Goal: Task Accomplishment & Management: Manage account settings

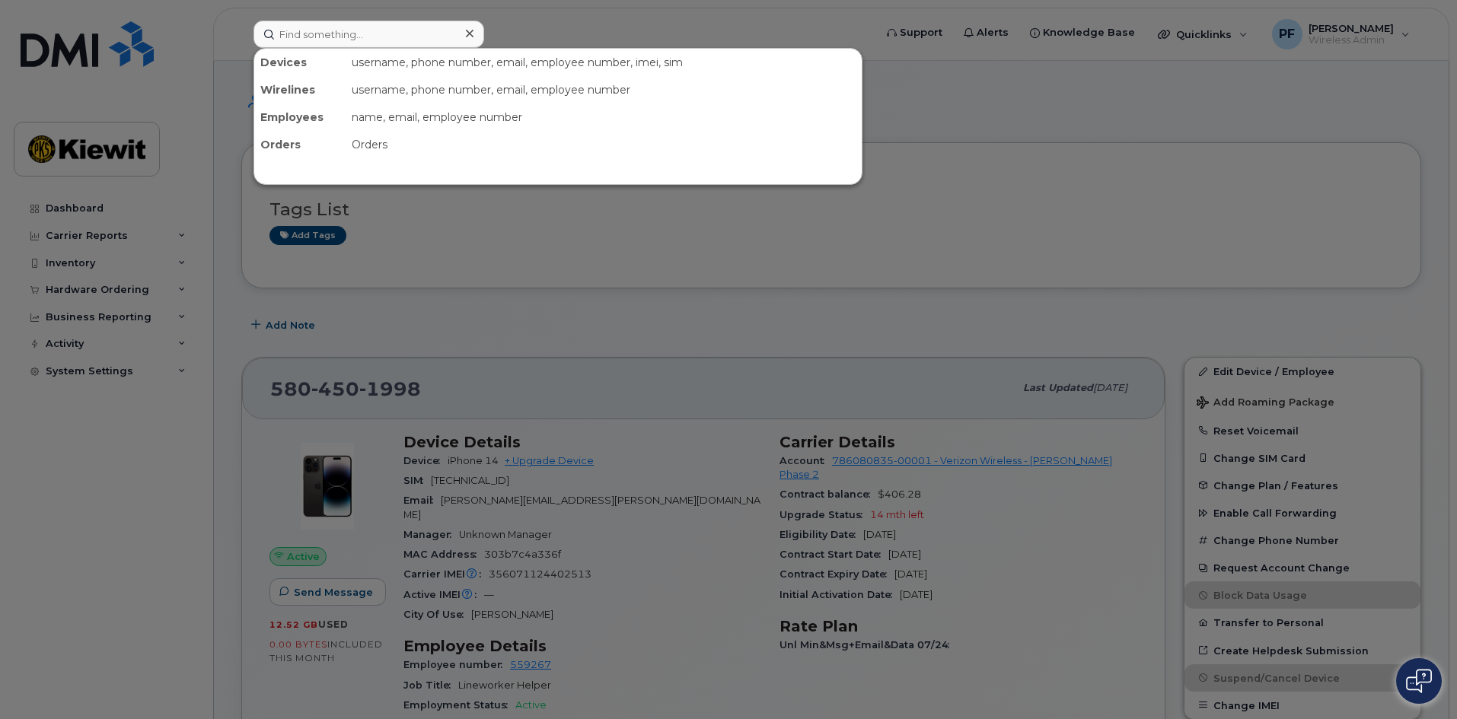
scroll to position [228, 0]
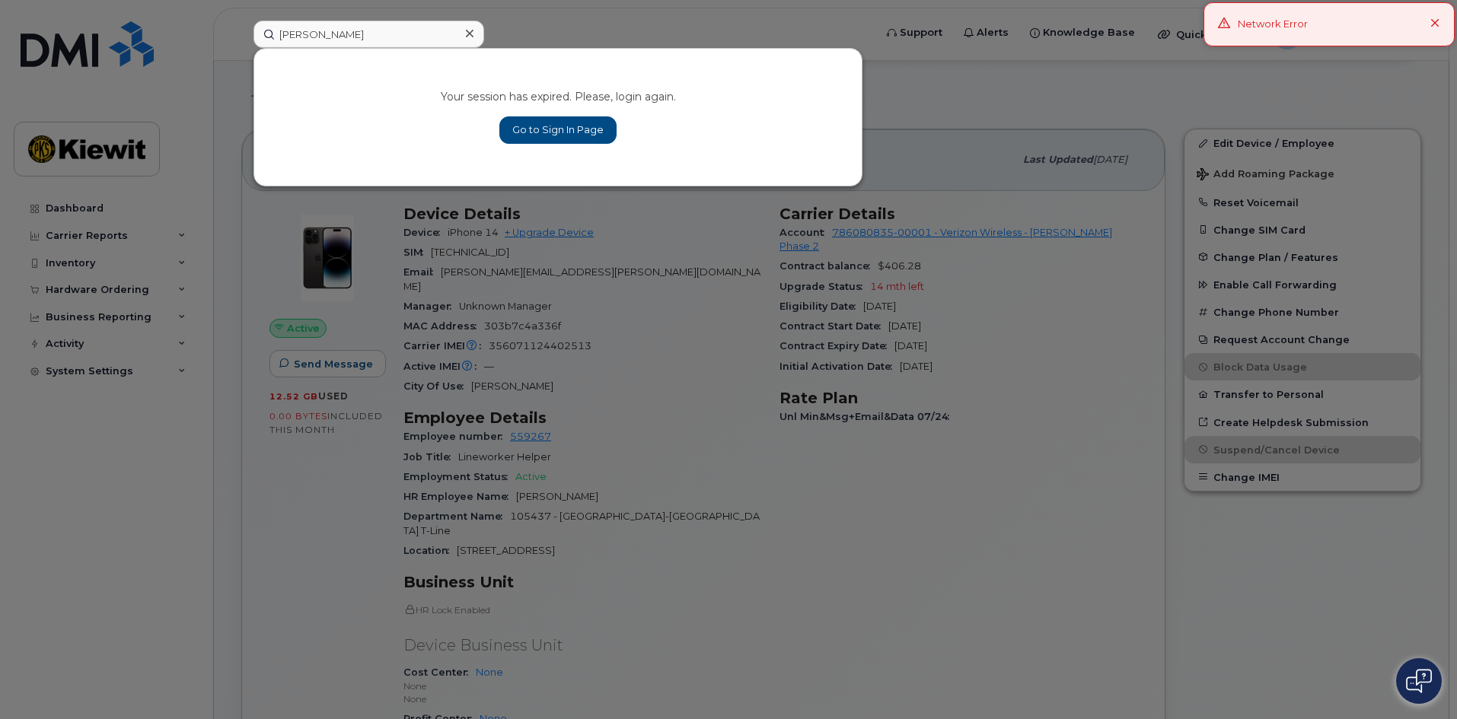
type input "obed balt"
click at [553, 137] on link "Go to Sign In Page" at bounding box center [557, 129] width 117 height 27
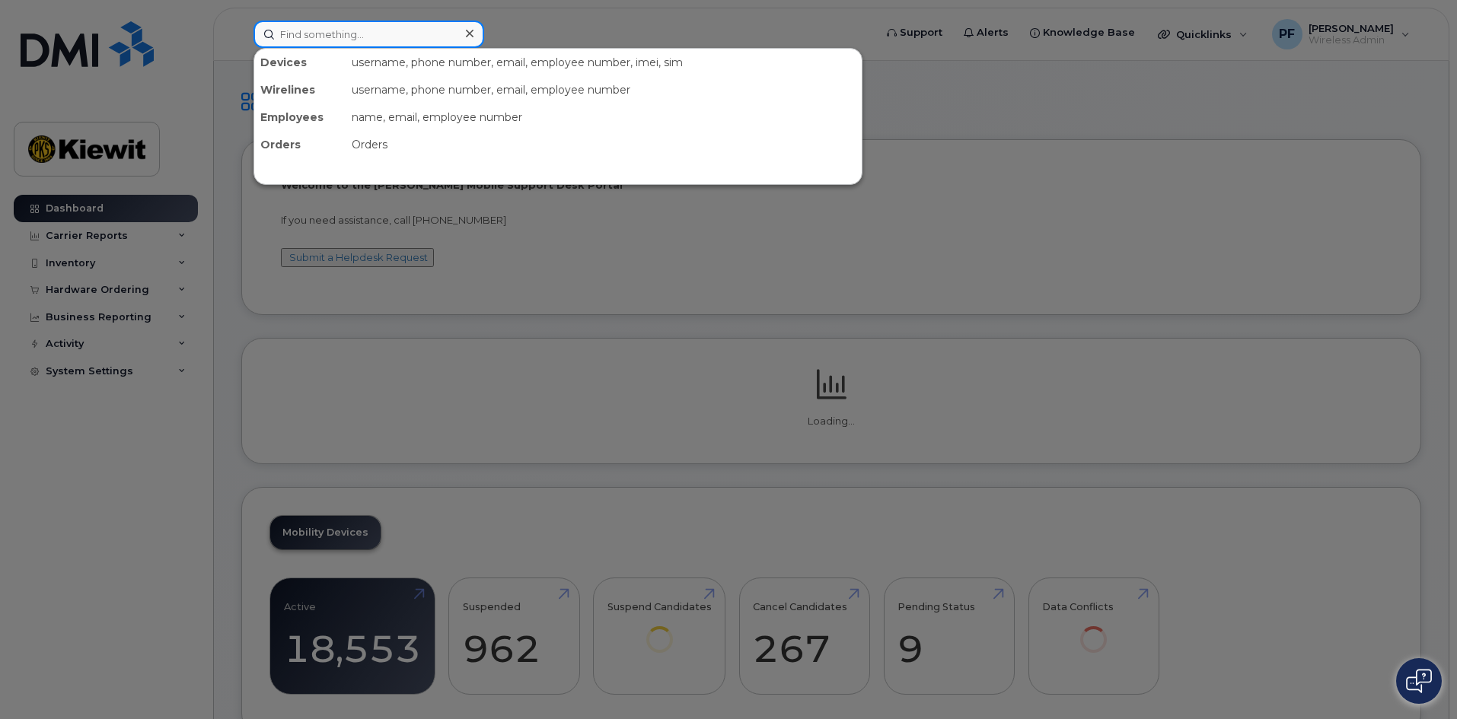
click at [343, 39] on input at bounding box center [368, 34] width 231 height 27
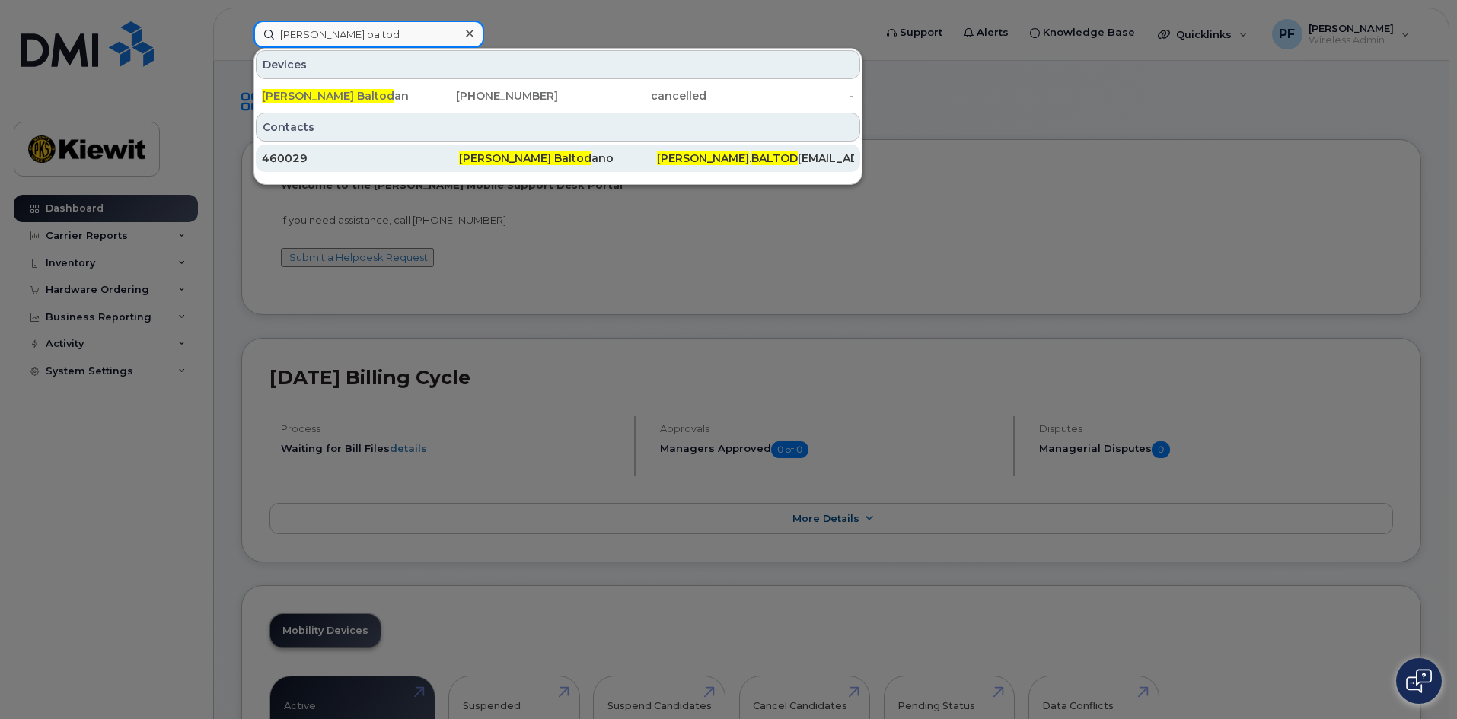
type input "obed baltod"
click at [328, 152] on div "460029" at bounding box center [360, 158] width 197 height 15
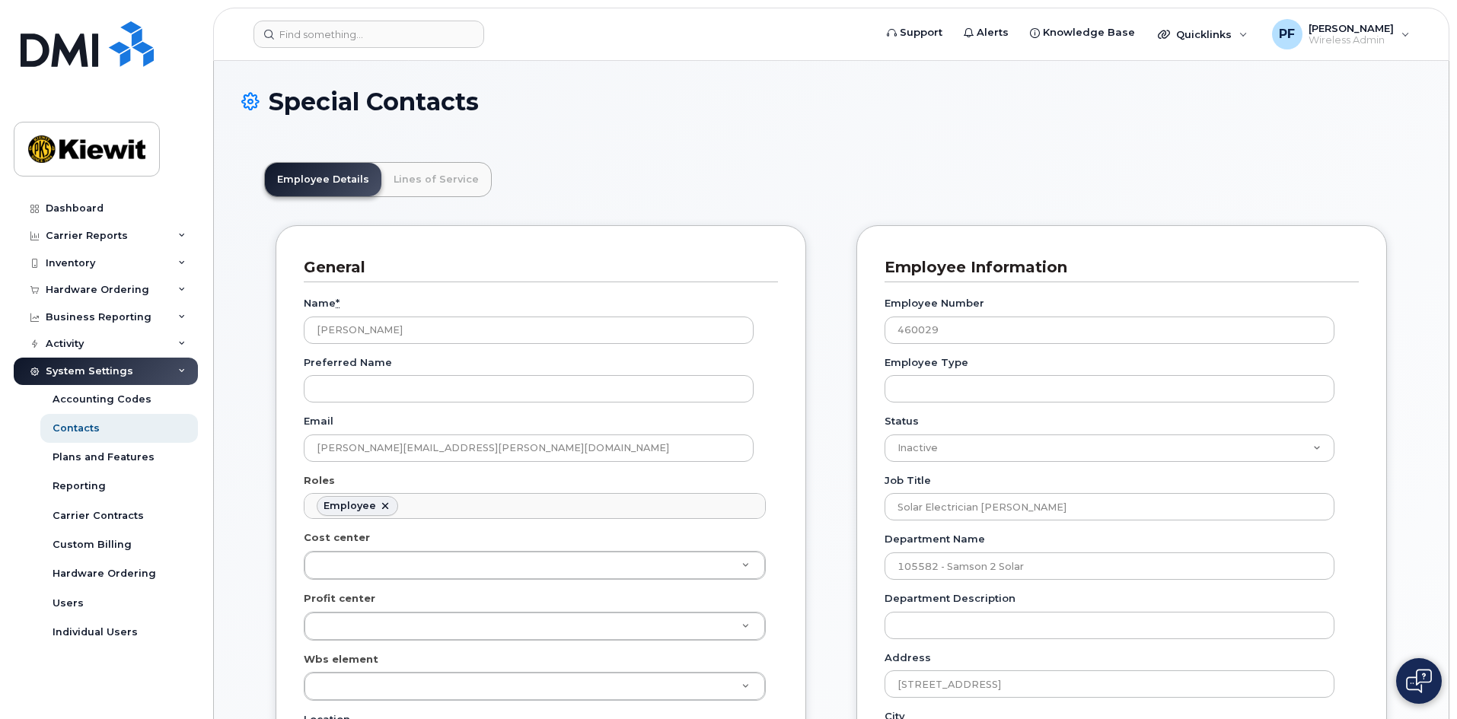
scroll to position [45, 0]
click at [412, 186] on link "Lines of Service" at bounding box center [436, 179] width 110 height 33
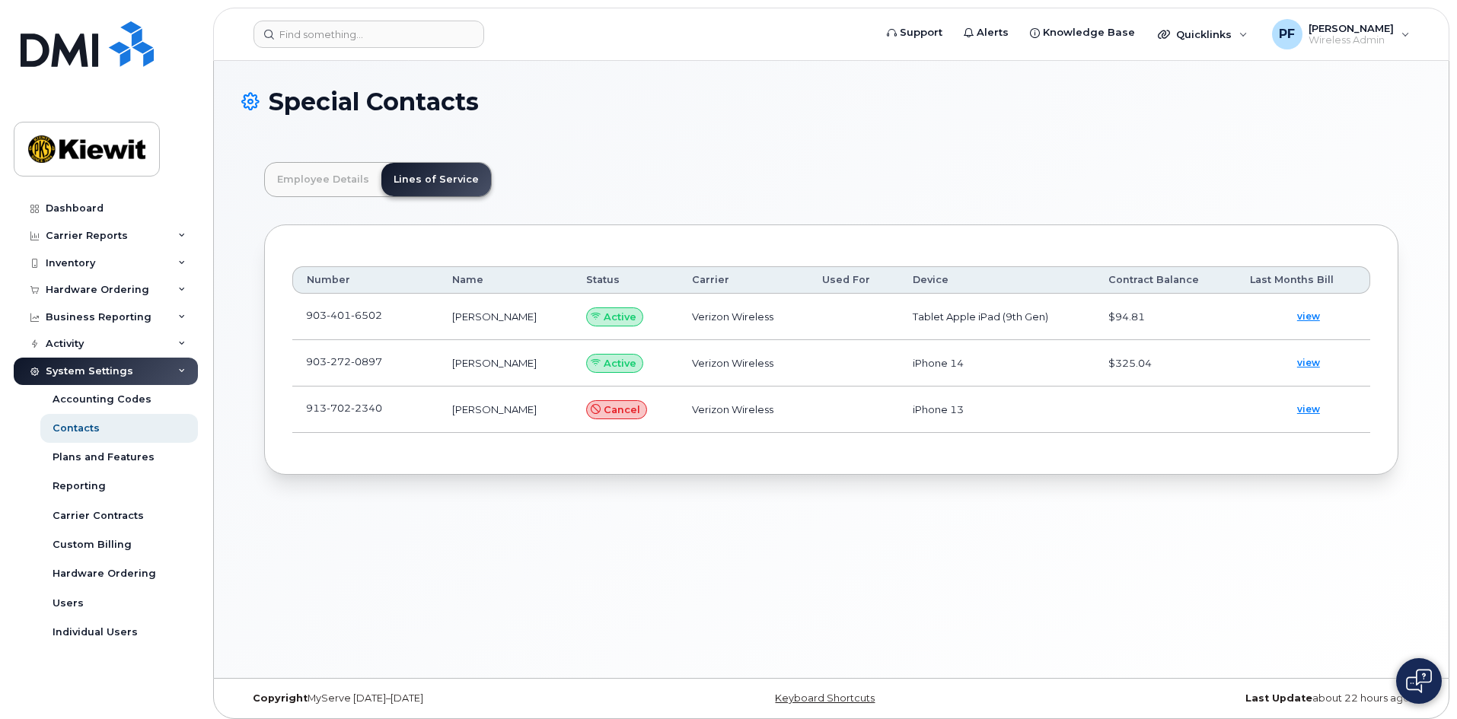
click at [405, 314] on td "903 401 6502" at bounding box center [365, 317] width 146 height 46
click at [378, 308] on td "903 401 6502" at bounding box center [365, 317] width 146 height 46
click at [391, 311] on link at bounding box center [391, 315] width 18 height 12
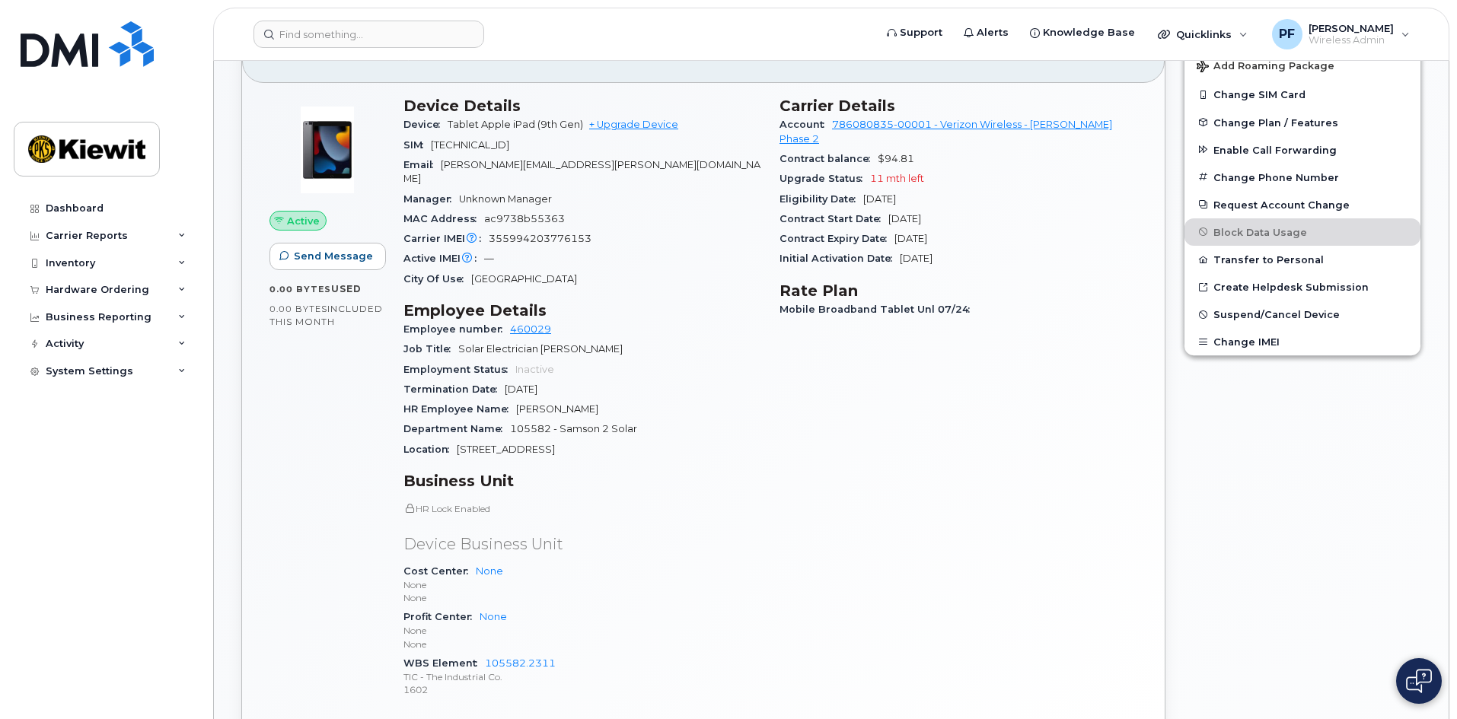
scroll to position [305, 0]
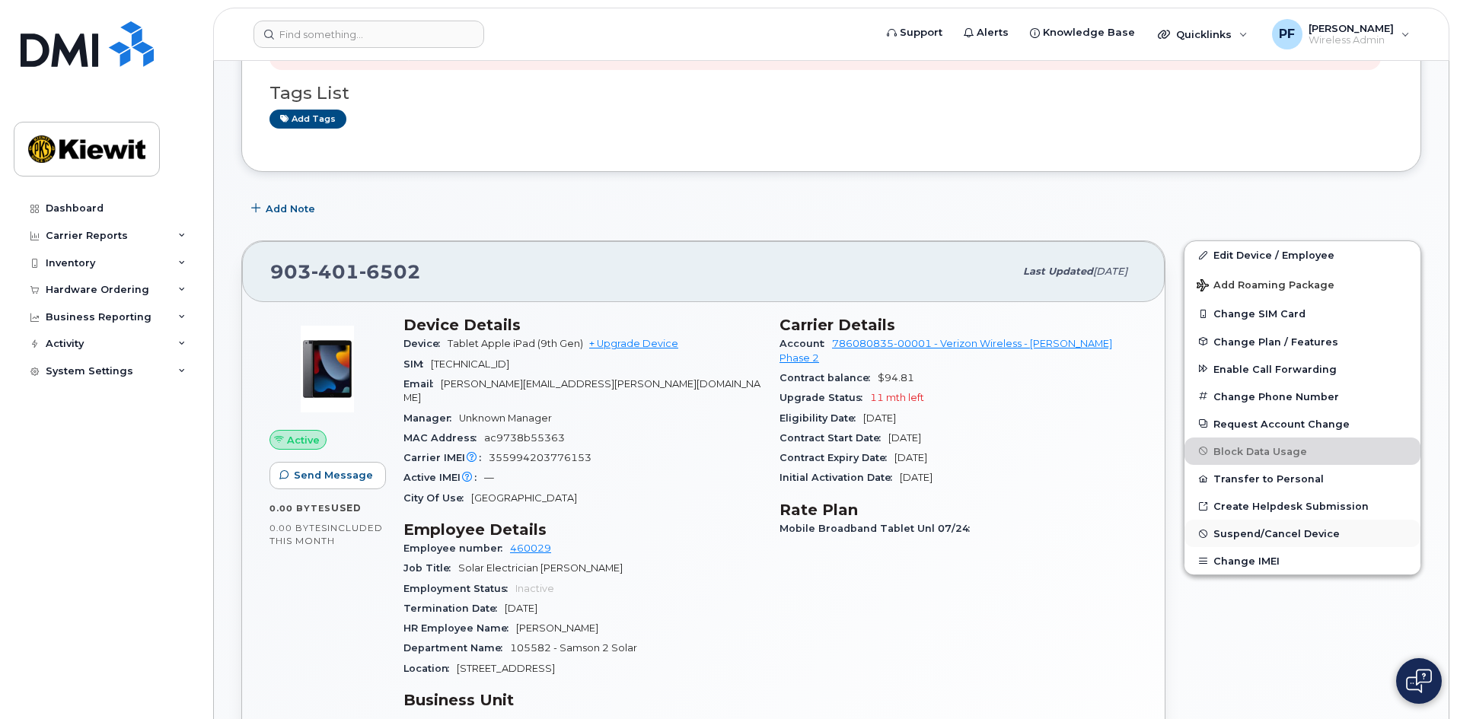
click at [1239, 531] on span "Suspend/Cancel Device" at bounding box center [1276, 533] width 126 height 11
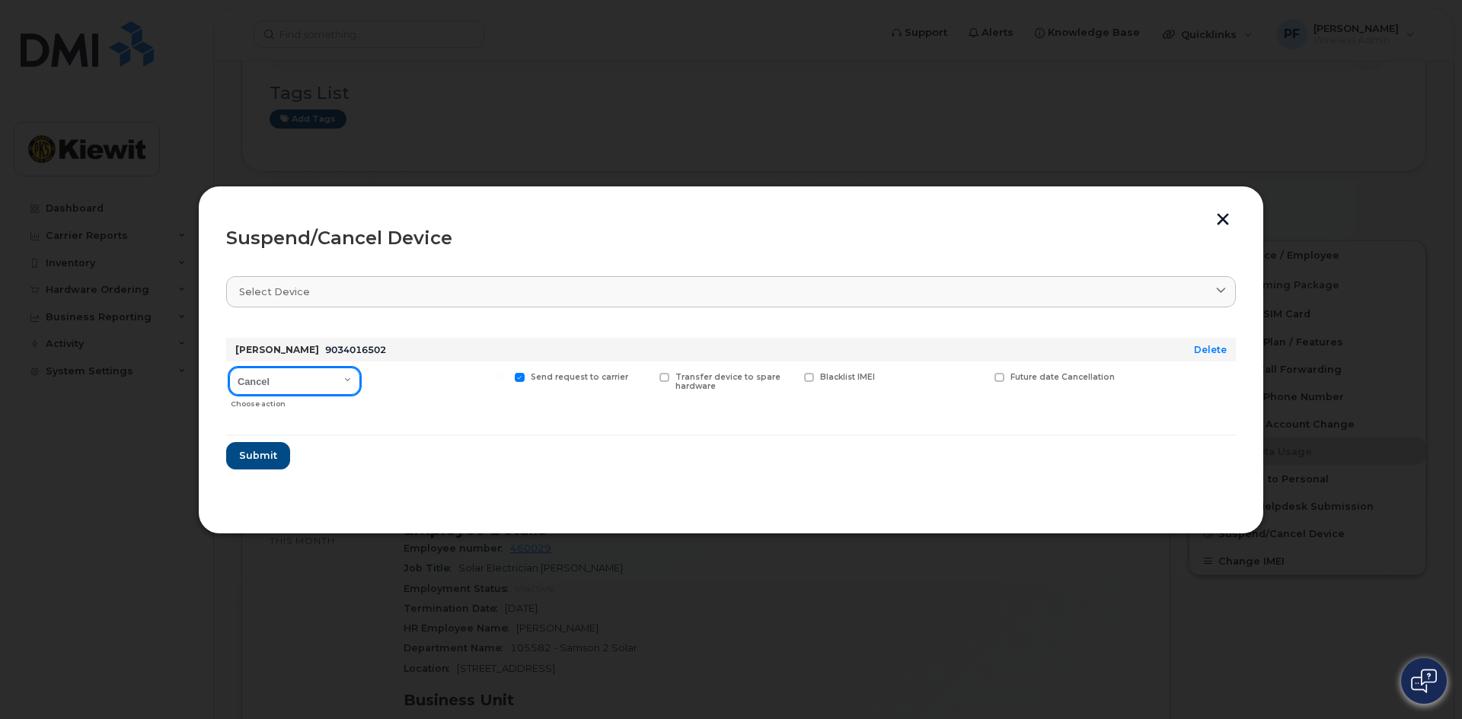
click at [311, 380] on select "Cancel Suspend - Reduced Rate Suspend - Full Rate Suspend - Lost Device/Stolen …" at bounding box center [294, 381] width 131 height 27
select select "[object Object]"
click at [229, 368] on select "Cancel Suspend - Reduced Rate Suspend - Full Rate Suspend - Lost Device/Stolen …" at bounding box center [294, 381] width 131 height 27
click at [384, 384] on label "Available for new activations/redeployments" at bounding box center [437, 383] width 135 height 20
click at [359, 381] on input "Available for new activations/redeployments" at bounding box center [356, 377] width 8 height 8
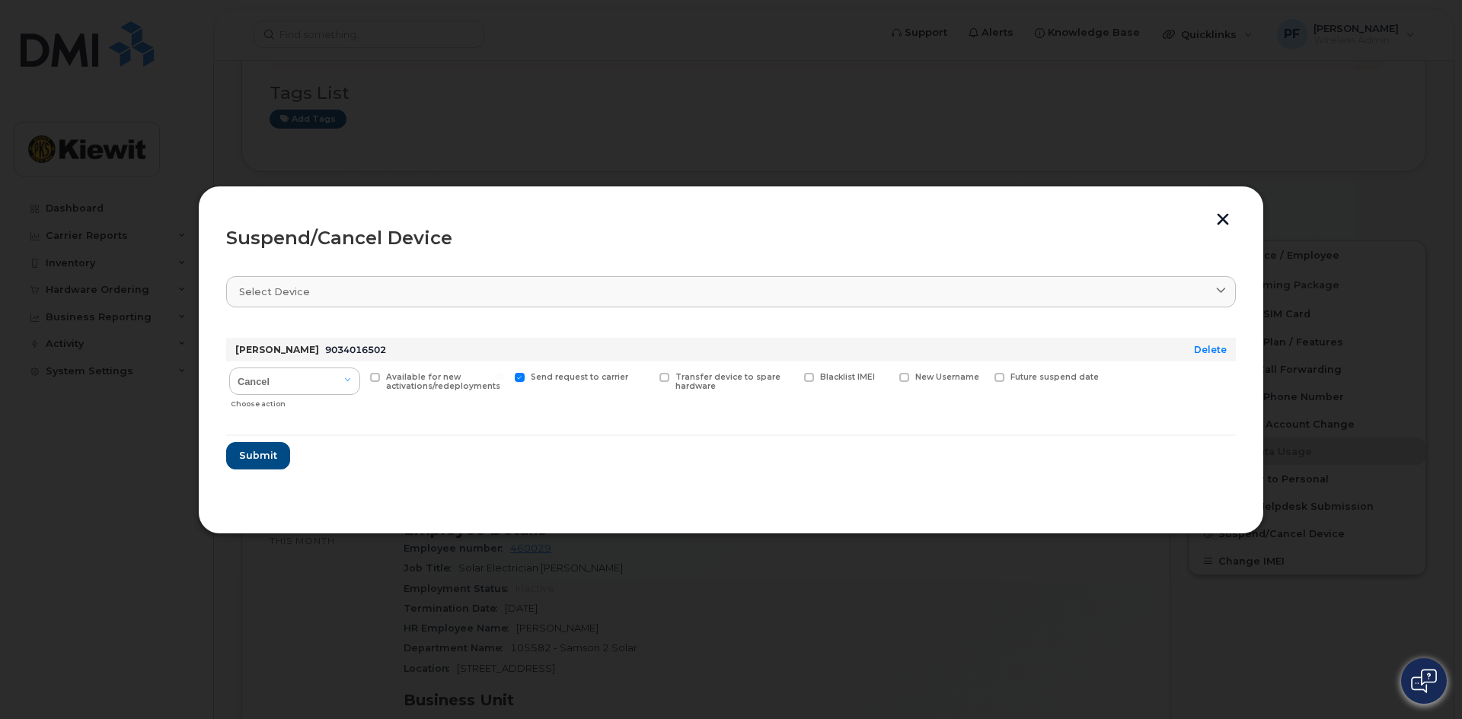
checkbox input "true"
click at [256, 466] on button "Submit" at bounding box center [257, 455] width 62 height 27
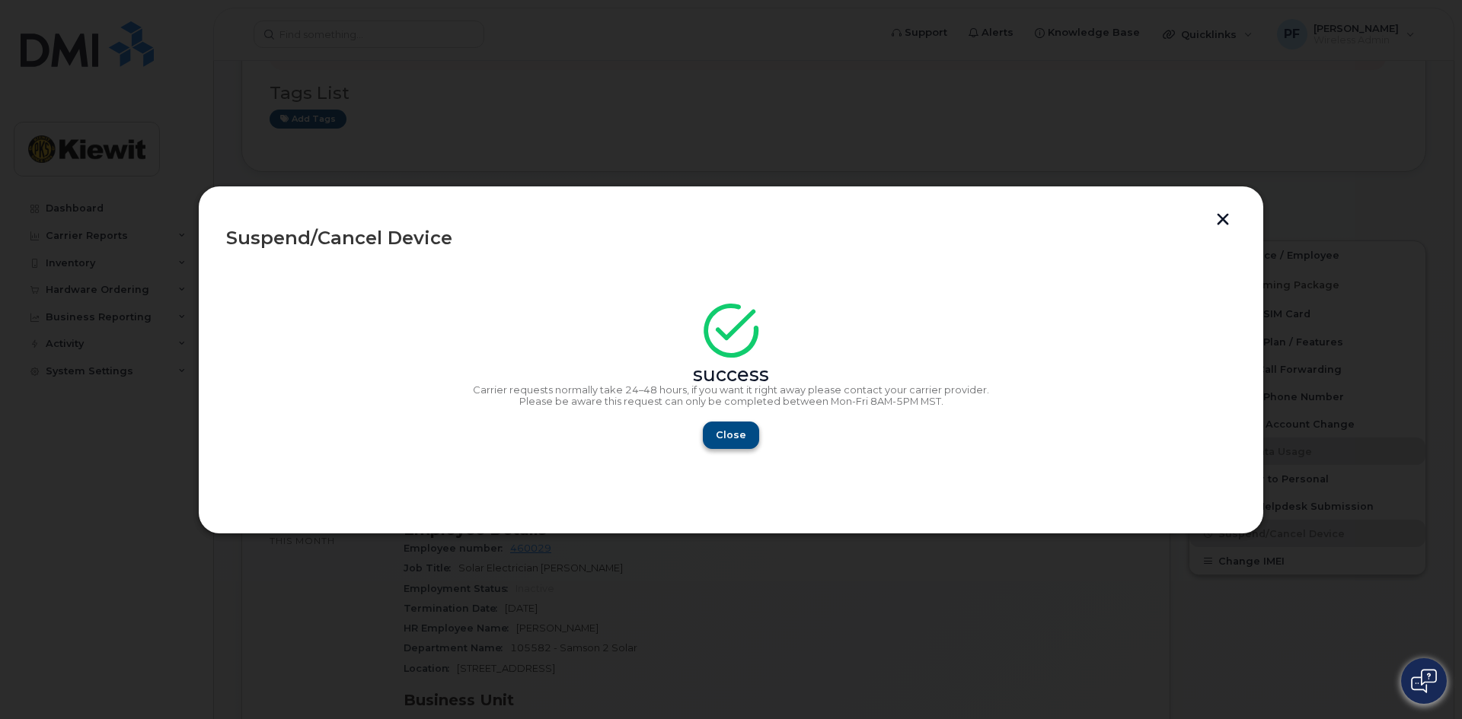
drag, startPoint x: 711, startPoint y: 416, endPoint x: 722, endPoint y: 435, distance: 22.2
click at [720, 431] on div "success Carrier requests normally take 24–48 hours, if you want it right away p…" at bounding box center [730, 381] width 1009 height 136
click at [722, 435] on span "Close" at bounding box center [731, 435] width 30 height 14
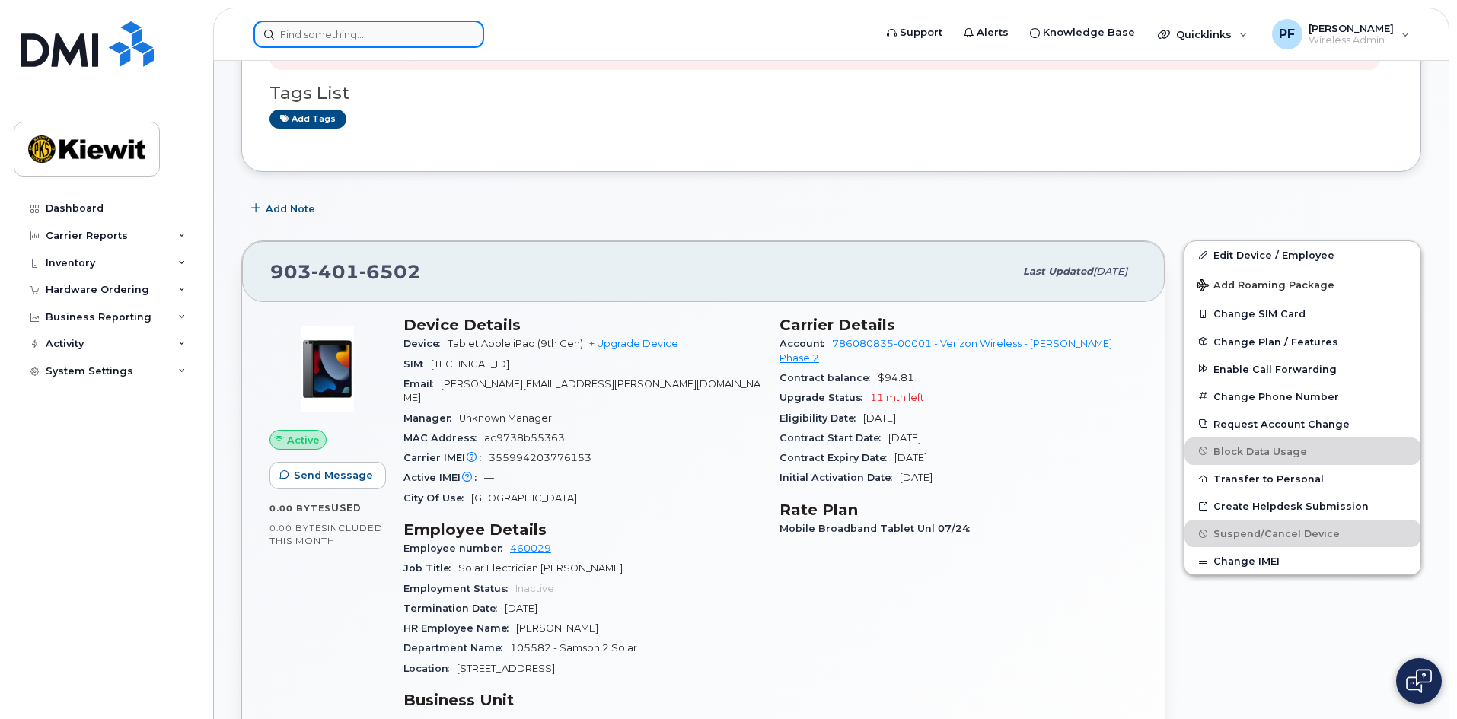
click at [331, 41] on input at bounding box center [368, 34] width 231 height 27
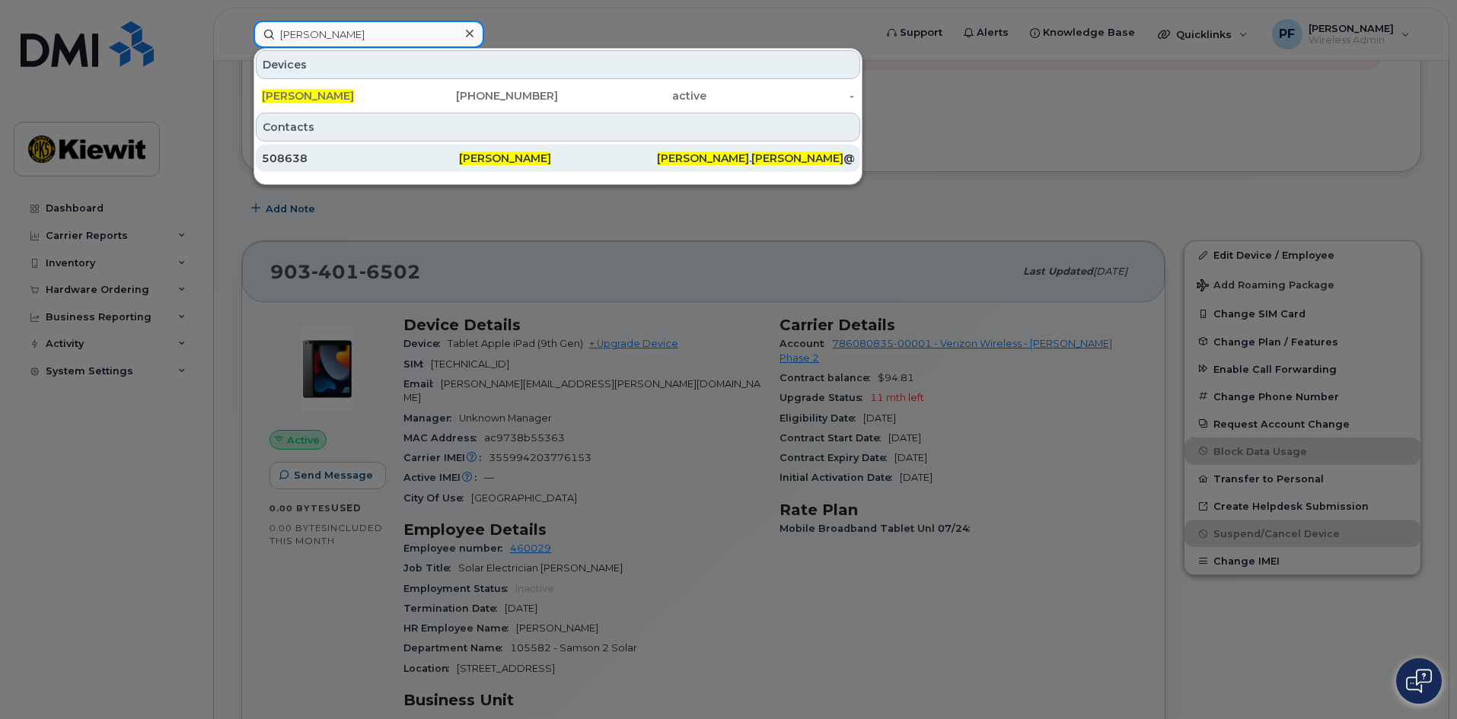
type input "nicholas banas"
click at [330, 158] on div "508638" at bounding box center [360, 158] width 197 height 15
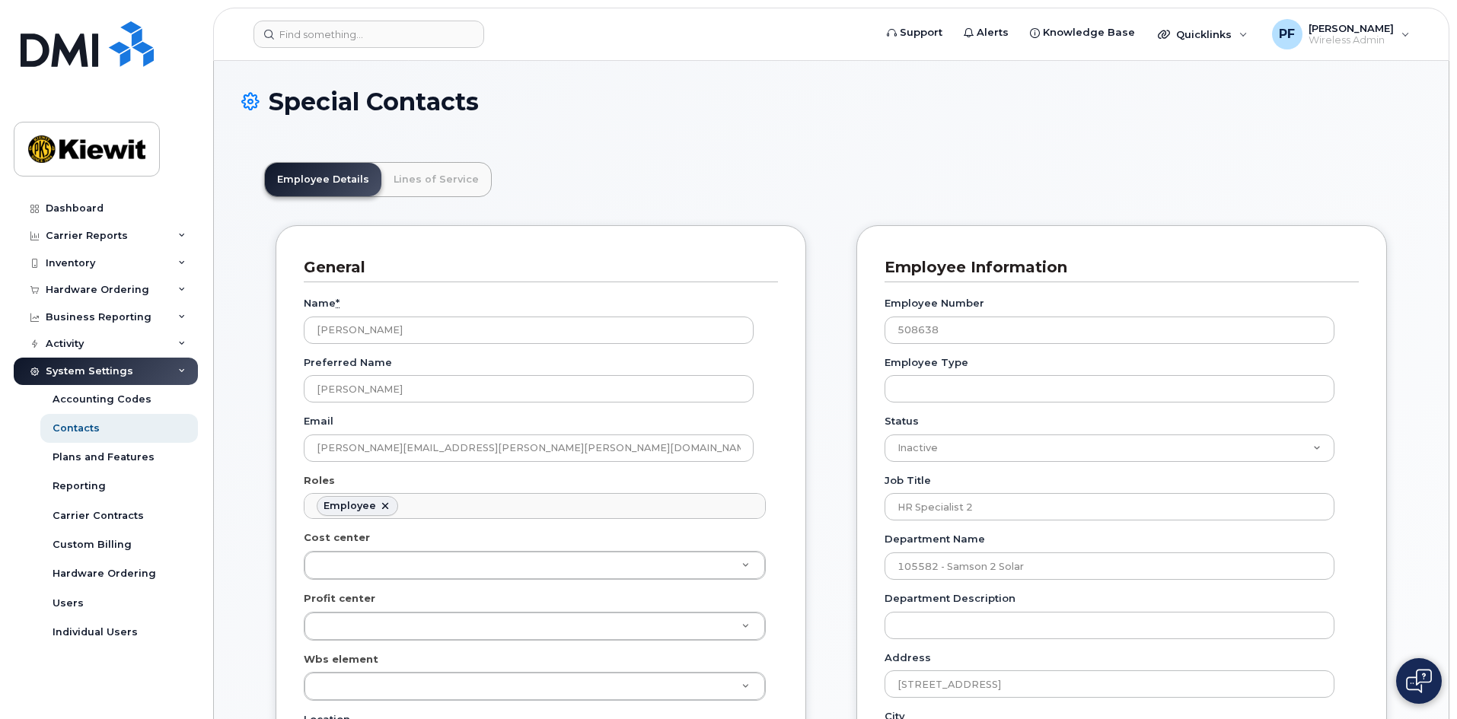
scroll to position [45, 0]
click at [432, 177] on link "Lines of Service" at bounding box center [436, 179] width 110 height 33
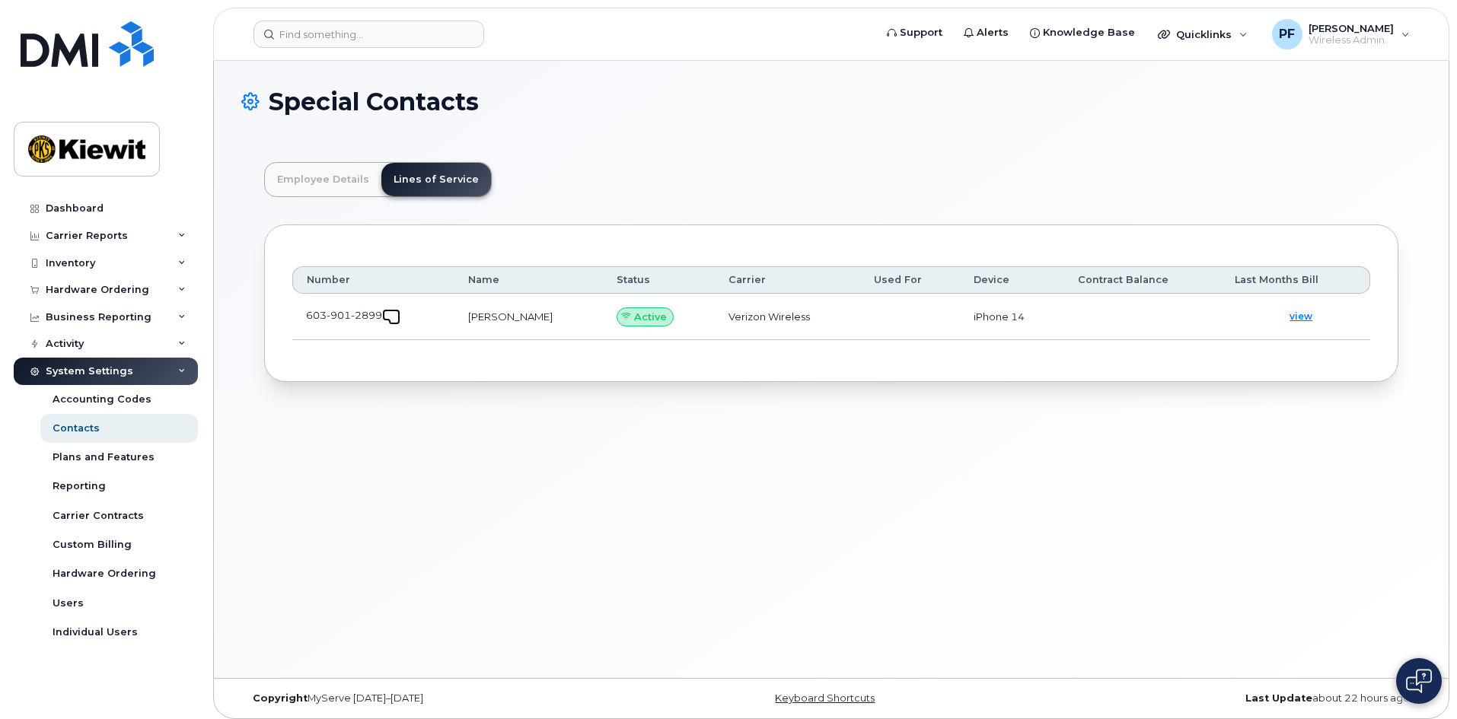
click at [400, 317] on span at bounding box center [394, 319] width 12 height 12
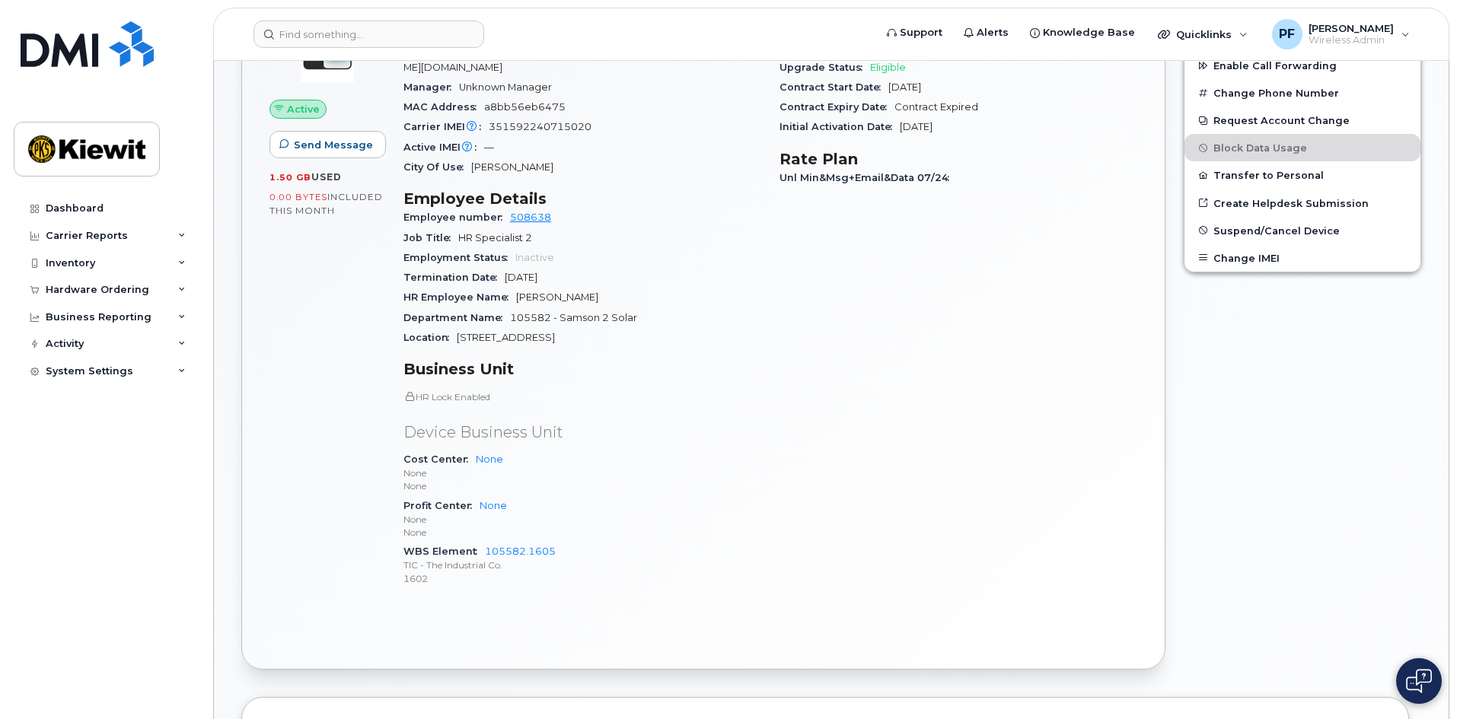
scroll to position [457, 0]
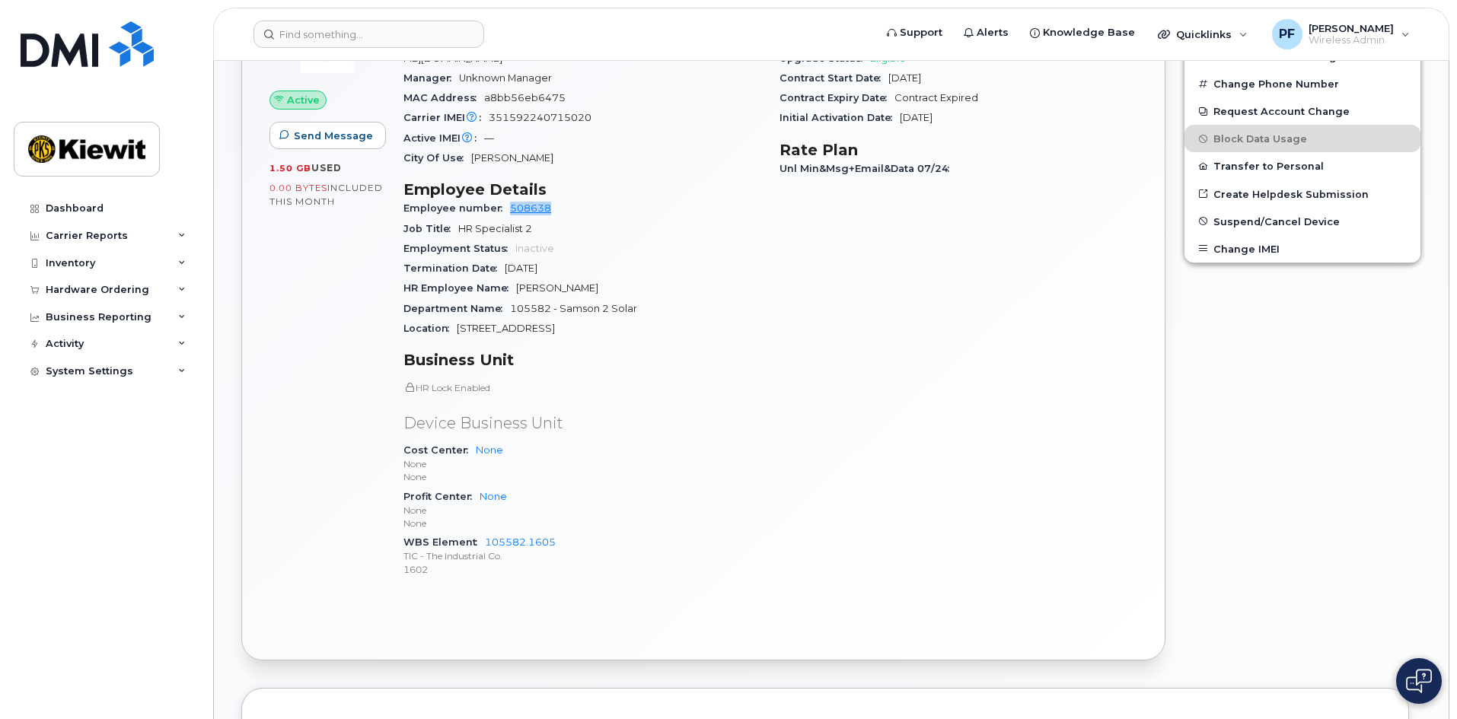
drag, startPoint x: 563, startPoint y: 193, endPoint x: 508, endPoint y: 202, distance: 55.4
click at [508, 202] on div "Employee number 508638" at bounding box center [582, 209] width 358 height 20
copy link "508638"
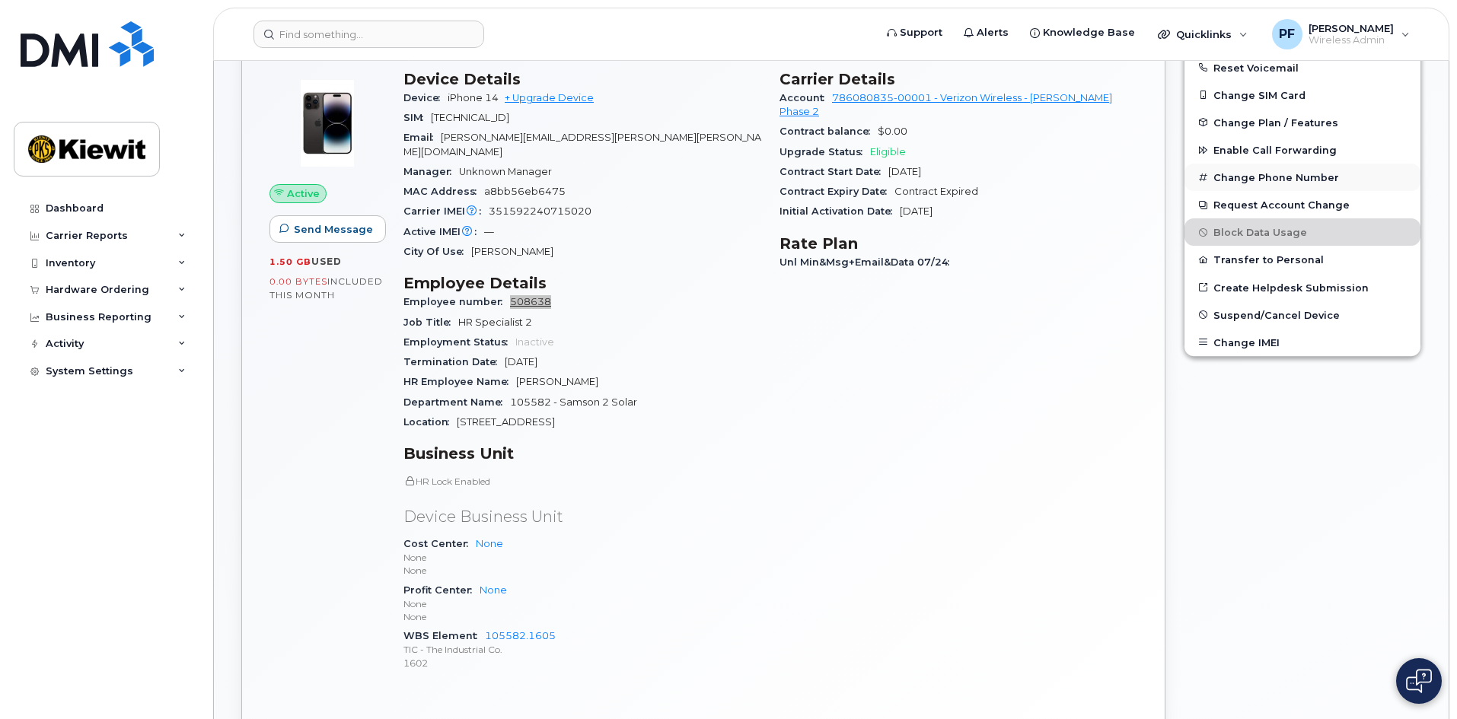
scroll to position [152, 0]
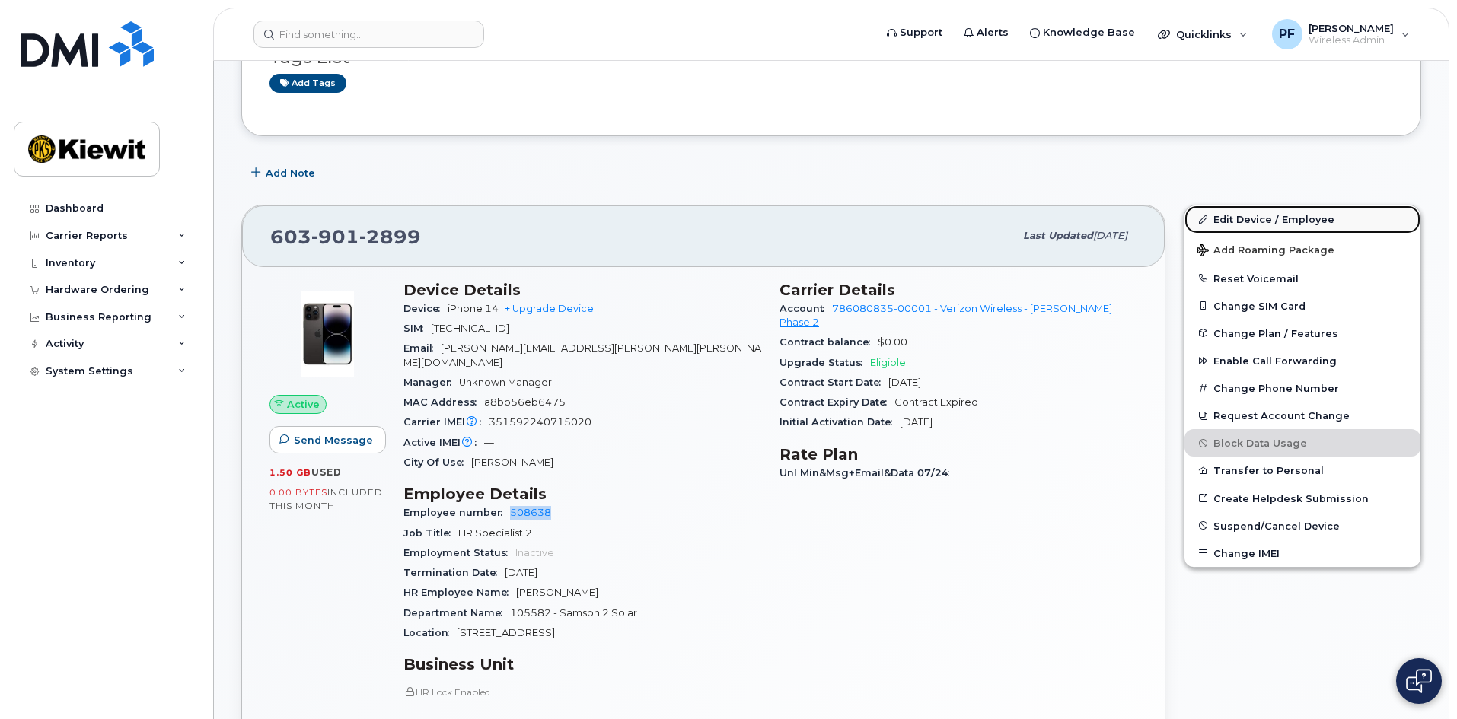
click at [1239, 215] on link "Edit Device / Employee" at bounding box center [1303, 219] width 236 height 27
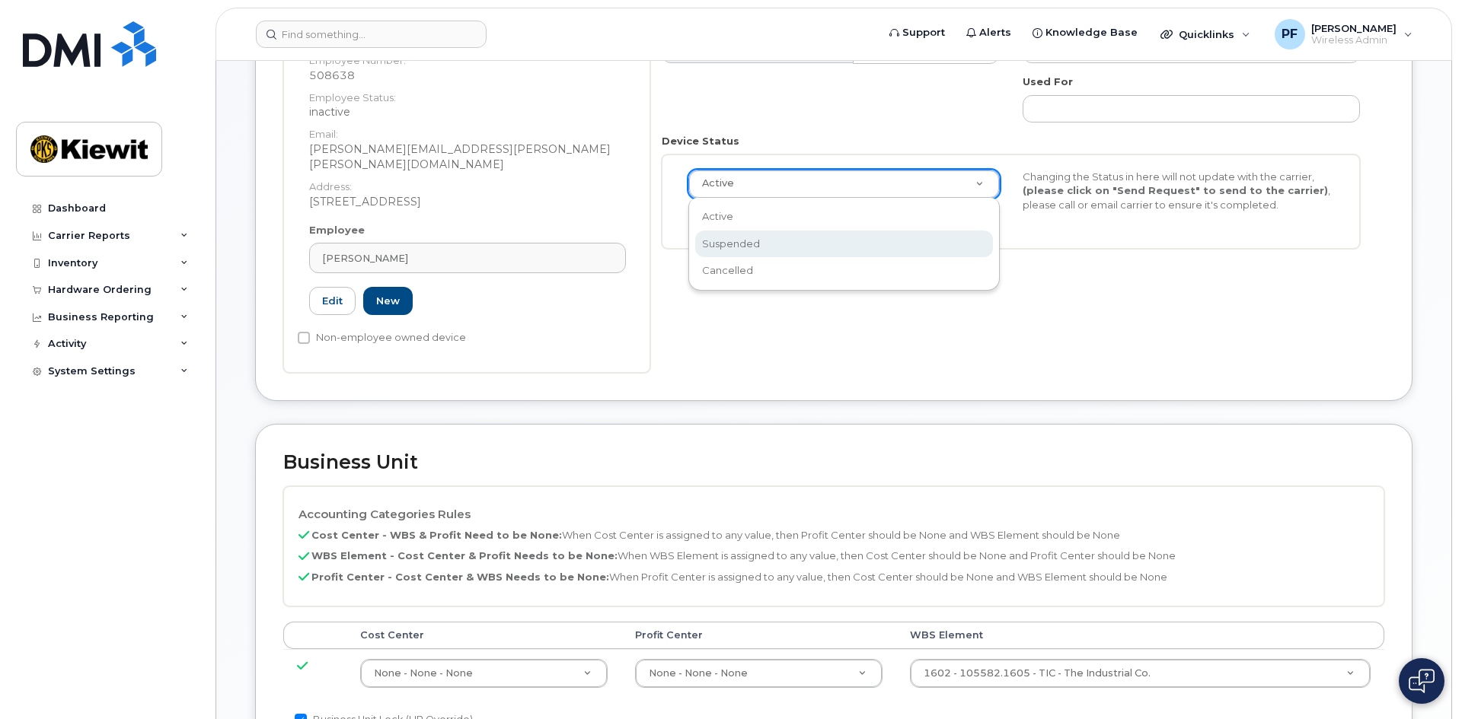
scroll to position [0, 5]
select select "suspended"
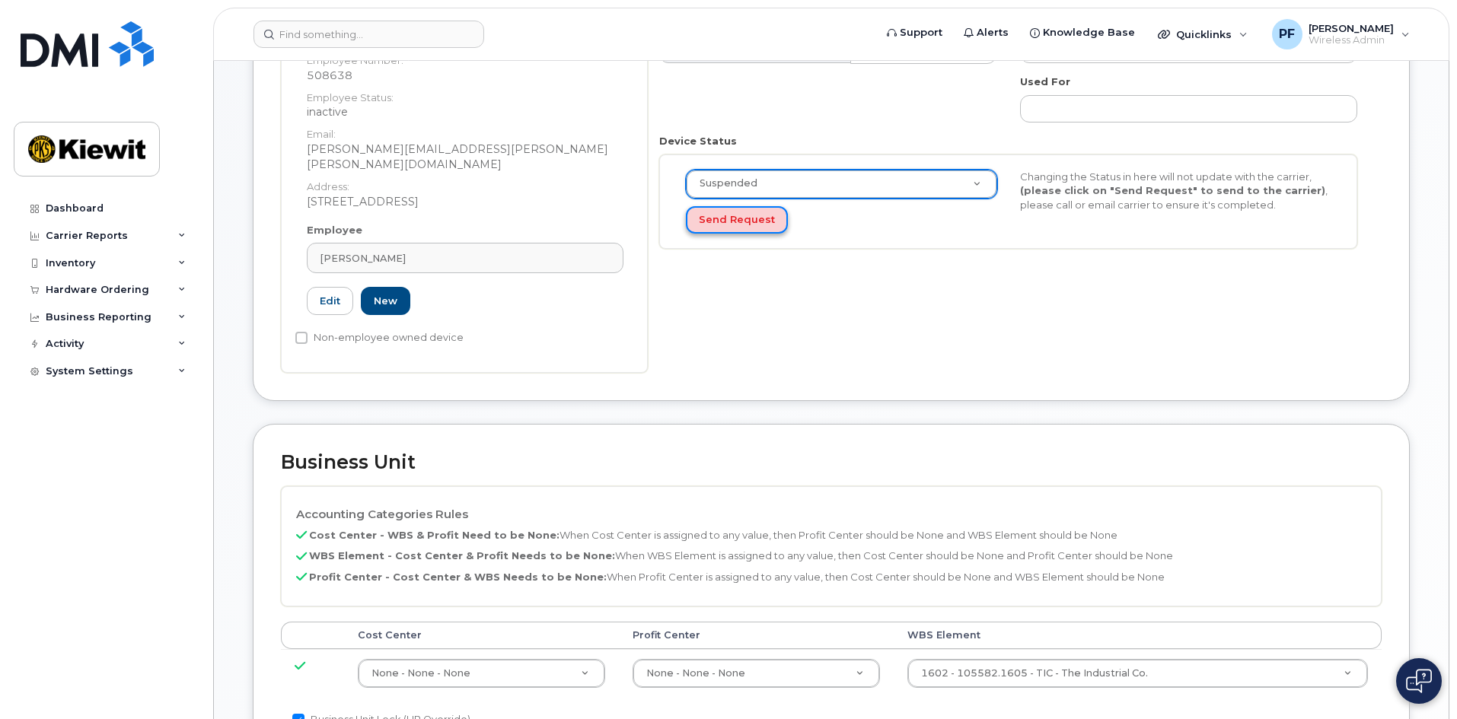
click at [776, 223] on button "Send Request" at bounding box center [737, 220] width 102 height 28
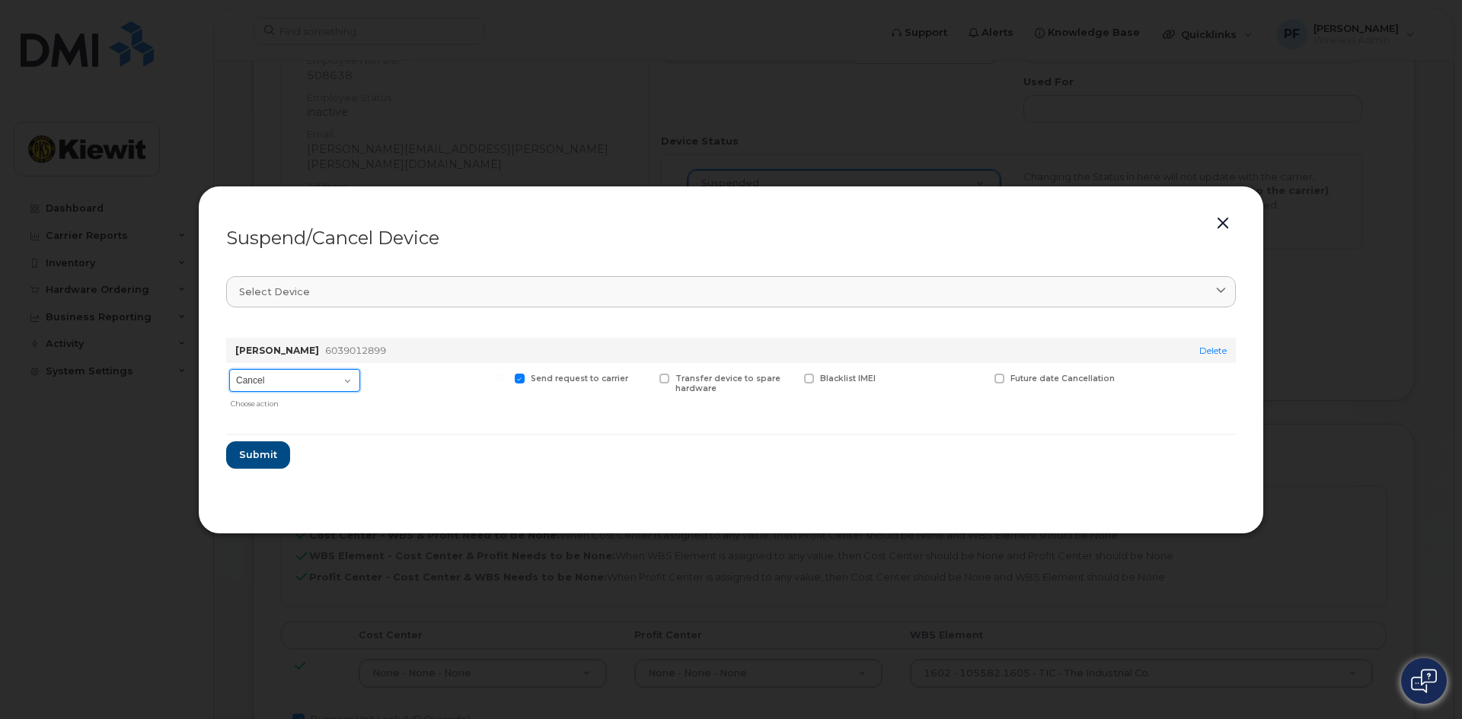
click at [298, 378] on select "Cancel Suspend - Reduced Rate Suspend - Full Rate Suspend - Lost Device/Stolen …" at bounding box center [294, 380] width 131 height 23
select select "[object Object]"
click at [229, 369] on select "Cancel Suspend - Reduced Rate Suspend - Full Rate Suspend - Lost Device/Stolen …" at bounding box center [294, 380] width 131 height 23
click at [265, 450] on span "Submit" at bounding box center [257, 455] width 38 height 14
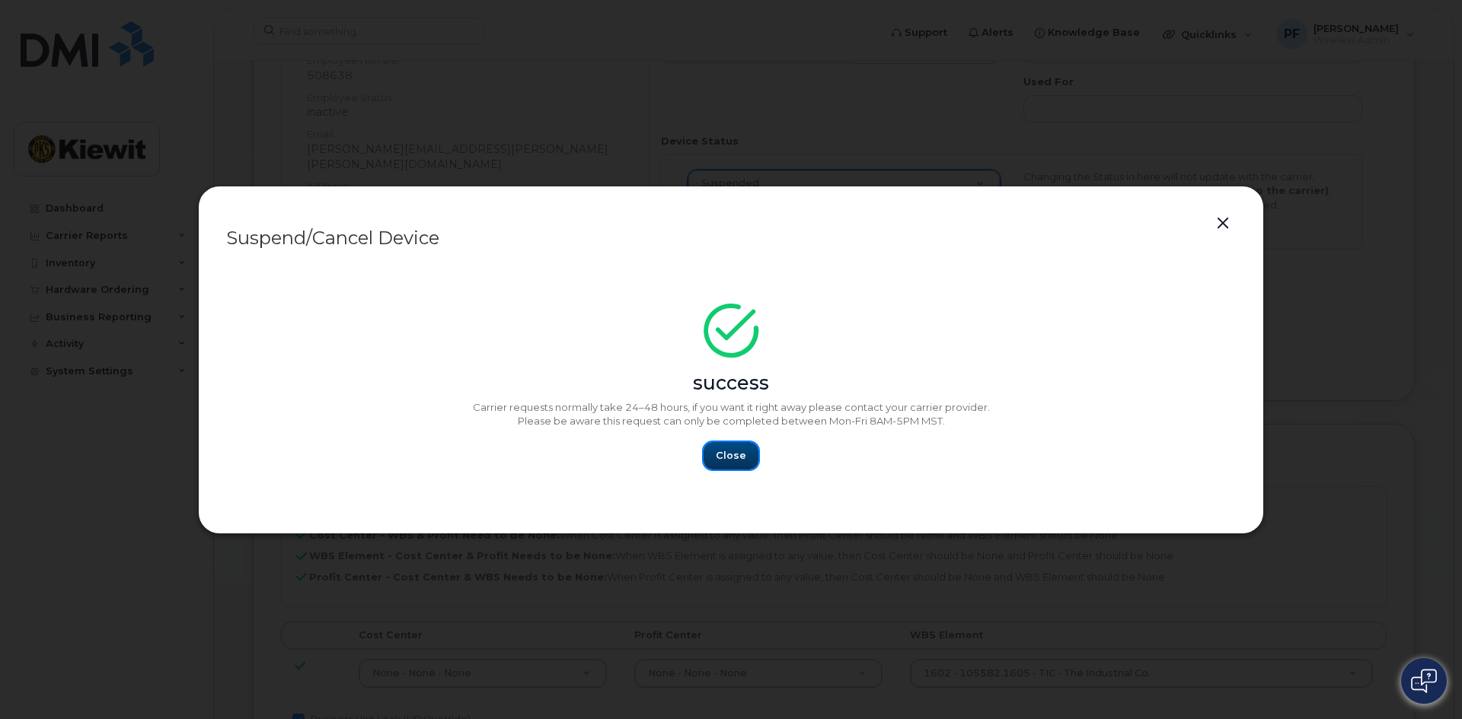
click at [741, 454] on span "Close" at bounding box center [731, 455] width 30 height 14
click at [748, 462] on button "Close" at bounding box center [730, 455] width 55 height 27
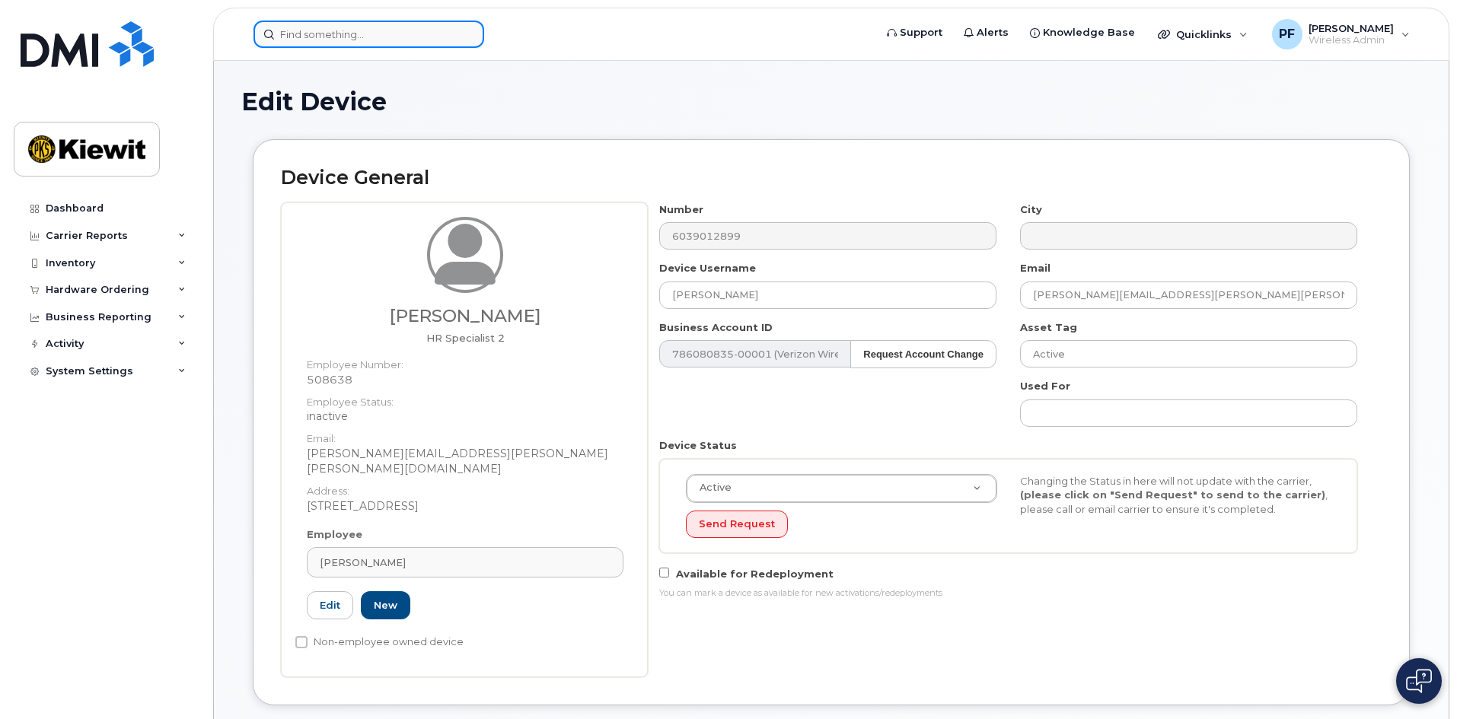
click at [421, 32] on input at bounding box center [368, 34] width 231 height 27
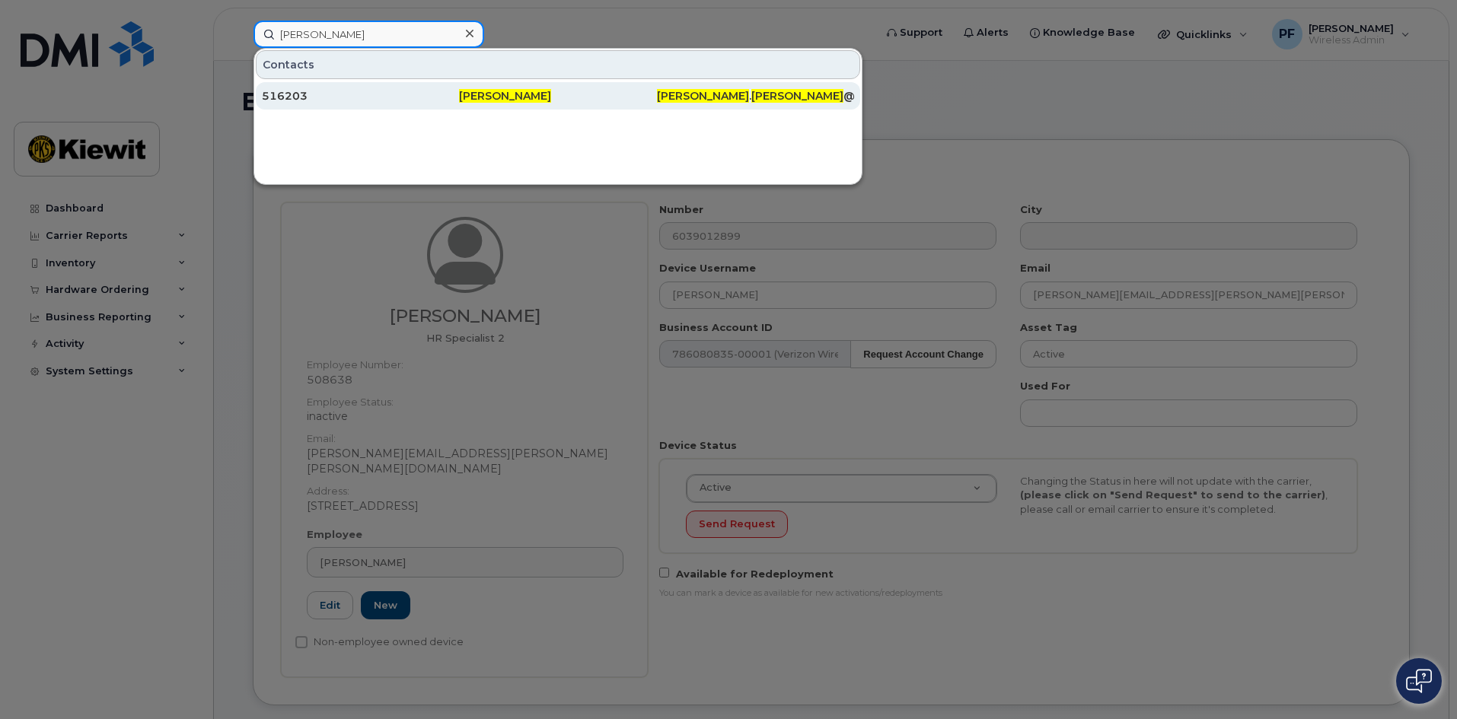
type input "justine fierros"
click at [459, 88] on div "516203" at bounding box center [557, 95] width 197 height 27
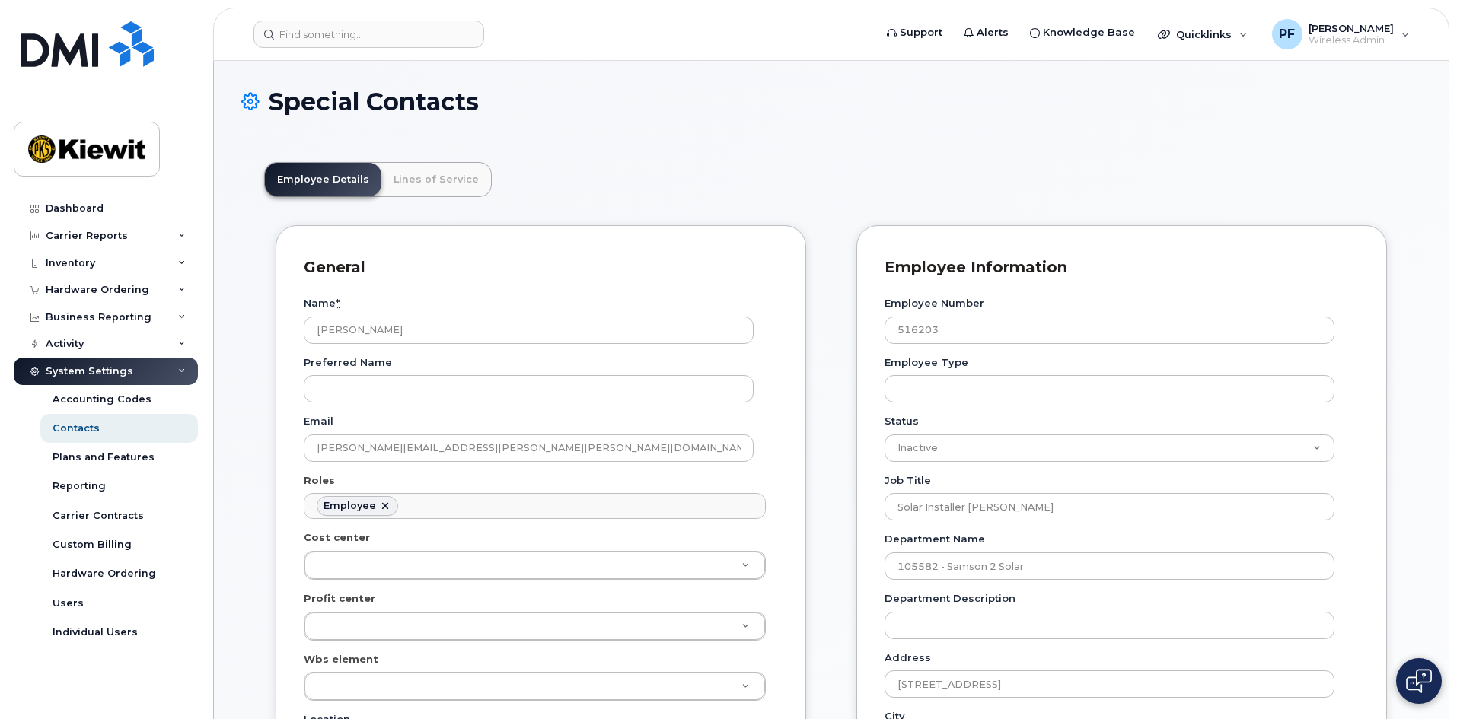
scroll to position [45, 0]
click at [454, 193] on link "Lines of Service" at bounding box center [436, 179] width 110 height 33
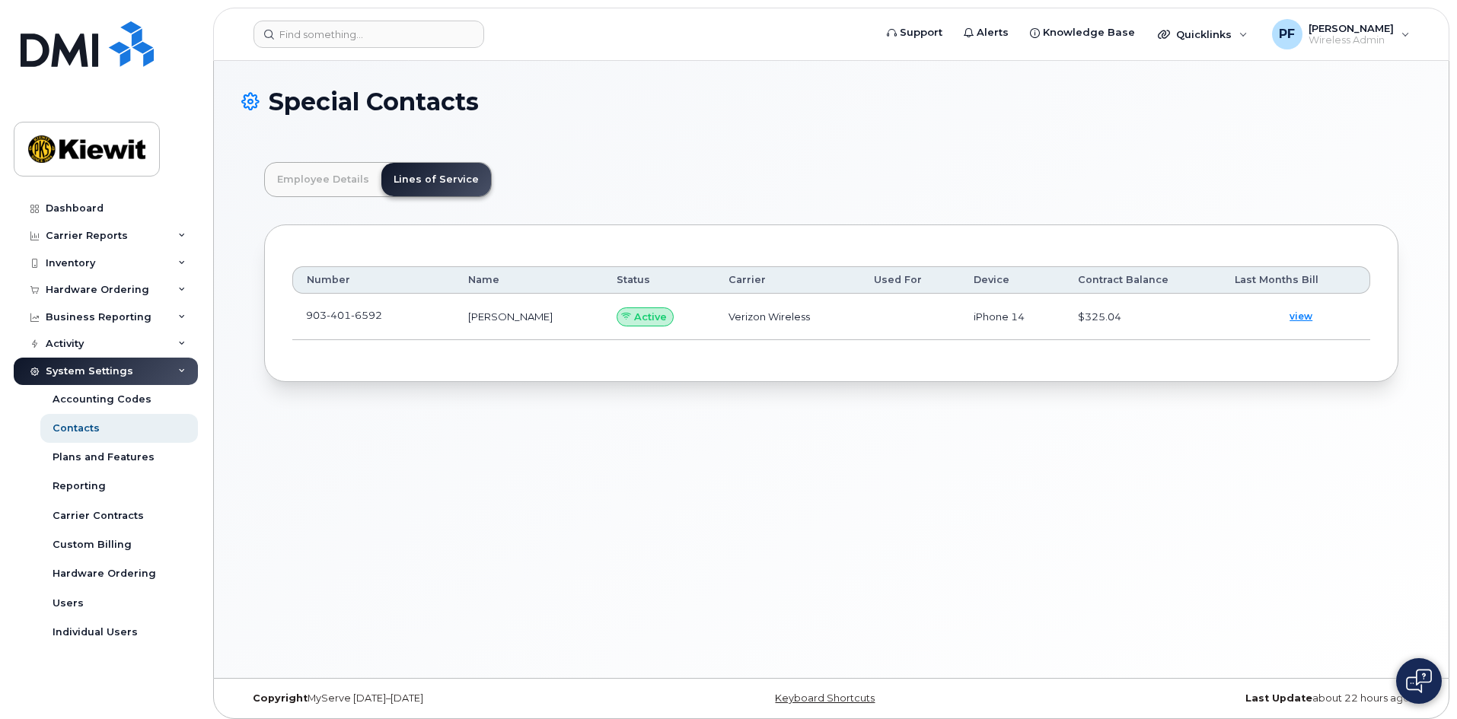
click at [405, 322] on td "[PHONE_NUMBER]" at bounding box center [373, 317] width 162 height 46
click at [398, 316] on span at bounding box center [394, 319] width 12 height 12
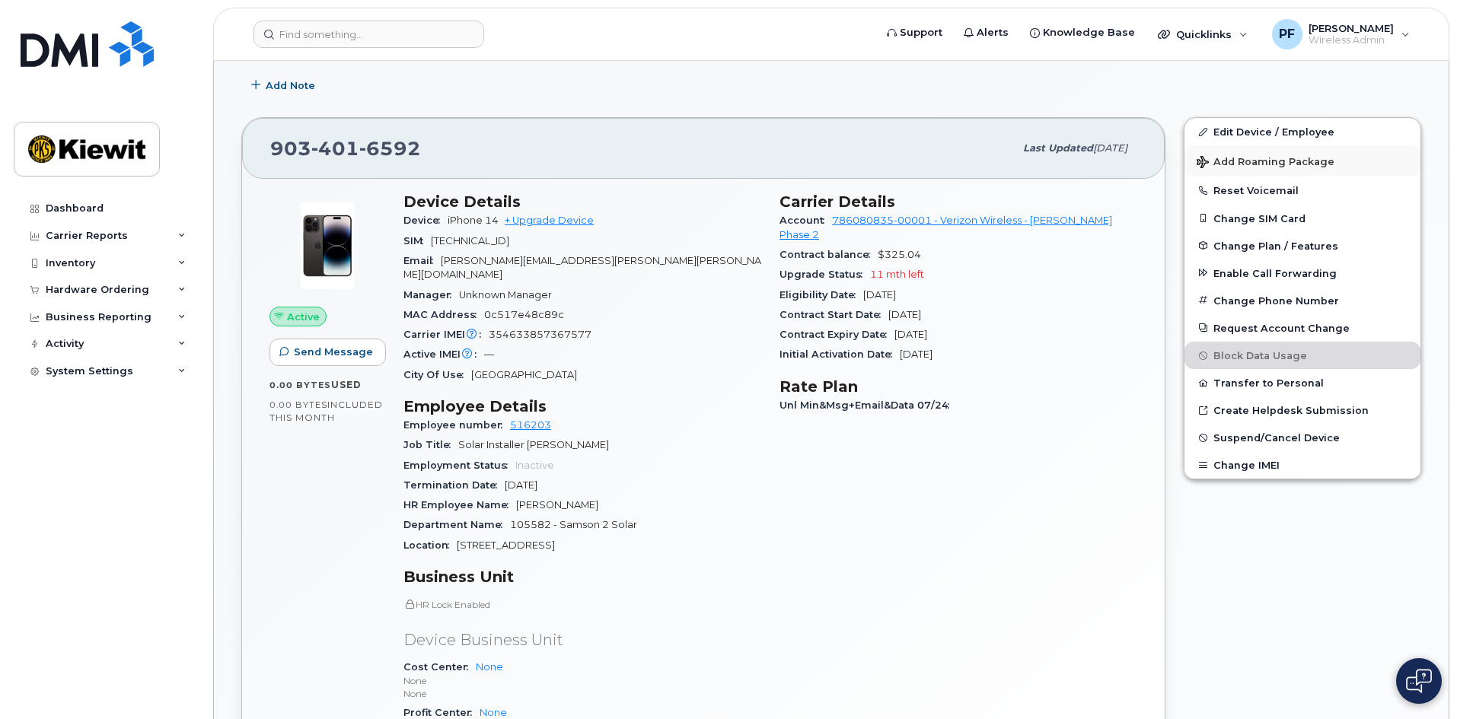
scroll to position [305, 0]
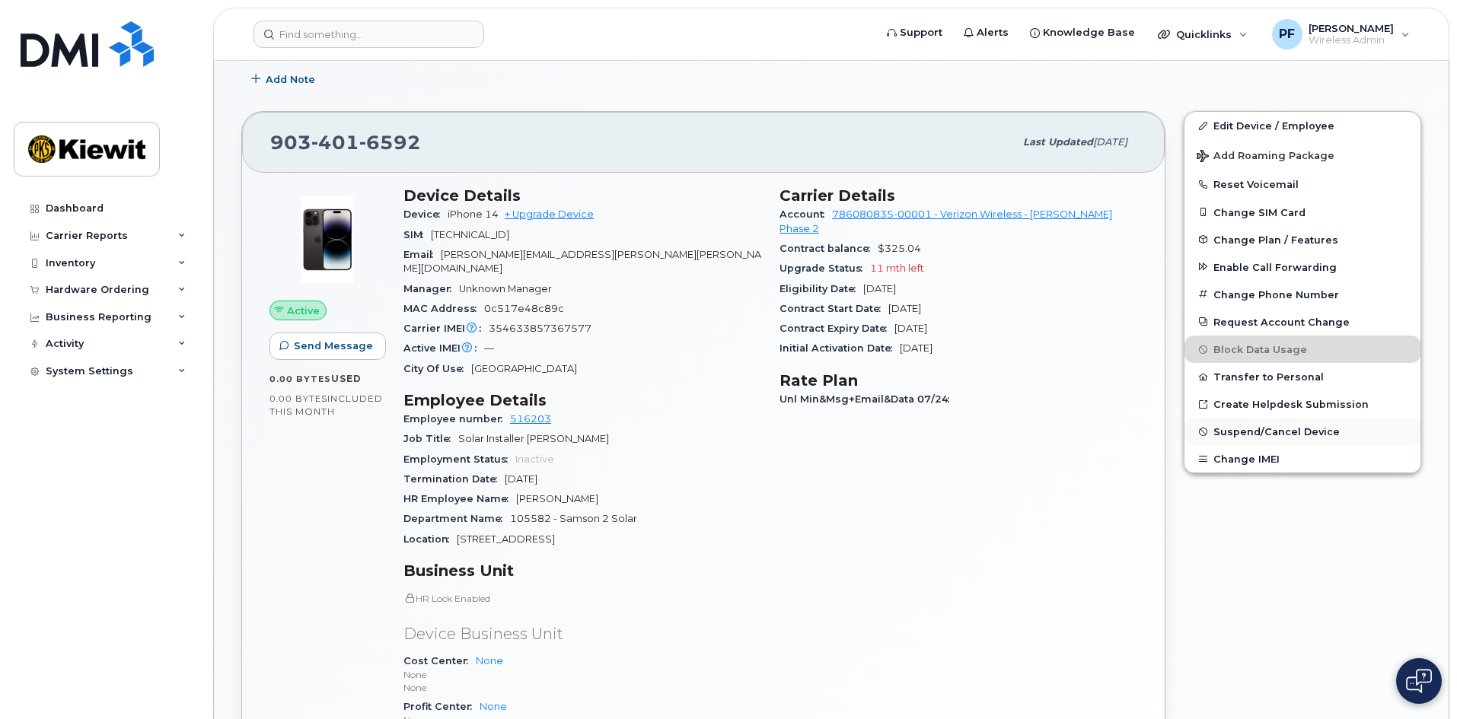
click at [1242, 437] on span "Suspend/Cancel Device" at bounding box center [1276, 431] width 126 height 11
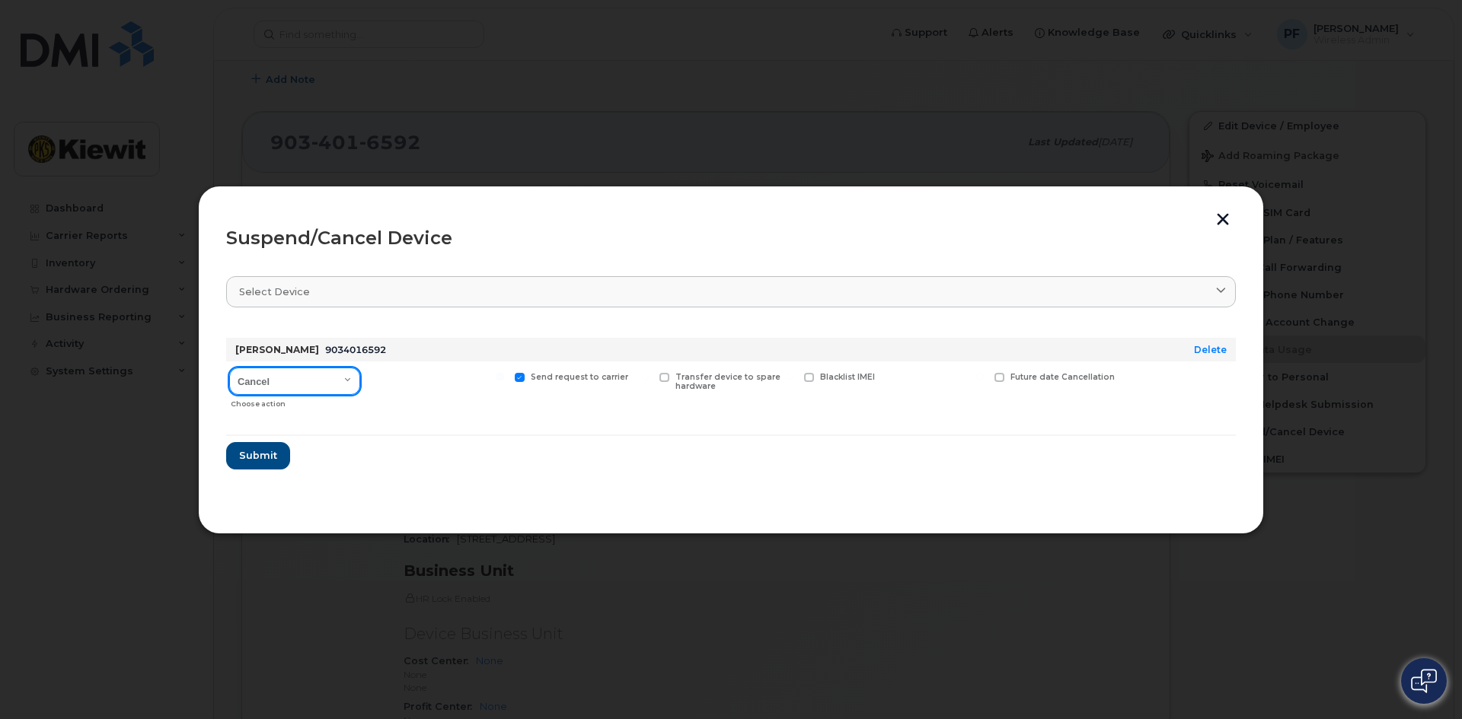
click at [314, 384] on select "Cancel Suspend - Reduced Rate Suspend - Full Rate Suspend - Lost Device/Stolen …" at bounding box center [294, 381] width 131 height 27
select select "[object Object]"
click at [229, 368] on select "Cancel Suspend - Reduced Rate Suspend - Full Rate Suspend - Lost Device/Stolen …" at bounding box center [294, 381] width 131 height 27
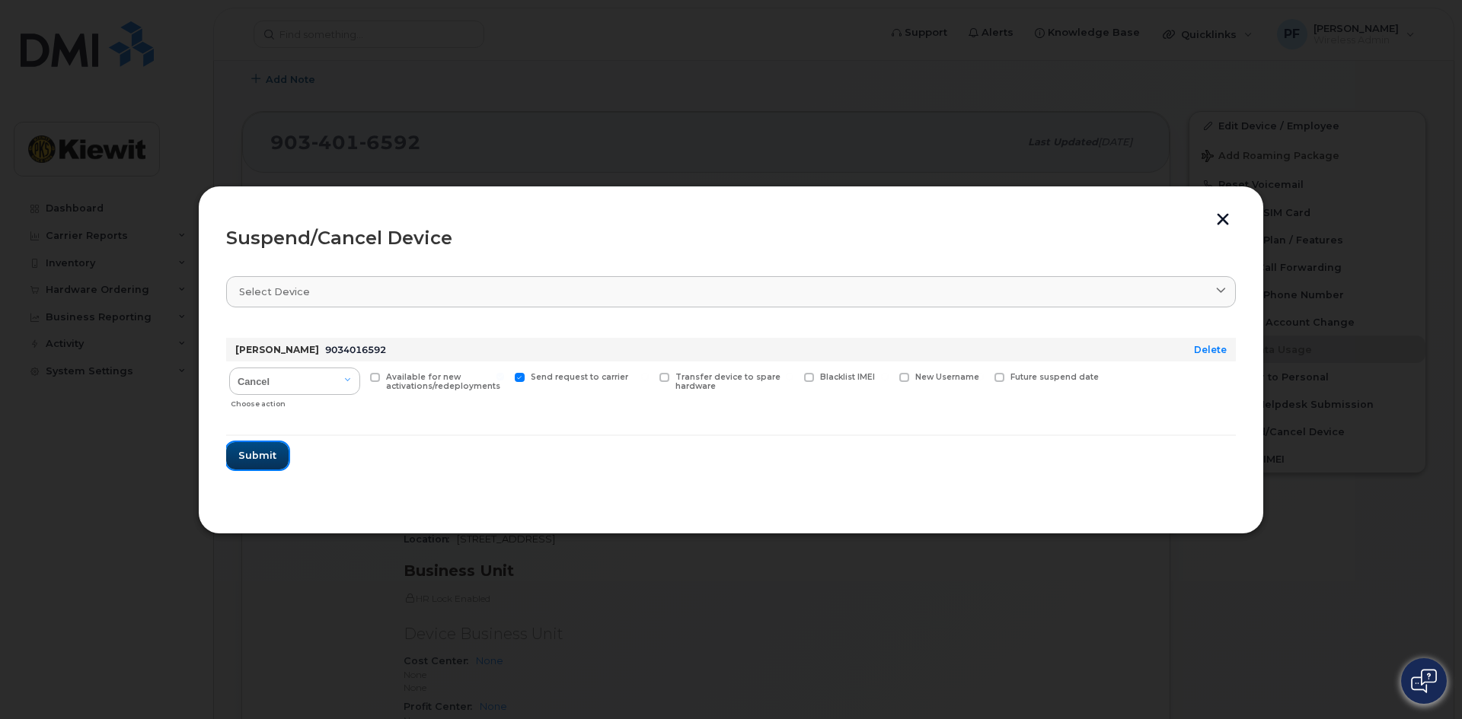
click at [262, 451] on span "Submit" at bounding box center [257, 455] width 38 height 14
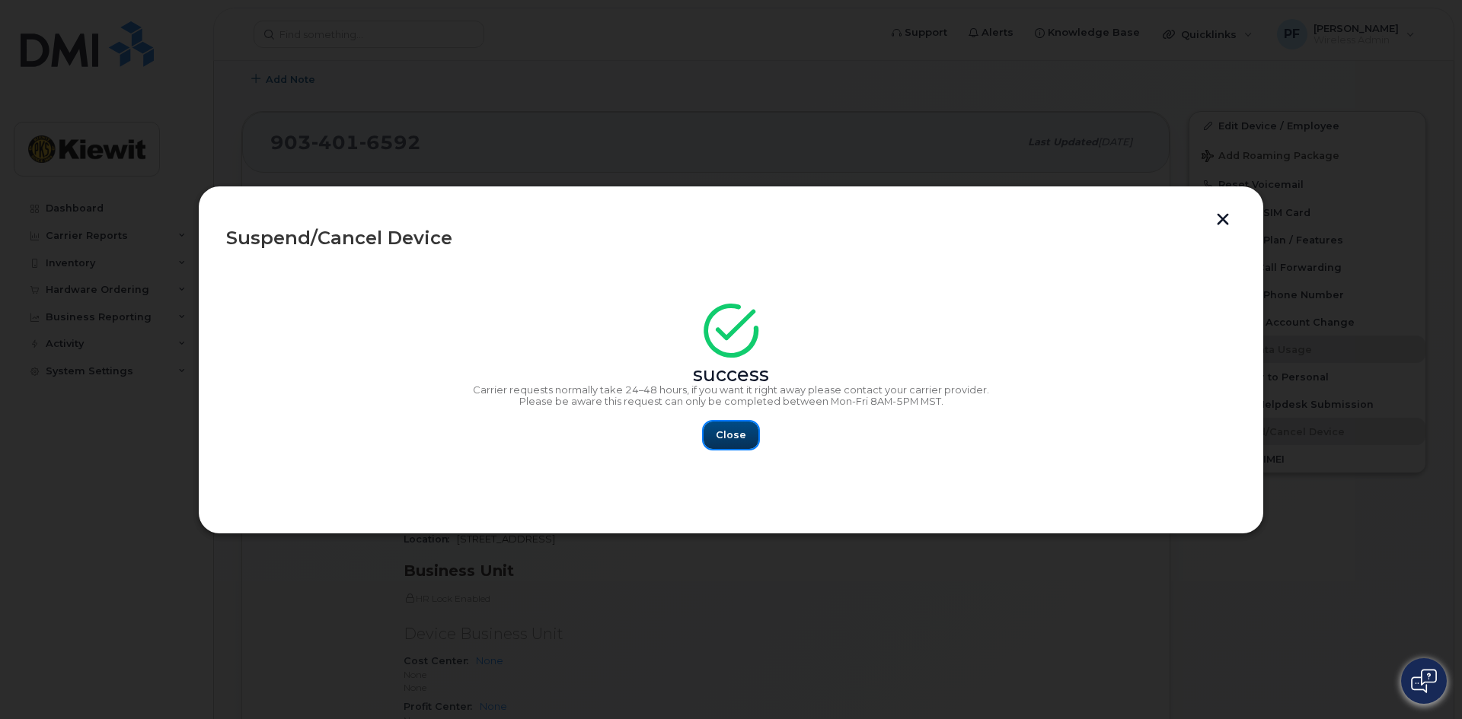
click at [742, 438] on span "Close" at bounding box center [731, 435] width 30 height 14
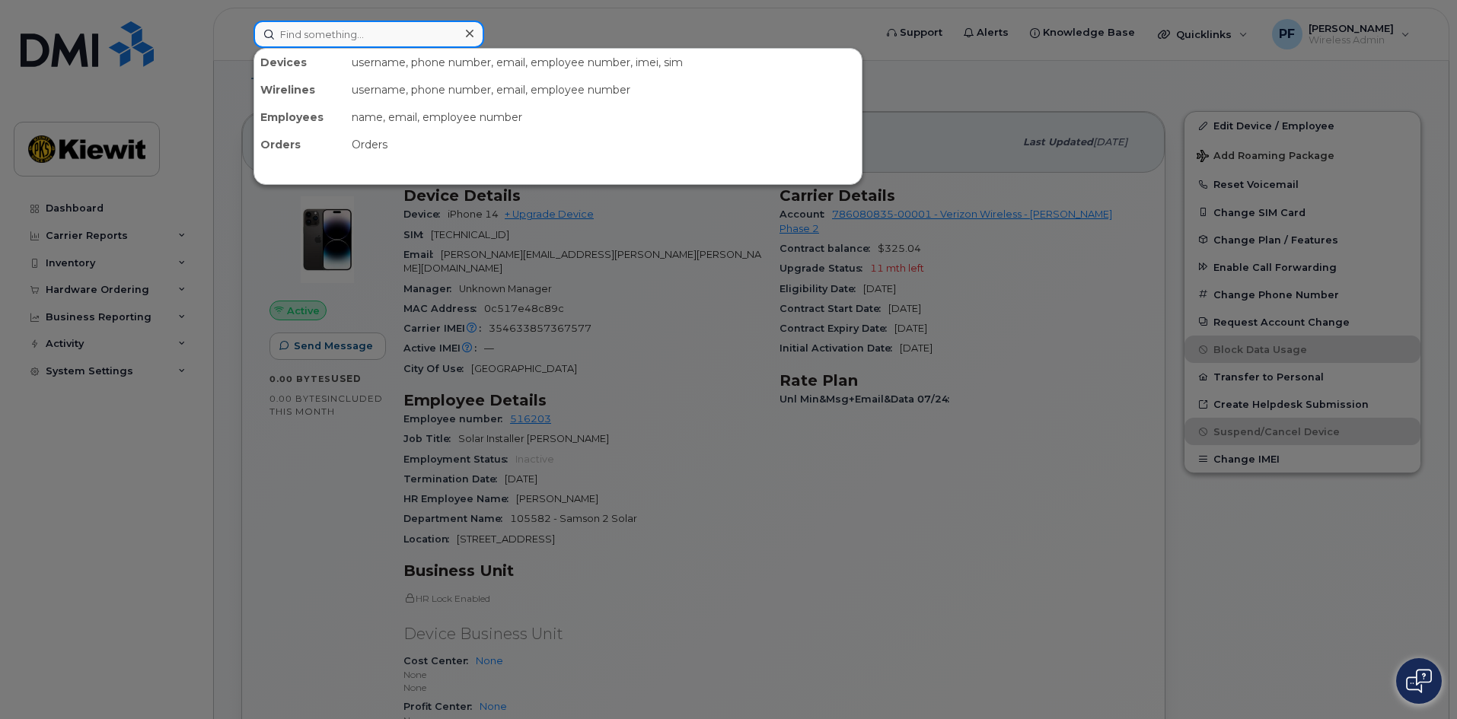
click at [321, 29] on input at bounding box center [368, 34] width 231 height 27
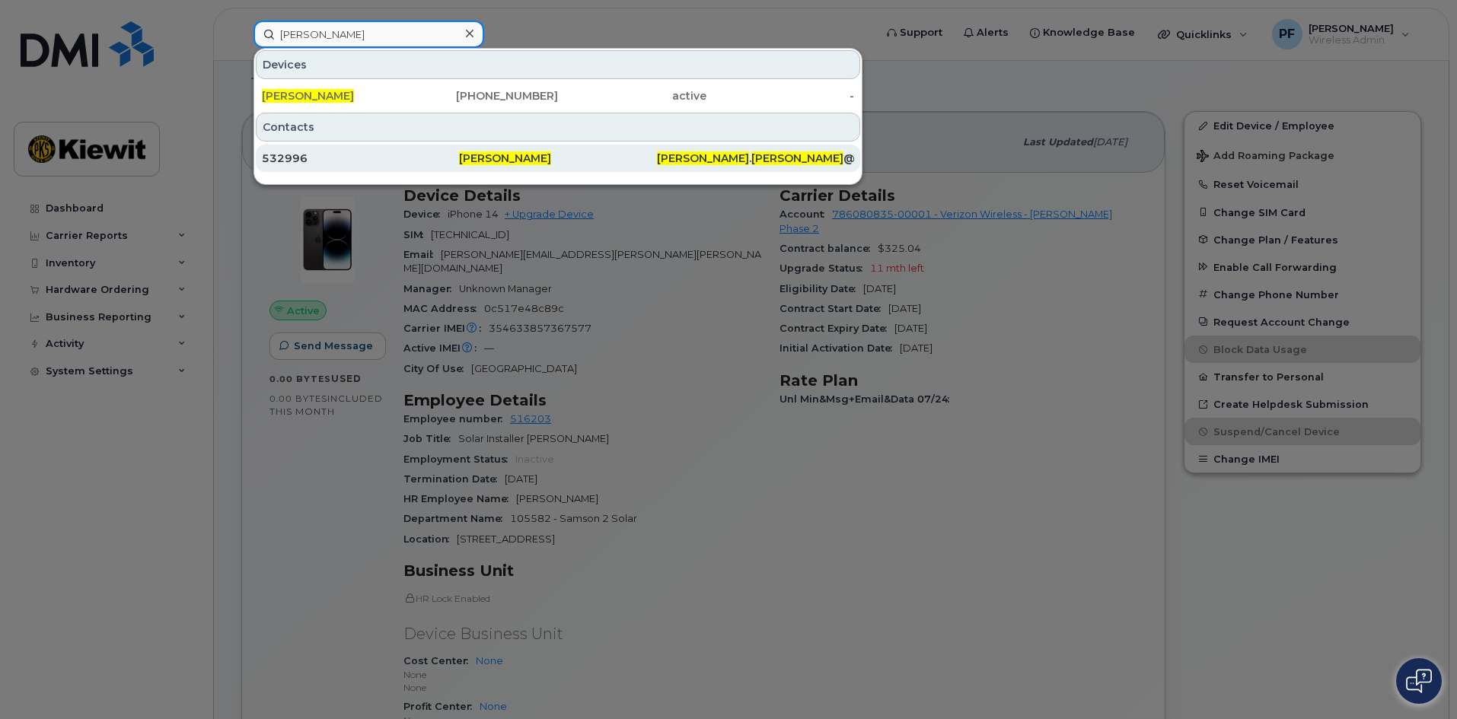
type input "emmanuel frias"
click at [342, 157] on div "532996" at bounding box center [360, 158] width 197 height 15
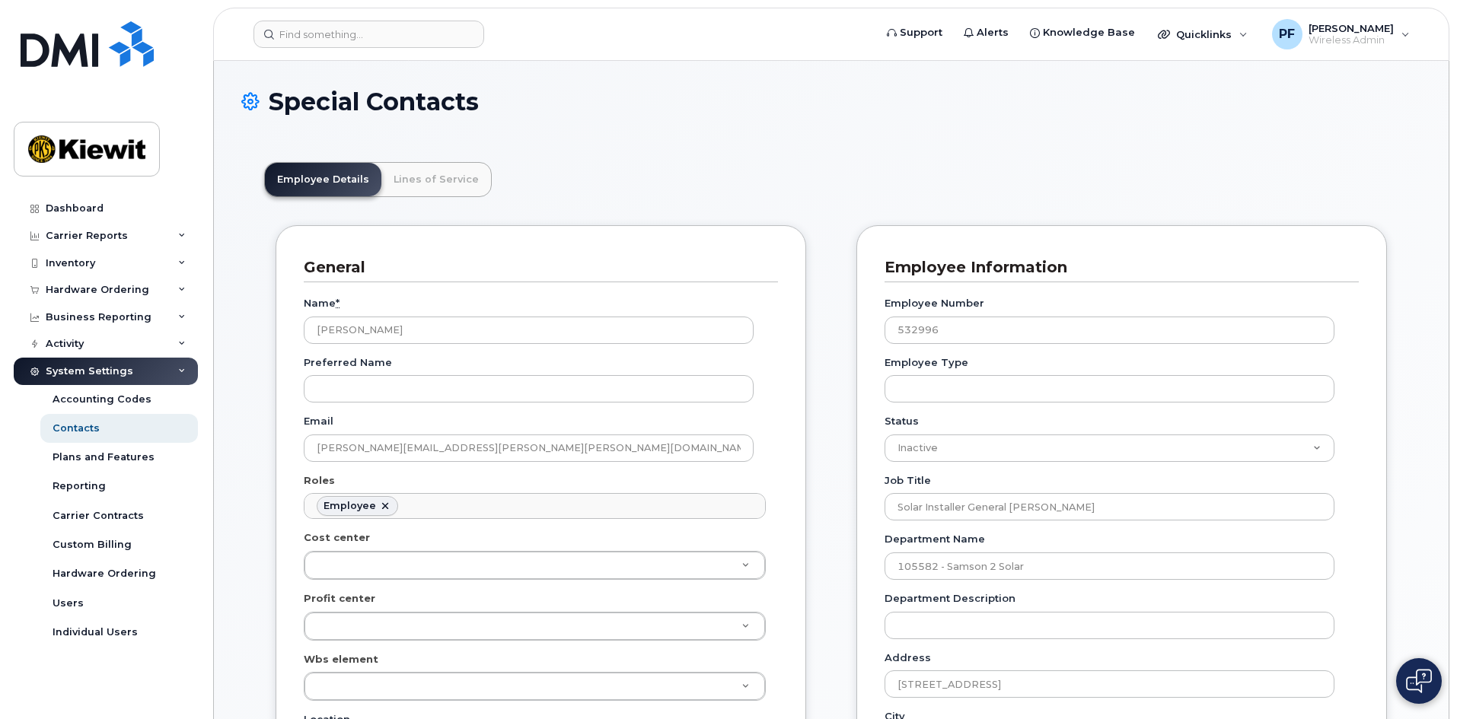
scroll to position [45, 0]
click at [417, 188] on link "Lines of Service" at bounding box center [436, 179] width 110 height 33
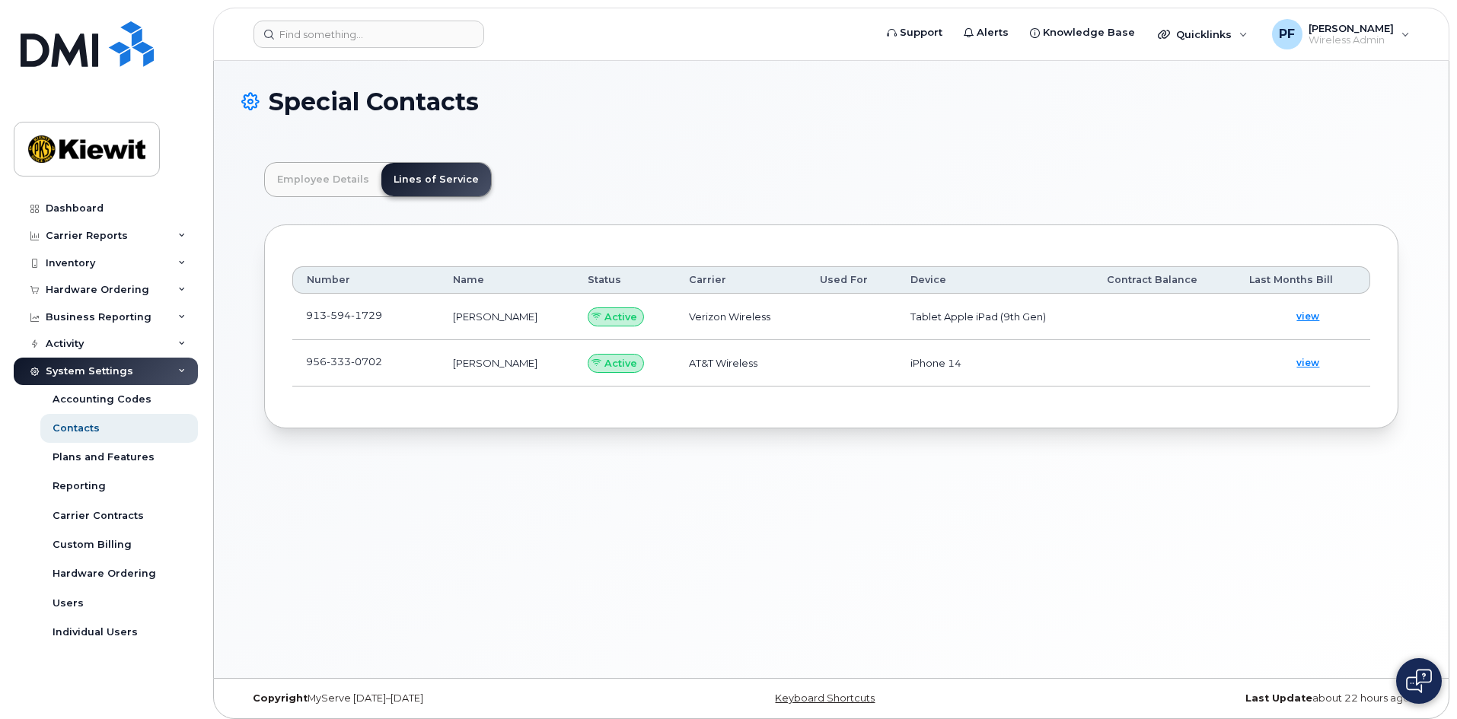
click at [418, 357] on td "956 333 0702" at bounding box center [365, 363] width 147 height 46
click at [396, 362] on span at bounding box center [394, 365] width 12 height 12
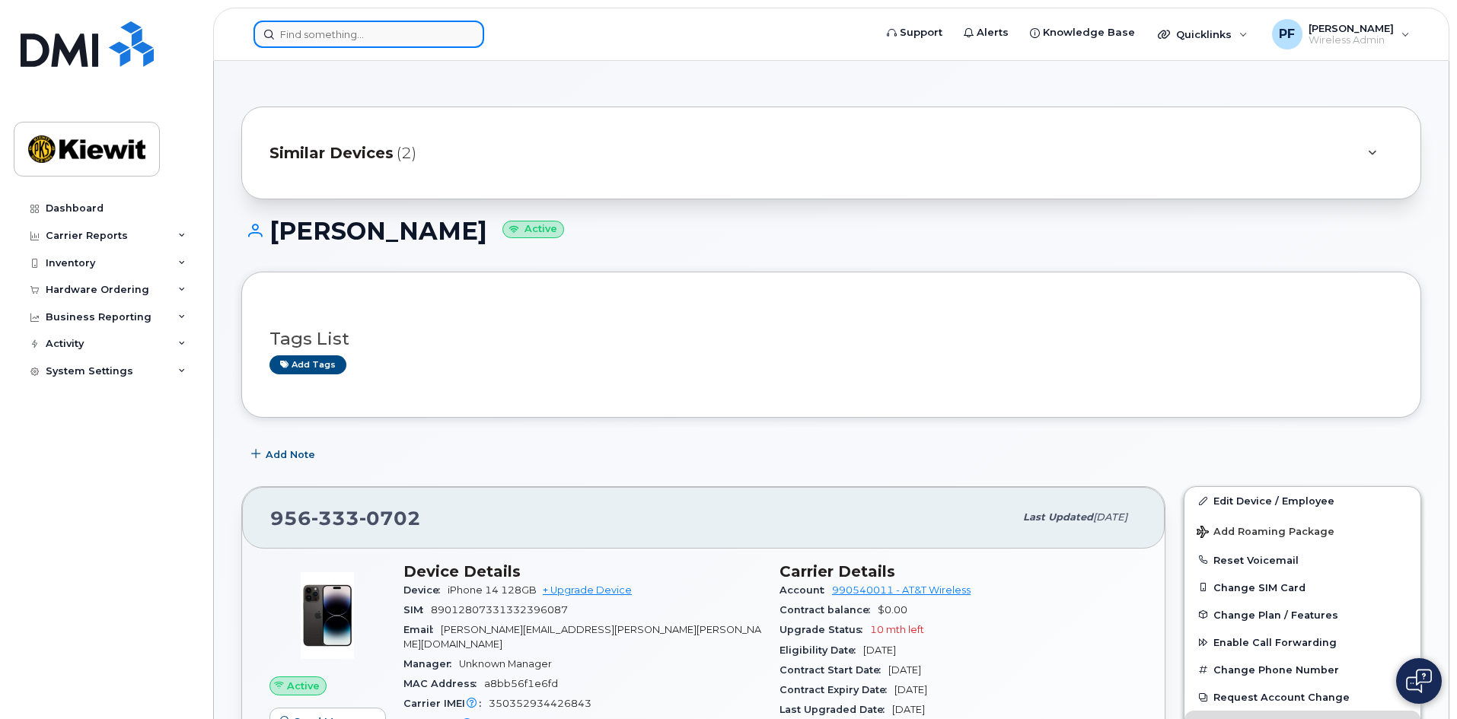
click at [357, 32] on input at bounding box center [368, 34] width 231 height 27
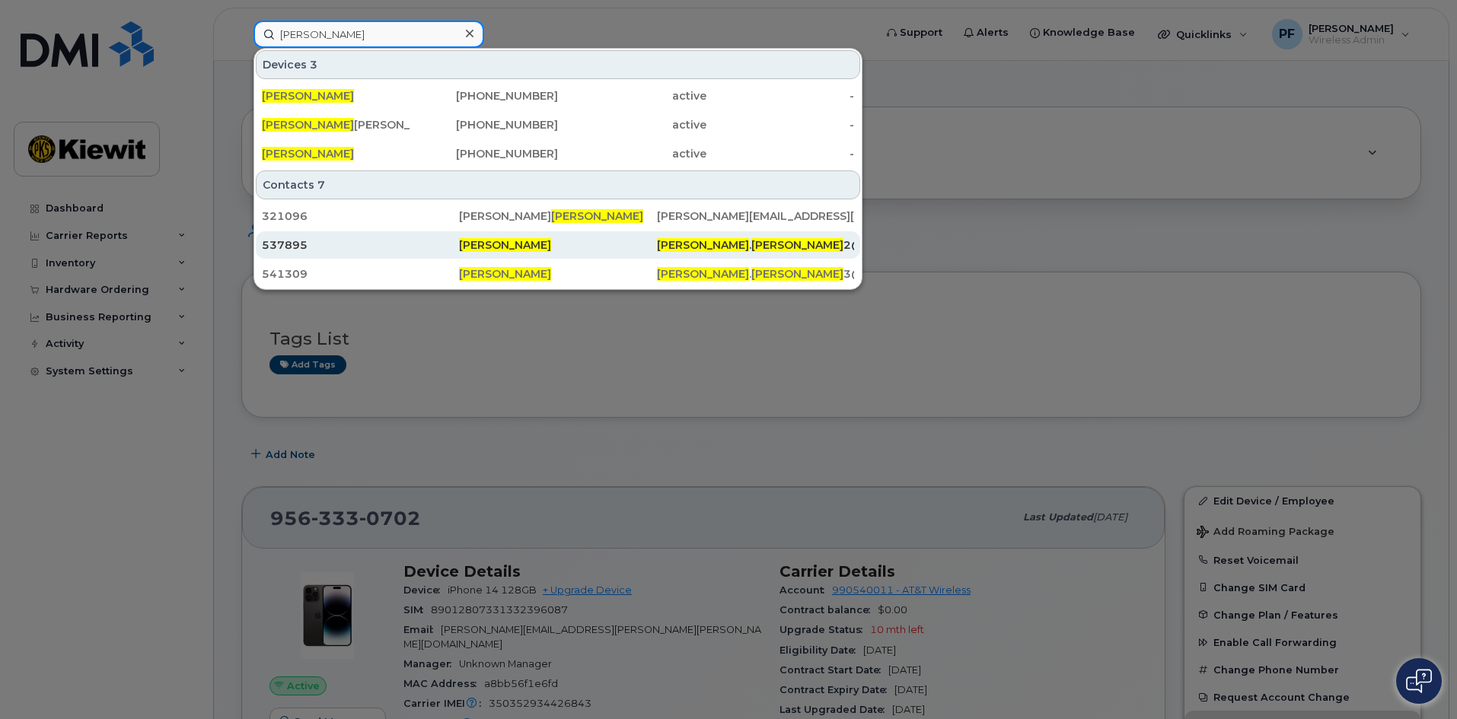
type input "pedro hernandez"
click at [322, 241] on div "537895" at bounding box center [360, 245] width 197 height 15
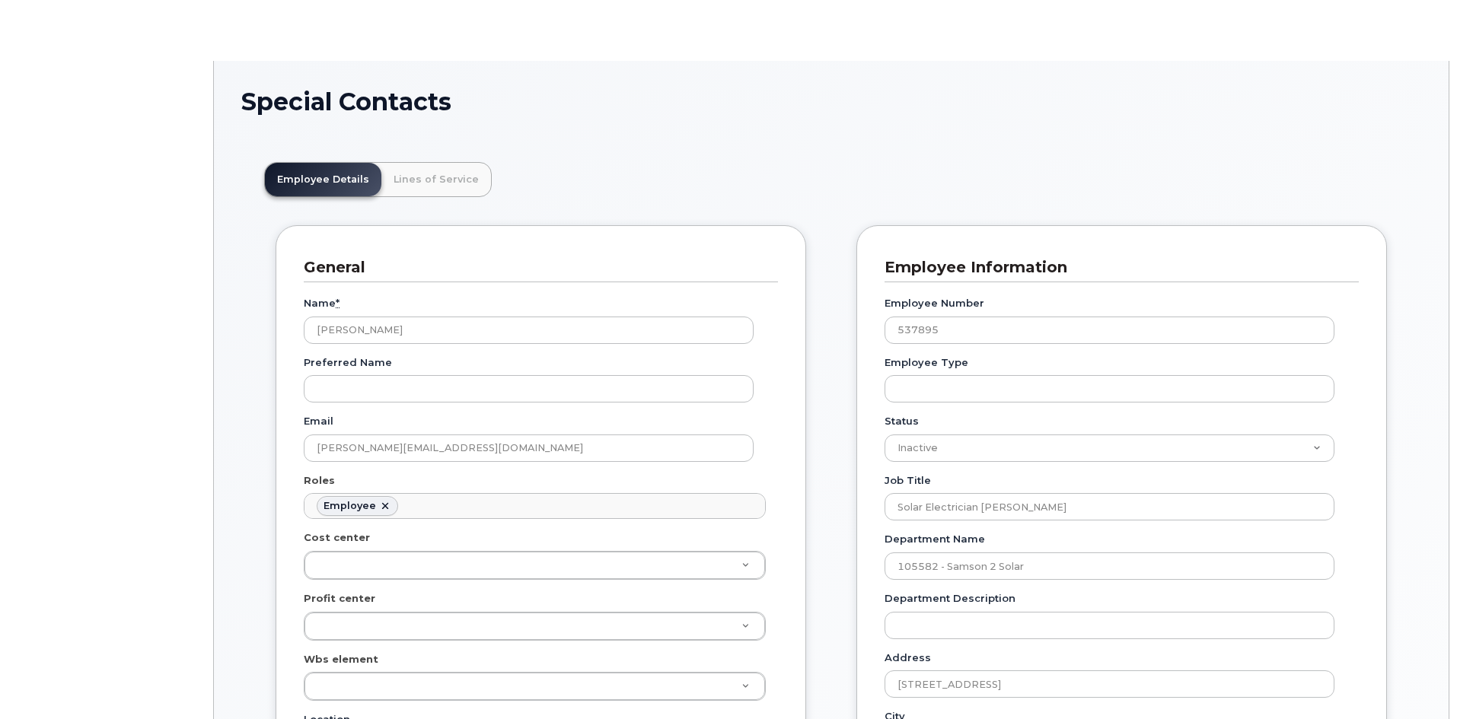
scroll to position [45, 0]
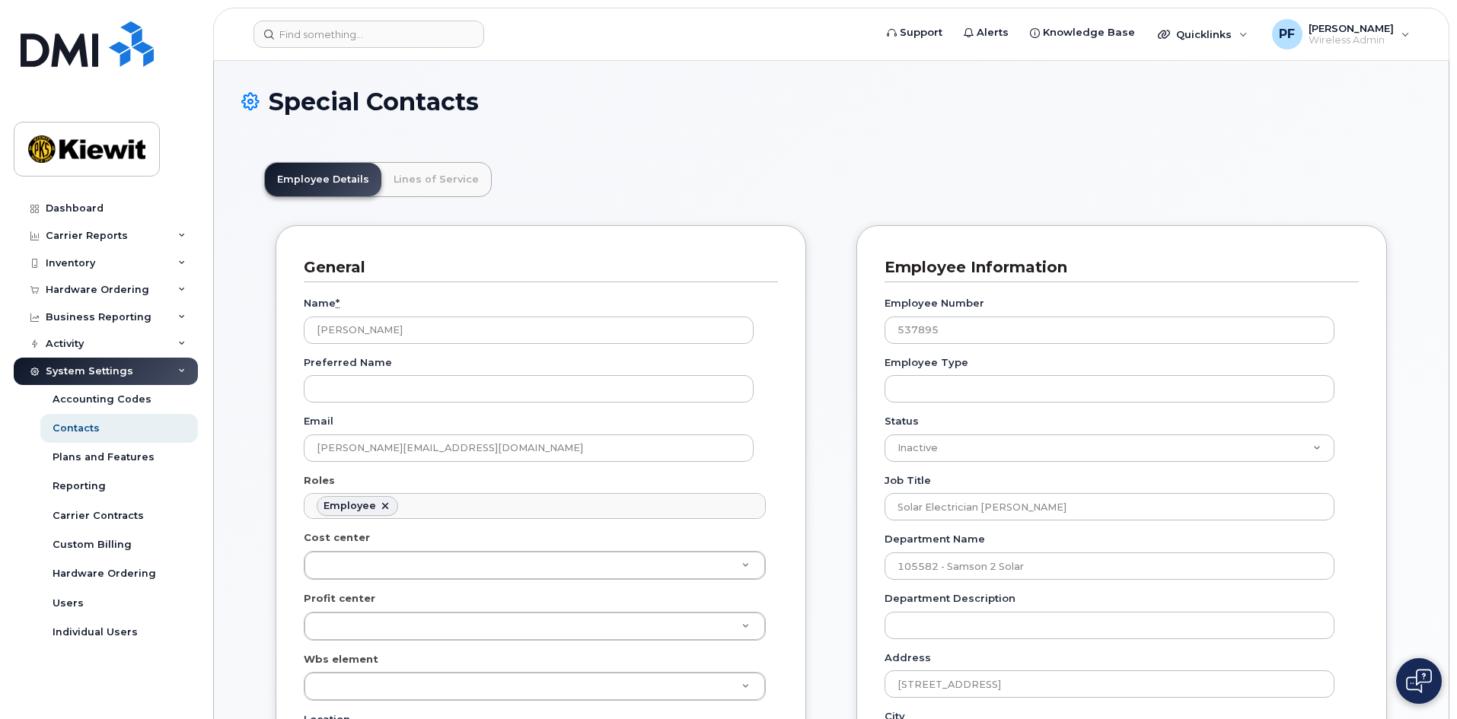
click at [428, 177] on link "Lines of Service" at bounding box center [436, 179] width 110 height 33
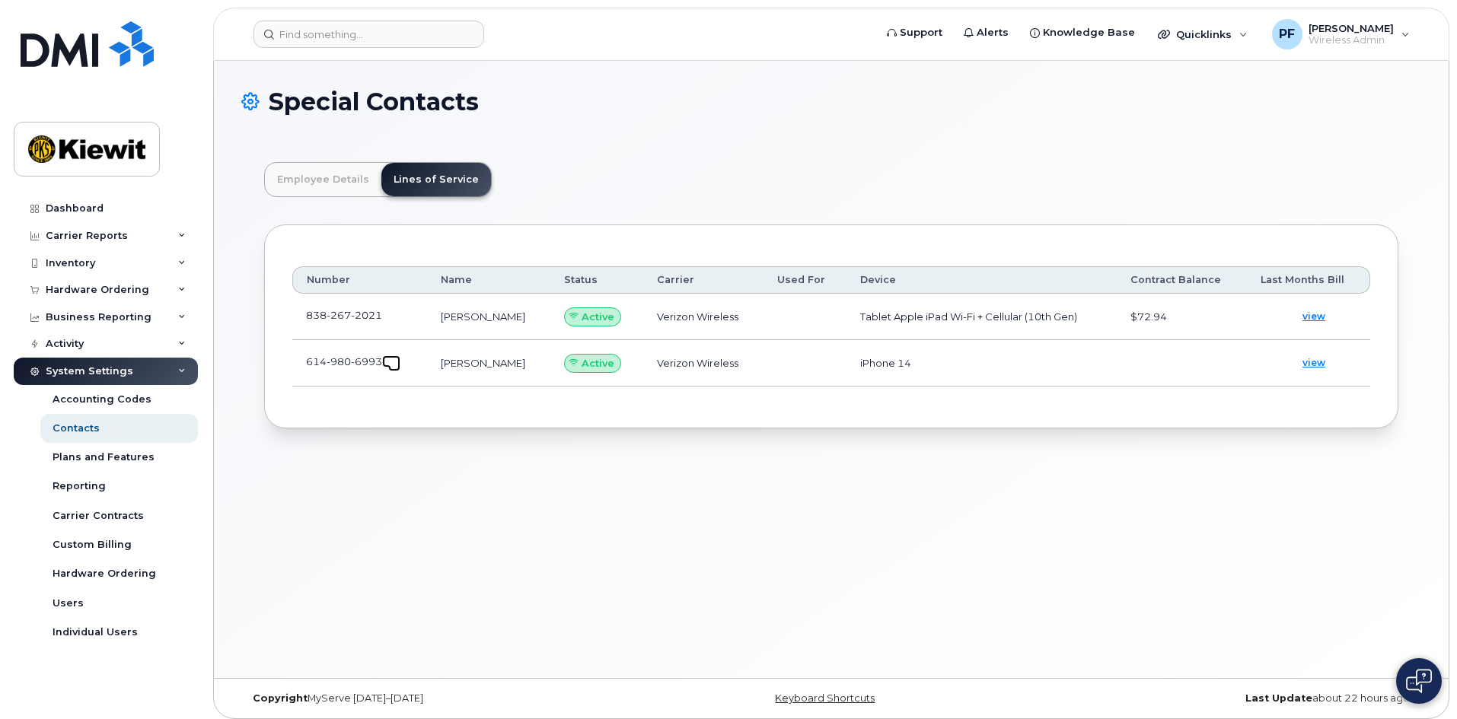
click at [392, 362] on span at bounding box center [394, 365] width 12 height 12
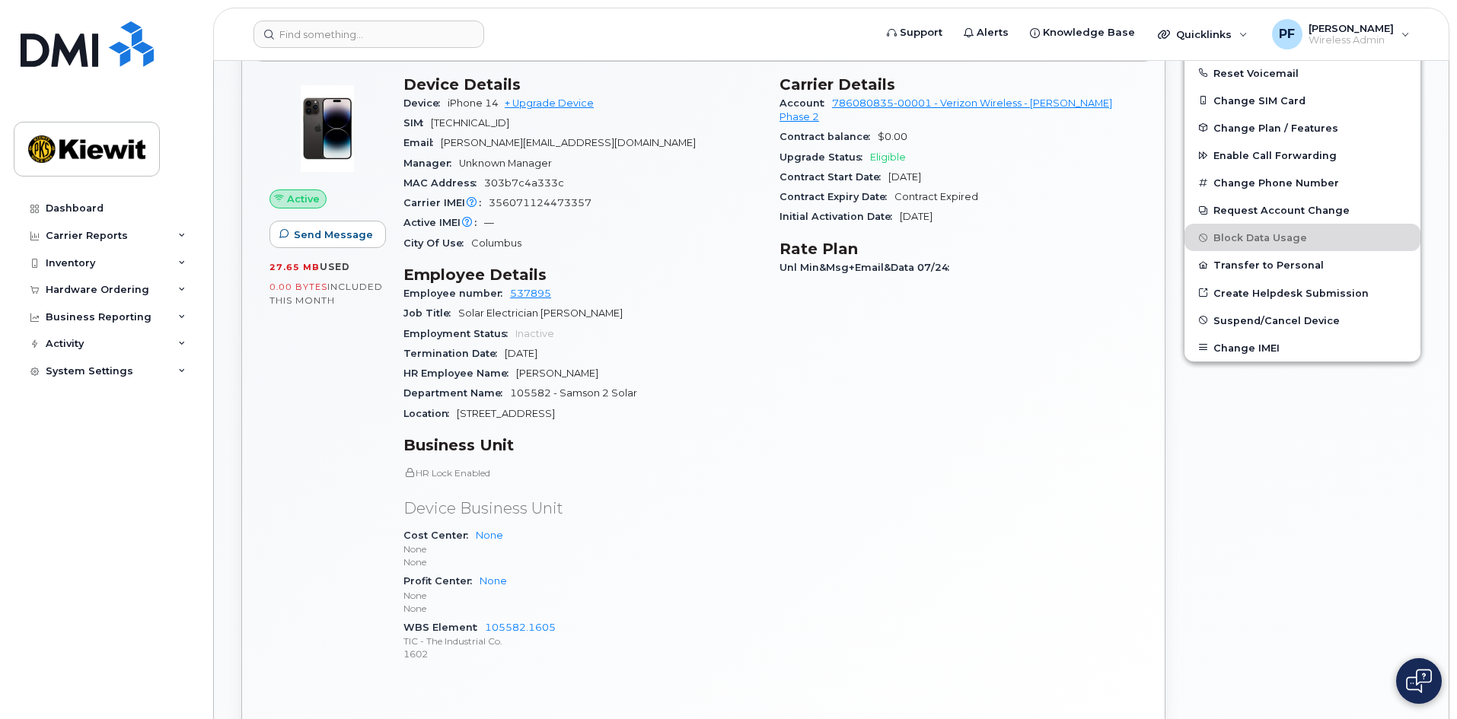
scroll to position [467, 0]
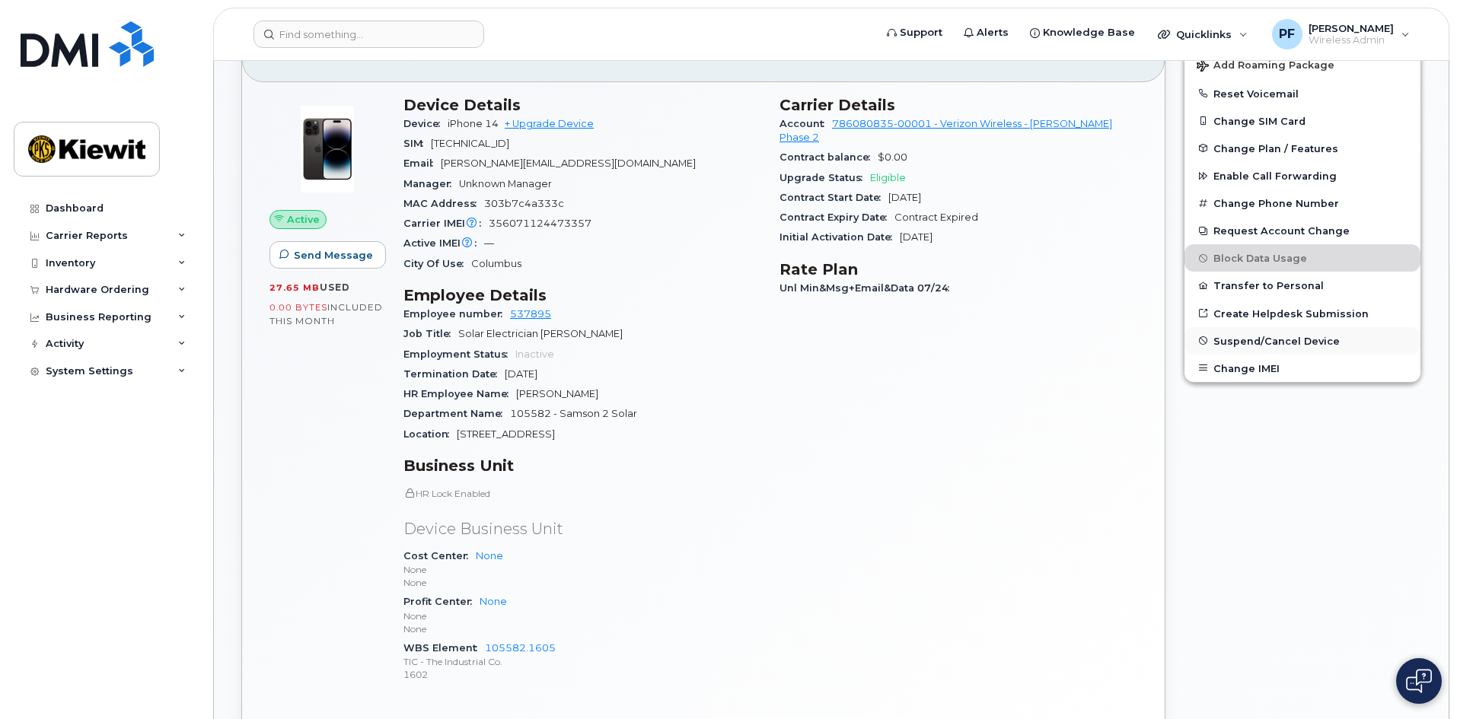
click at [1266, 347] on button "Suspend/Cancel Device" at bounding box center [1303, 340] width 236 height 27
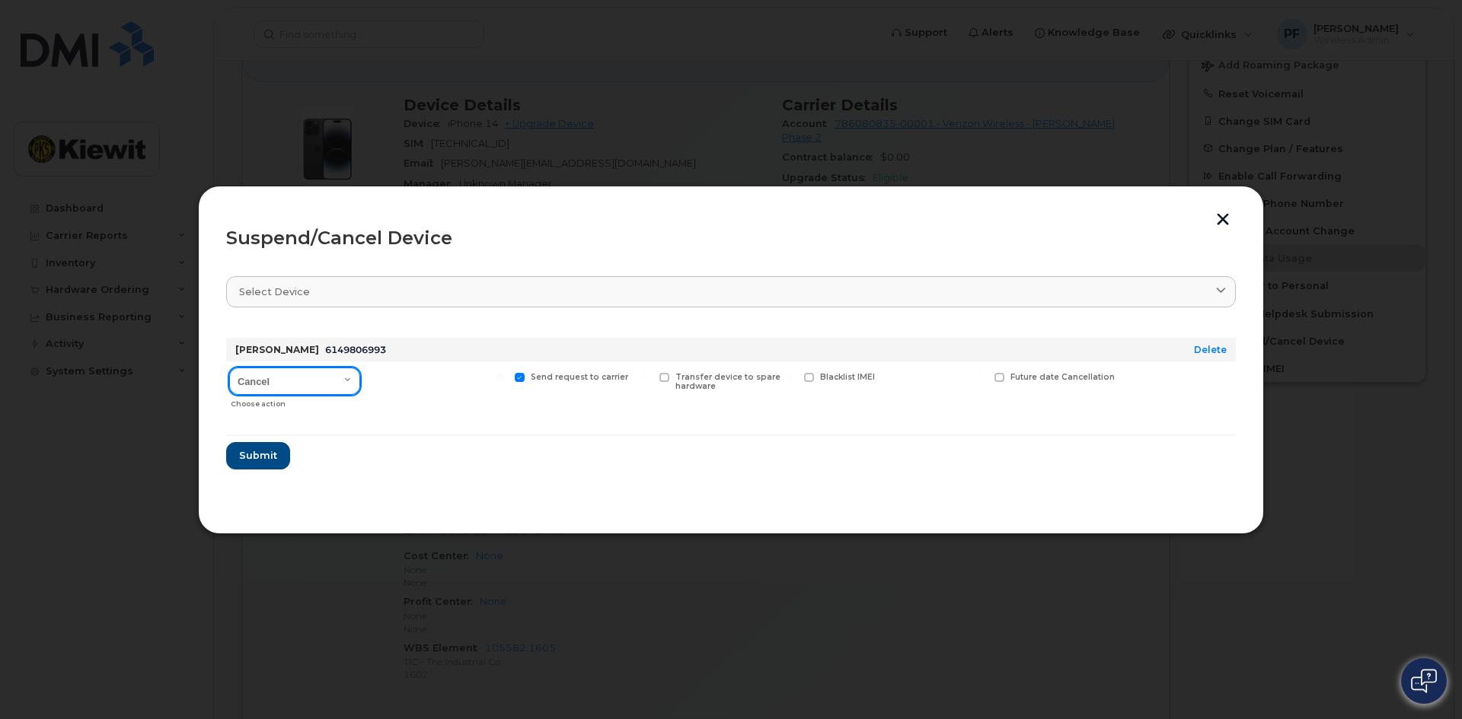
click at [325, 389] on select "Cancel Suspend - Reduced Rate Suspend - Full Rate Suspend - Lost Device/Stolen …" at bounding box center [294, 381] width 131 height 27
select select "[object Object]"
click at [229, 368] on select "Cancel Suspend - Reduced Rate Suspend - Full Rate Suspend - Lost Device/Stolen …" at bounding box center [294, 381] width 131 height 27
click at [446, 373] on span "Available for new activations/redeployments" at bounding box center [443, 382] width 114 height 20
click at [359, 373] on input "Available for new activations/redeployments" at bounding box center [356, 377] width 8 height 8
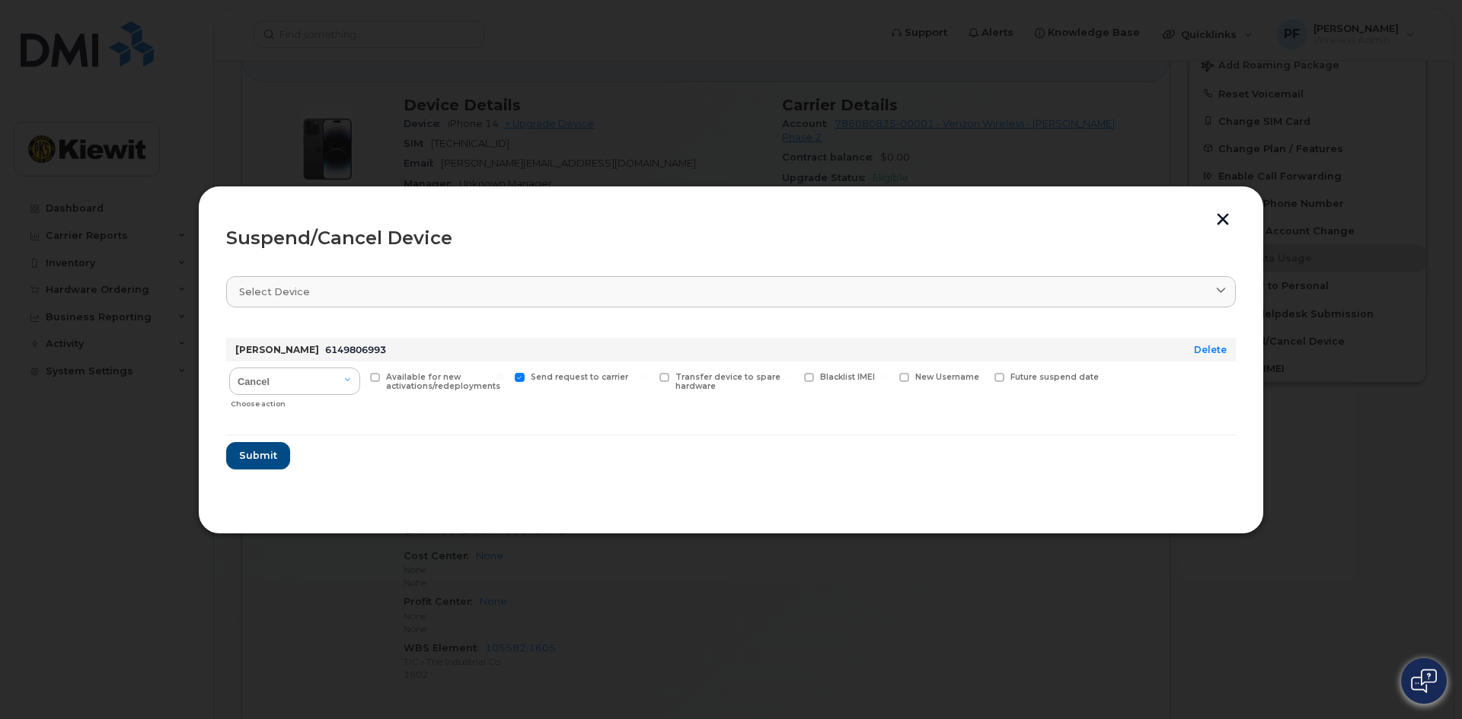
checkbox input "true"
click at [248, 452] on span "Submit" at bounding box center [257, 455] width 38 height 14
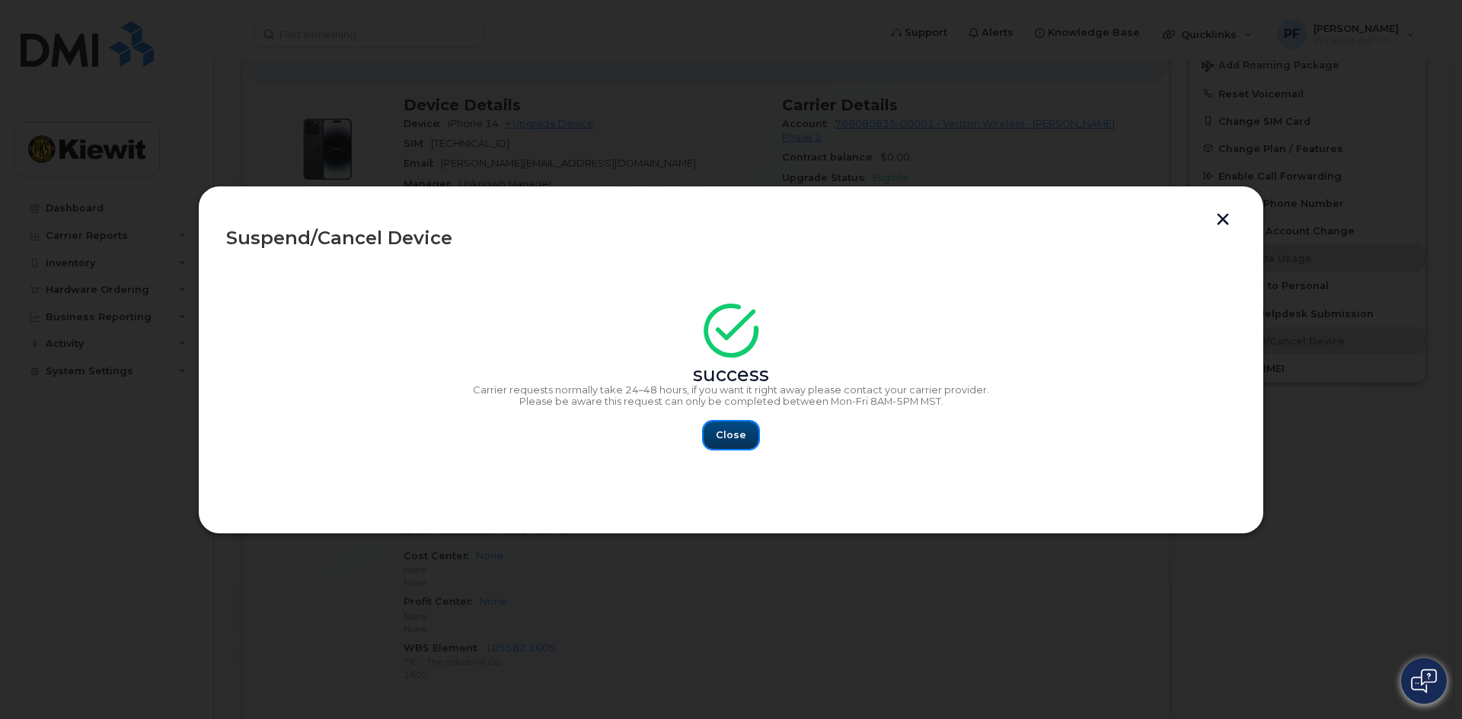
click at [738, 443] on button "Close" at bounding box center [730, 435] width 55 height 27
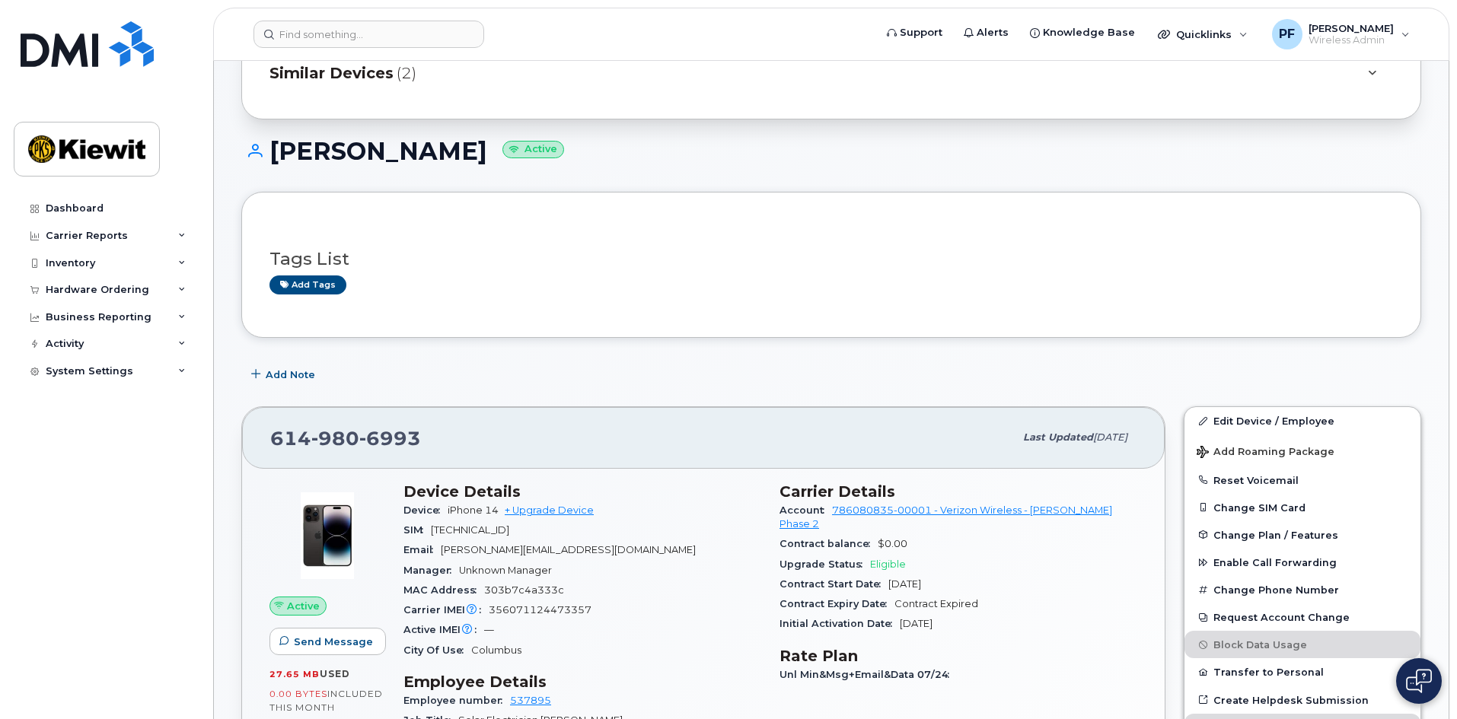
scroll to position [0, 0]
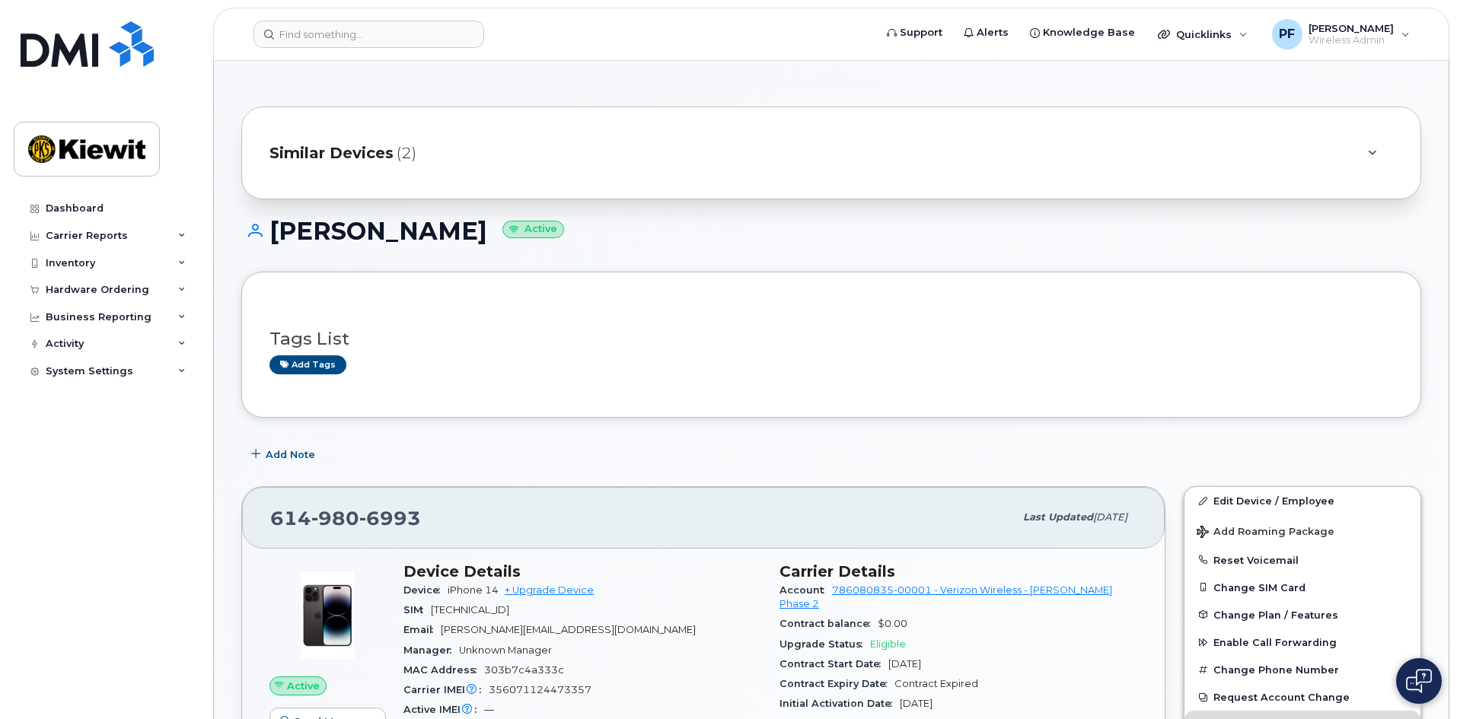
click at [310, 142] on span "Similar Devices" at bounding box center [331, 153] width 124 height 22
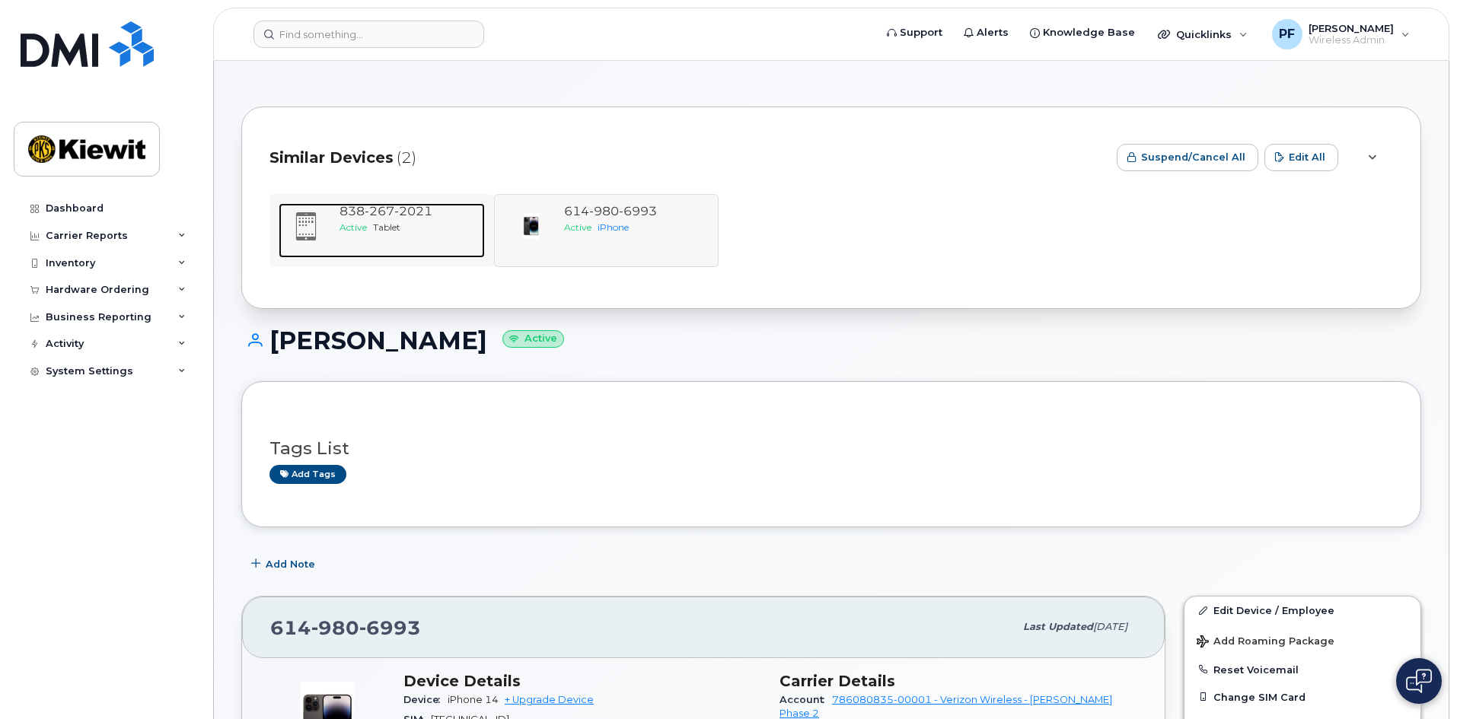
click at [418, 232] on div "Active Tablet" at bounding box center [409, 227] width 139 height 13
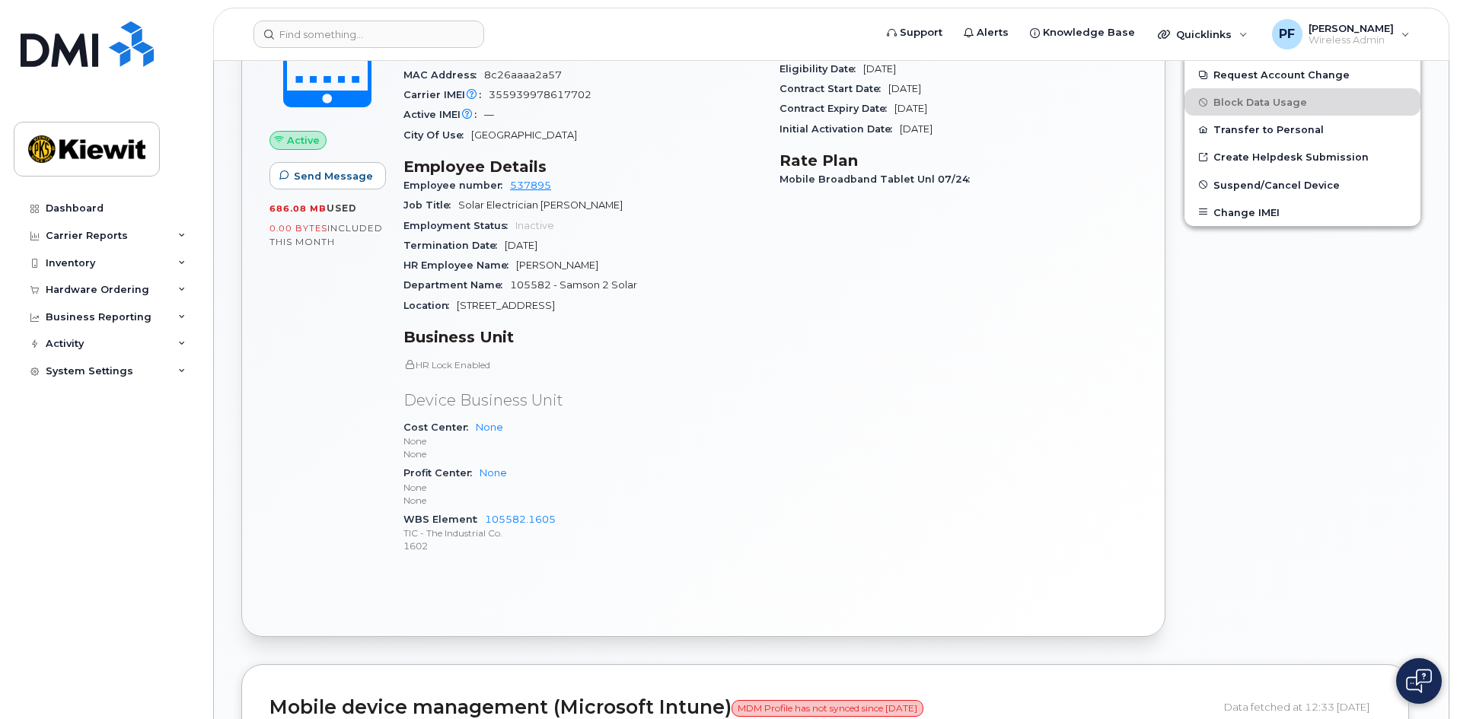
scroll to position [457, 0]
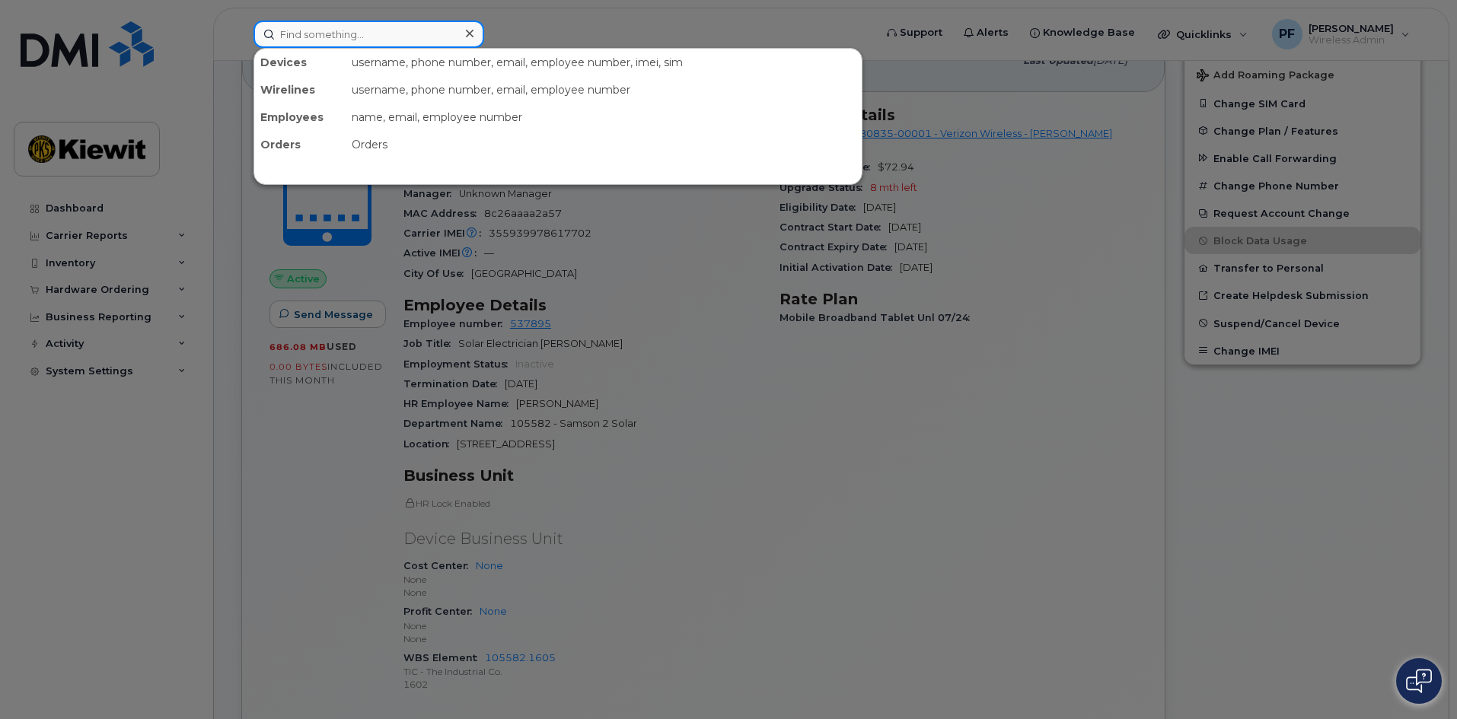
click at [269, 31] on input at bounding box center [368, 34] width 231 height 27
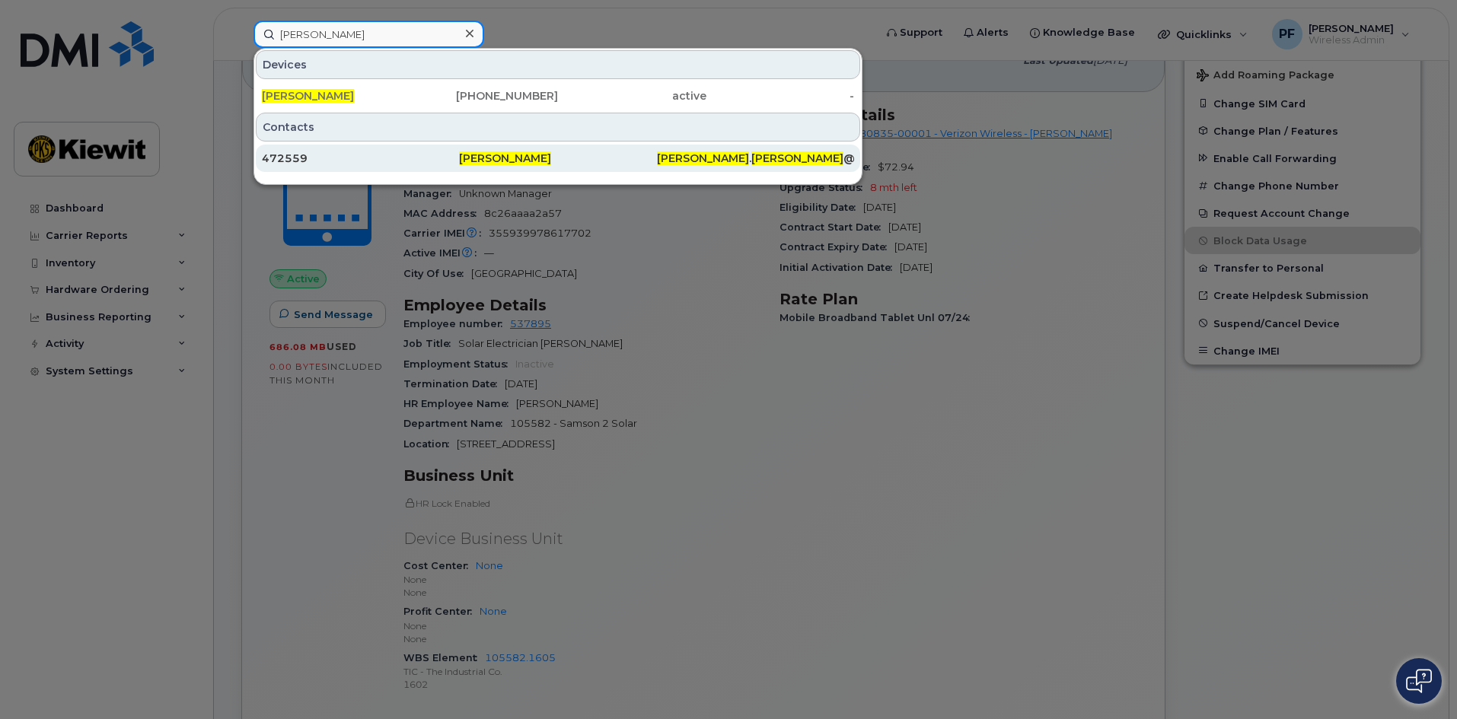
type input "abraham quezada"
click at [459, 166] on div "472559" at bounding box center [557, 158] width 197 height 27
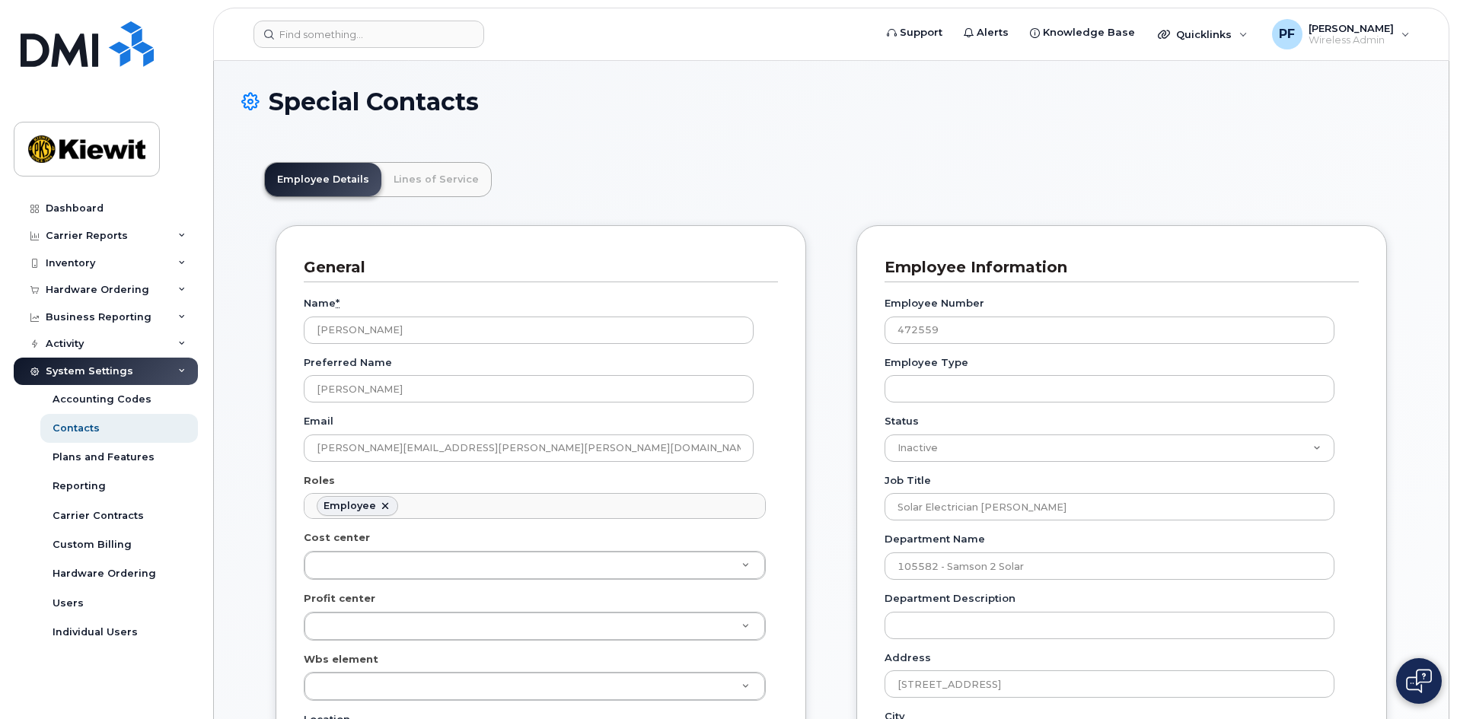
scroll to position [45, 0]
click at [409, 180] on link "Lines of Service" at bounding box center [436, 179] width 110 height 33
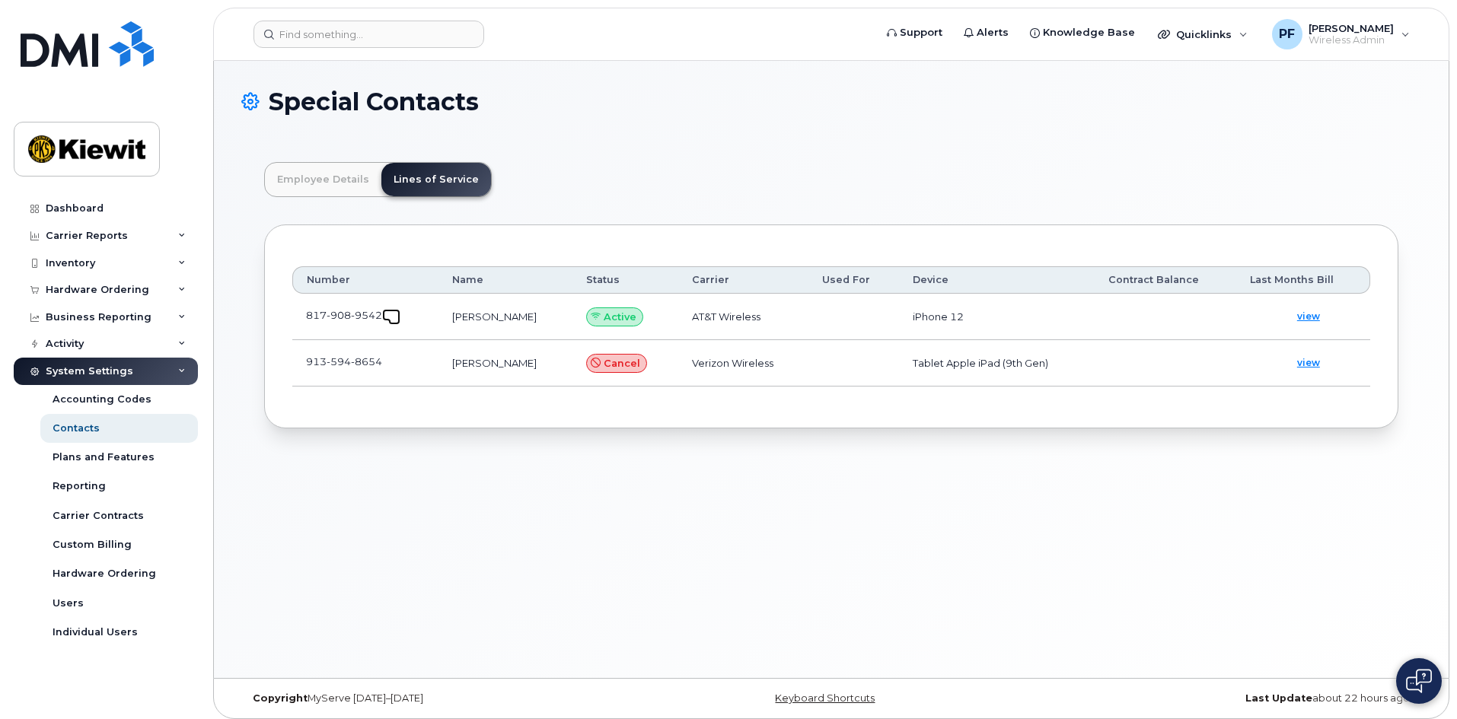
click at [400, 314] on span at bounding box center [394, 319] width 12 height 12
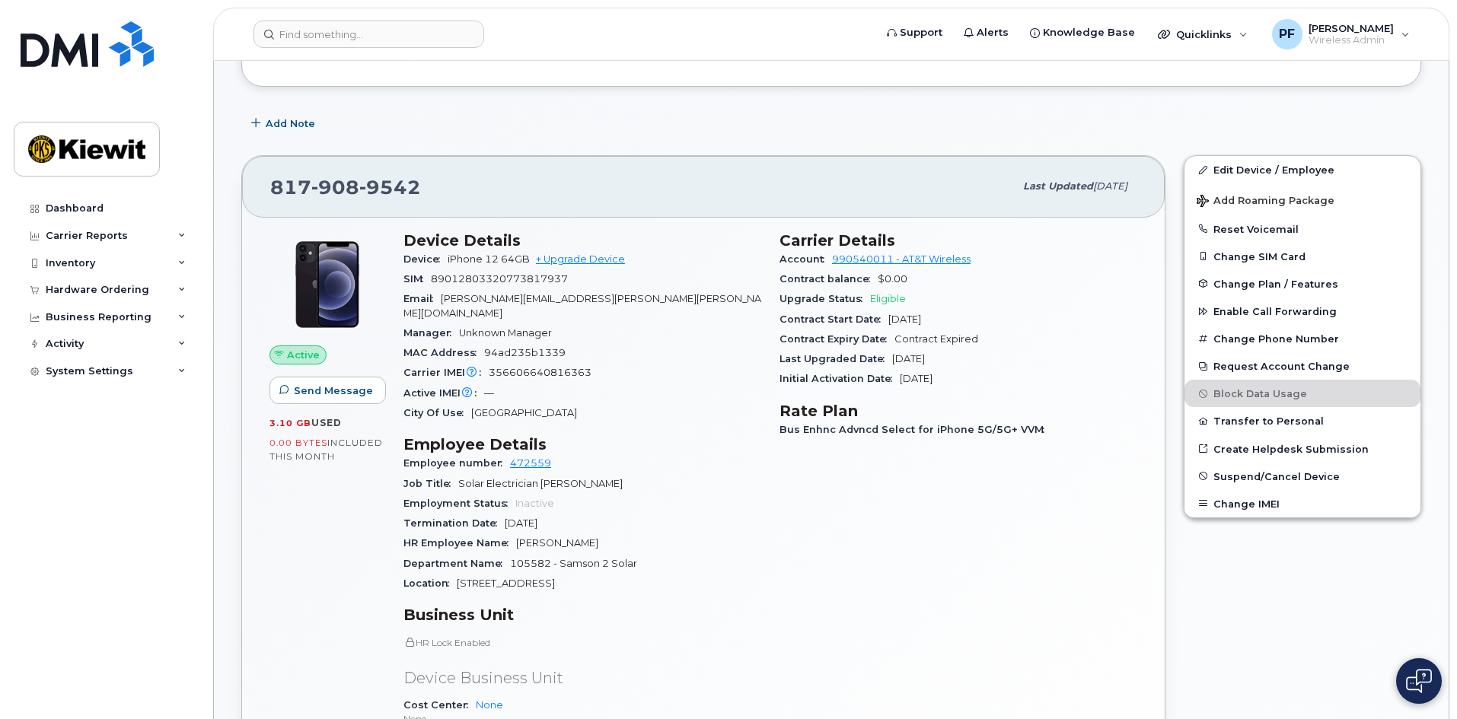
scroll to position [305, 0]
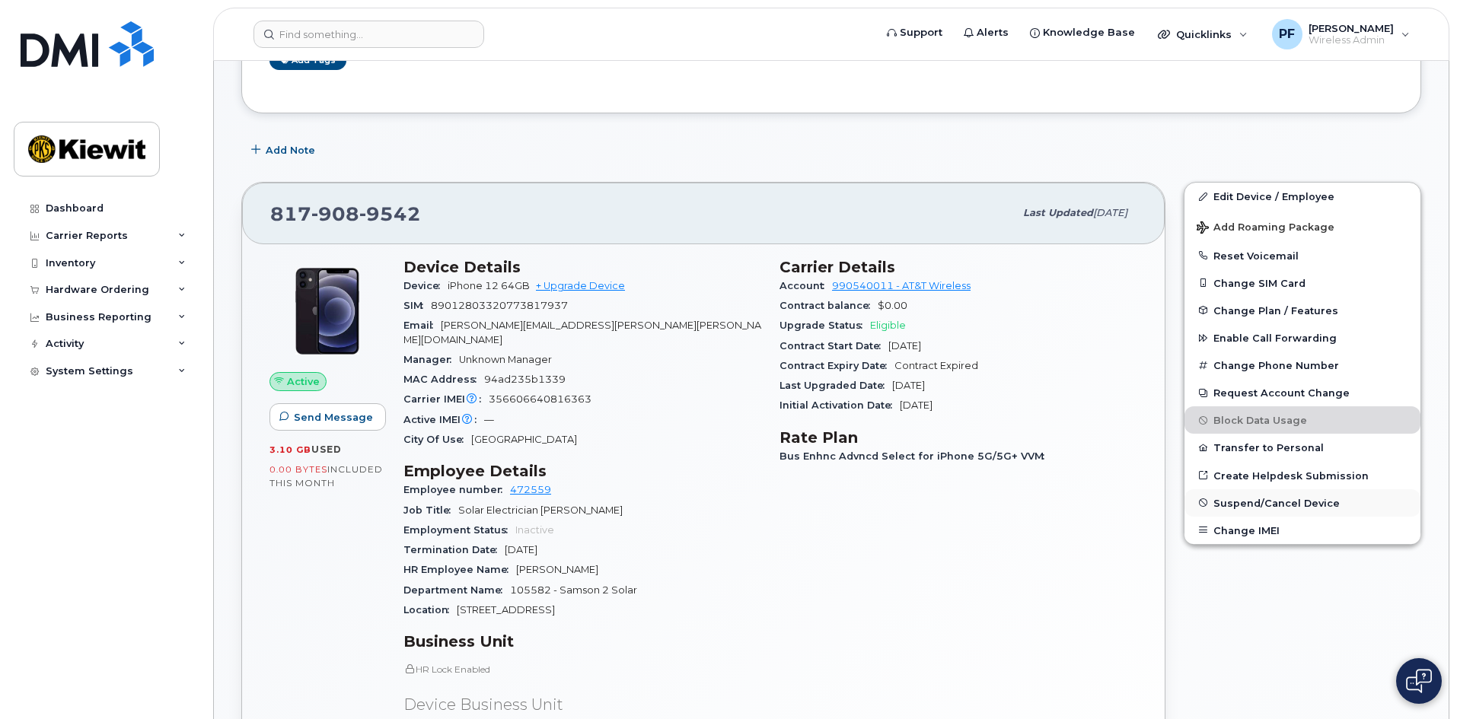
click at [1226, 507] on span "Suspend/Cancel Device" at bounding box center [1276, 502] width 126 height 11
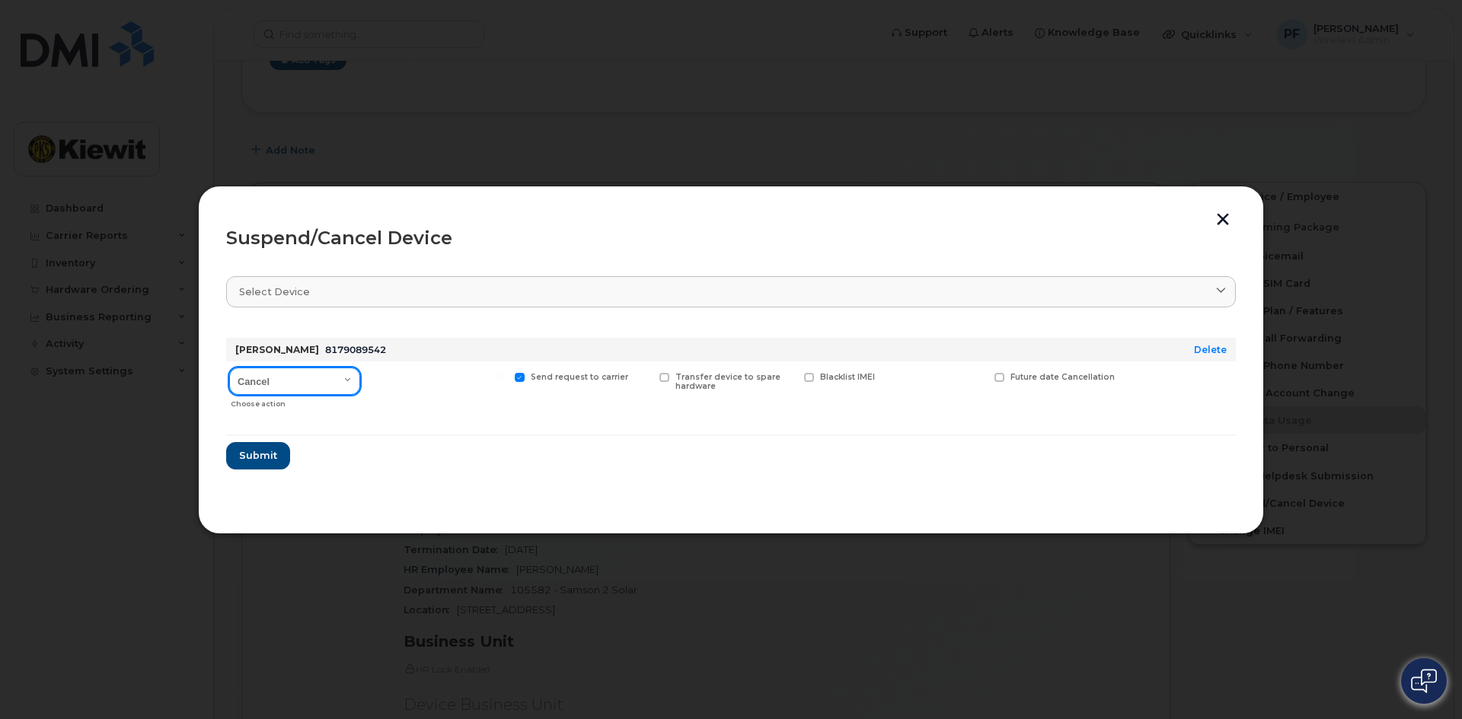
click at [283, 381] on select "Cancel Suspend - Reduced Rate Suspend - Full Rate Suspend - Lost Device/Stolen …" at bounding box center [294, 381] width 131 height 27
select select "[object Object]"
click at [229, 368] on select "Cancel Suspend - Reduced Rate Suspend - Full Rate Suspend - Lost Device/Stolen …" at bounding box center [294, 381] width 131 height 27
click at [435, 385] on span "Available for new activations/redeployments" at bounding box center [443, 382] width 114 height 20
click at [359, 381] on input "Available for new activations/redeployments" at bounding box center [356, 377] width 8 height 8
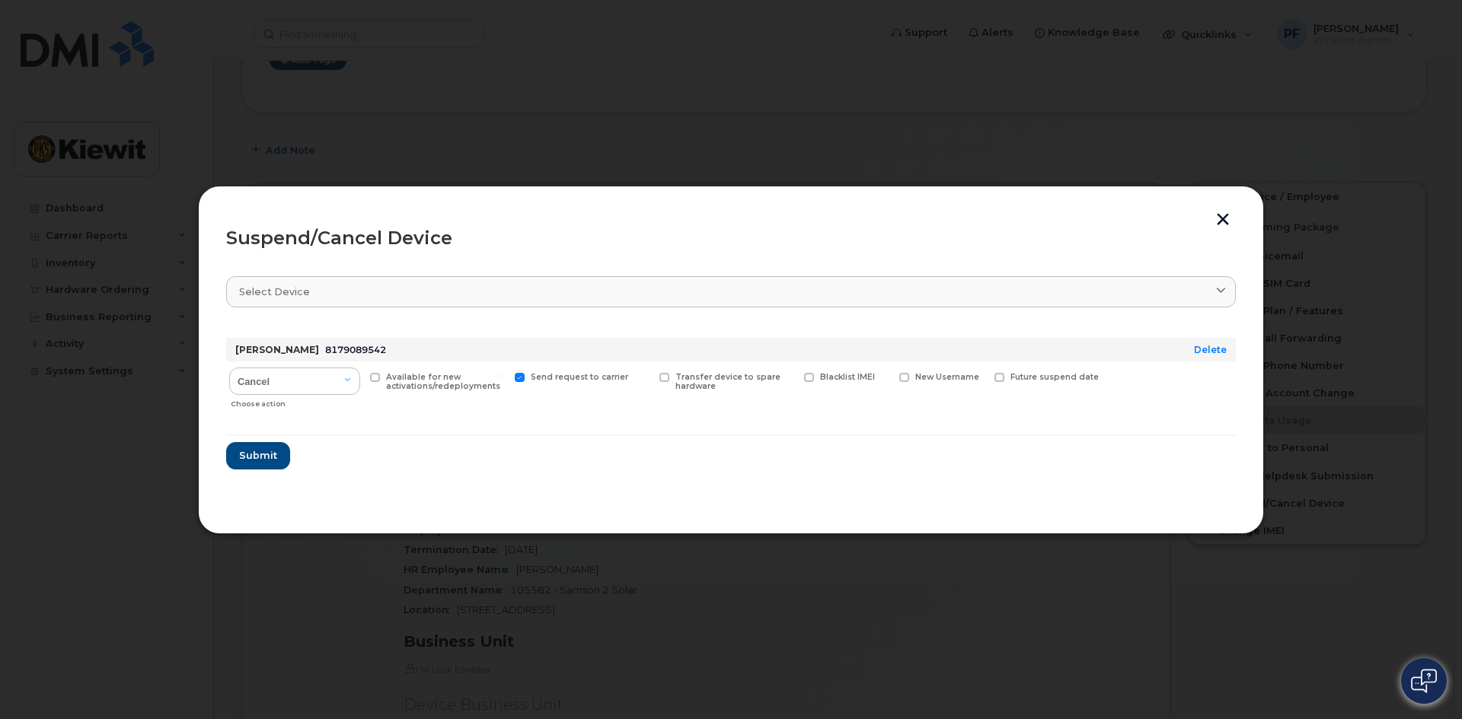
checkbox input "true"
click at [244, 470] on section "Select device Type first three symbols or more ABRAHAM QUEZADA 8179089542 Delet…" at bounding box center [730, 385] width 1009 height 244
click at [245, 460] on span "Submit" at bounding box center [257, 455] width 38 height 14
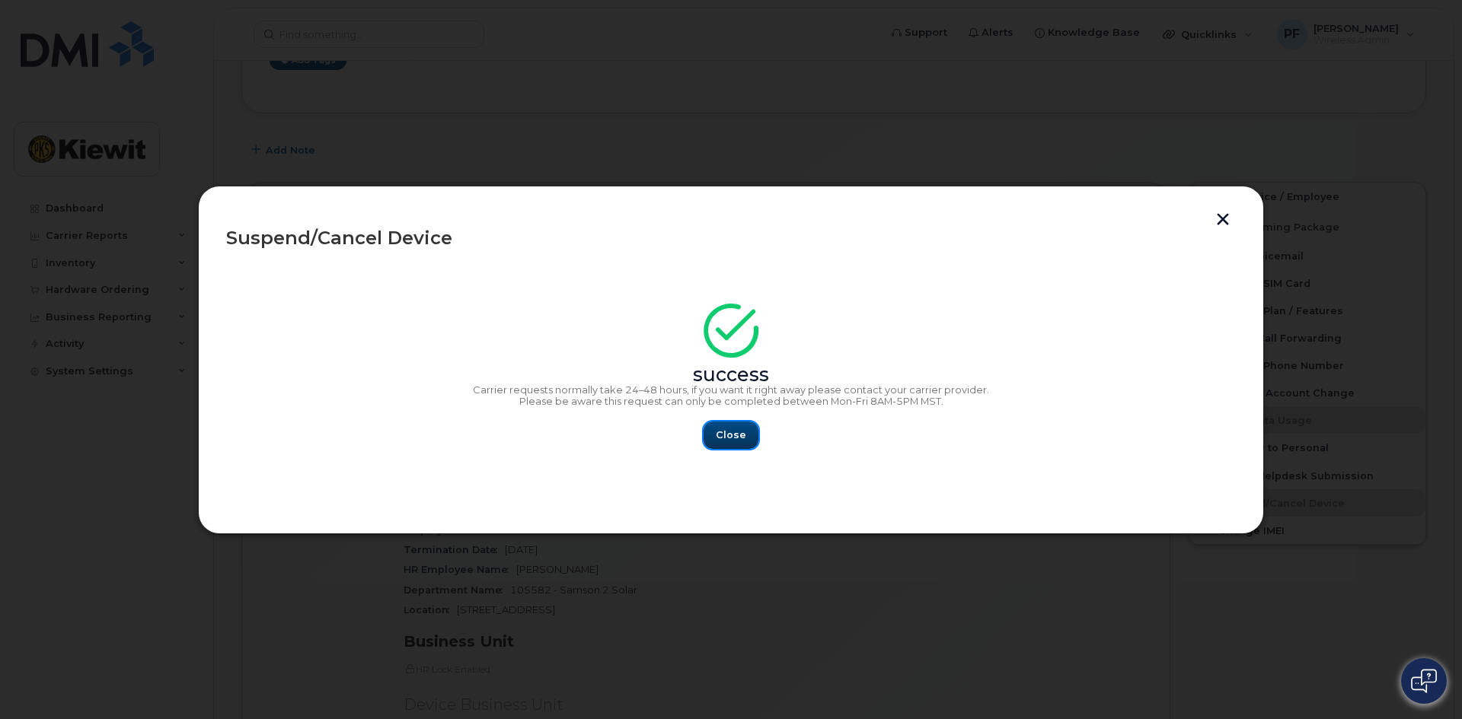
click at [748, 435] on button "Close" at bounding box center [730, 435] width 55 height 27
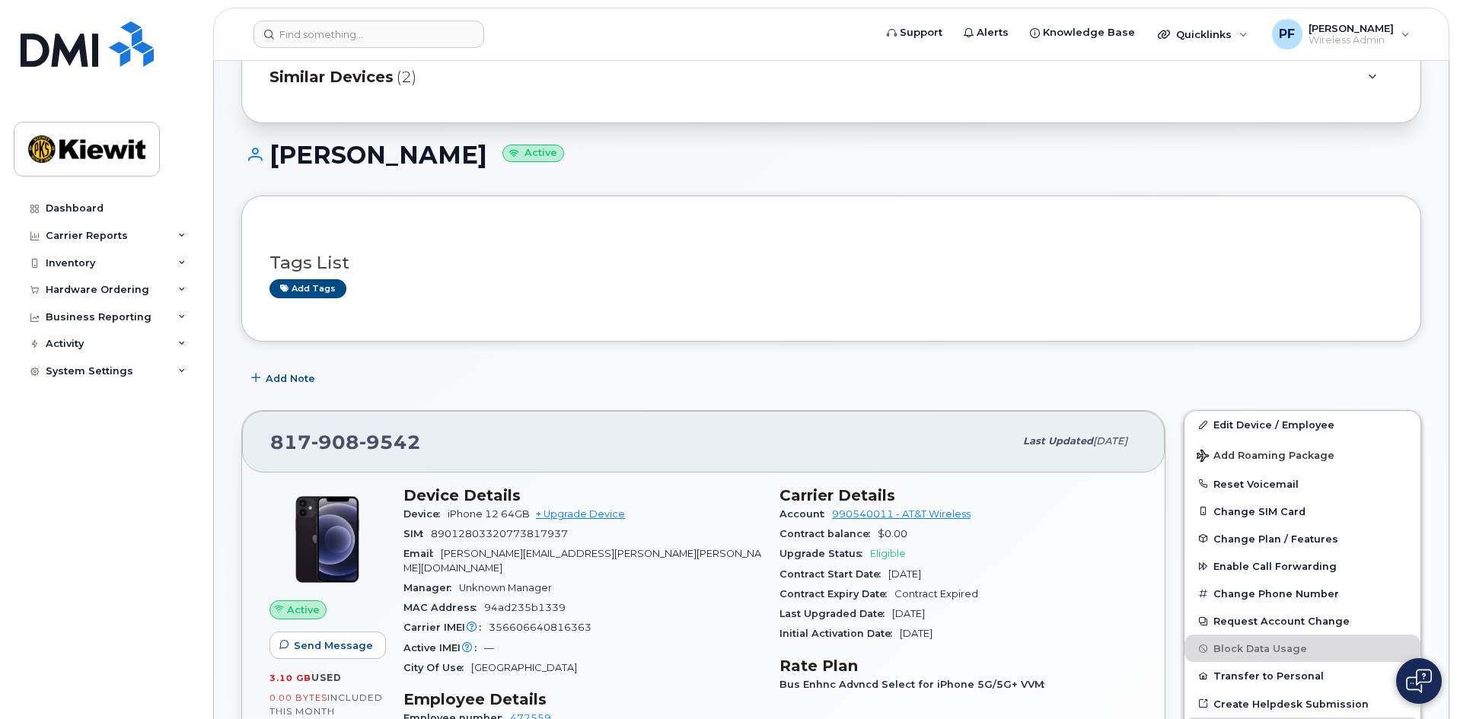
scroll to position [0, 0]
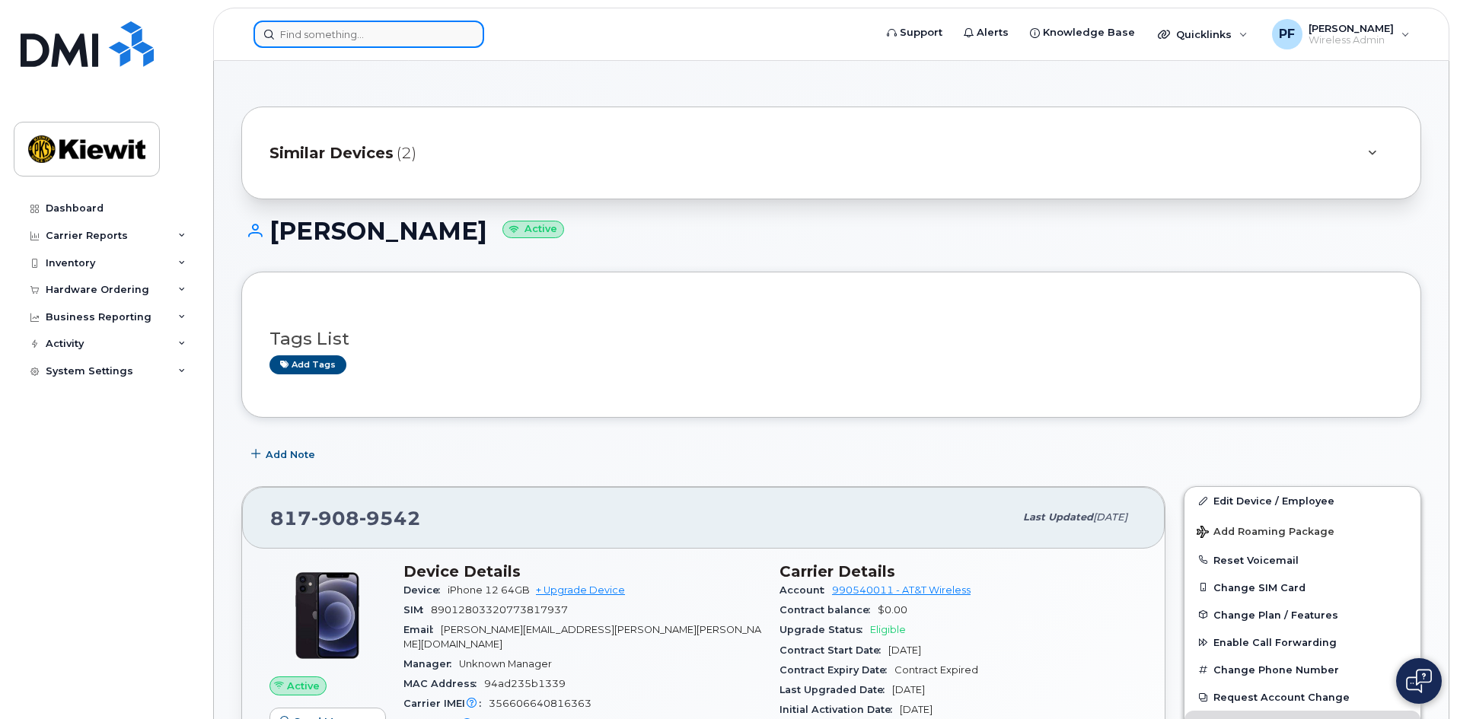
click at [336, 33] on input at bounding box center [368, 34] width 231 height 27
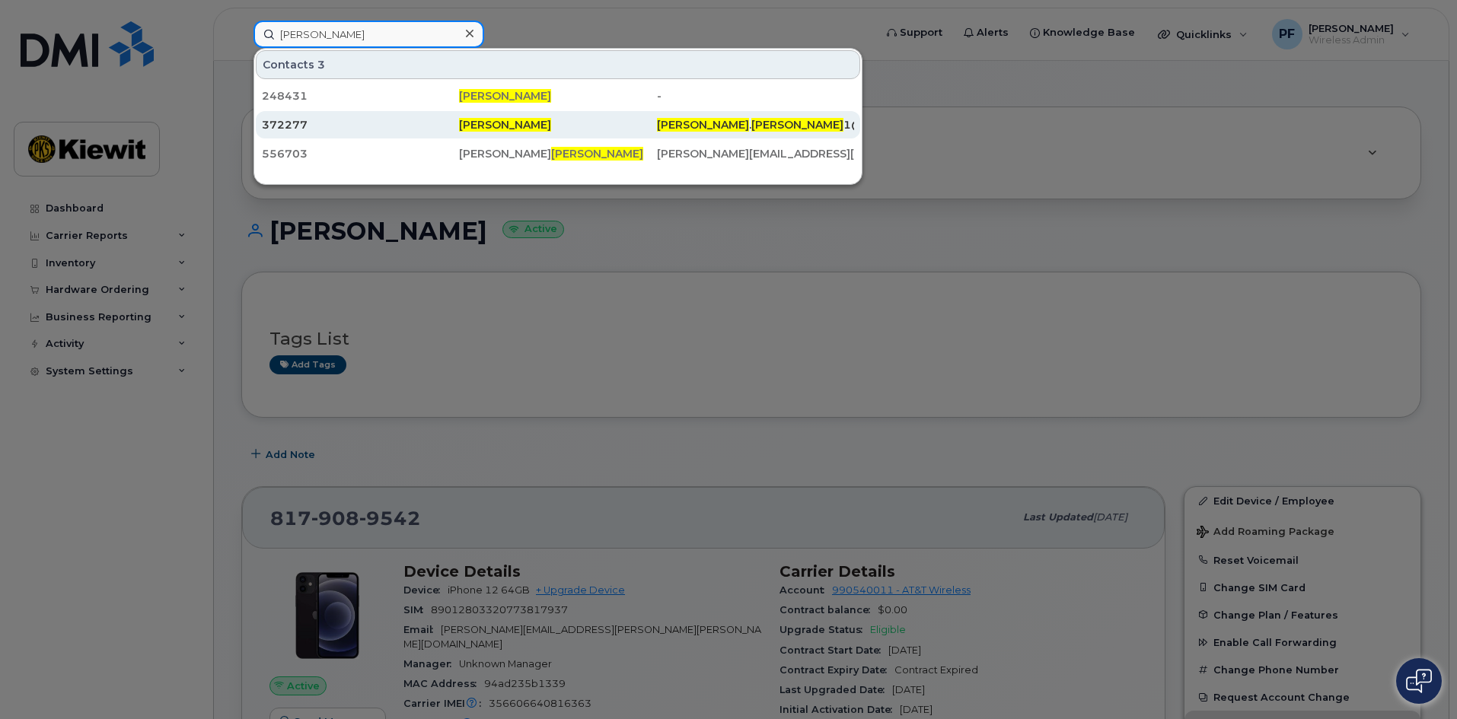
type input "alfonso ramirez"
click at [459, 115] on div "372277" at bounding box center [557, 124] width 197 height 27
click at [323, 119] on div "372277" at bounding box center [360, 124] width 197 height 15
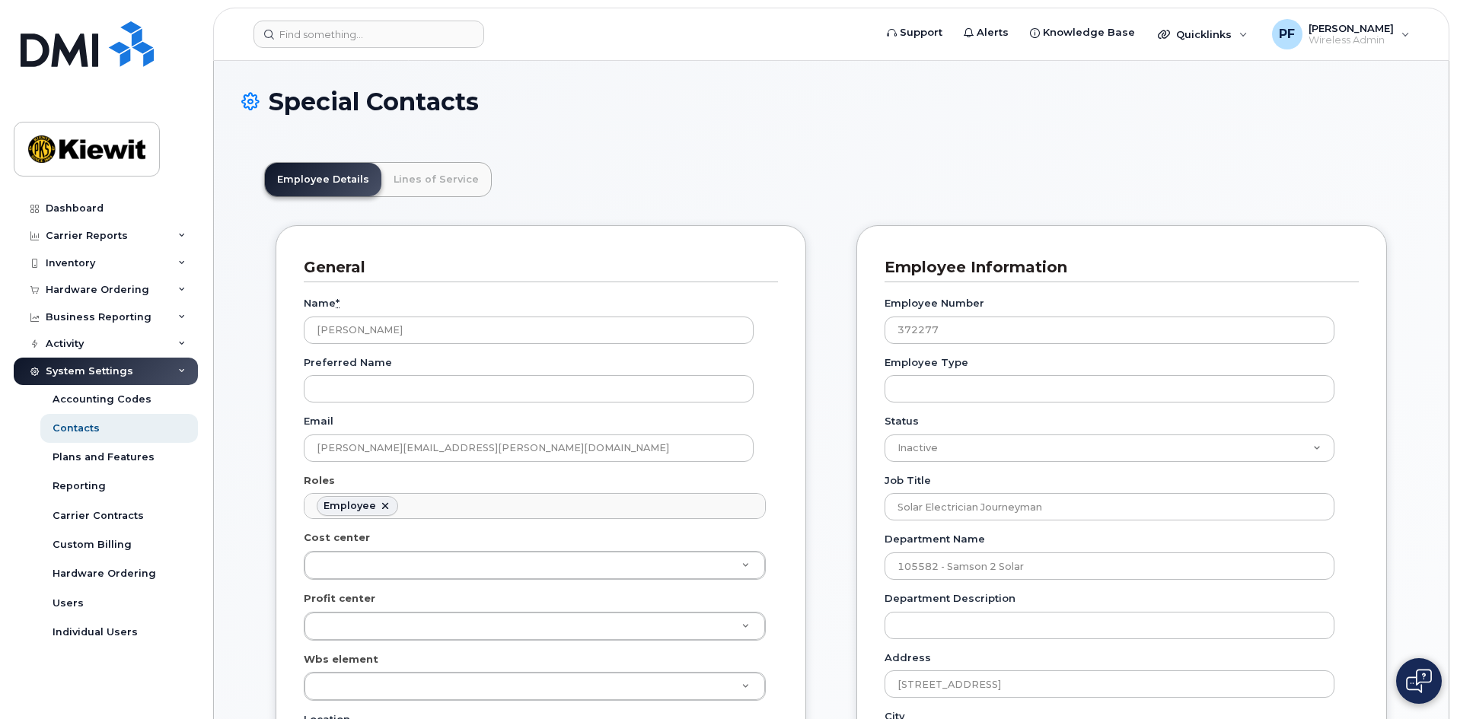
scroll to position [45, 0]
click at [399, 164] on link "Lines of Service" at bounding box center [436, 179] width 110 height 33
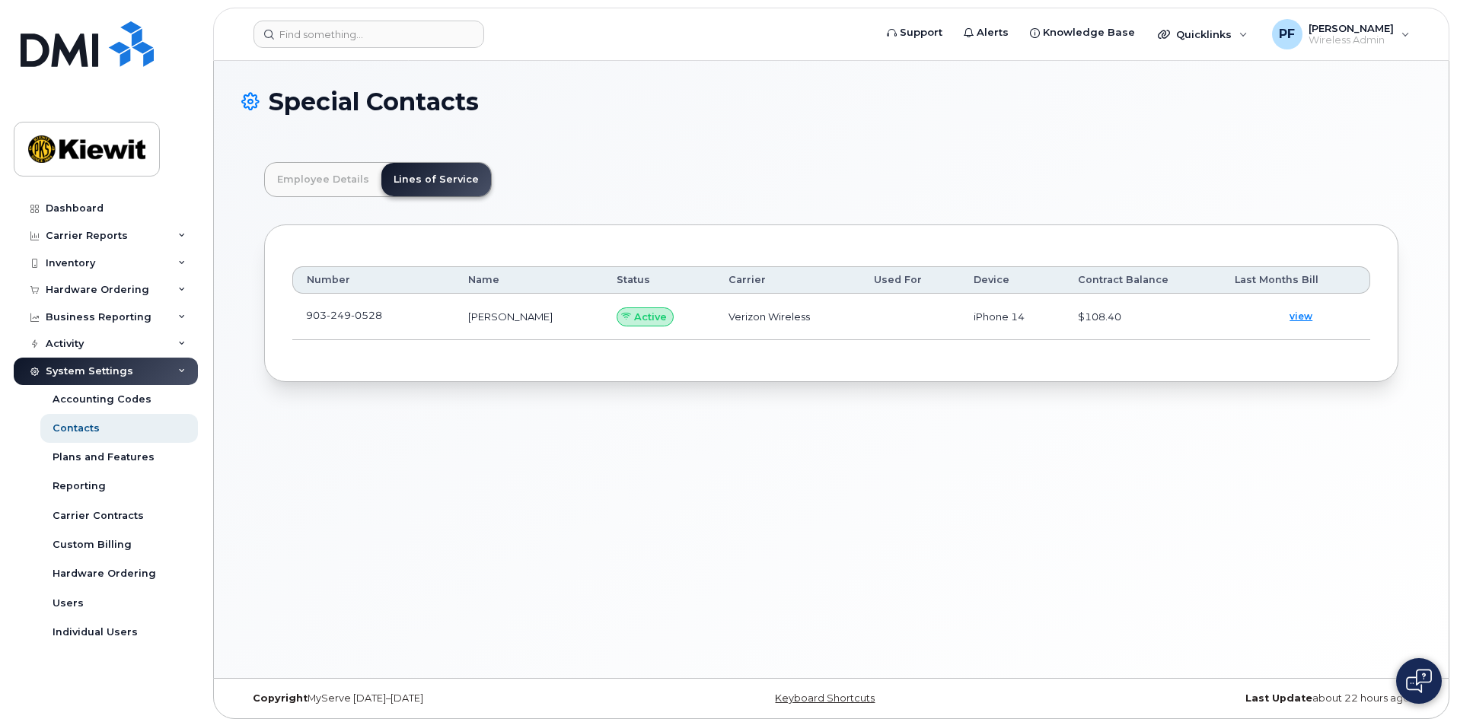
click at [405, 319] on td "903 249 0528" at bounding box center [373, 317] width 162 height 46
click at [398, 317] on span at bounding box center [394, 319] width 12 height 12
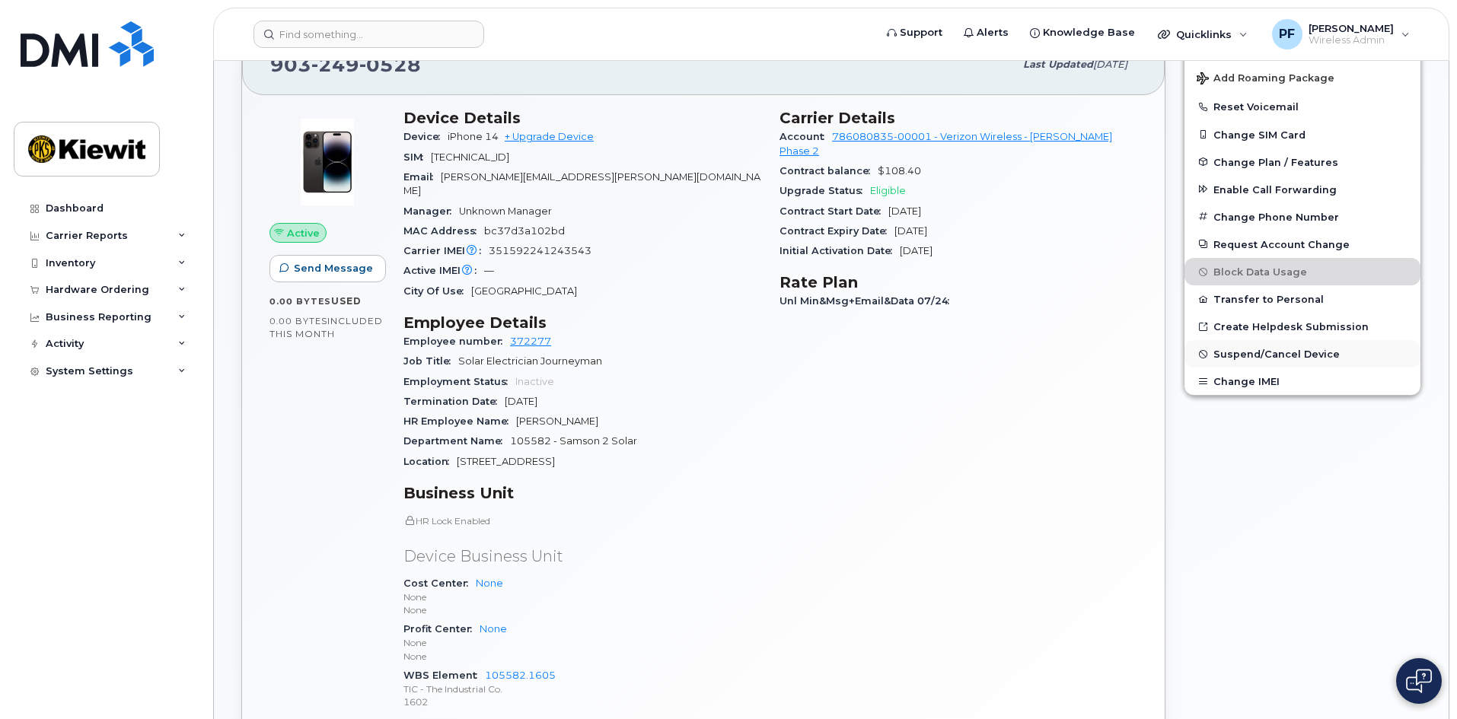
scroll to position [381, 0]
click at [1232, 355] on span "Suspend/Cancel Device" at bounding box center [1276, 355] width 126 height 11
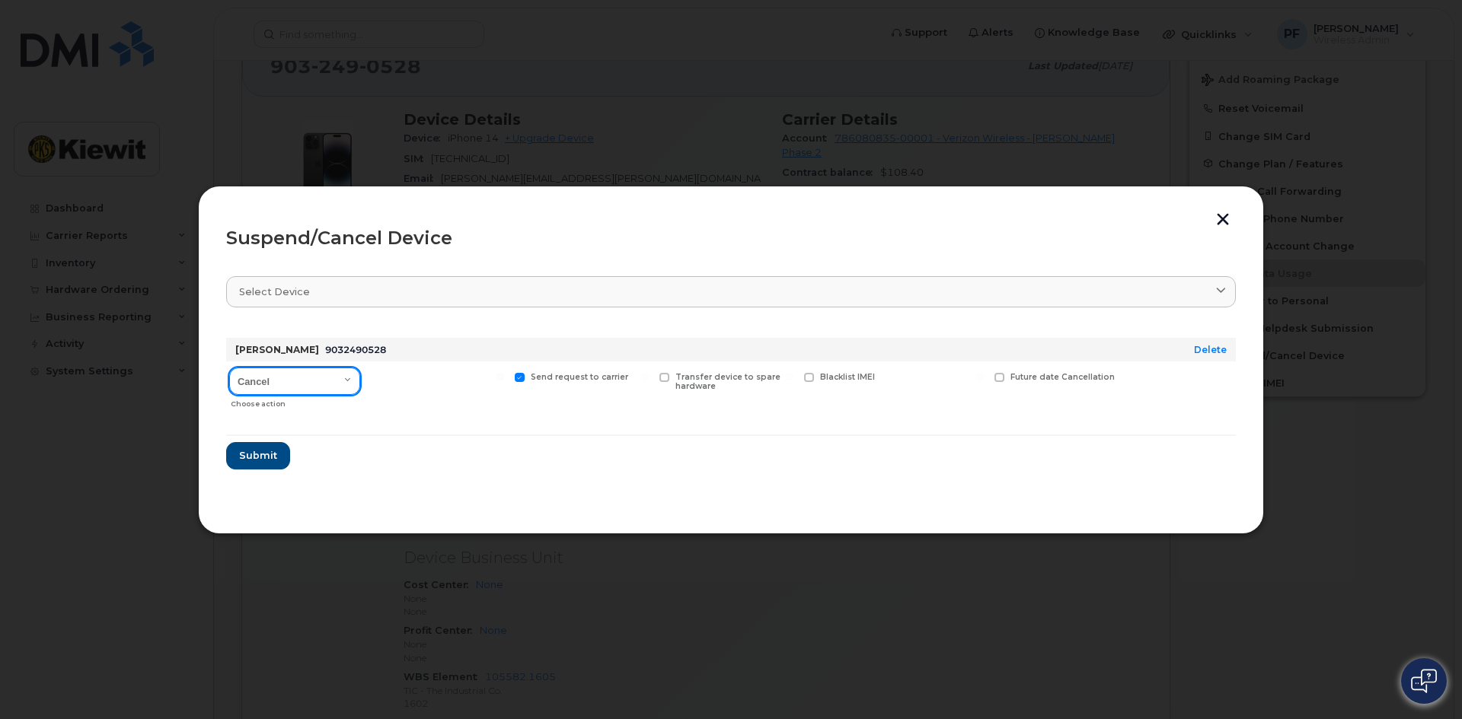
drag, startPoint x: 311, startPoint y: 382, endPoint x: 308, endPoint y: 390, distance: 8.5
click at [311, 382] on select "Cancel Suspend - Reduced Rate Suspend - Full Rate Suspend - Lost Device/Stolen …" at bounding box center [294, 381] width 131 height 27
select select "[object Object]"
click at [229, 368] on select "Cancel Suspend - Reduced Rate Suspend - Full Rate Suspend - Lost Device/Stolen …" at bounding box center [294, 381] width 131 height 27
click at [419, 379] on span "Available for new activations/redeployments" at bounding box center [443, 382] width 114 height 20
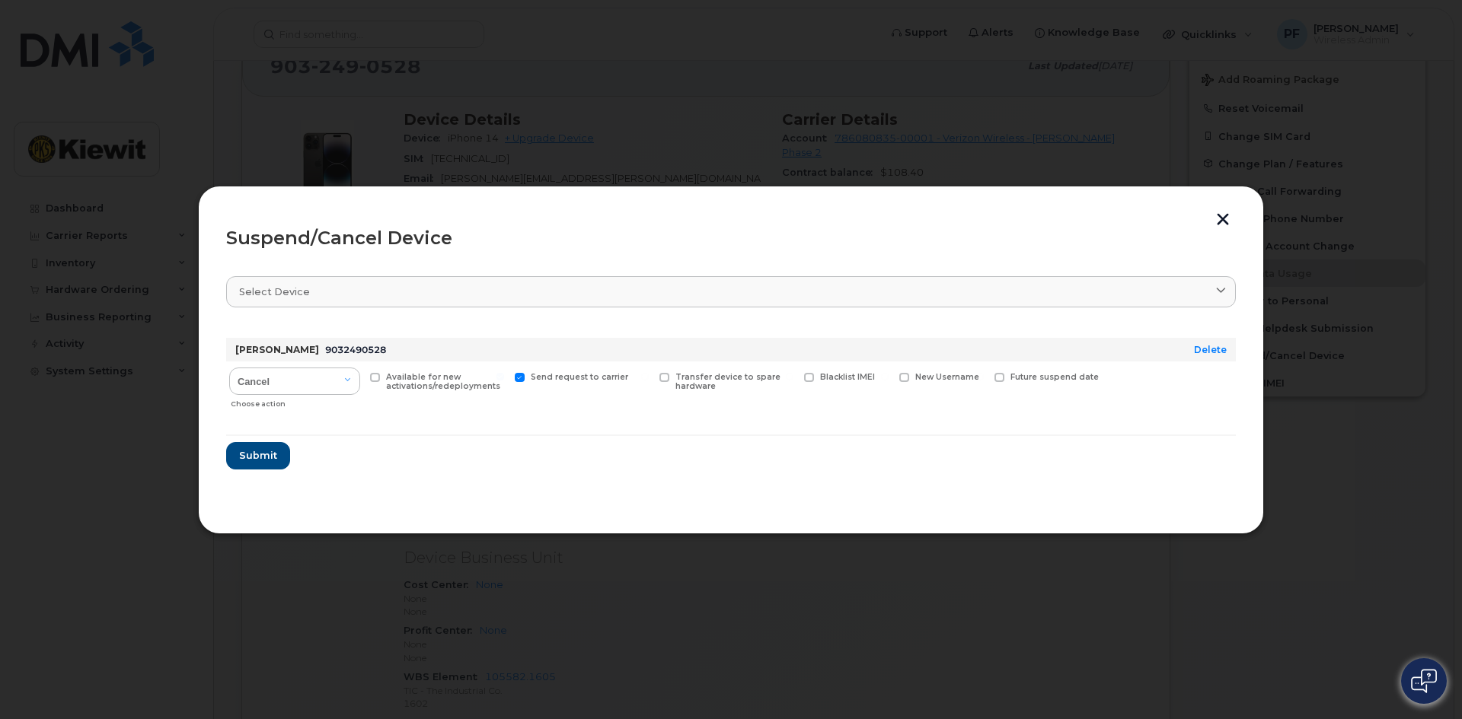
click at [359, 379] on input "Available for new activations/redeployments" at bounding box center [356, 377] width 8 height 8
checkbox input "true"
click at [252, 459] on span "Submit" at bounding box center [257, 455] width 38 height 14
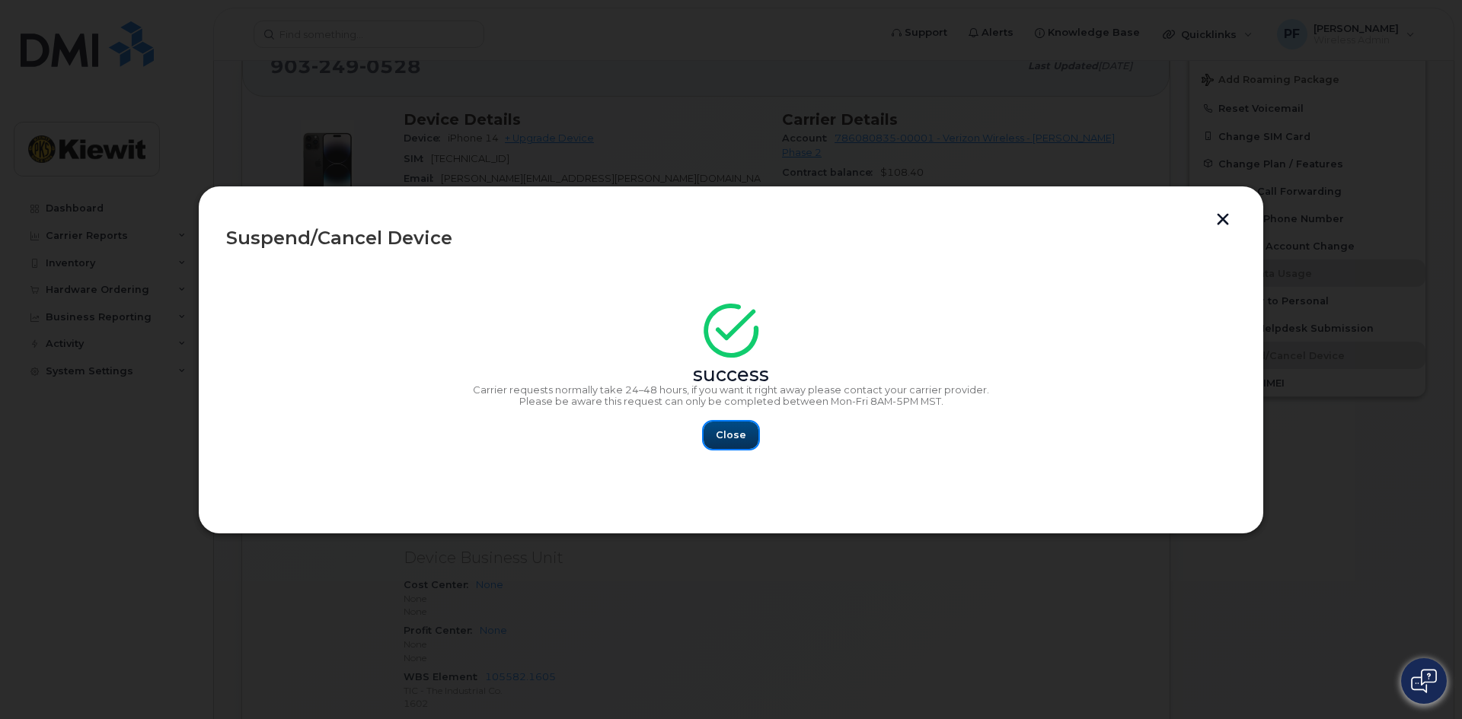
click at [733, 426] on button "Close" at bounding box center [730, 435] width 55 height 27
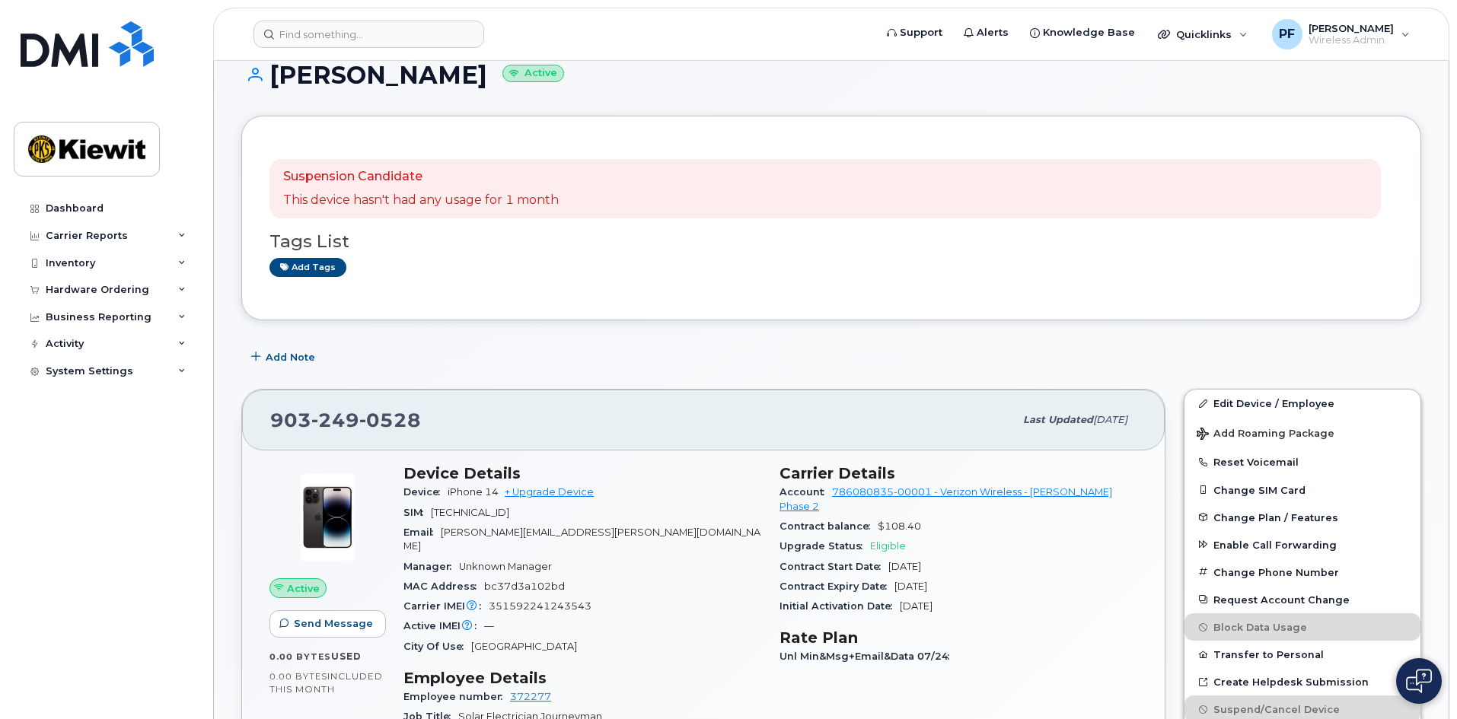
scroll to position [0, 0]
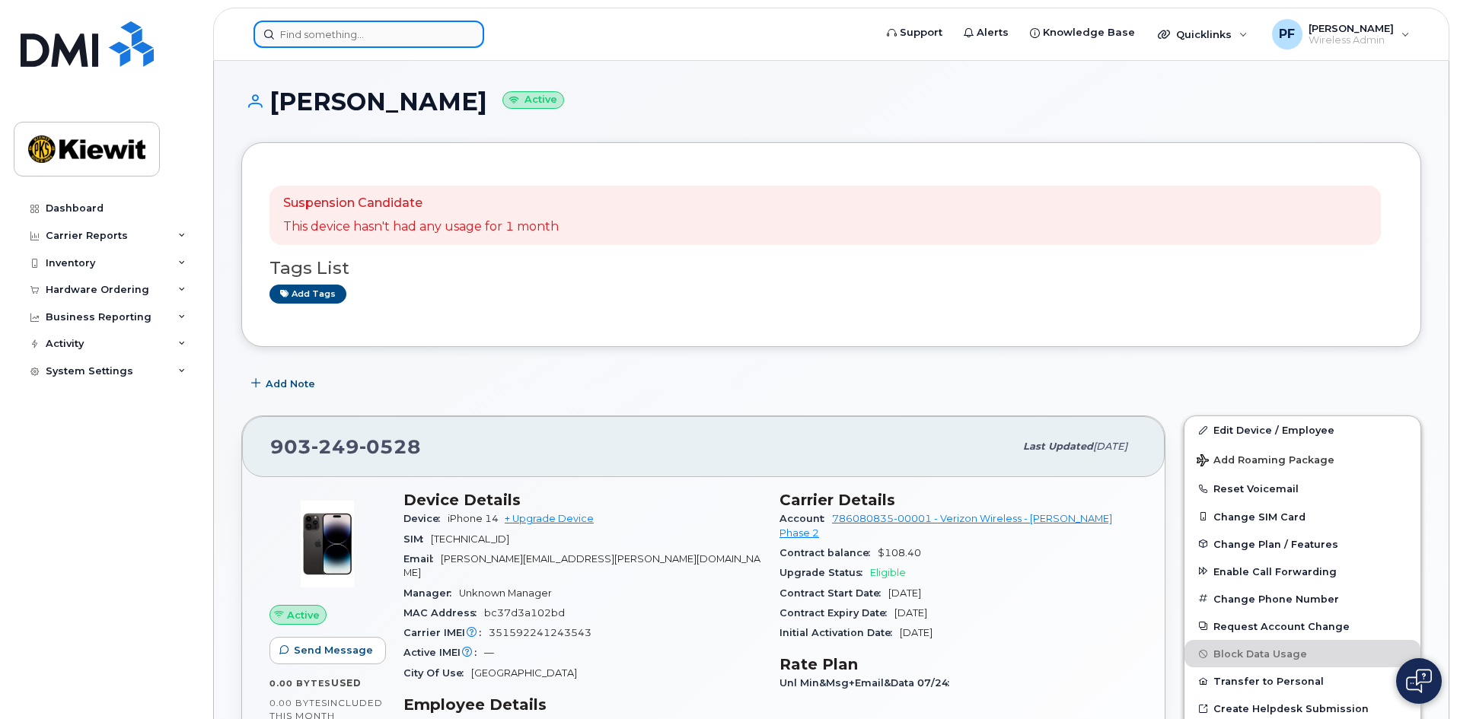
click at [354, 37] on input at bounding box center [368, 34] width 231 height 27
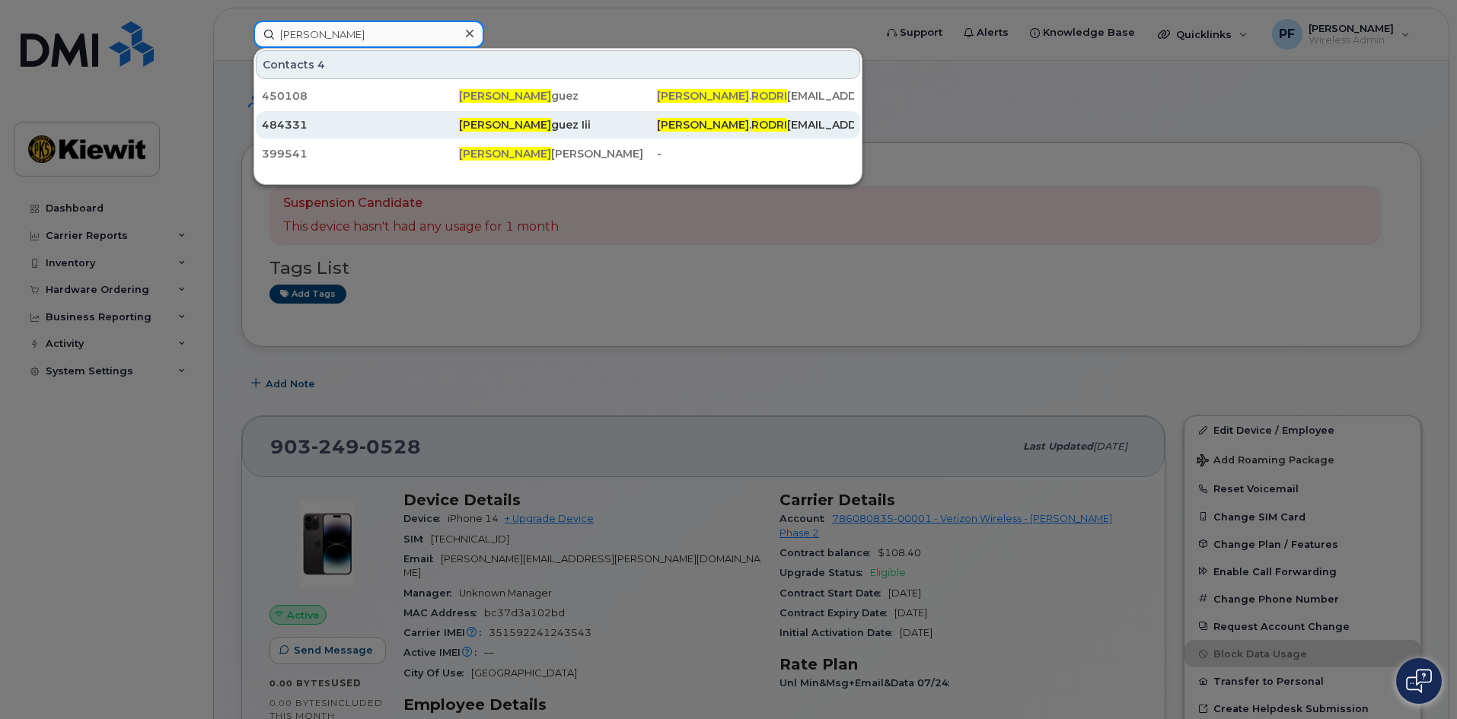
type input "ramiro rodri"
click at [346, 123] on div "484331" at bounding box center [360, 124] width 197 height 15
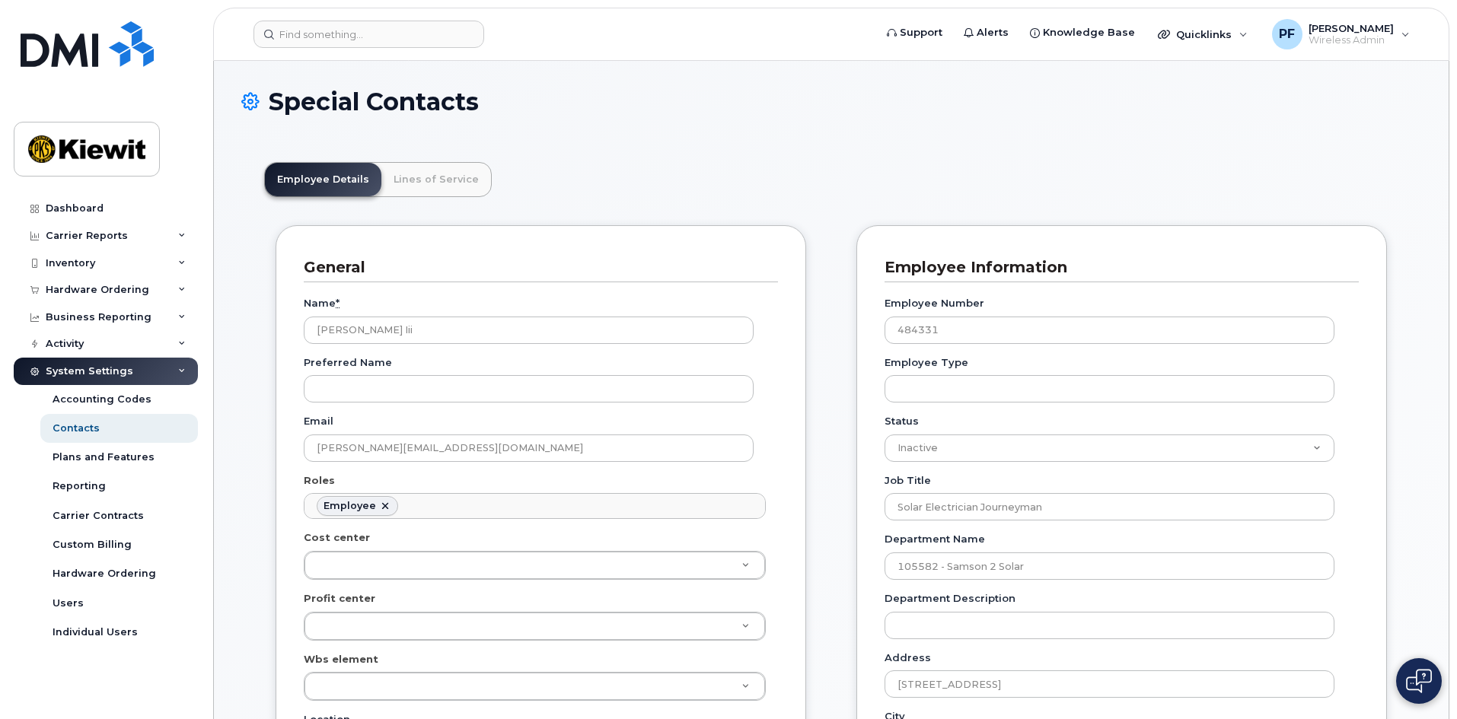
scroll to position [45, 0]
click at [433, 184] on link "Lines of Service" at bounding box center [436, 179] width 110 height 33
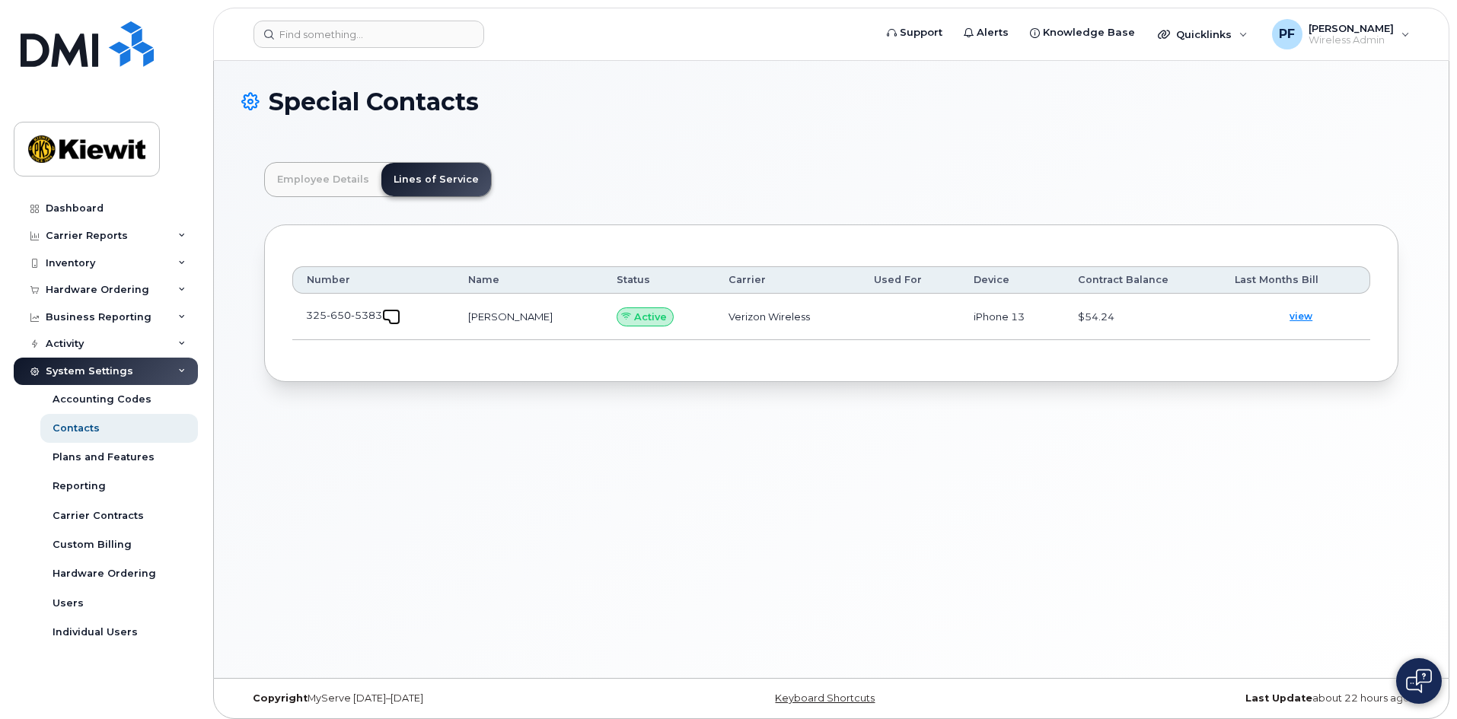
click at [392, 315] on span at bounding box center [394, 319] width 12 height 12
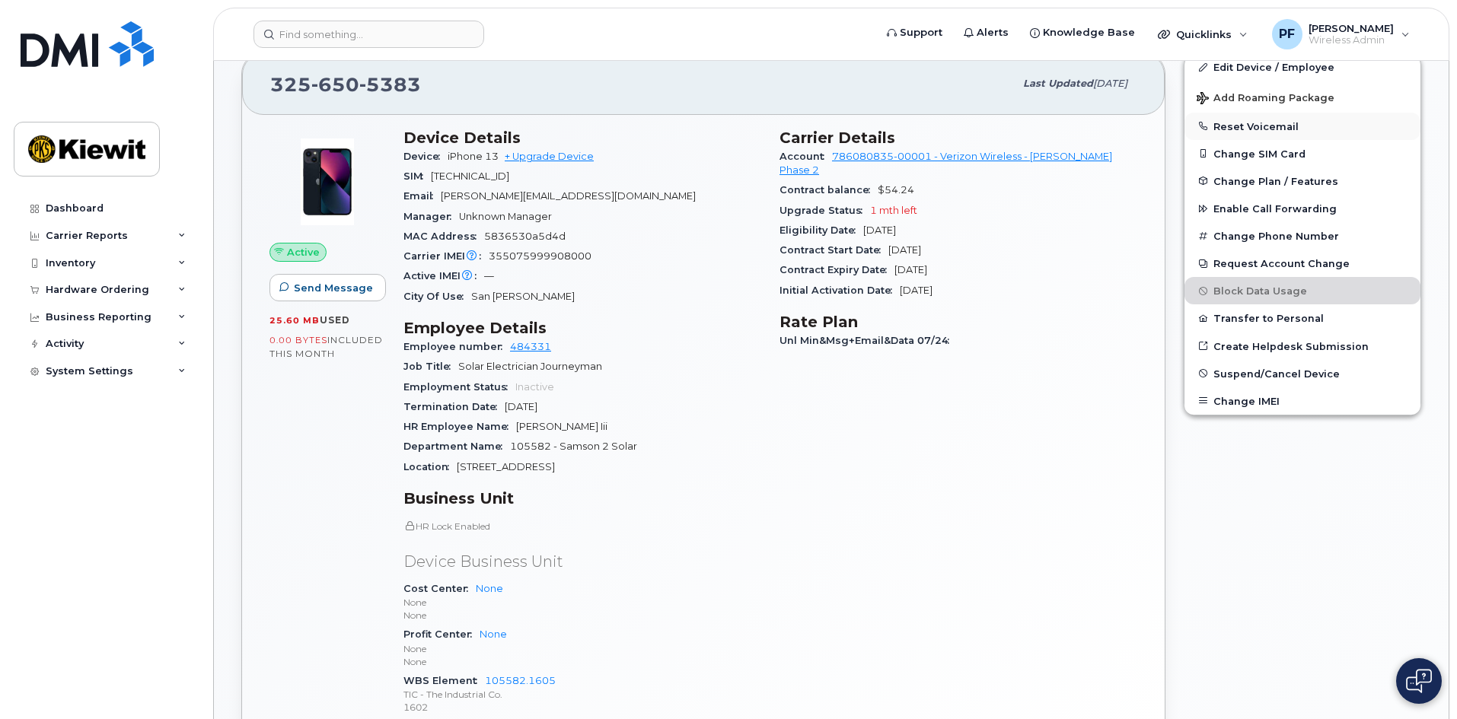
scroll to position [228, 0]
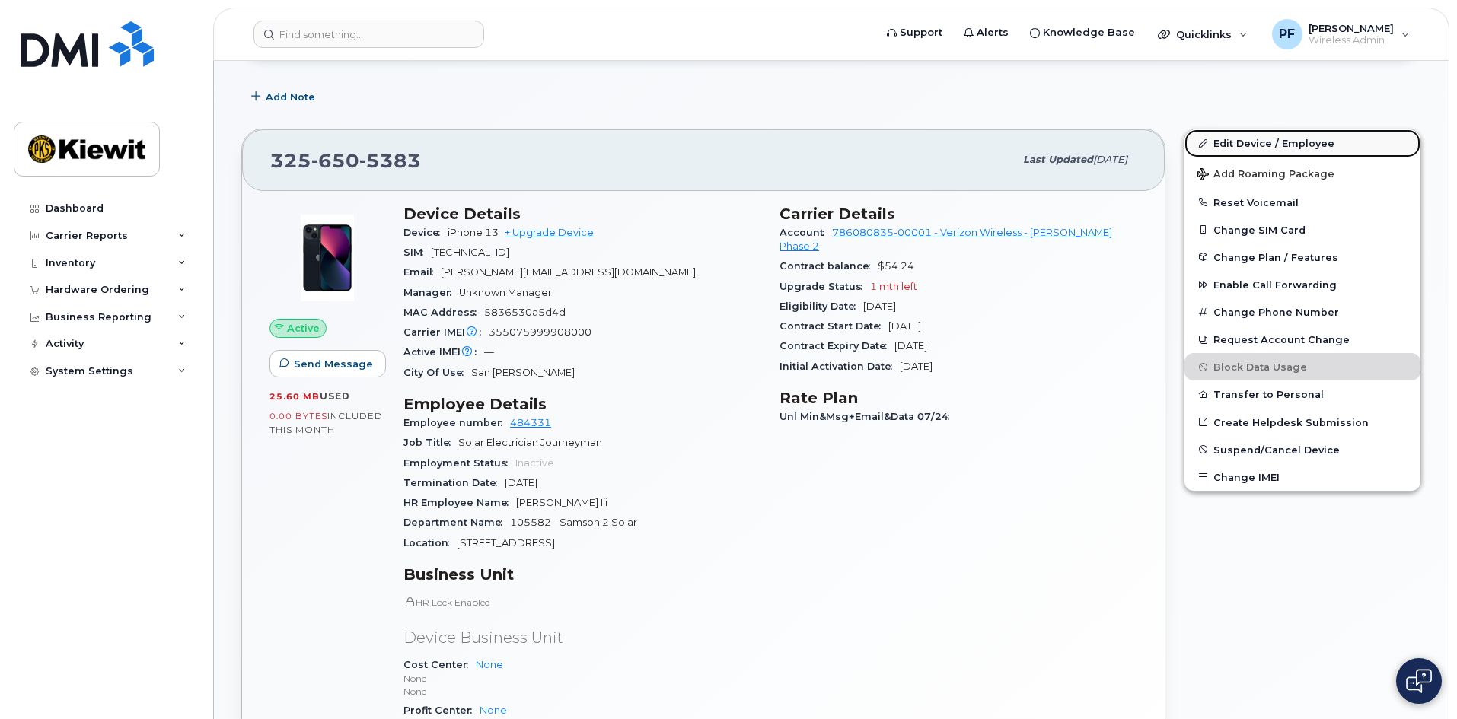
click at [1226, 143] on link "Edit Device / Employee" at bounding box center [1303, 142] width 236 height 27
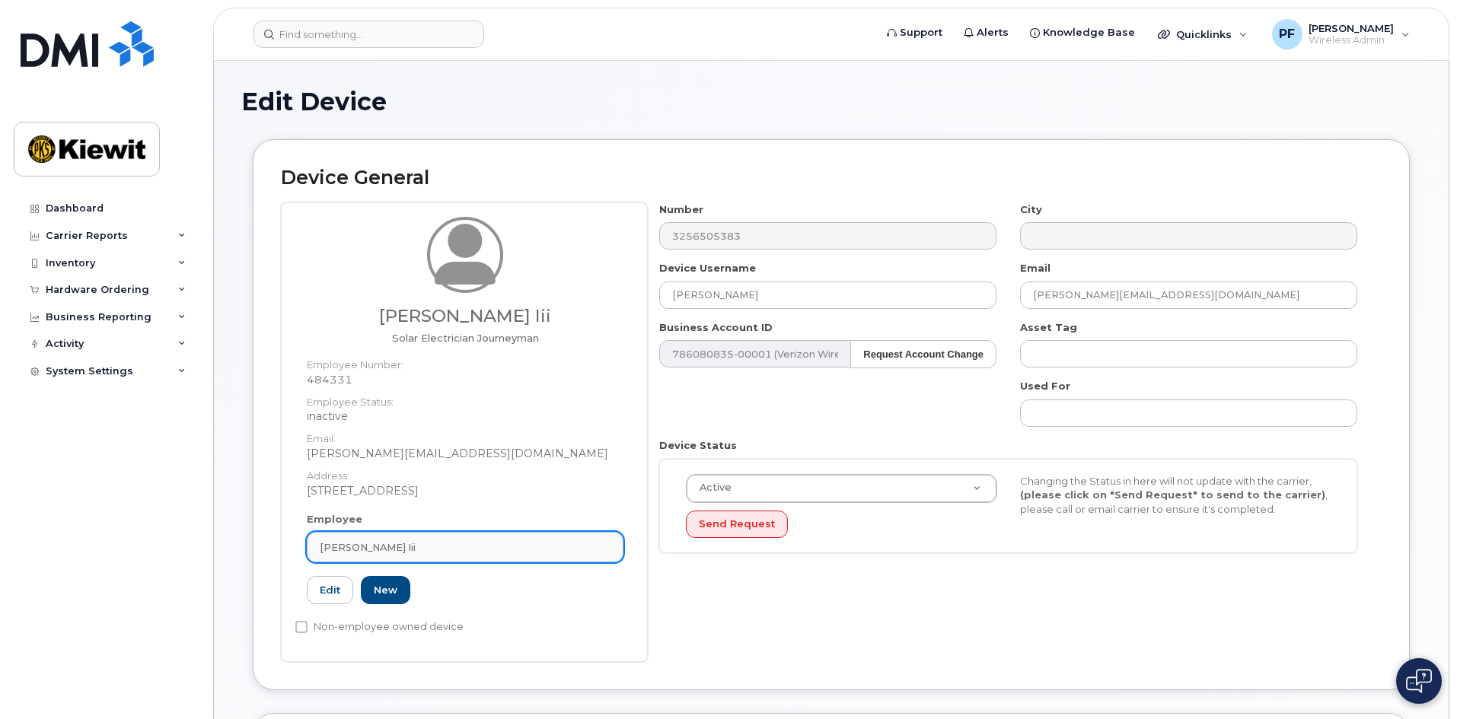
click at [510, 560] on link "Ramiro Rodriguez Iii" at bounding box center [465, 547] width 317 height 30
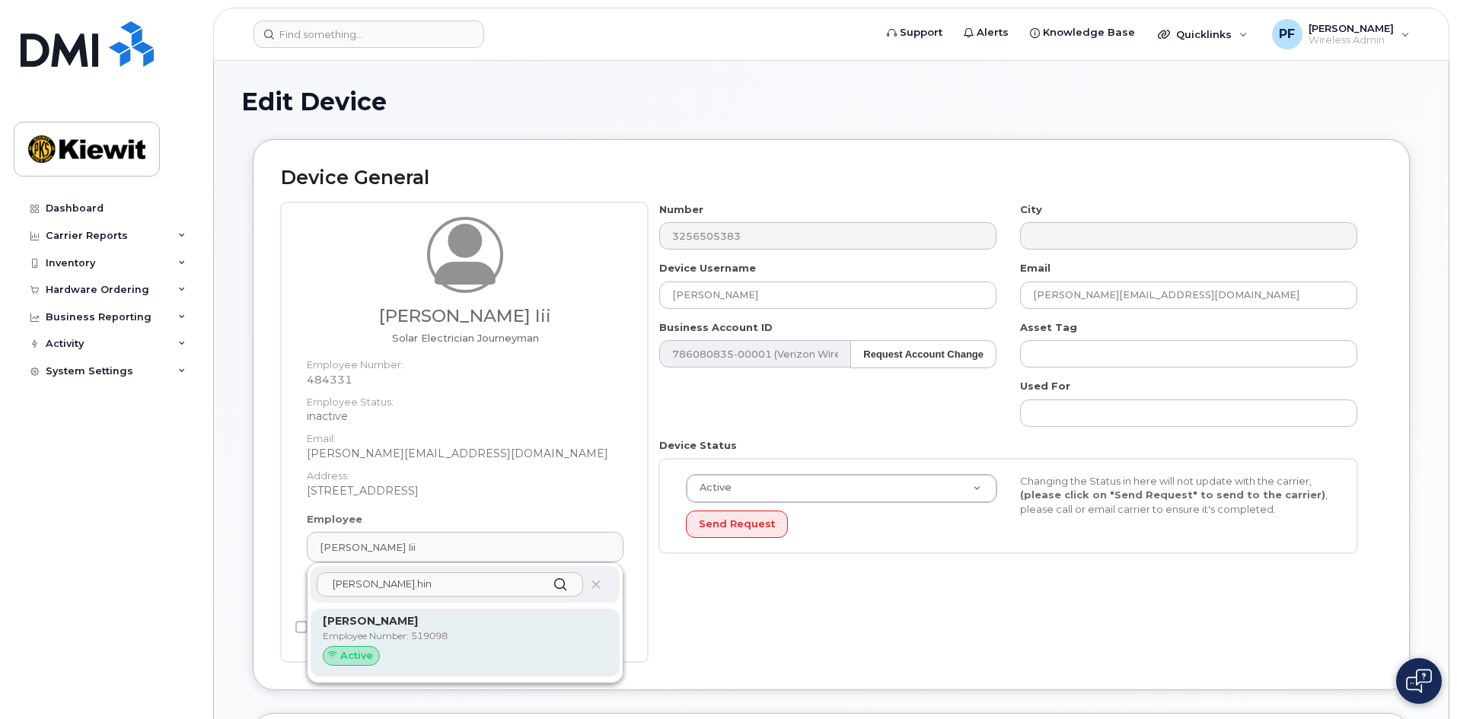
type input "amanda.hin"
click at [469, 646] on div "Amanda Hinojosa Employee Number: 519098 Active" at bounding box center [465, 643] width 285 height 59
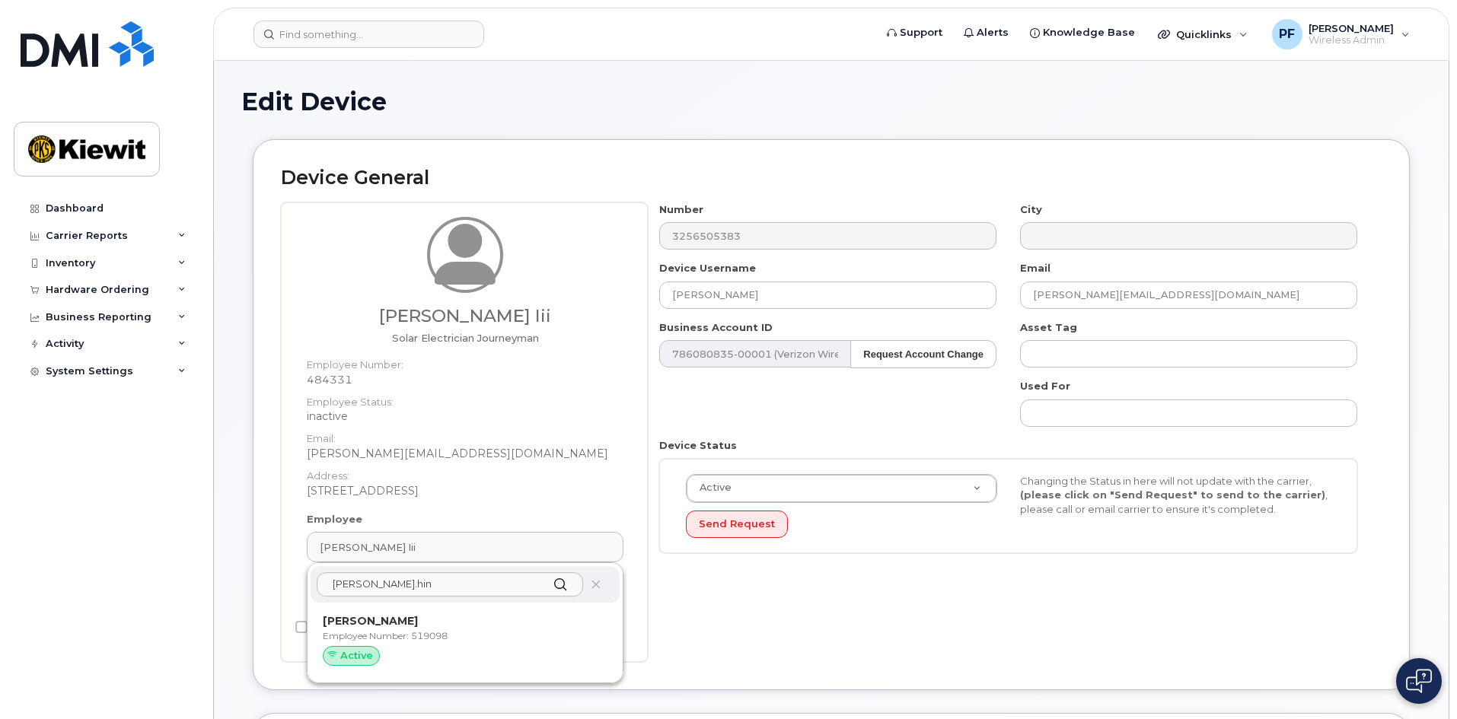
type input "519098"
type input "Amanda Hinojosa"
type input "amanda.hinojosa@kiewit.com"
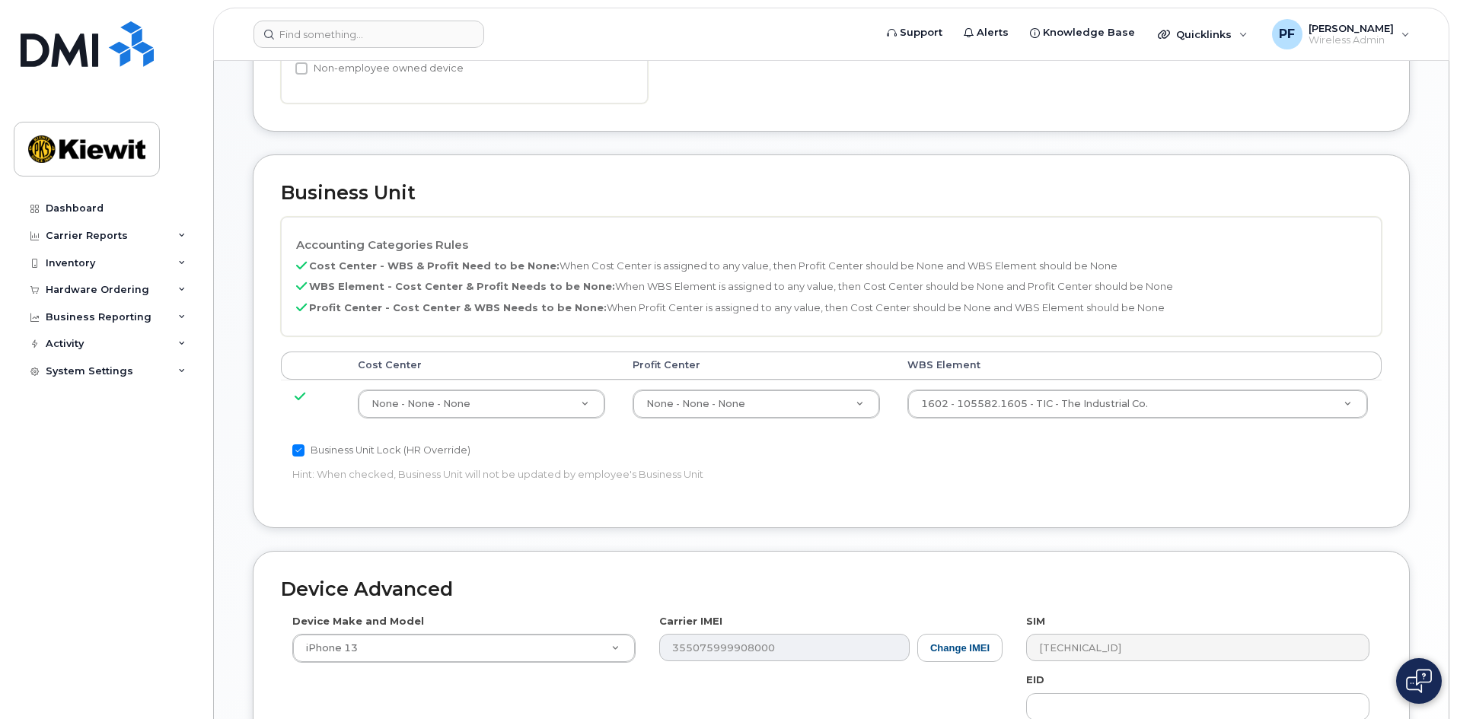
scroll to position [685, 0]
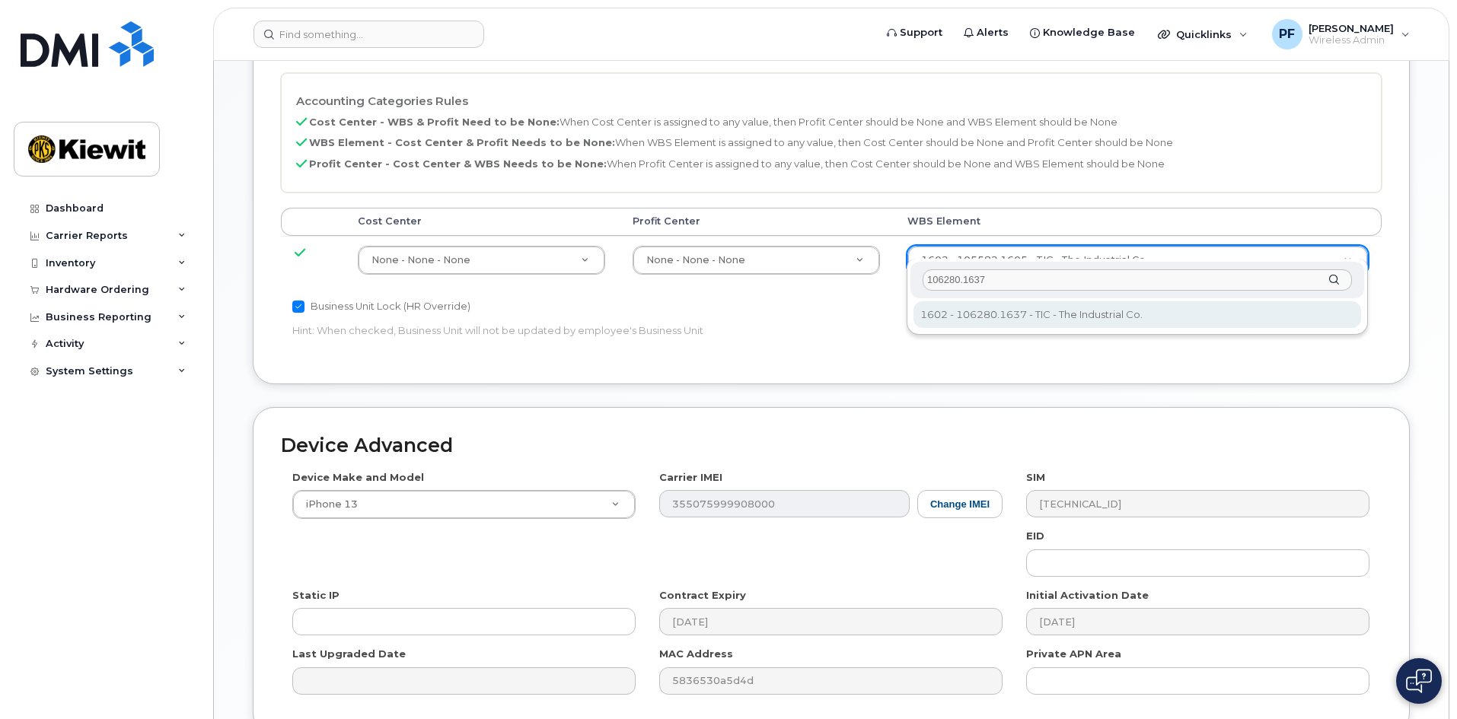
type input "106280.1637"
type input "34047556"
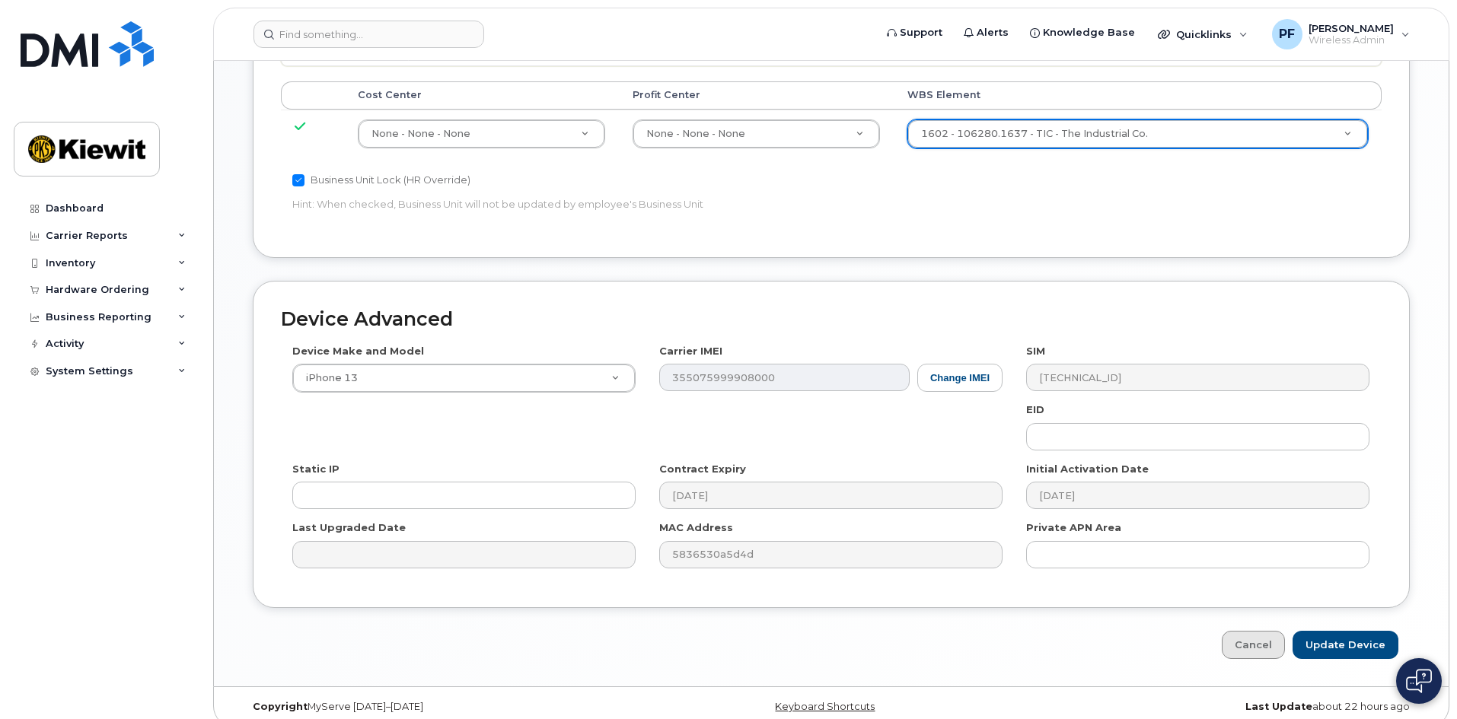
scroll to position [812, 0]
click at [1339, 630] on input "Update Device" at bounding box center [1346, 644] width 106 height 28
type input "Saving..."
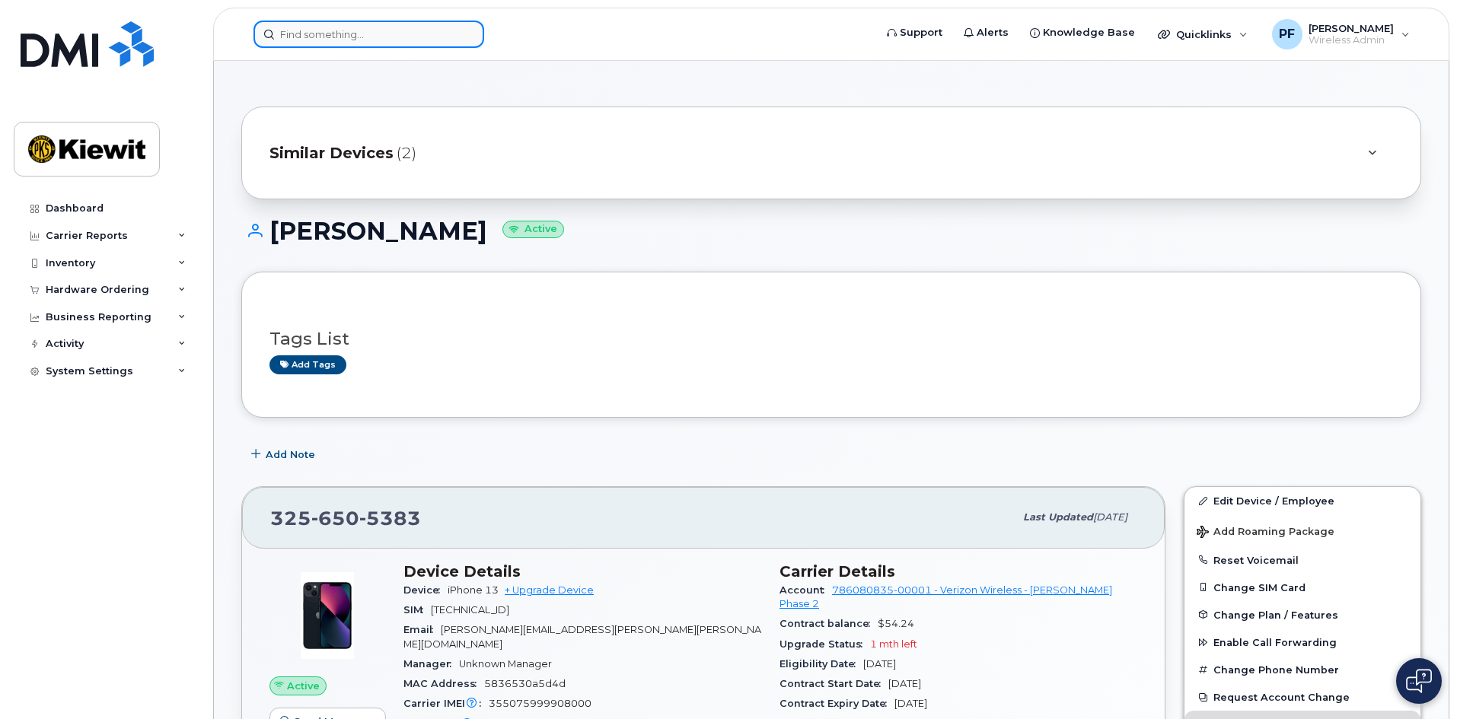
click at [381, 36] on input at bounding box center [368, 34] width 231 height 27
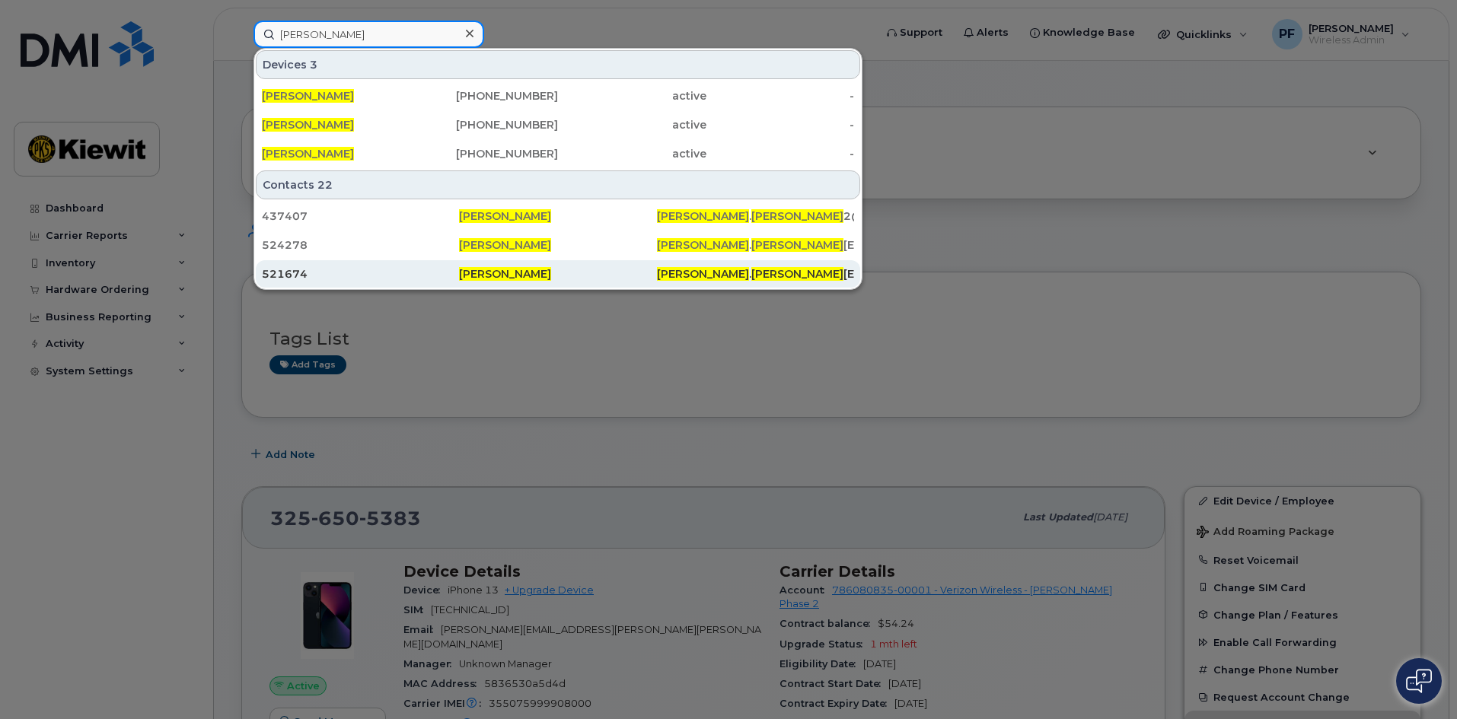
type input "[PERSON_NAME]"
click at [343, 275] on div "521674" at bounding box center [360, 273] width 197 height 15
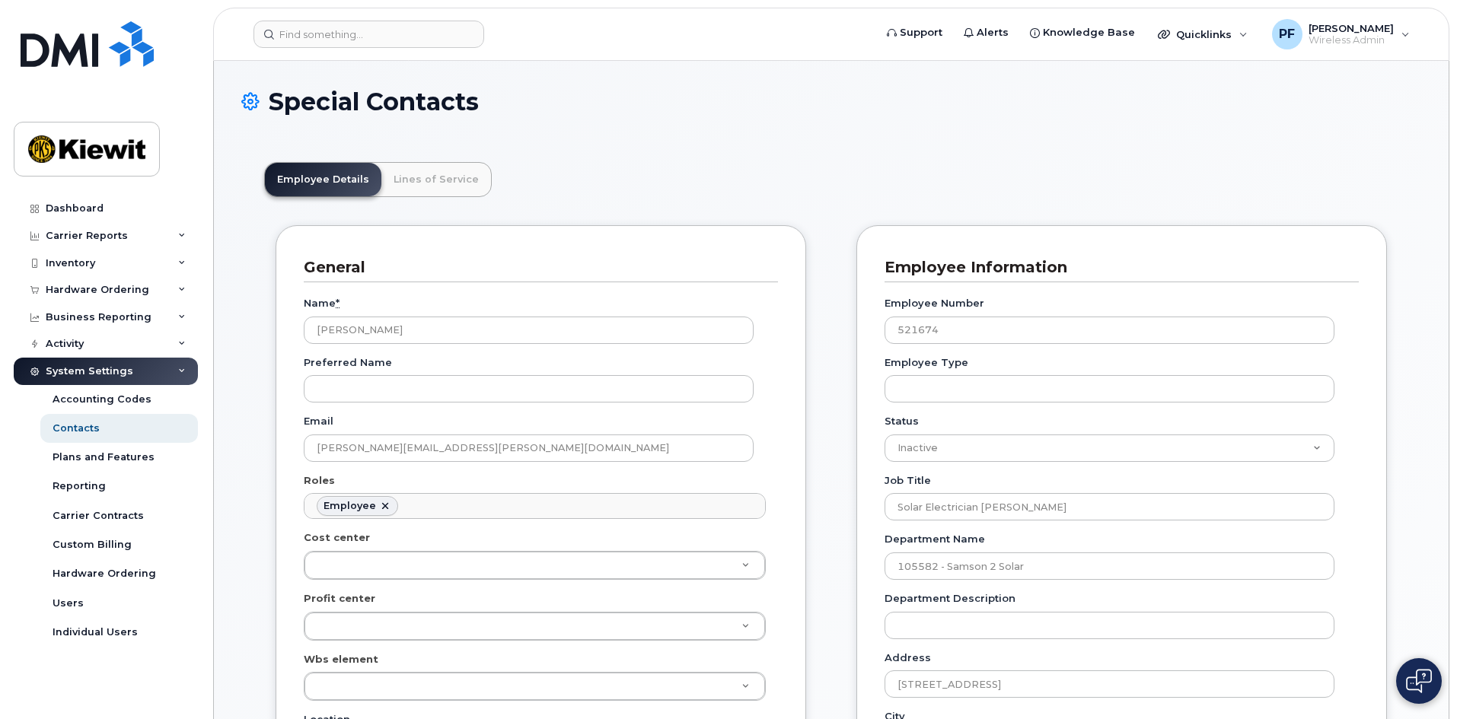
scroll to position [45, 0]
click at [409, 173] on link "Lines of Service" at bounding box center [436, 179] width 110 height 33
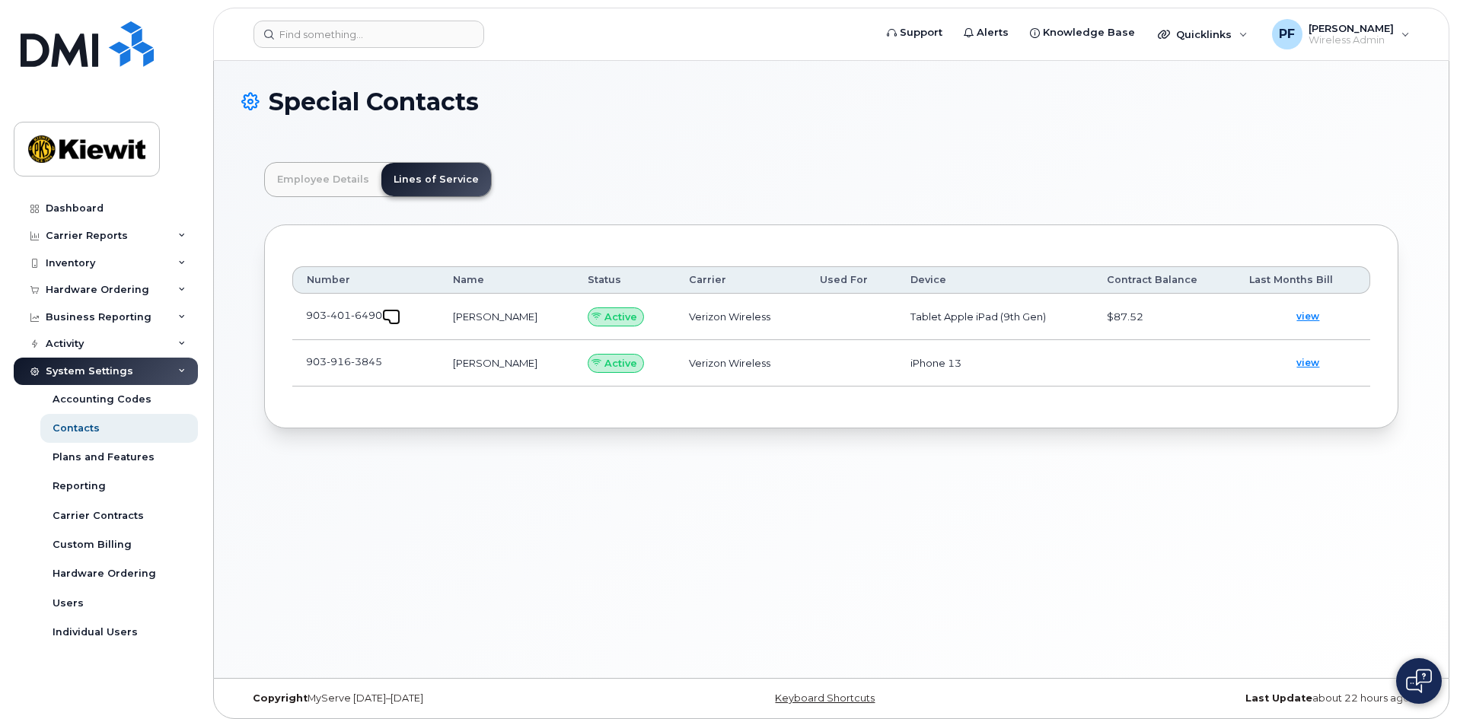
click at [398, 316] on span at bounding box center [394, 319] width 12 height 12
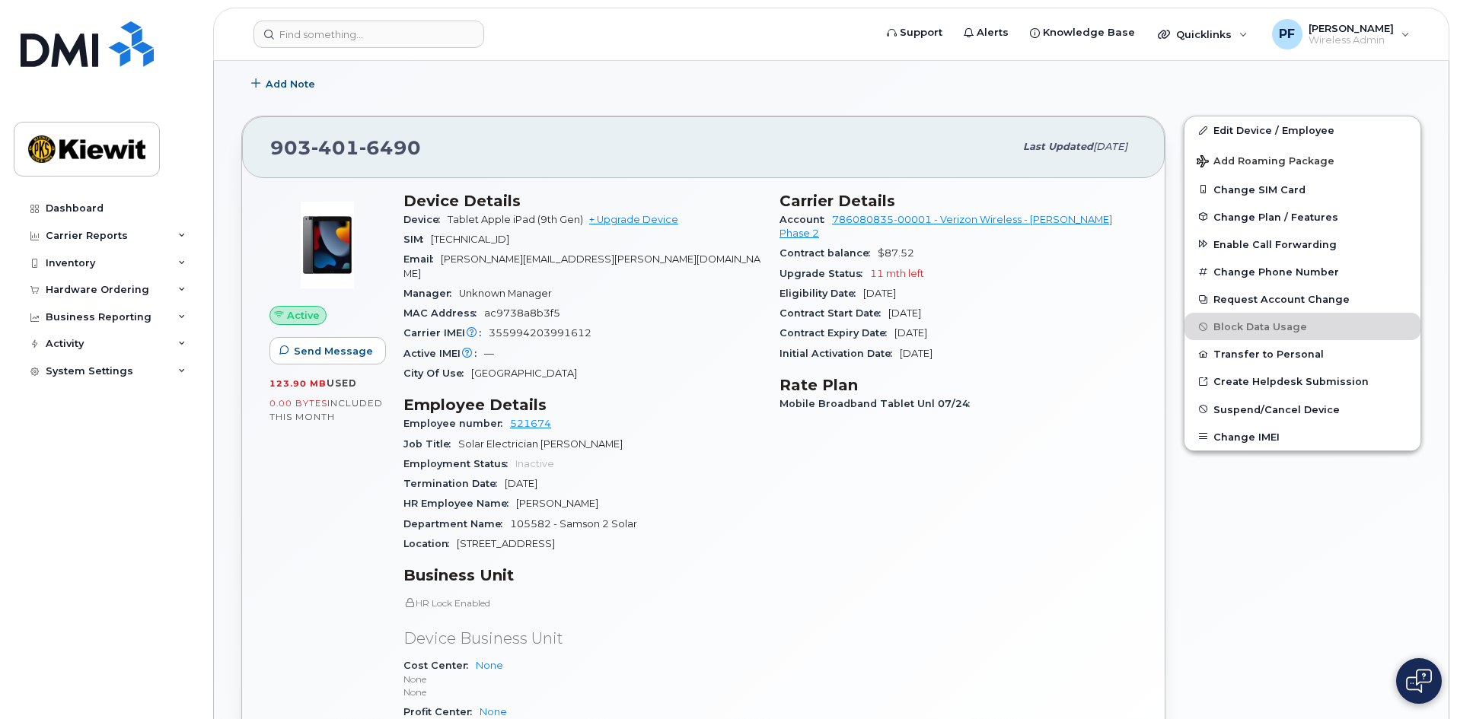
scroll to position [305, 0]
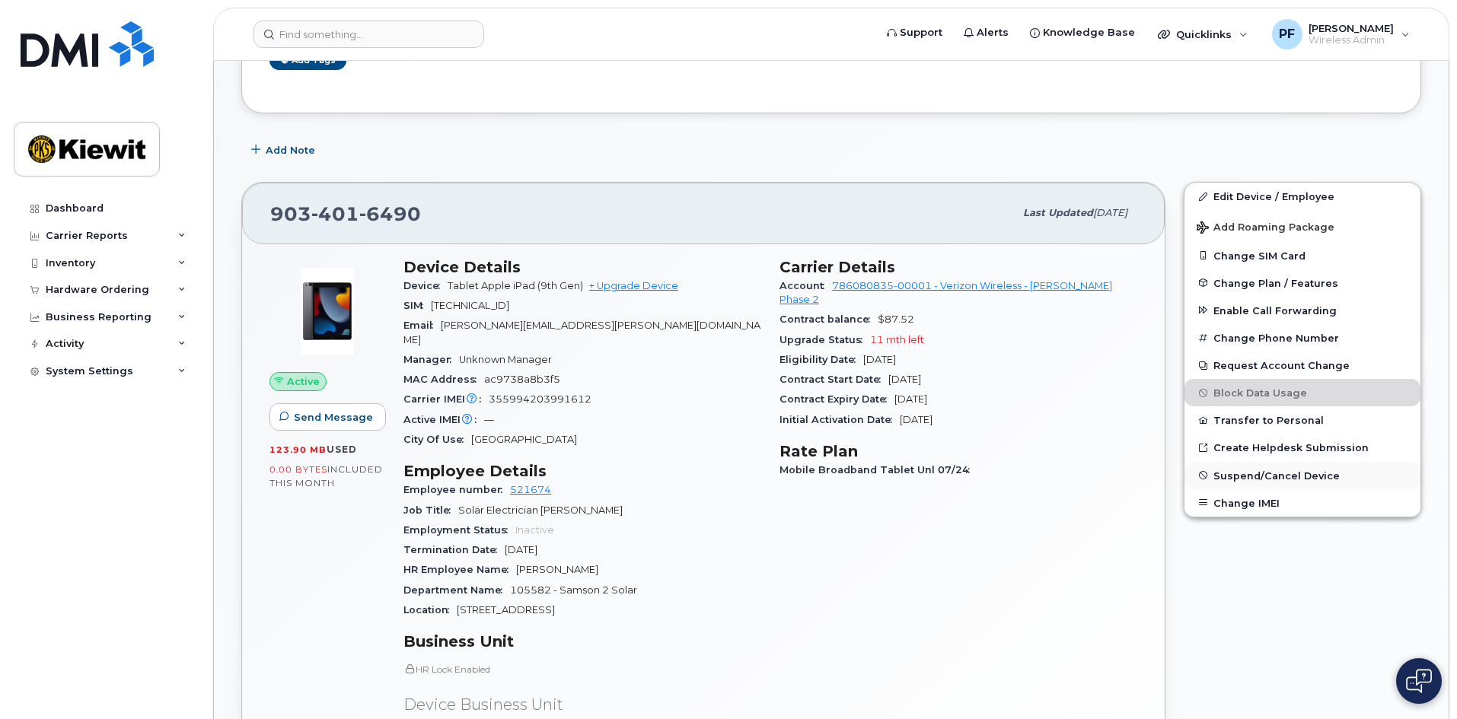
click at [1242, 472] on span "Suspend/Cancel Device" at bounding box center [1276, 475] width 126 height 11
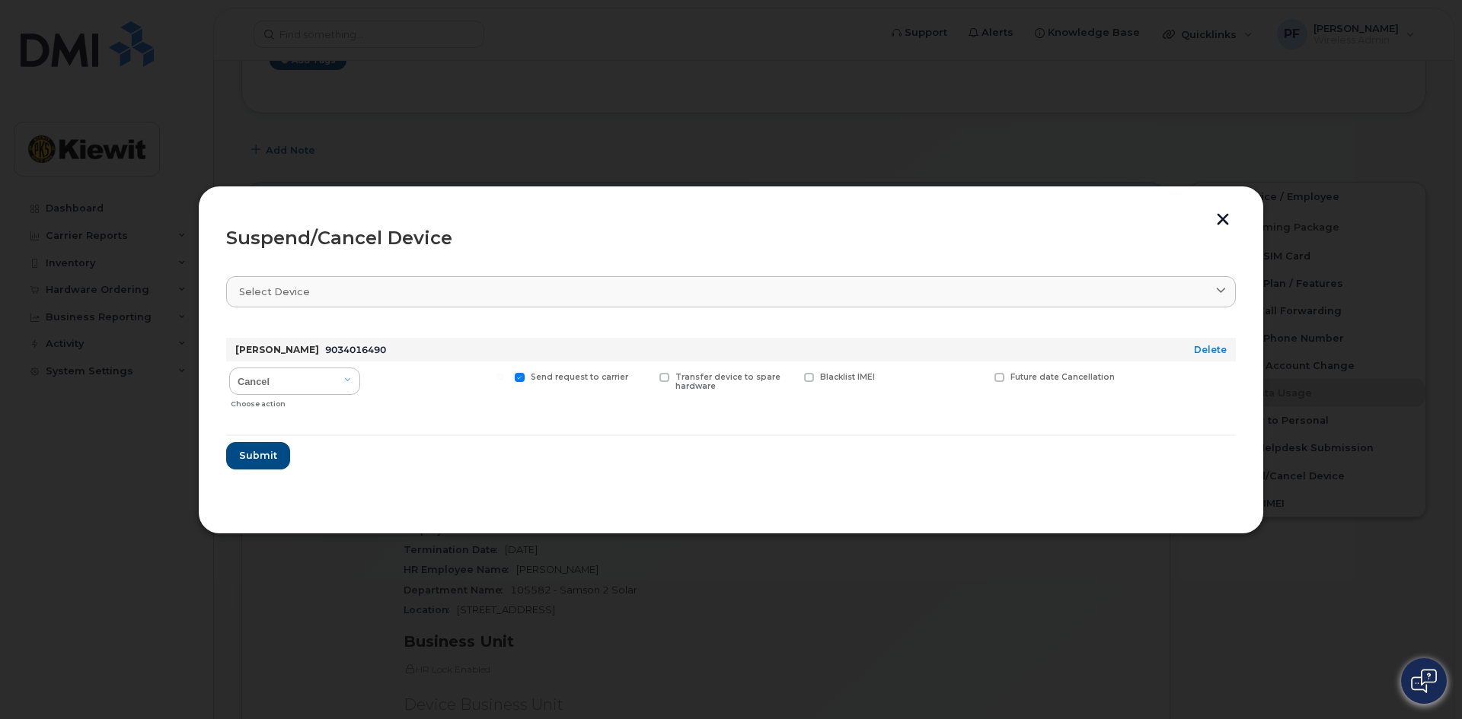
click at [310, 367] on div "Cancel Suspend - Reduced Rate Suspend - Full Rate Suspend - Lost Device/Stolen …" at bounding box center [294, 389] width 137 height 54
click at [313, 391] on select "Cancel Suspend - Reduced Rate Suspend - Full Rate Suspend - Lost Device/Stolen …" at bounding box center [294, 381] width 131 height 27
select select "[object Object]"
click at [229, 368] on select "Cancel Suspend - Reduced Rate Suspend - Full Rate Suspend - Lost Device/Stolen …" at bounding box center [294, 381] width 131 height 27
click at [408, 367] on div "Available for new activations/redeployments" at bounding box center [437, 389] width 141 height 54
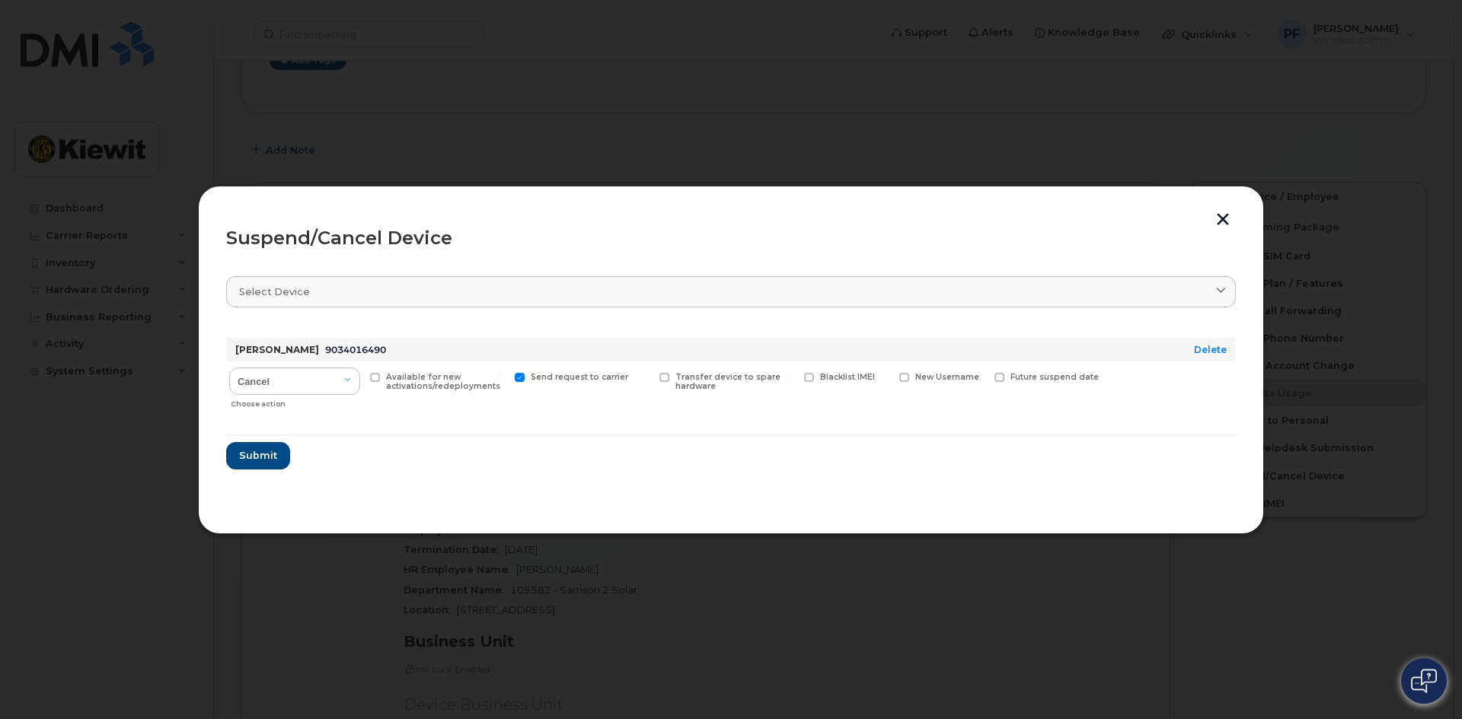
click at [391, 382] on span "Available for new activations/redeployments" at bounding box center [443, 382] width 114 height 20
click at [359, 381] on input "Available for new activations/redeployments" at bounding box center [356, 377] width 8 height 8
checkbox input "true"
click at [272, 463] on span "Submit" at bounding box center [257, 455] width 38 height 14
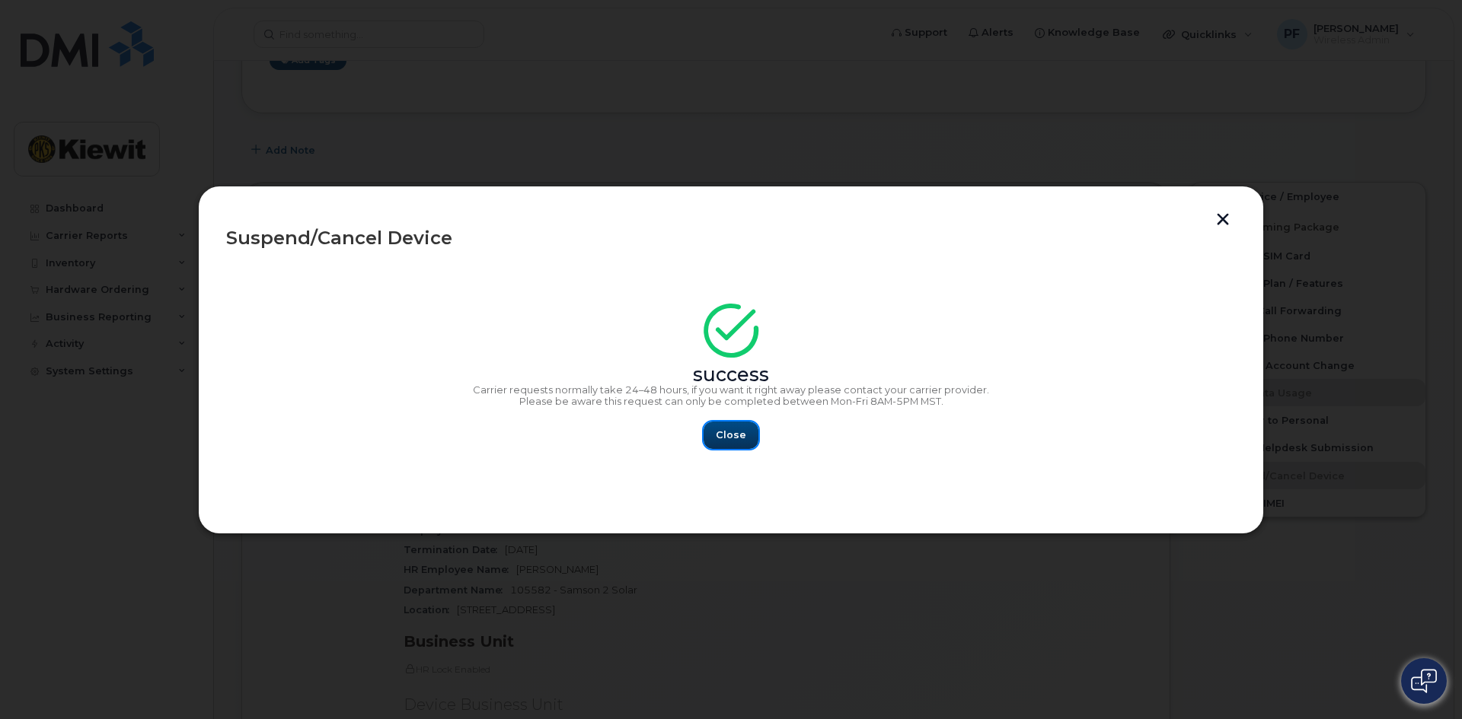
click at [736, 439] on span "Close" at bounding box center [731, 435] width 30 height 14
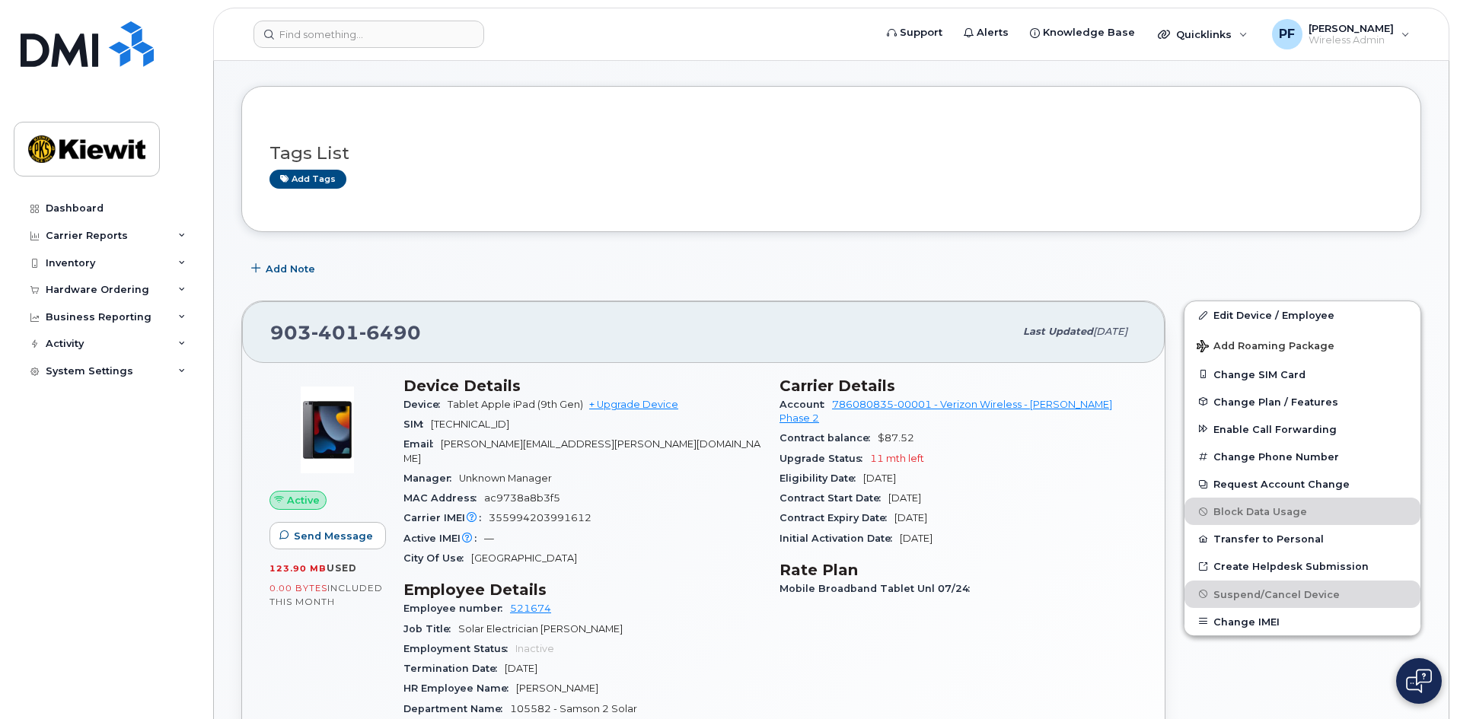
scroll to position [0, 0]
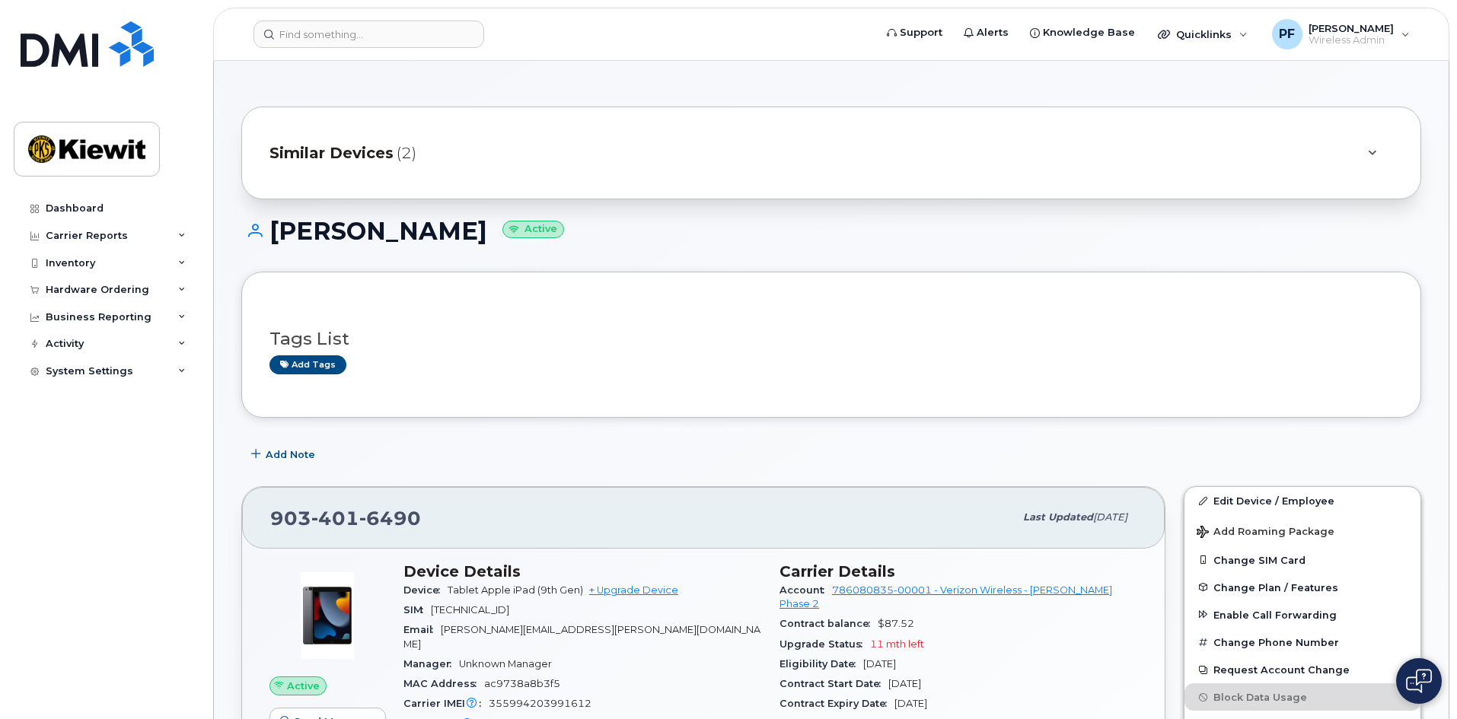
click at [315, 155] on span "Similar Devices" at bounding box center [331, 153] width 124 height 22
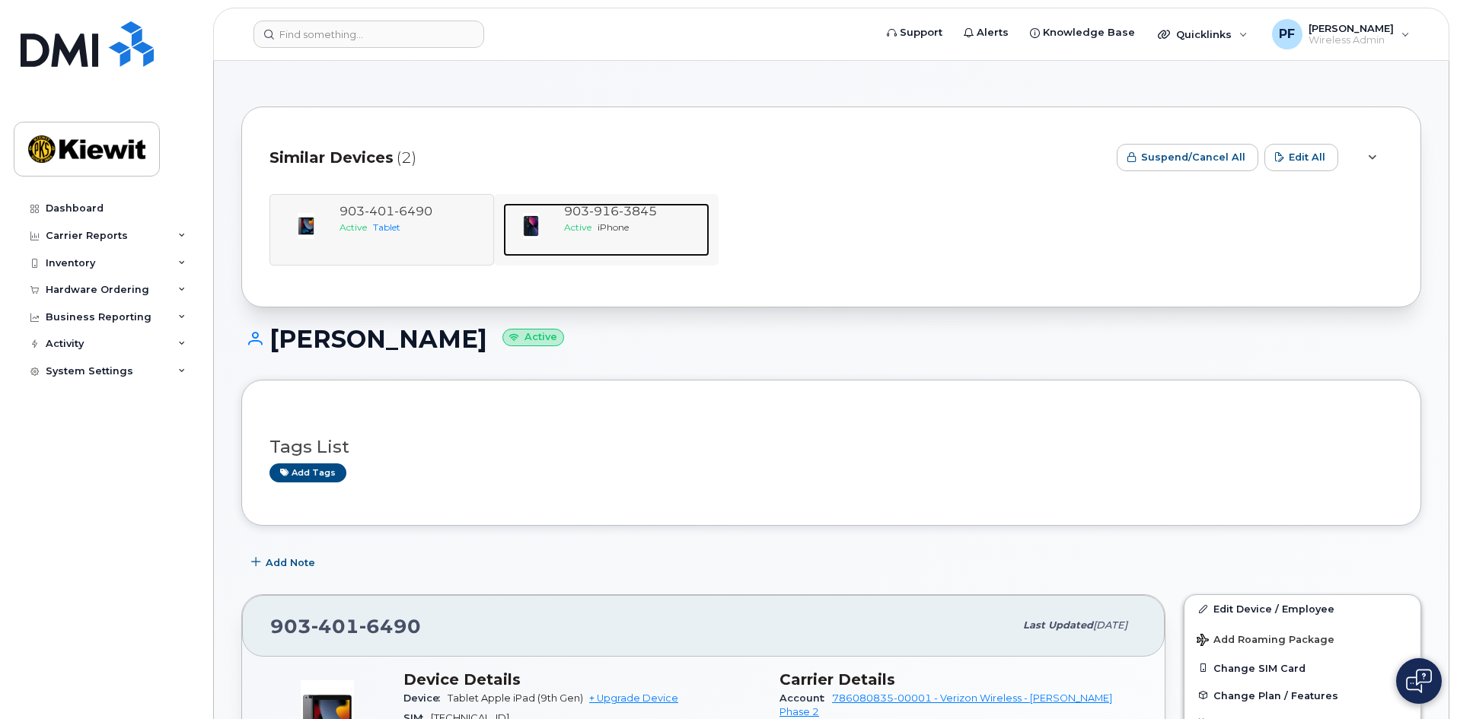
click at [583, 210] on span "903 916 3845" at bounding box center [610, 211] width 93 height 14
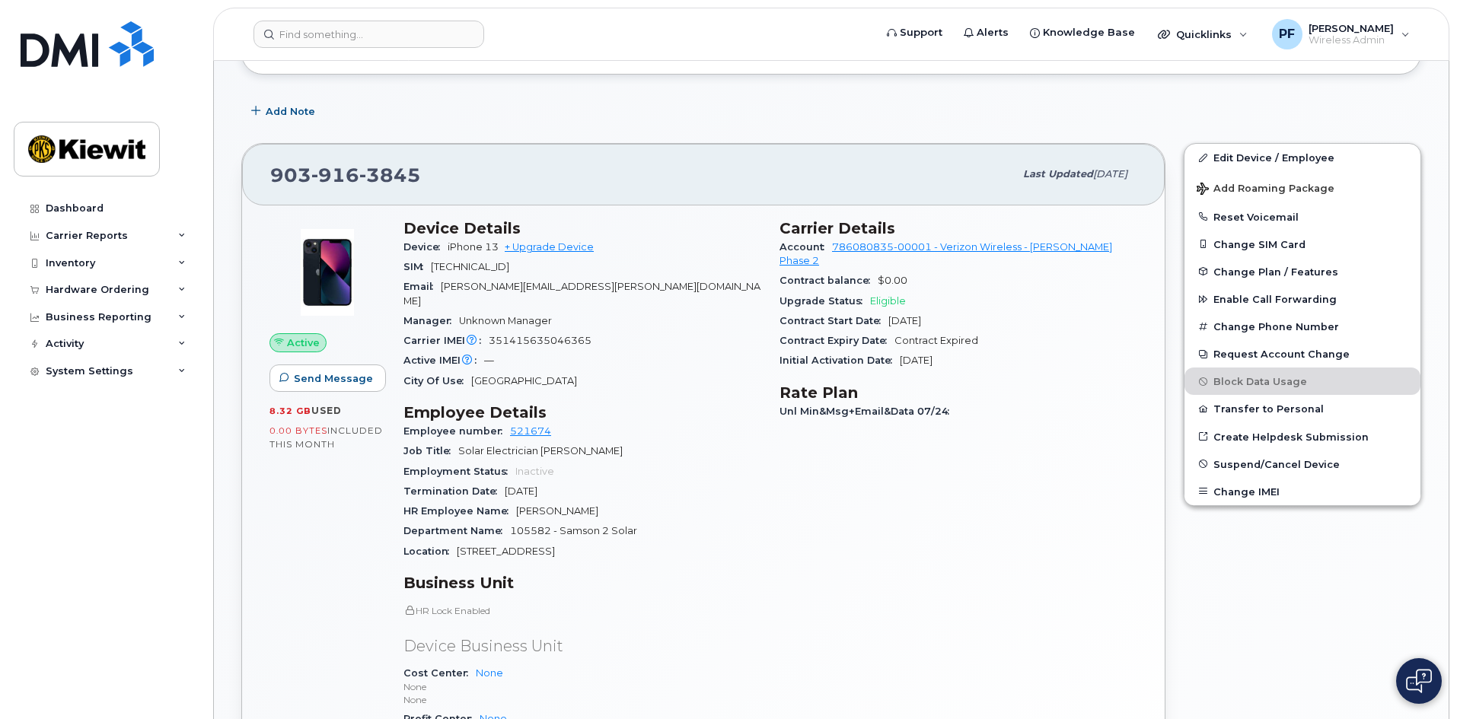
scroll to position [152, 0]
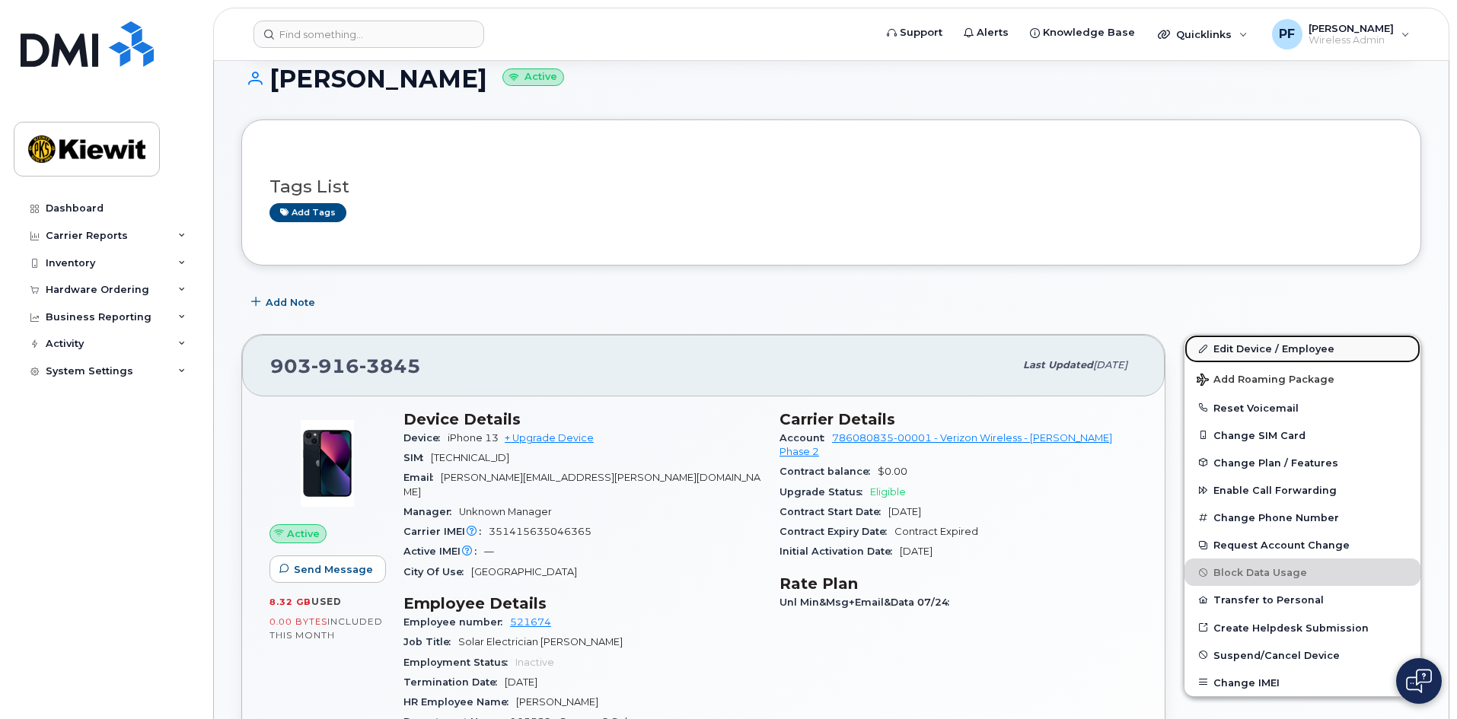
click at [1245, 352] on link "Edit Device / Employee" at bounding box center [1303, 348] width 236 height 27
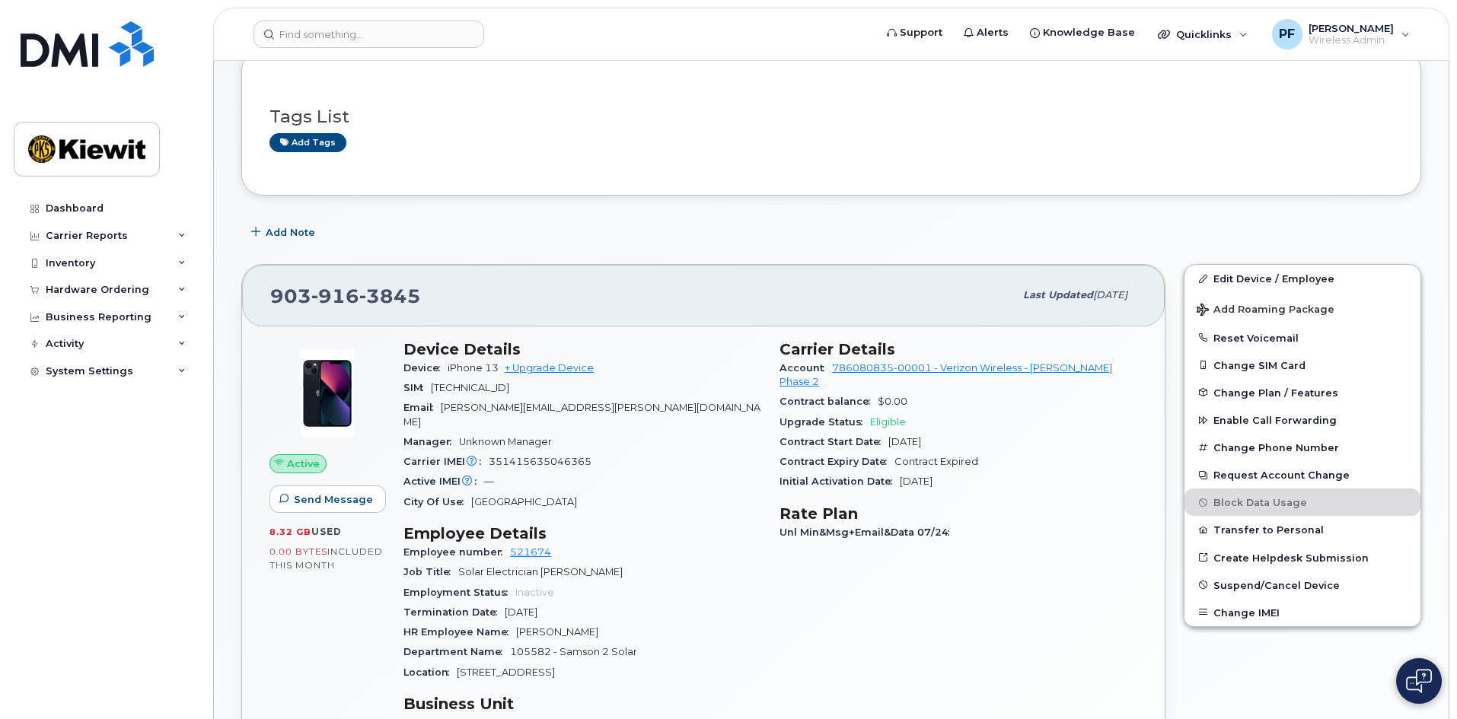
scroll to position [0, 0]
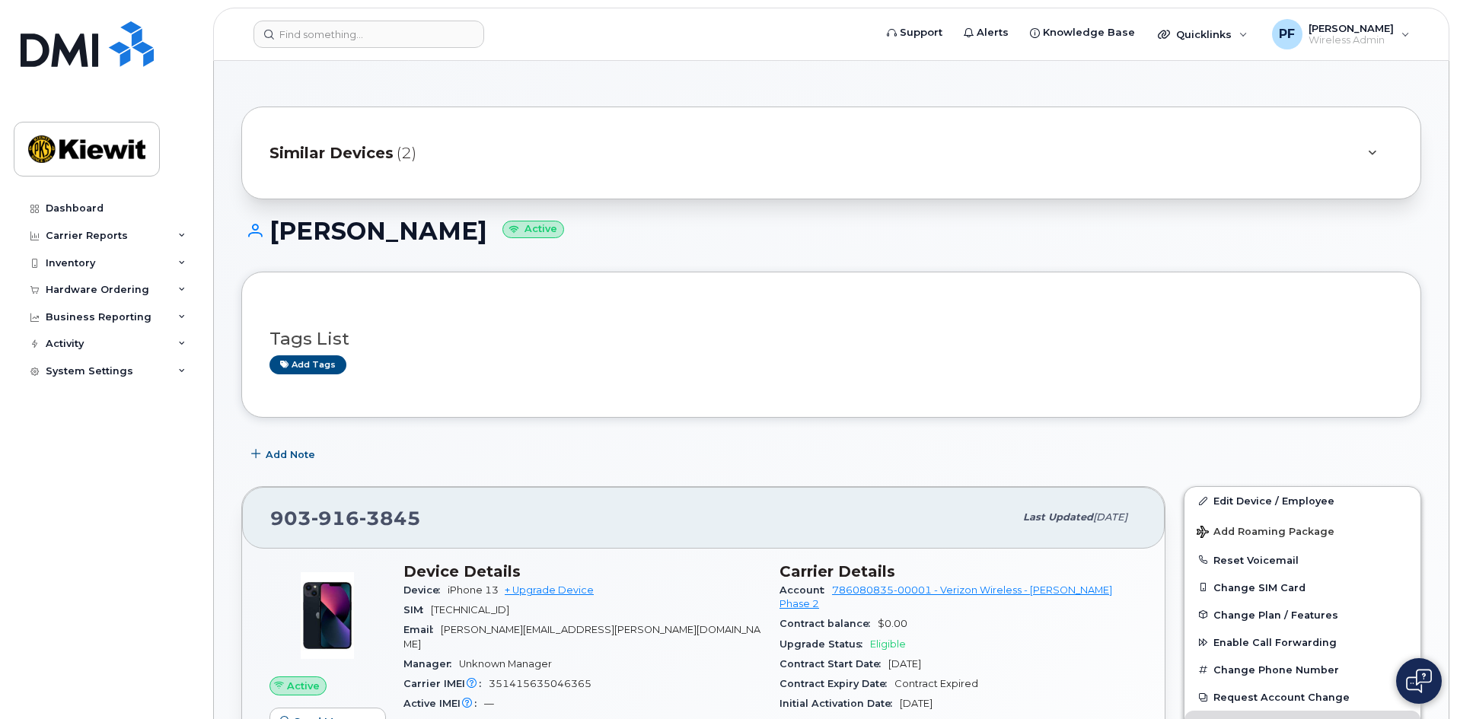
click at [365, 158] on span "Similar Devices" at bounding box center [331, 153] width 124 height 22
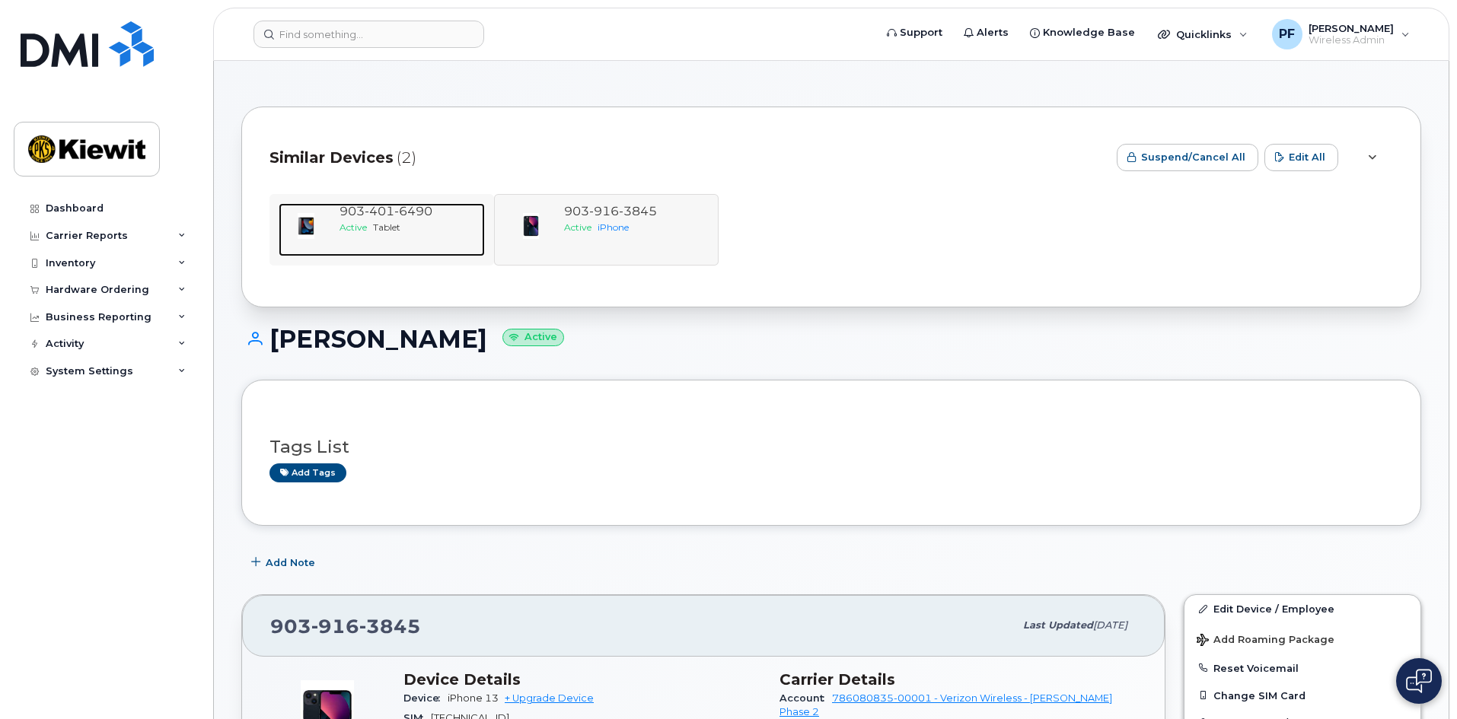
click at [394, 218] on span "401" at bounding box center [413, 211] width 38 height 14
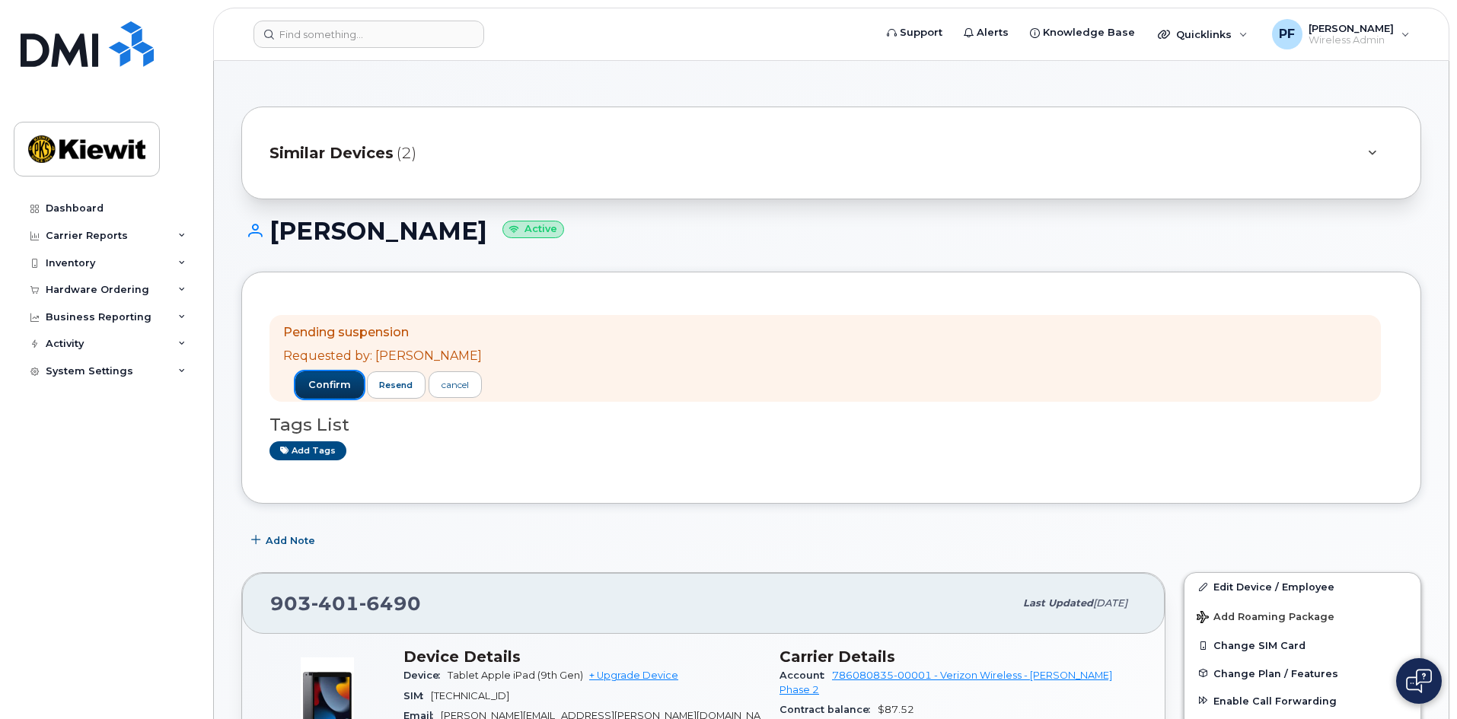
click at [308, 386] on span "confirm" at bounding box center [329, 385] width 43 height 14
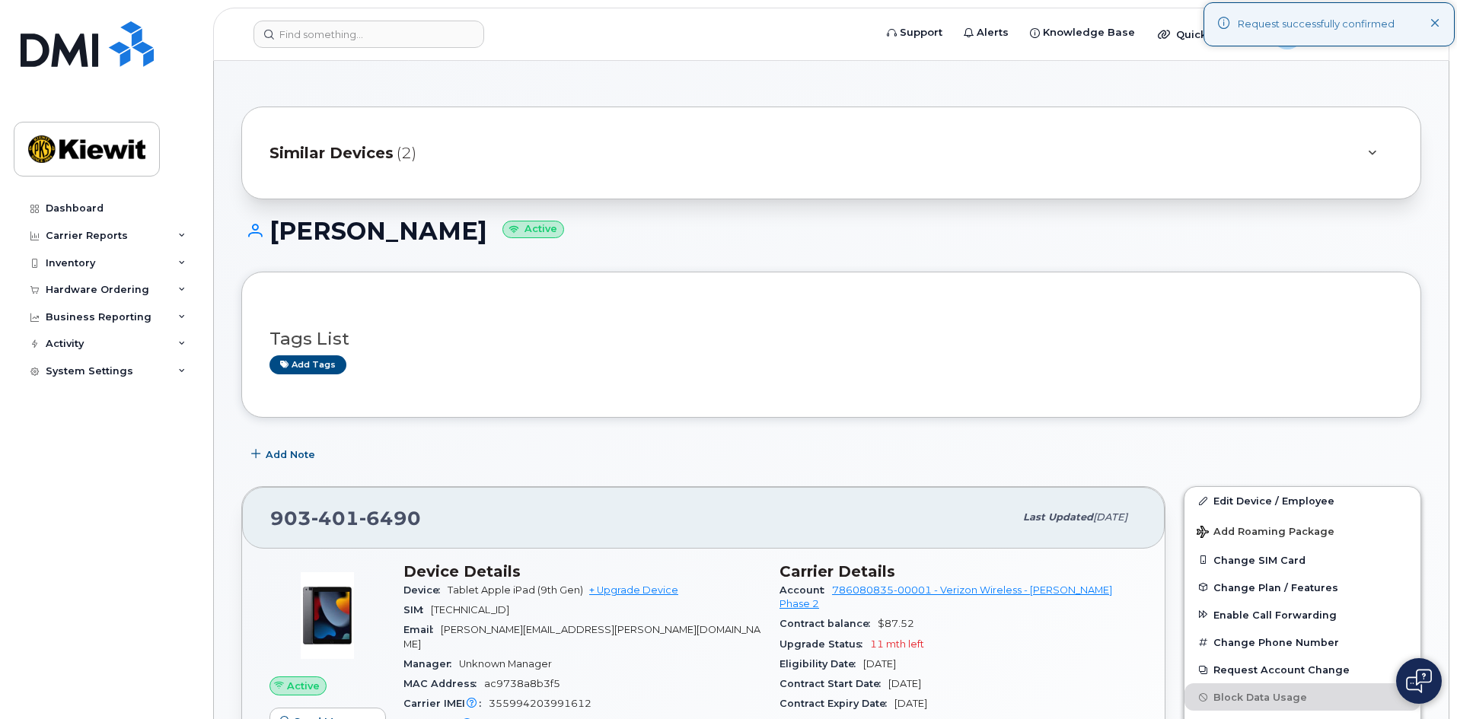
click at [369, 158] on span "Similar Devices" at bounding box center [331, 153] width 124 height 22
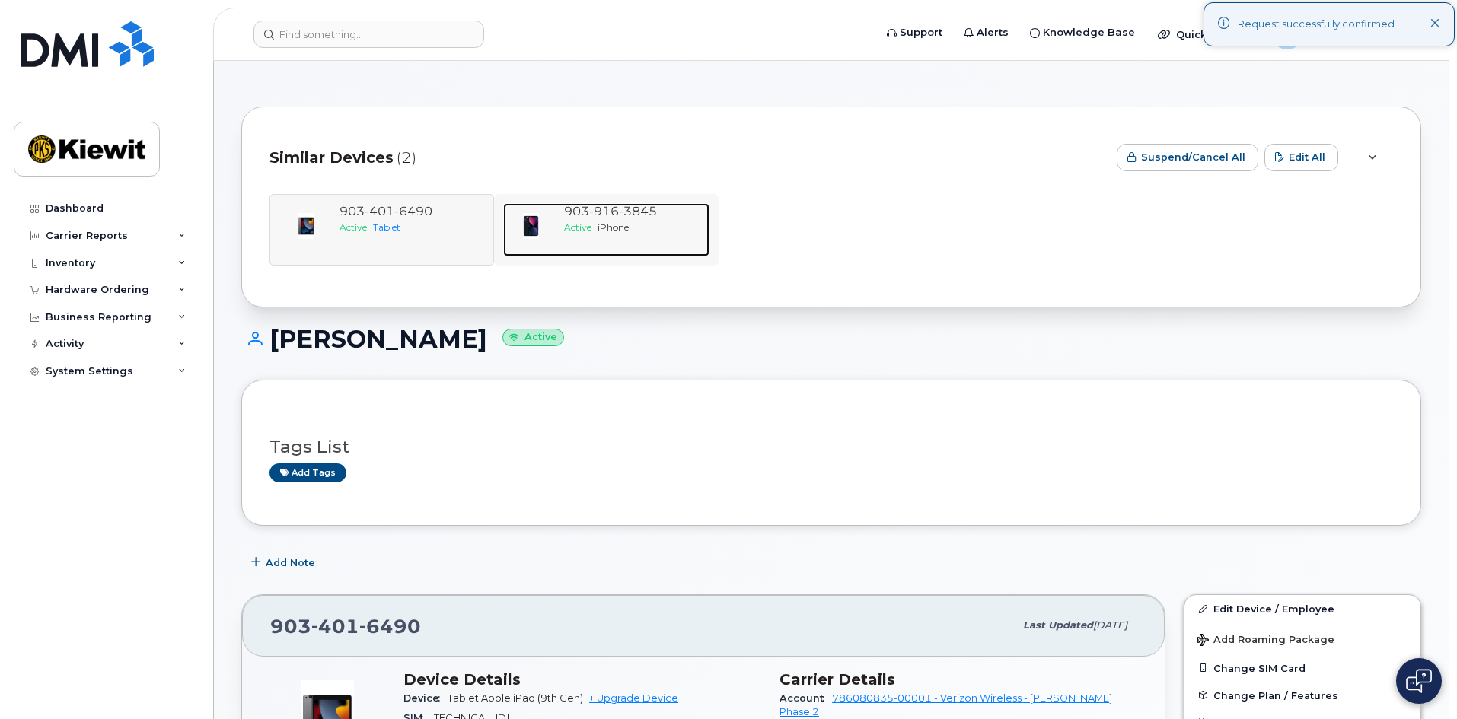
click at [600, 224] on span "iPhone" at bounding box center [613, 227] width 31 height 11
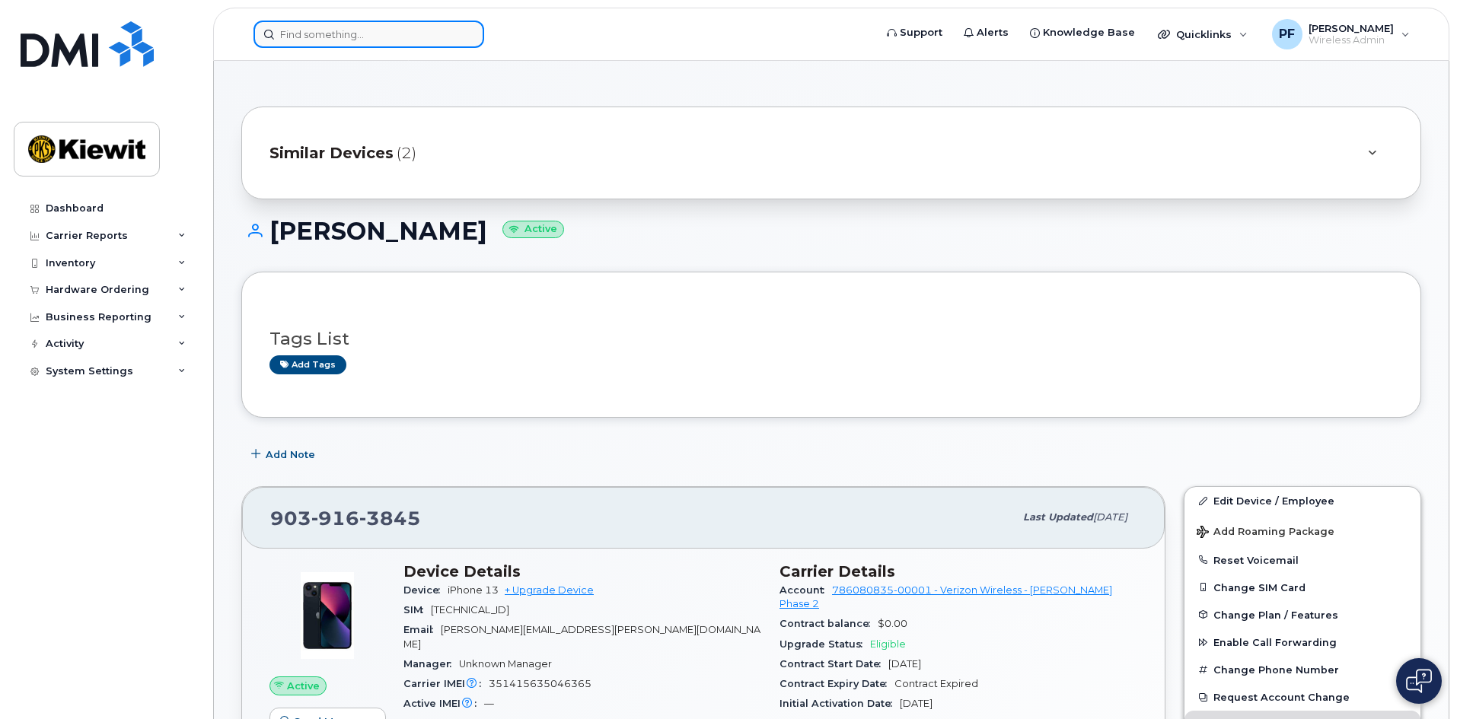
click at [340, 22] on input at bounding box center [368, 34] width 231 height 27
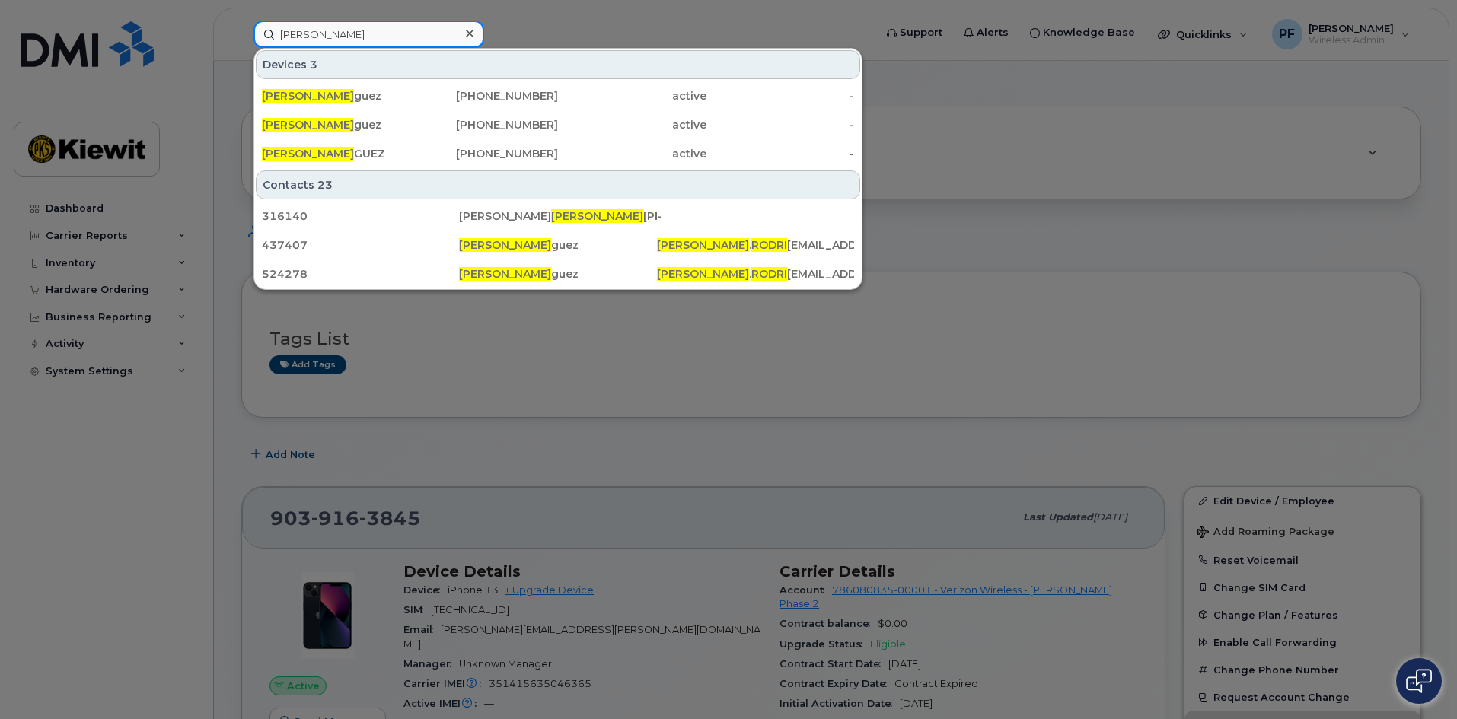
type input "[PERSON_NAME]"
click at [468, 30] on icon at bounding box center [470, 33] width 8 height 12
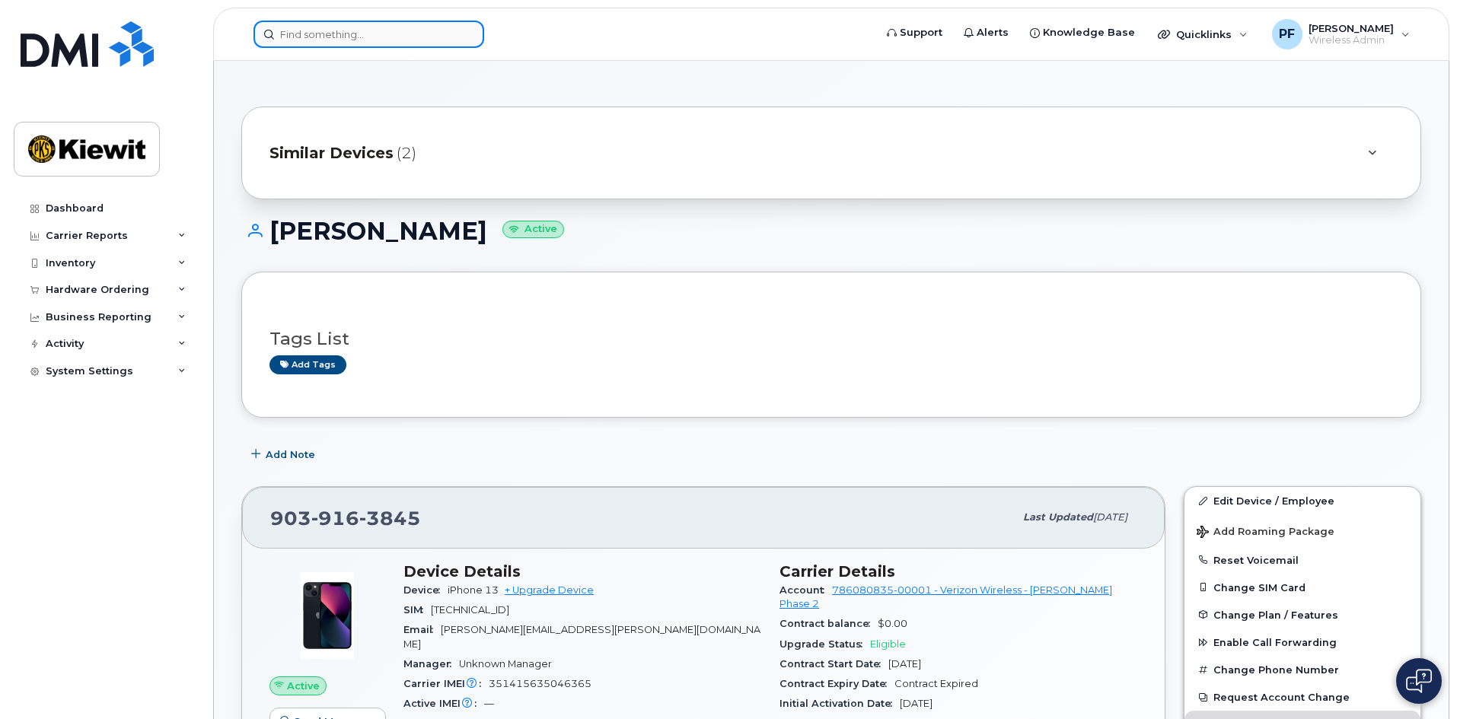
click at [388, 40] on input at bounding box center [368, 34] width 231 height 27
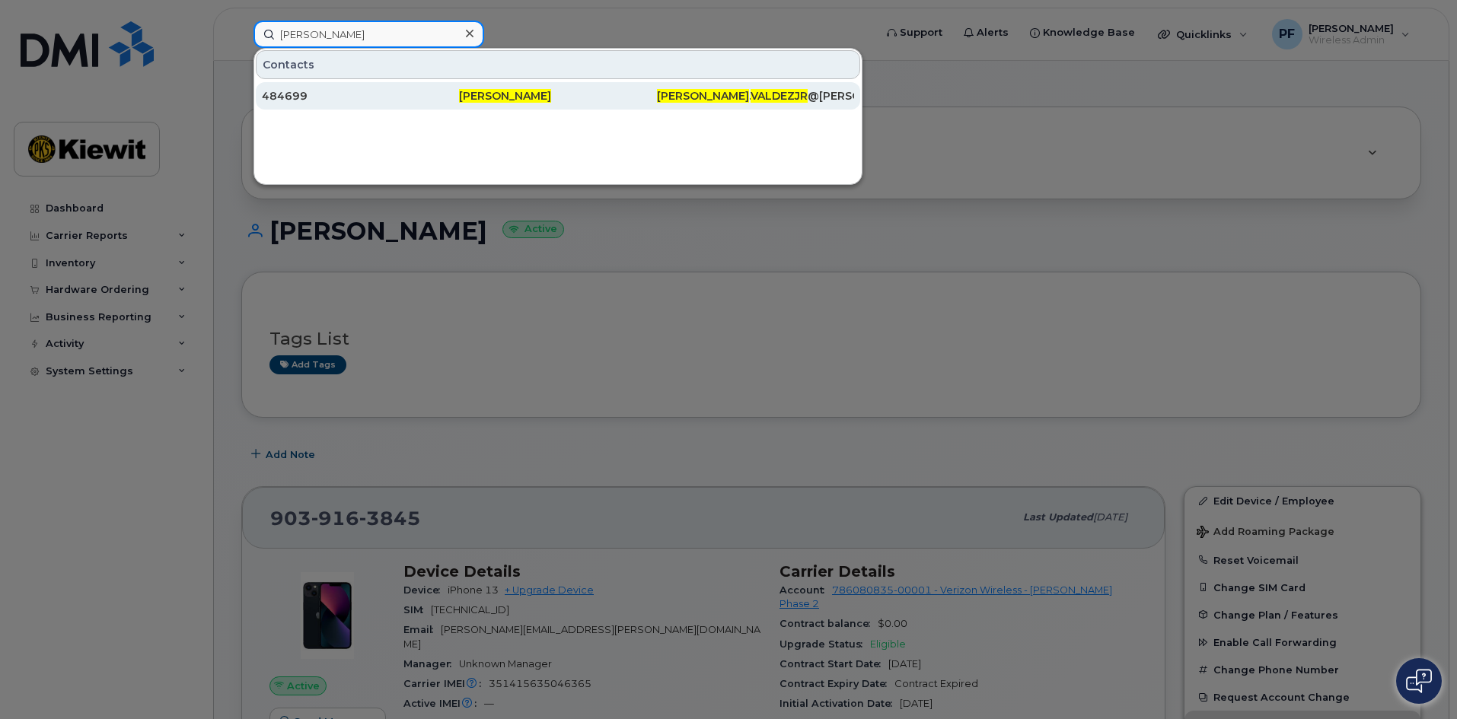
type input "martin valdez jr"
click at [346, 89] on div "484699" at bounding box center [360, 95] width 197 height 15
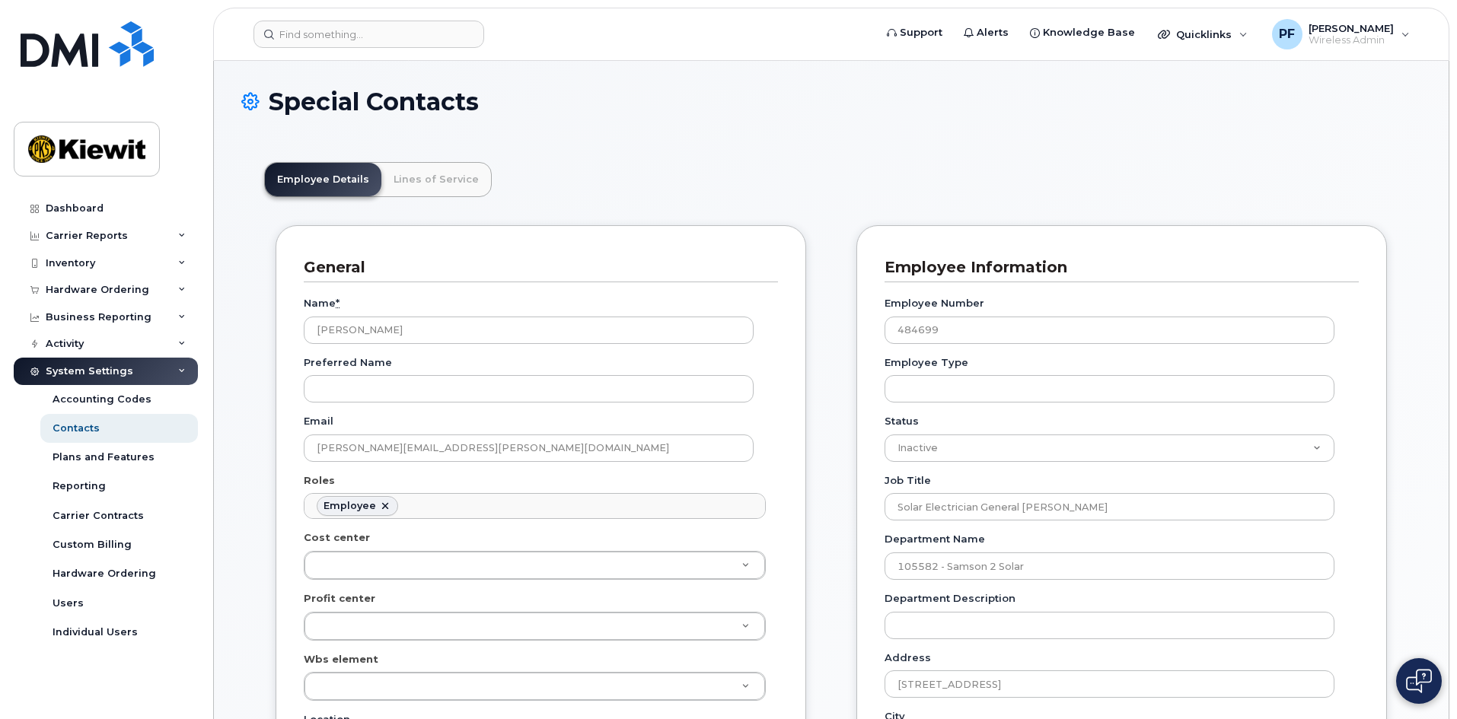
scroll to position [45, 0]
click at [397, 189] on link "Lines of Service" at bounding box center [436, 179] width 110 height 33
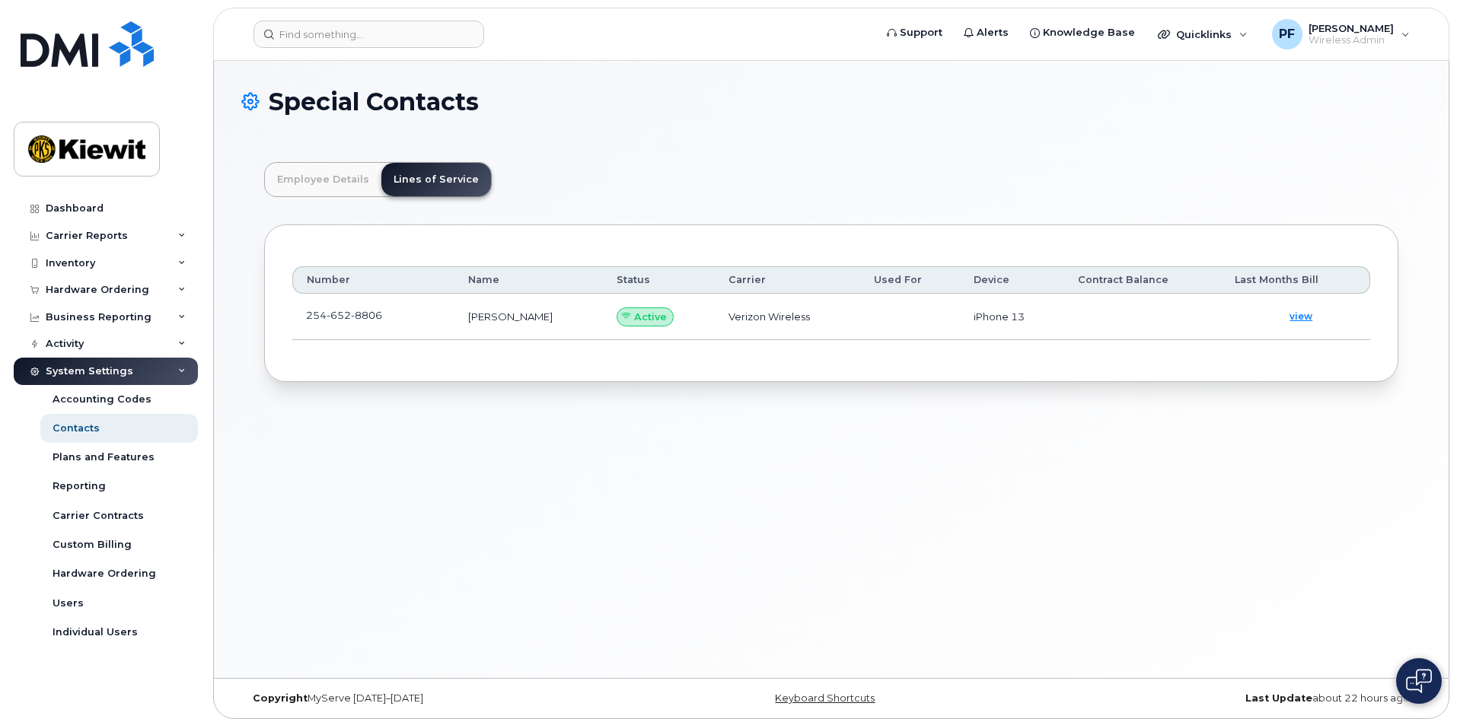
click at [413, 311] on td "[PHONE_NUMBER]" at bounding box center [373, 317] width 162 height 46
click at [404, 319] on td "[PHONE_NUMBER]" at bounding box center [373, 317] width 162 height 46
click at [393, 311] on link at bounding box center [391, 315] width 18 height 12
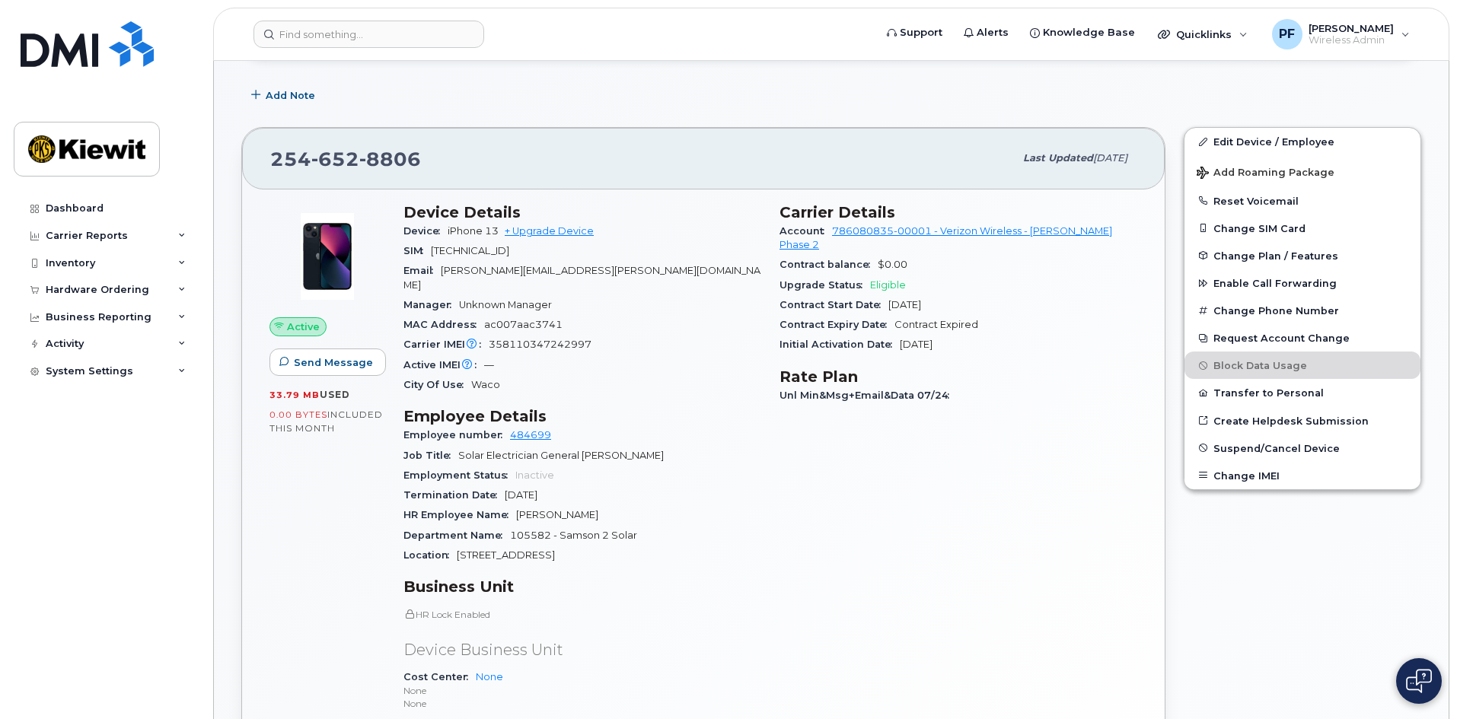
scroll to position [228, 0]
click at [1274, 446] on span "Suspend/Cancel Device" at bounding box center [1276, 449] width 126 height 11
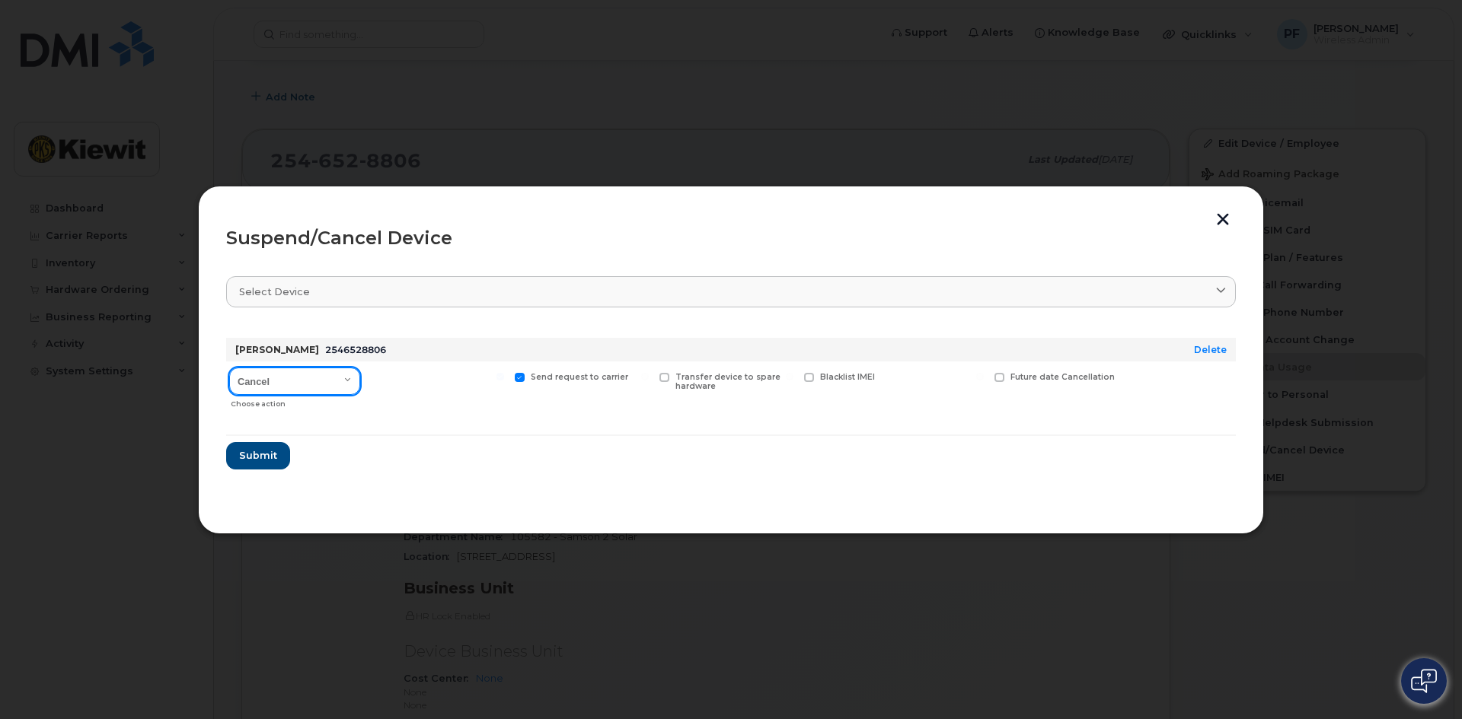
click at [311, 380] on select "Cancel Suspend - Reduced Rate Suspend - Full Rate Suspend - Lost Device/Stolen …" at bounding box center [294, 381] width 131 height 27
select select "[object Object]"
click at [229, 368] on select "Cancel Suspend - Reduced Rate Suspend - Full Rate Suspend - Lost Device/Stolen …" at bounding box center [294, 381] width 131 height 27
click at [423, 370] on div "Available for new activations/redeployments" at bounding box center [437, 389] width 141 height 54
drag, startPoint x: 367, startPoint y: 377, endPoint x: 378, endPoint y: 380, distance: 11.8
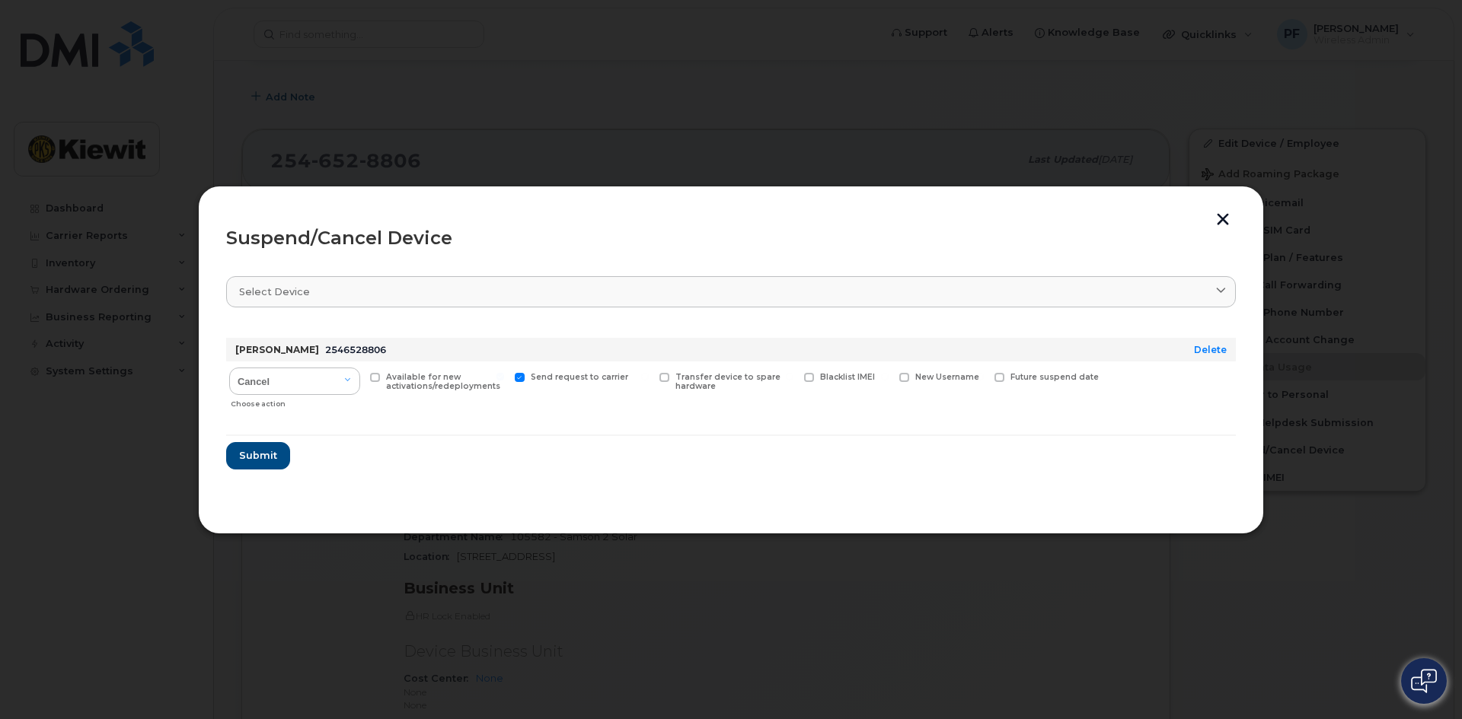
click at [369, 377] on div "Available for new activations/redeployments" at bounding box center [437, 389] width 141 height 54
click at [379, 380] on span at bounding box center [375, 378] width 10 height 10
click at [359, 380] on input "Available for new activations/redeployments" at bounding box center [356, 377] width 8 height 8
checkbox input "true"
click at [235, 462] on button "Submit" at bounding box center [257, 455] width 62 height 27
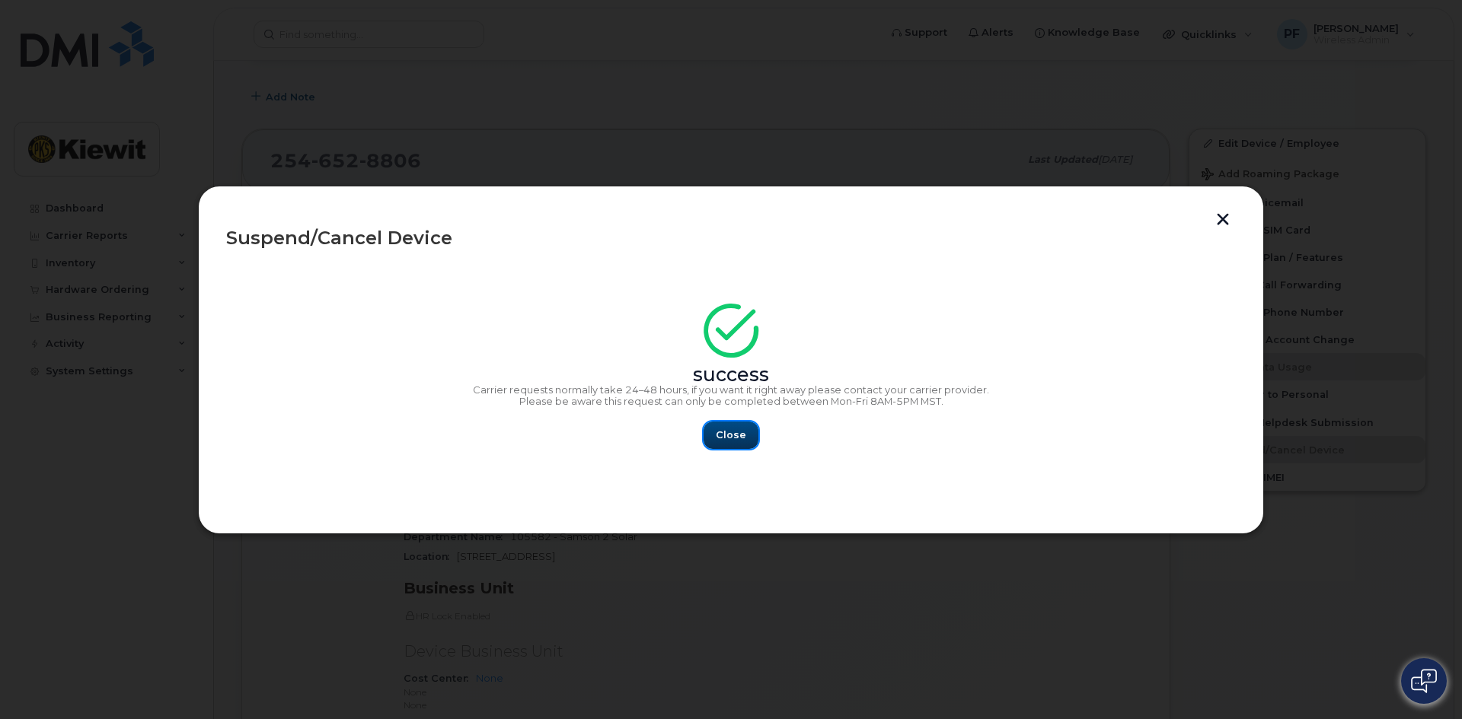
click at [716, 443] on button "Close" at bounding box center [730, 435] width 55 height 27
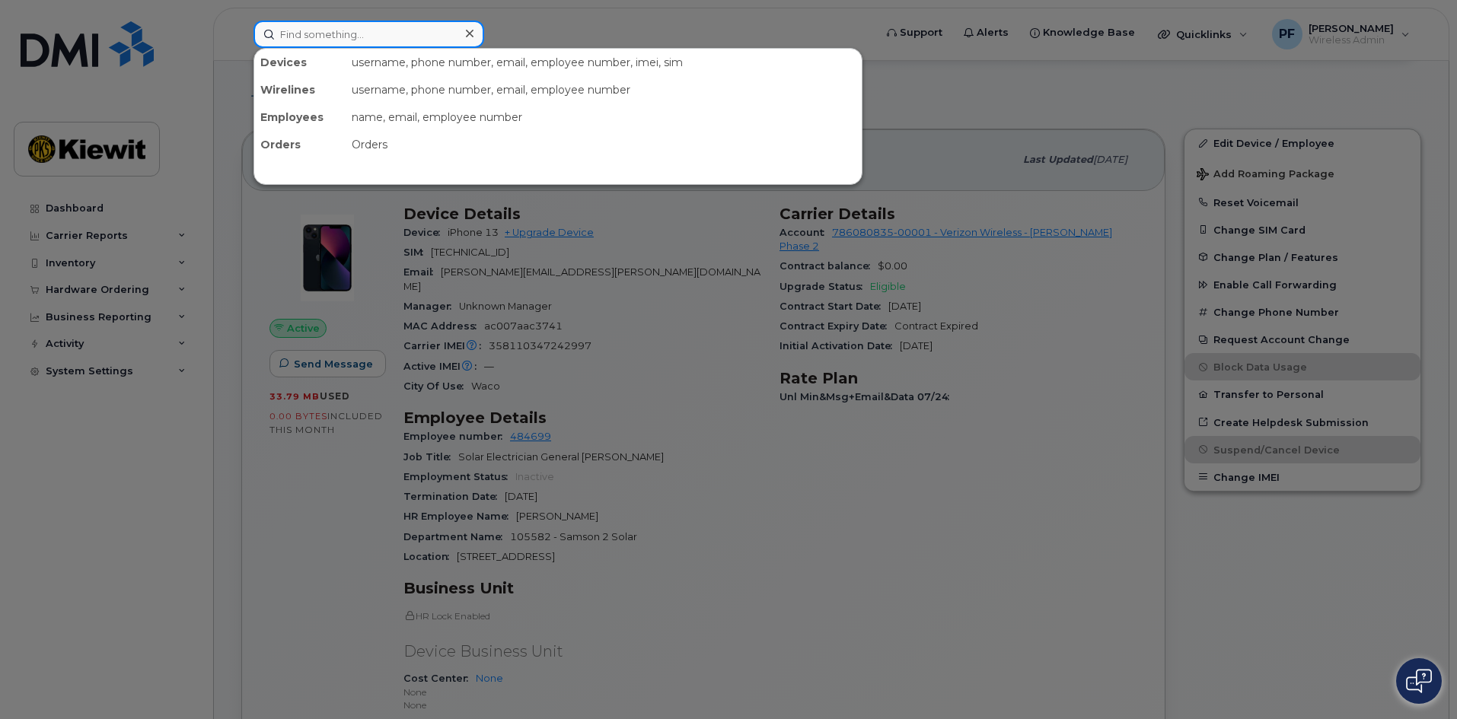
click at [292, 33] on input at bounding box center [368, 34] width 231 height 27
click at [275, 27] on input at bounding box center [368, 34] width 231 height 27
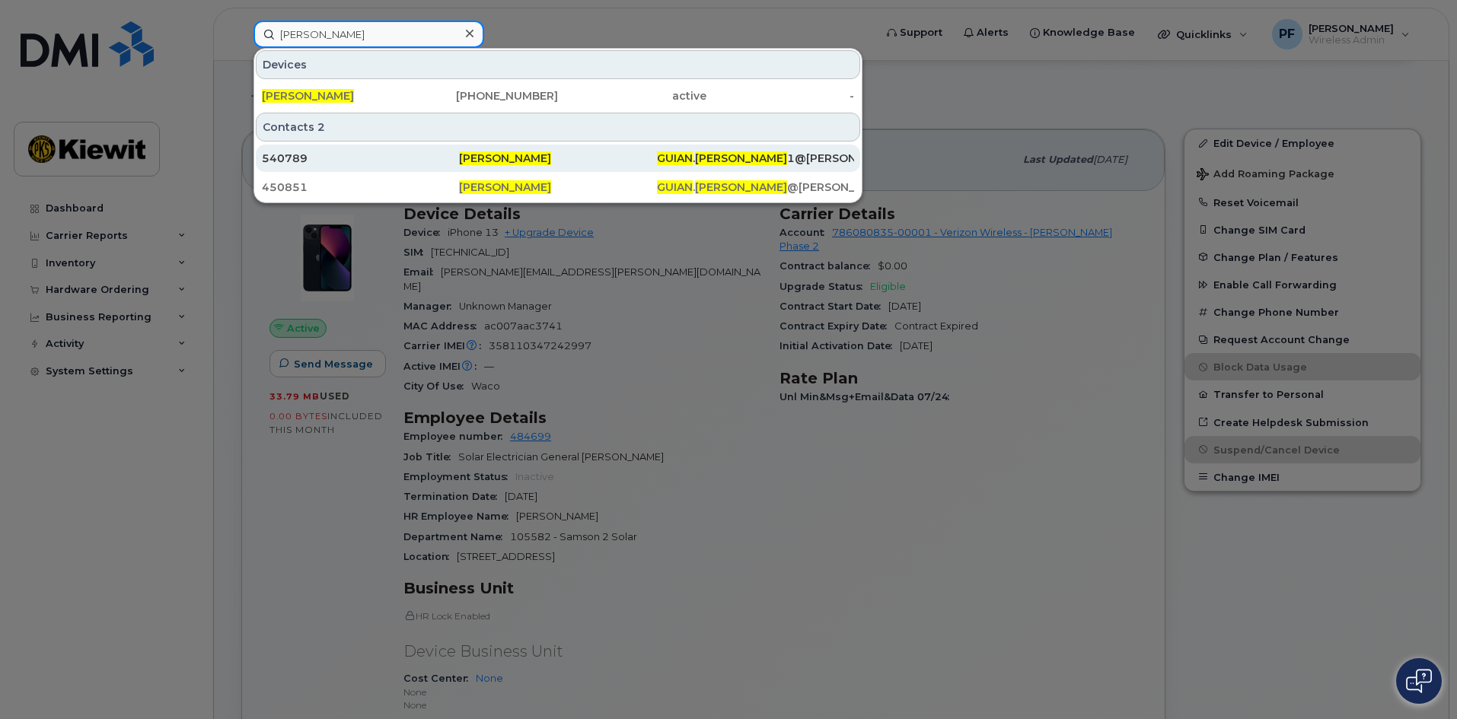
type input "guian avila"
click at [353, 155] on div "540789" at bounding box center [360, 158] width 197 height 15
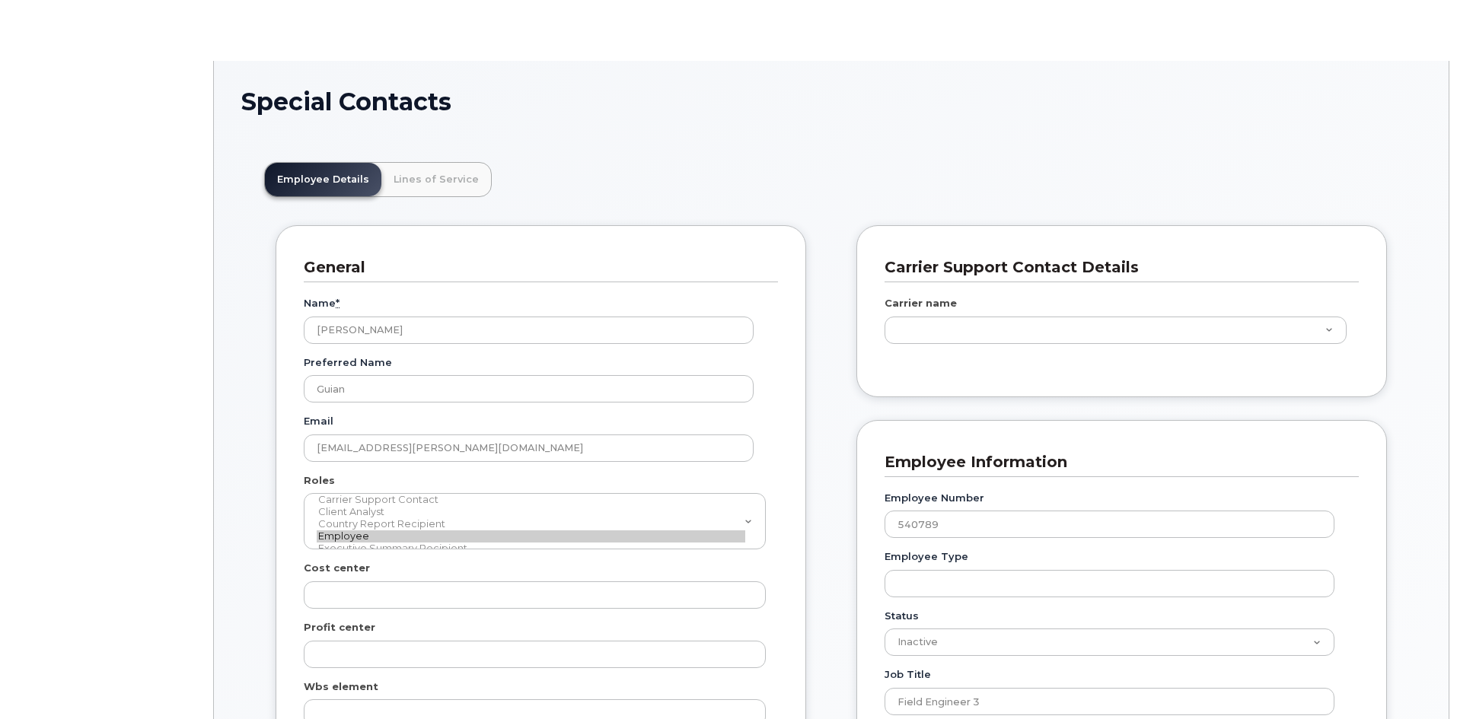
scroll to position [45, 0]
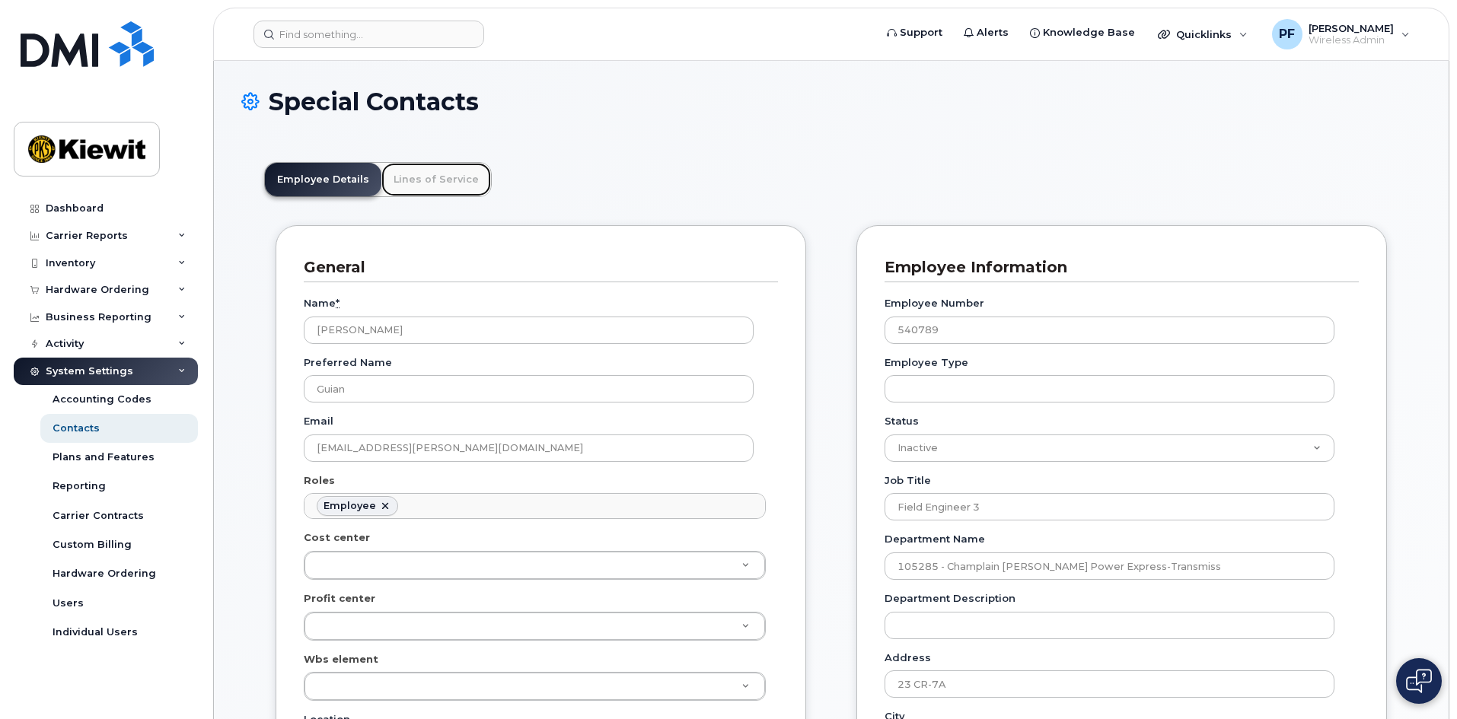
click at [417, 183] on link "Lines of Service" at bounding box center [436, 179] width 110 height 33
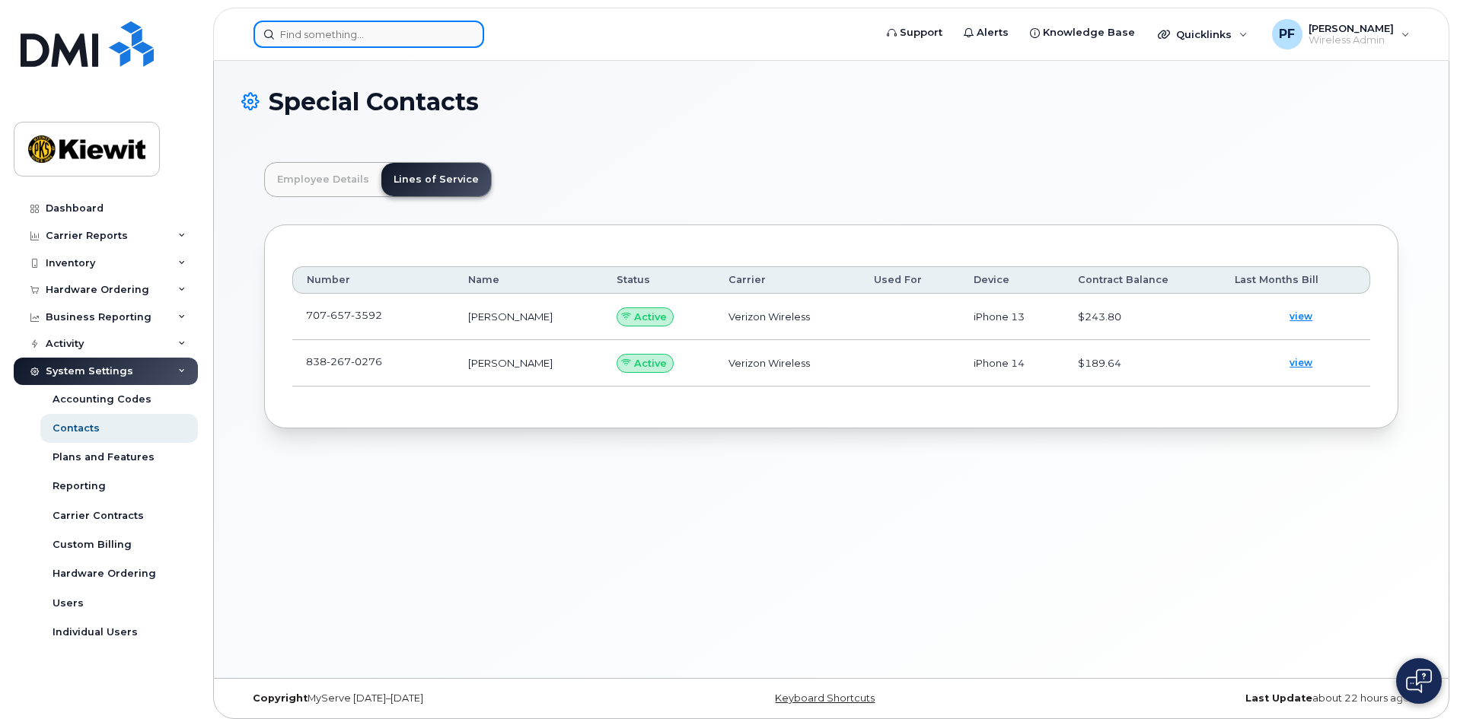
click at [387, 39] on input at bounding box center [368, 34] width 231 height 27
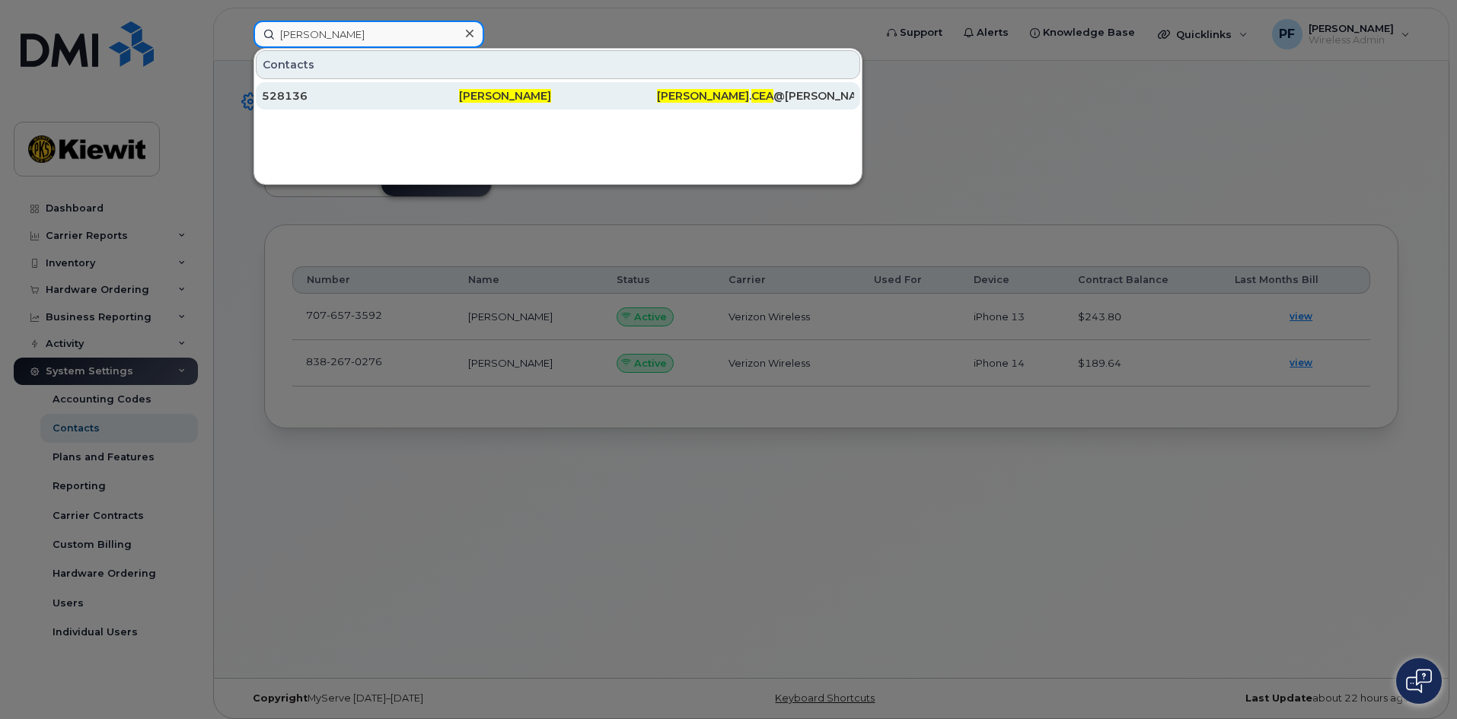
type input "[PERSON_NAME]"
click at [336, 100] on div "528136" at bounding box center [360, 95] width 197 height 15
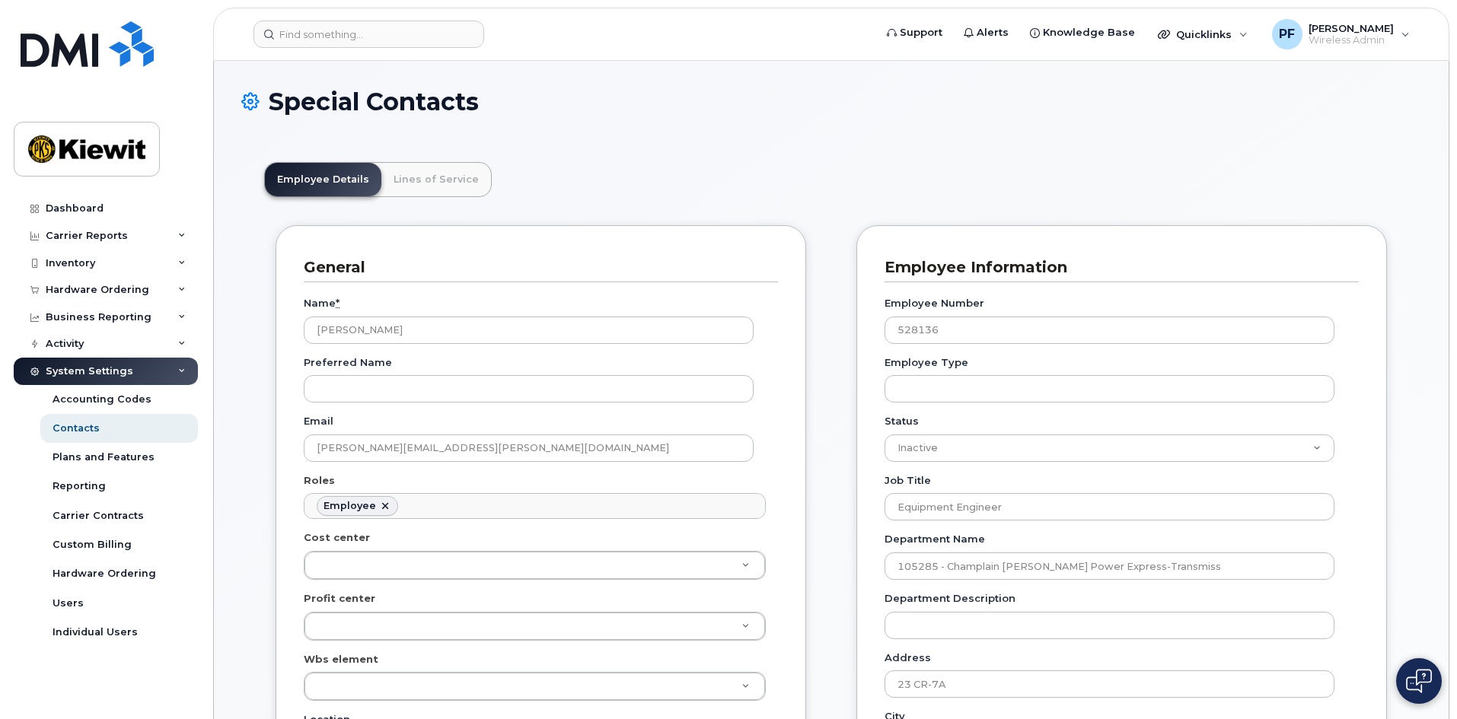
scroll to position [45, 0]
click at [449, 190] on link "Lines of Service" at bounding box center [436, 179] width 110 height 33
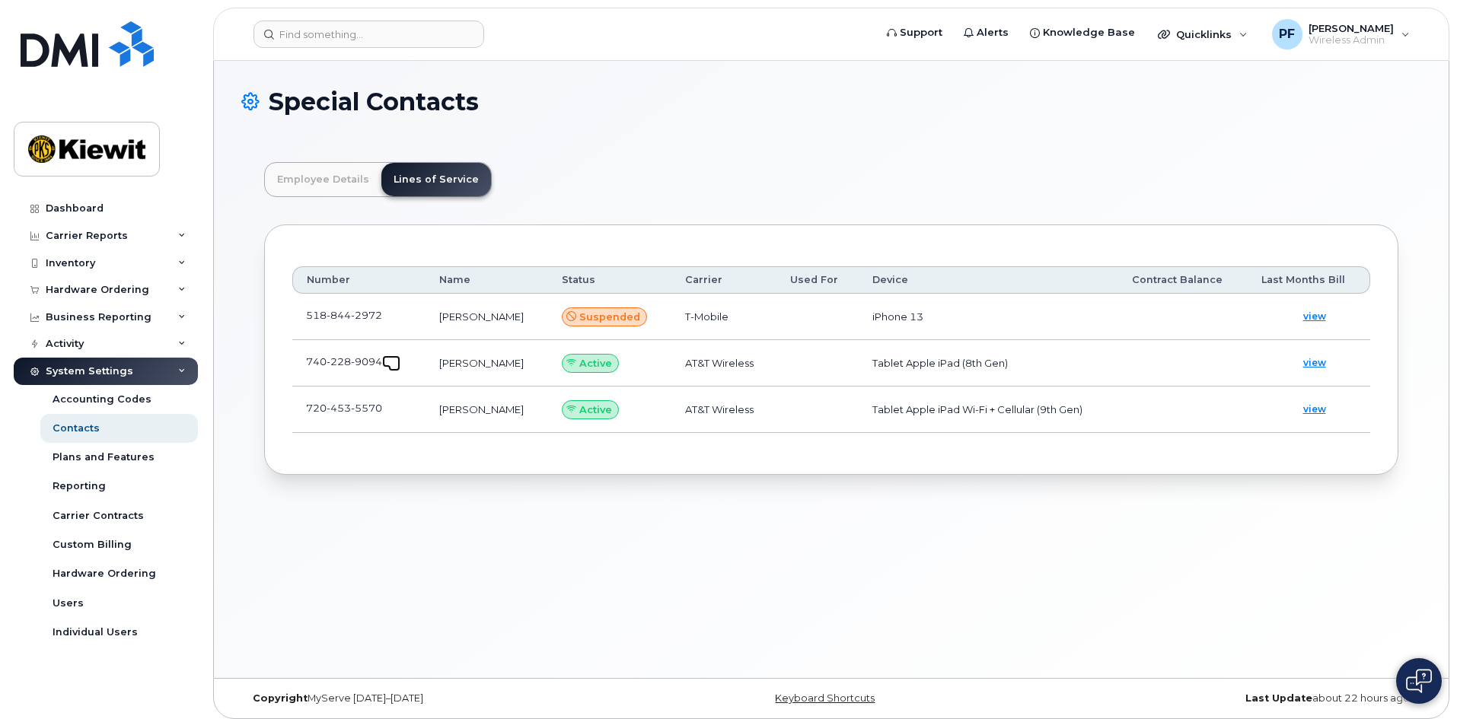
click at [395, 364] on span at bounding box center [394, 365] width 12 height 12
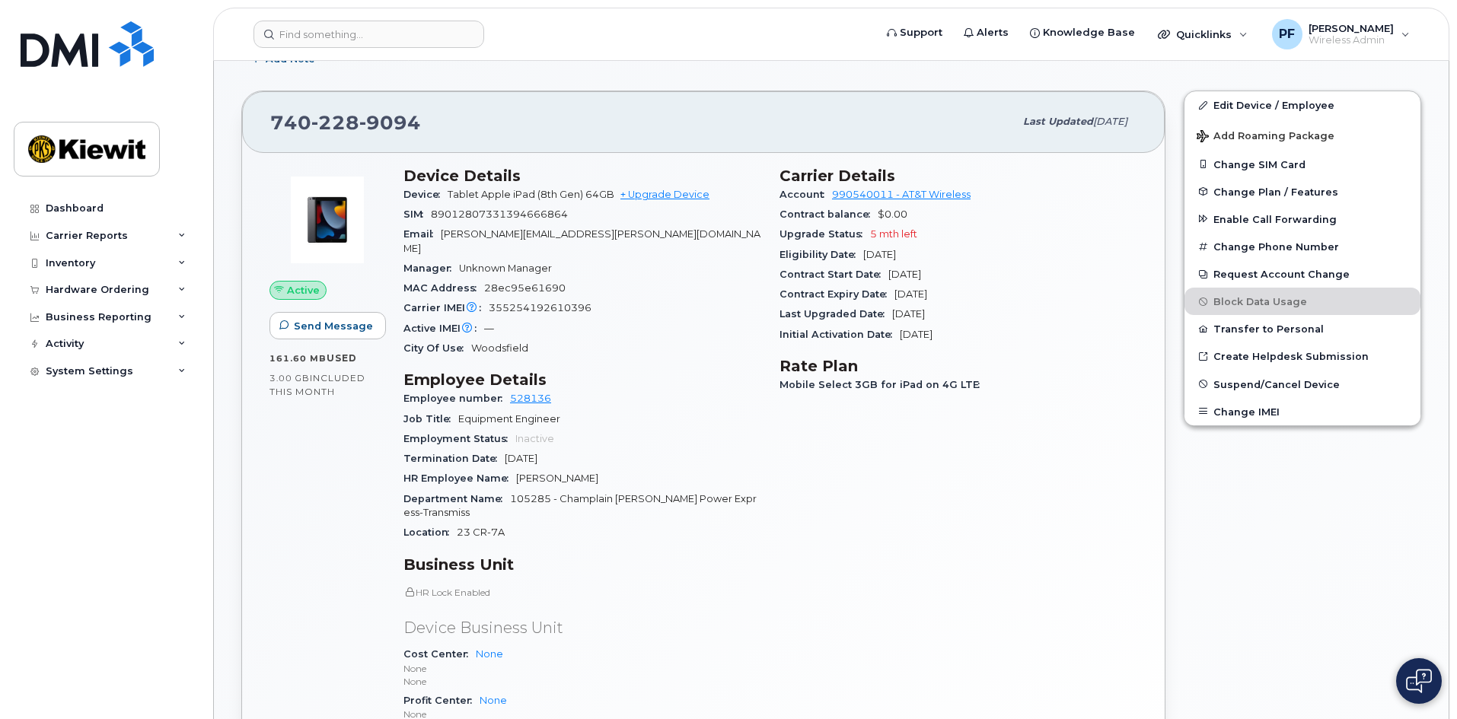
scroll to position [228, 0]
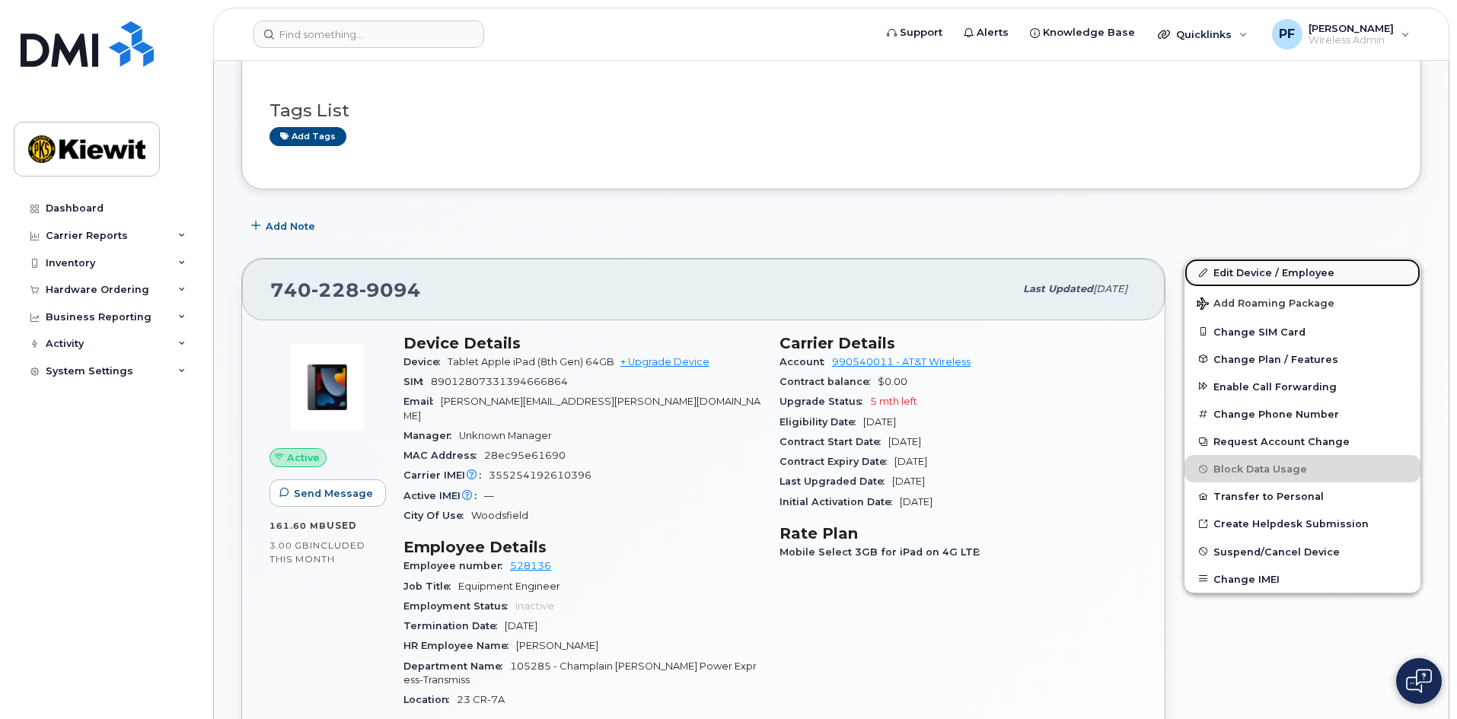
click at [1216, 269] on link "Edit Device / Employee" at bounding box center [1303, 272] width 236 height 27
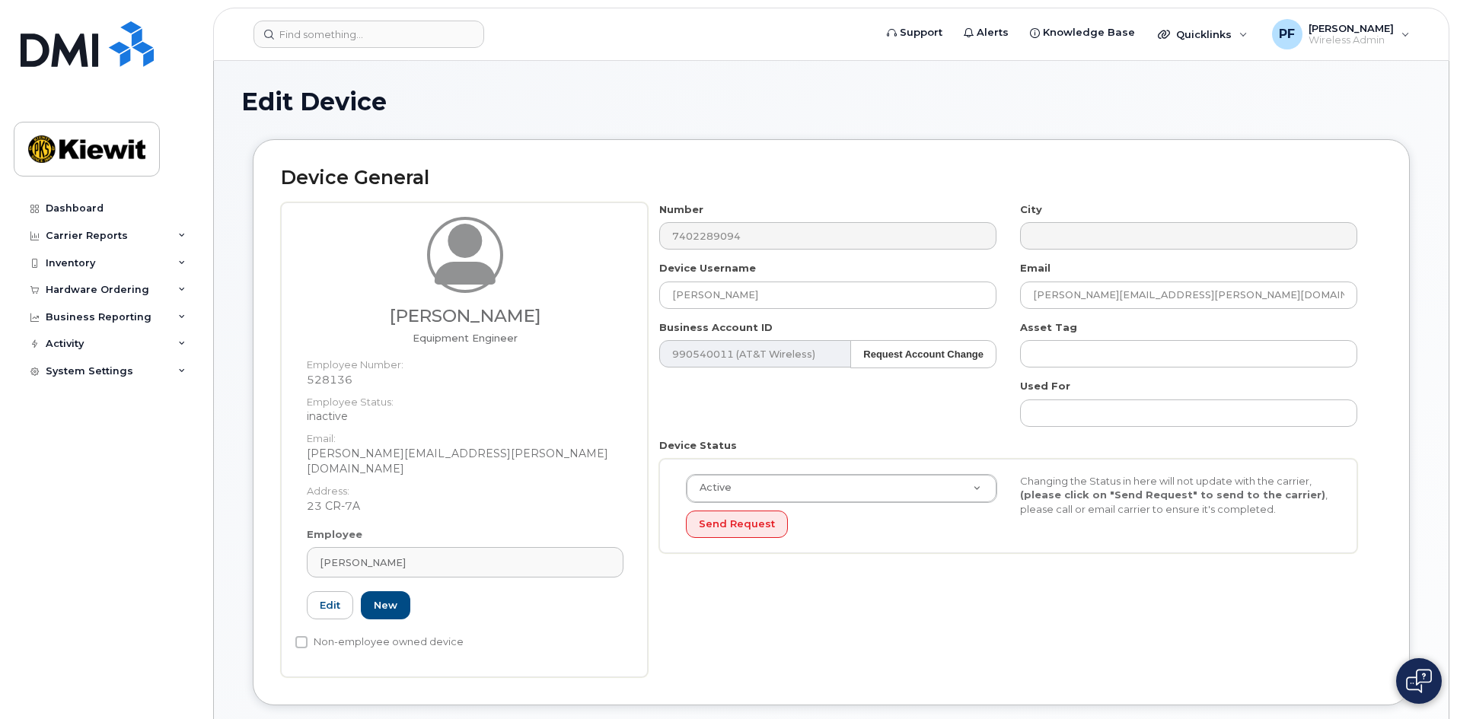
click at [442, 531] on div "Employee [PERSON_NAME] Type first three symbols or more 528136 Edit New" at bounding box center [465, 581] width 340 height 106
click at [440, 556] on div "[PERSON_NAME]" at bounding box center [465, 563] width 291 height 14
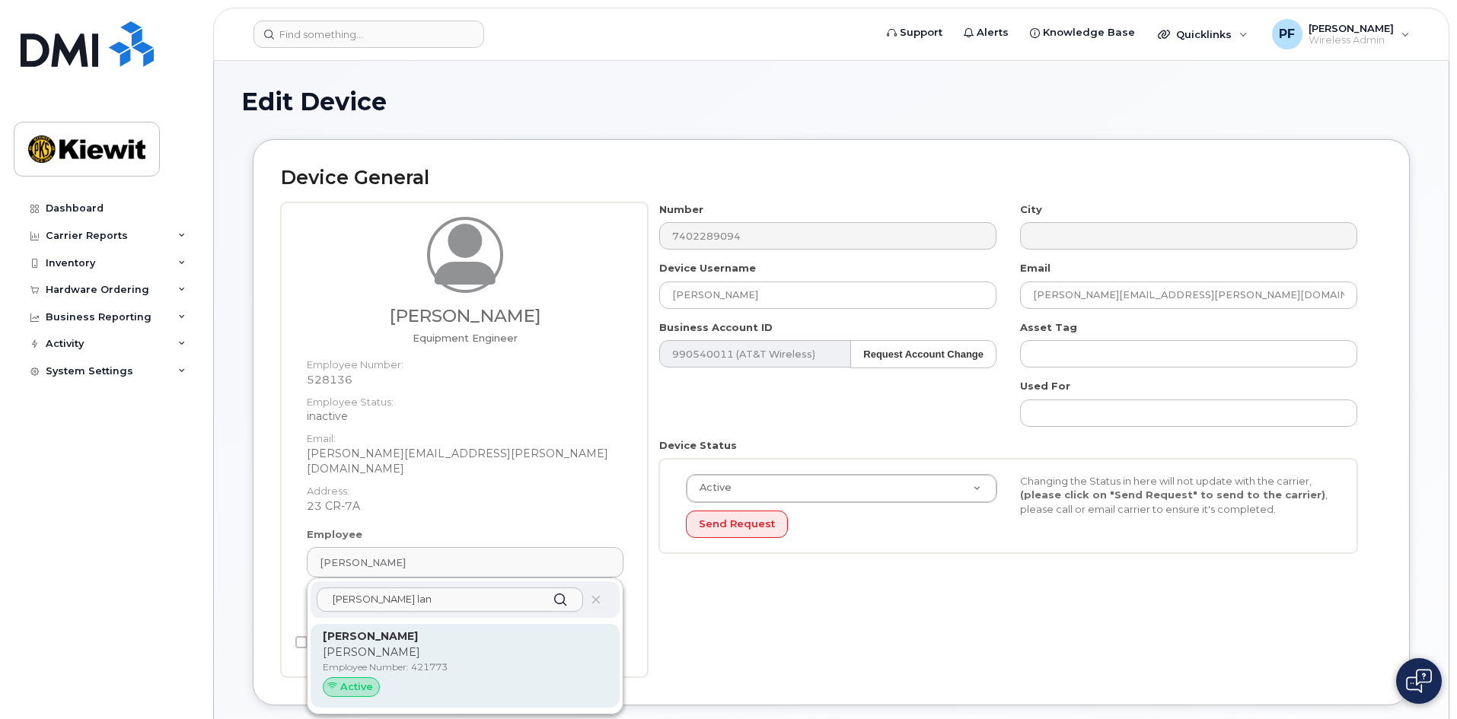
type input "derik lan"
click at [417, 645] on p "Derik" at bounding box center [465, 653] width 285 height 16
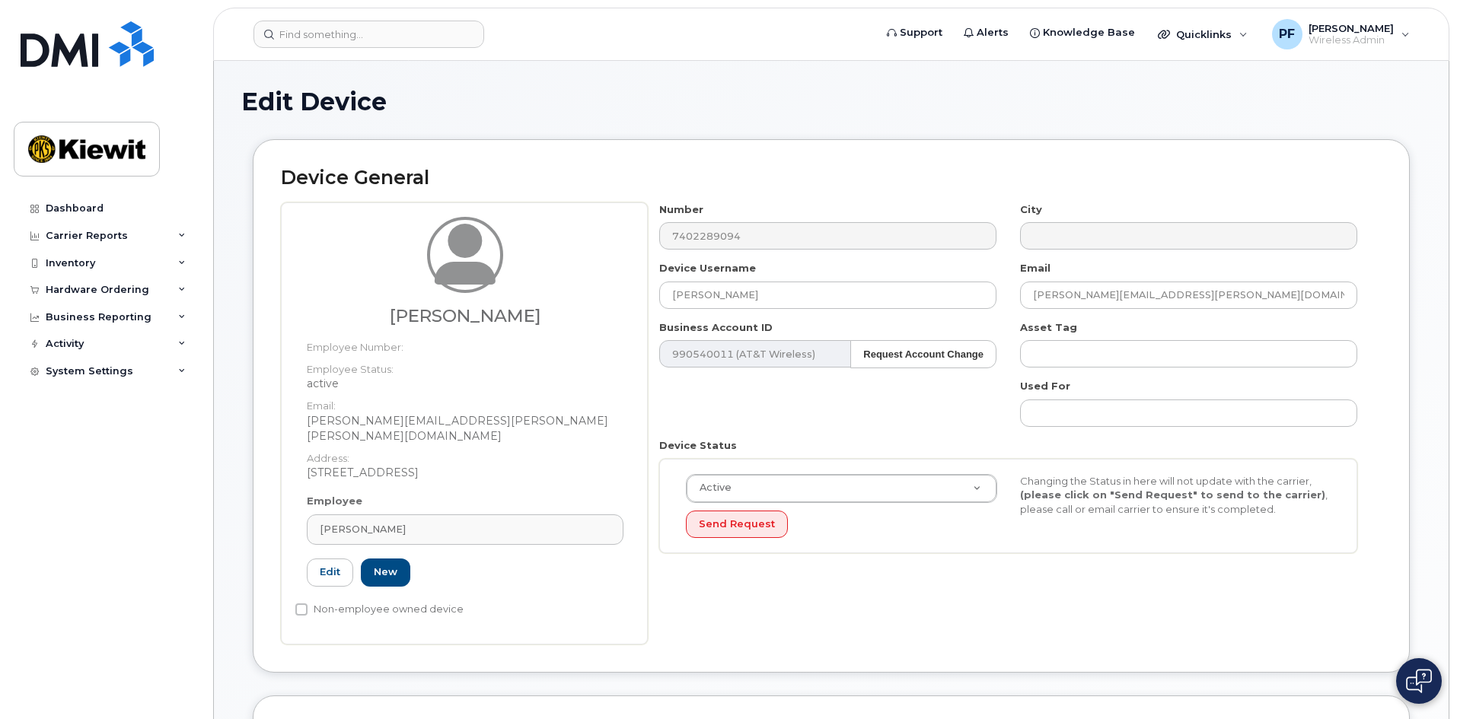
type input "421773"
type input "[PERSON_NAME]"
type input "[PERSON_NAME][EMAIL_ADDRESS][PERSON_NAME][PERSON_NAME][DOMAIN_NAME]"
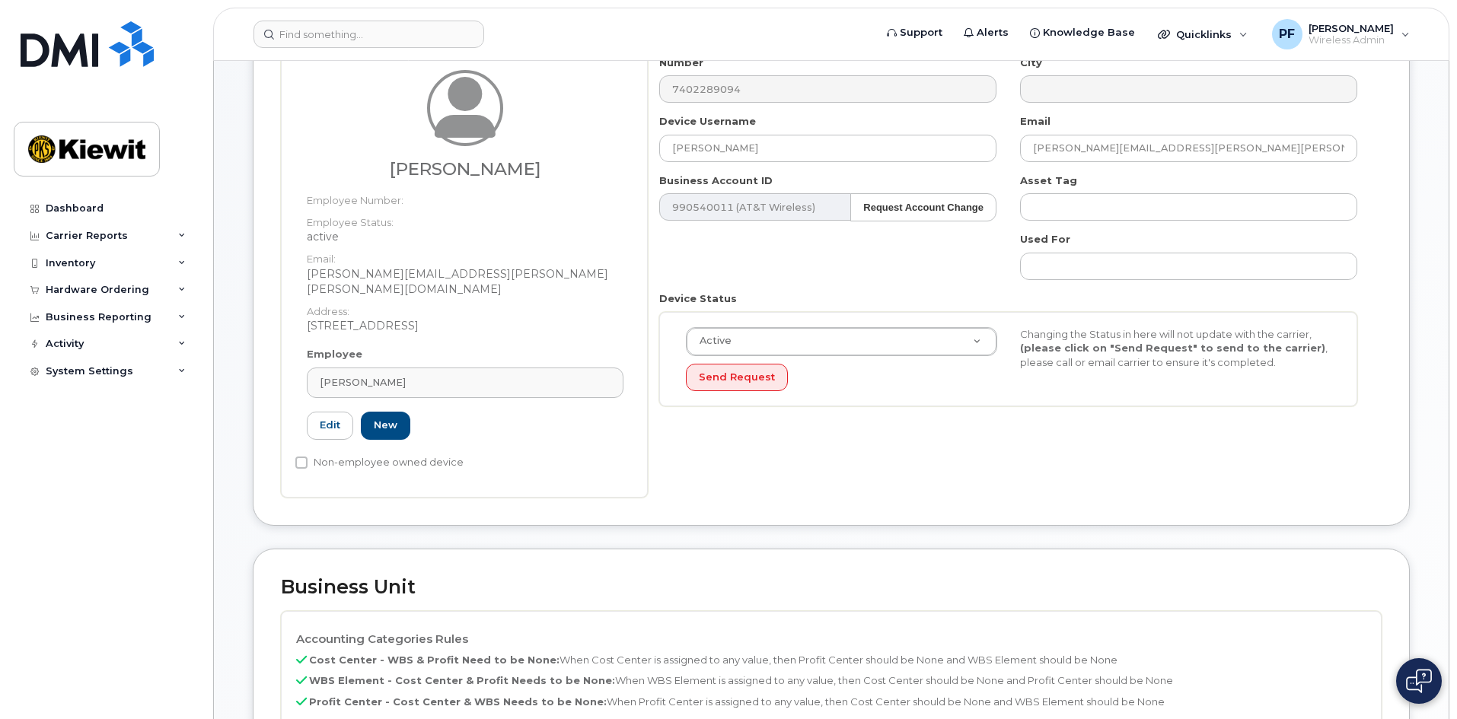
scroll to position [381, 0]
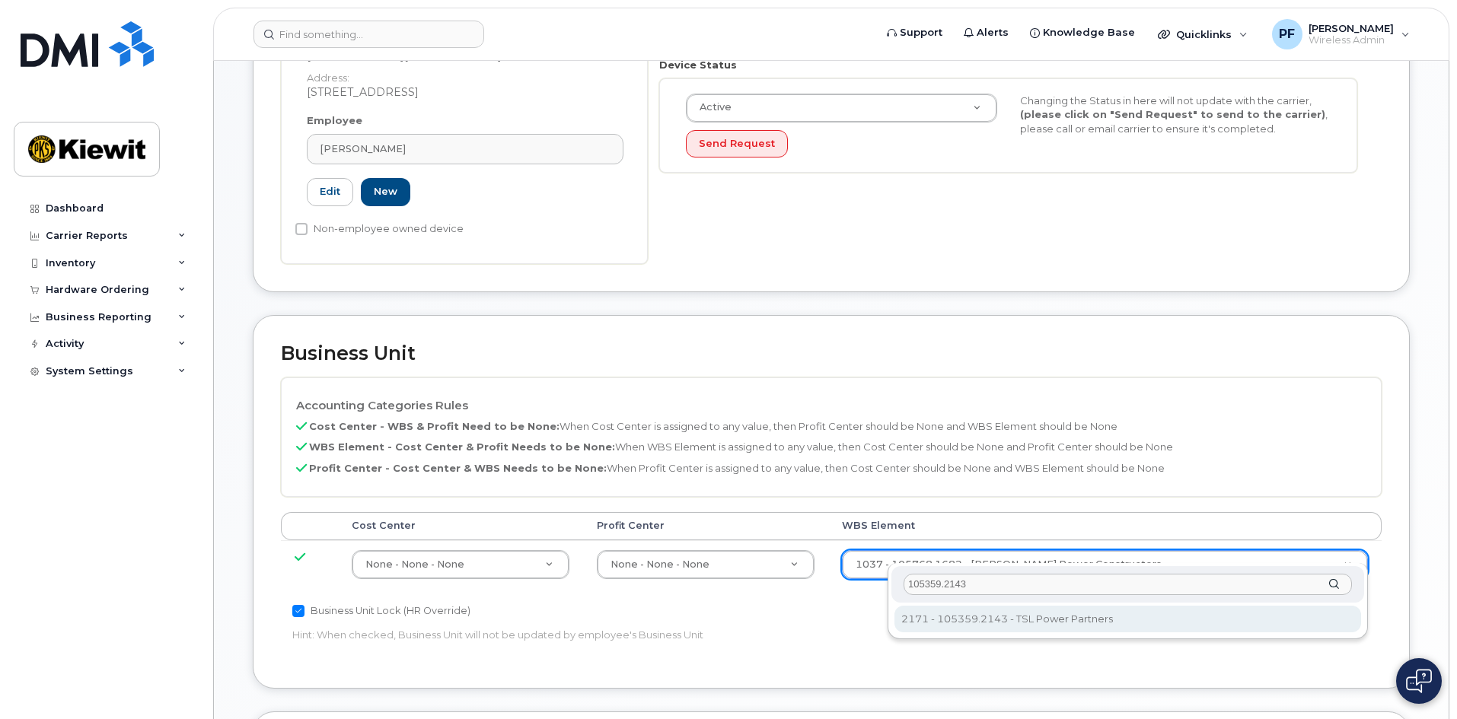
type input "105359.2143"
type input "30254457"
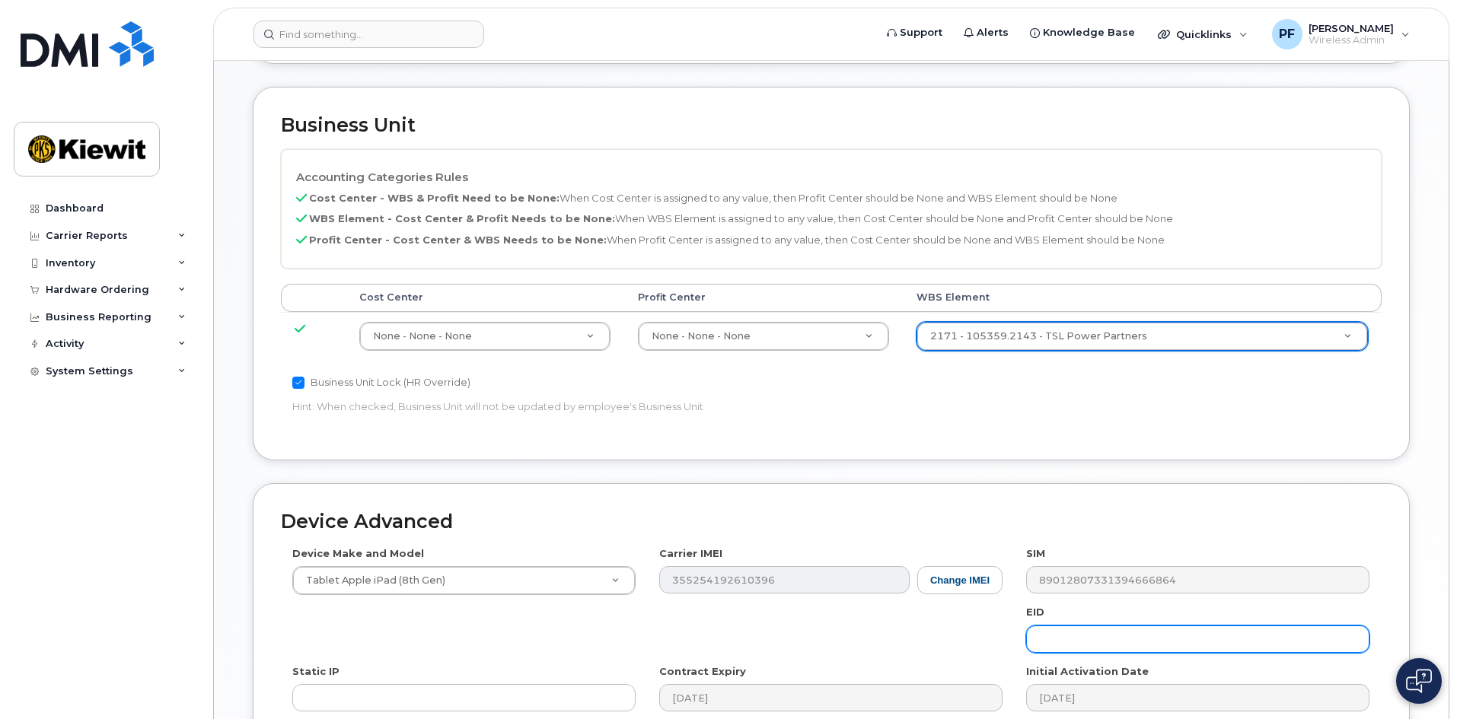
scroll to position [812, 0]
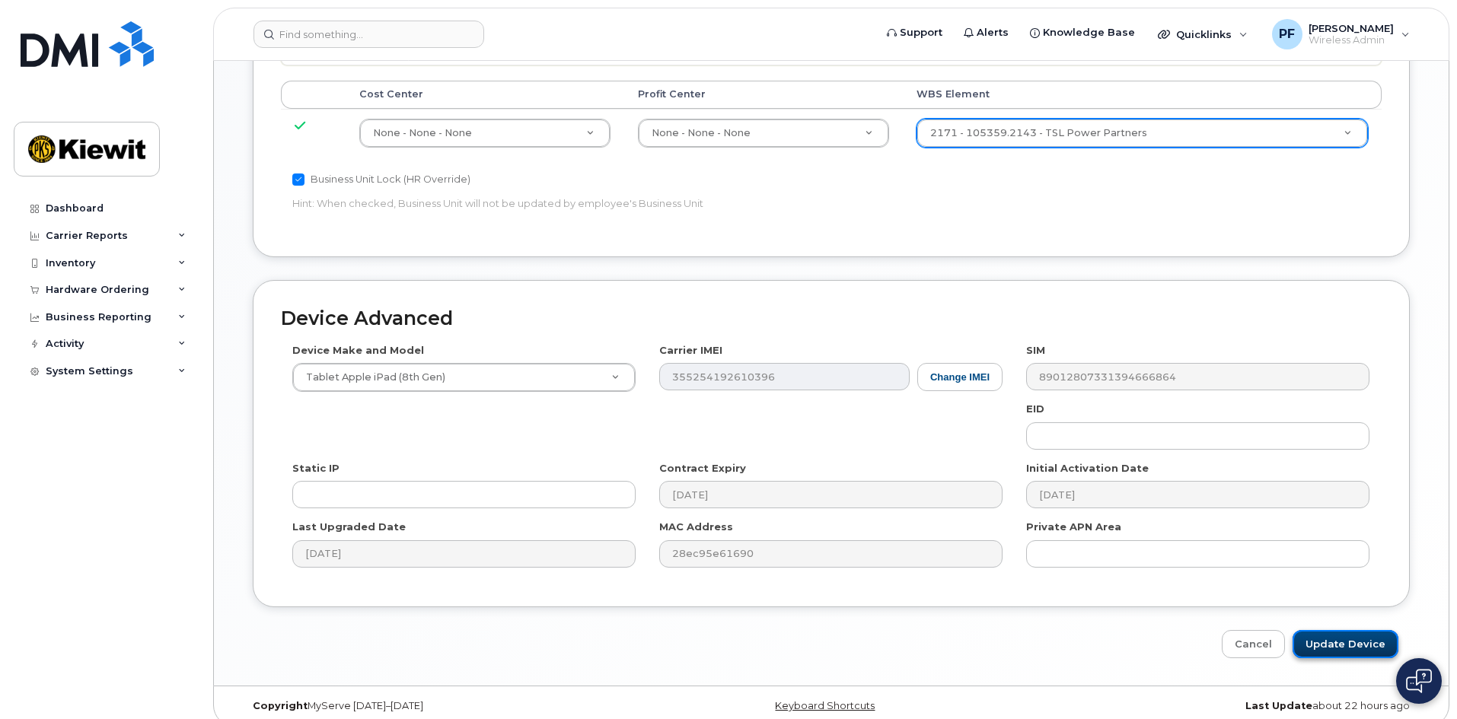
click at [1336, 630] on input "Update Device" at bounding box center [1346, 644] width 106 height 28
type input "Saving..."
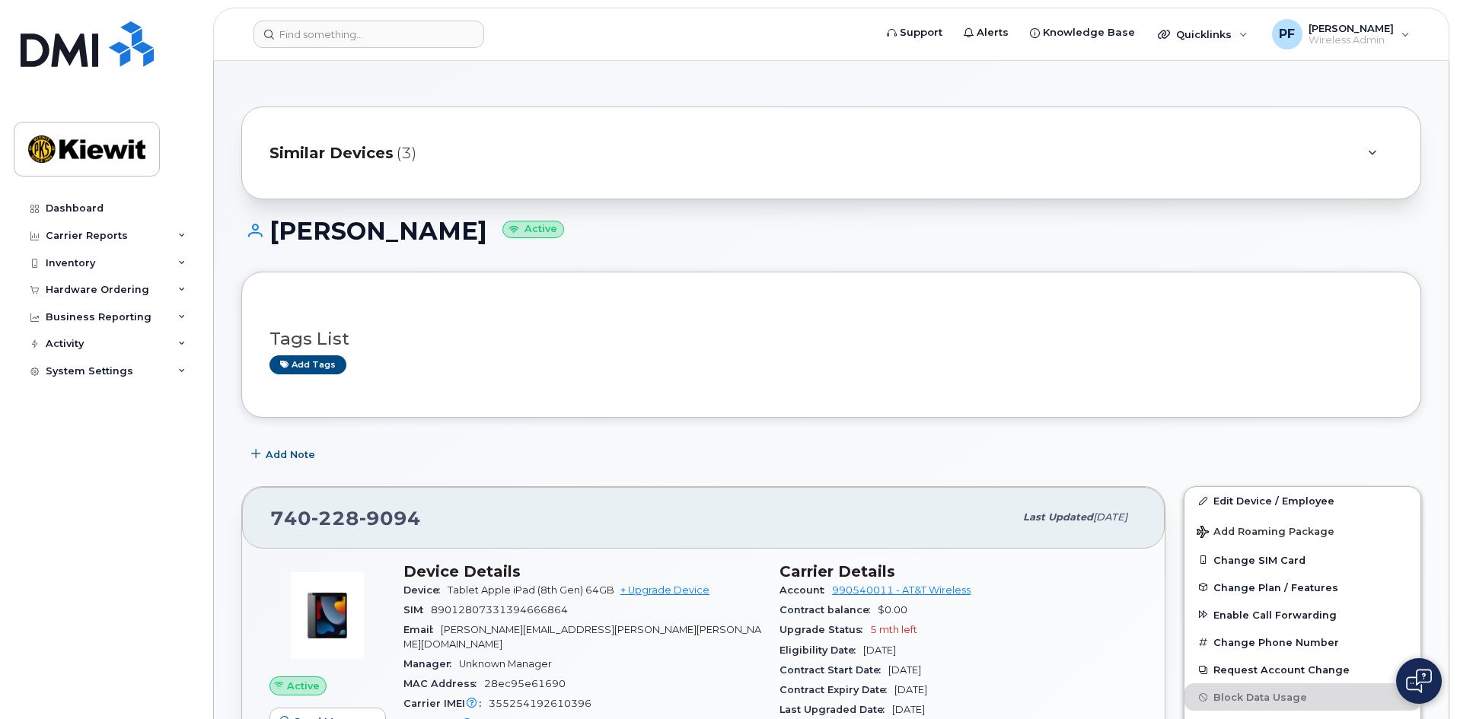
click at [333, 149] on span "Similar Devices" at bounding box center [331, 153] width 124 height 22
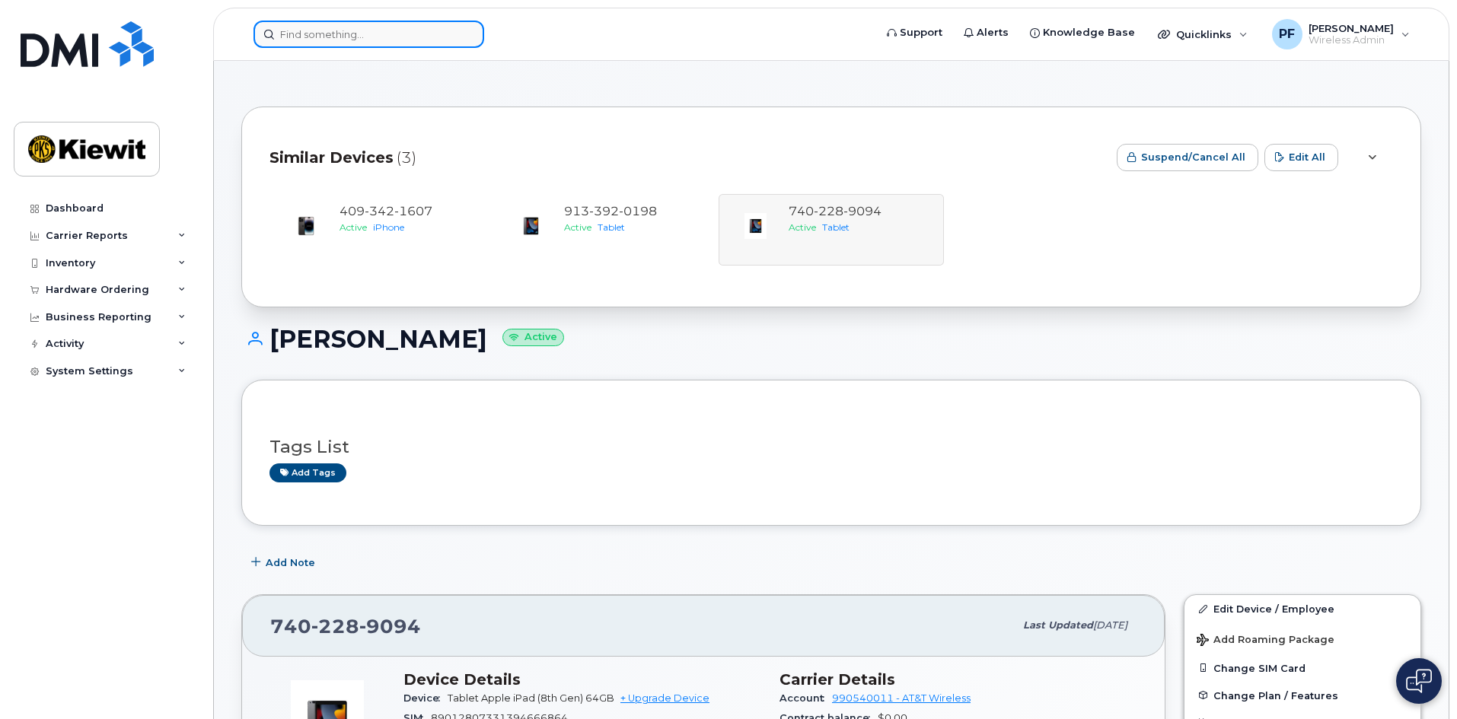
click at [314, 41] on input at bounding box center [368, 34] width 231 height 27
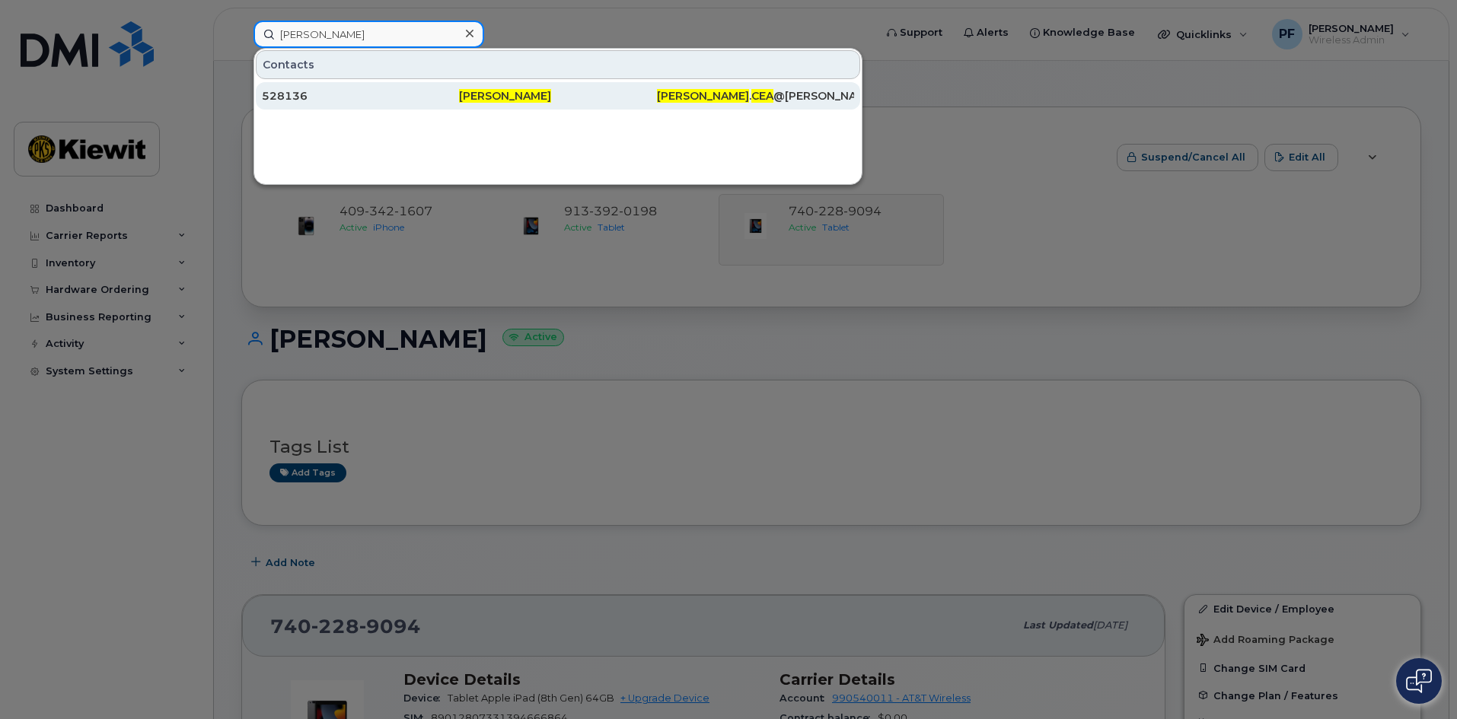
type input "[PERSON_NAME]"
click at [330, 103] on div "528136" at bounding box center [360, 95] width 197 height 15
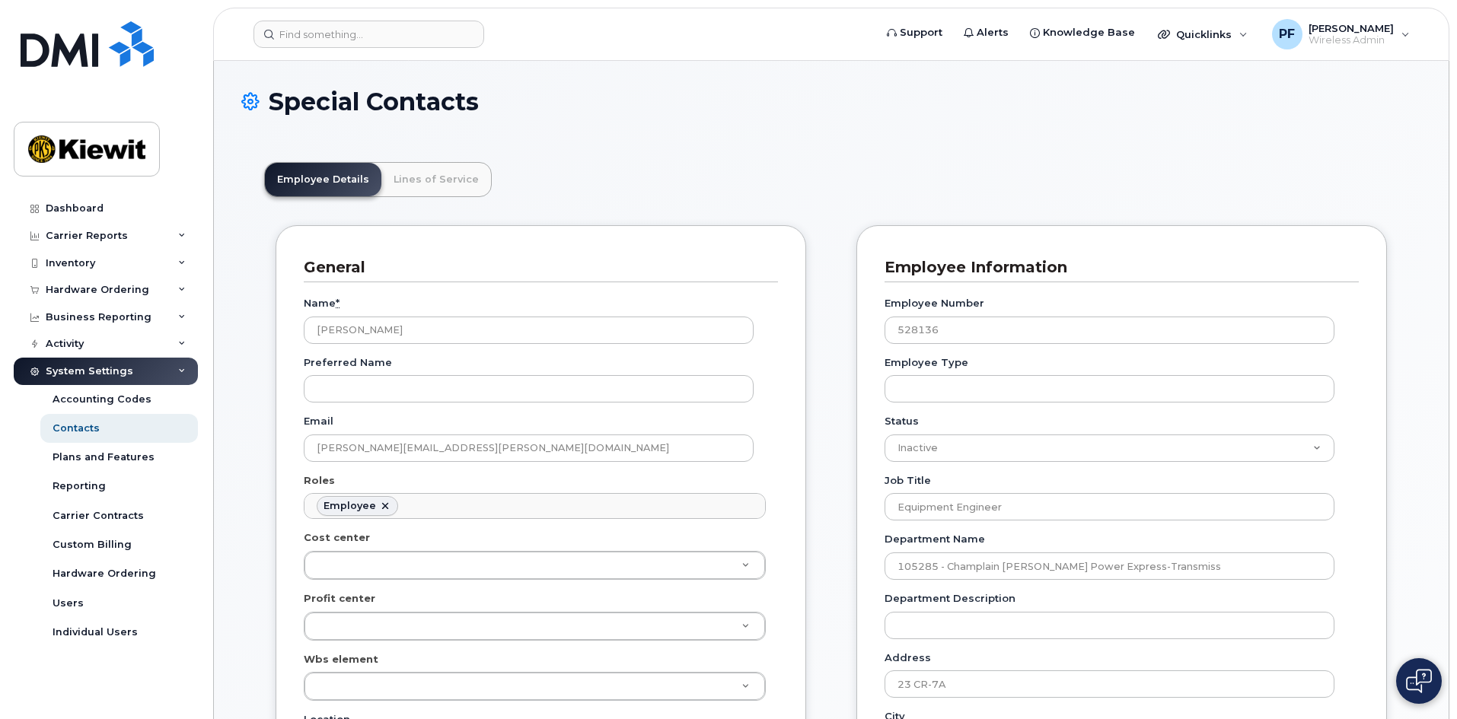
scroll to position [45, 0]
click at [425, 176] on link "Lines of Service" at bounding box center [436, 179] width 110 height 33
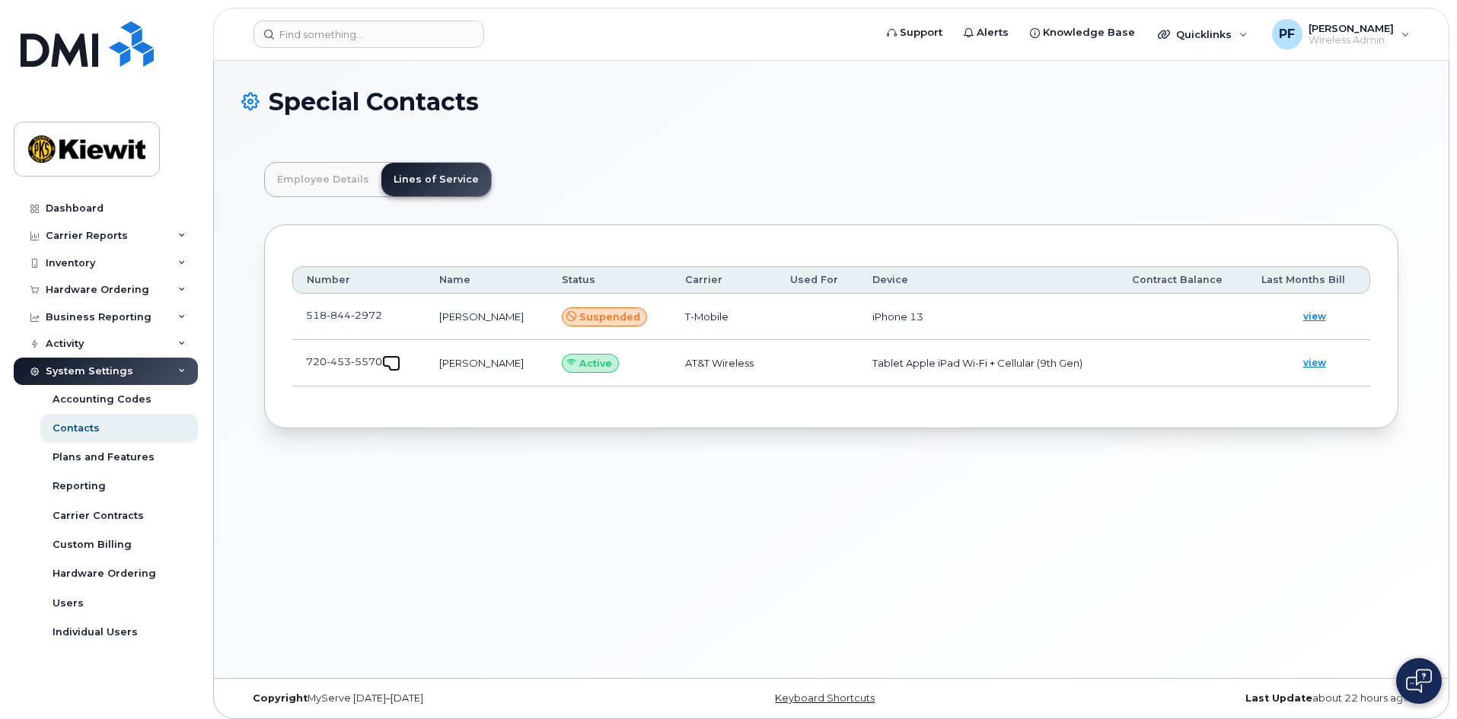
click at [400, 364] on span at bounding box center [394, 365] width 12 height 12
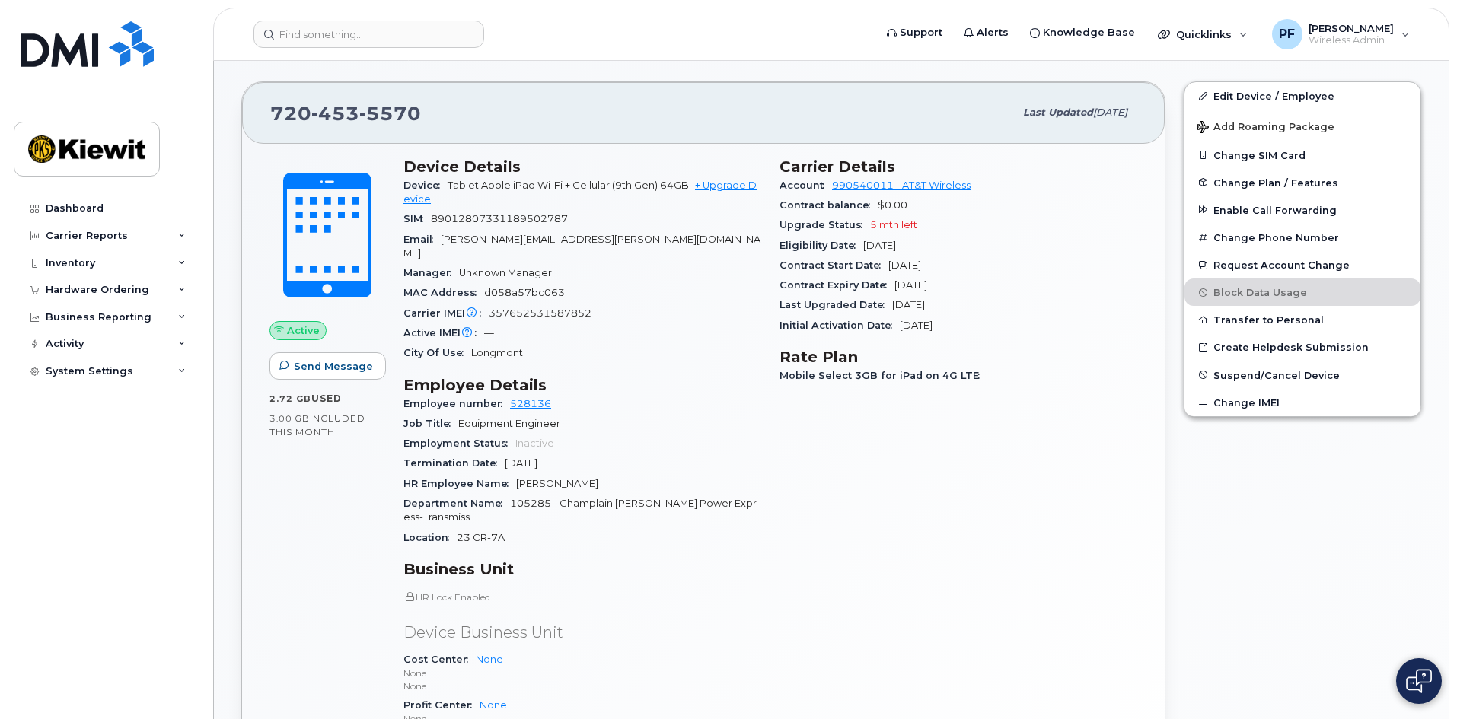
scroll to position [152, 0]
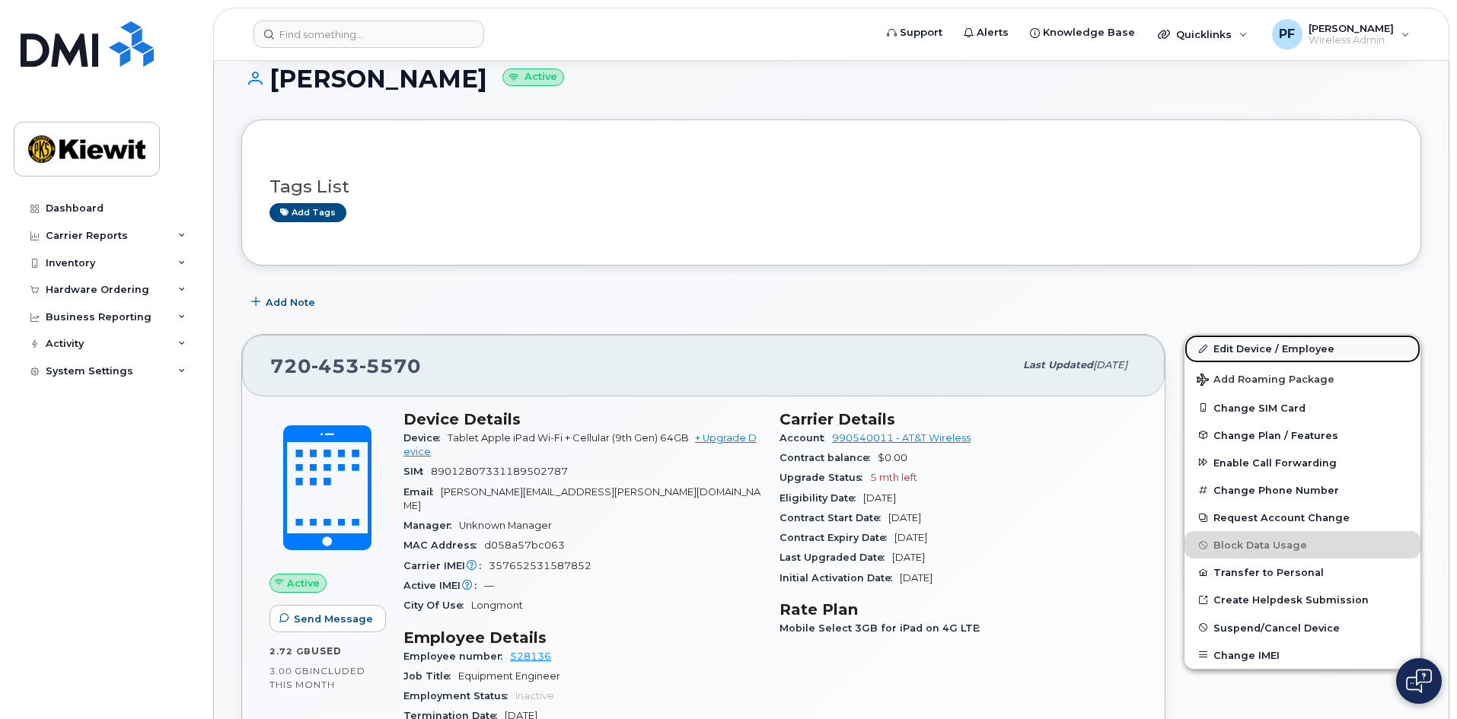
click at [1219, 340] on link "Edit Device / Employee" at bounding box center [1303, 348] width 236 height 27
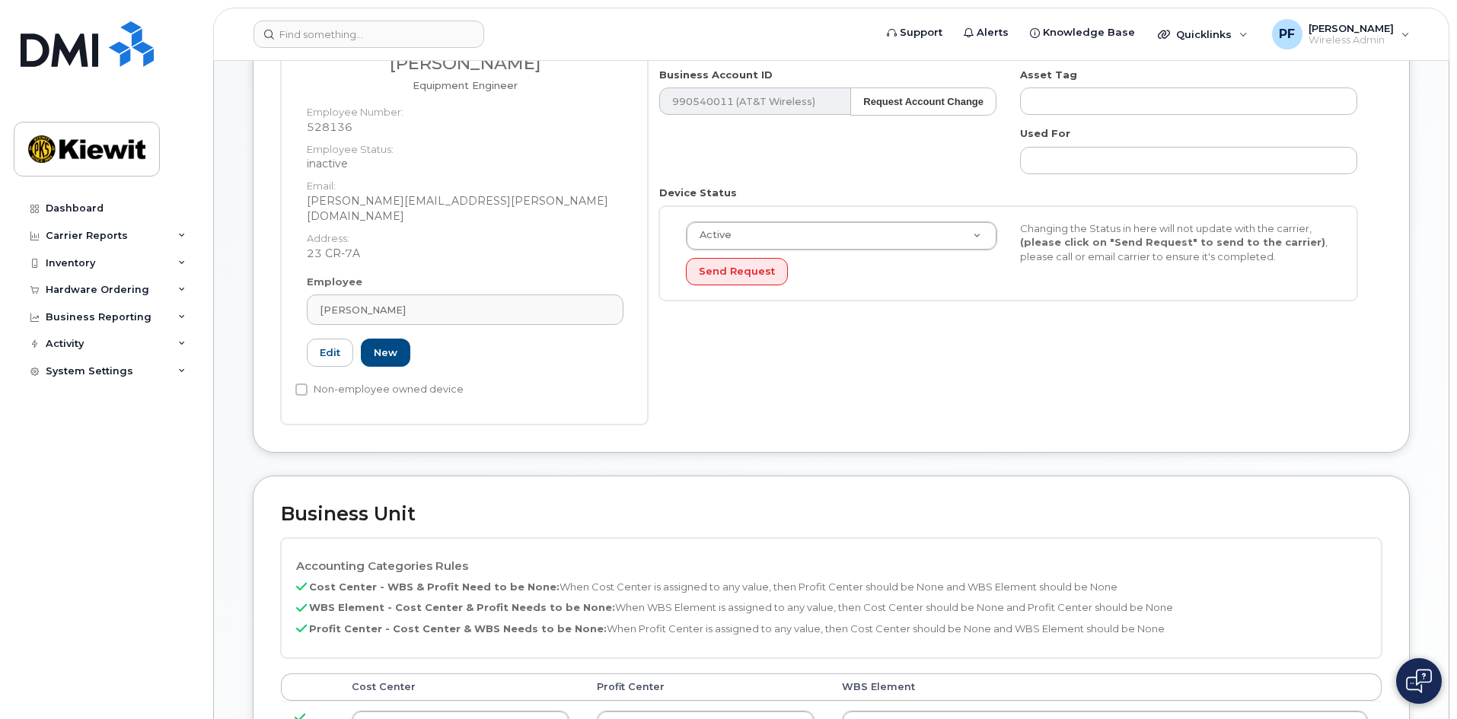
scroll to position [533, 0]
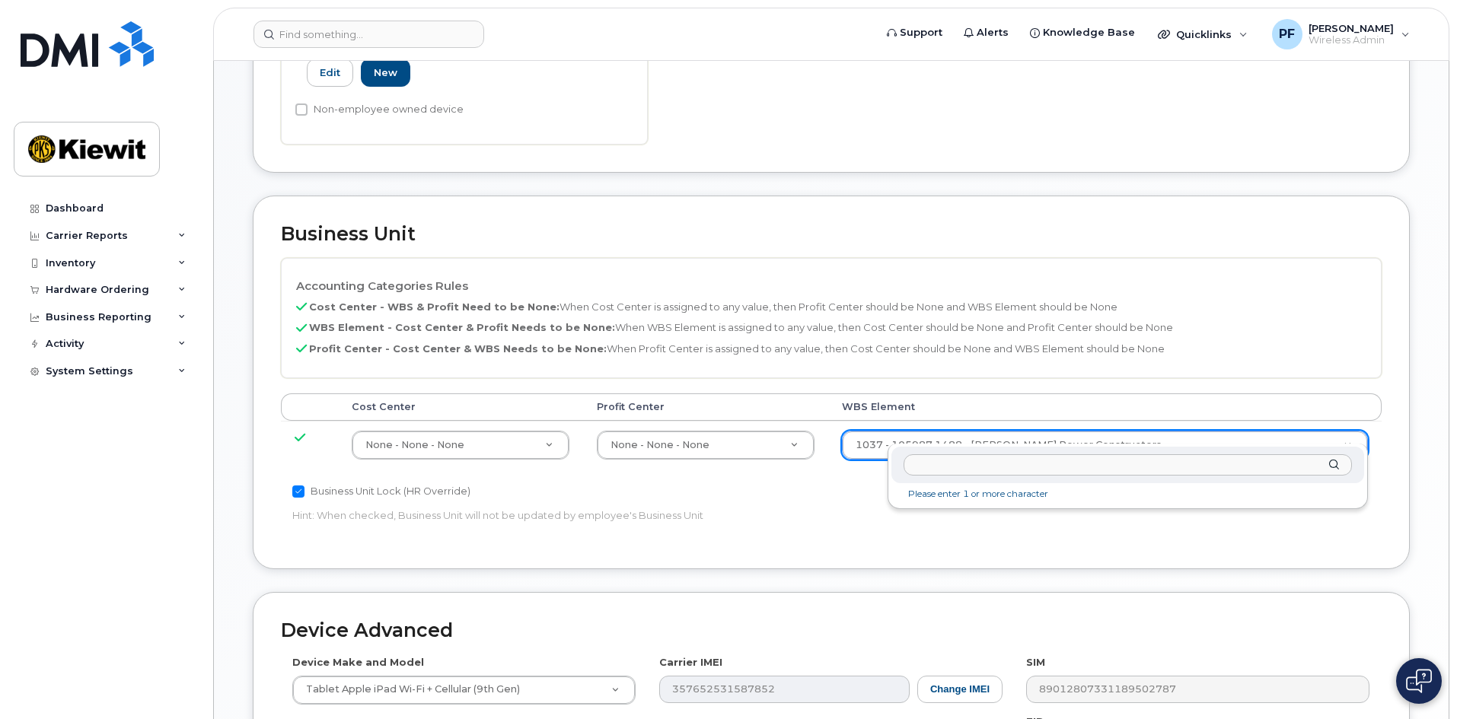
click at [980, 469] on input "text" at bounding box center [1128, 465] width 448 height 22
drag, startPoint x: 989, startPoint y: 463, endPoint x: 783, endPoint y: 461, distance: 206.3
click at [783, 461] on body "Support Alerts Knowledge Base Quicklinks Suspend / Cancel Device Change SIM Car…" at bounding box center [728, 257] width 1457 height 1580
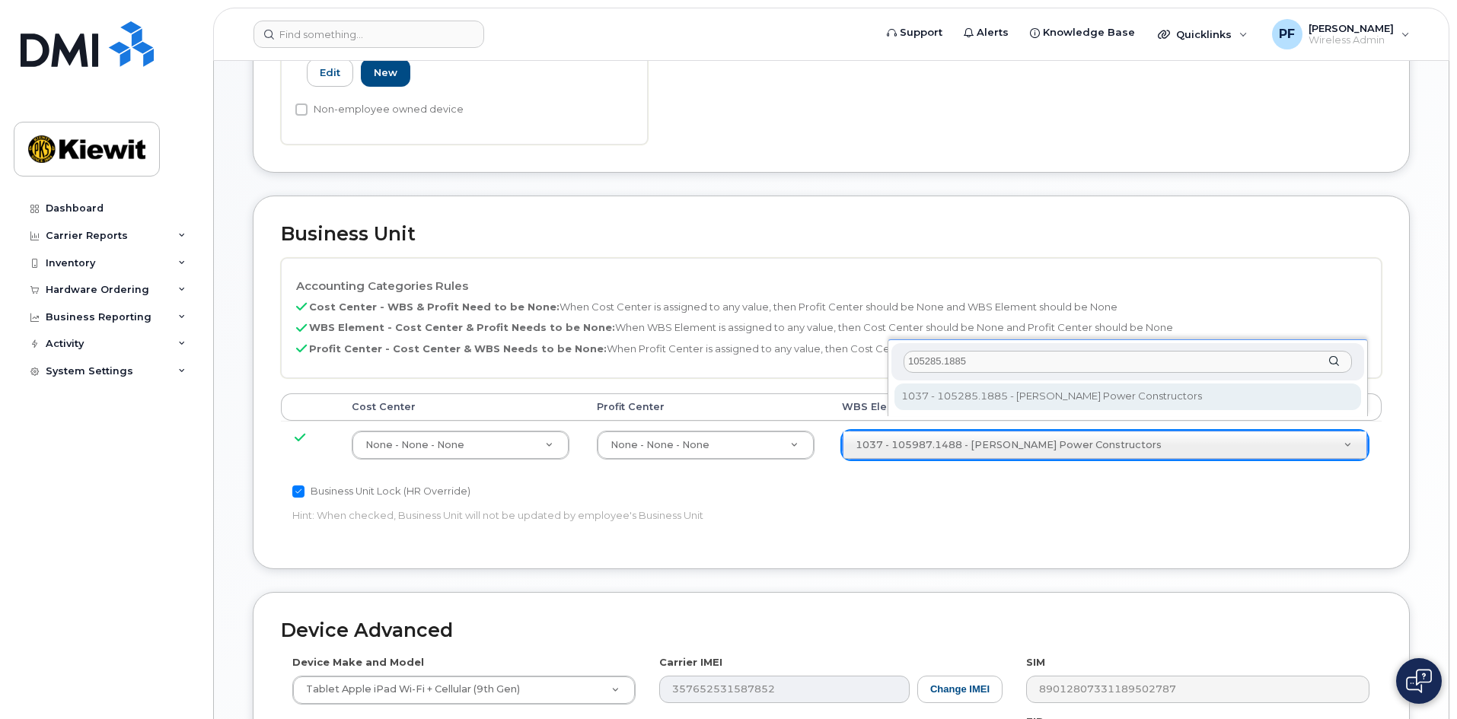
type input "105285.1885"
type input "29959503"
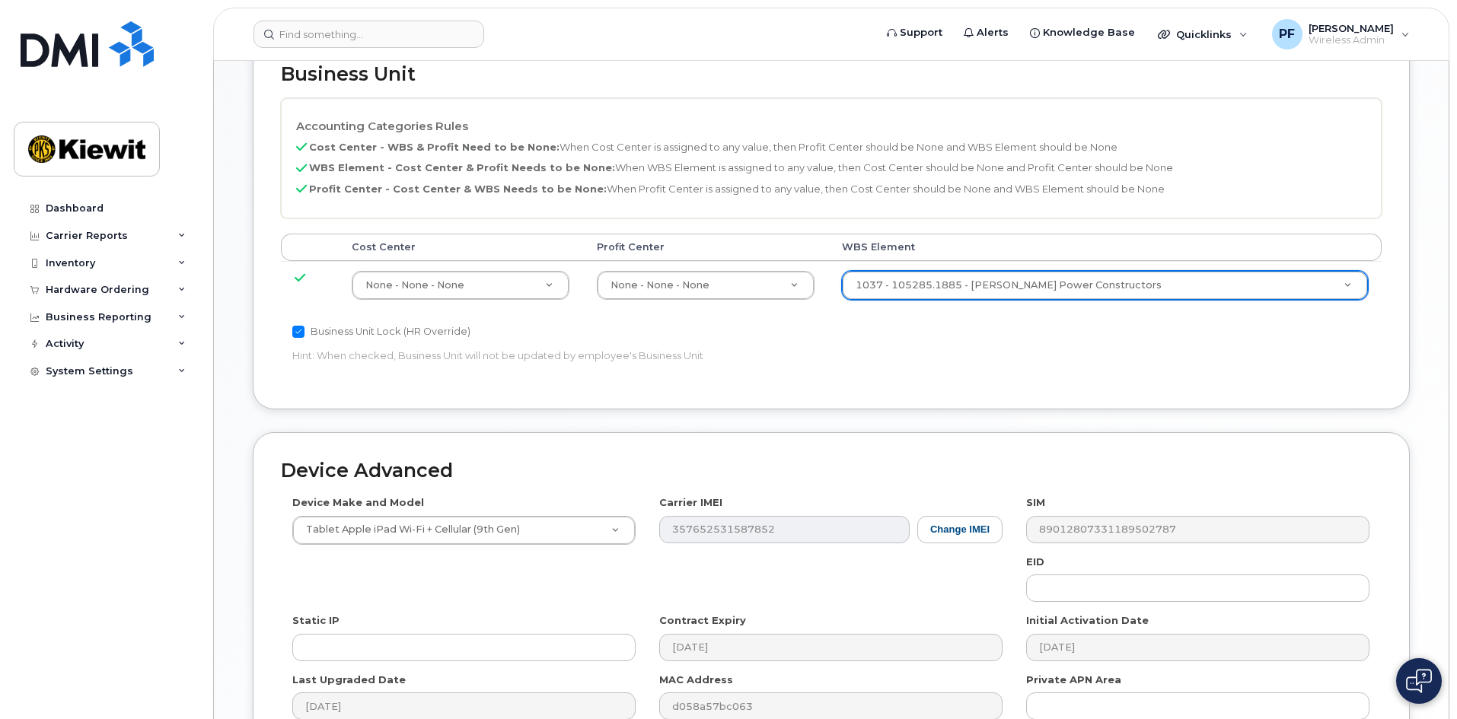
scroll to position [845, 0]
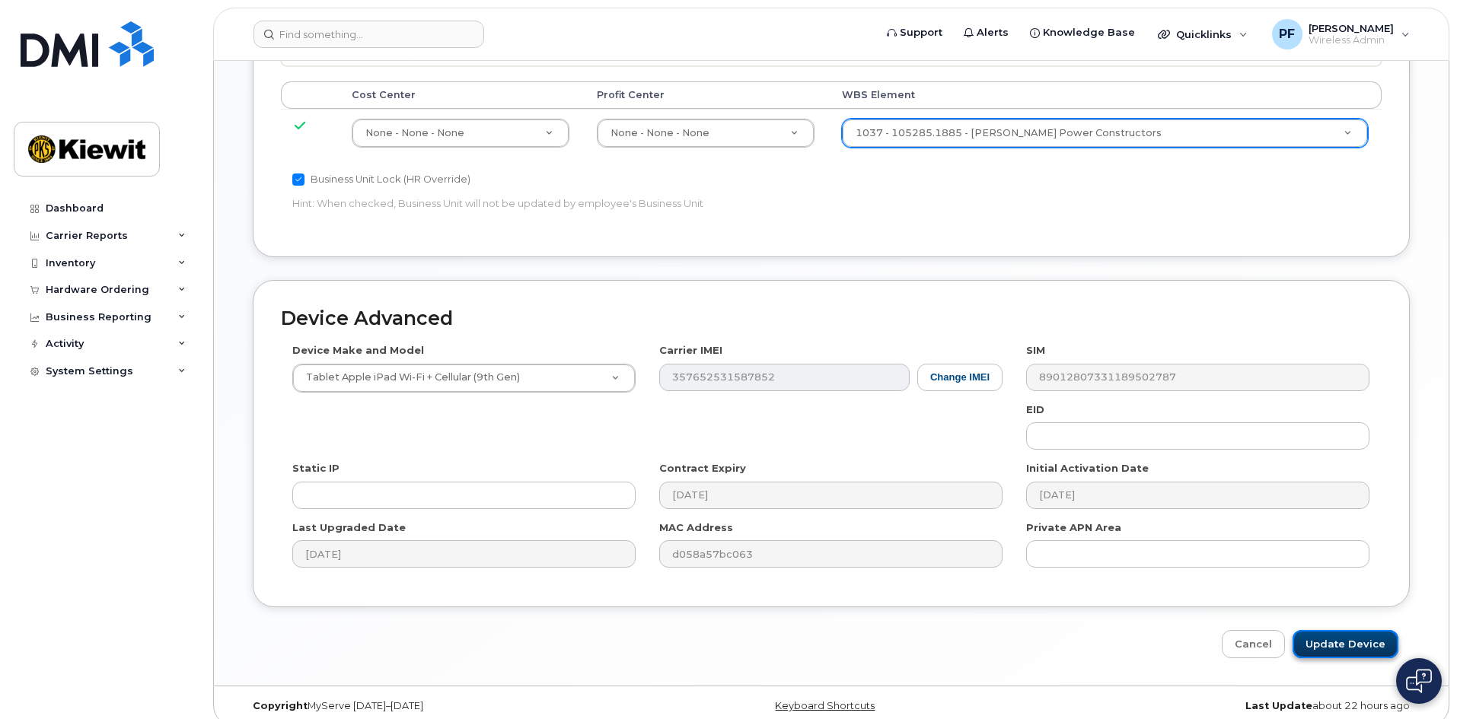
click at [1344, 631] on input "Update Device" at bounding box center [1346, 644] width 106 height 28
type input "Saving..."
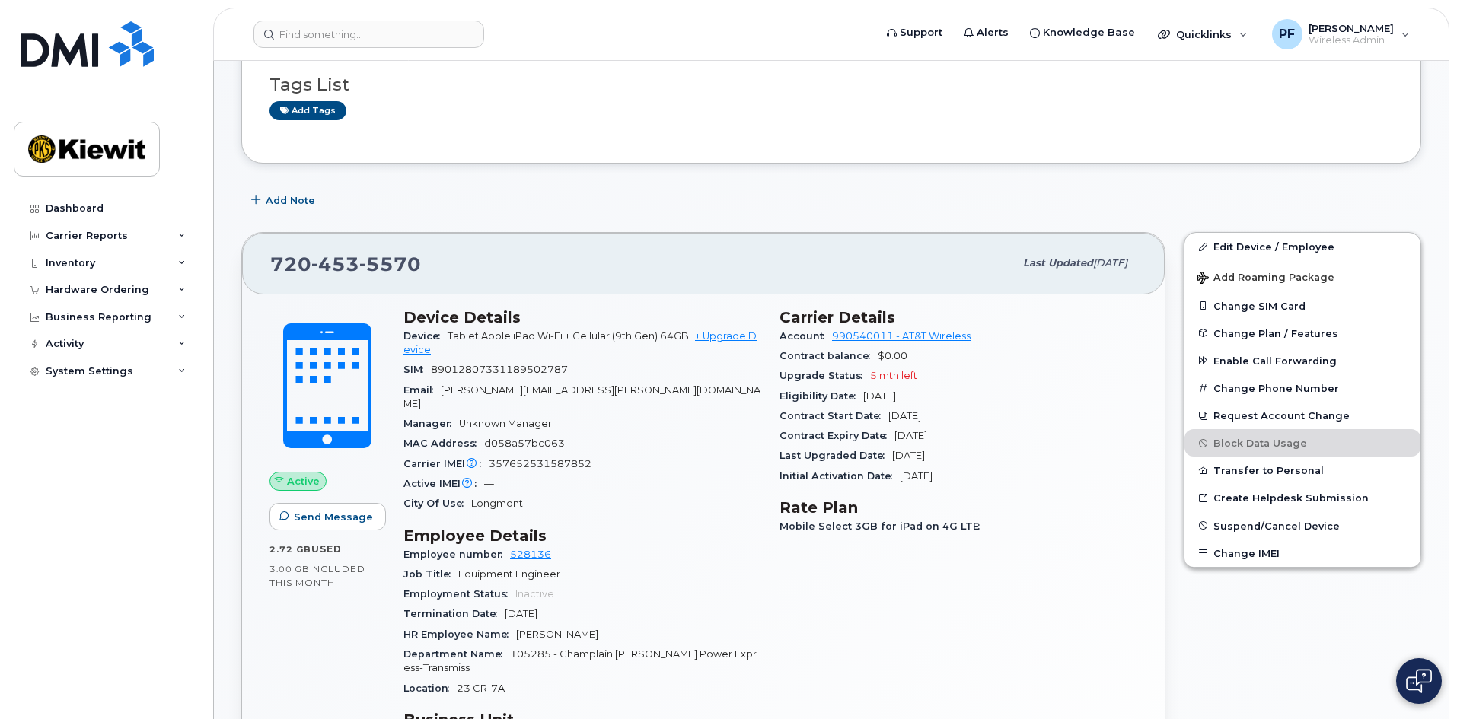
scroll to position [228, 0]
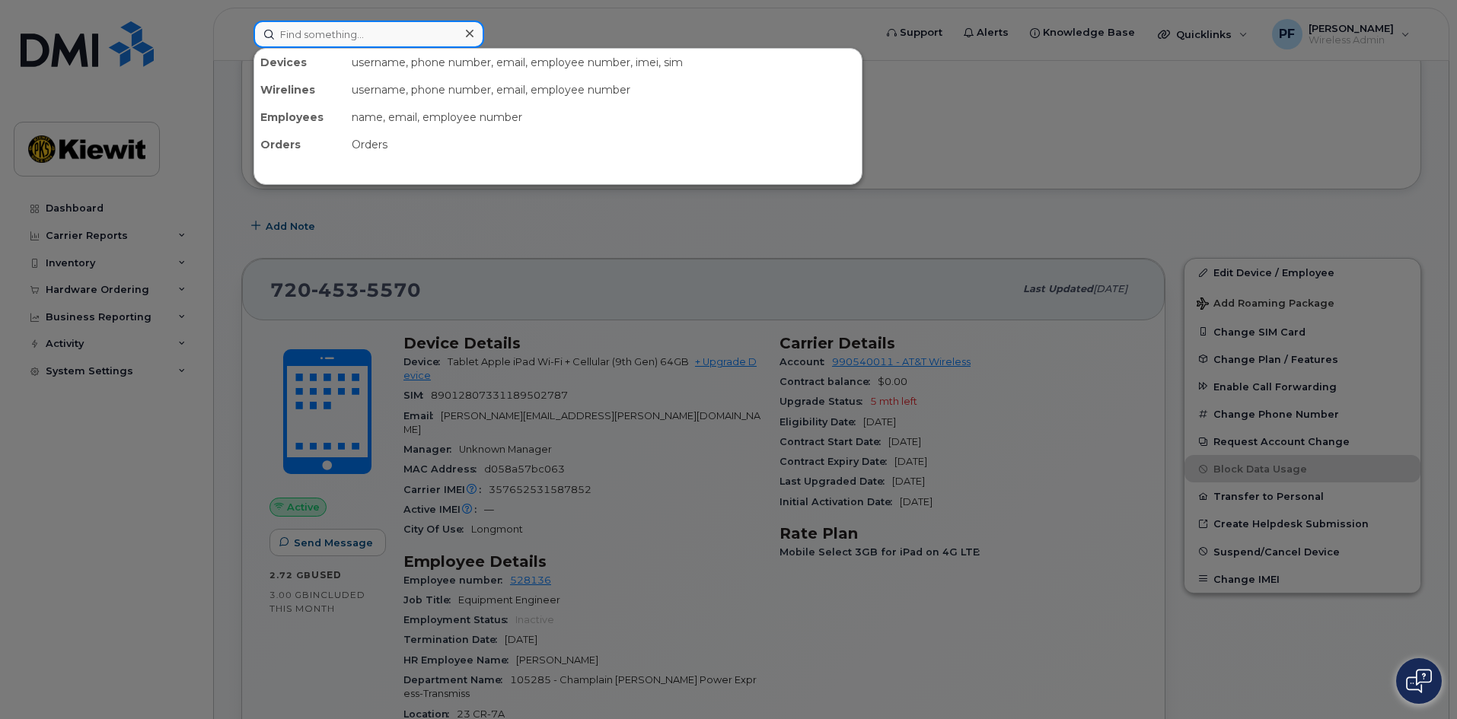
click at [449, 37] on input at bounding box center [368, 34] width 231 height 27
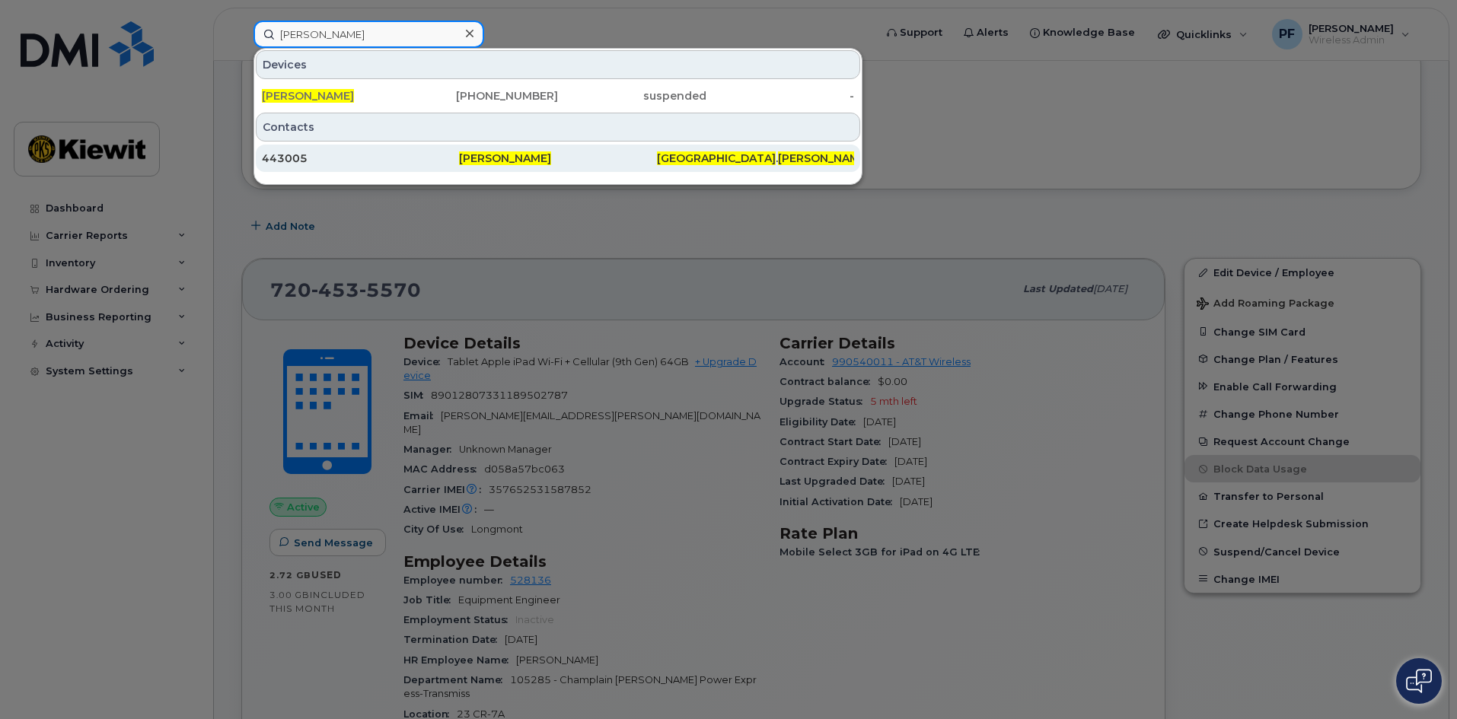
type input "alexandria barber"
click at [397, 152] on div "443005" at bounding box center [360, 158] width 197 height 15
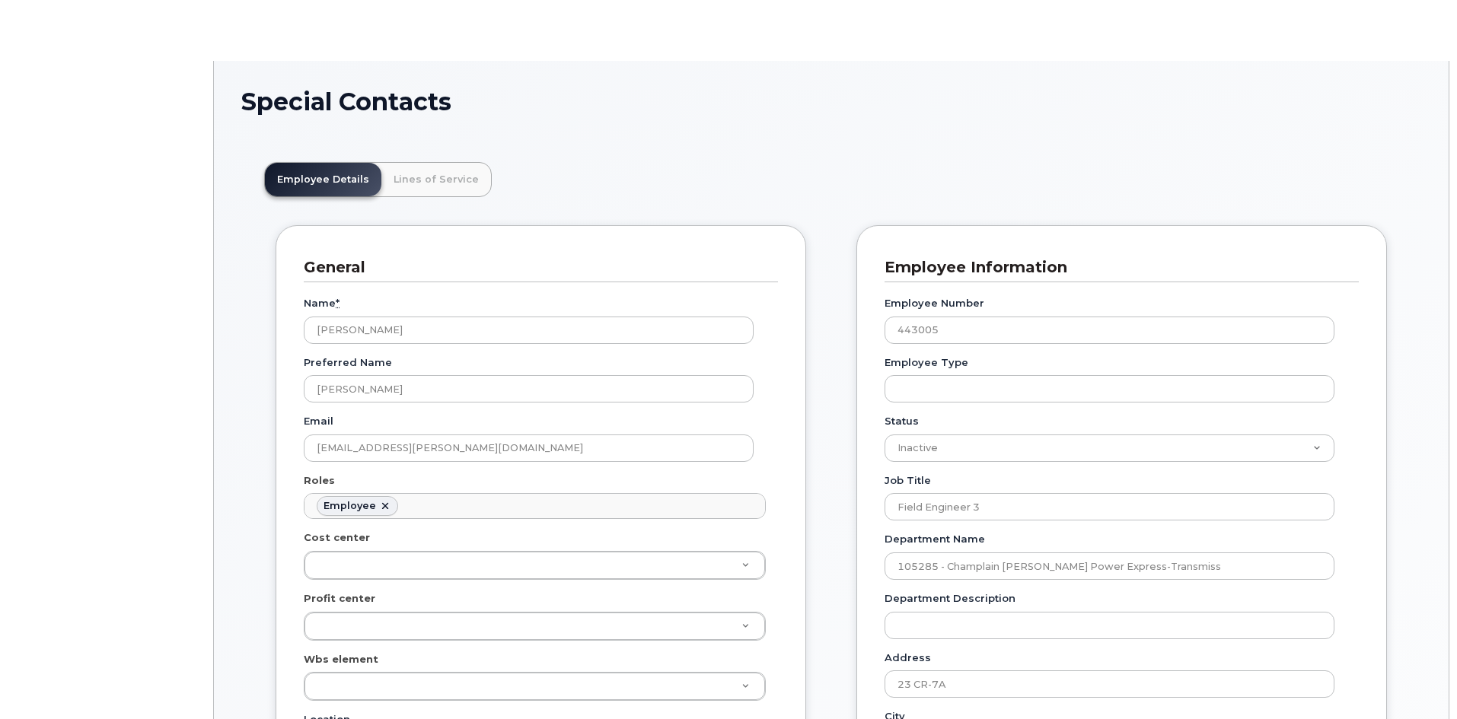
scroll to position [45, 0]
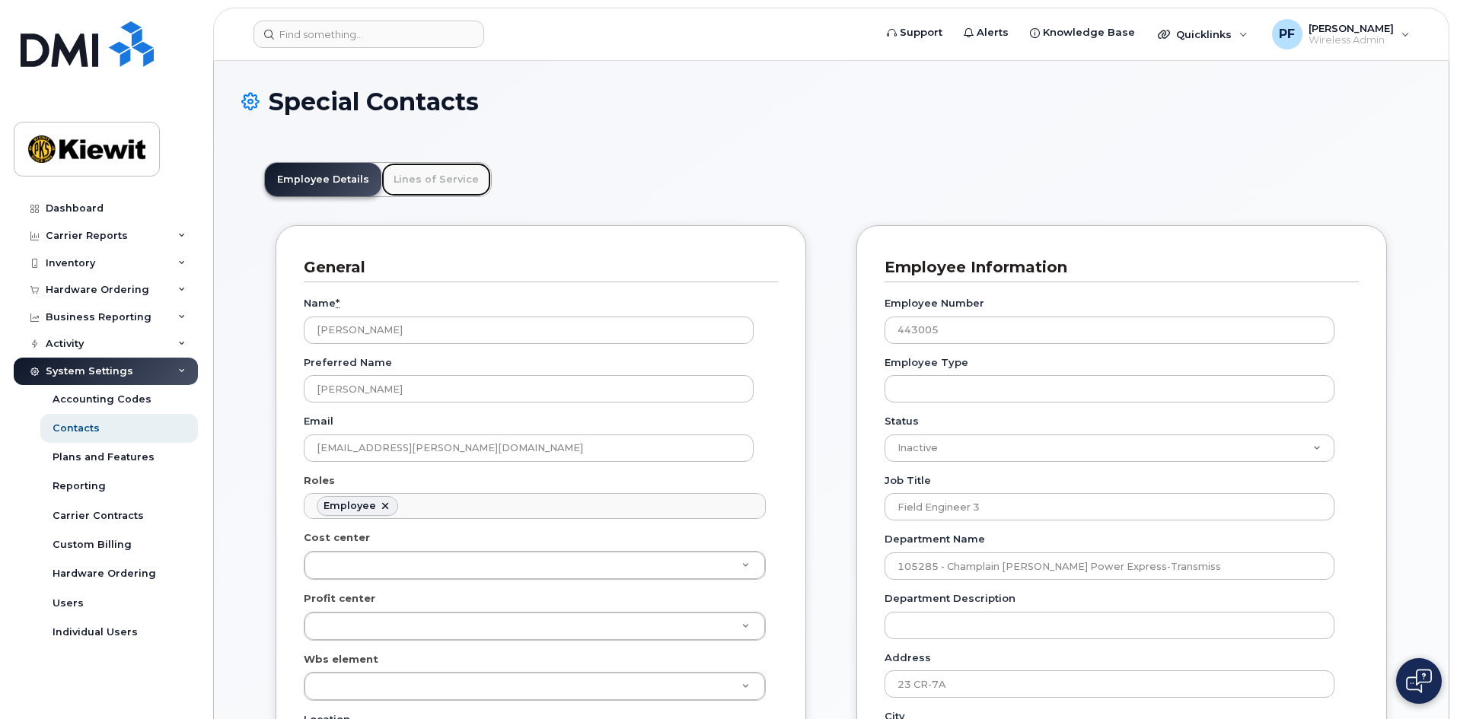
click at [403, 186] on link "Lines of Service" at bounding box center [436, 179] width 110 height 33
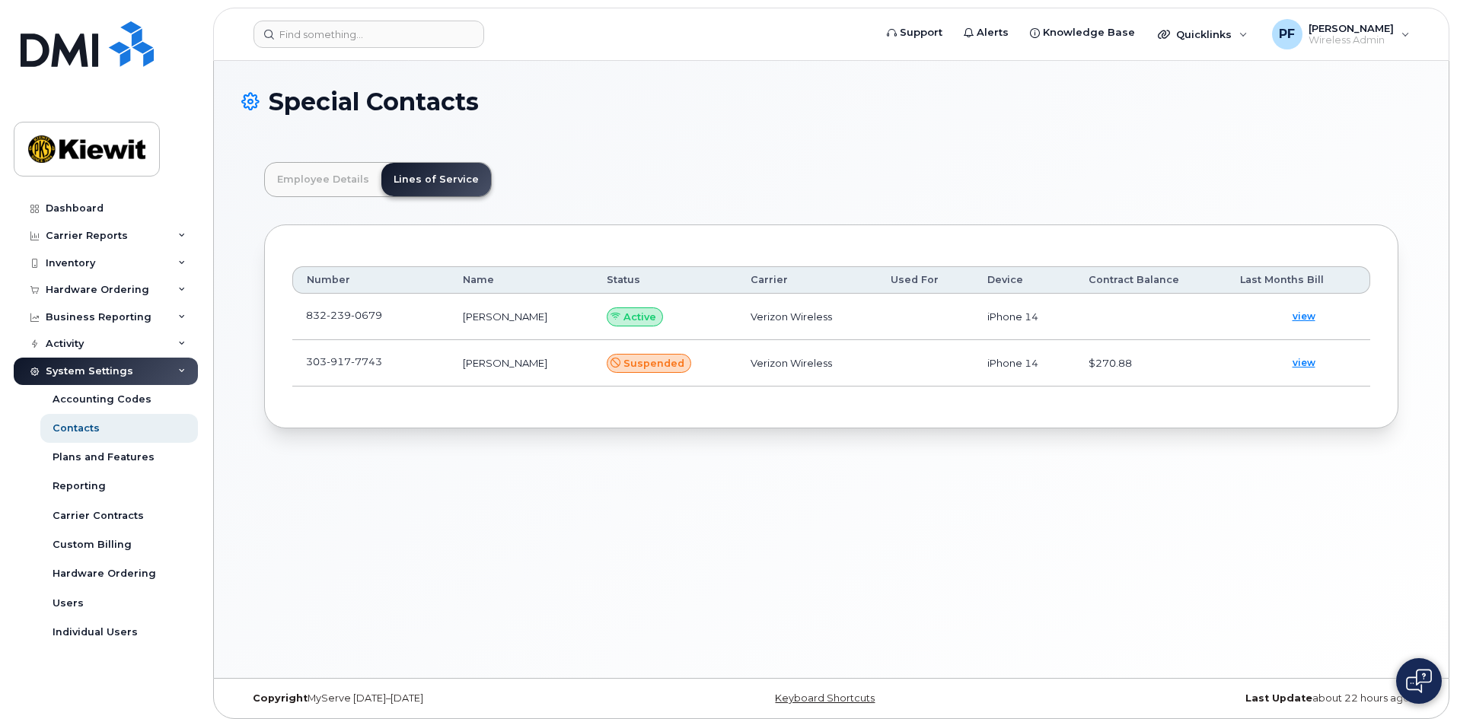
click at [415, 314] on td "[PHONE_NUMBER]" at bounding box center [370, 317] width 157 height 46
click at [394, 313] on span at bounding box center [394, 319] width 12 height 12
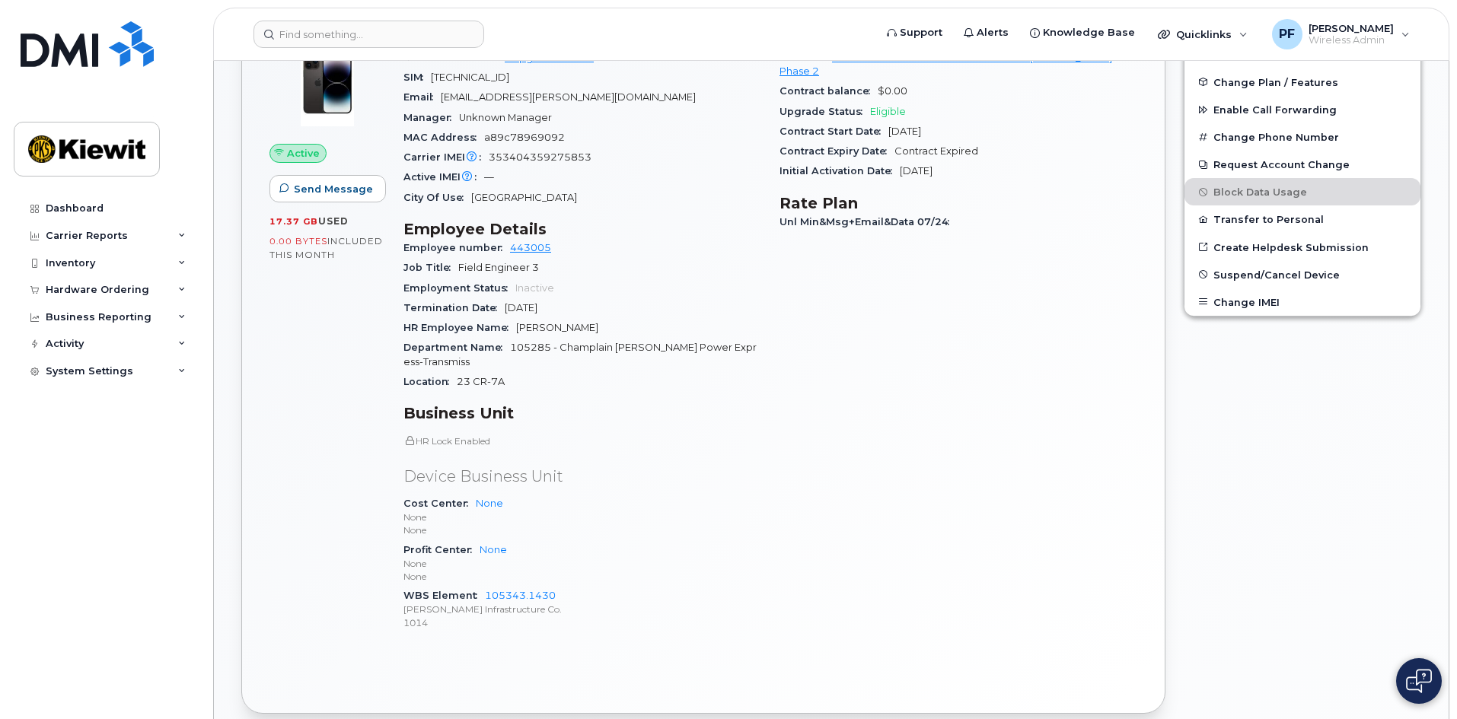
scroll to position [228, 0]
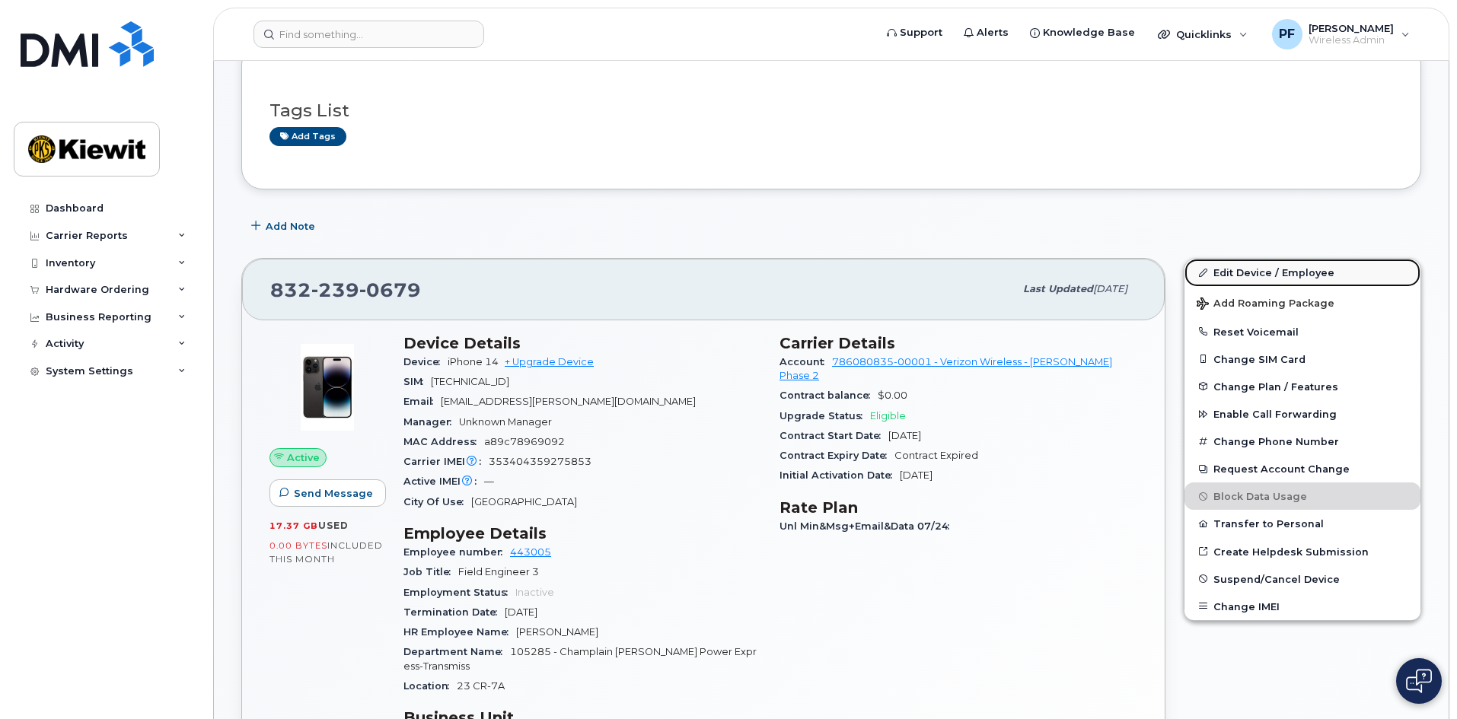
click at [1229, 266] on link "Edit Device / Employee" at bounding box center [1303, 272] width 236 height 27
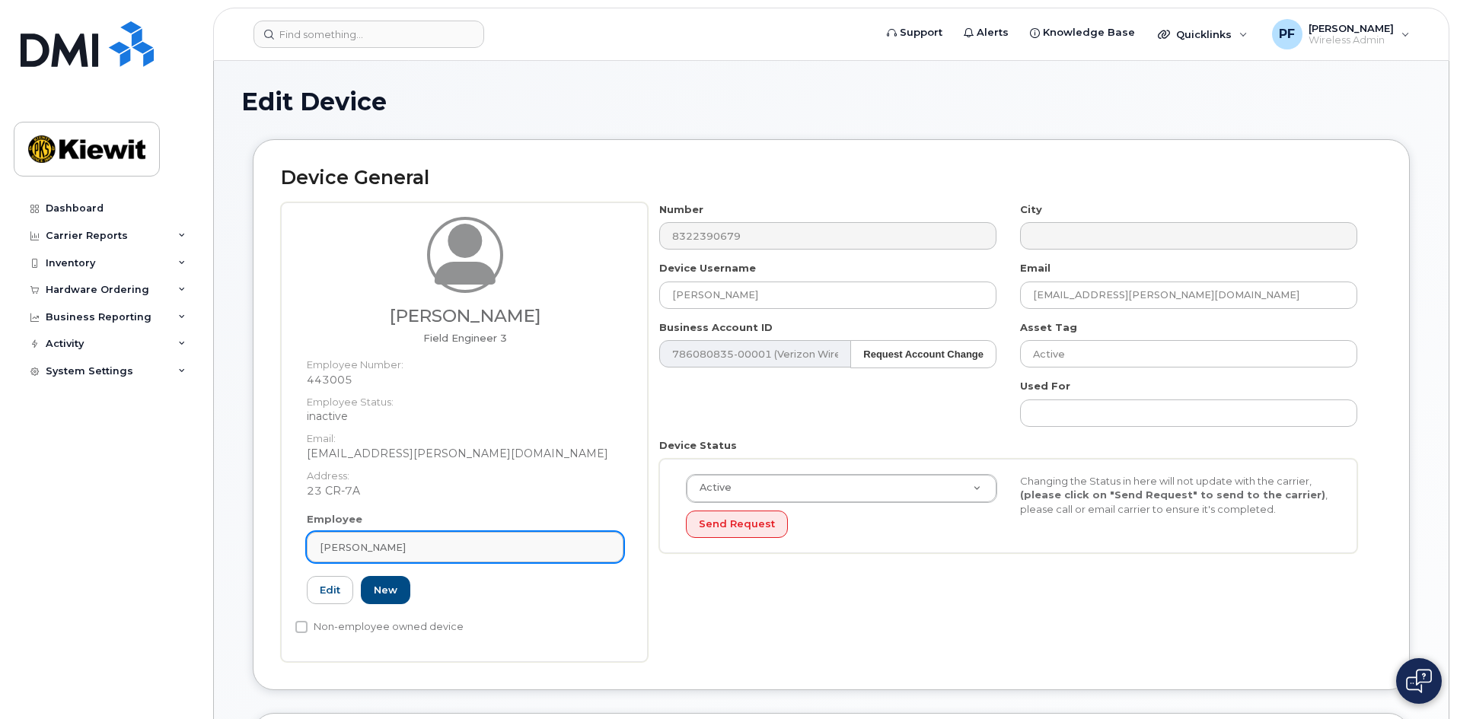
click at [423, 544] on div "Alexandria Barber" at bounding box center [465, 547] width 291 height 14
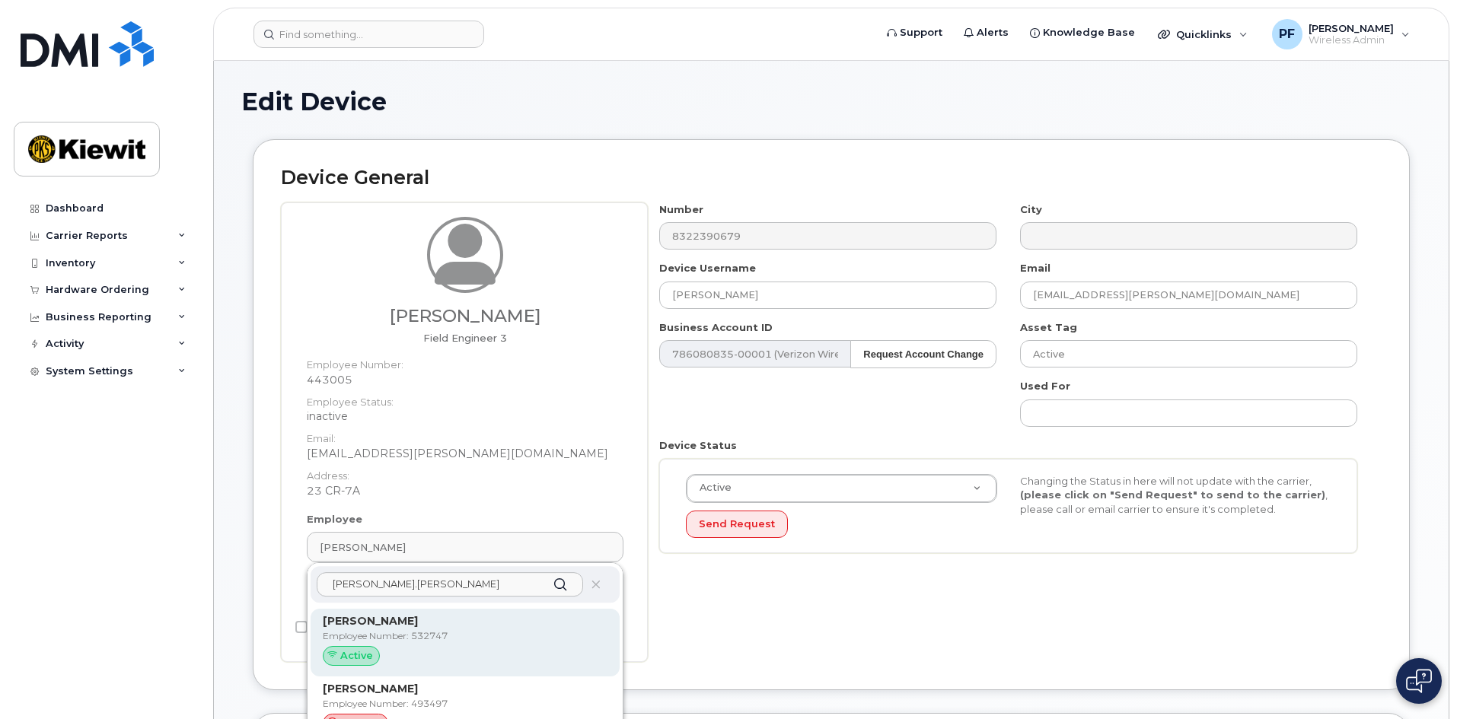
type input "brian.foley"
click at [426, 628] on p "[PERSON_NAME]" at bounding box center [465, 622] width 285 height 16
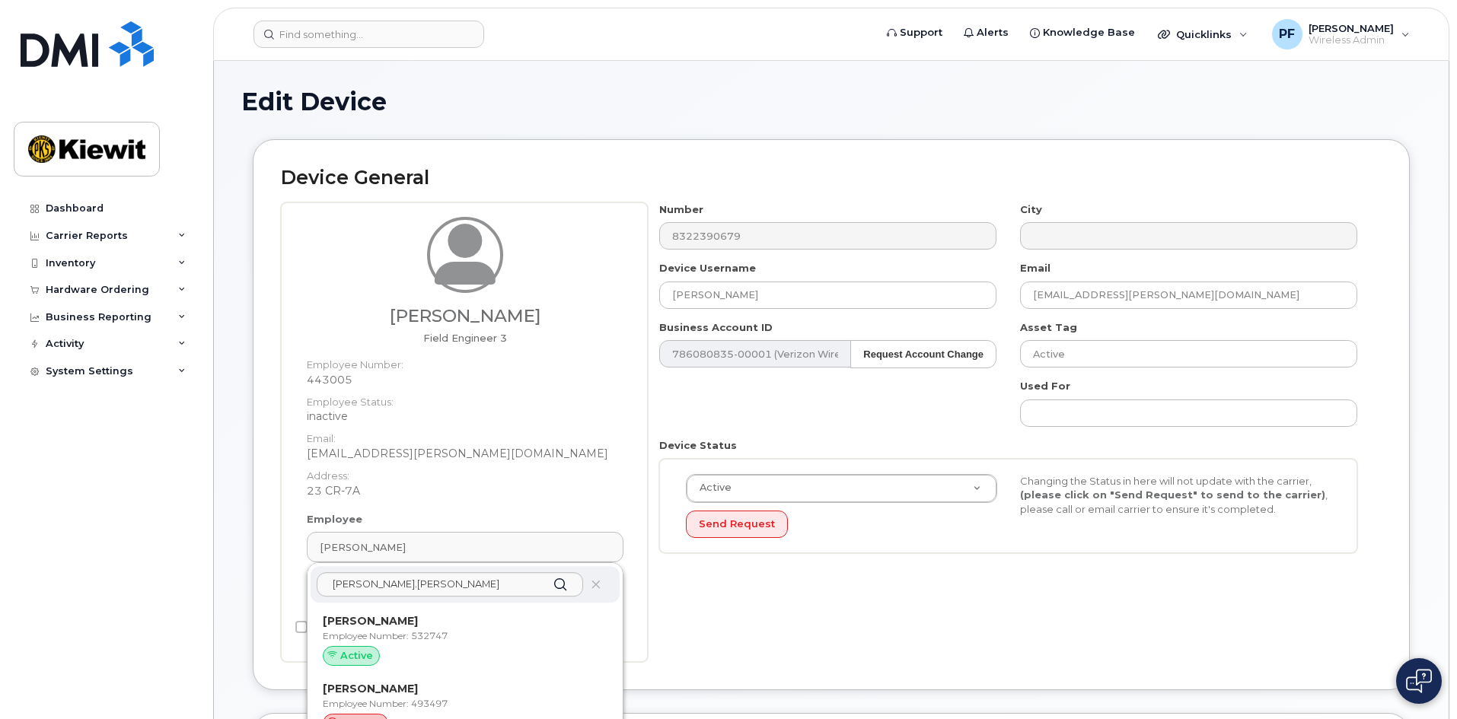
type input "[PERSON_NAME]"
type input "[PERSON_NAME][EMAIL_ADDRESS][PERSON_NAME][PERSON_NAME][DOMAIN_NAME]"
type input "532747"
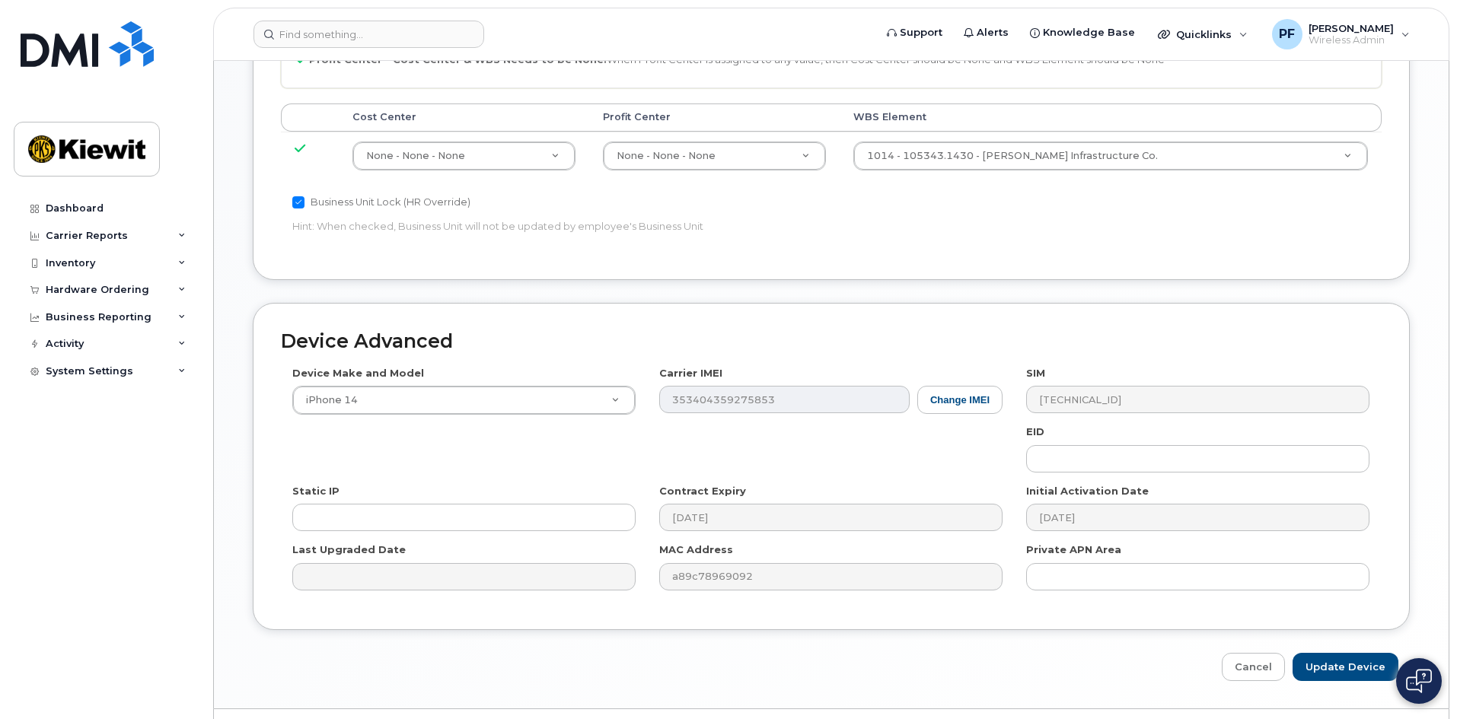
scroll to position [812, 0]
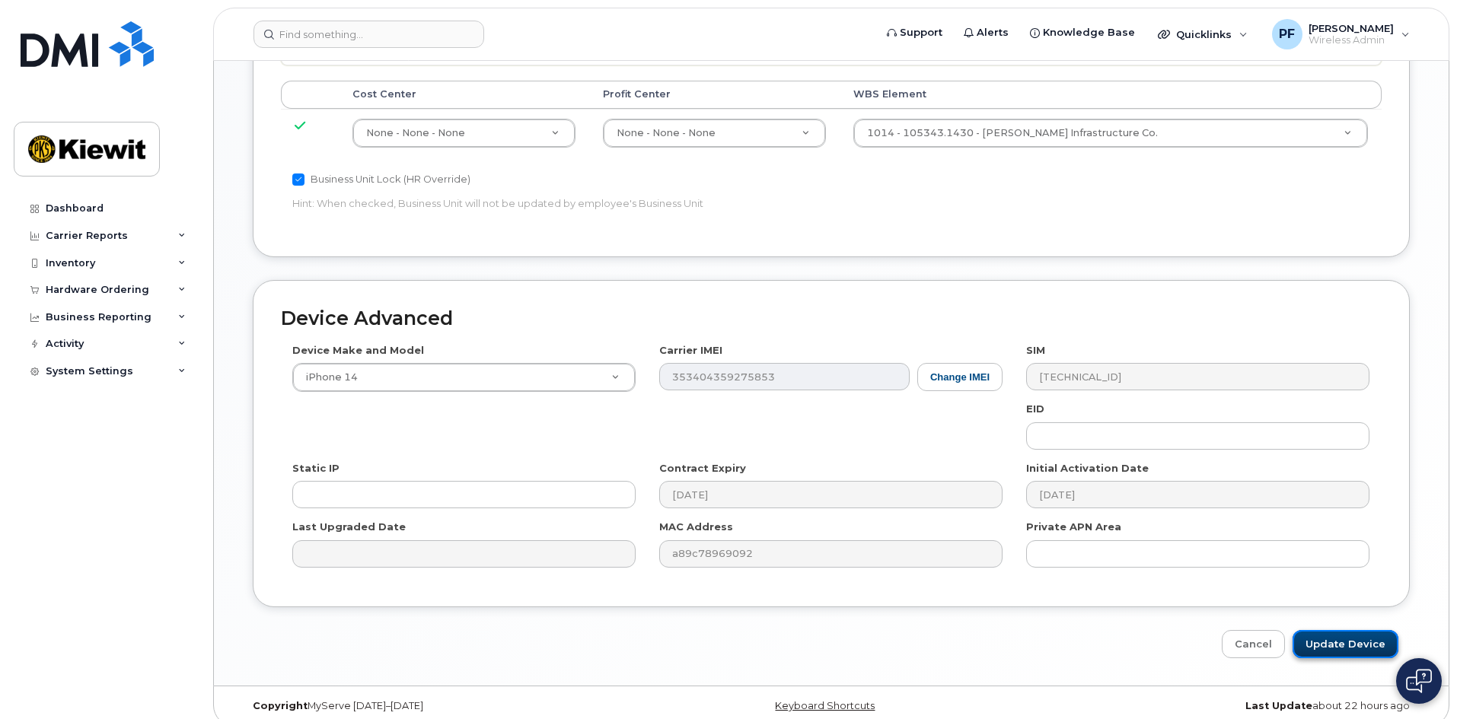
click at [1341, 630] on input "Update Device" at bounding box center [1346, 644] width 106 height 28
type input "Saving..."
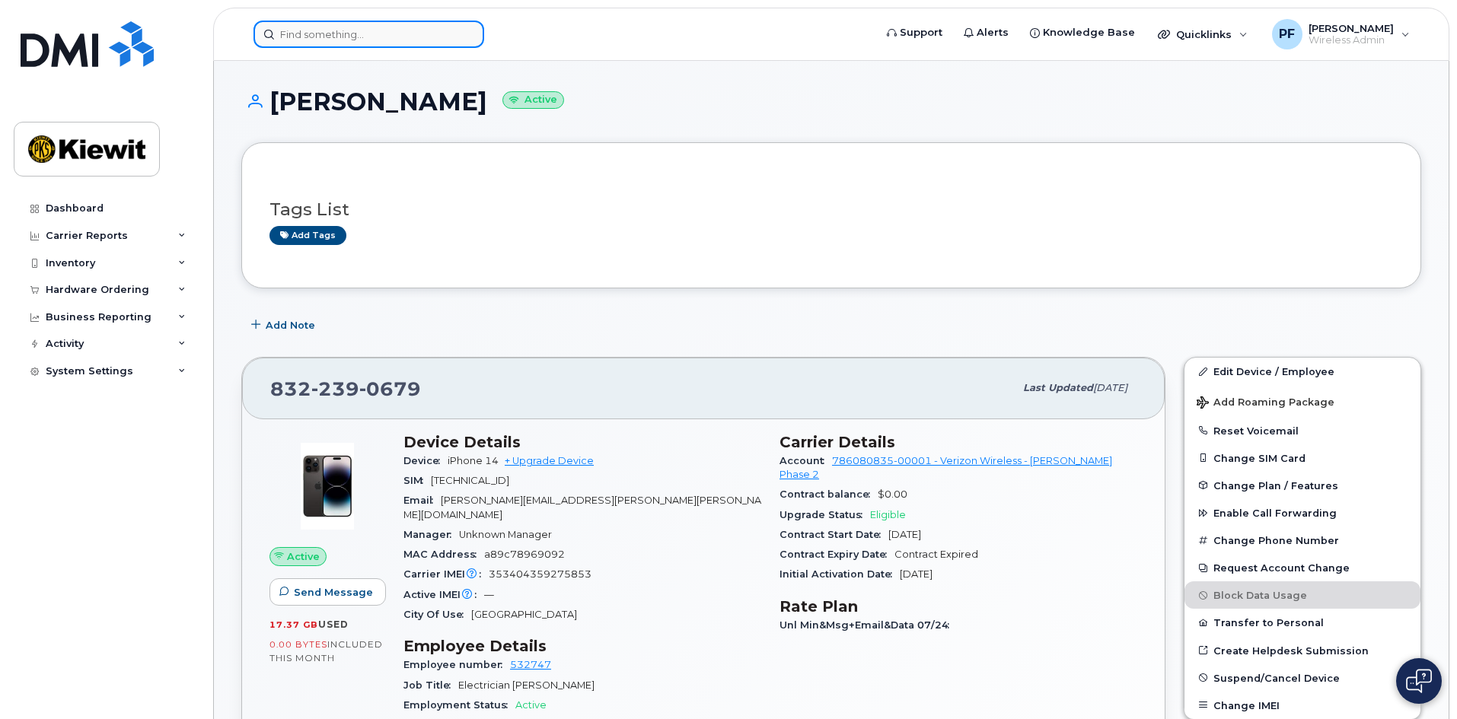
click at [381, 33] on input at bounding box center [368, 34] width 231 height 27
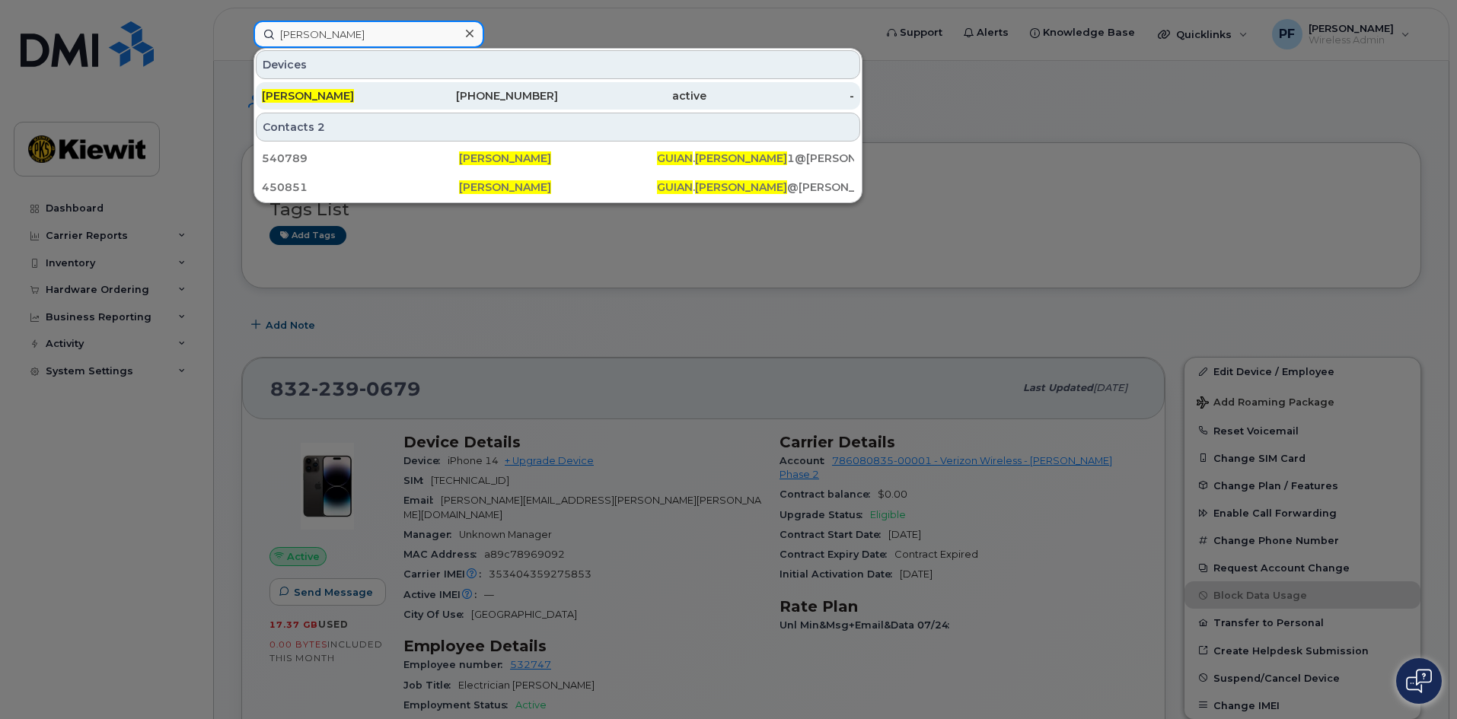
type input "guian avila"
click at [361, 93] on div "GUIAN AVILA" at bounding box center [336, 95] width 148 height 15
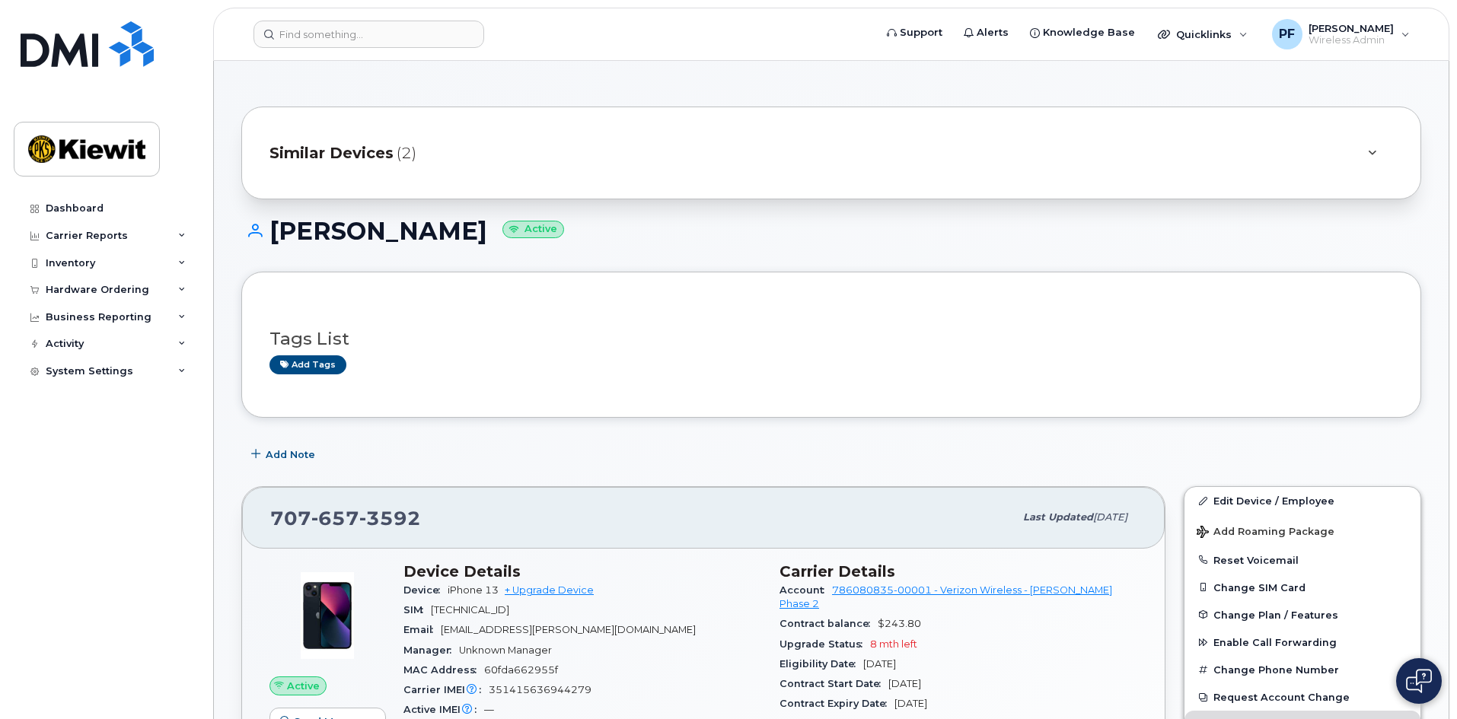
click at [344, 149] on span "Similar Devices" at bounding box center [331, 153] width 124 height 22
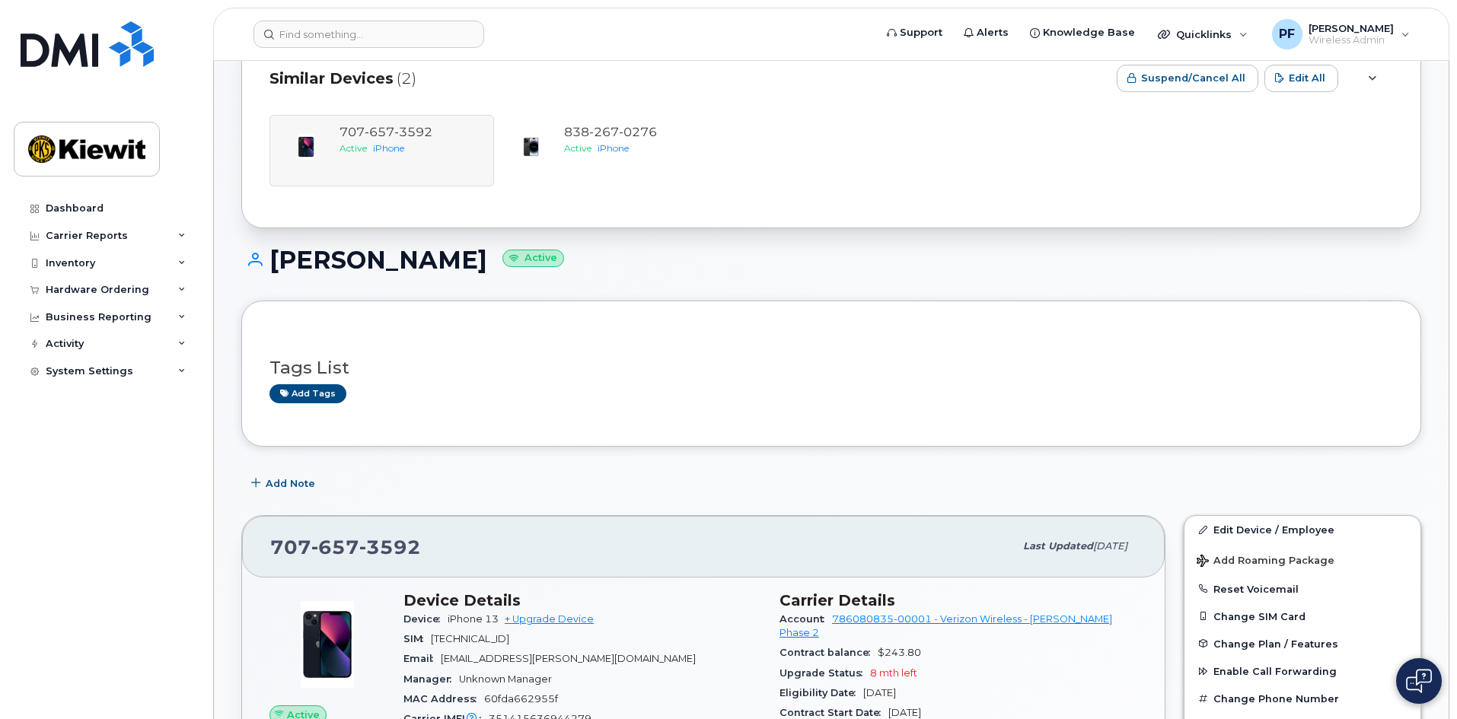
scroll to position [76, 0]
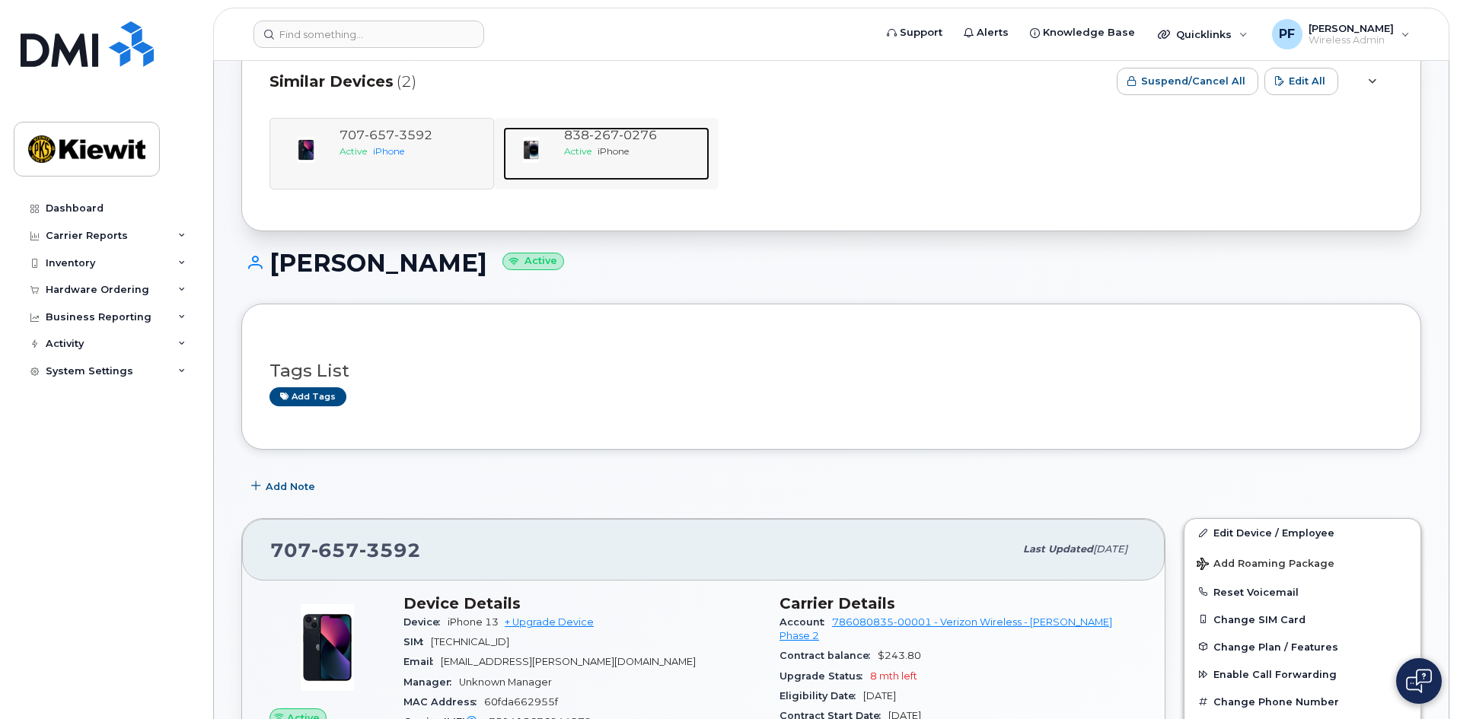
click at [614, 151] on span "iPhone" at bounding box center [613, 150] width 31 height 11
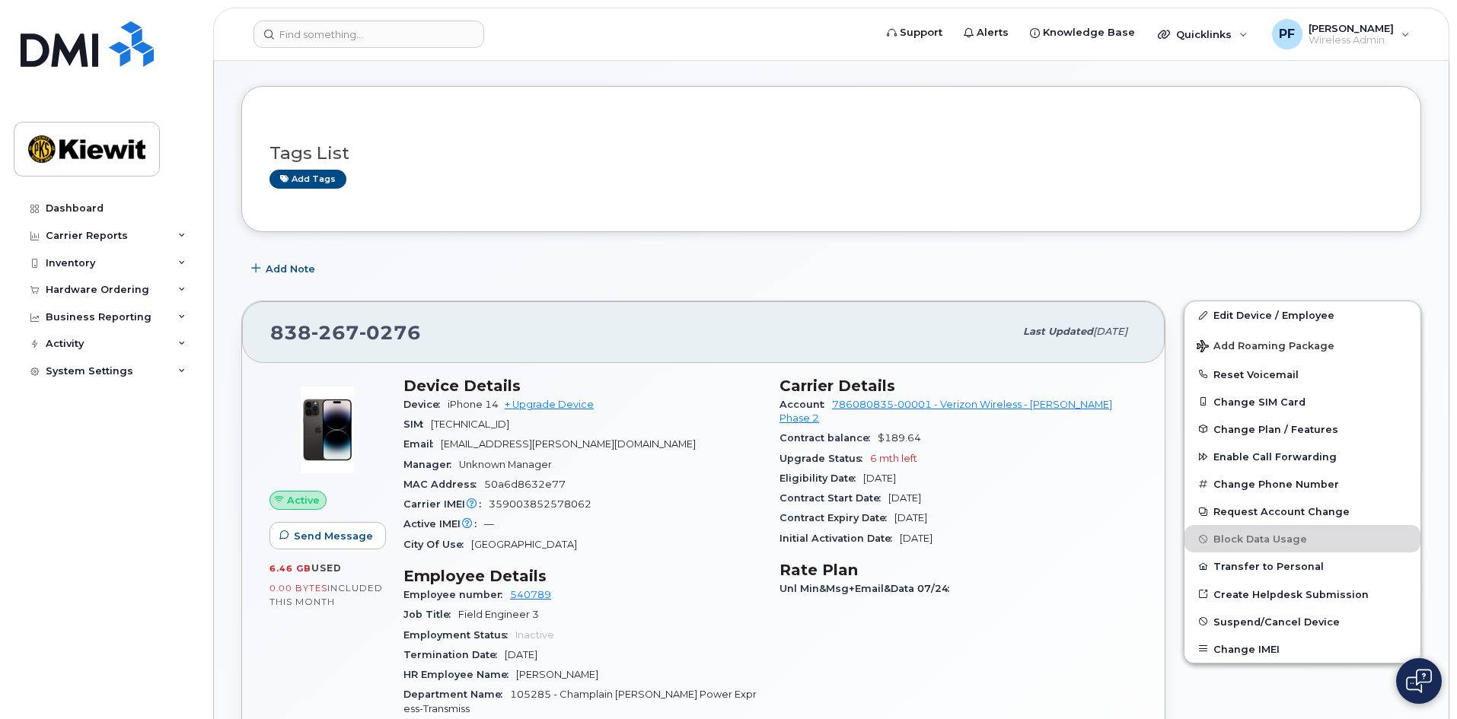
scroll to position [152, 0]
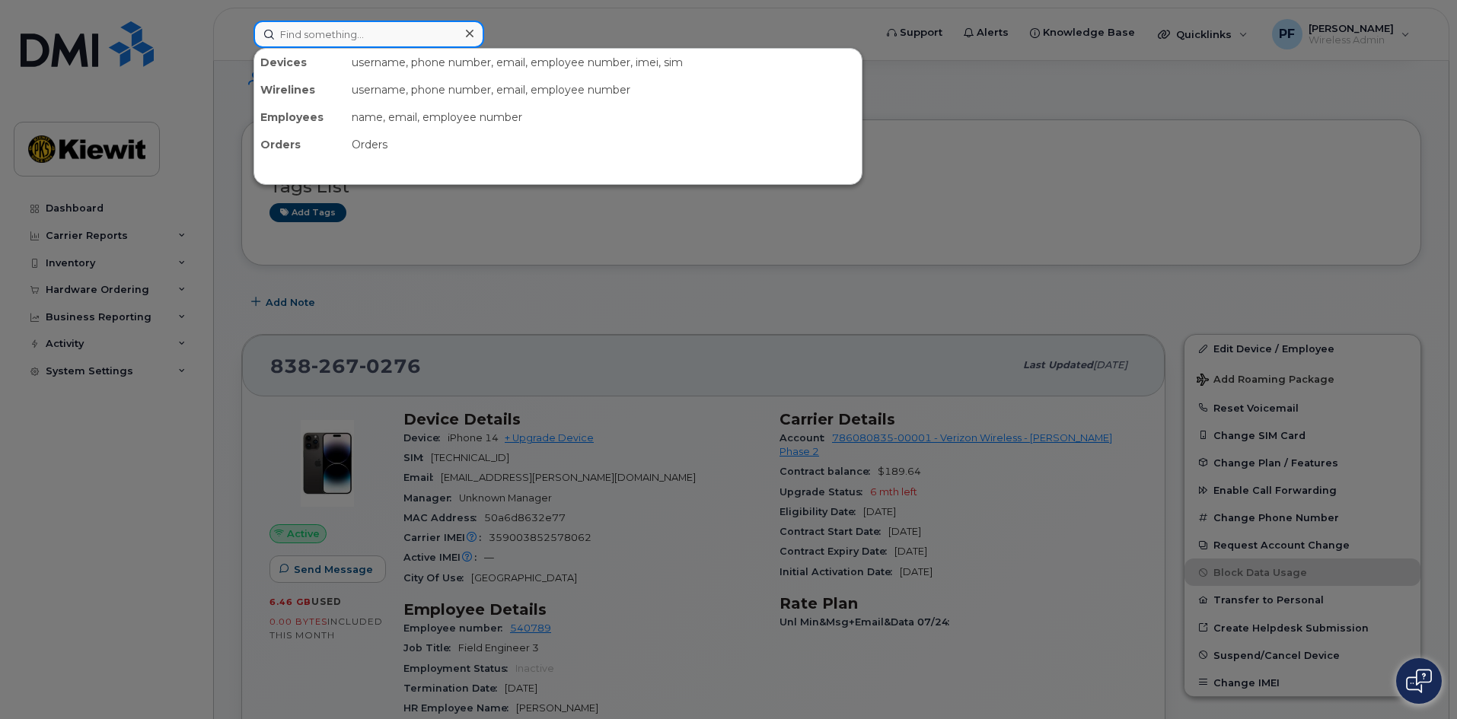
click at [335, 42] on input at bounding box center [368, 34] width 231 height 27
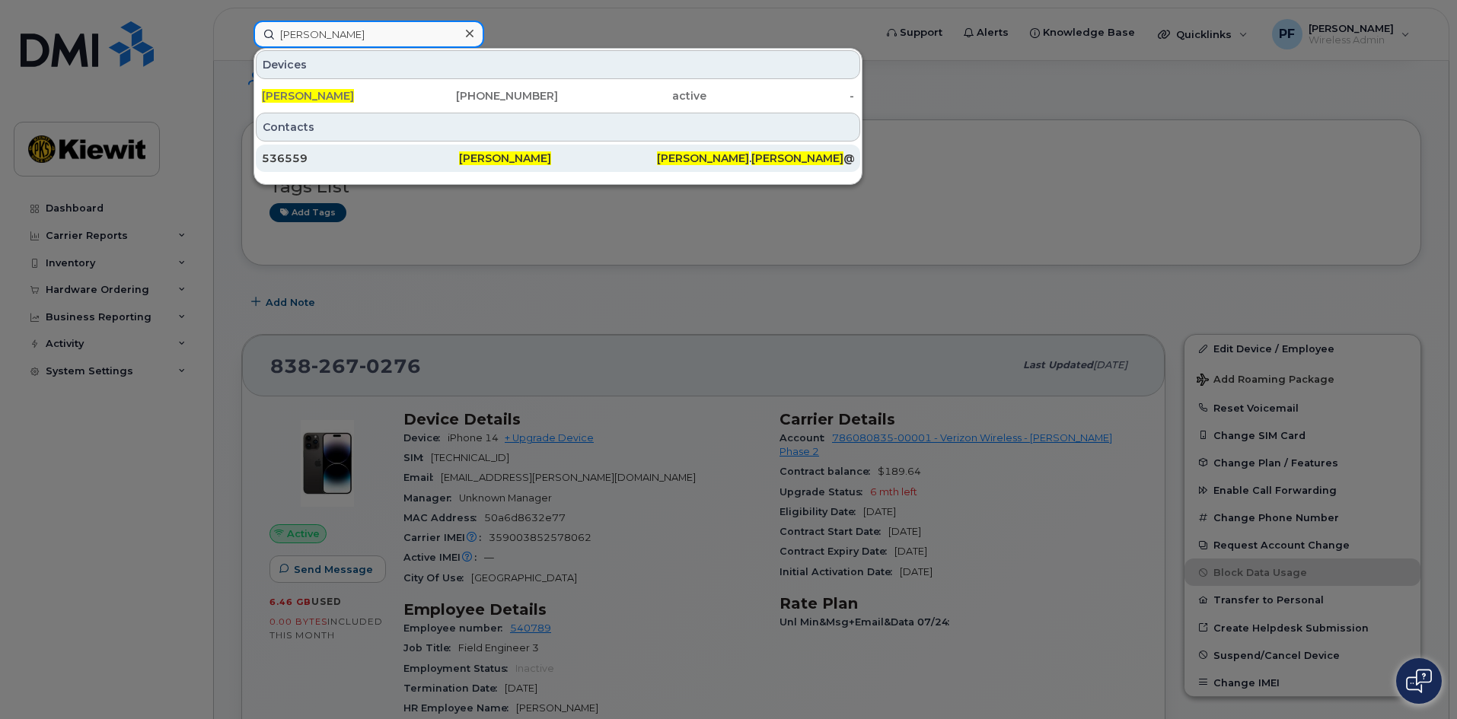
type input "[PERSON_NAME]"
click at [321, 158] on div "536559" at bounding box center [360, 158] width 197 height 15
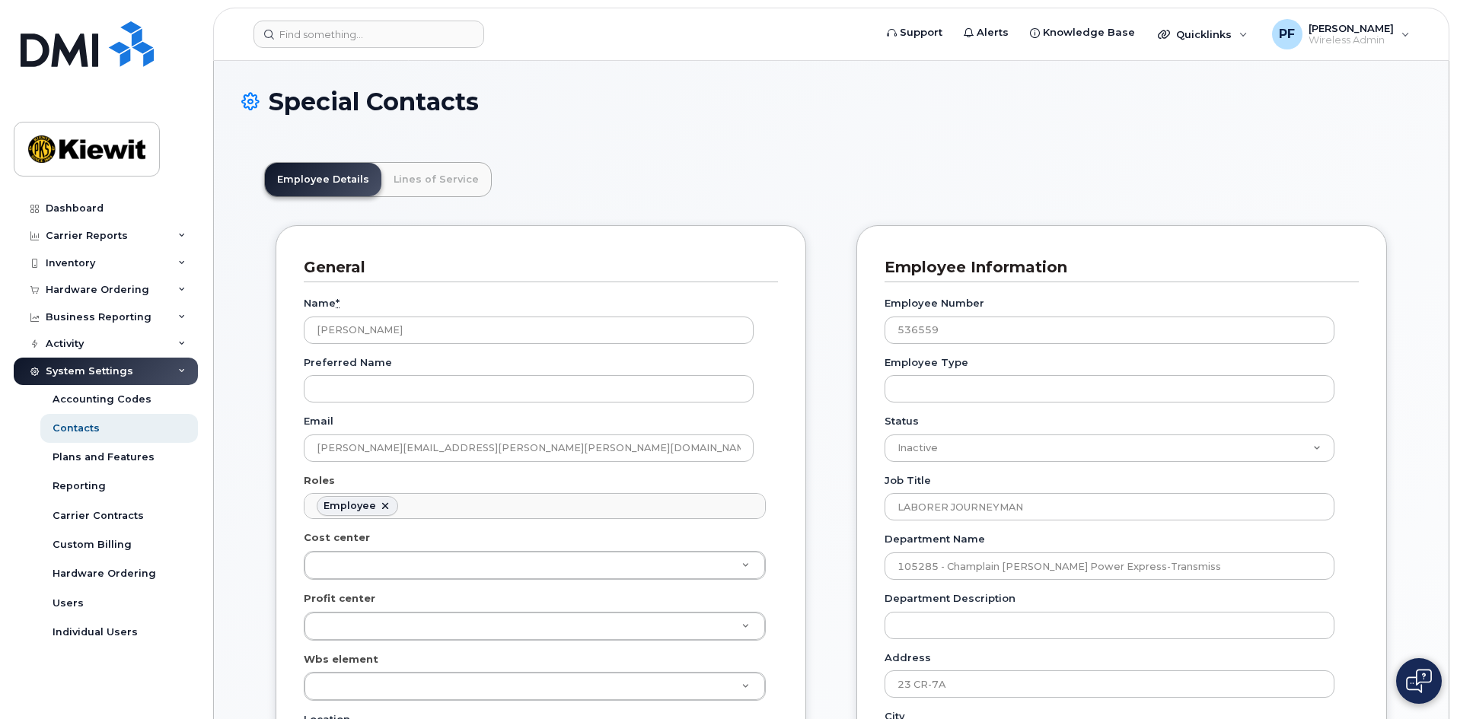
scroll to position [45, 0]
click at [416, 173] on link "Lines of Service" at bounding box center [436, 179] width 110 height 33
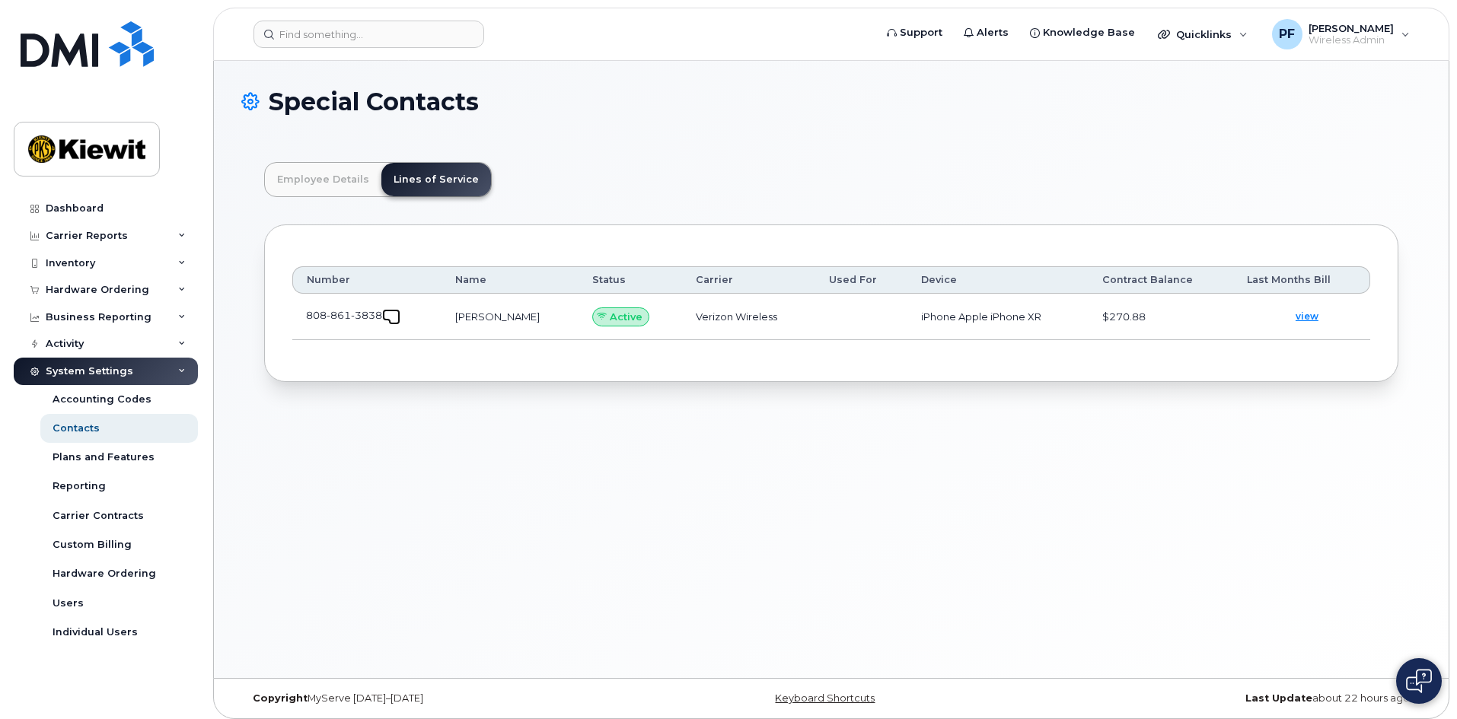
click at [397, 317] on span at bounding box center [394, 319] width 12 height 12
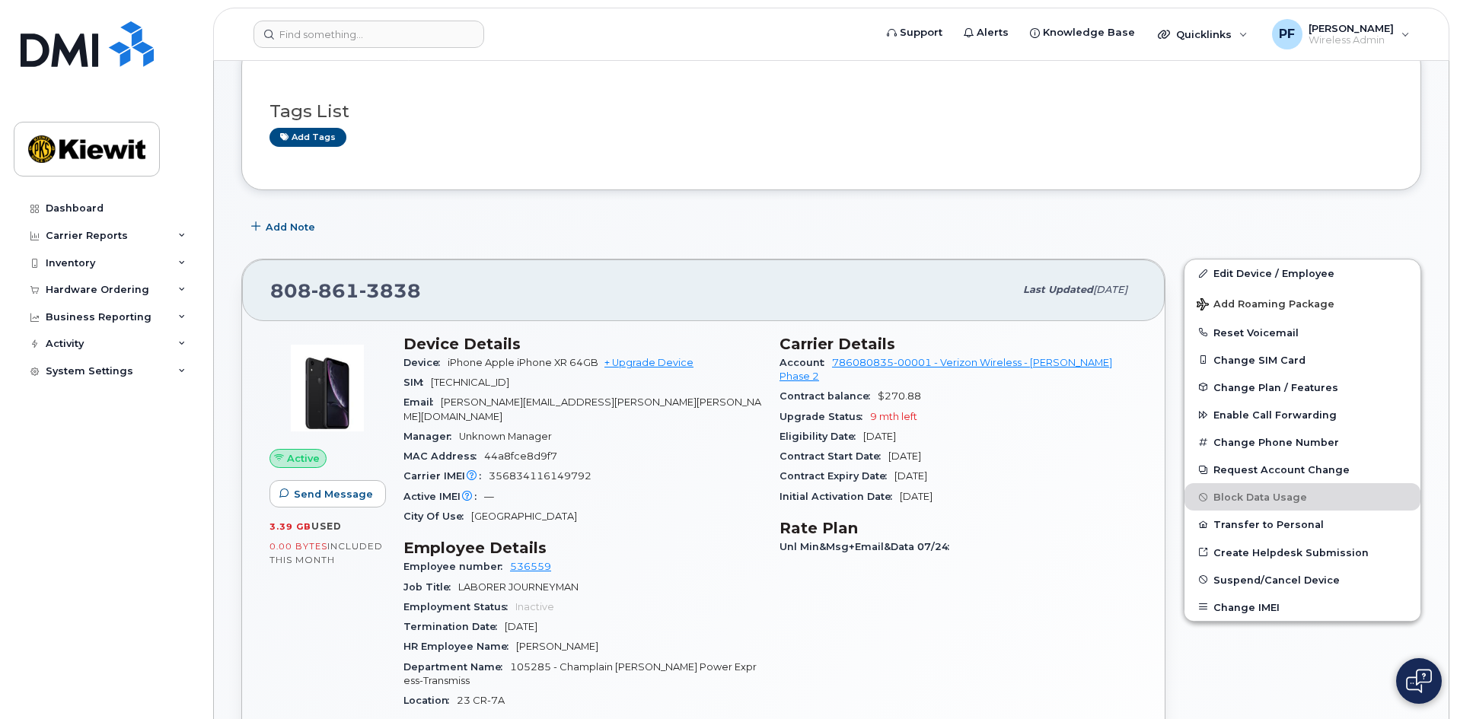
scroll to position [76, 0]
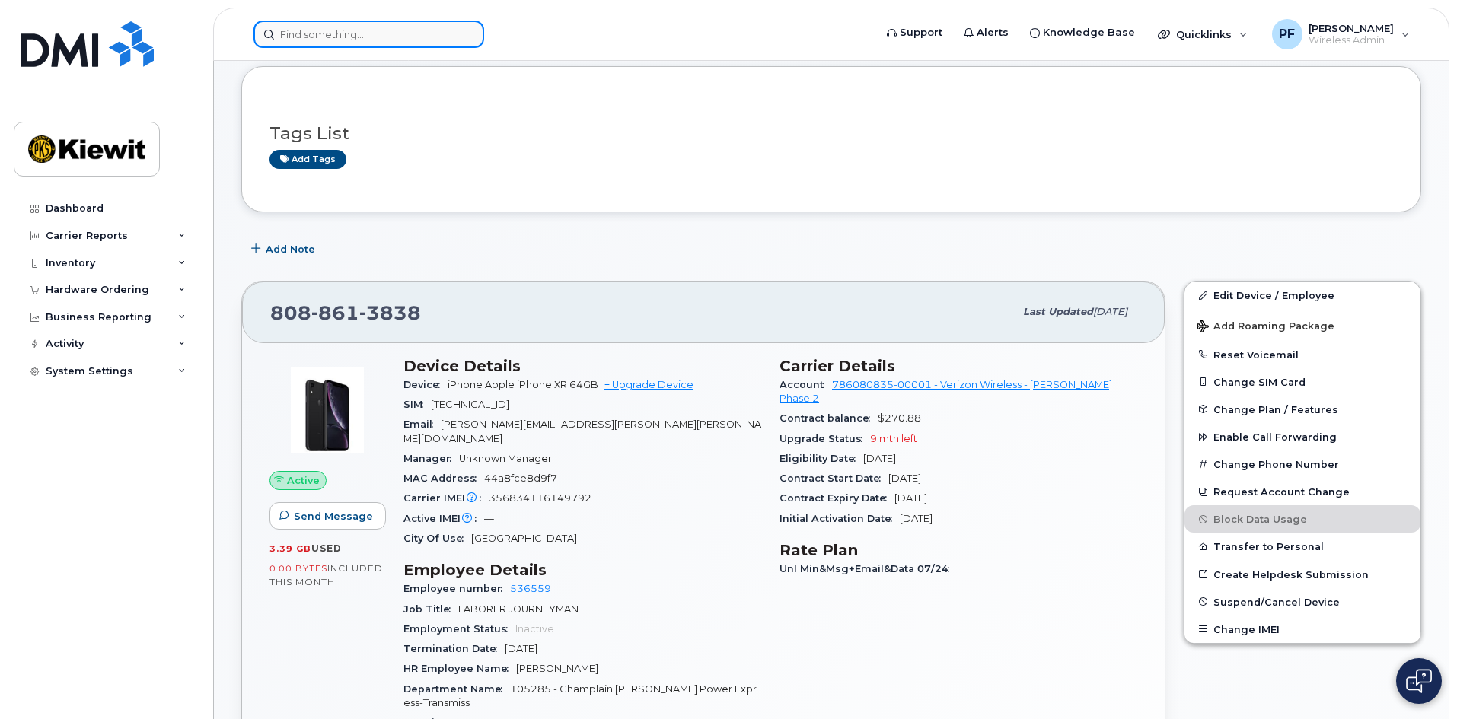
click at [292, 37] on input at bounding box center [368, 34] width 231 height 27
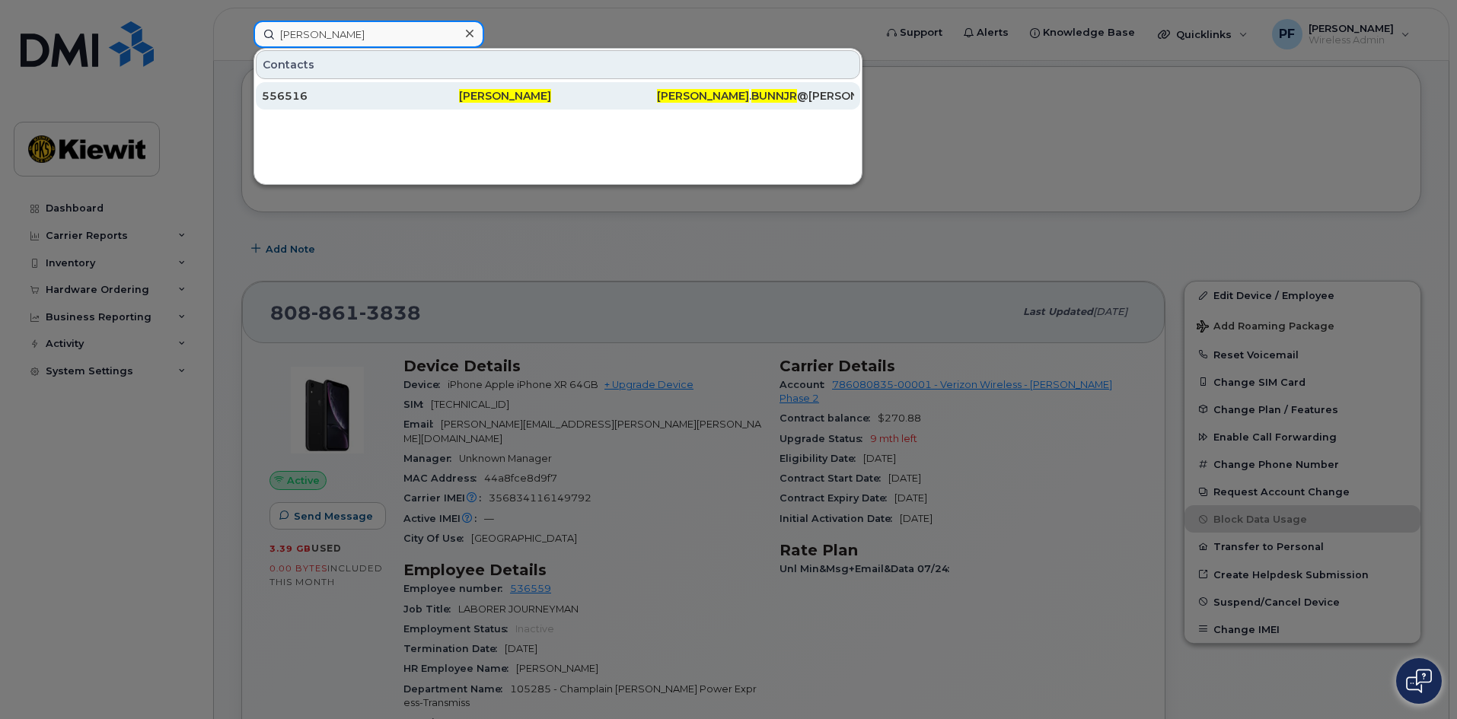
type input "kenneth bunn jr"
click at [330, 92] on div "556516" at bounding box center [360, 95] width 197 height 15
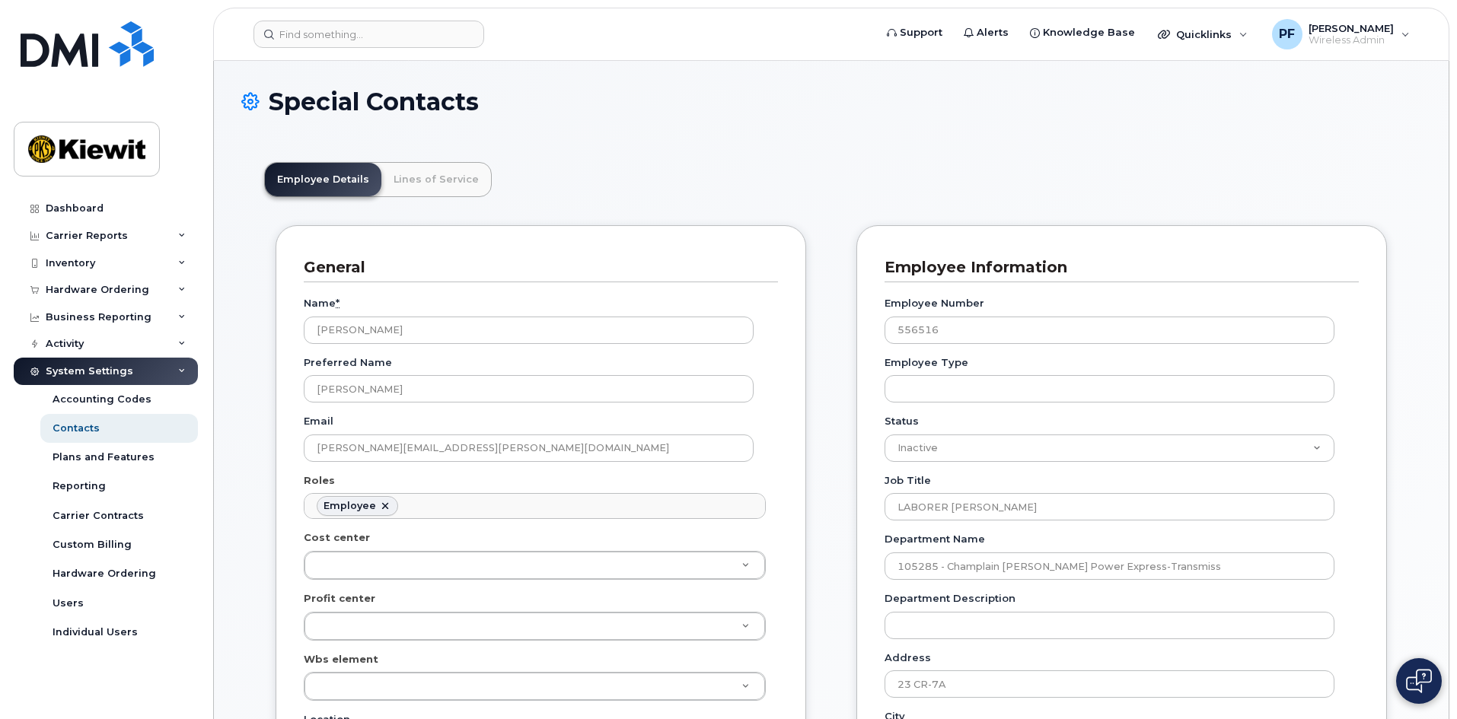
scroll to position [45, 0]
click at [438, 182] on link "Lines of Service" at bounding box center [436, 179] width 110 height 33
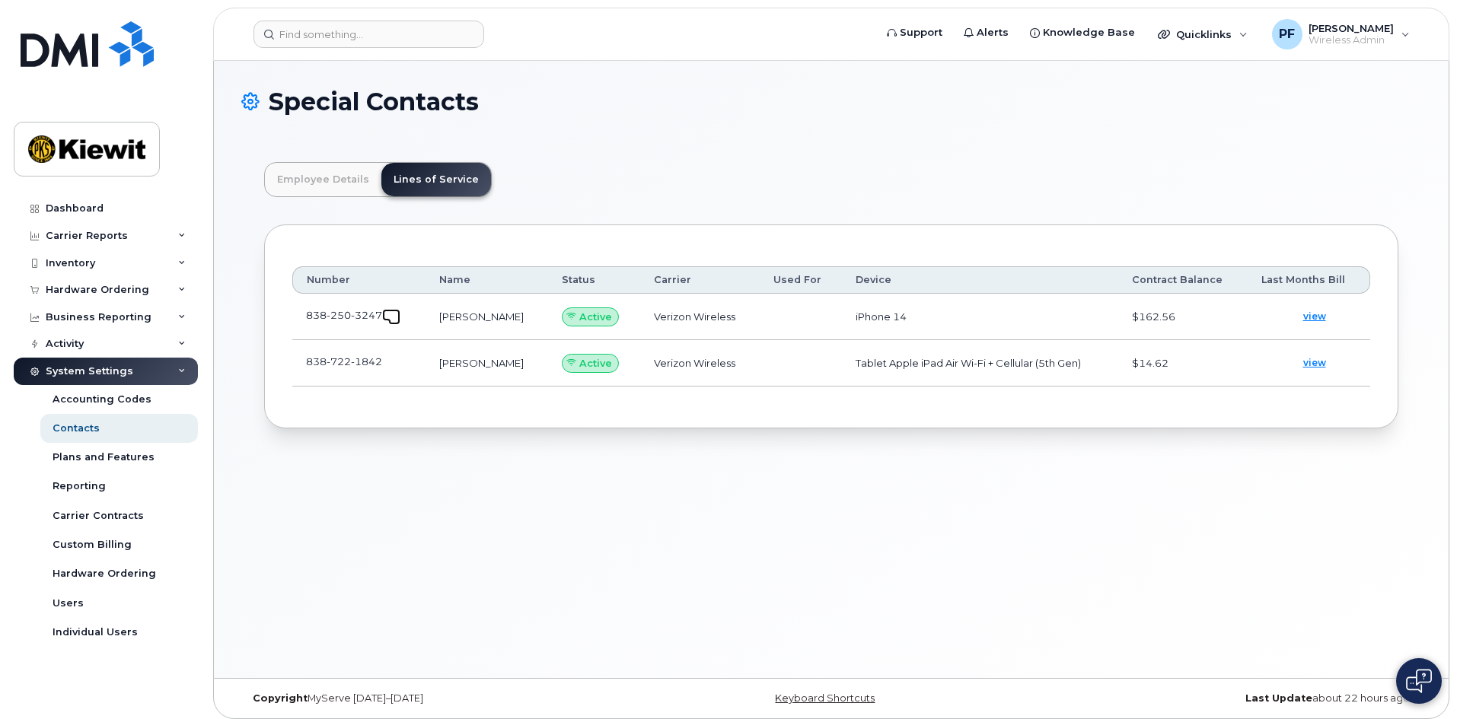
click at [397, 309] on link at bounding box center [391, 315] width 18 height 12
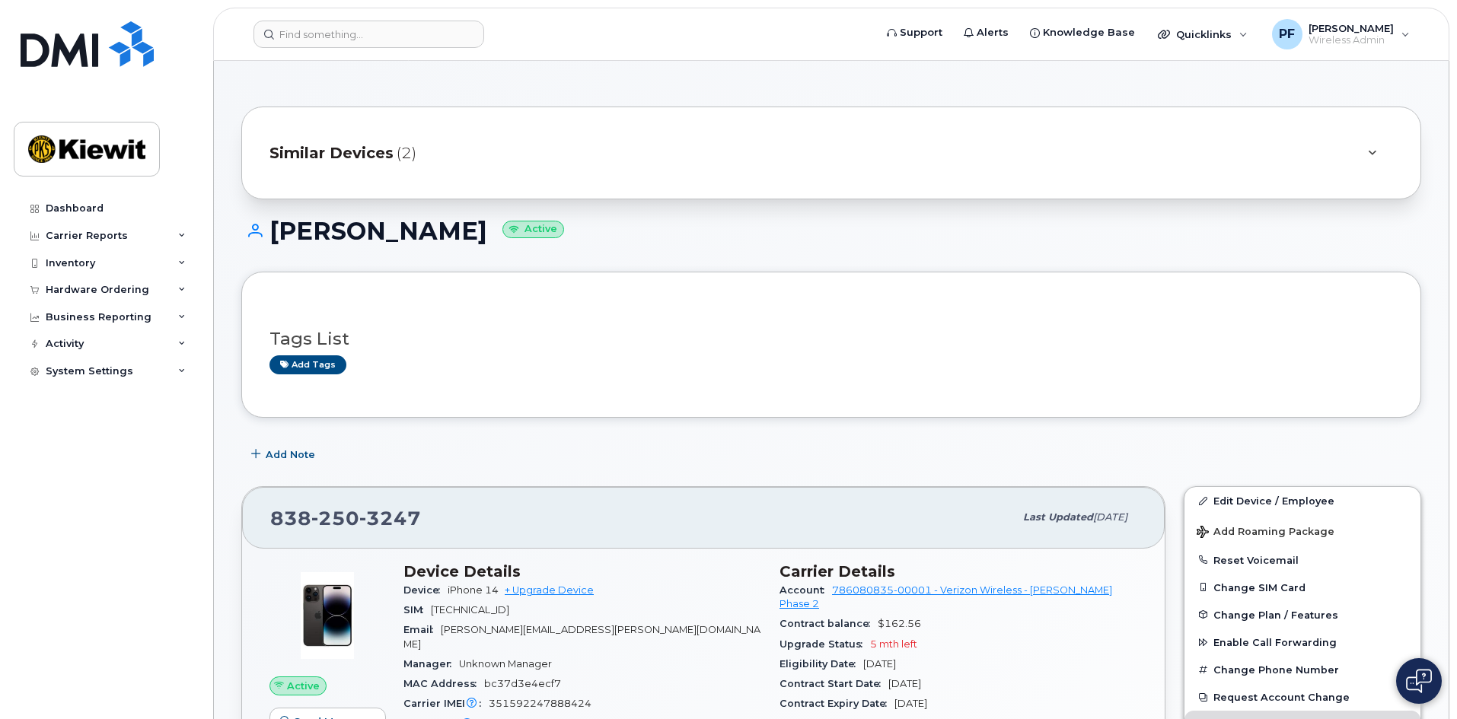
click at [358, 152] on span "Similar Devices" at bounding box center [331, 153] width 124 height 22
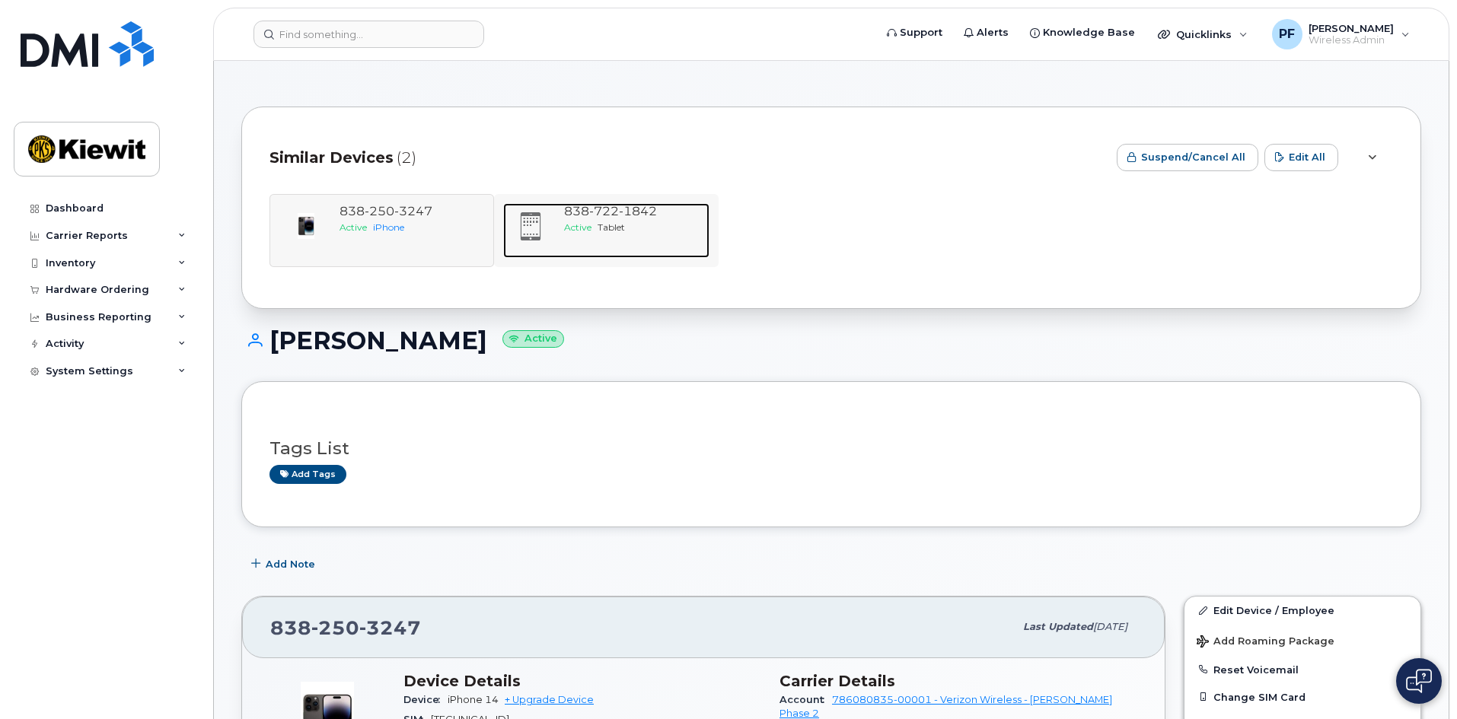
click at [591, 226] on span "Active" at bounding box center [577, 227] width 27 height 11
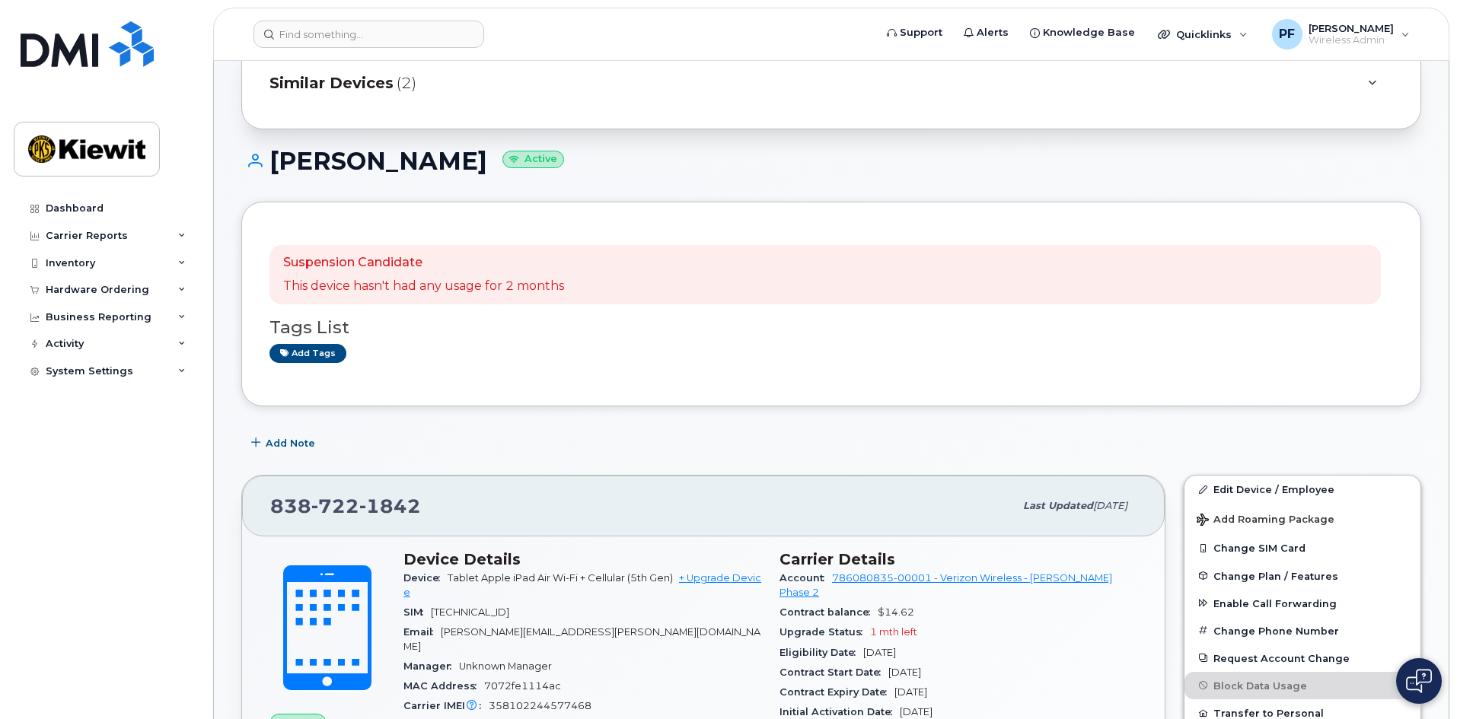
scroll to position [305, 0]
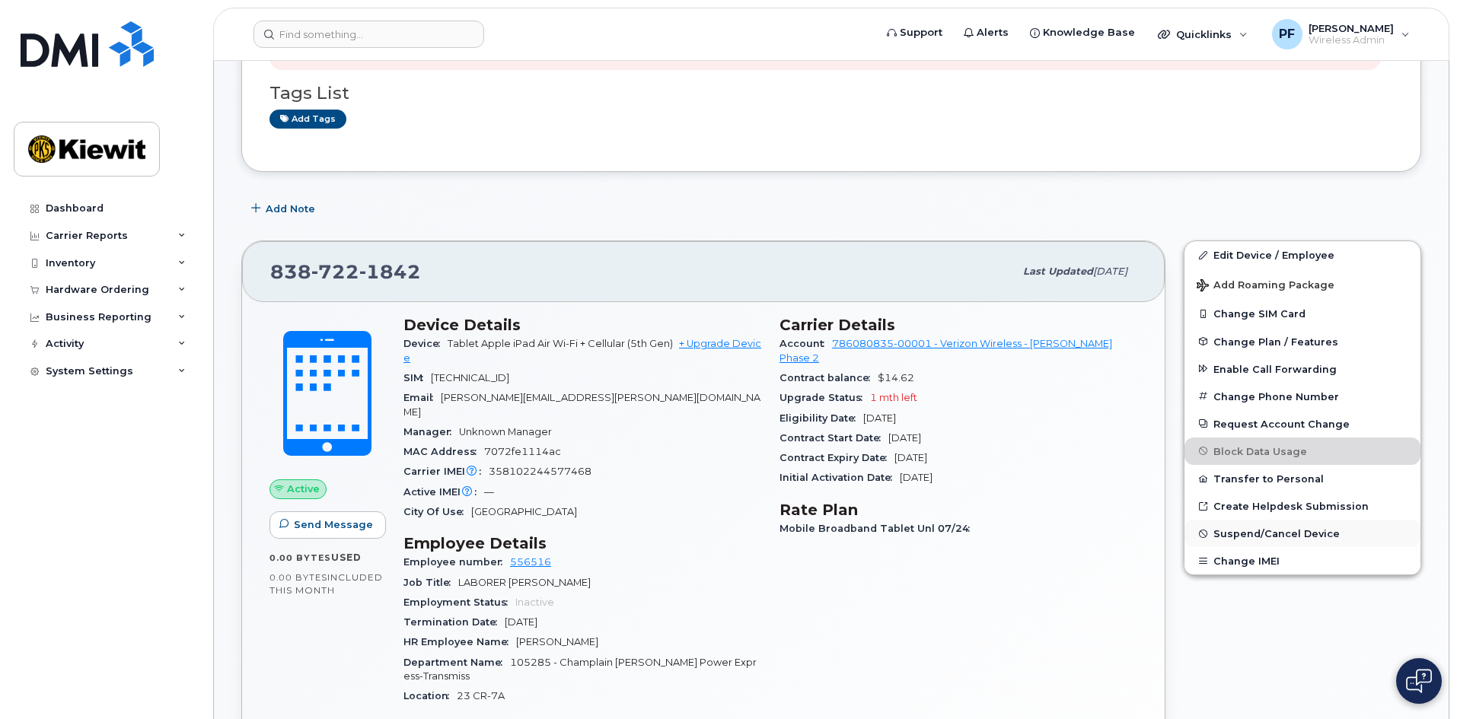
click at [1290, 543] on button "Suspend/Cancel Device" at bounding box center [1303, 533] width 236 height 27
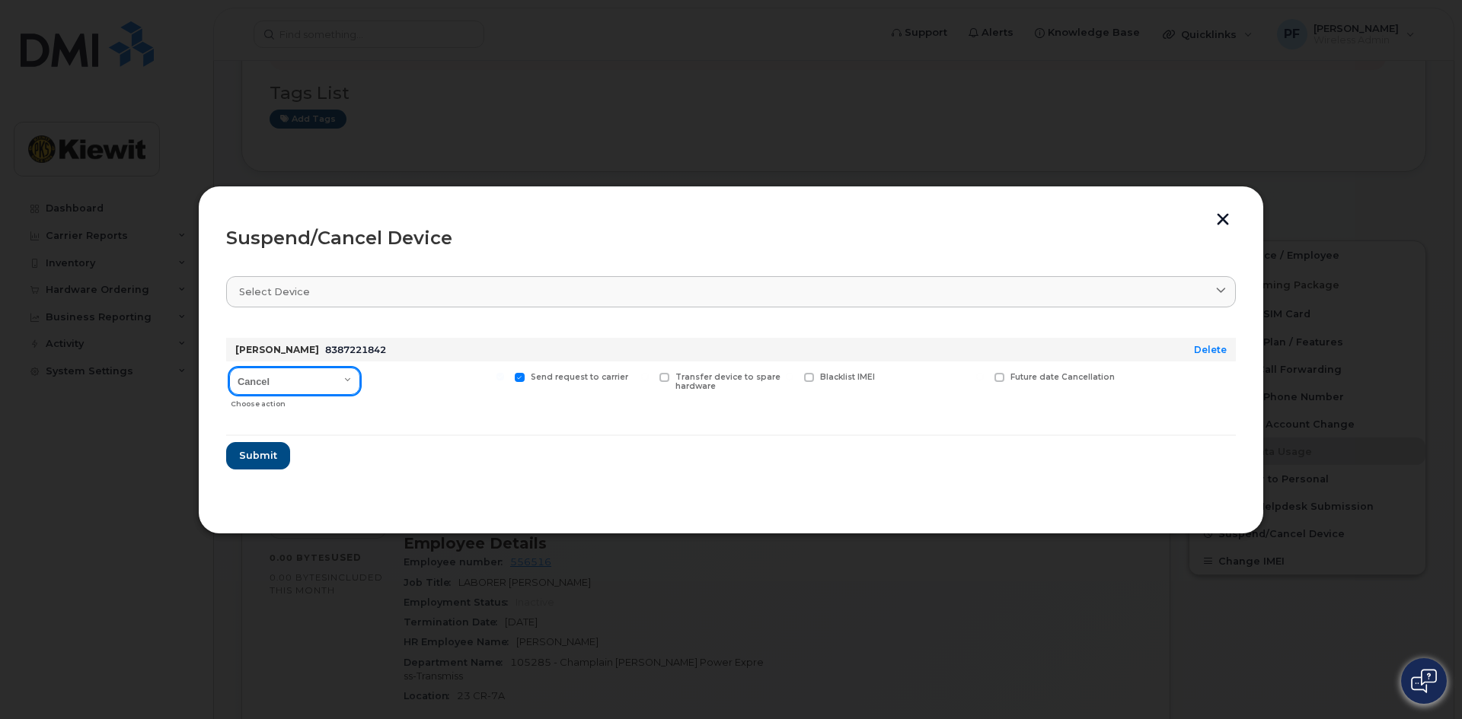
click at [356, 383] on select "Cancel Suspend - Reduced Rate Suspend - Full Rate Suspend - Lost Device/Stolen …" at bounding box center [294, 381] width 131 height 27
select select "[object Object]"
click at [229, 368] on select "Cancel Suspend - Reduced Rate Suspend - Full Rate Suspend - Lost Device/Stolen …" at bounding box center [294, 381] width 131 height 27
click at [416, 381] on span "Available for new activations/redeployments" at bounding box center [443, 382] width 114 height 20
click at [359, 381] on input "Available for new activations/redeployments" at bounding box center [356, 377] width 8 height 8
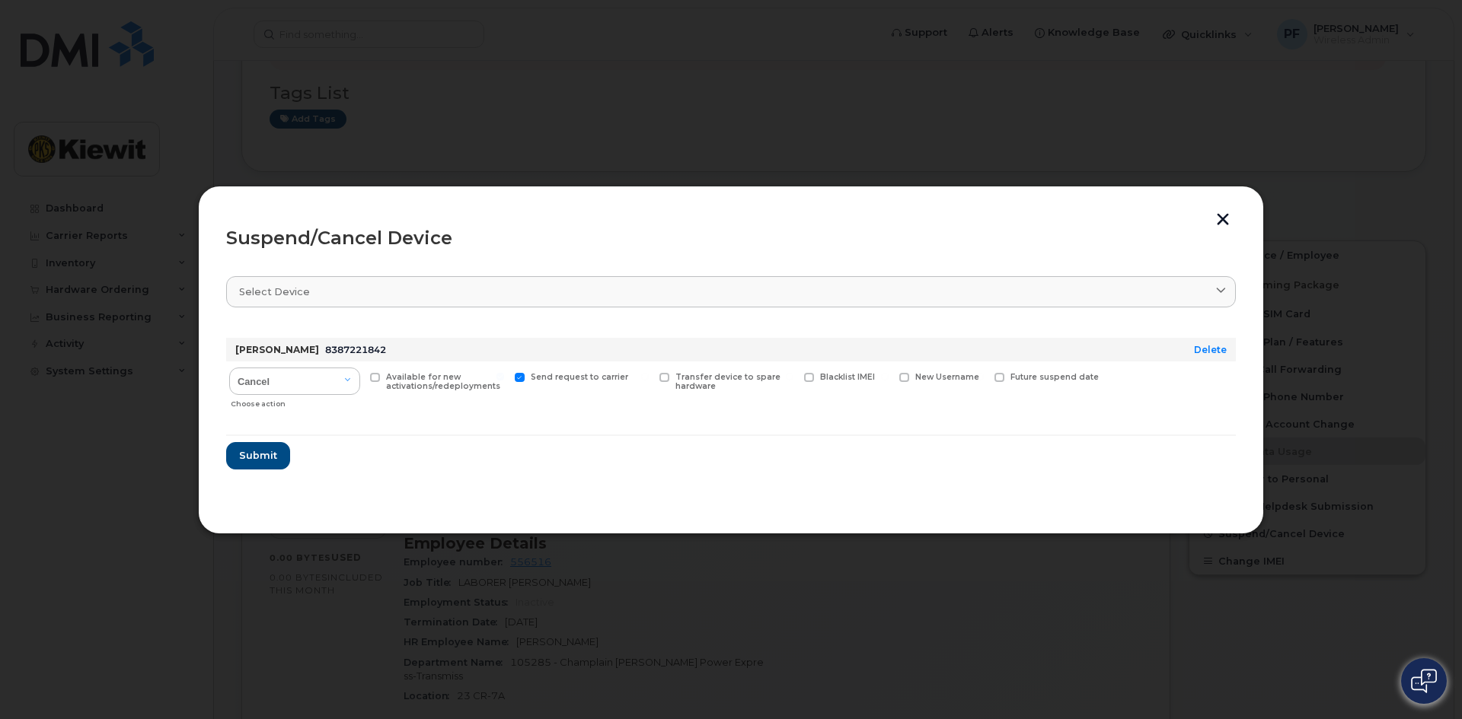
checkbox input "true"
click at [275, 458] on span "Submit" at bounding box center [257, 455] width 38 height 14
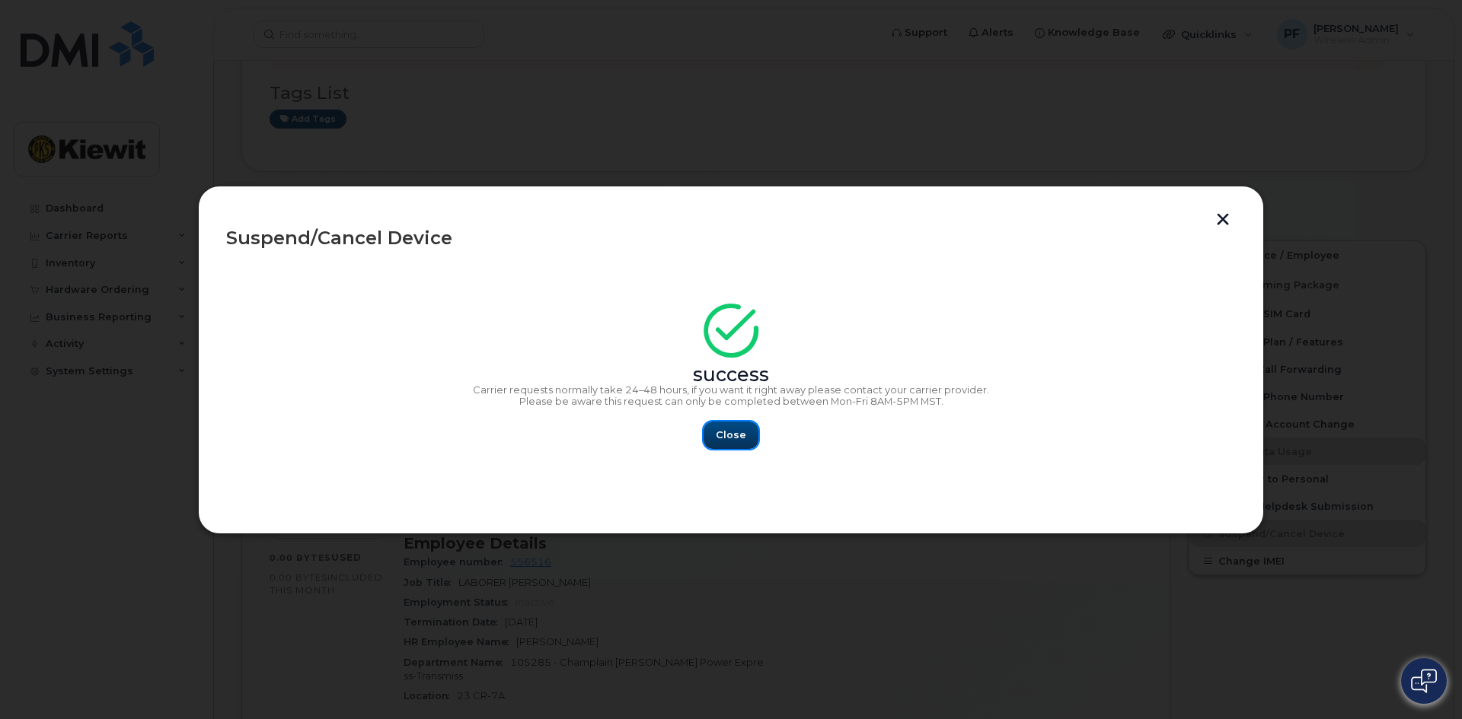
click at [738, 435] on span "Close" at bounding box center [731, 435] width 30 height 14
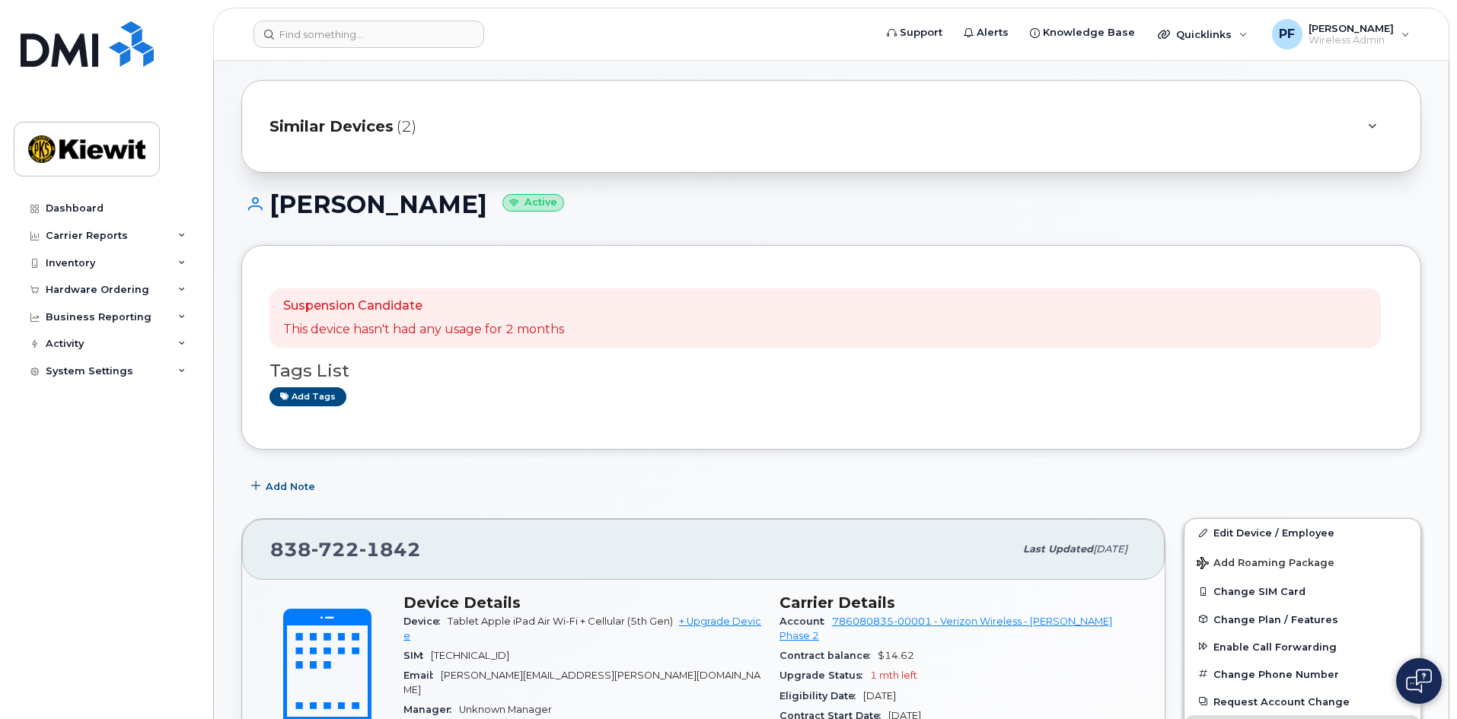
scroll to position [0, 0]
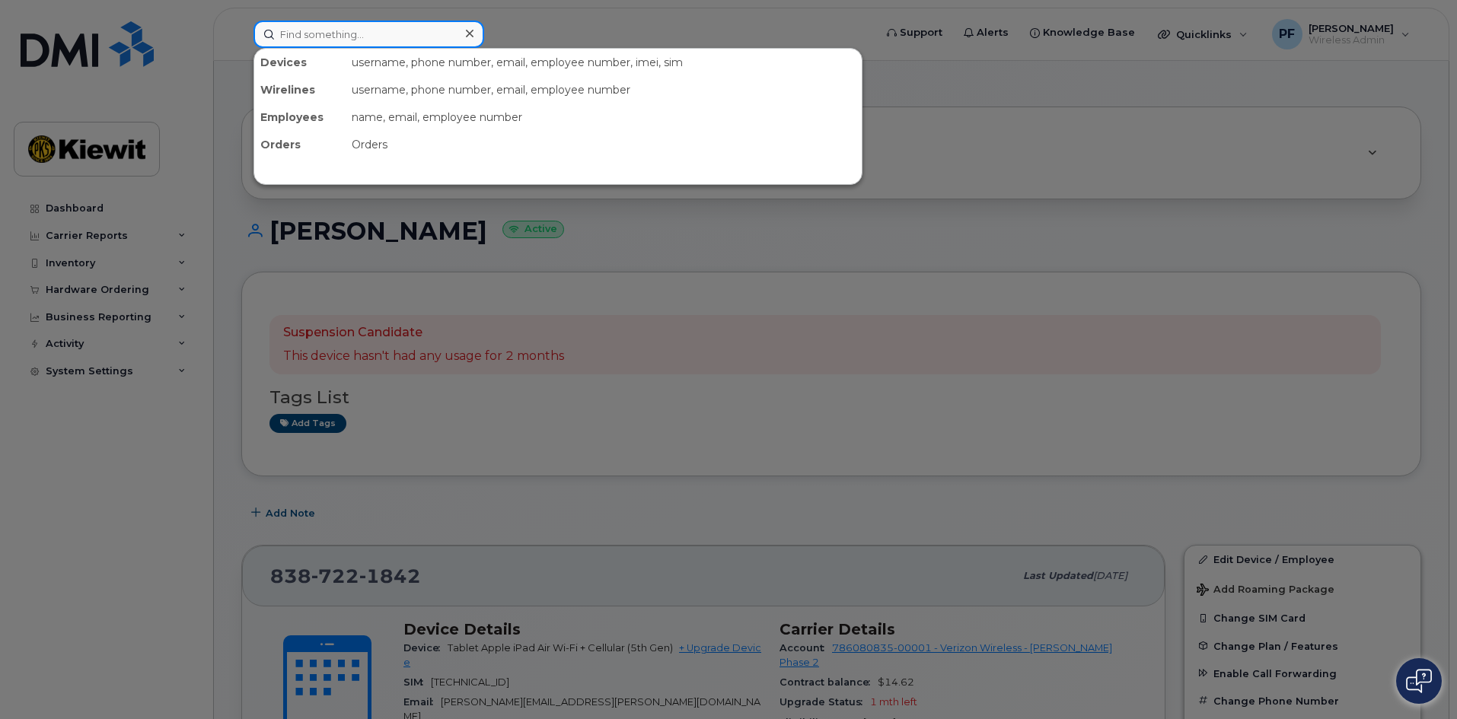
click at [365, 45] on input at bounding box center [368, 34] width 231 height 27
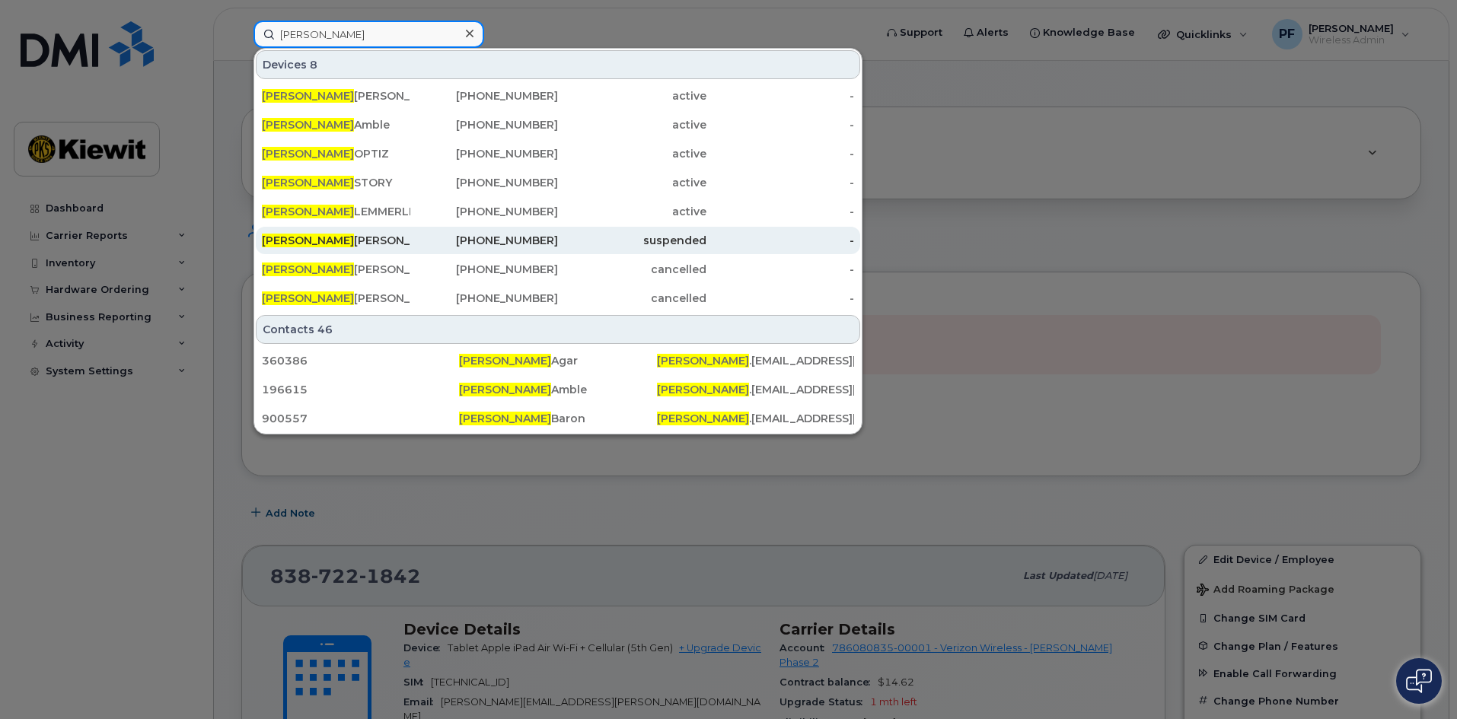
type input "kathryn"
click at [360, 246] on div "KATHRYN CAMPBELL" at bounding box center [336, 240] width 148 height 15
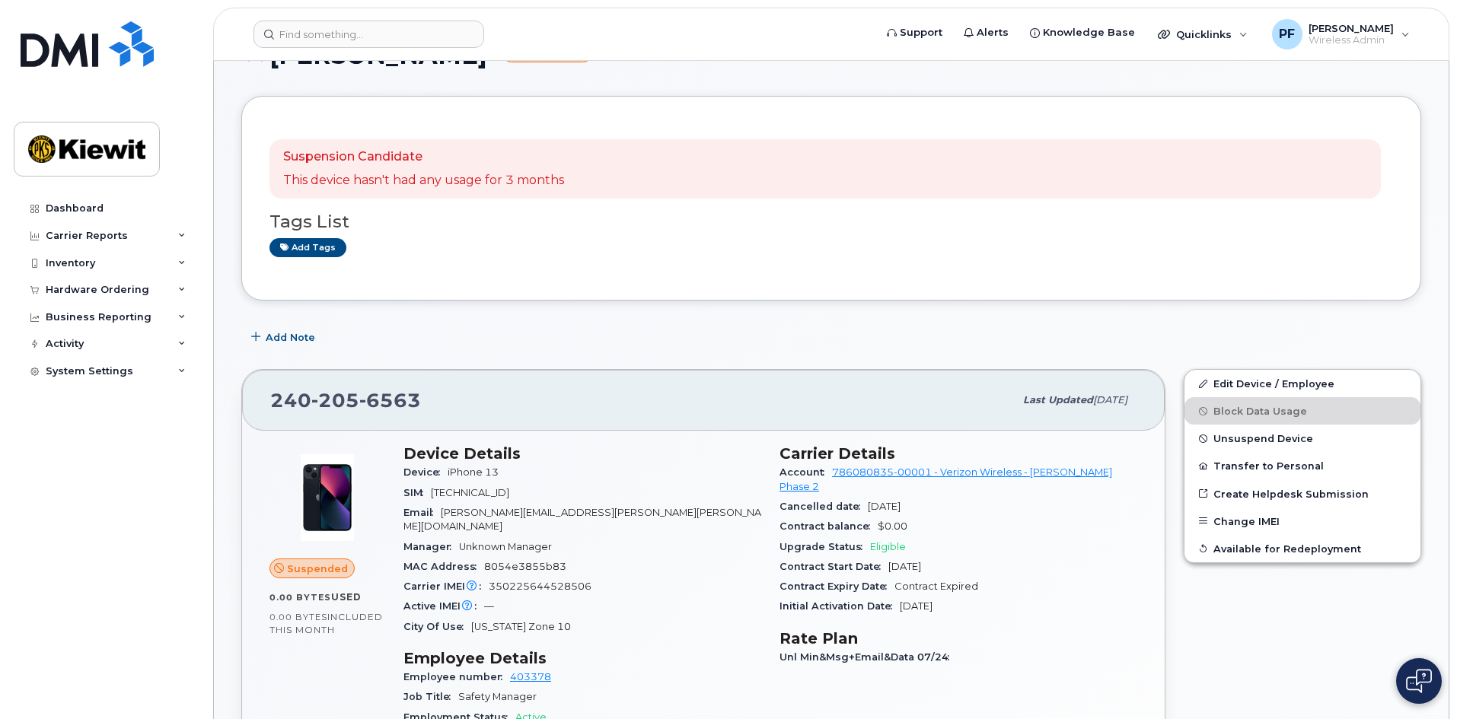
scroll to position [152, 0]
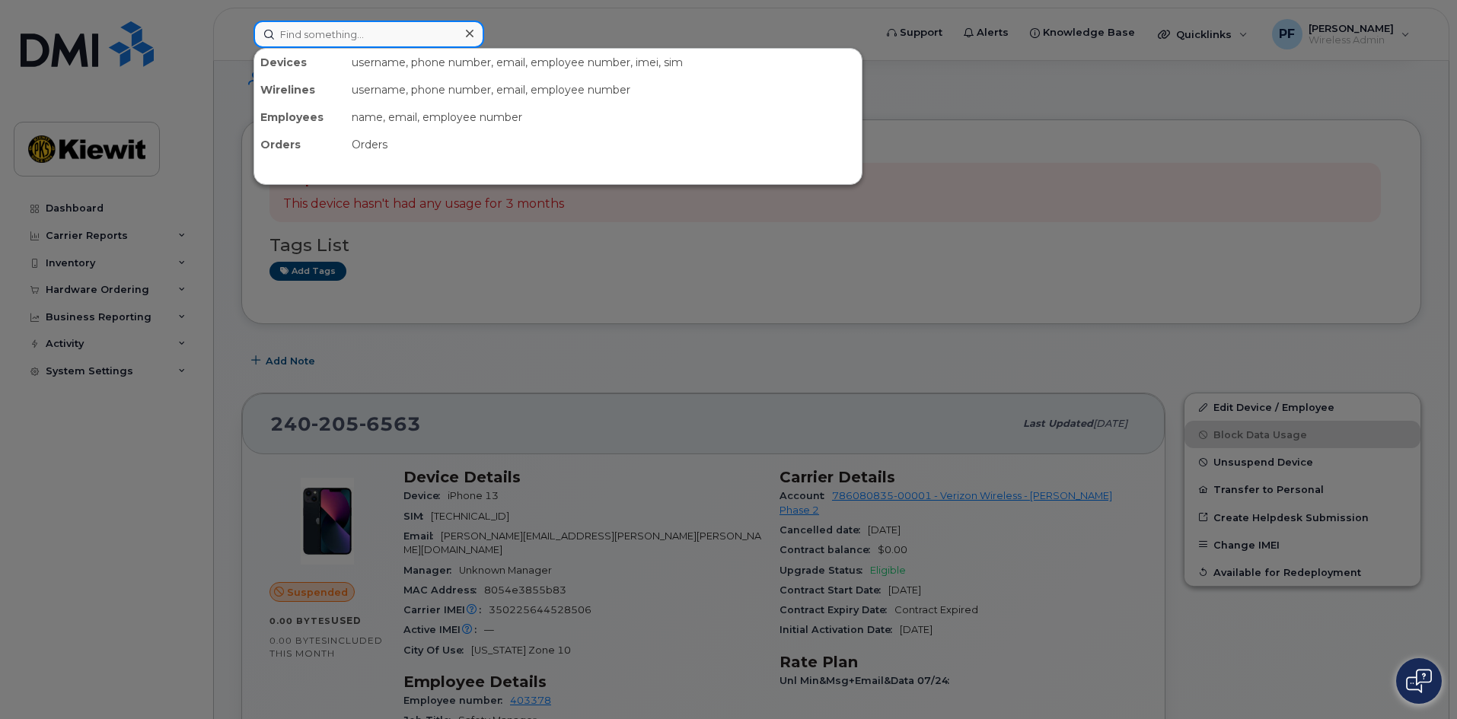
click at [346, 40] on input at bounding box center [368, 34] width 231 height 27
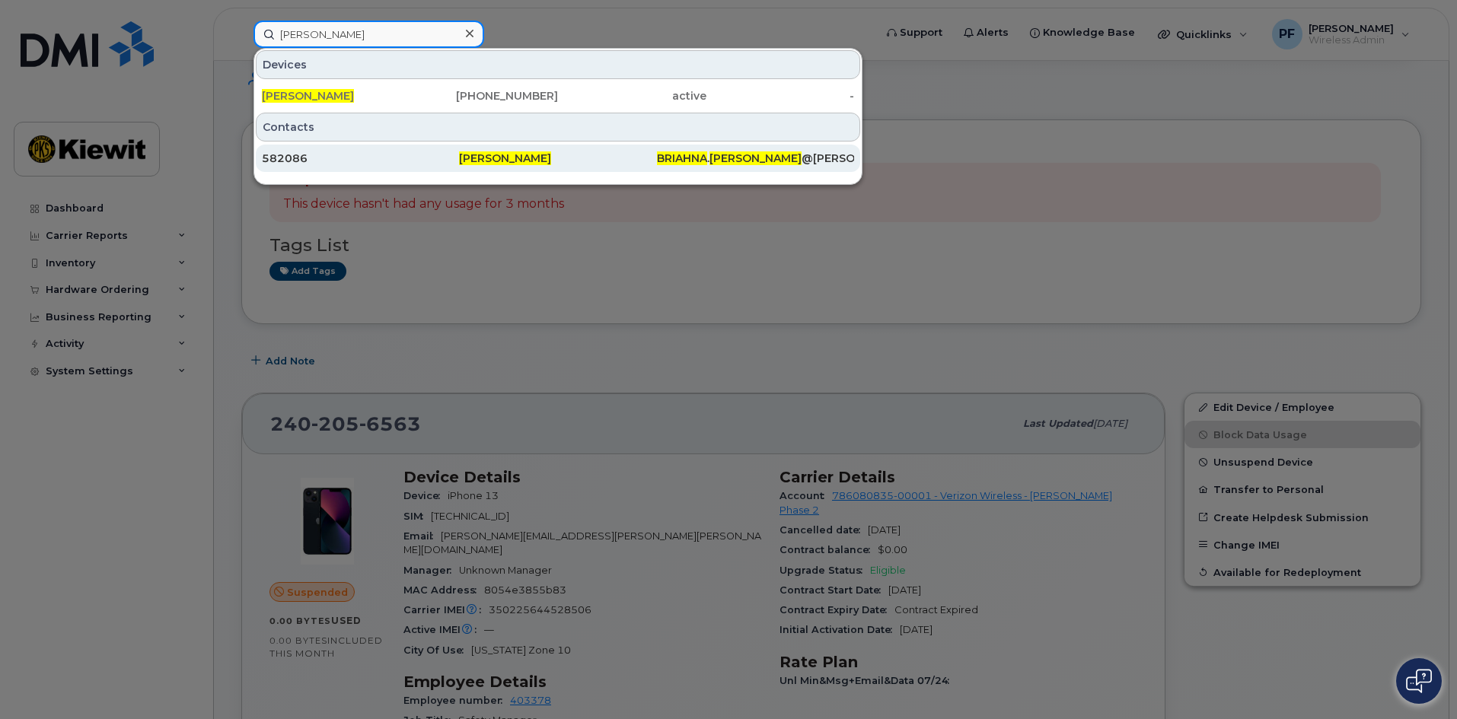
type input "briahna haggerty"
click at [356, 158] on div "582086" at bounding box center [360, 158] width 197 height 15
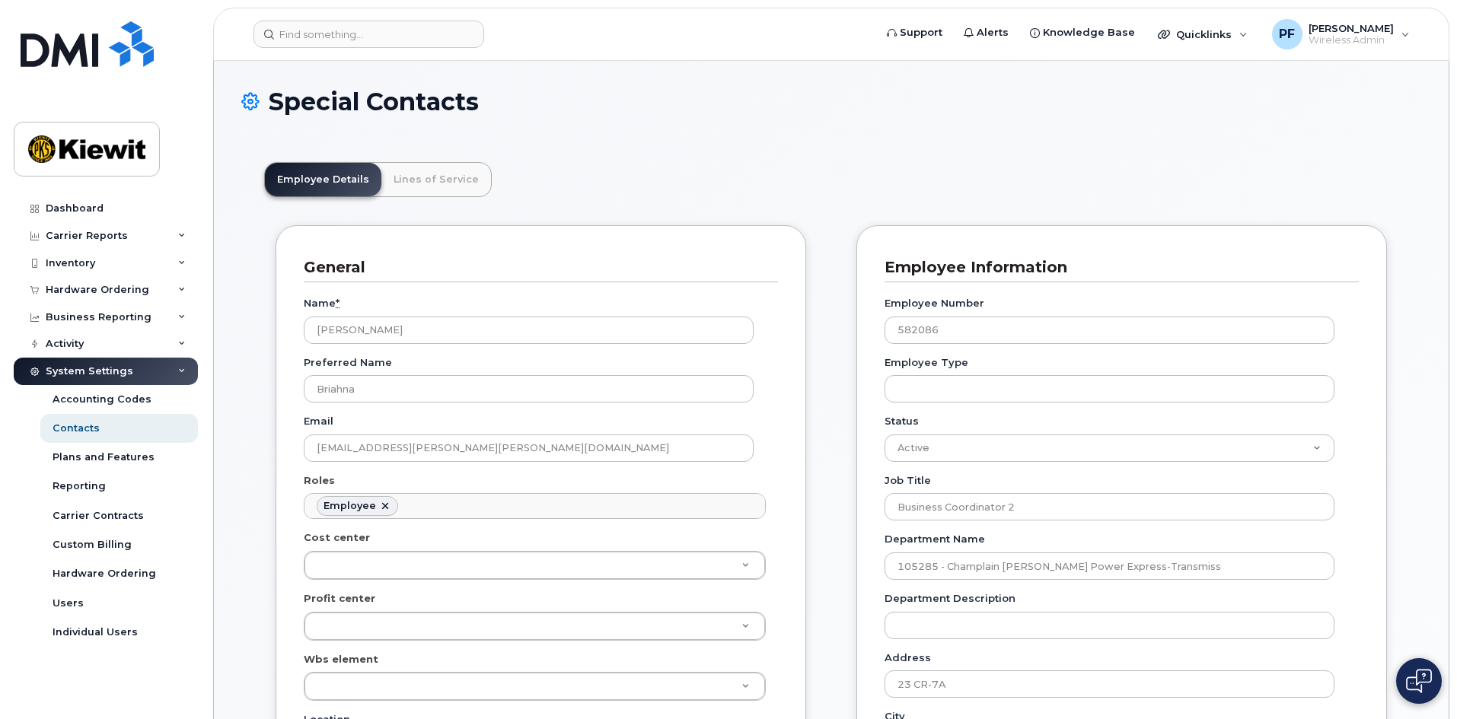
scroll to position [45, 0]
click at [433, 193] on link "Lines of Service" at bounding box center [436, 179] width 110 height 33
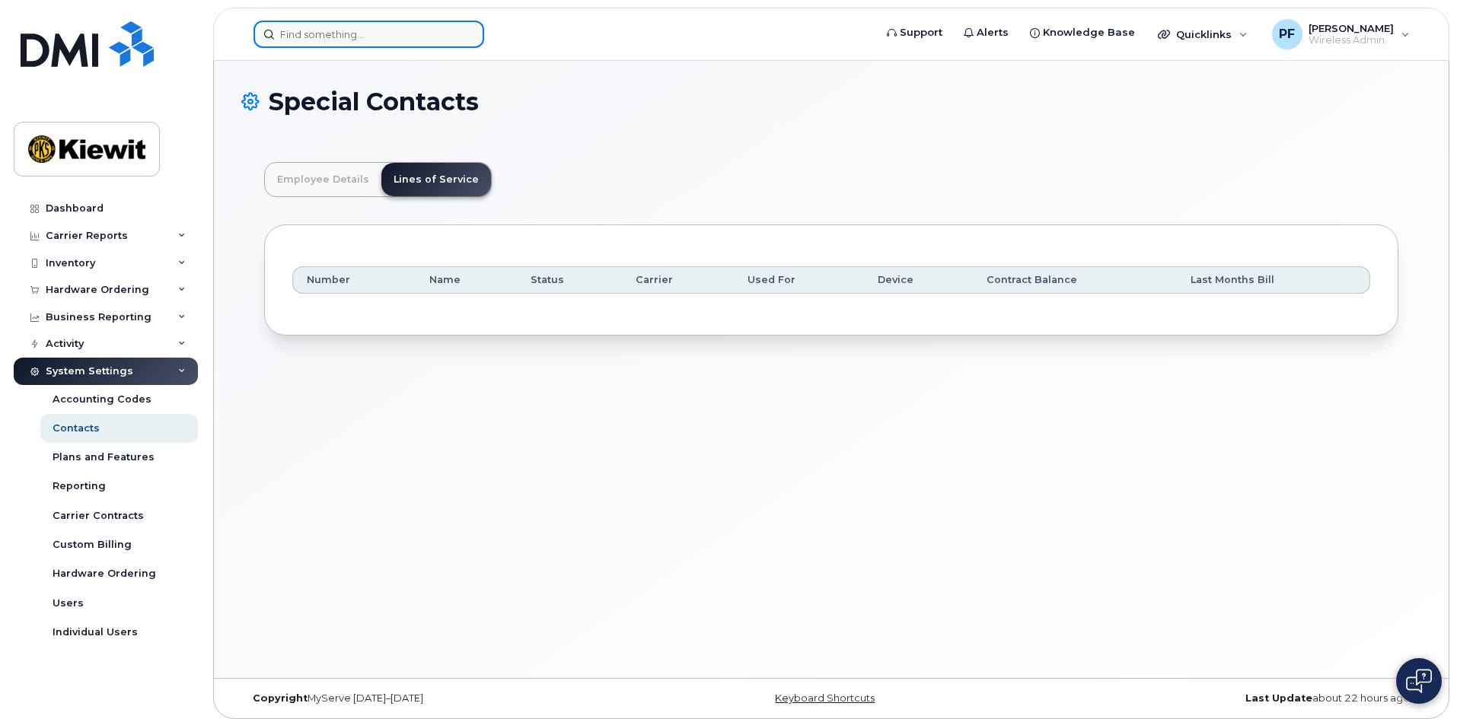
click at [341, 31] on input at bounding box center [368, 34] width 231 height 27
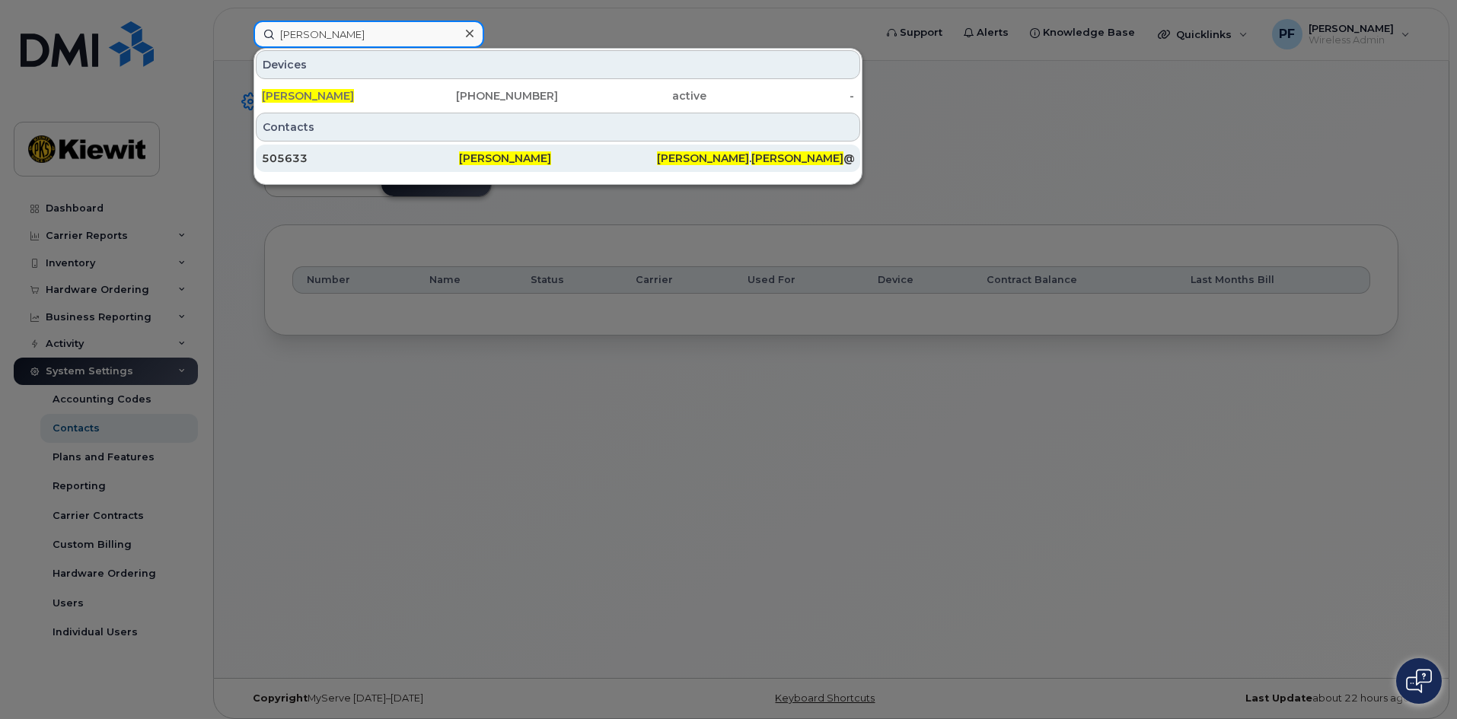
type input "[PERSON_NAME]"
click at [332, 151] on div "505633" at bounding box center [360, 158] width 197 height 15
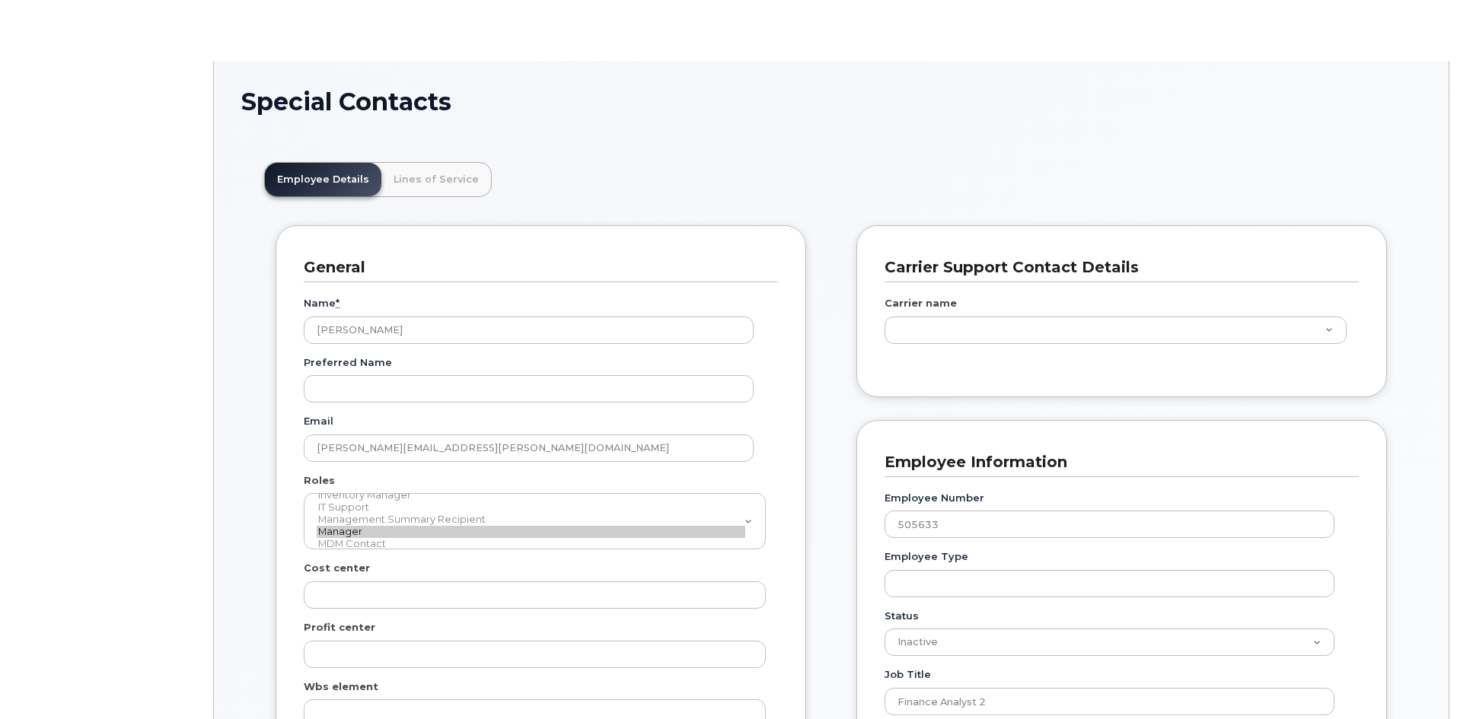
scroll to position [45, 0]
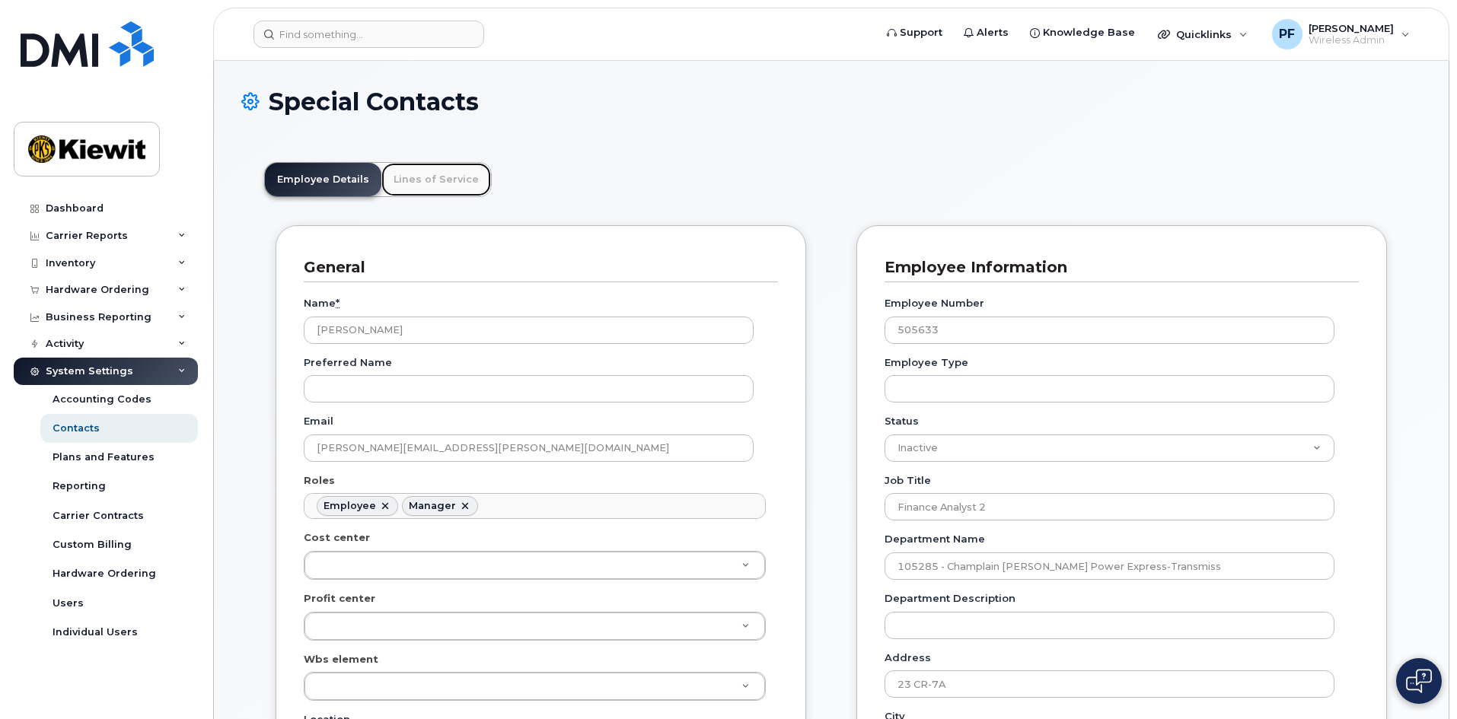
click at [412, 170] on link "Lines of Service" at bounding box center [436, 179] width 110 height 33
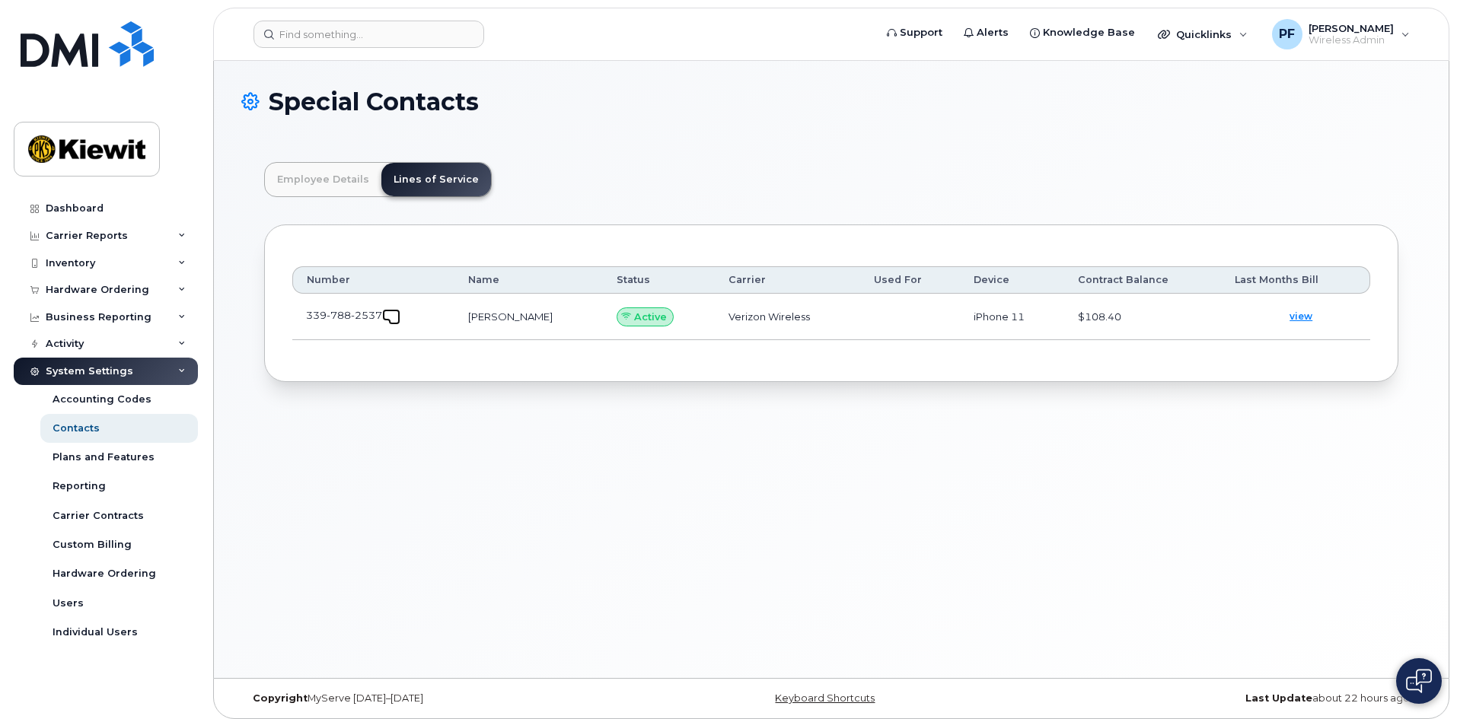
click at [389, 312] on link at bounding box center [391, 315] width 18 height 12
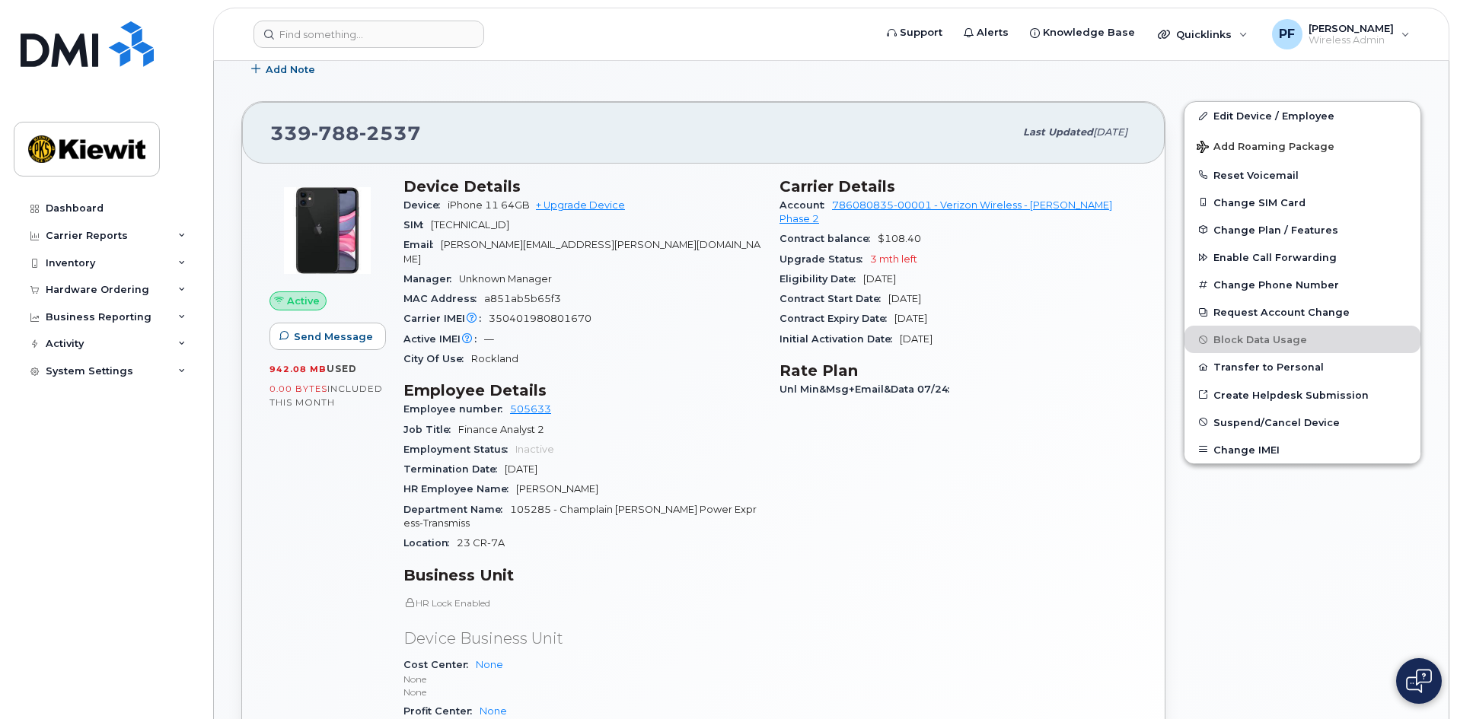
scroll to position [76, 0]
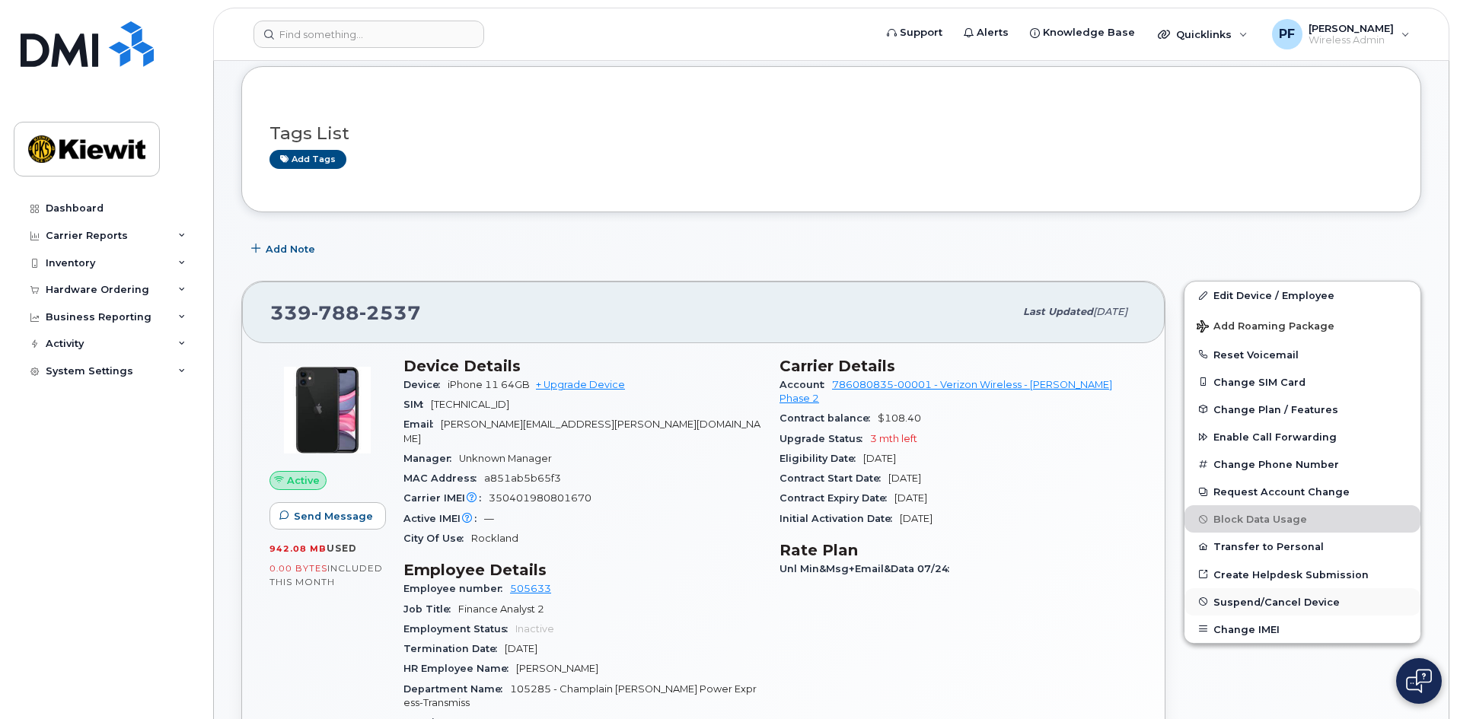
click at [1245, 600] on span "Suspend/Cancel Device" at bounding box center [1276, 601] width 126 height 11
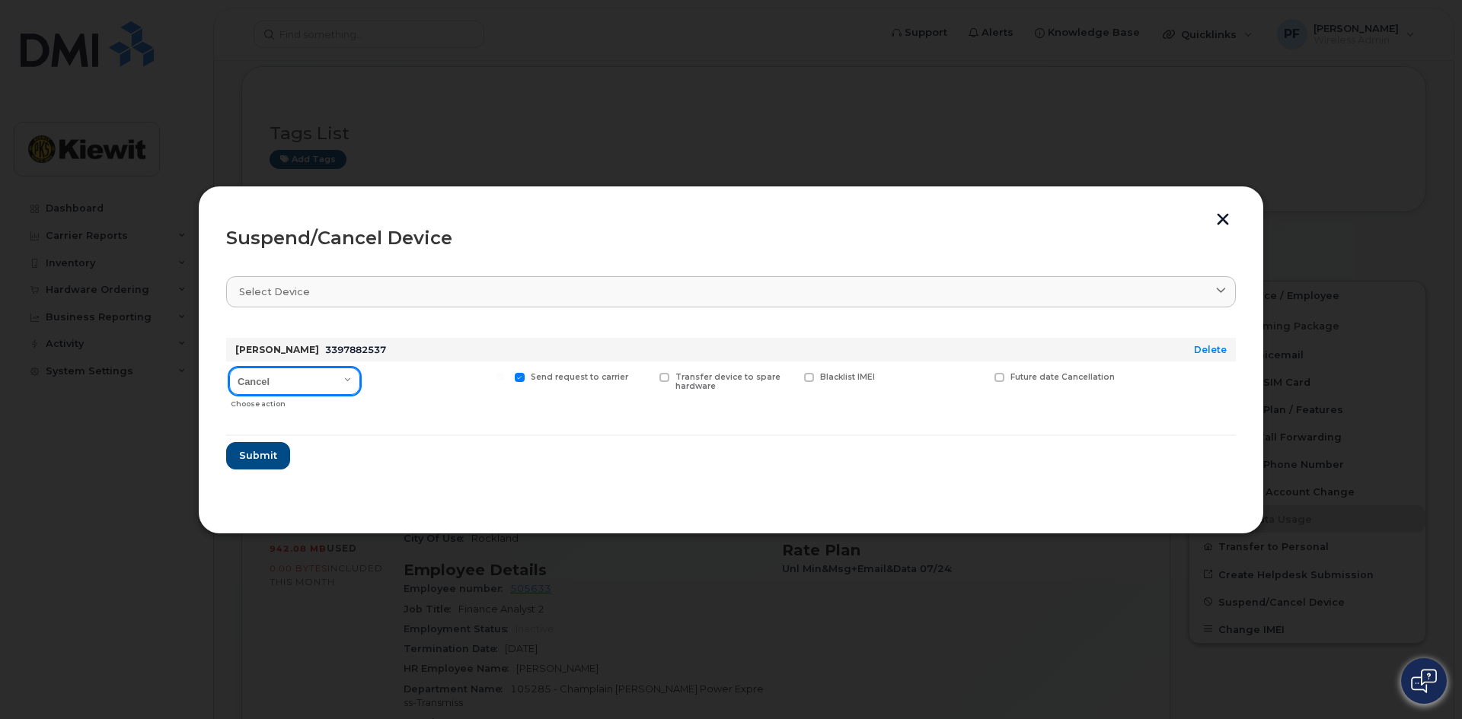
click at [312, 378] on select "Cancel Suspend - Reduced Rate Suspend - Full Rate Suspend - Lost Device/Stolen …" at bounding box center [294, 381] width 131 height 27
select select "[object Object]"
click at [229, 368] on select "Cancel Suspend - Reduced Rate Suspend - Full Rate Suspend - Lost Device/Stolen …" at bounding box center [294, 381] width 131 height 27
click at [399, 370] on div "Available for new activations/redeployments" at bounding box center [437, 389] width 141 height 54
click at [387, 373] on span "Available for new activations/redeployments" at bounding box center [443, 382] width 114 height 20
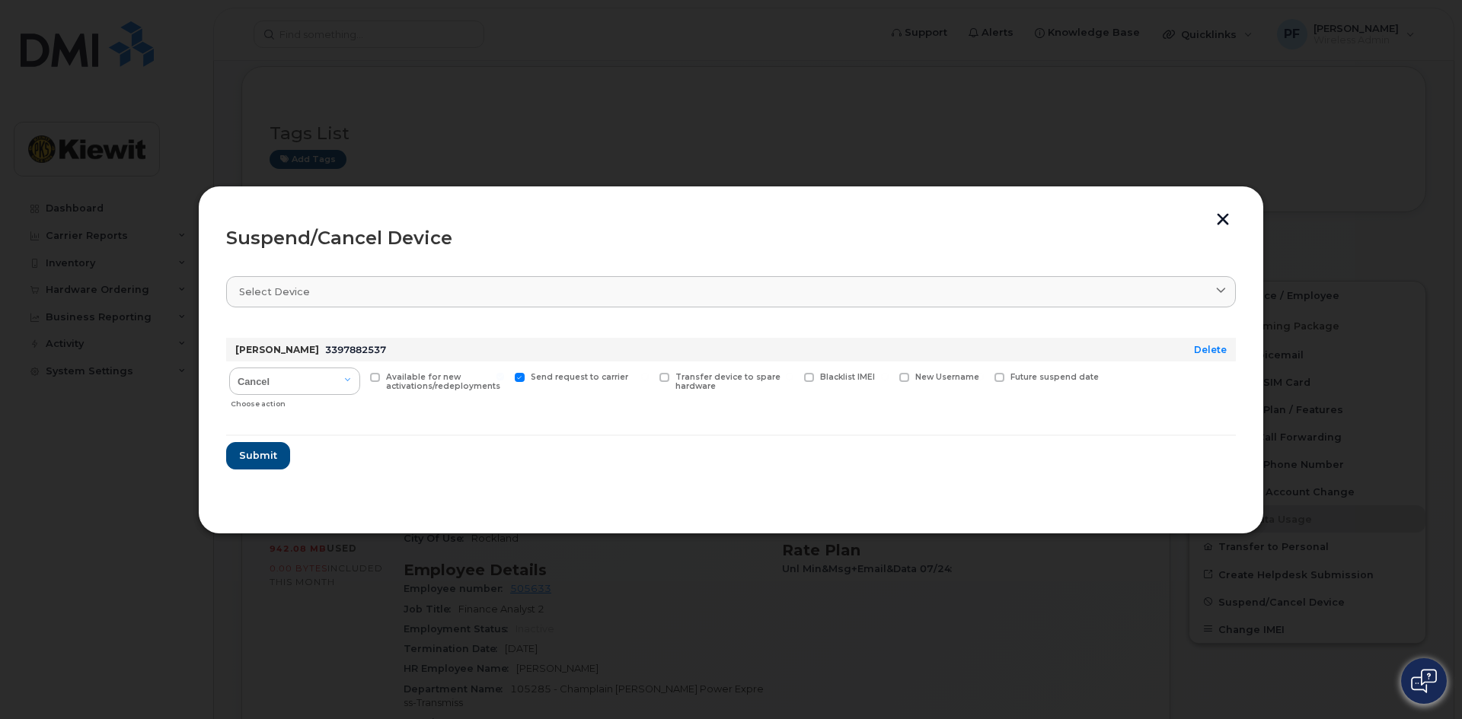
click at [359, 373] on input "Available for new activations/redeployments" at bounding box center [356, 377] width 8 height 8
checkbox input "true"
click at [275, 459] on span "Submit" at bounding box center [257, 455] width 38 height 14
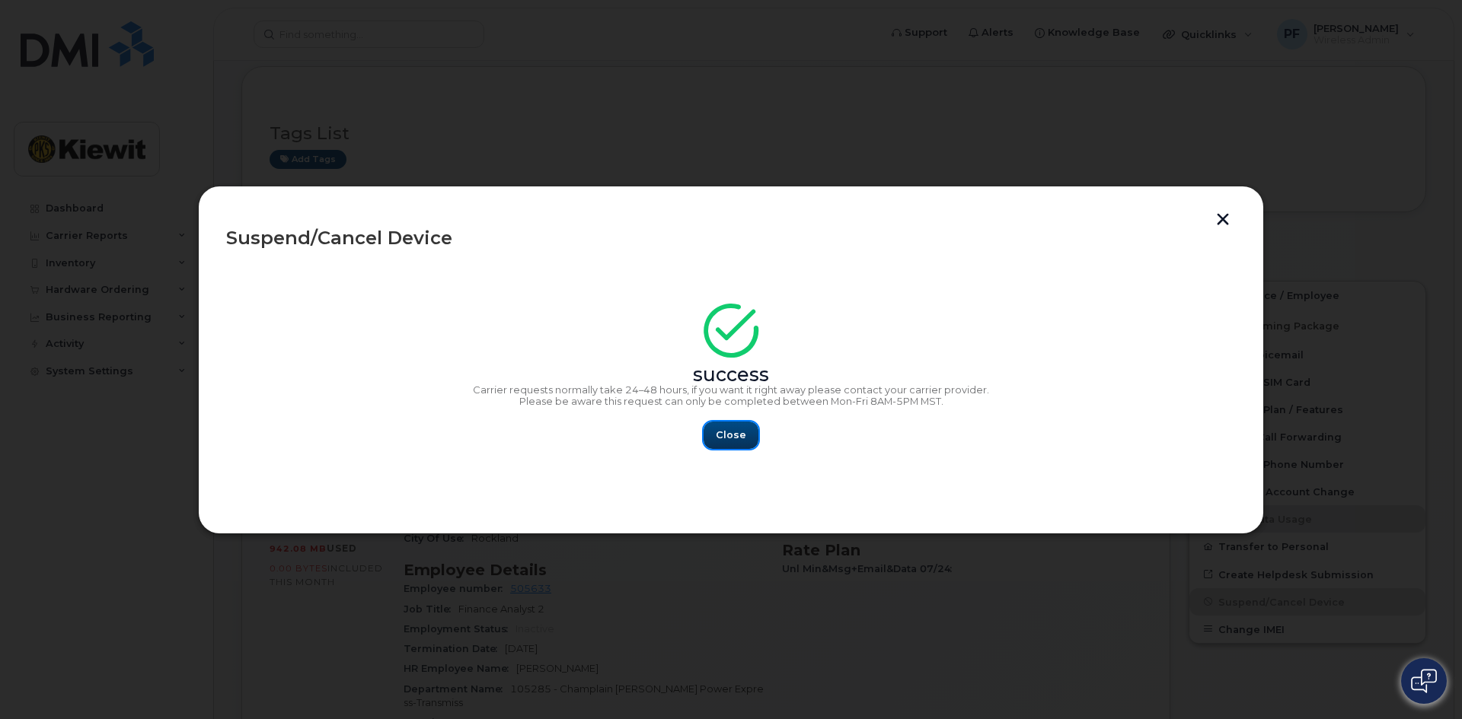
click at [729, 444] on button "Close" at bounding box center [730, 435] width 55 height 27
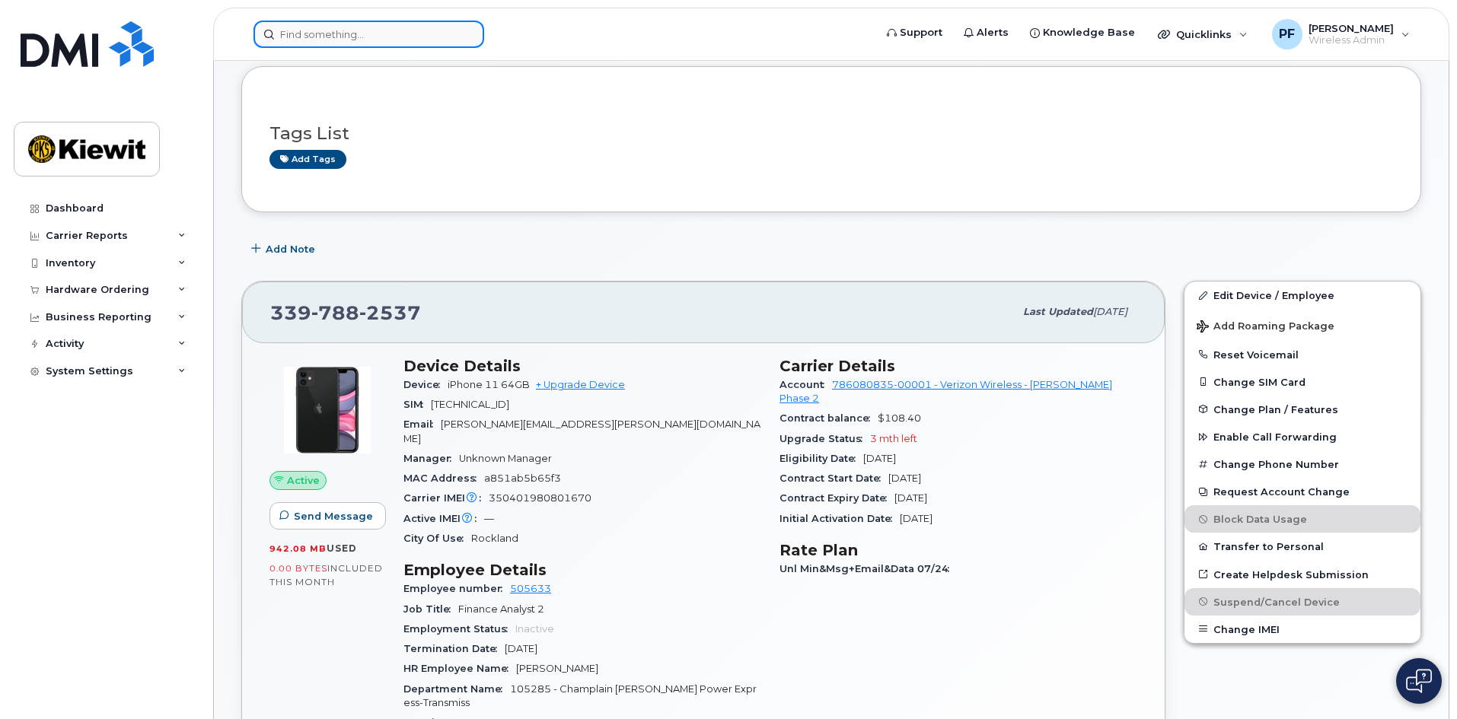
click at [397, 34] on input at bounding box center [368, 34] width 231 height 27
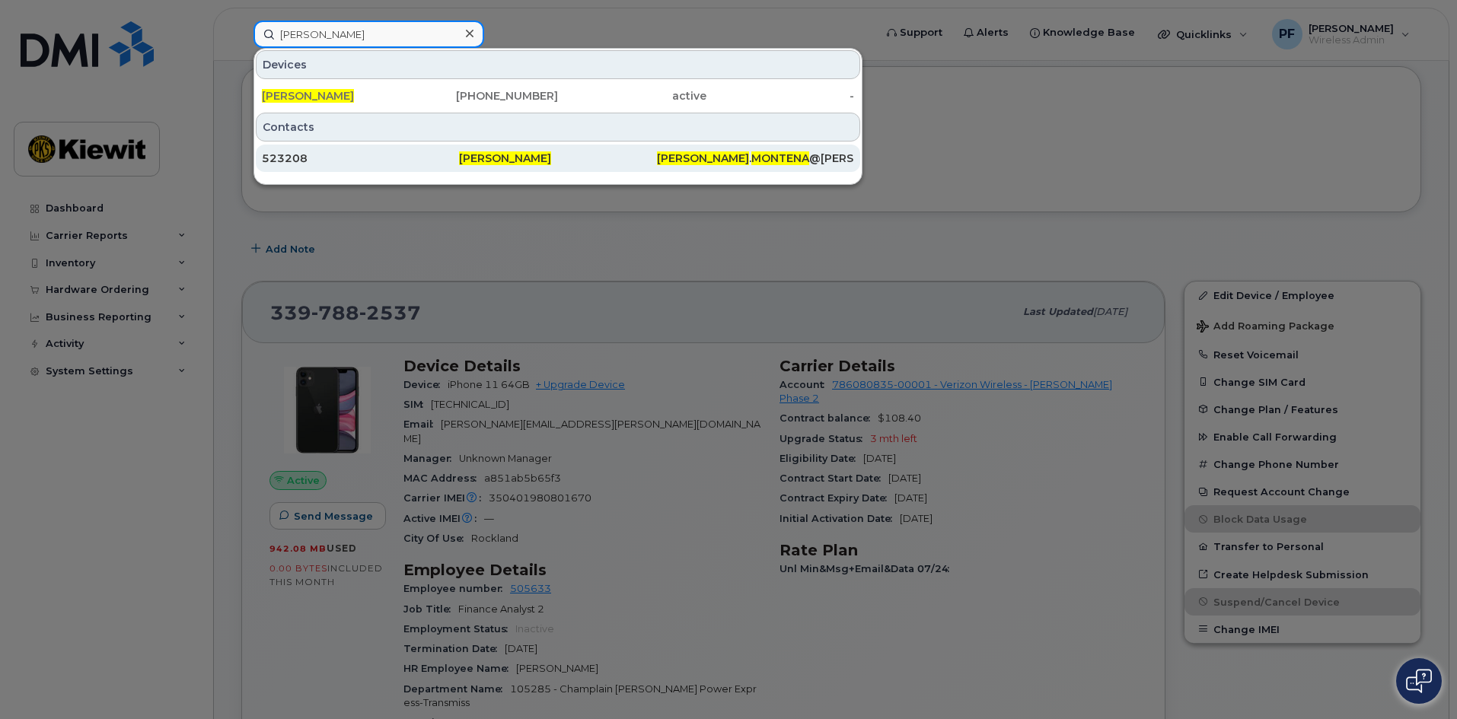
type input "thomas montena"
click at [356, 158] on div "523208" at bounding box center [360, 158] width 197 height 15
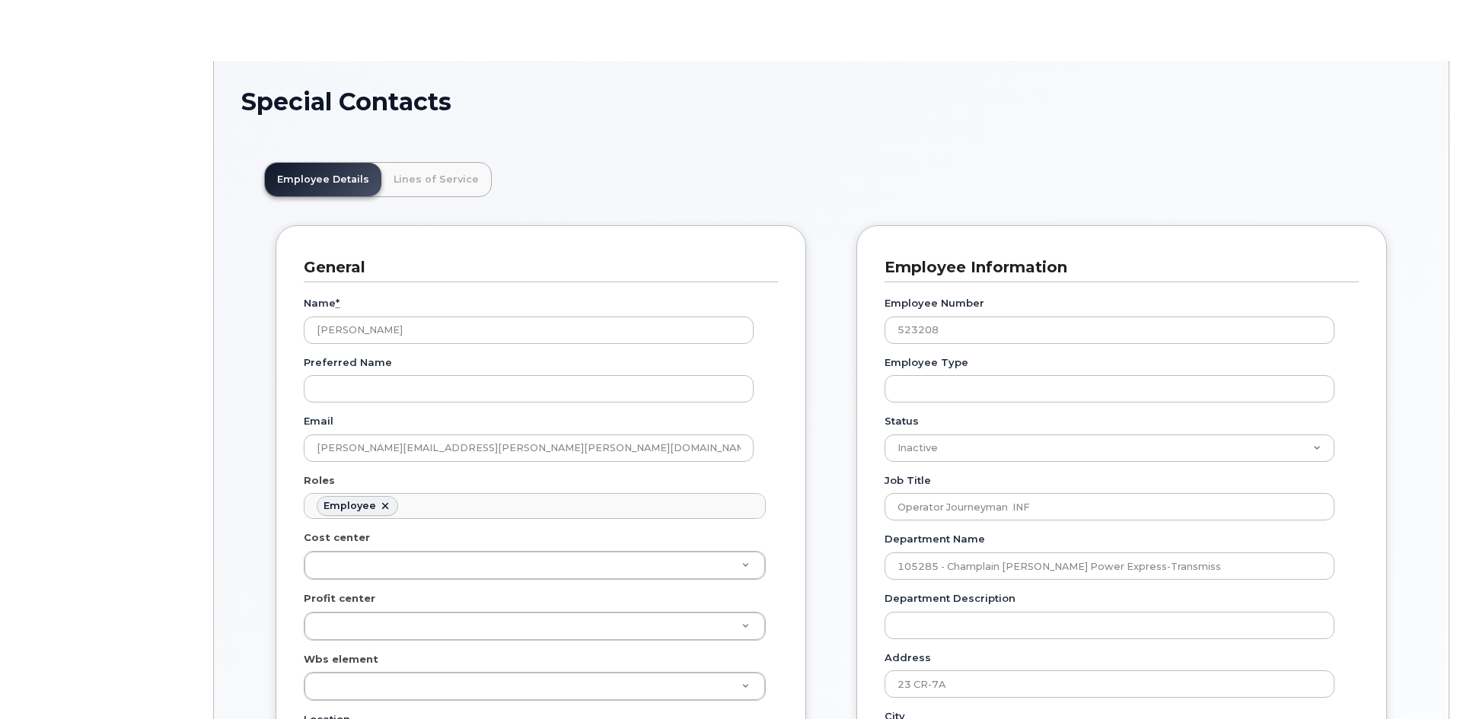
scroll to position [45, 0]
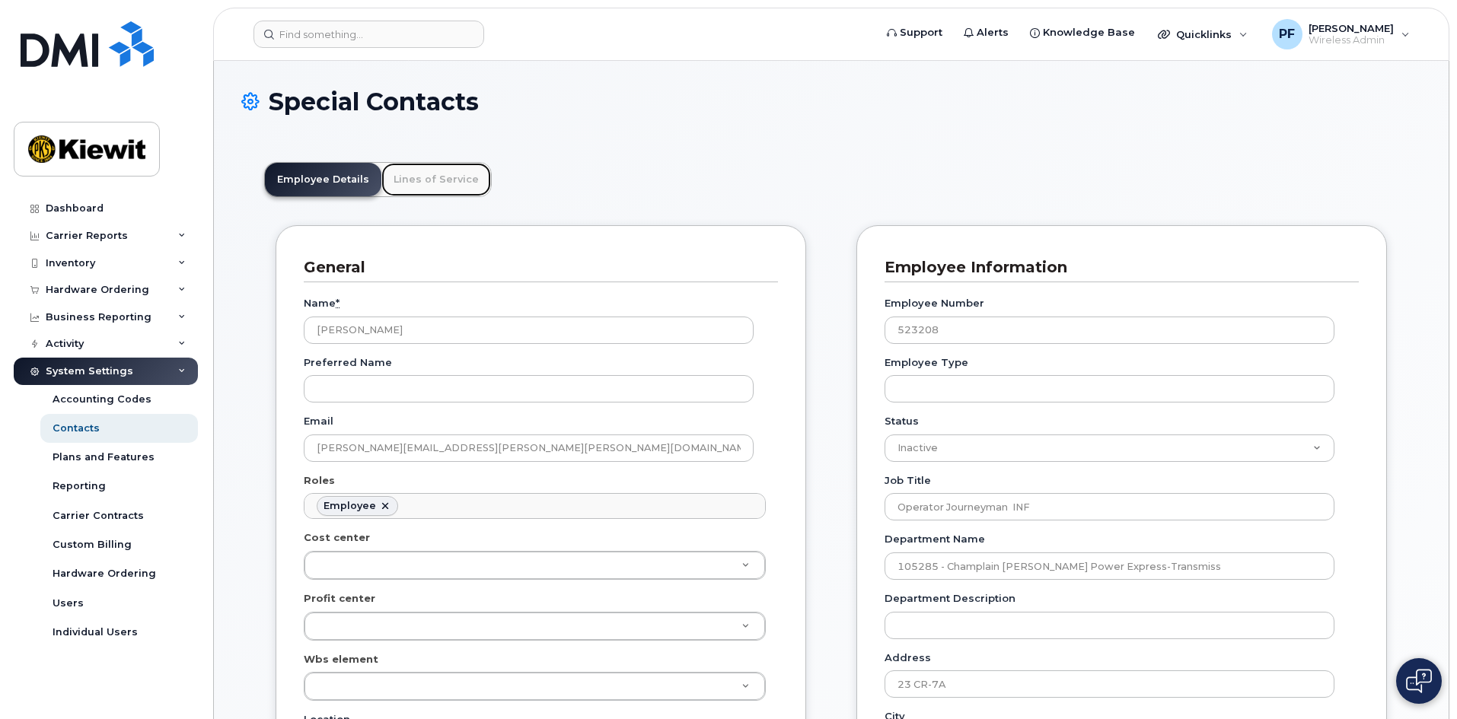
click at [396, 170] on link "Lines of Service" at bounding box center [436, 179] width 110 height 33
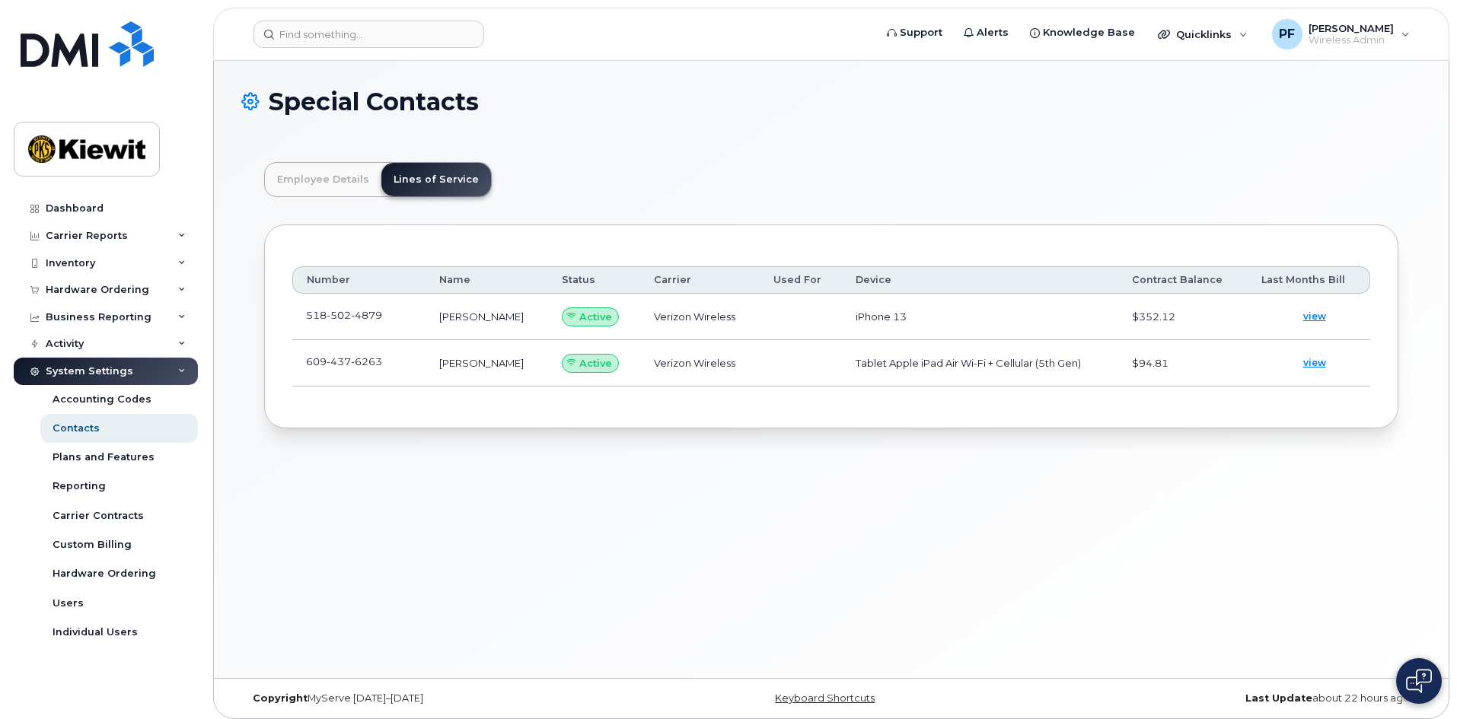
click at [402, 317] on td "518 502 4879" at bounding box center [358, 317] width 133 height 46
click at [399, 313] on span at bounding box center [394, 319] width 12 height 12
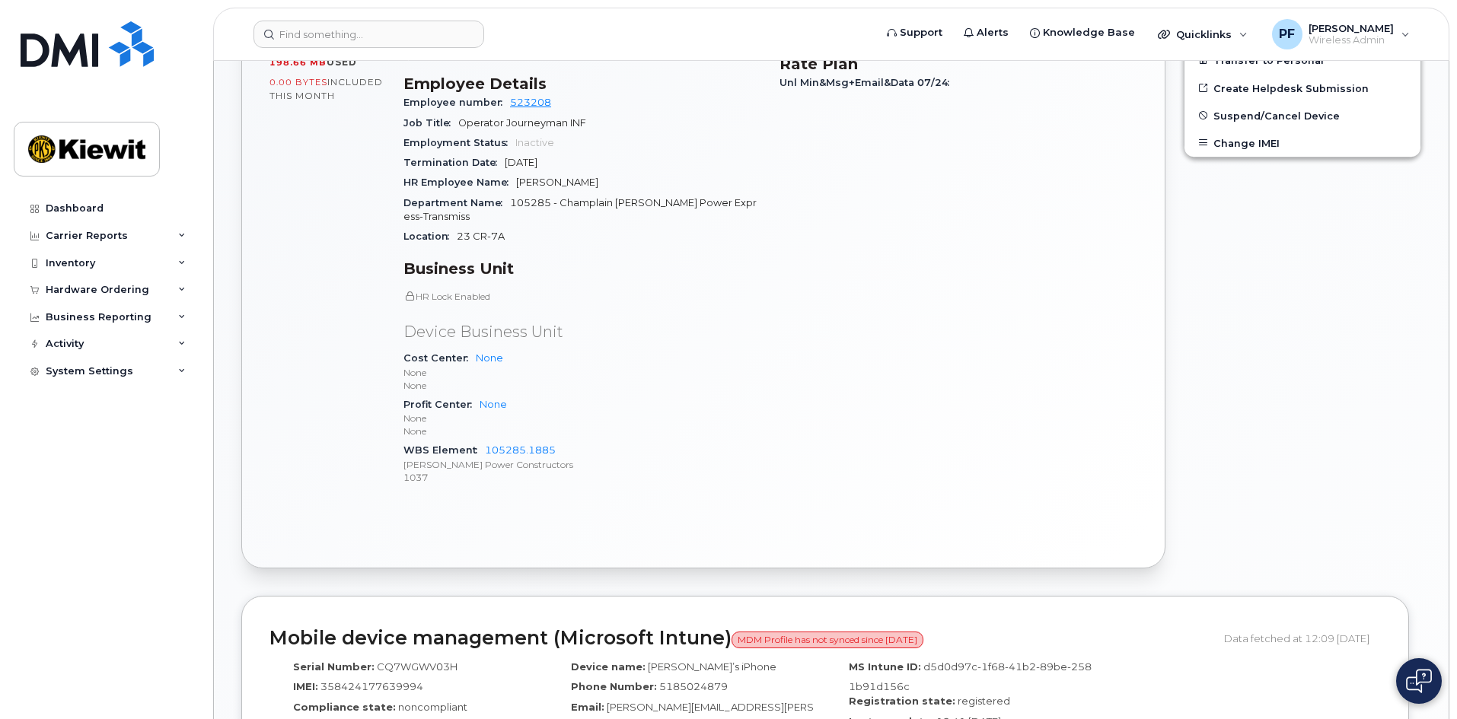
scroll to position [609, 0]
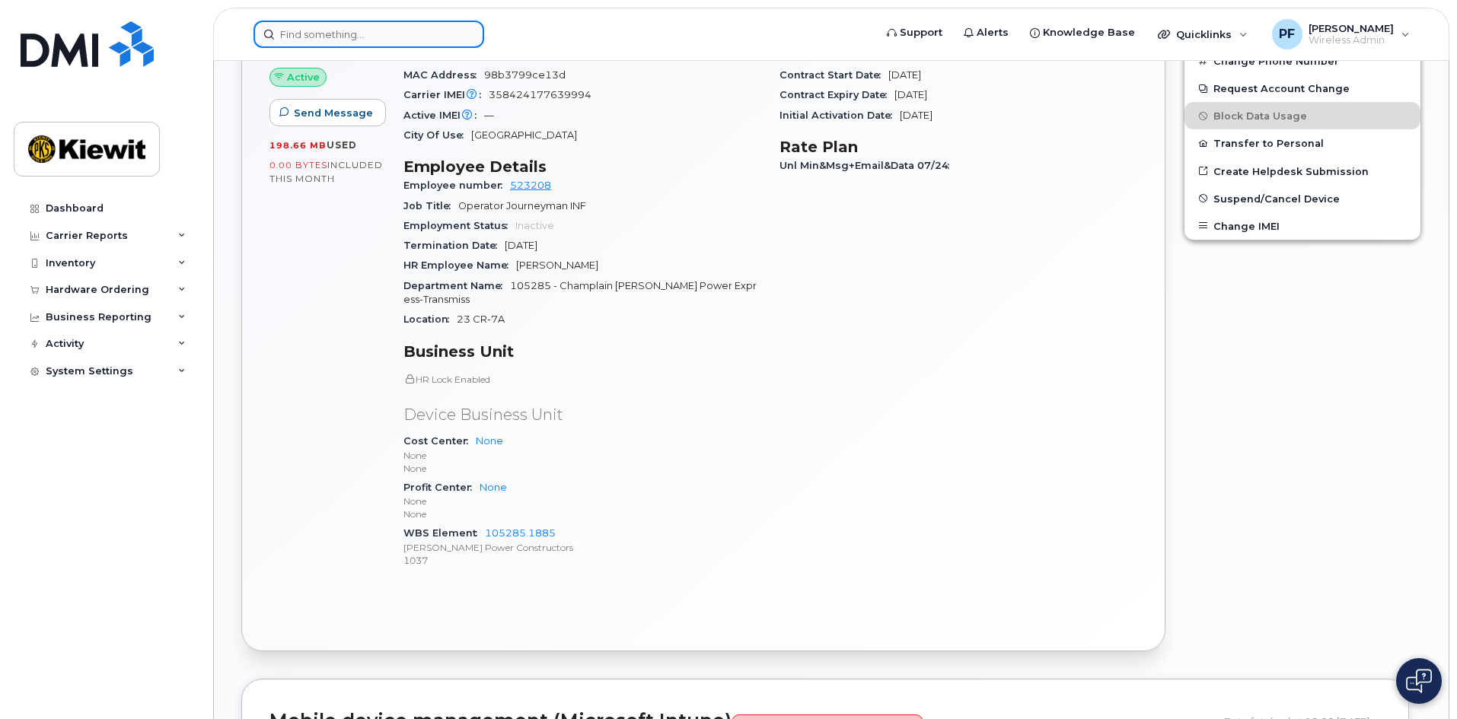
click at [419, 42] on input at bounding box center [368, 34] width 231 height 27
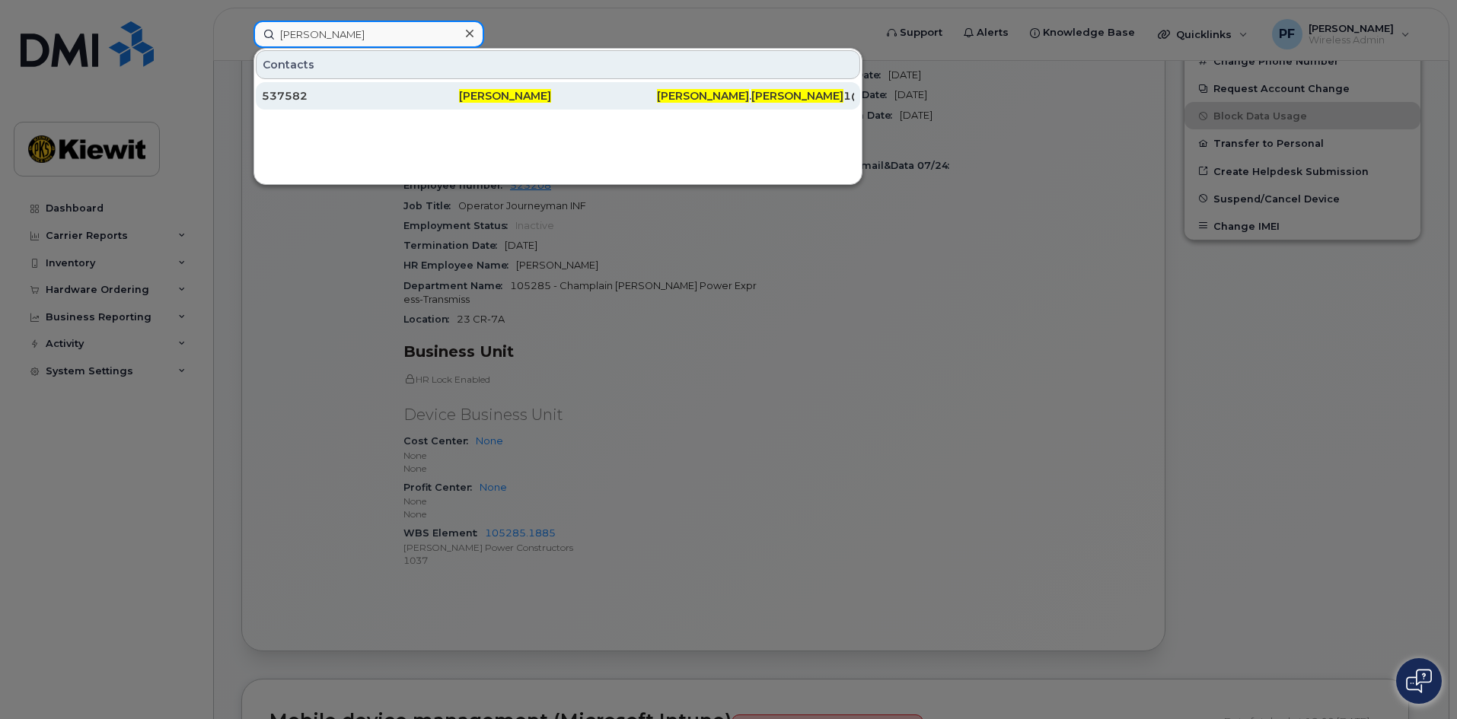
type input "mark phelps"
click at [316, 96] on div "537582" at bounding box center [360, 95] width 197 height 15
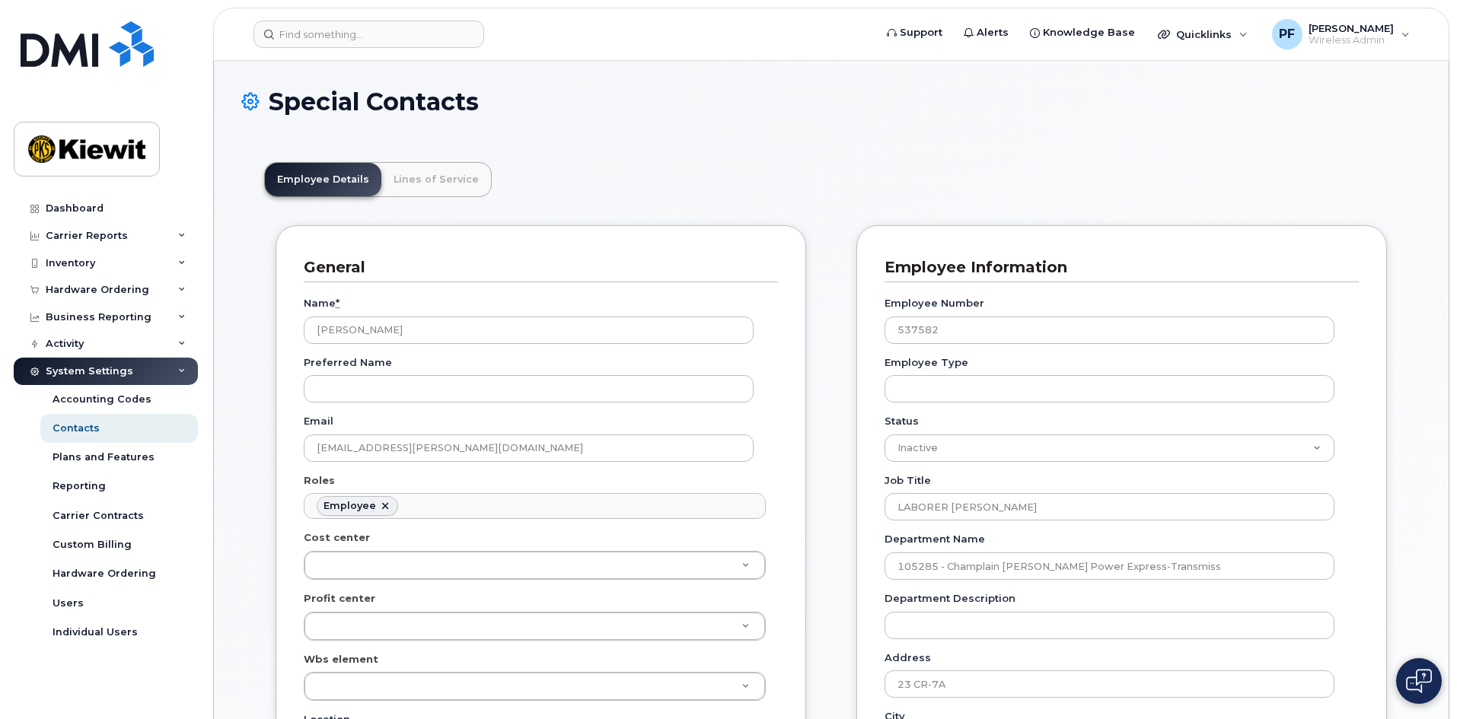
scroll to position [45, 0]
click at [410, 184] on link "Lines of Service" at bounding box center [436, 179] width 110 height 33
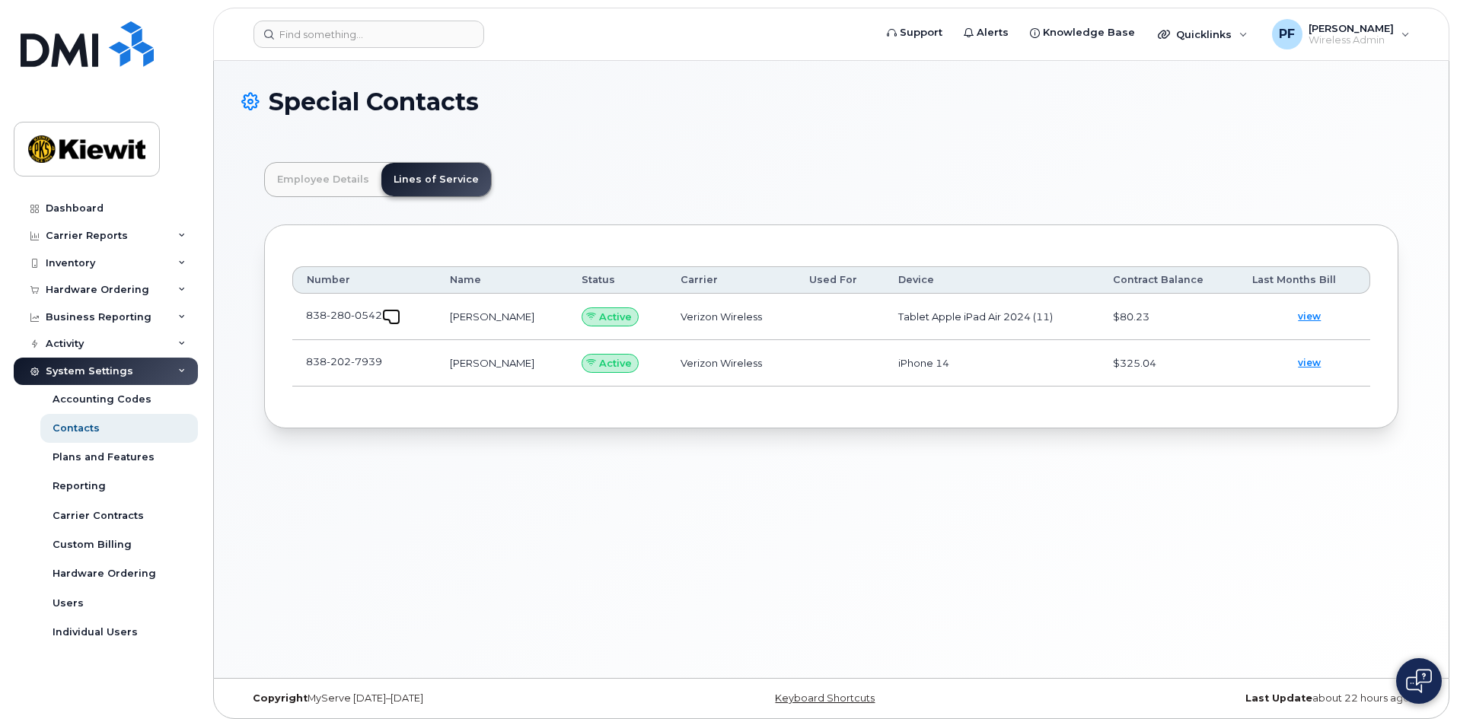
click at [390, 316] on span at bounding box center [394, 319] width 12 height 12
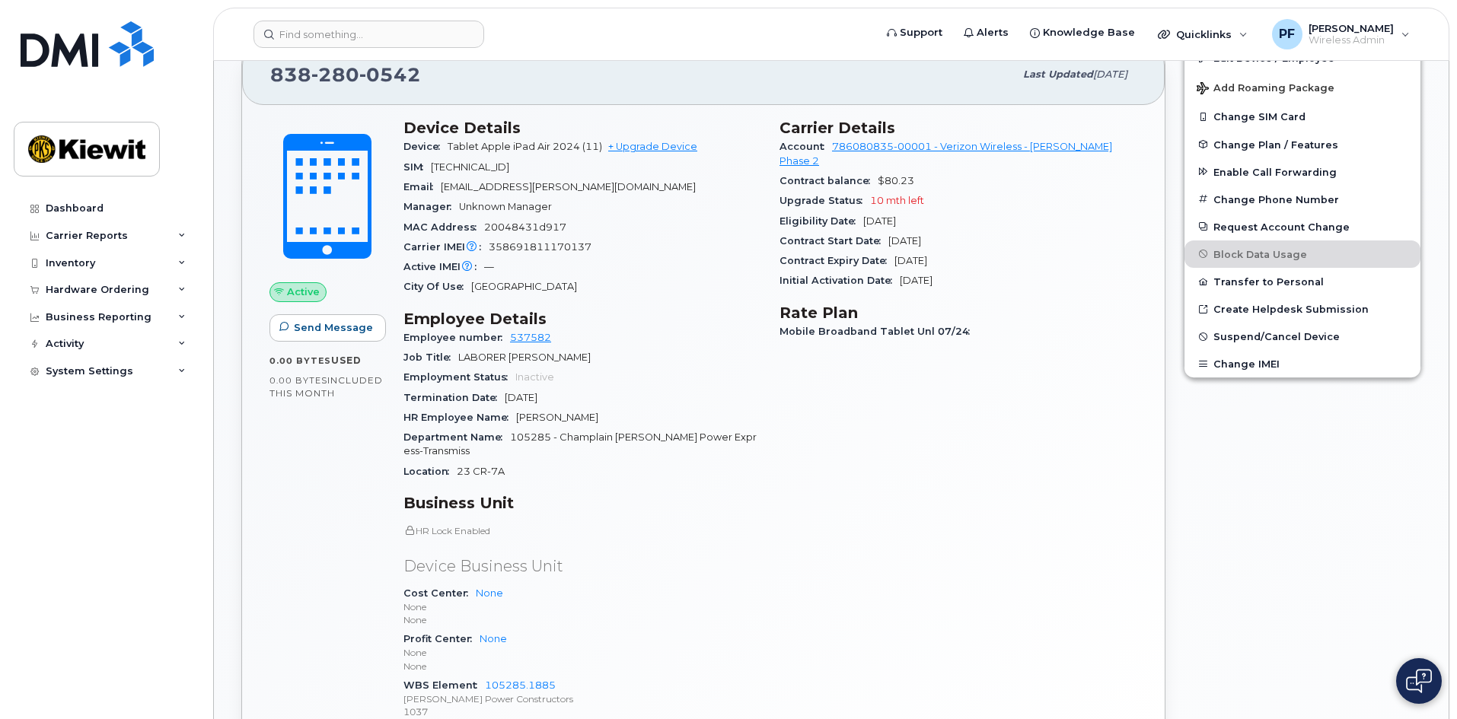
scroll to position [273, 0]
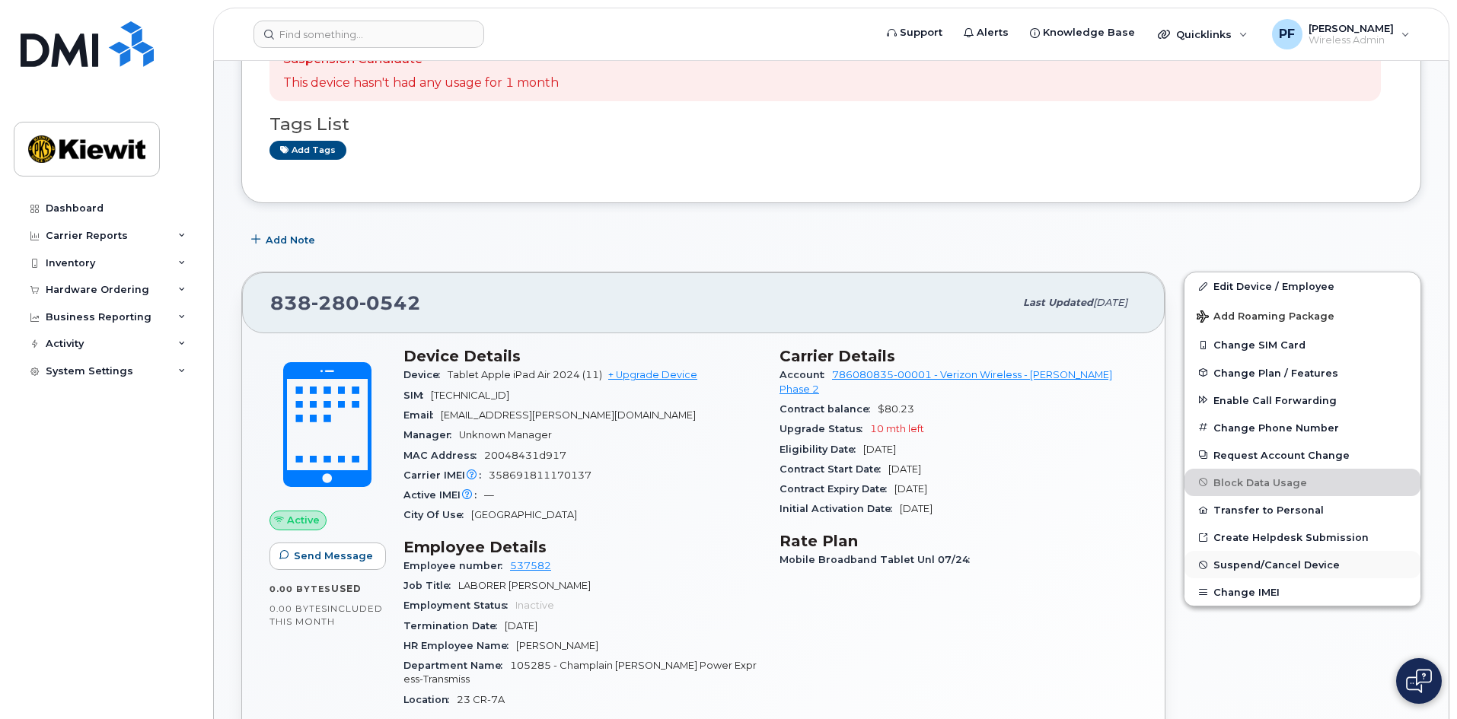
click at [1264, 568] on span "Suspend/Cancel Device" at bounding box center [1276, 565] width 126 height 11
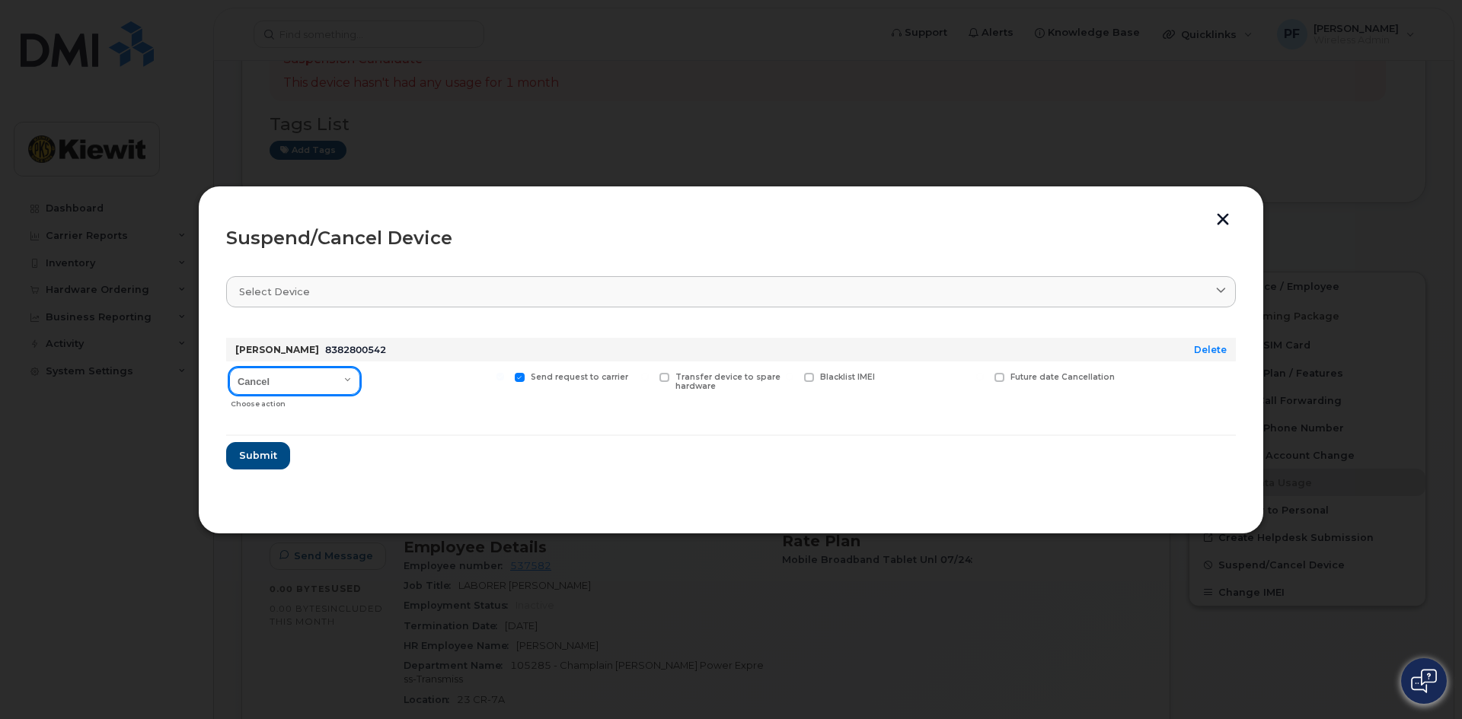
click at [303, 383] on select "Cancel Suspend - Reduced Rate Suspend - Full Rate Suspend - Lost Device/Stolen …" at bounding box center [294, 381] width 131 height 27
select select "[object Object]"
click at [229, 368] on select "Cancel Suspend - Reduced Rate Suspend - Full Rate Suspend - Lost Device/Stolen …" at bounding box center [294, 381] width 131 height 27
click at [439, 372] on span "Available for new activations/redeployments" at bounding box center [443, 382] width 114 height 20
click at [359, 373] on input "Available for new activations/redeployments" at bounding box center [356, 377] width 8 height 8
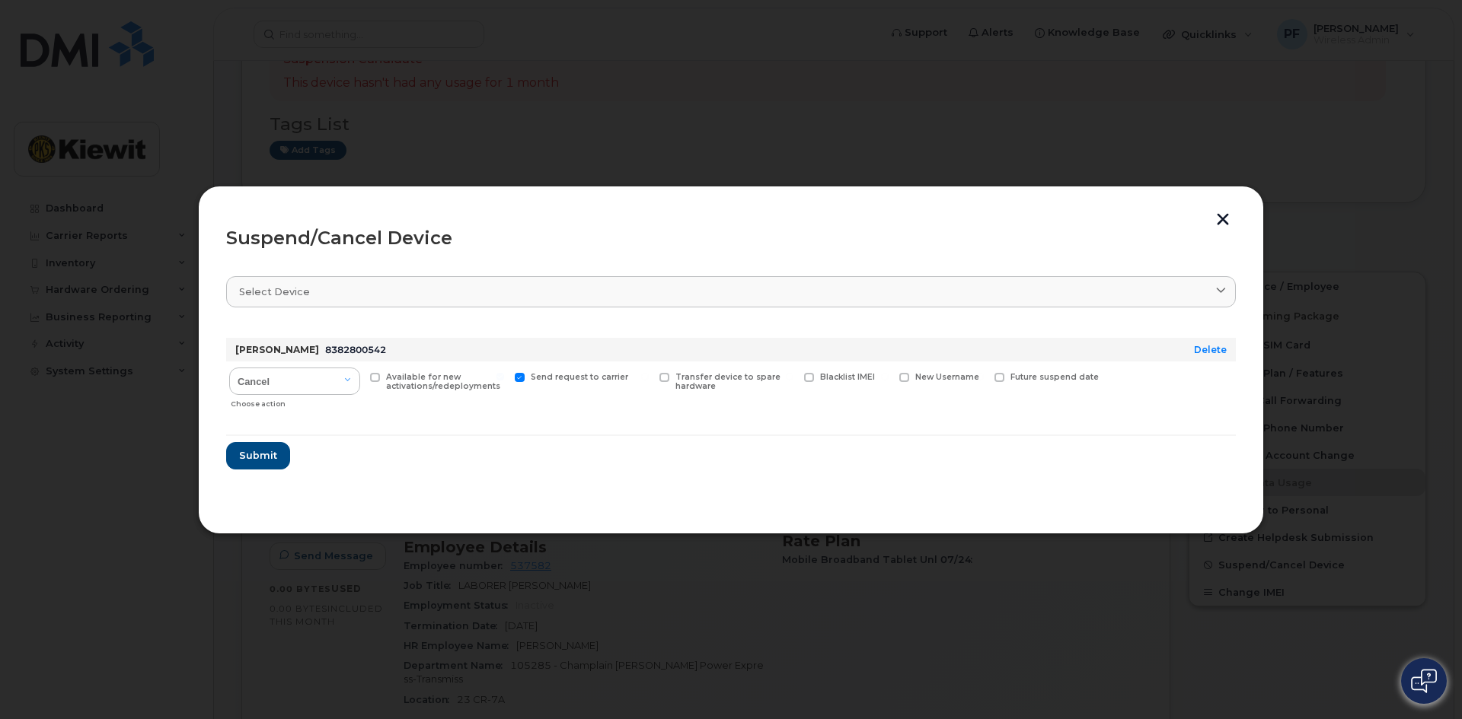
checkbox input "true"
click at [273, 457] on span "Submit" at bounding box center [257, 455] width 38 height 14
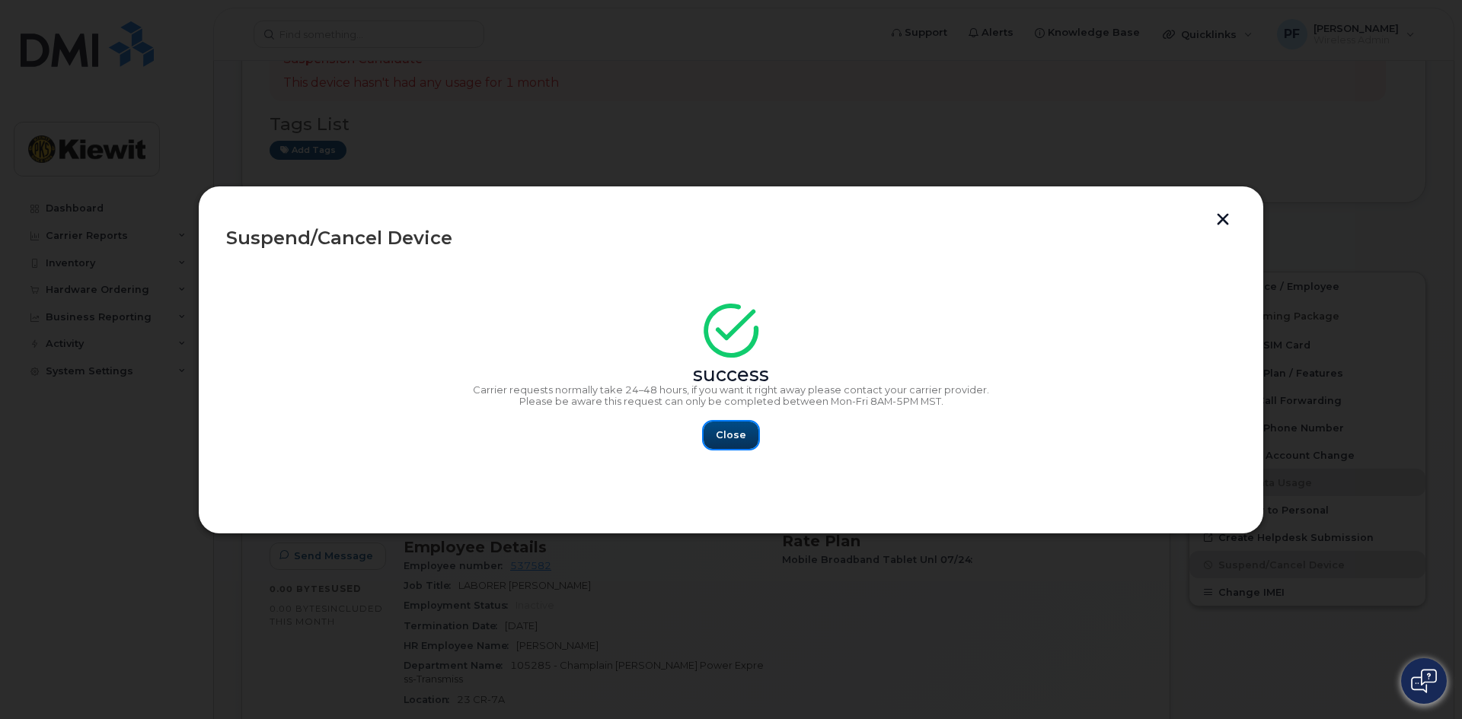
click at [733, 432] on span "Close" at bounding box center [731, 435] width 30 height 14
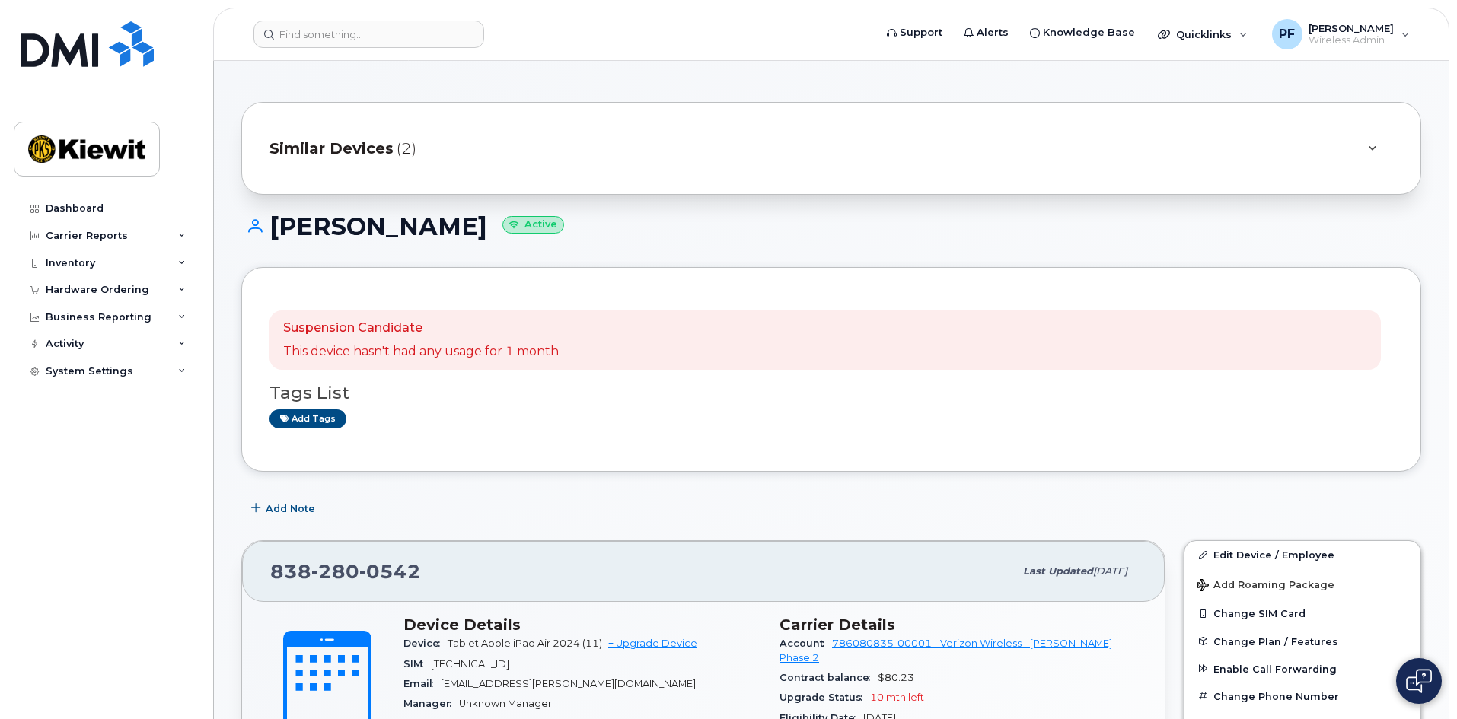
scroll to position [0, 0]
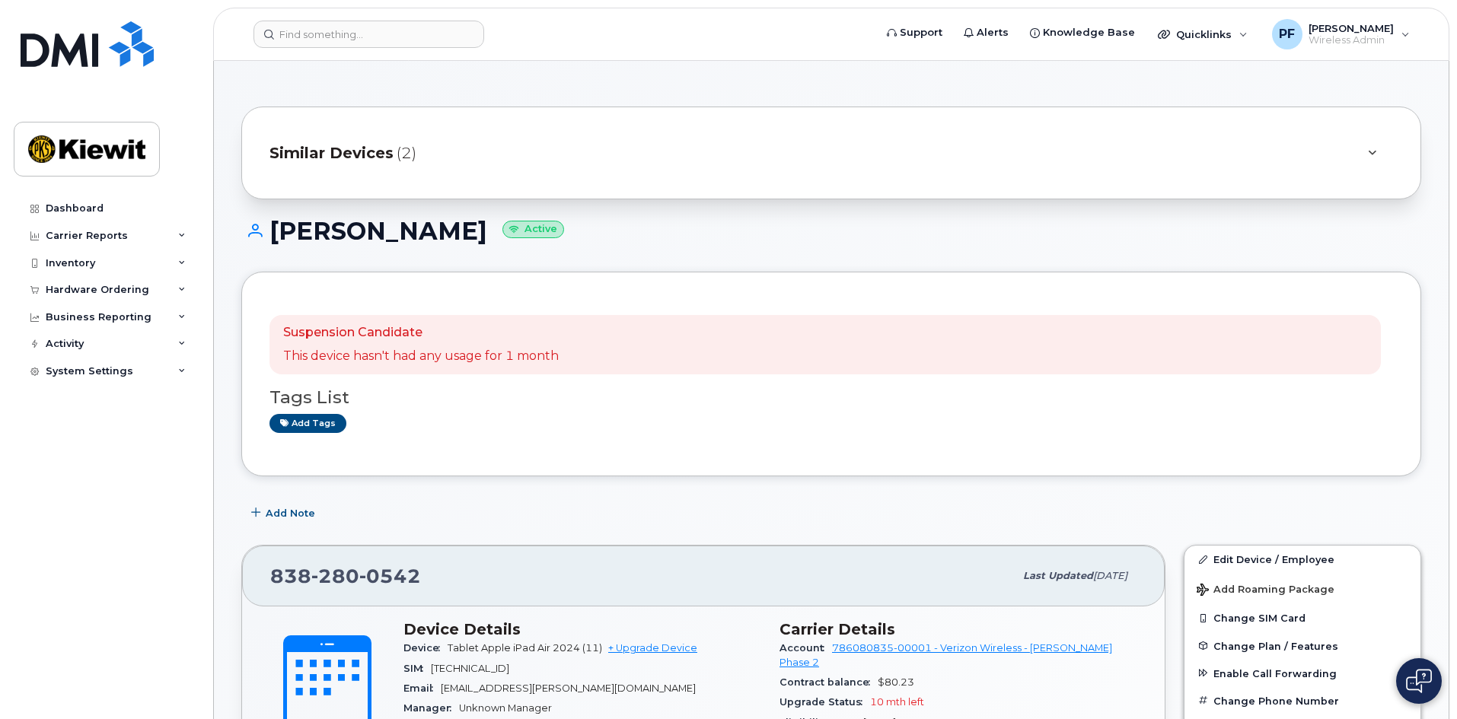
click at [345, 149] on span "Similar Devices" at bounding box center [331, 153] width 124 height 22
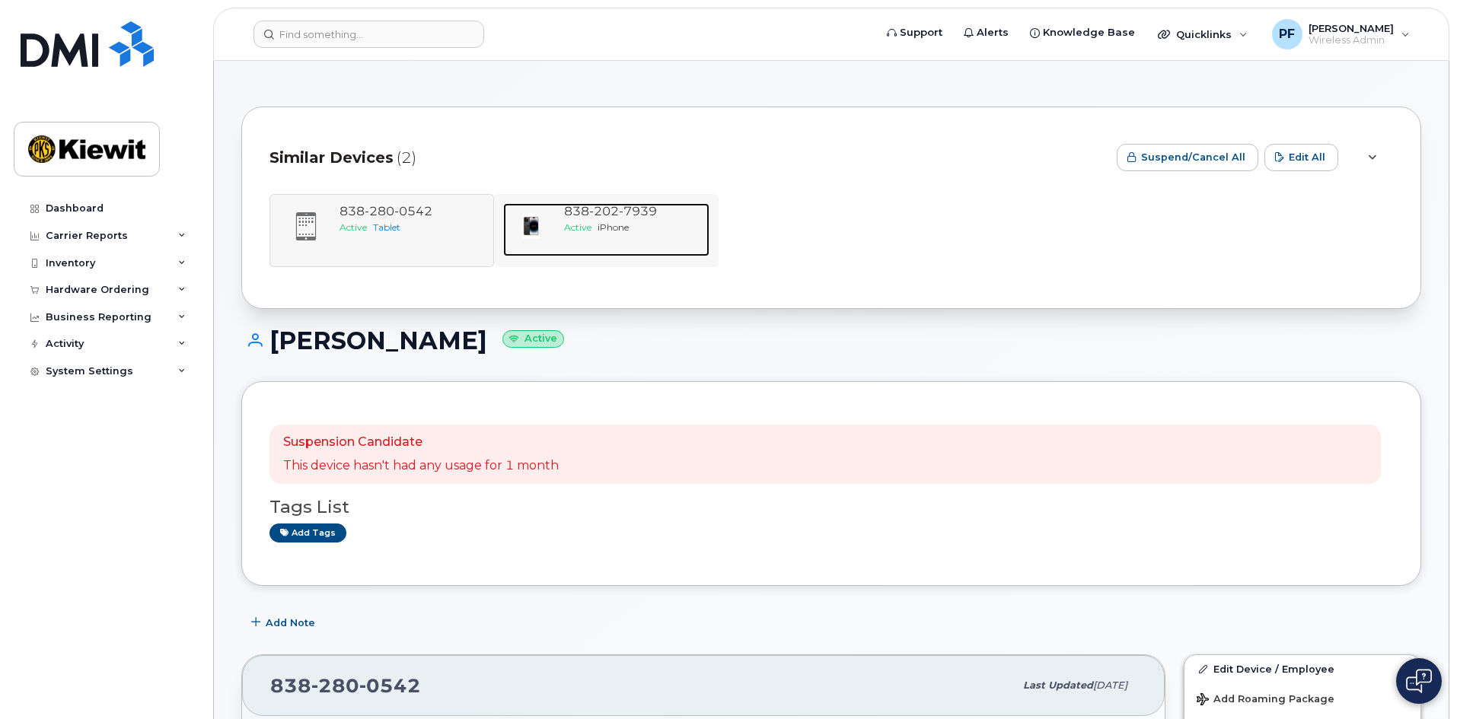
click at [617, 218] on div "838 202 7939" at bounding box center [633, 212] width 139 height 18
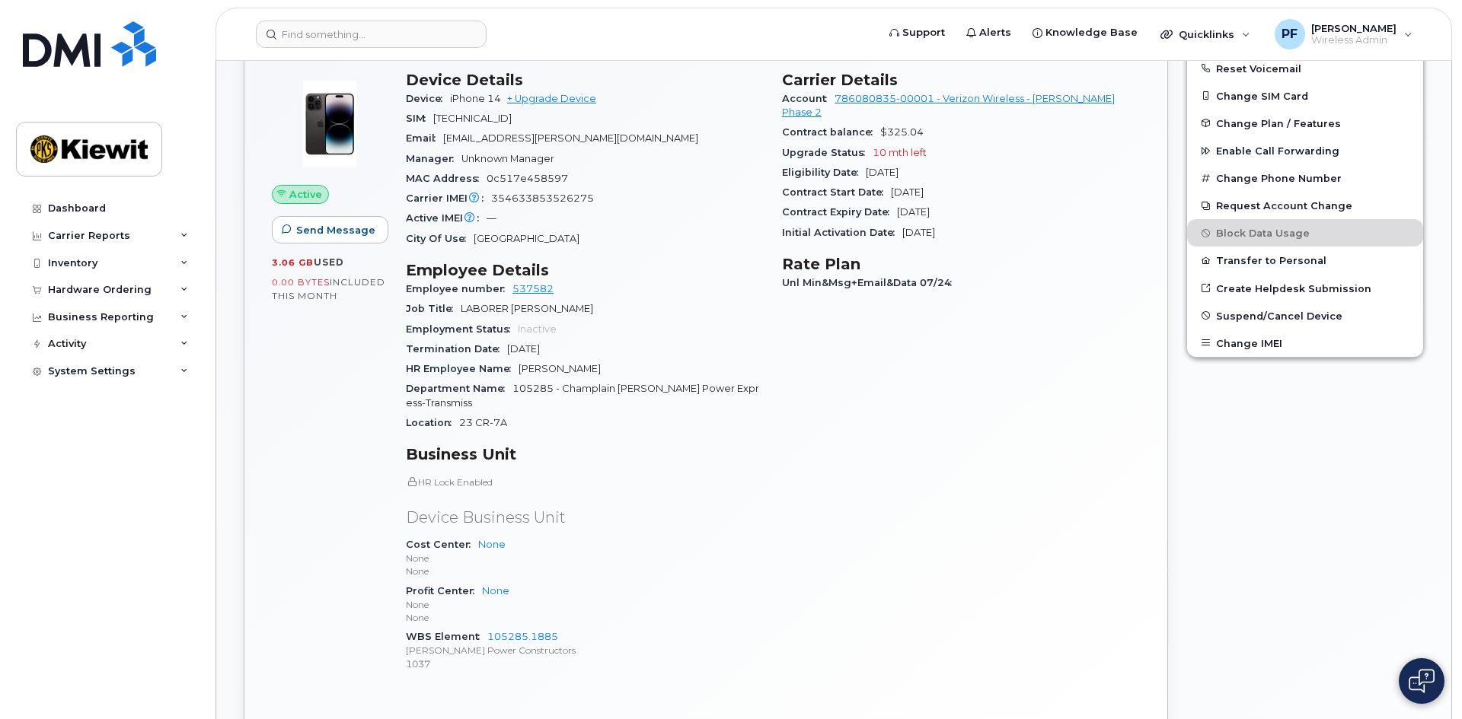
scroll to position [305, 0]
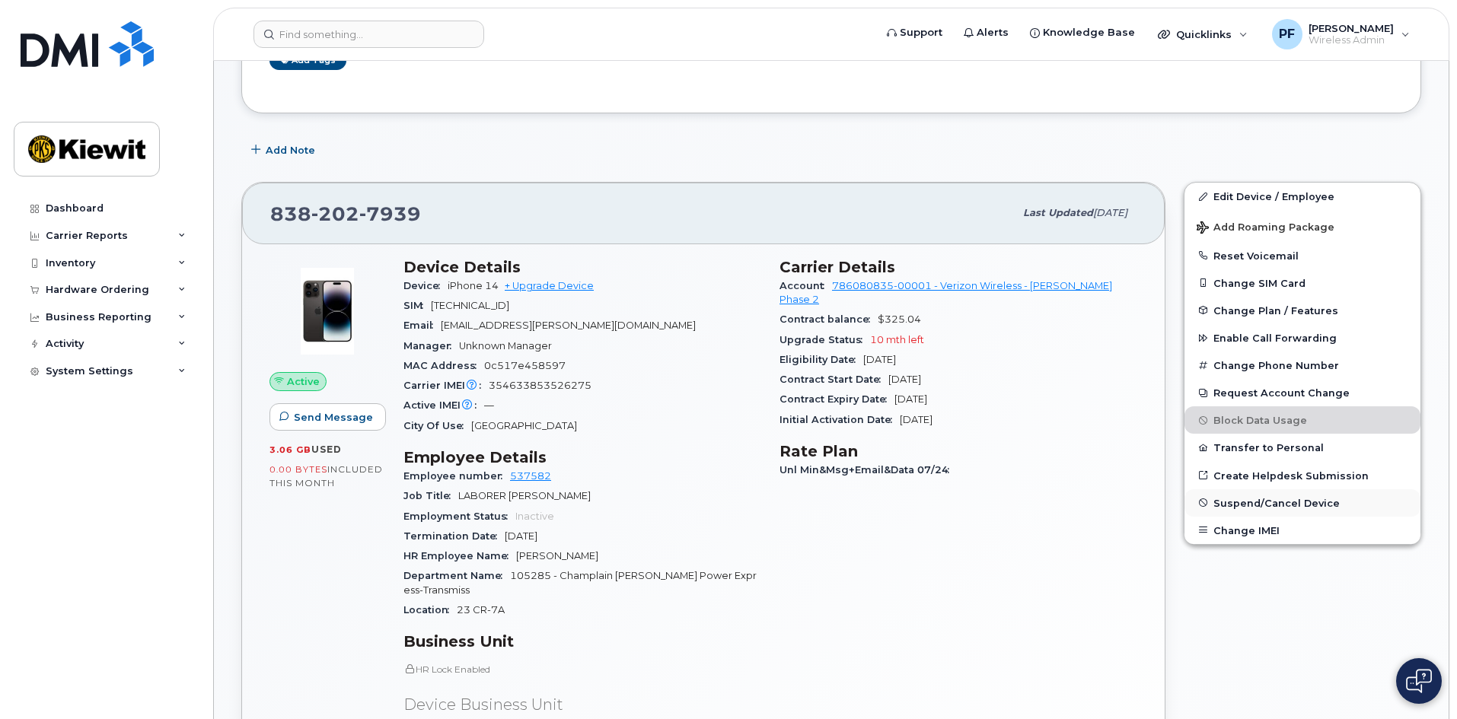
click at [1230, 497] on span "Suspend/Cancel Device" at bounding box center [1276, 502] width 126 height 11
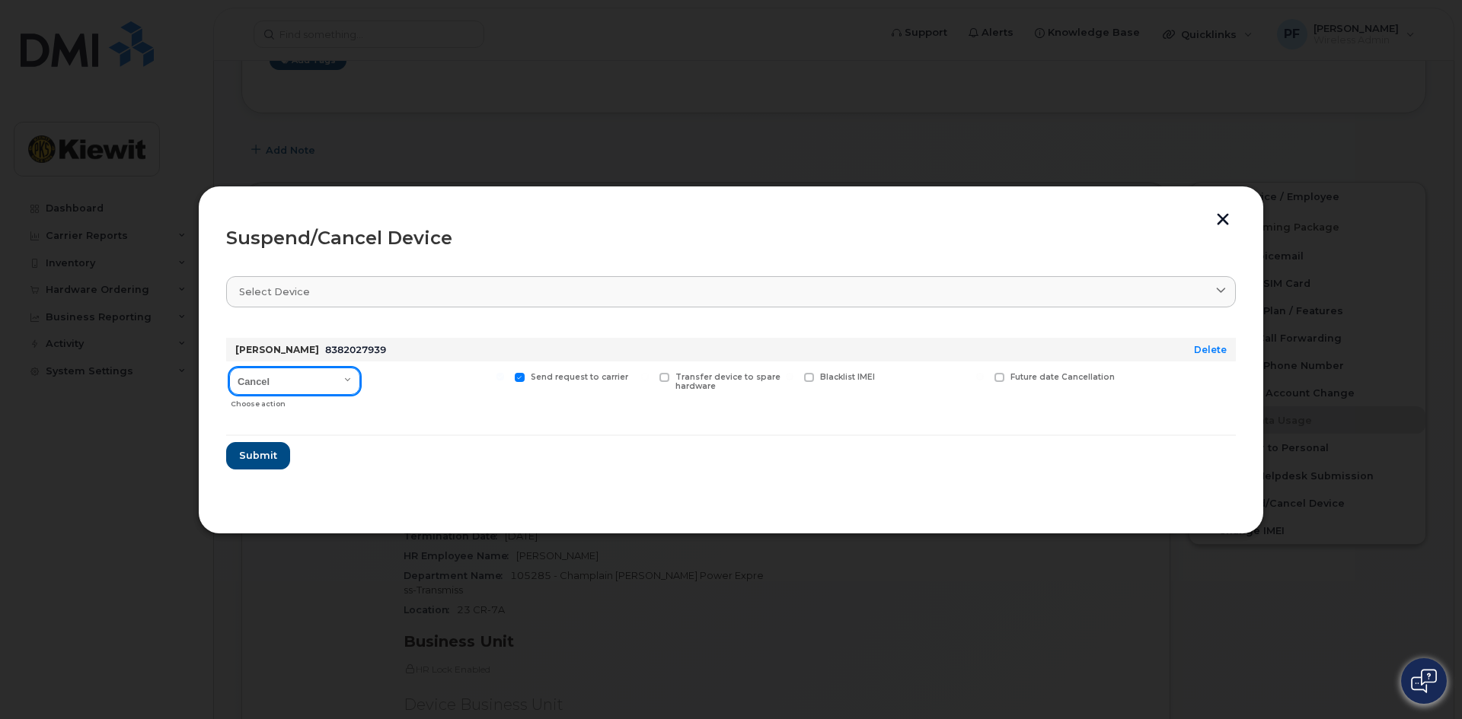
drag, startPoint x: 283, startPoint y: 373, endPoint x: 282, endPoint y: 381, distance: 7.7
click at [283, 373] on select "Cancel Suspend - Reduced Rate Suspend - Full Rate Suspend - Lost Device/Stolen …" at bounding box center [294, 381] width 131 height 27
select select "[object Object]"
click at [229, 368] on select "Cancel Suspend - Reduced Rate Suspend - Full Rate Suspend - Lost Device/Stolen …" at bounding box center [294, 381] width 131 height 27
click at [407, 381] on span "Available for new activations/redeployments" at bounding box center [443, 382] width 114 height 20
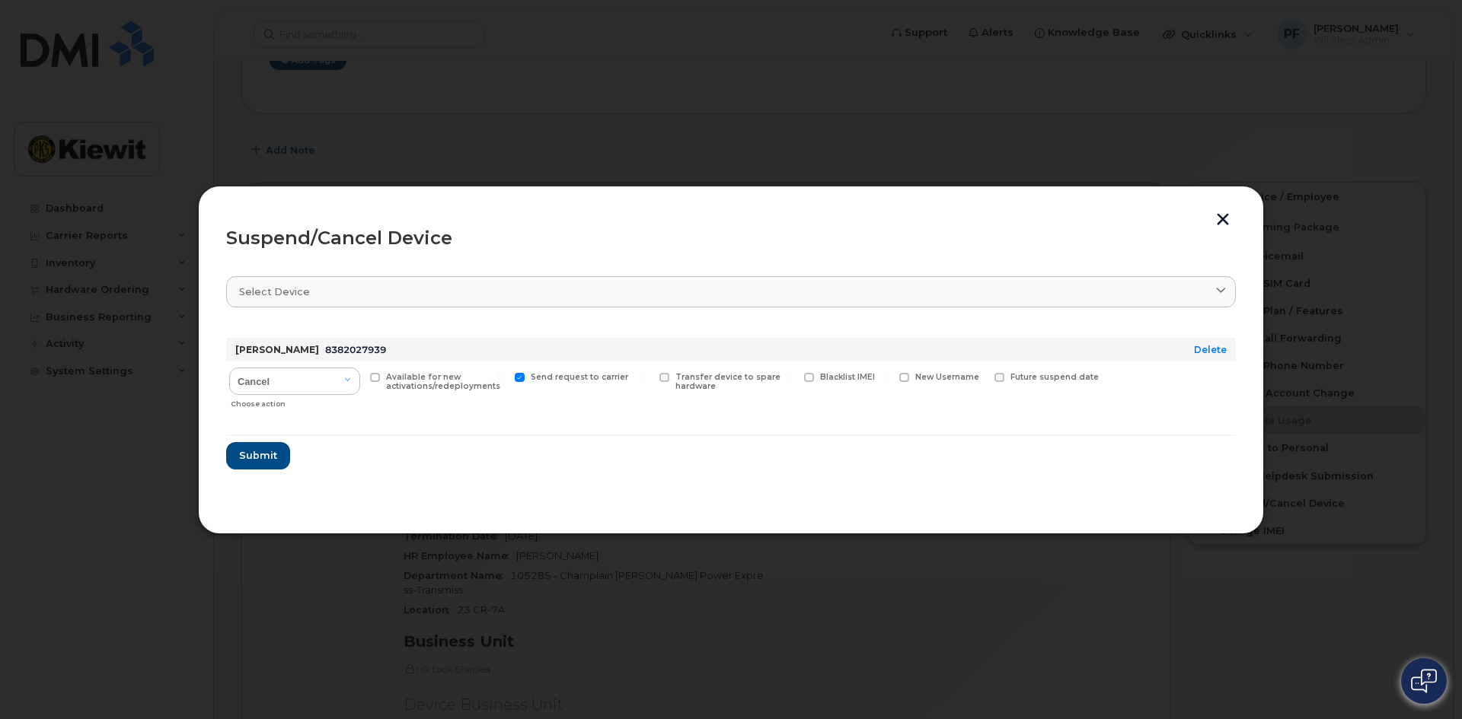
click at [359, 381] on input "Available for new activations/redeployments" at bounding box center [356, 377] width 8 height 8
checkbox input "true"
click at [277, 454] on button "Submit" at bounding box center [257, 455] width 62 height 27
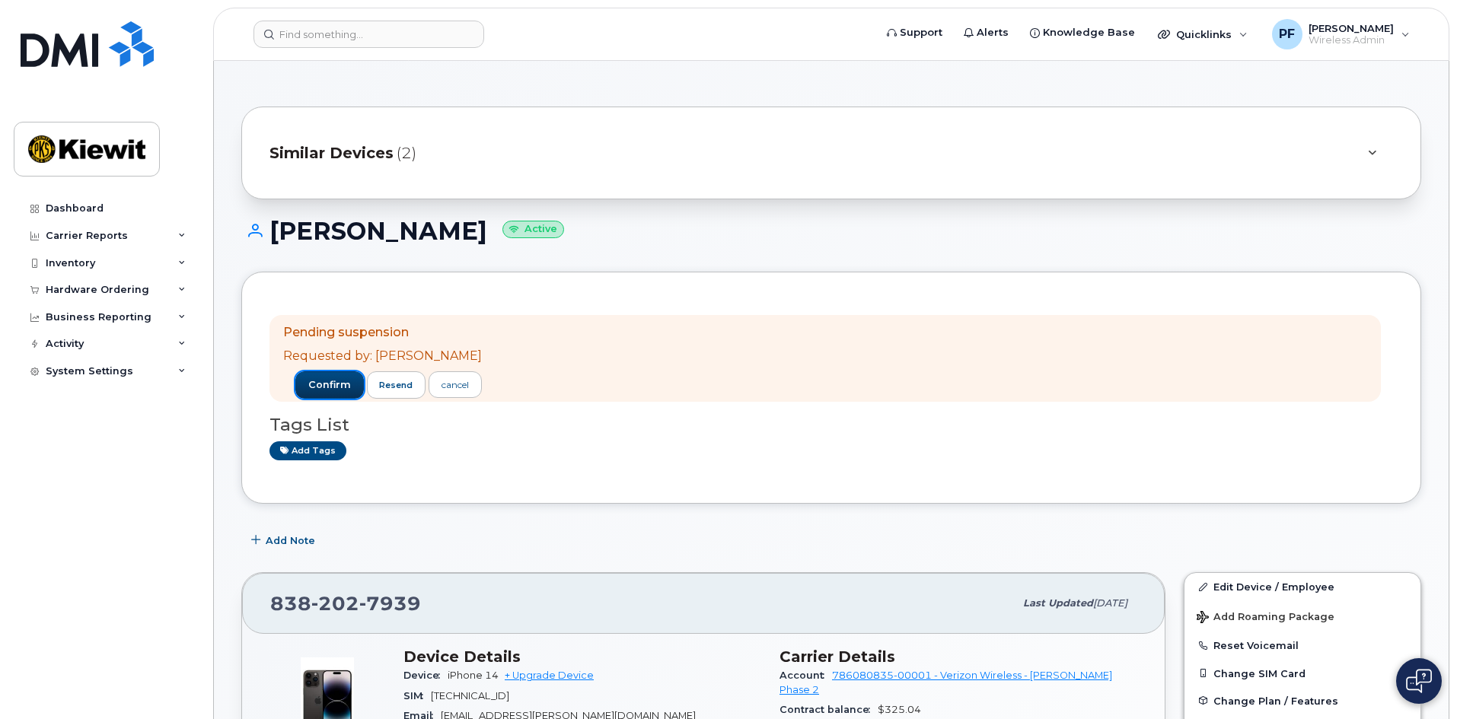
click at [324, 381] on span "confirm" at bounding box center [329, 385] width 43 height 14
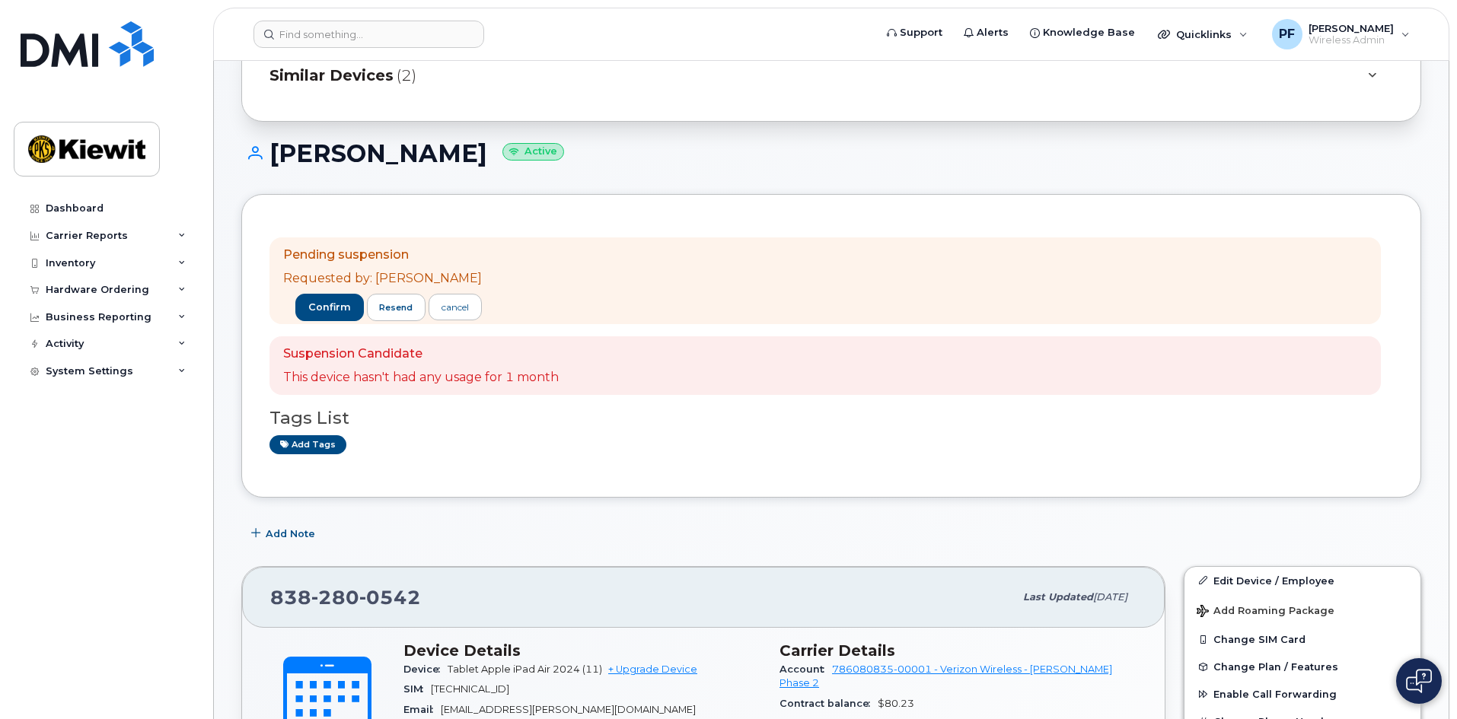
scroll to position [152, 0]
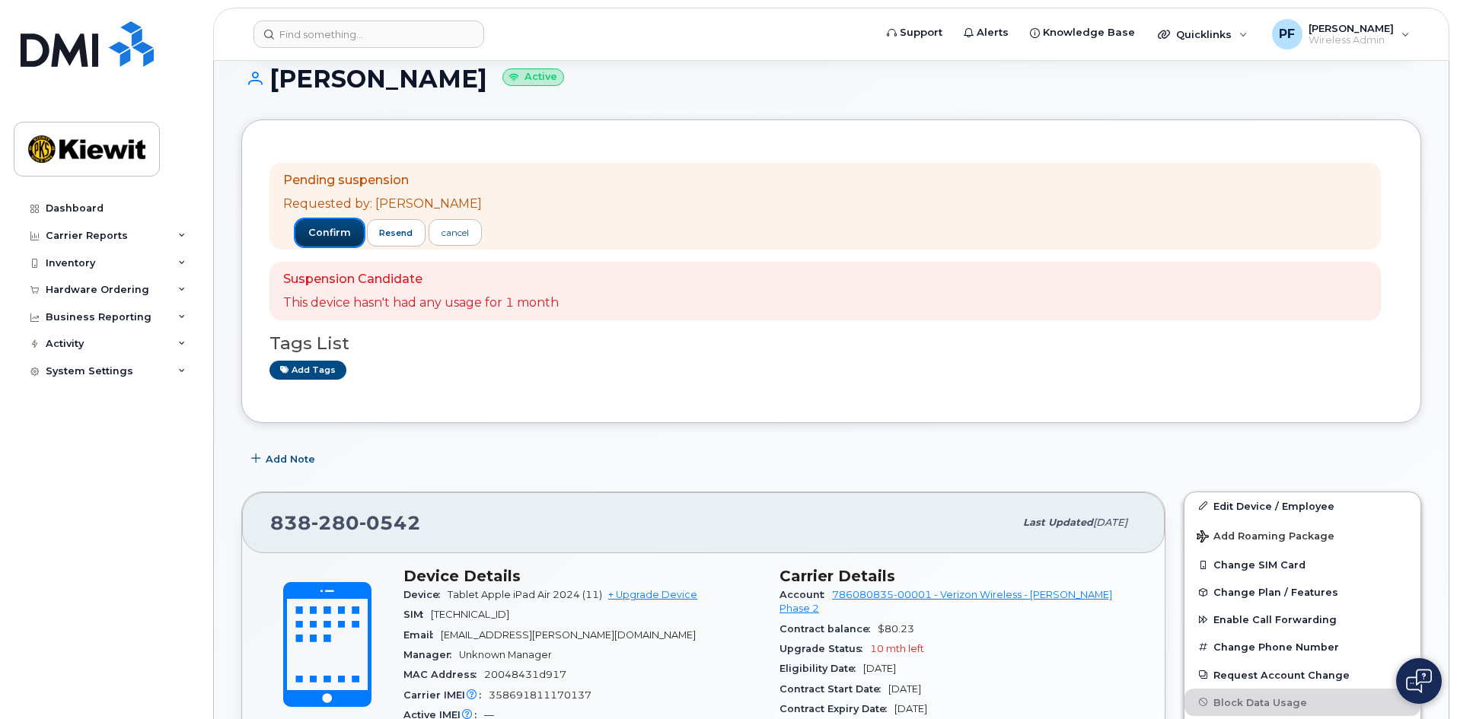
click at [308, 236] on span "confirm" at bounding box center [329, 233] width 43 height 14
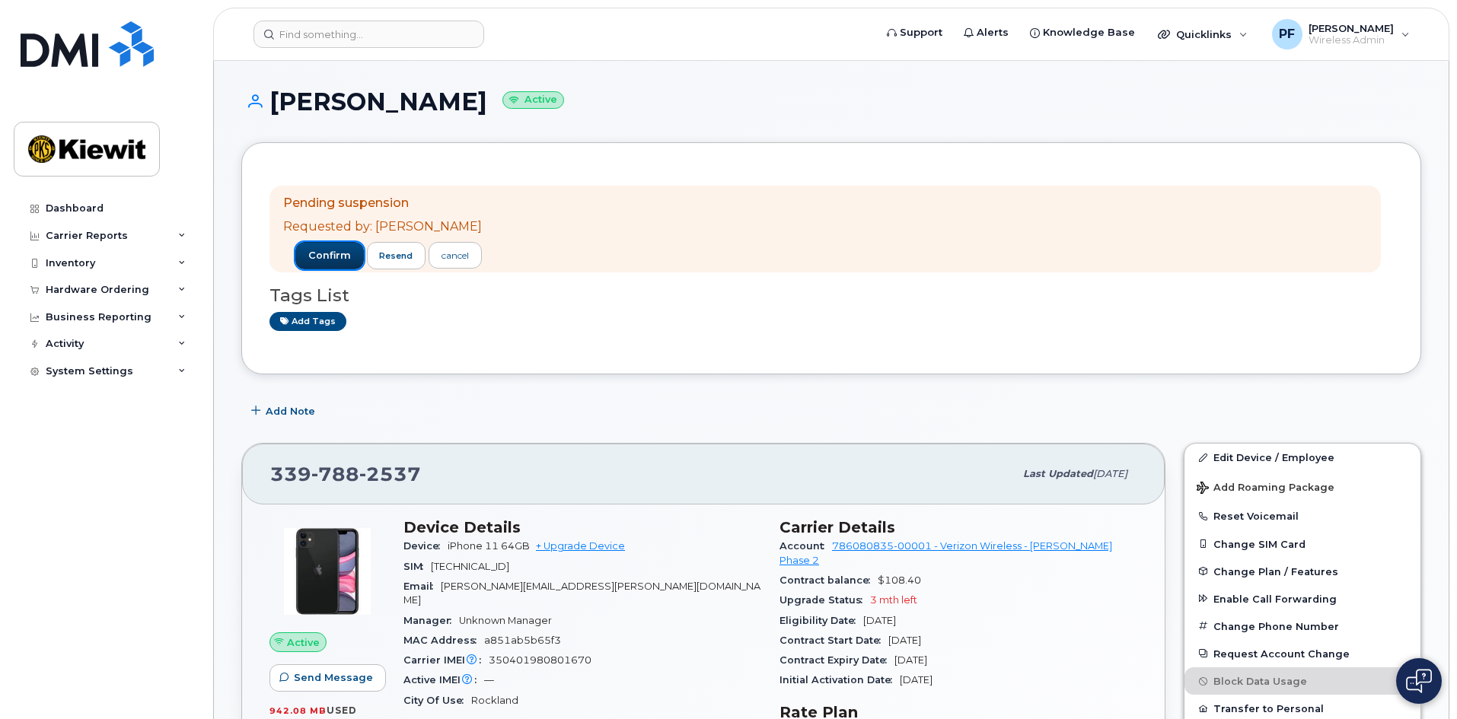
click at [308, 252] on span "confirm" at bounding box center [329, 256] width 43 height 14
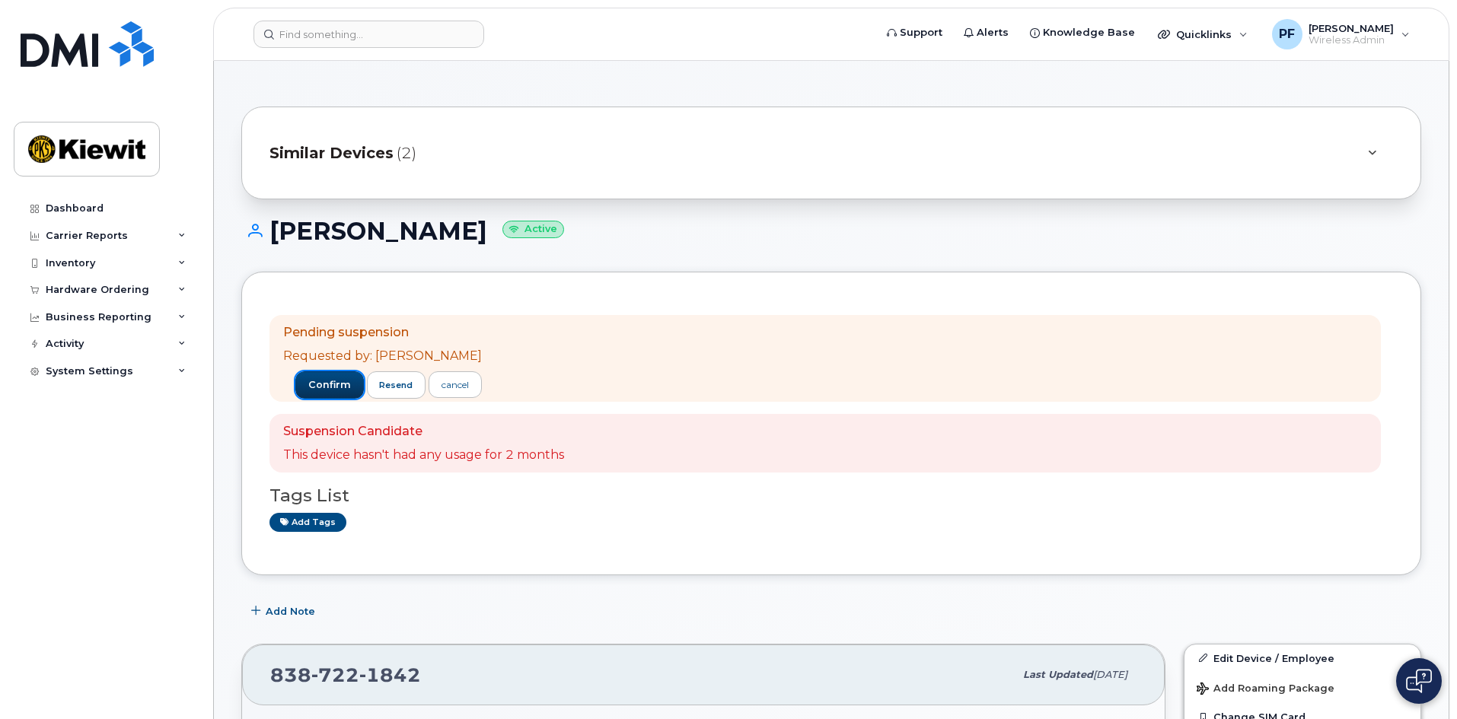
click at [318, 392] on button "confirm" at bounding box center [329, 384] width 69 height 27
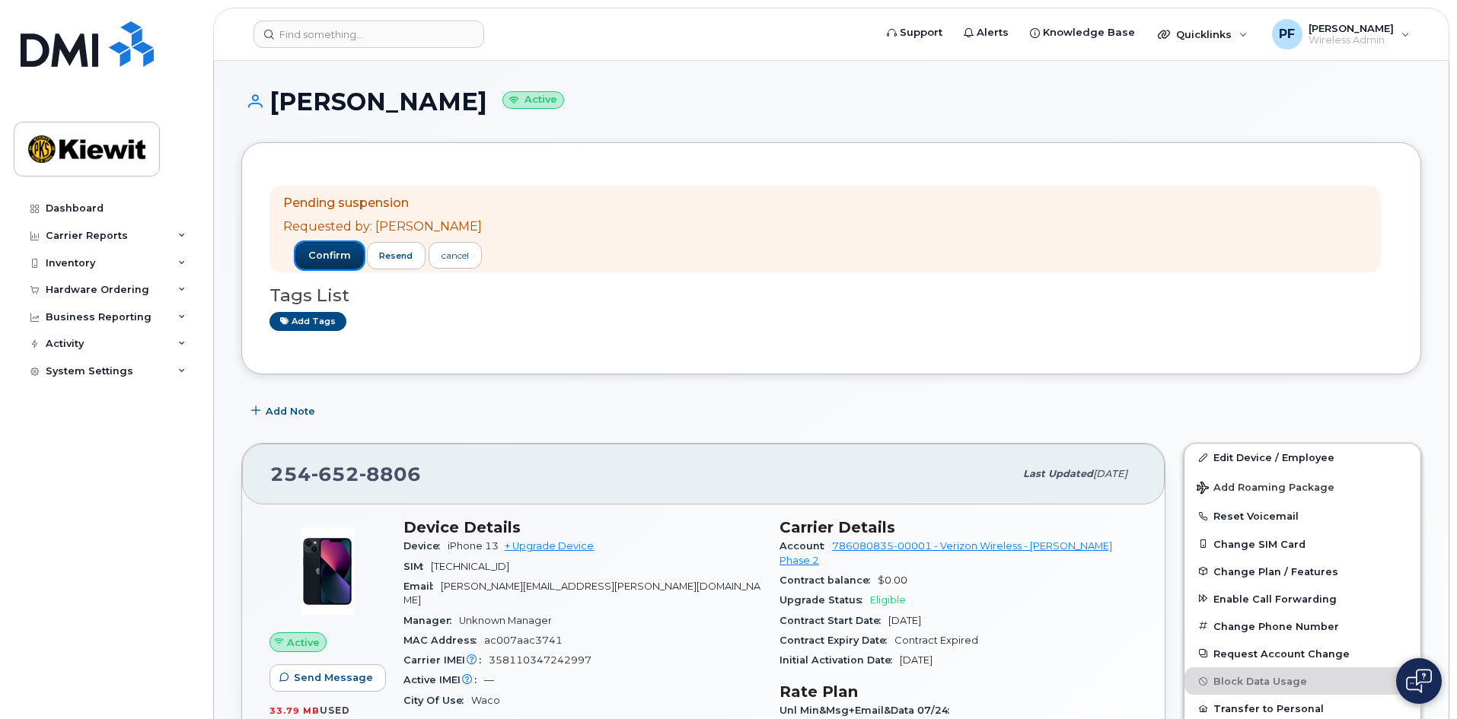
click at [300, 263] on button "confirm" at bounding box center [329, 255] width 69 height 27
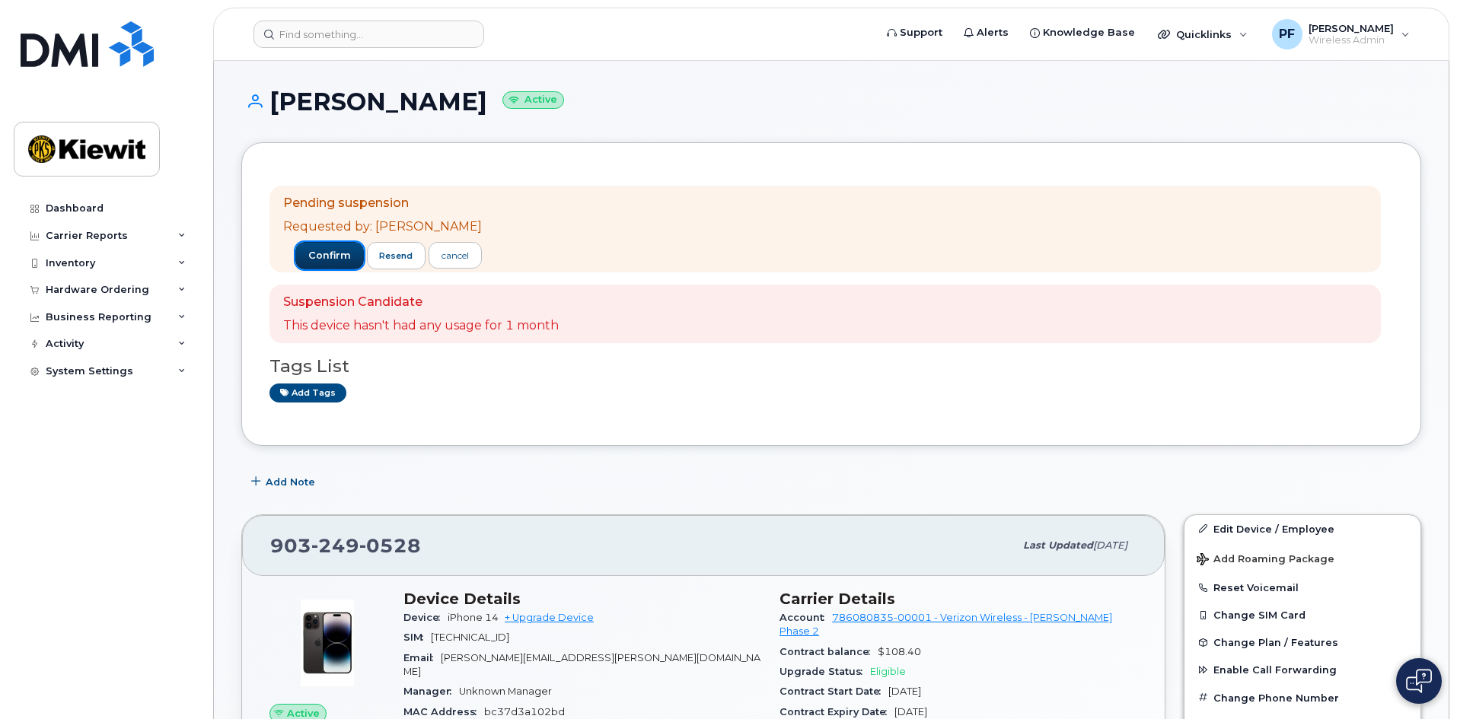
click at [316, 252] on span "confirm" at bounding box center [329, 256] width 43 height 14
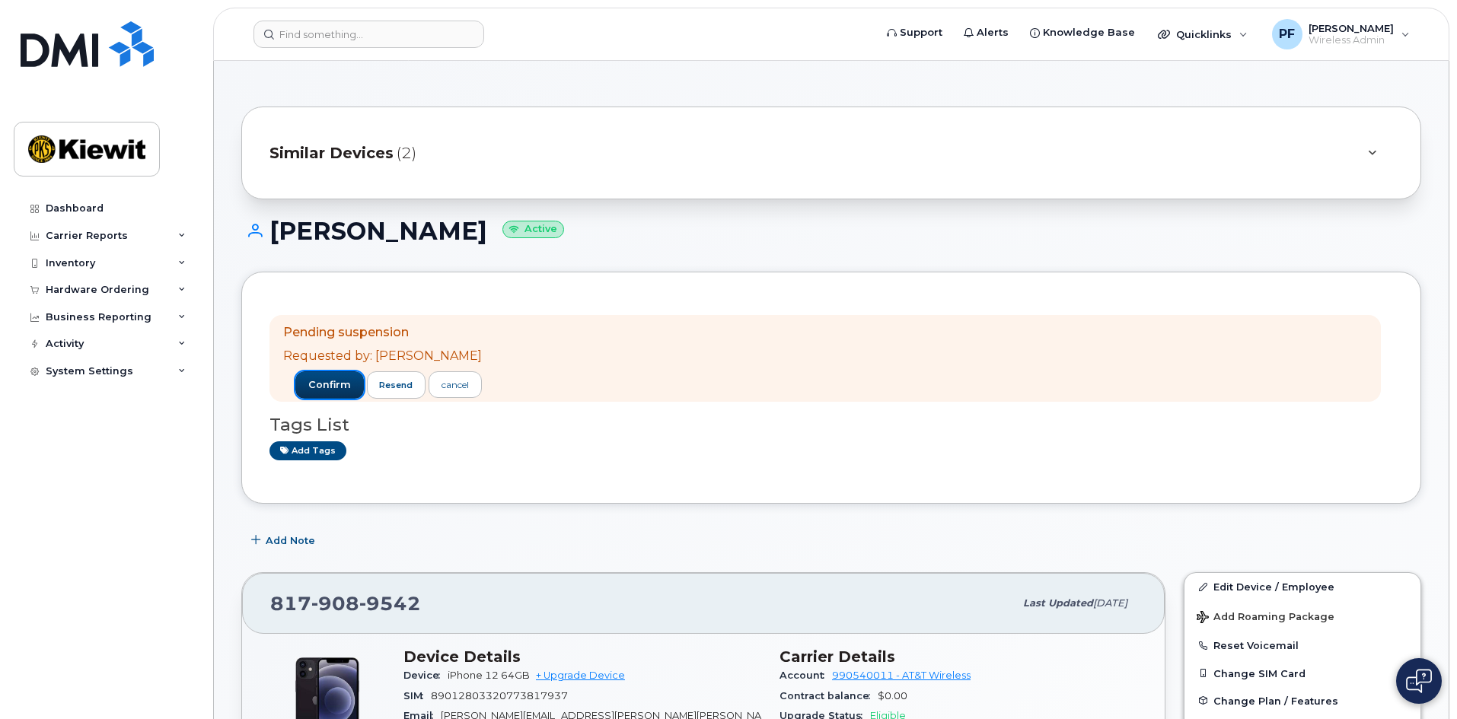
click at [311, 390] on span "confirm" at bounding box center [329, 385] width 43 height 14
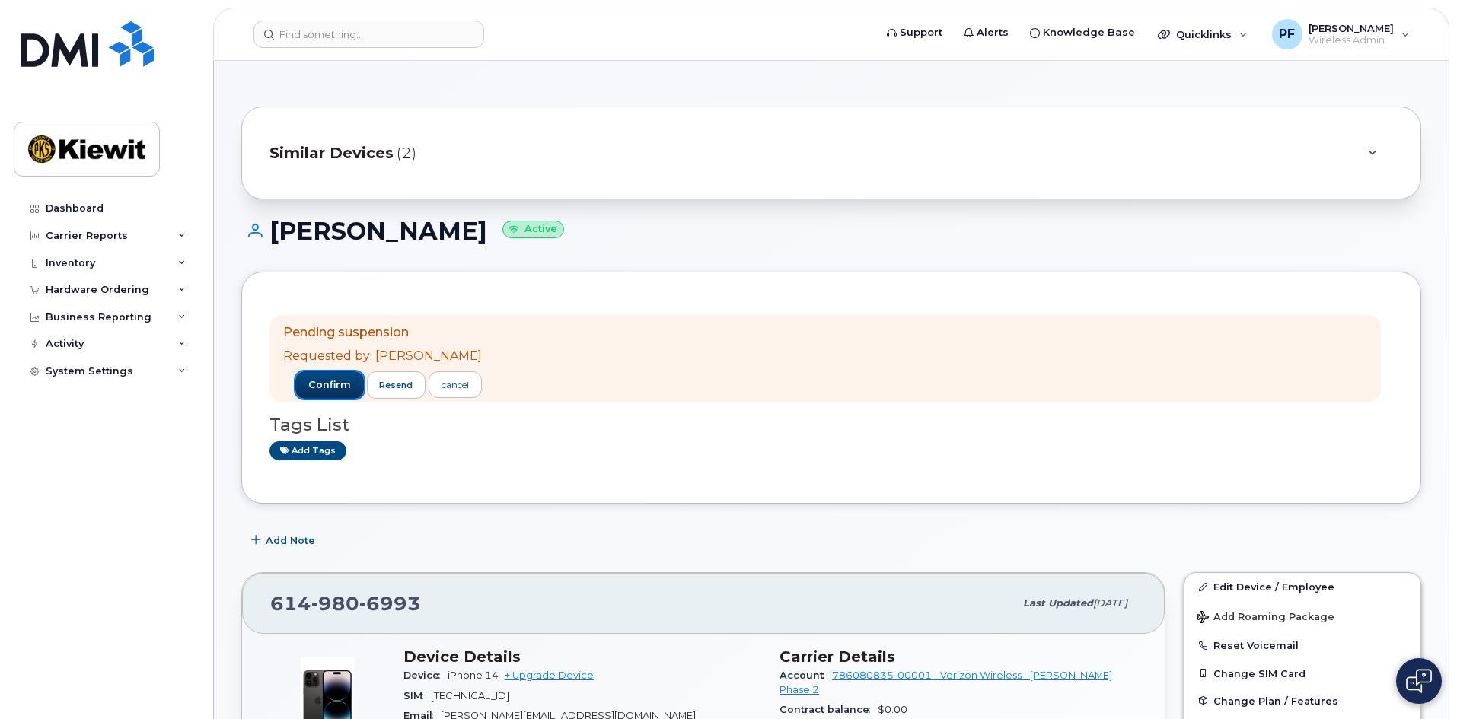
click at [314, 391] on span "confirm" at bounding box center [329, 385] width 43 height 14
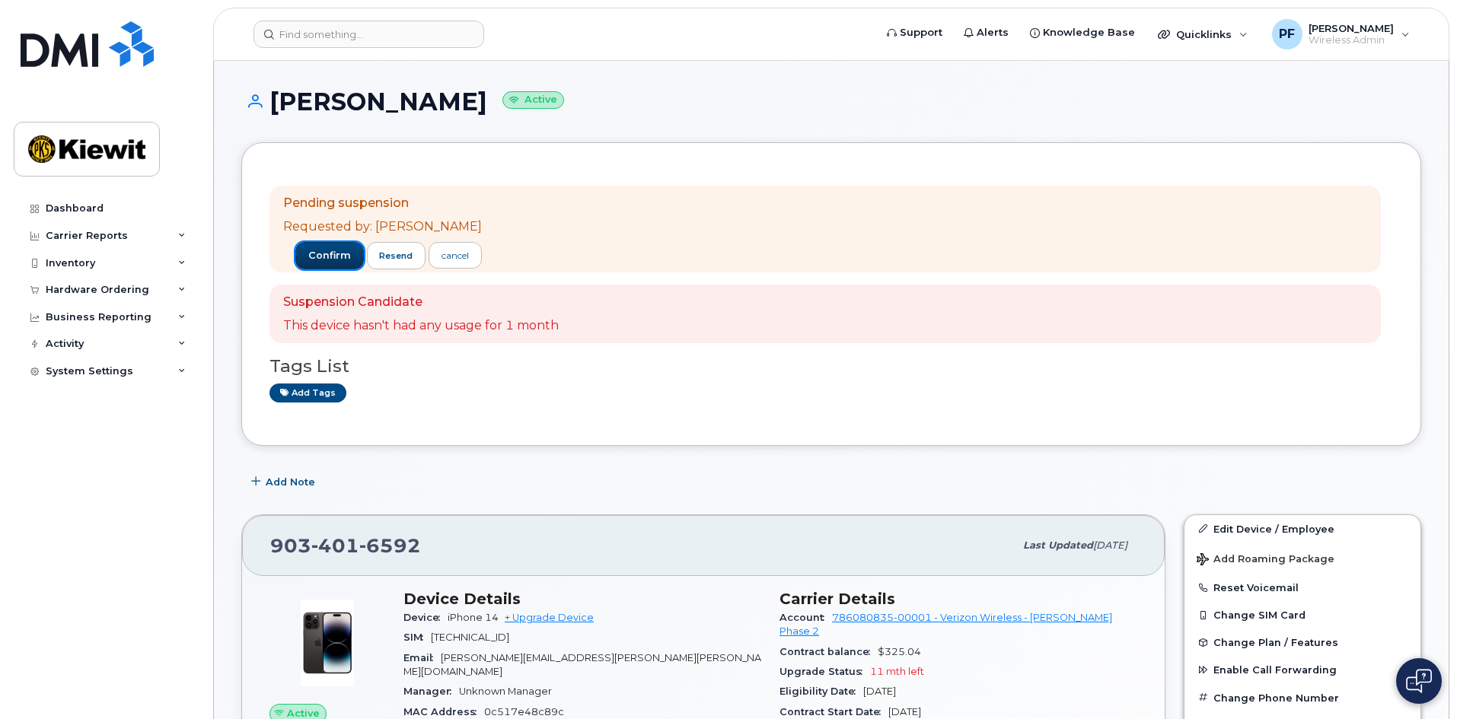
click at [295, 258] on button "confirm" at bounding box center [329, 255] width 69 height 27
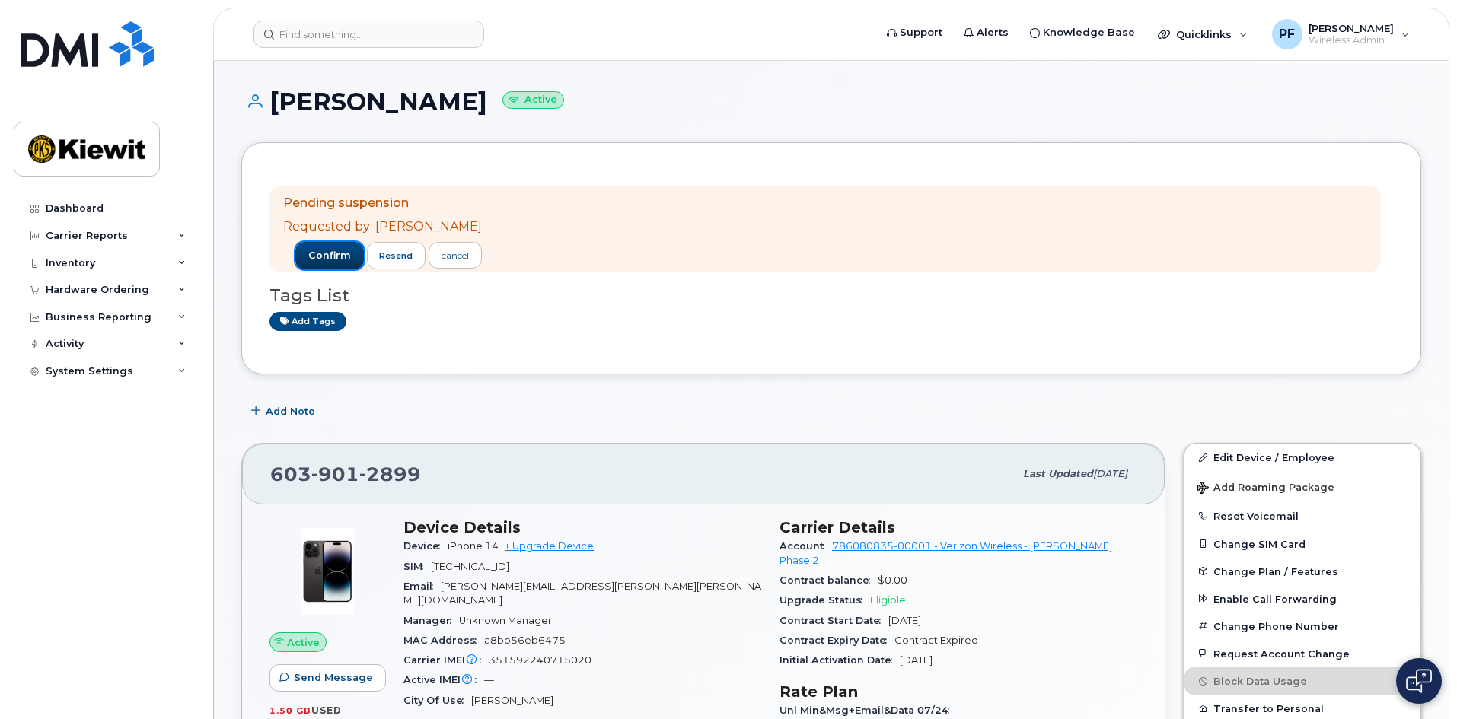
click at [295, 252] on button "confirm" at bounding box center [329, 255] width 69 height 27
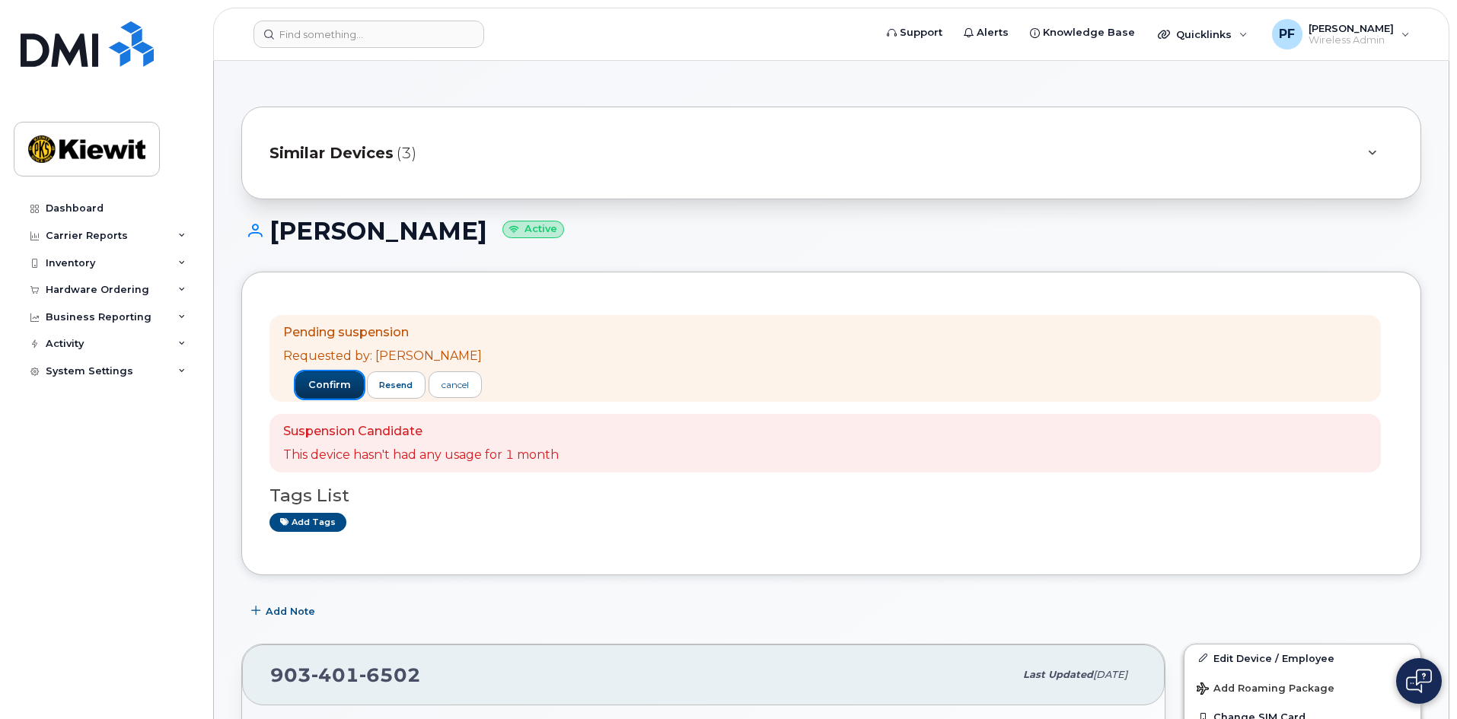
click at [308, 378] on span "confirm" at bounding box center [329, 385] width 43 height 14
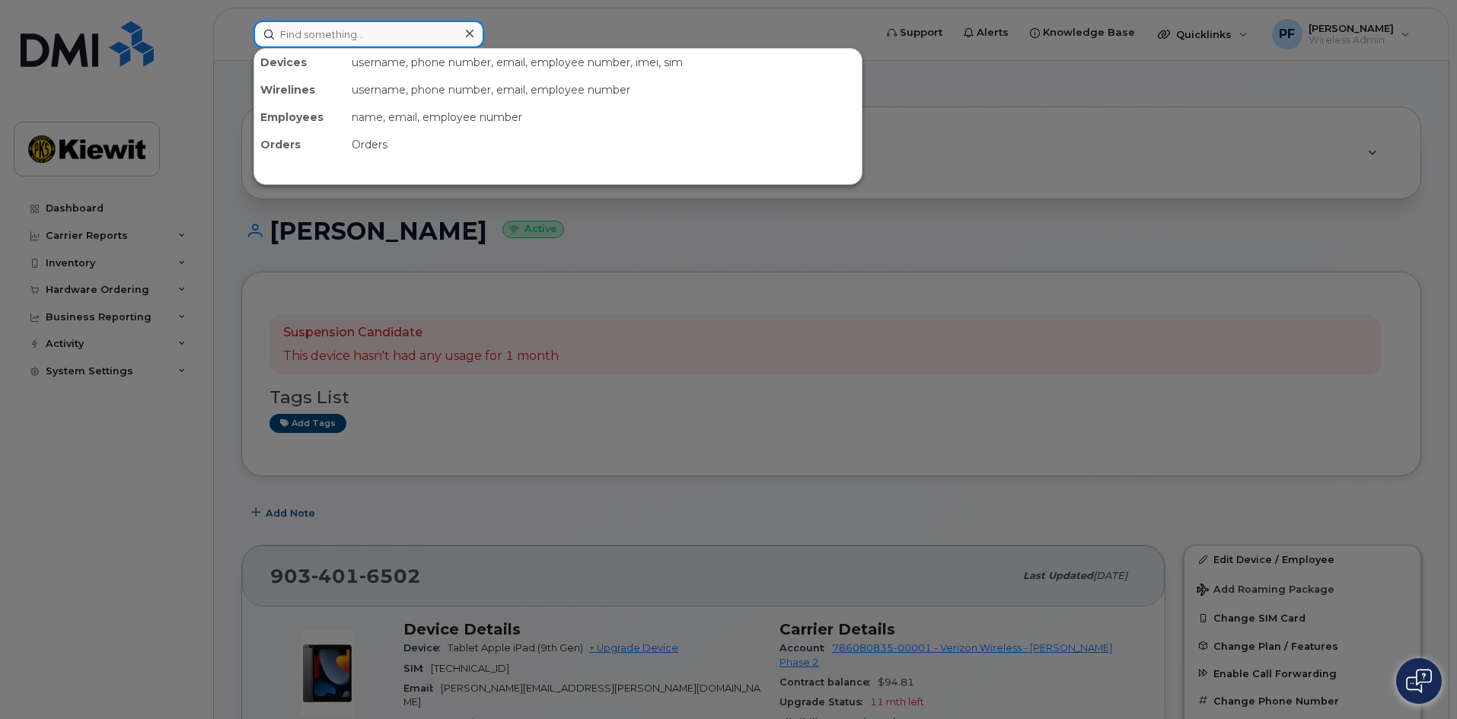
click at [330, 37] on input at bounding box center [368, 34] width 231 height 27
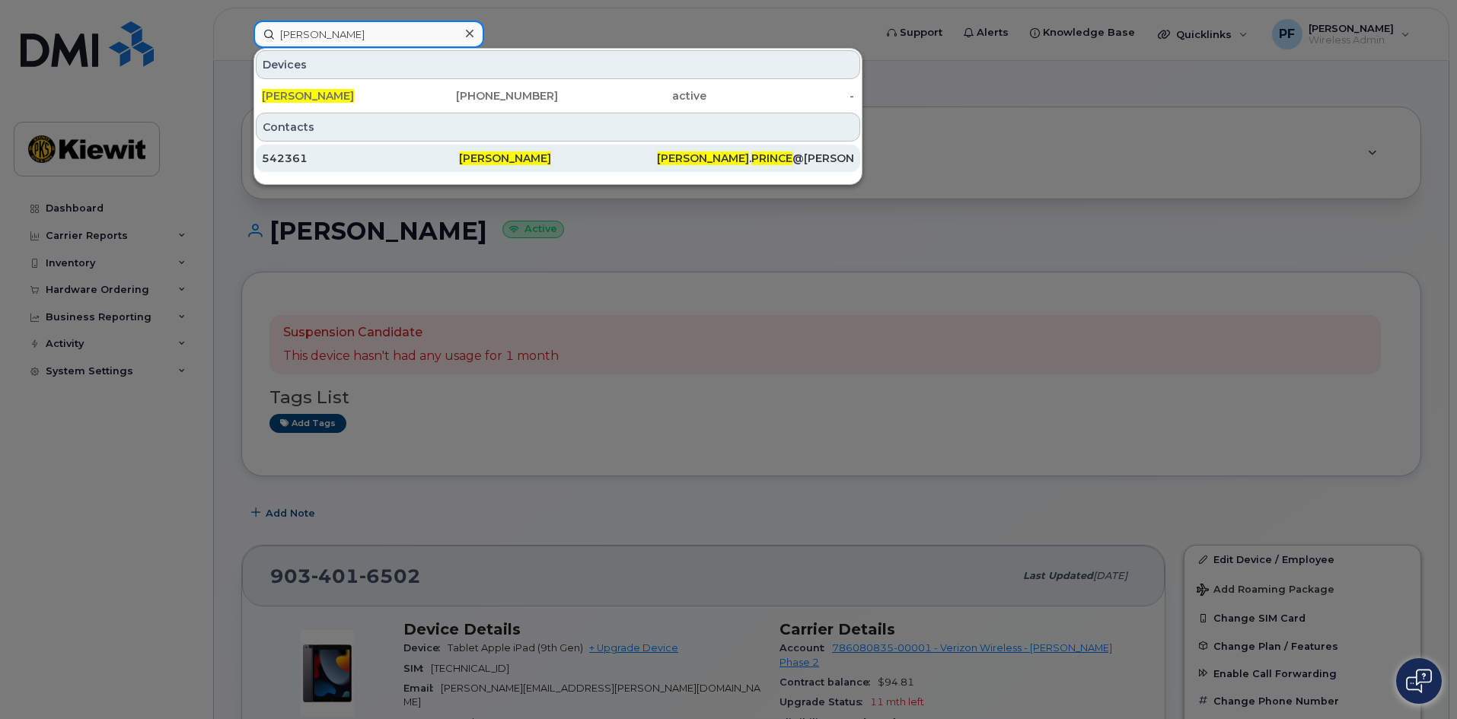
type input "floyd prince"
click at [330, 155] on div "542361" at bounding box center [360, 158] width 197 height 15
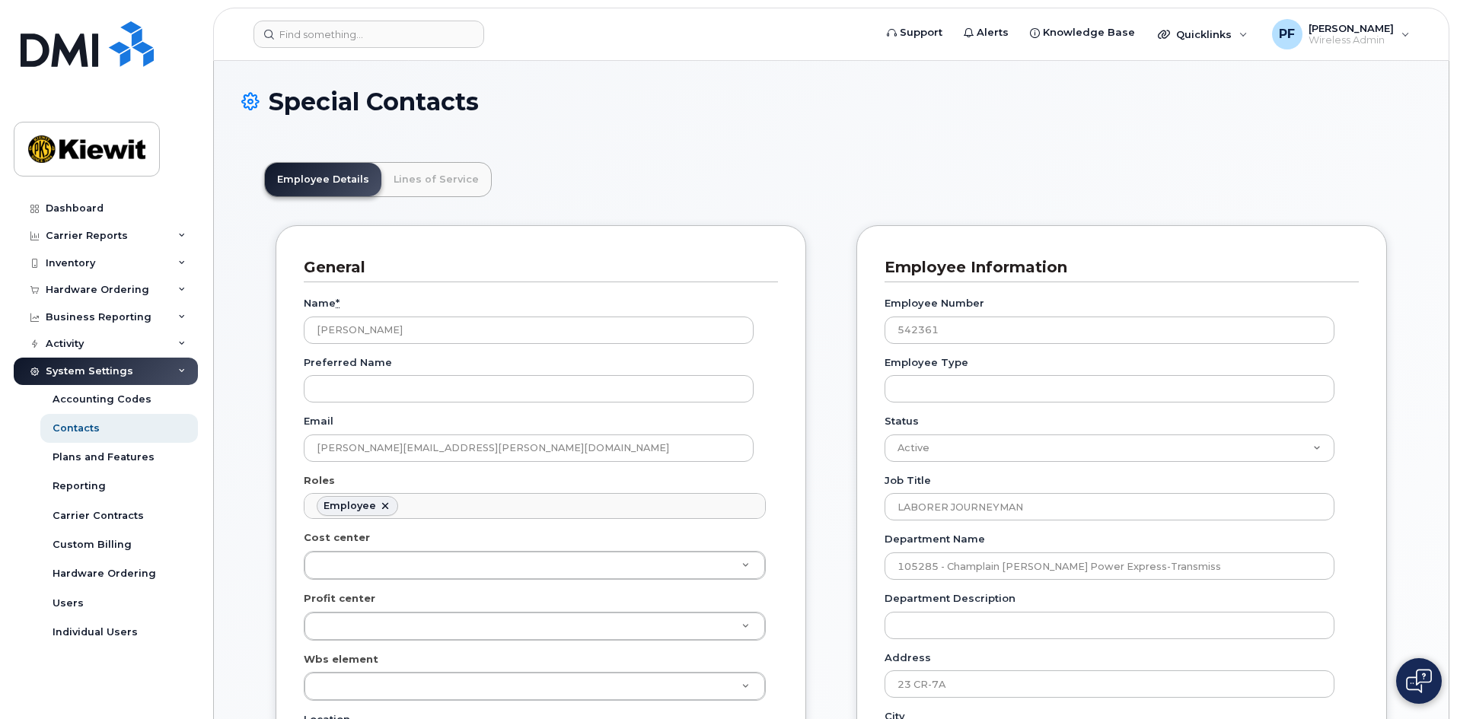
scroll to position [45, 0]
click at [403, 177] on link "Lines of Service" at bounding box center [436, 179] width 110 height 33
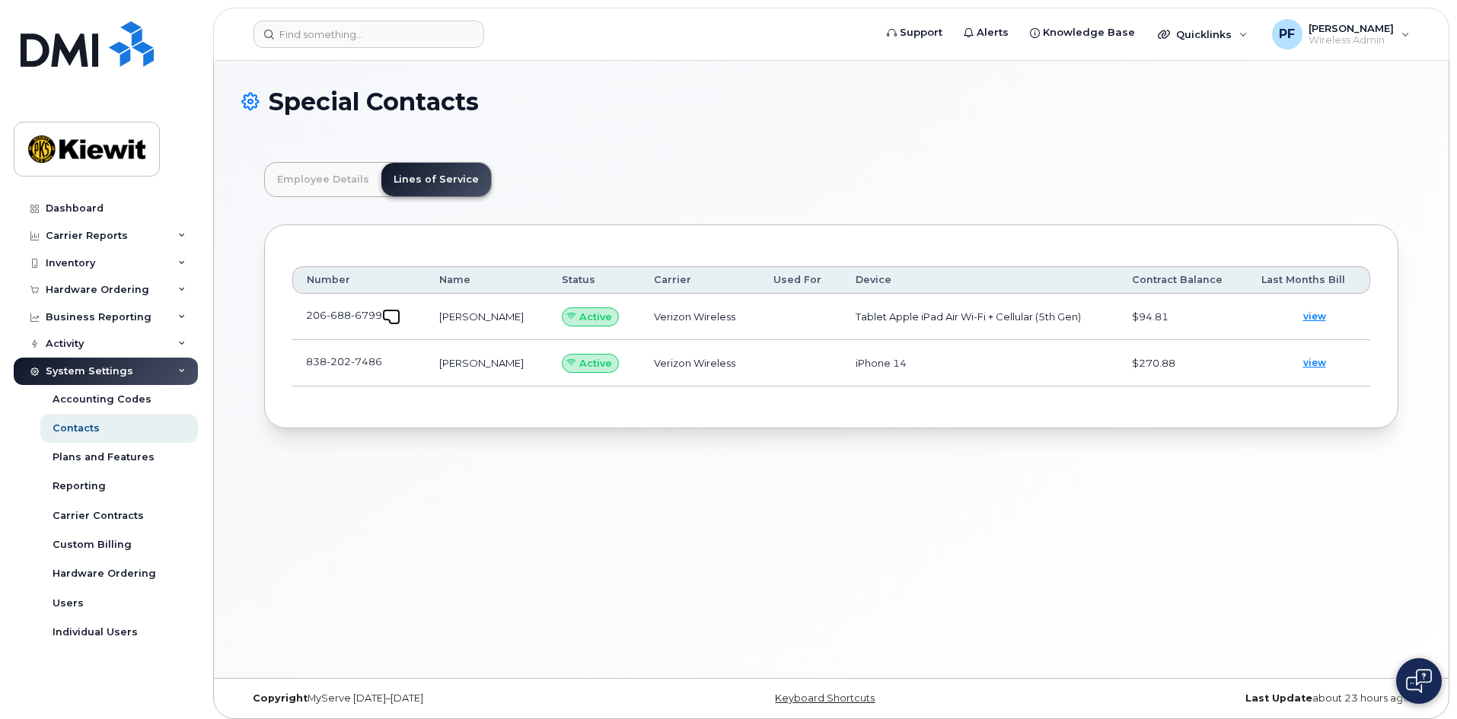
click at [385, 311] on link at bounding box center [391, 315] width 18 height 12
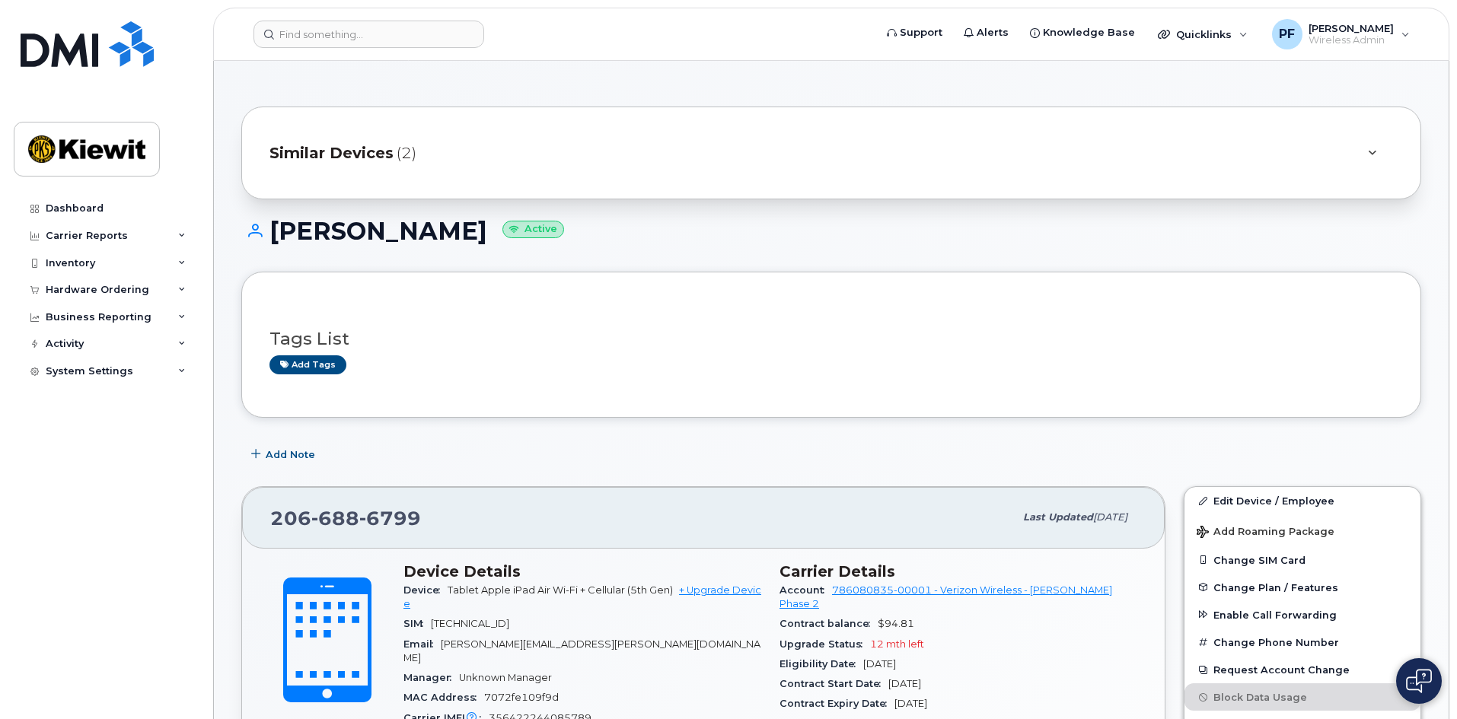
click at [347, 152] on span "Similar Devices" at bounding box center [331, 153] width 124 height 22
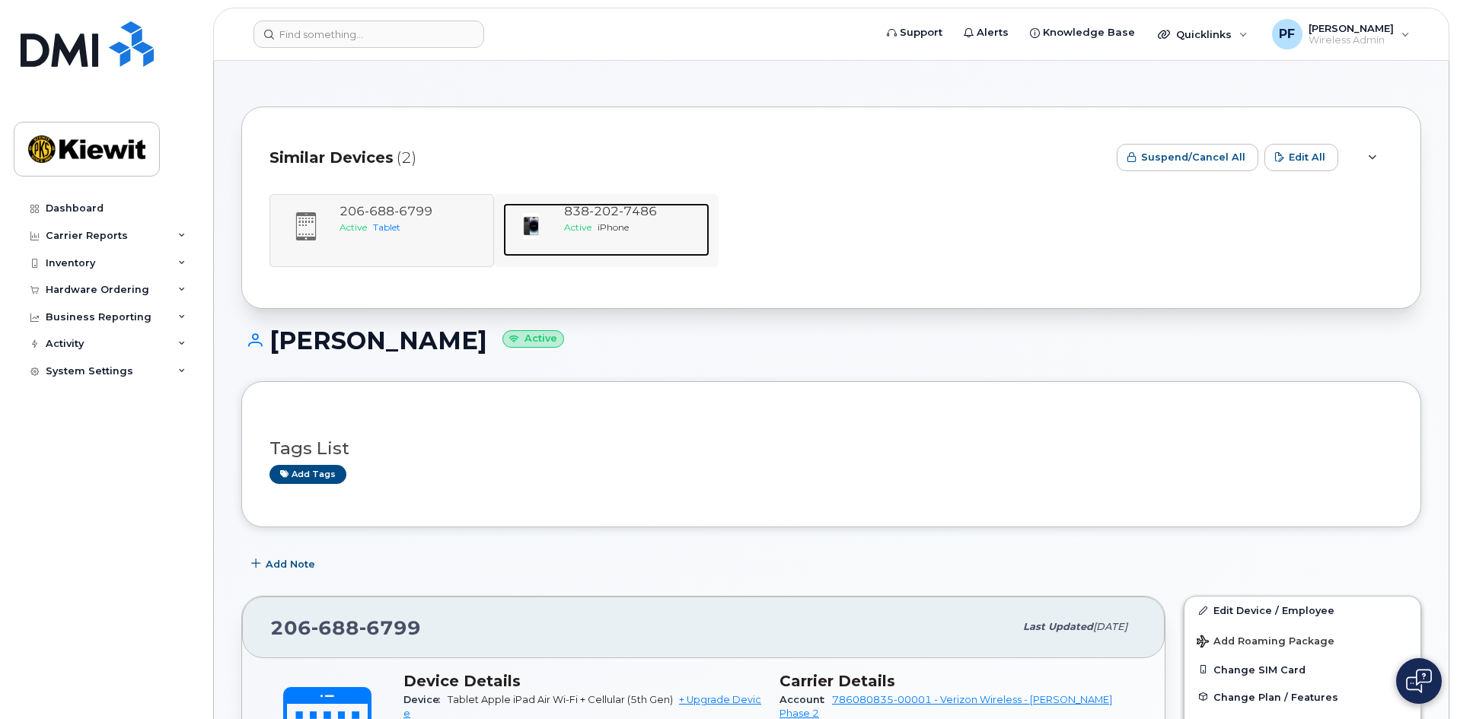
click at [643, 215] on span "7486" at bounding box center [638, 211] width 38 height 14
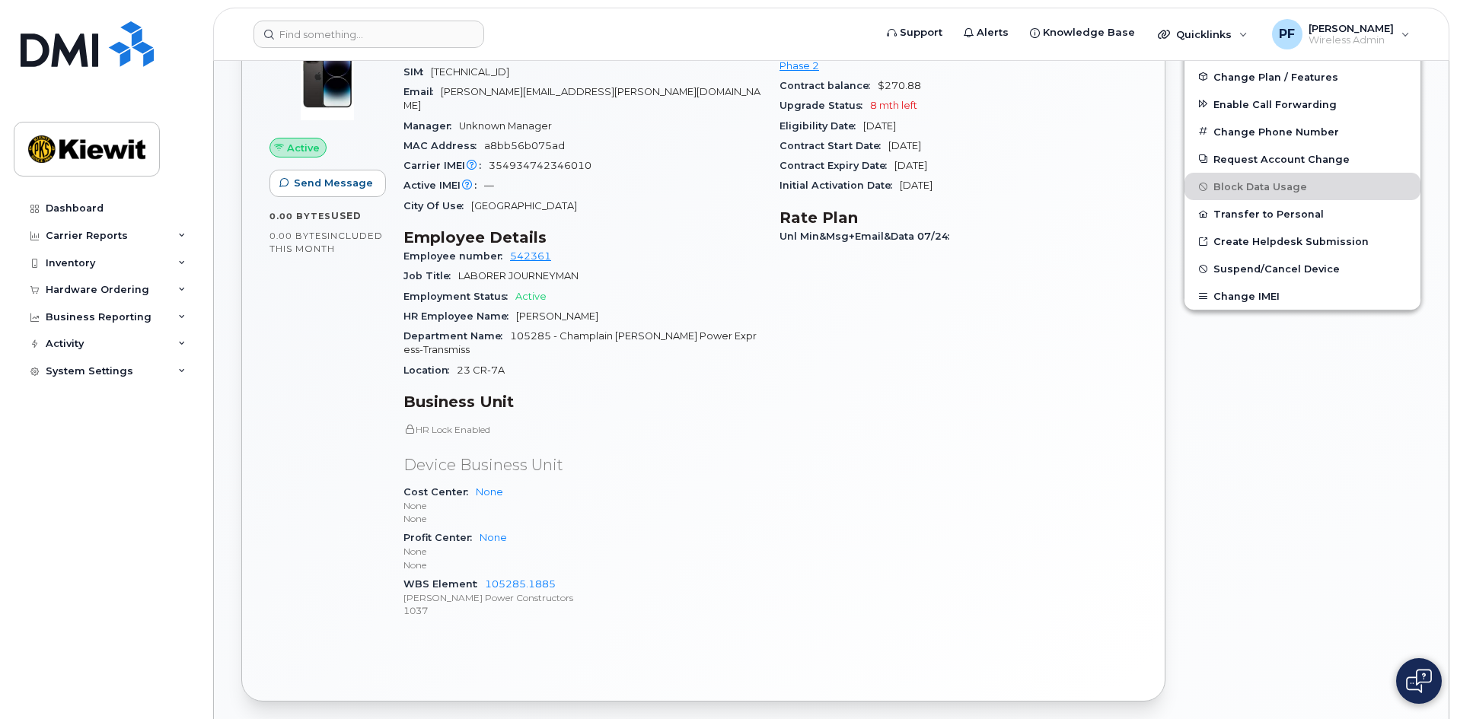
scroll to position [457, 0]
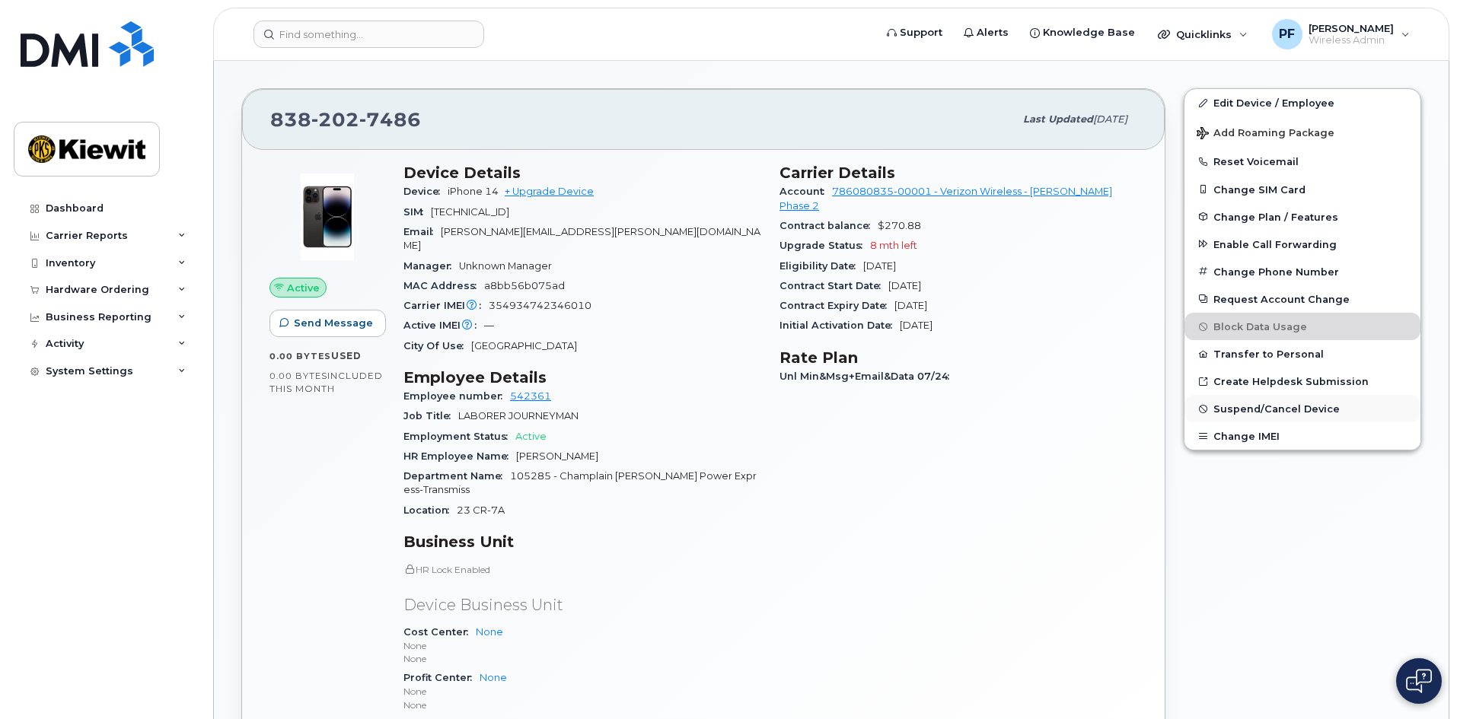
click at [1266, 402] on button "Suspend/Cancel Device" at bounding box center [1303, 408] width 236 height 27
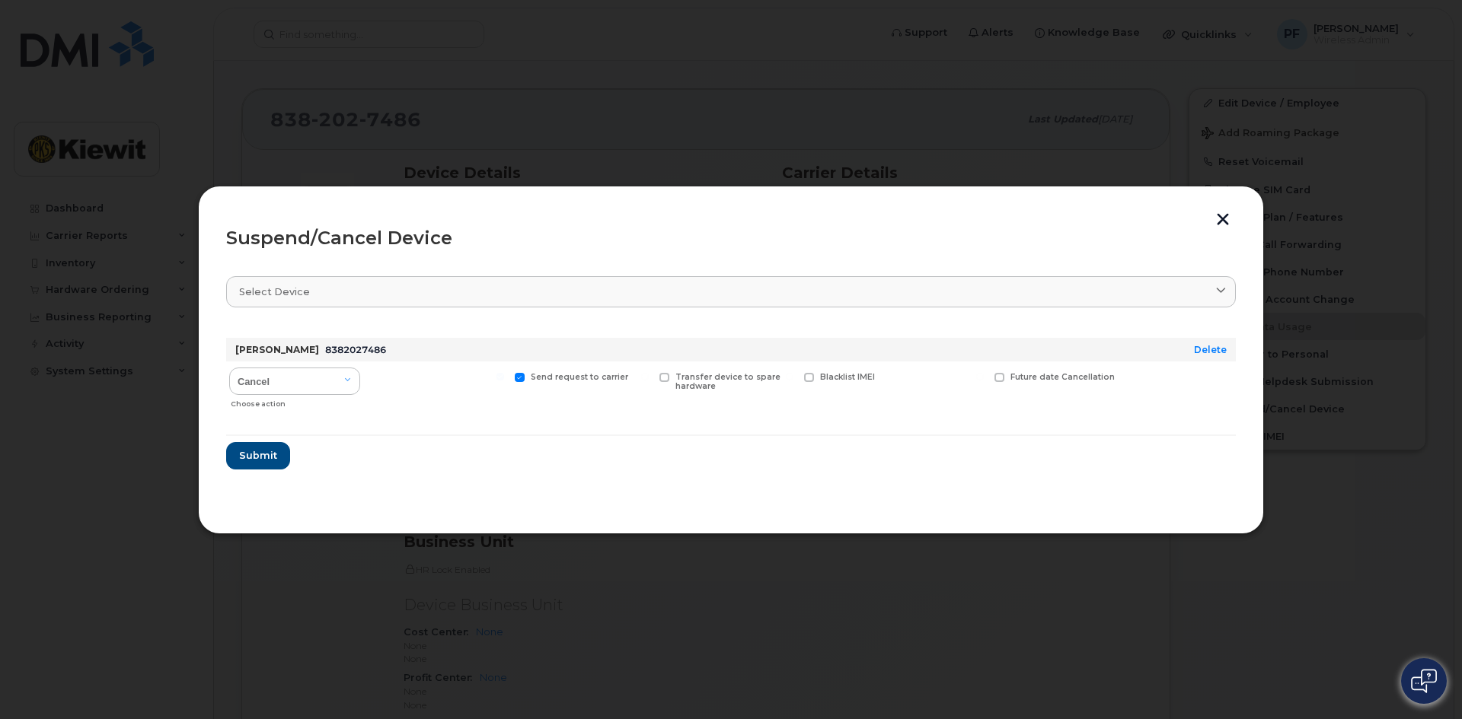
click at [292, 366] on div "Cancel Suspend - Reduced Rate Suspend - Full Rate Suspend - Lost Device/Stolen …" at bounding box center [294, 389] width 137 height 54
click at [291, 378] on select "Cancel Suspend - Reduced Rate Suspend - Full Rate Suspend - Lost Device/Stolen …" at bounding box center [294, 381] width 131 height 27
select select "[object Object]"
click at [229, 368] on select "Cancel Suspend - Reduced Rate Suspend - Full Rate Suspend - Lost Device/Stolen …" at bounding box center [294, 381] width 131 height 27
click at [443, 366] on div "Available for new activations/redeployments" at bounding box center [437, 389] width 141 height 54
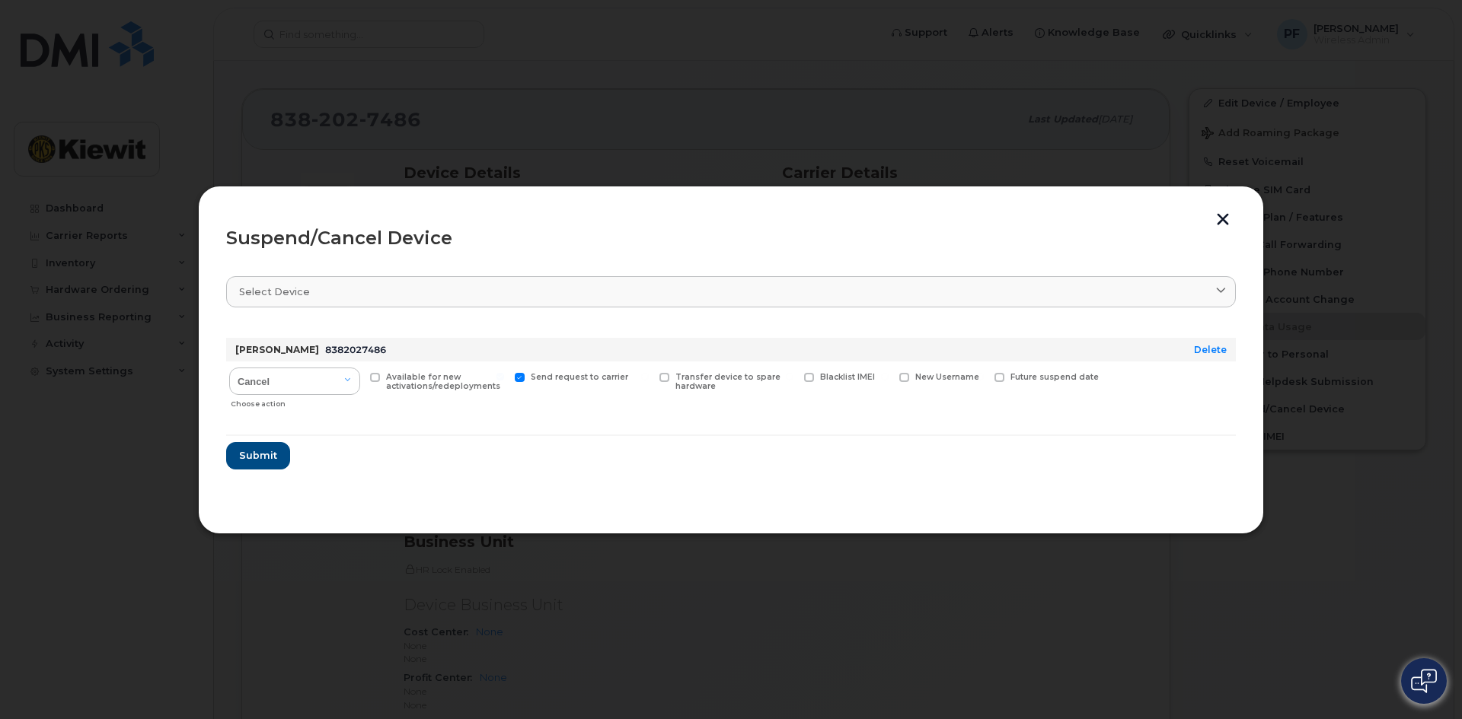
click at [403, 376] on span "Available for new activations/redeployments" at bounding box center [443, 382] width 114 height 20
click at [359, 376] on input "Available for new activations/redeployments" at bounding box center [356, 377] width 8 height 8
checkbox input "true"
click at [265, 467] on button "Submit" at bounding box center [257, 455] width 62 height 27
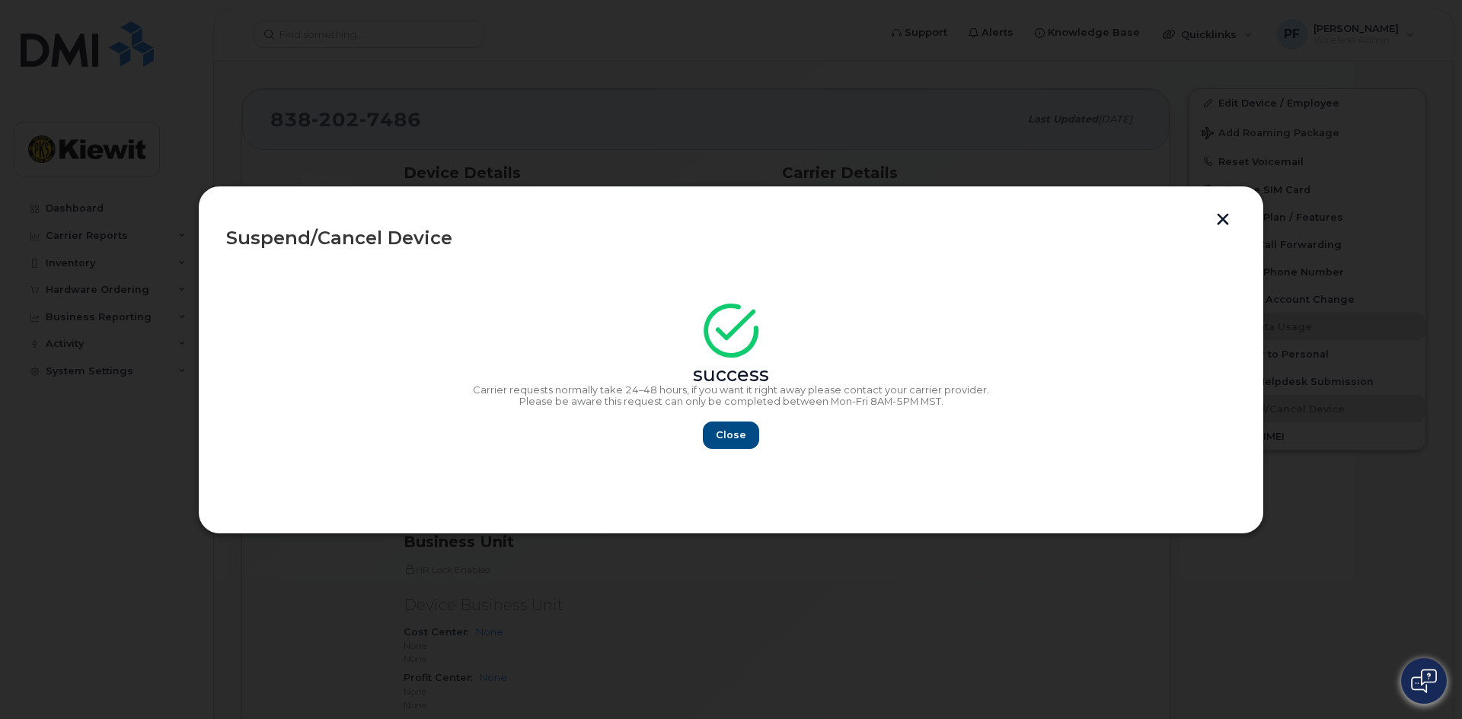
click at [1230, 216] on button "button" at bounding box center [1222, 221] width 23 height 16
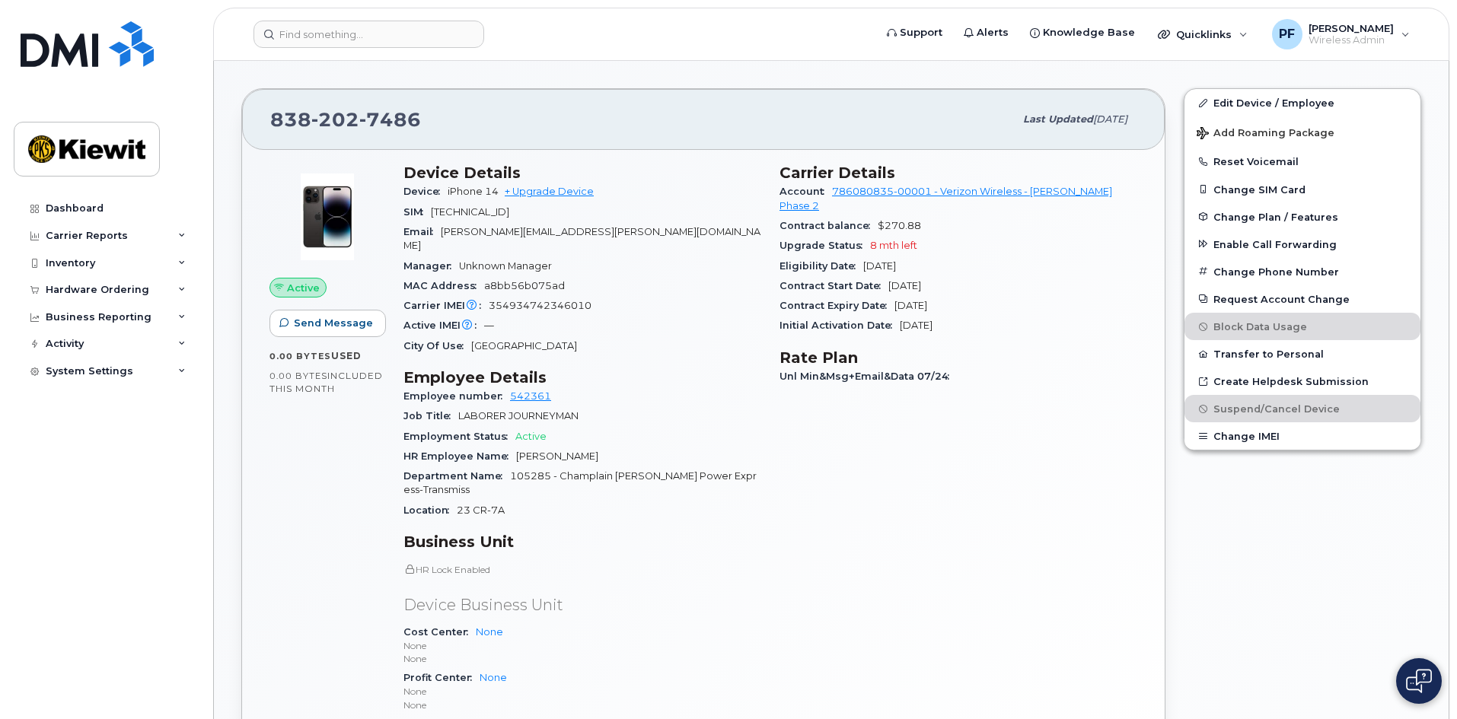
click at [309, 20] on header "Support Alerts Knowledge Base Quicklinks Suspend / Cancel Device Change SIM Car…" at bounding box center [831, 34] width 1236 height 53
click at [310, 33] on input at bounding box center [368, 34] width 231 height 27
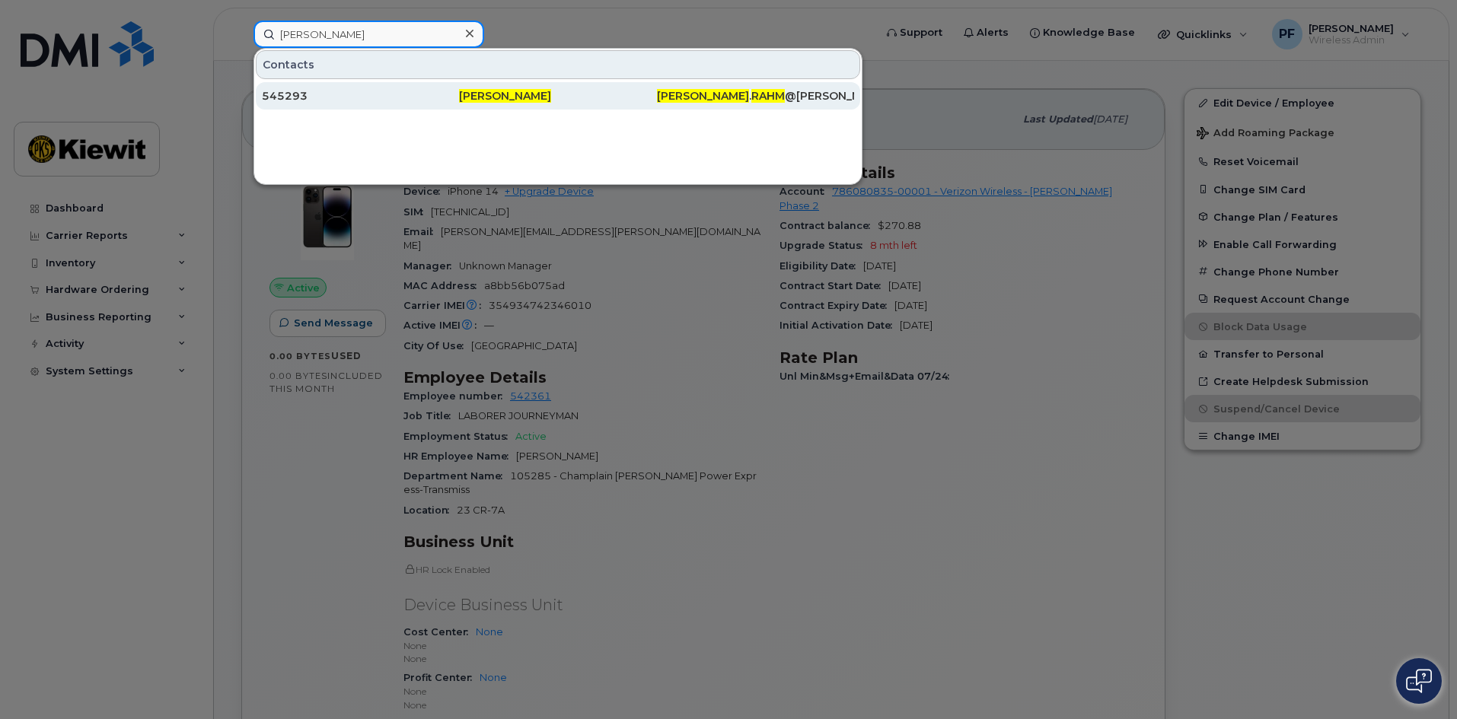
type input "michael rahm"
click at [336, 94] on div "545293" at bounding box center [360, 95] width 197 height 15
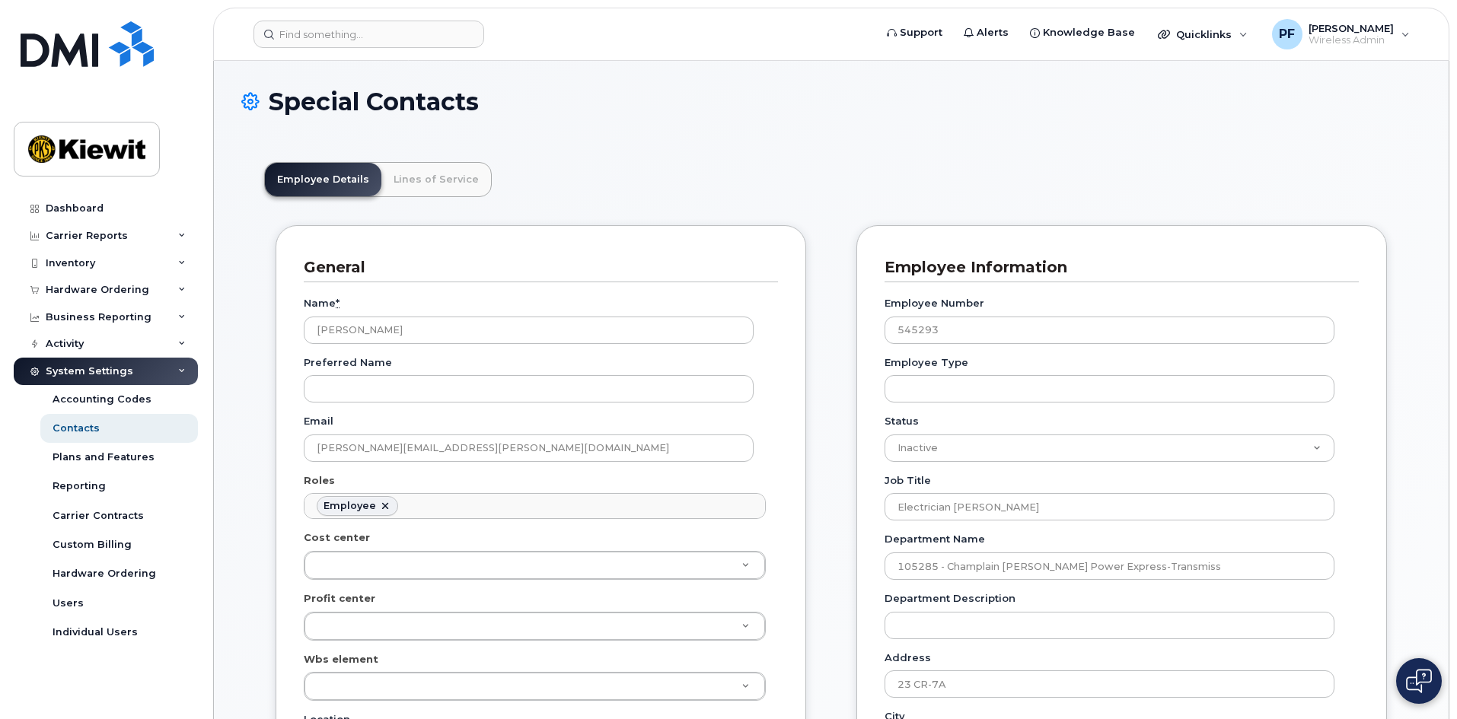
scroll to position [45, 0]
click at [445, 190] on link "Lines of Service" at bounding box center [436, 179] width 110 height 33
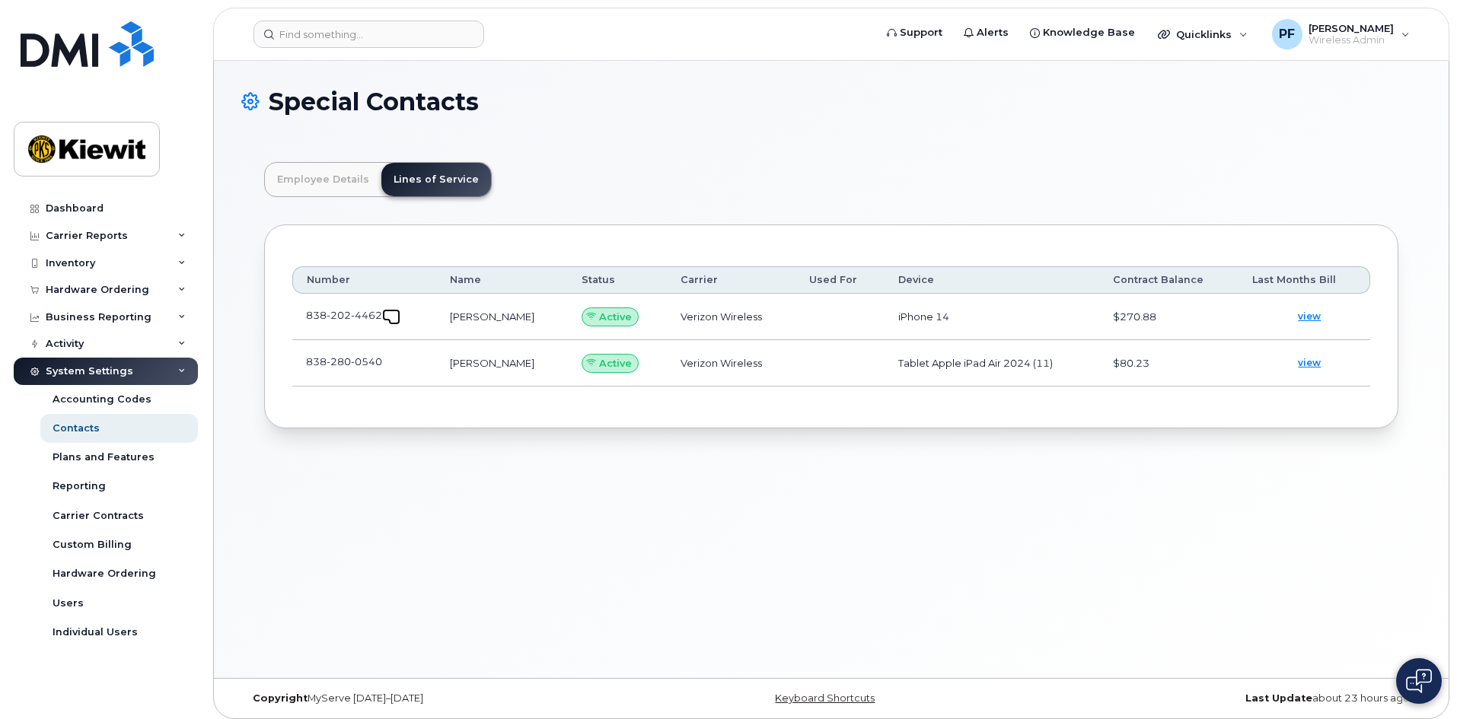
click at [389, 322] on span at bounding box center [394, 319] width 12 height 12
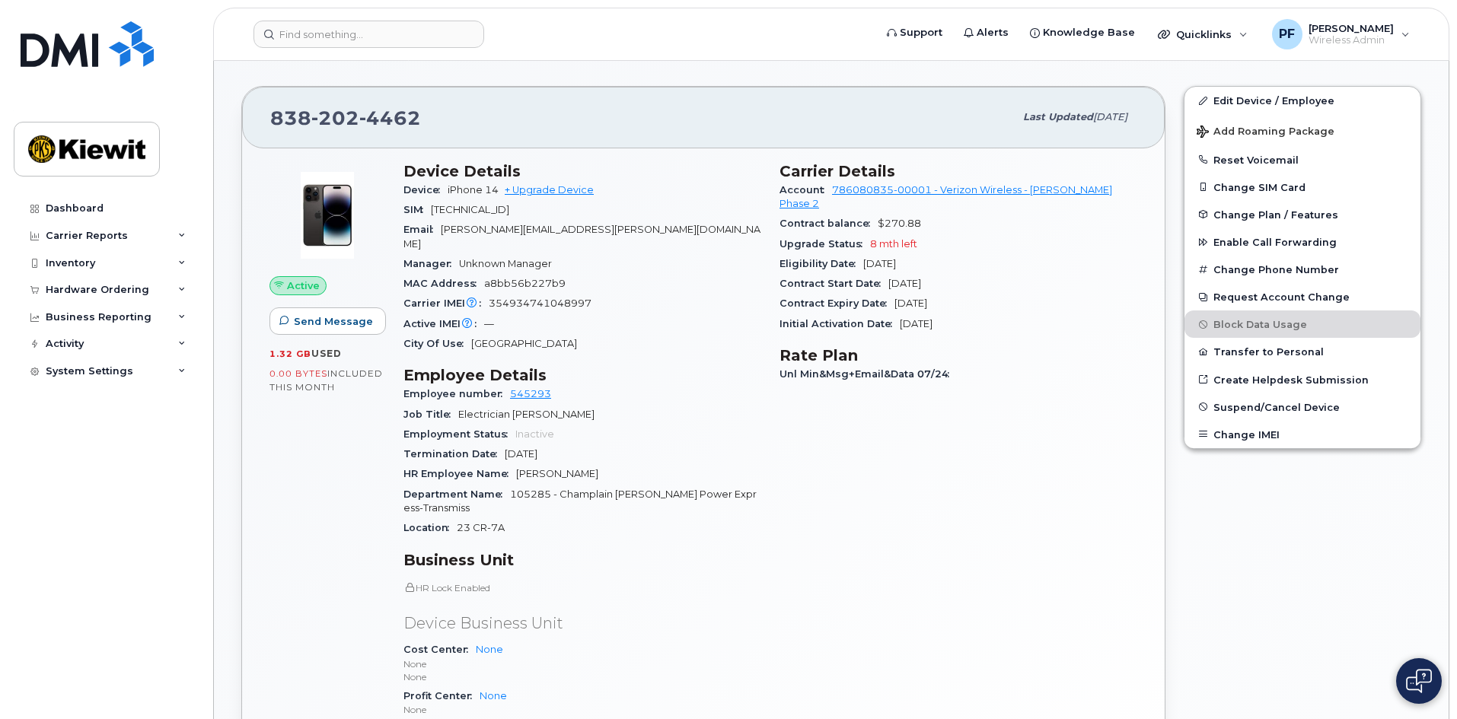
scroll to position [305, 0]
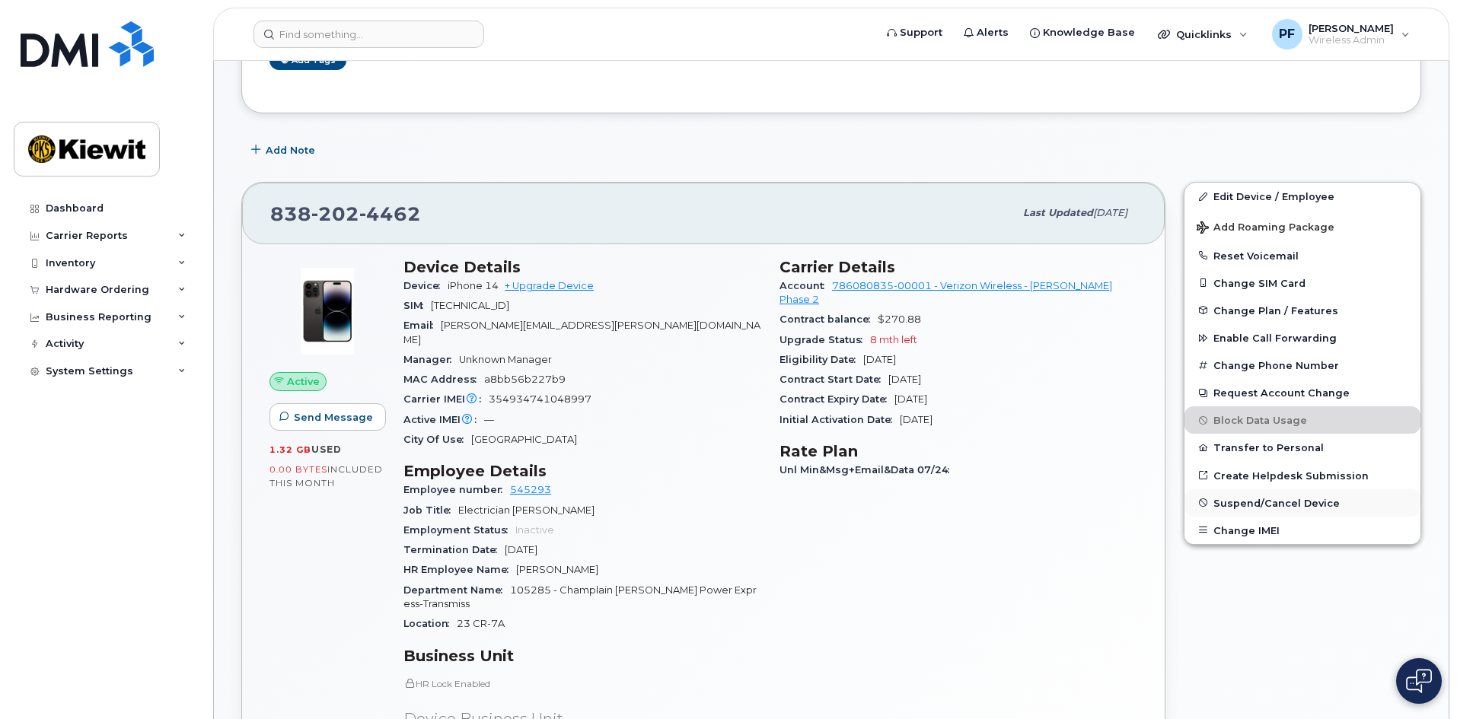
click at [1268, 493] on button "Suspend/Cancel Device" at bounding box center [1303, 502] width 236 height 27
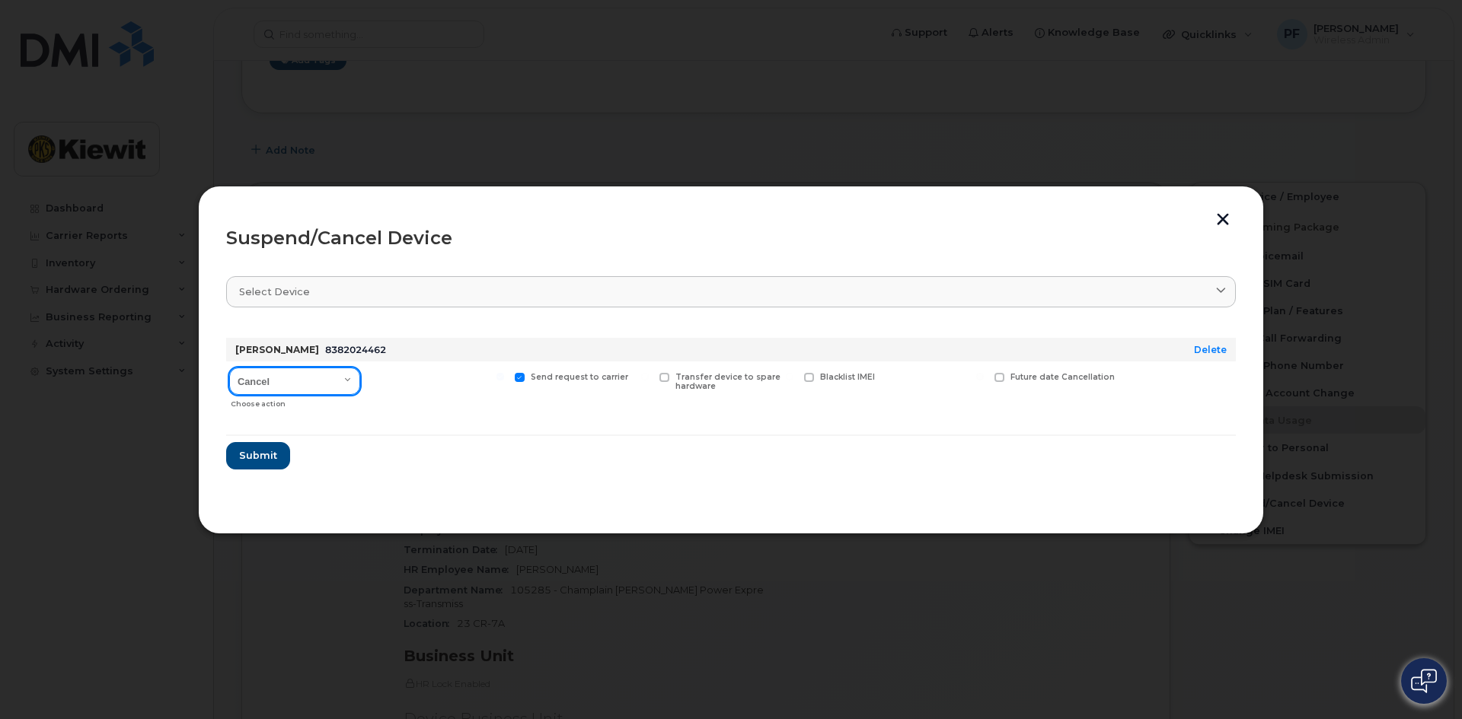
drag, startPoint x: 272, startPoint y: 380, endPoint x: 274, endPoint y: 389, distance: 9.4
click at [272, 380] on select "Cancel Suspend - Reduced Rate Suspend - Full Rate Suspend - Lost Device/Stolen …" at bounding box center [294, 381] width 131 height 27
select select "[object Object]"
click at [229, 368] on select "Cancel Suspend - Reduced Rate Suspend - Full Rate Suspend - Lost Device/Stolen …" at bounding box center [294, 381] width 131 height 27
click at [395, 385] on span "Available for new activations/redeployments" at bounding box center [443, 382] width 114 height 20
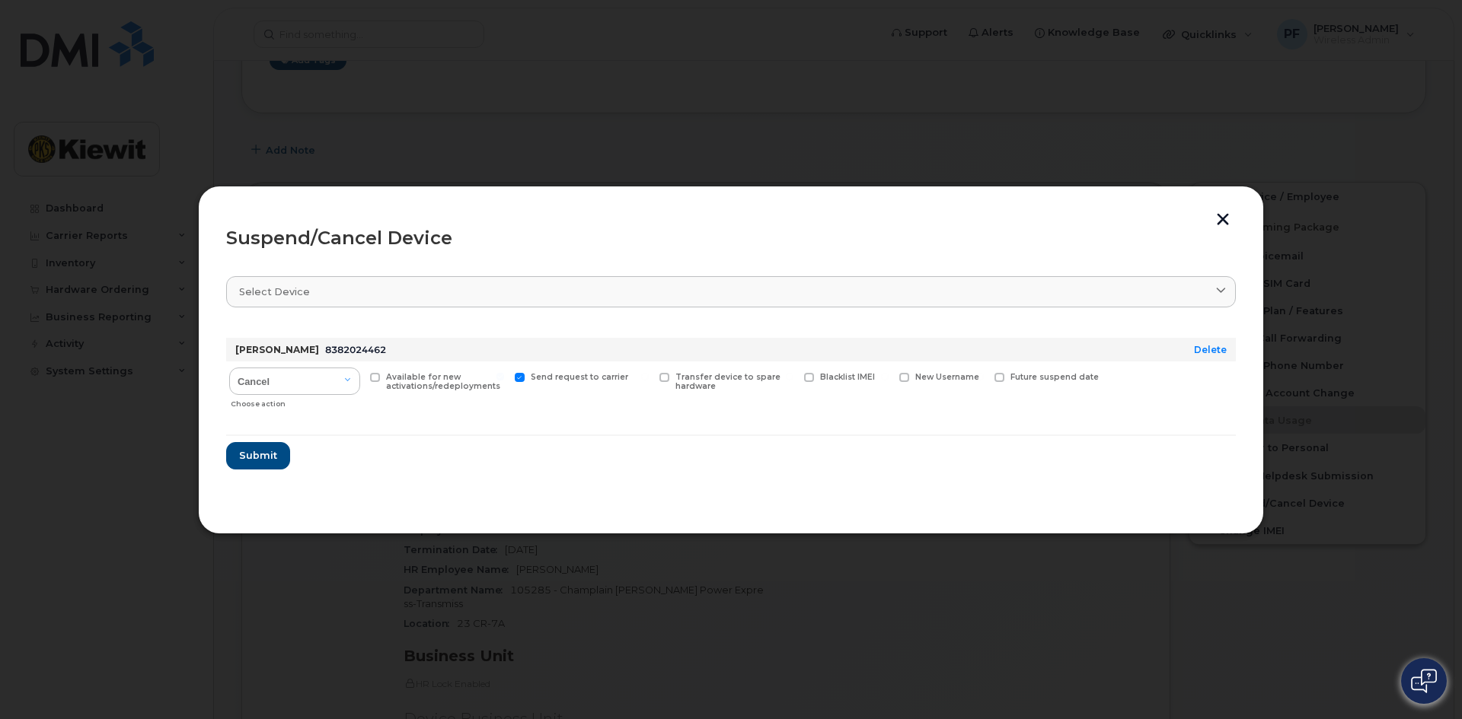
click at [359, 381] on input "Available for new activations/redeployments" at bounding box center [356, 377] width 8 height 8
checkbox input "true"
click at [250, 450] on span "Submit" at bounding box center [257, 455] width 38 height 14
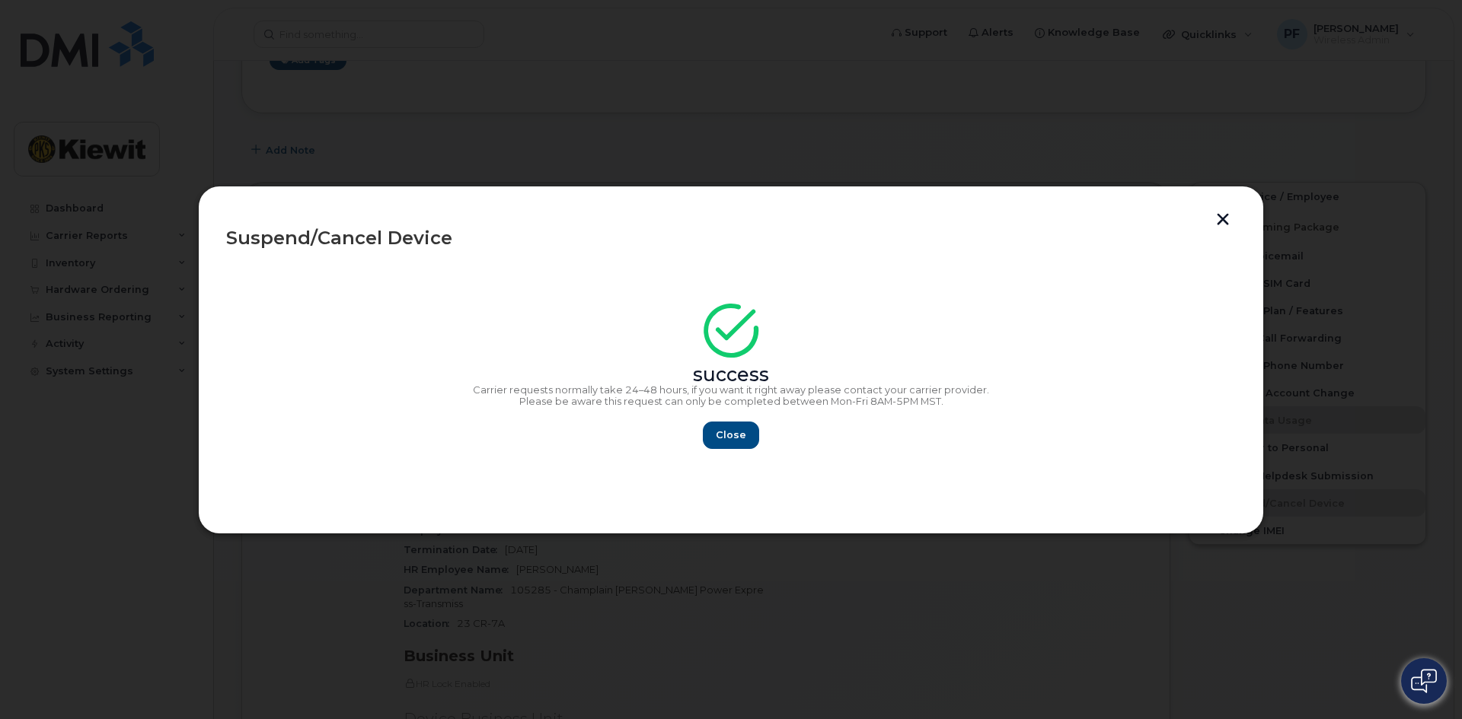
click at [1232, 218] on button "button" at bounding box center [1222, 221] width 23 height 16
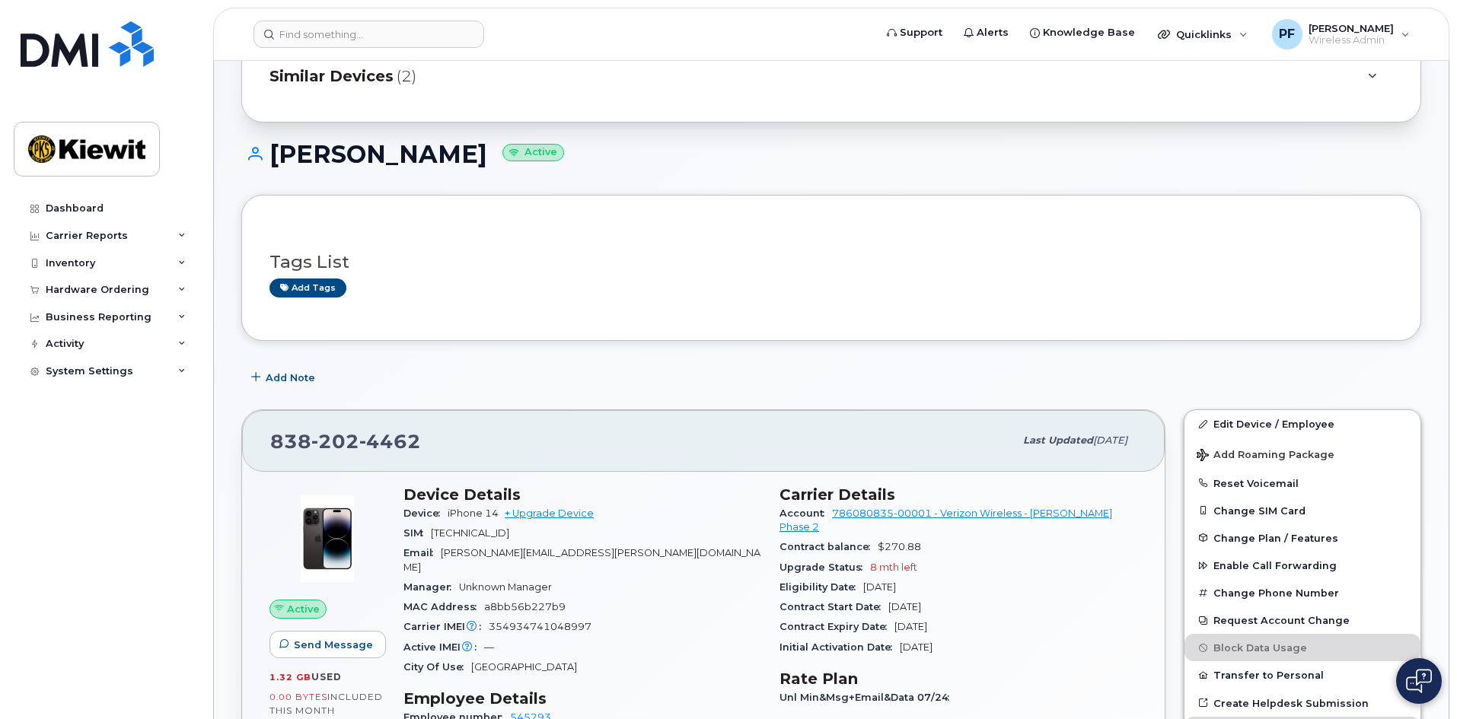
scroll to position [76, 0]
click at [286, 67] on span "Similar Devices" at bounding box center [331, 77] width 124 height 22
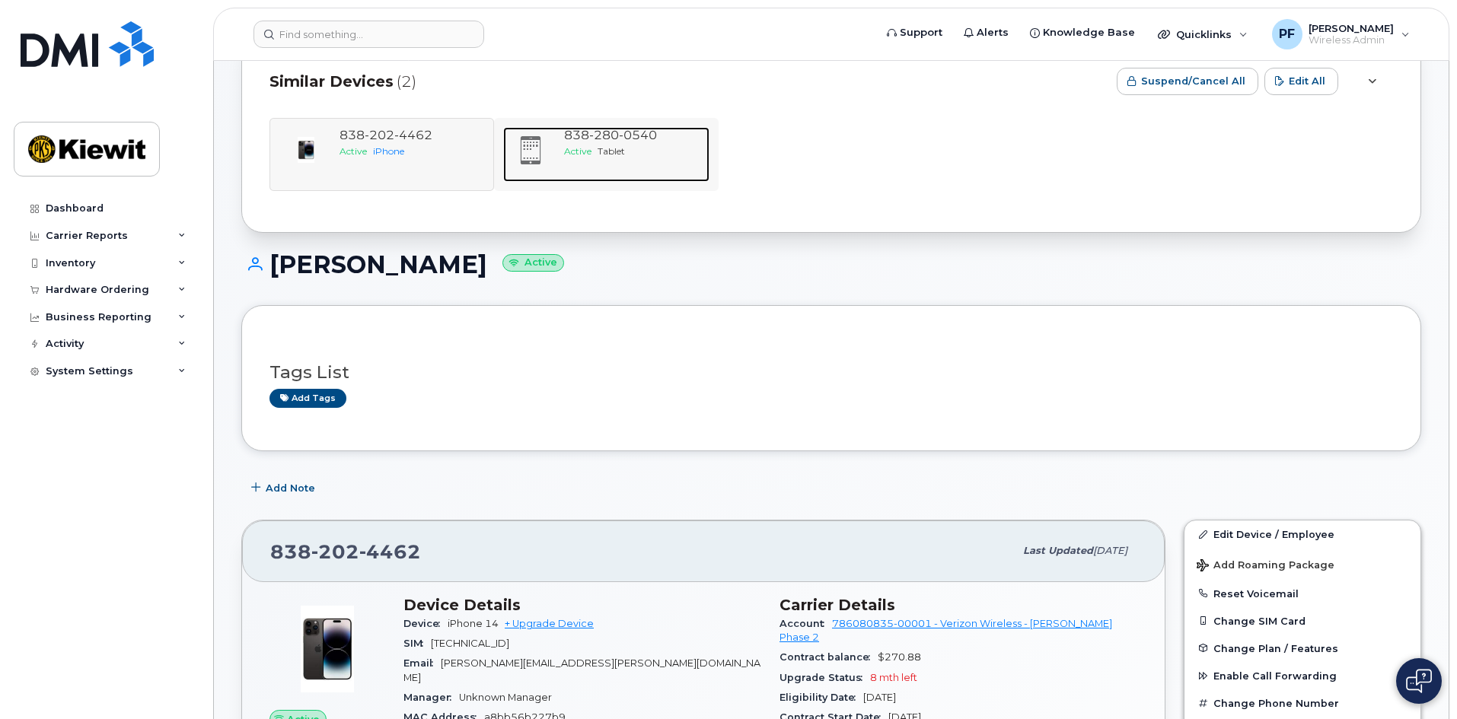
click at [564, 130] on span "838 280 0540" at bounding box center [610, 135] width 93 height 14
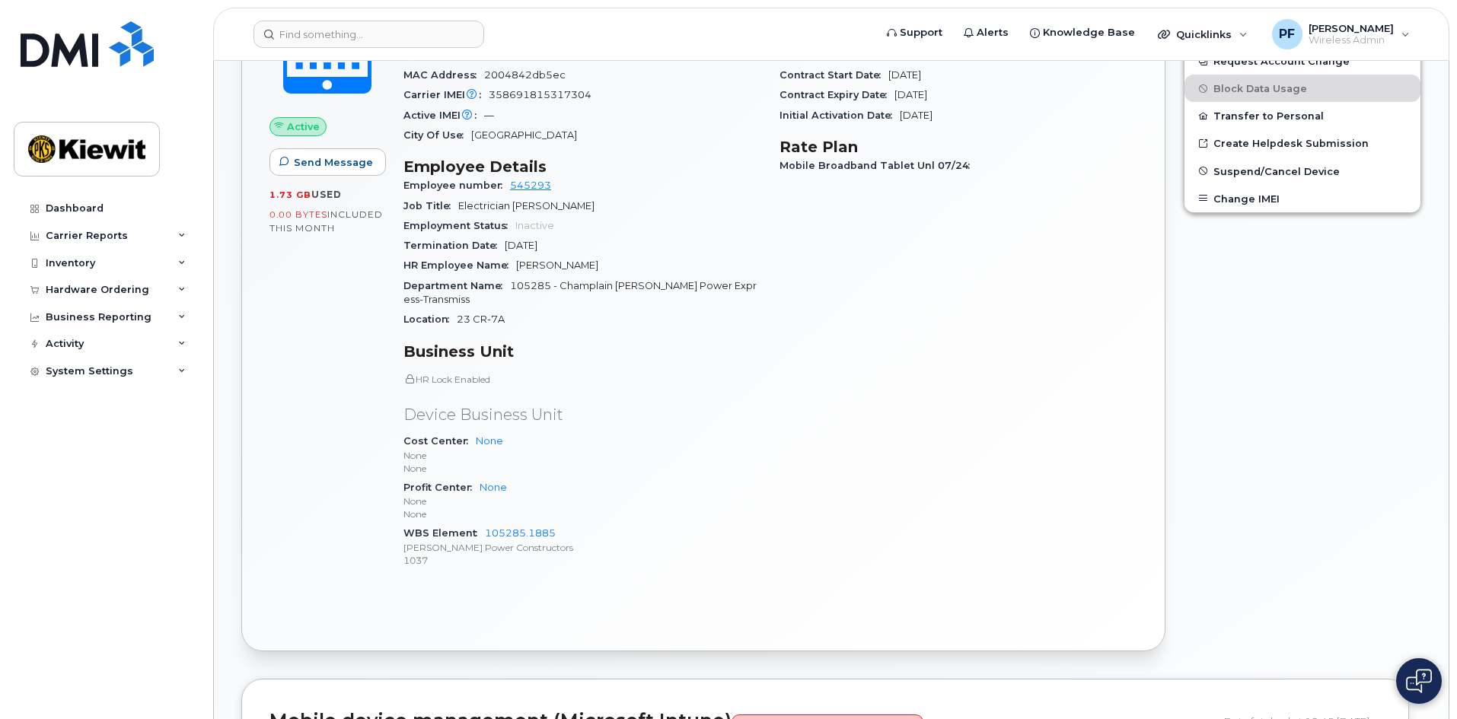
scroll to position [381, 0]
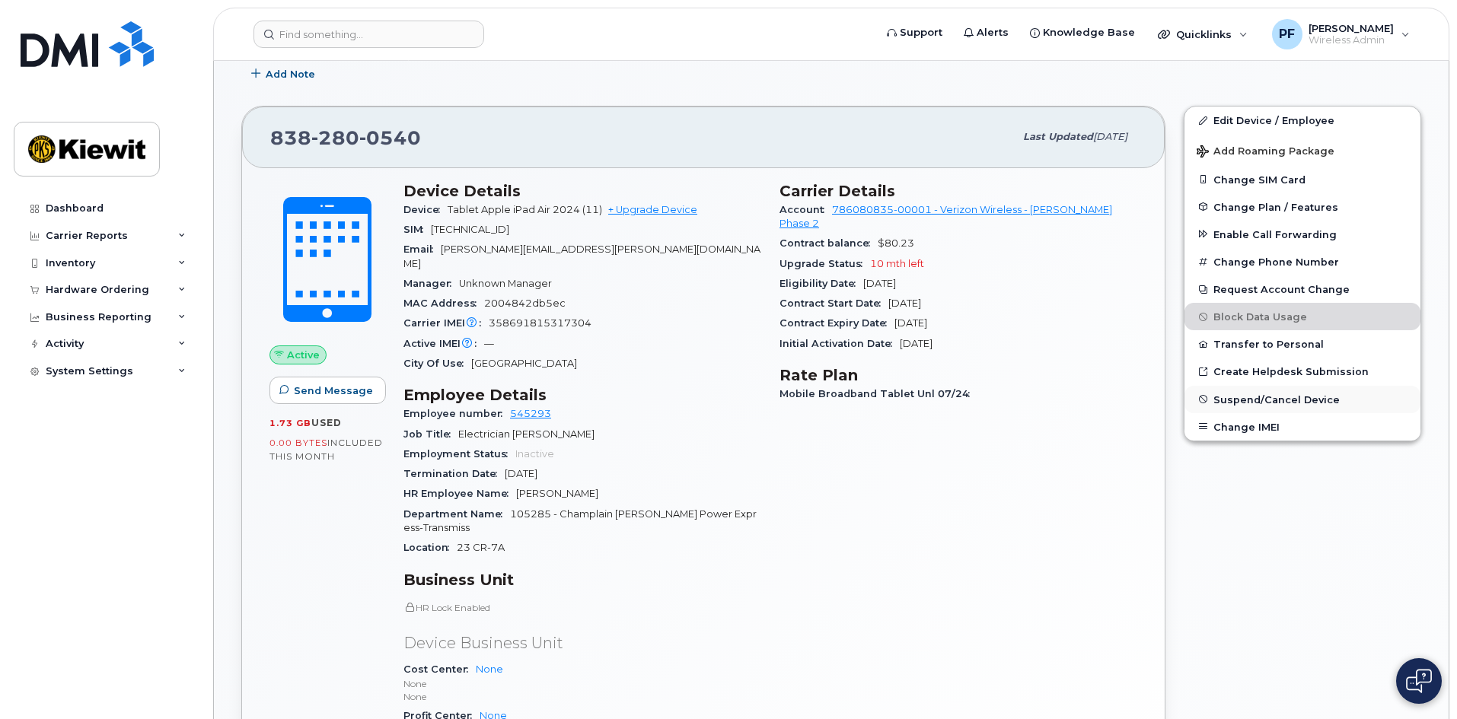
click at [1251, 394] on span "Suspend/Cancel Device" at bounding box center [1276, 399] width 126 height 11
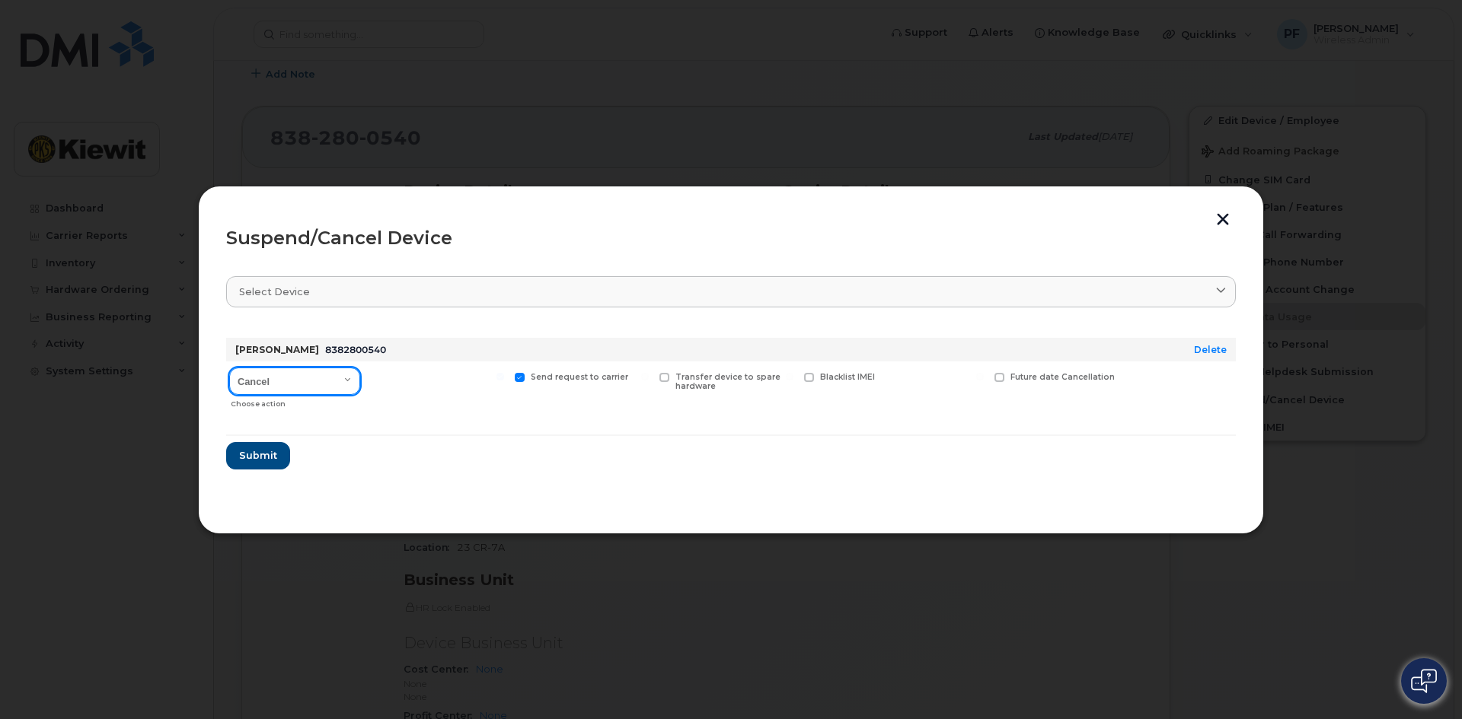
click at [285, 379] on select "Cancel Suspend - Reduced Rate Suspend - Full Rate Suspend - Lost Device/Stolen …" at bounding box center [294, 381] width 131 height 27
select select "[object Object]"
click at [229, 368] on select "Cancel Suspend - Reduced Rate Suspend - Full Rate Suspend - Lost Device/Stolen …" at bounding box center [294, 381] width 131 height 27
click at [429, 381] on span "Available for new activations/redeployments" at bounding box center [443, 382] width 114 height 20
click at [359, 381] on input "Available for new activations/redeployments" at bounding box center [356, 377] width 8 height 8
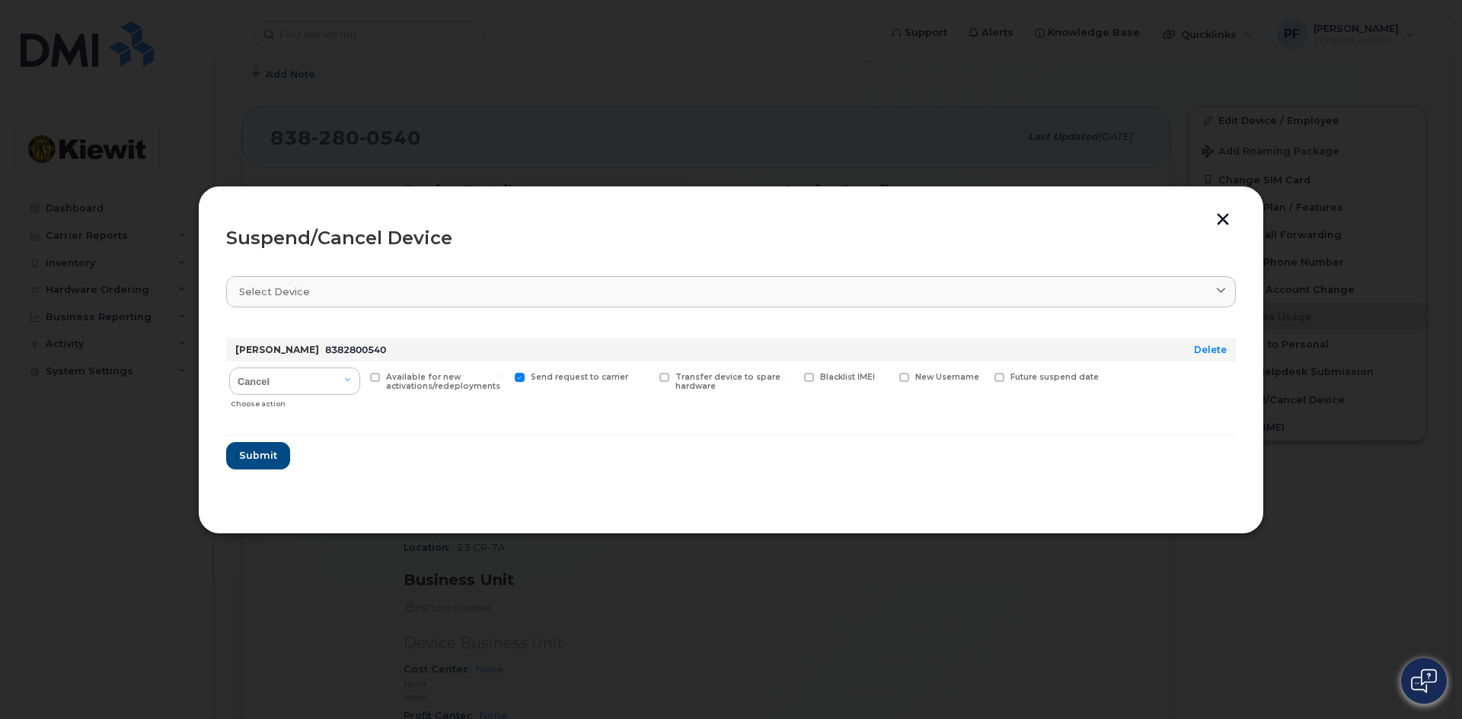
checkbox input "true"
click at [257, 452] on span "Submit" at bounding box center [257, 455] width 38 height 14
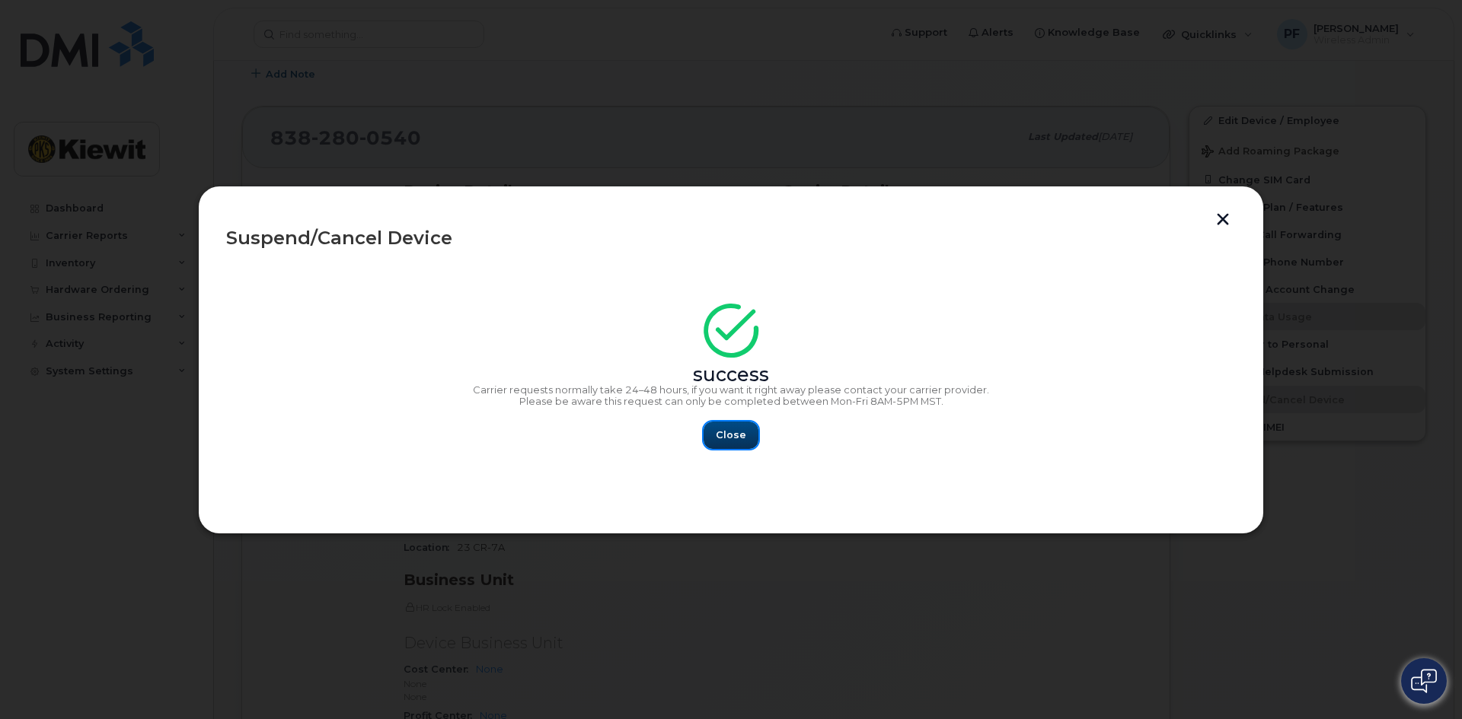
click at [749, 437] on button "Close" at bounding box center [730, 435] width 55 height 27
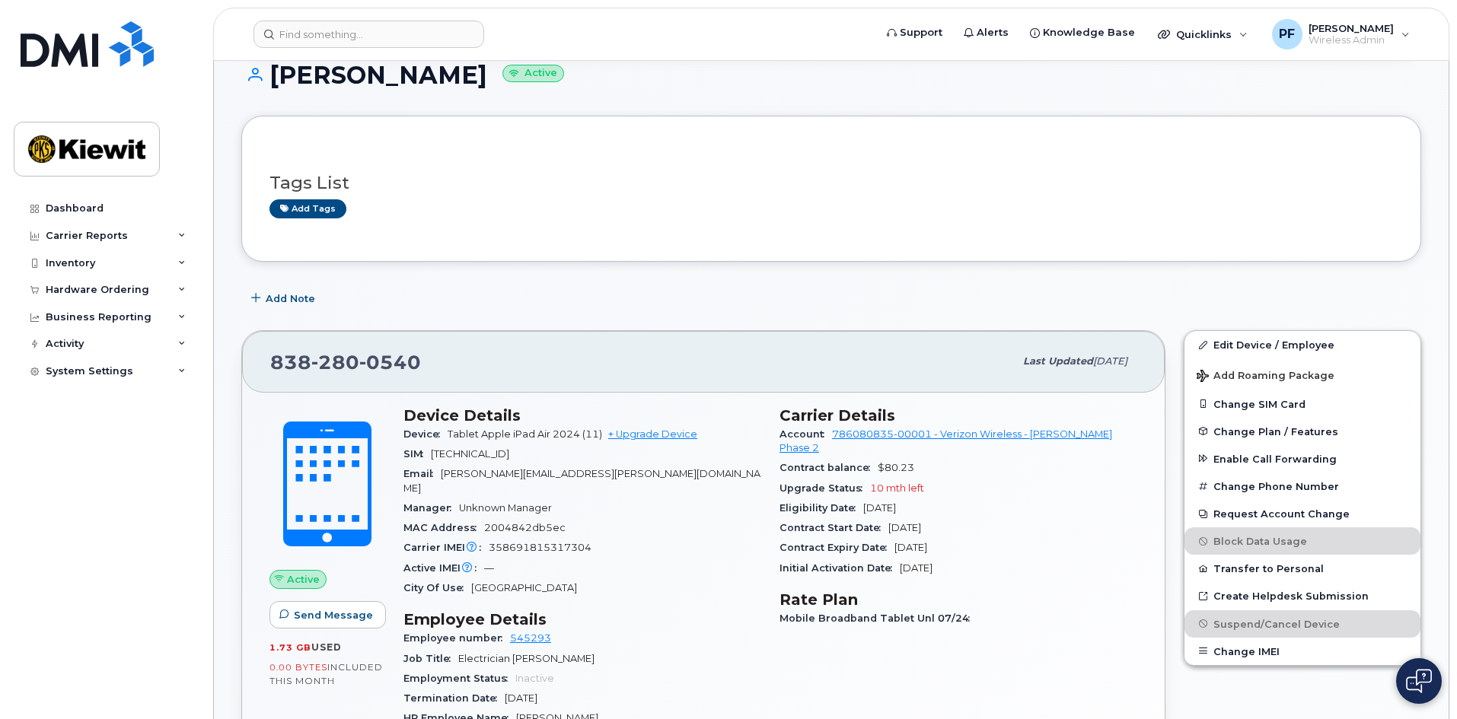
scroll to position [0, 0]
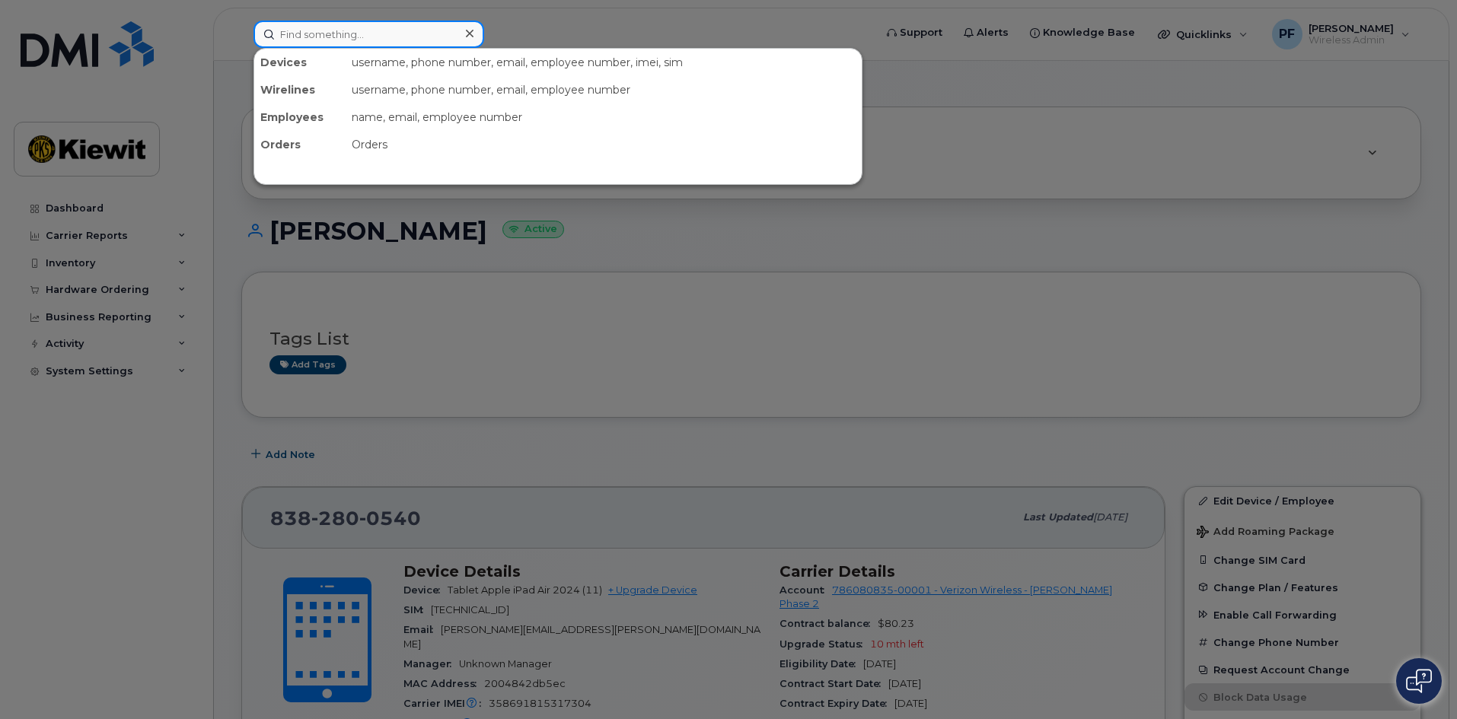
click at [365, 29] on input at bounding box center [368, 34] width 231 height 27
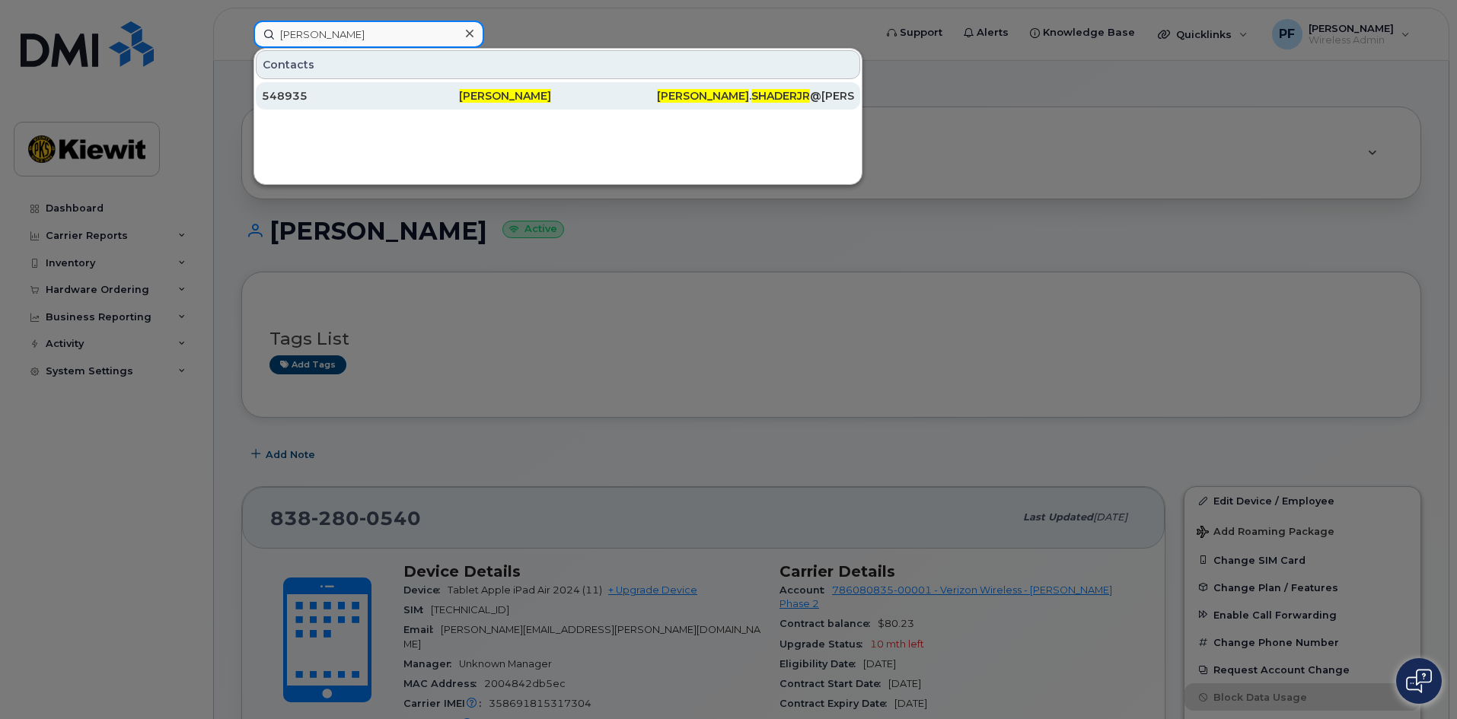
type input "richard shader jr"
click at [459, 104] on div "548935" at bounding box center [557, 95] width 197 height 27
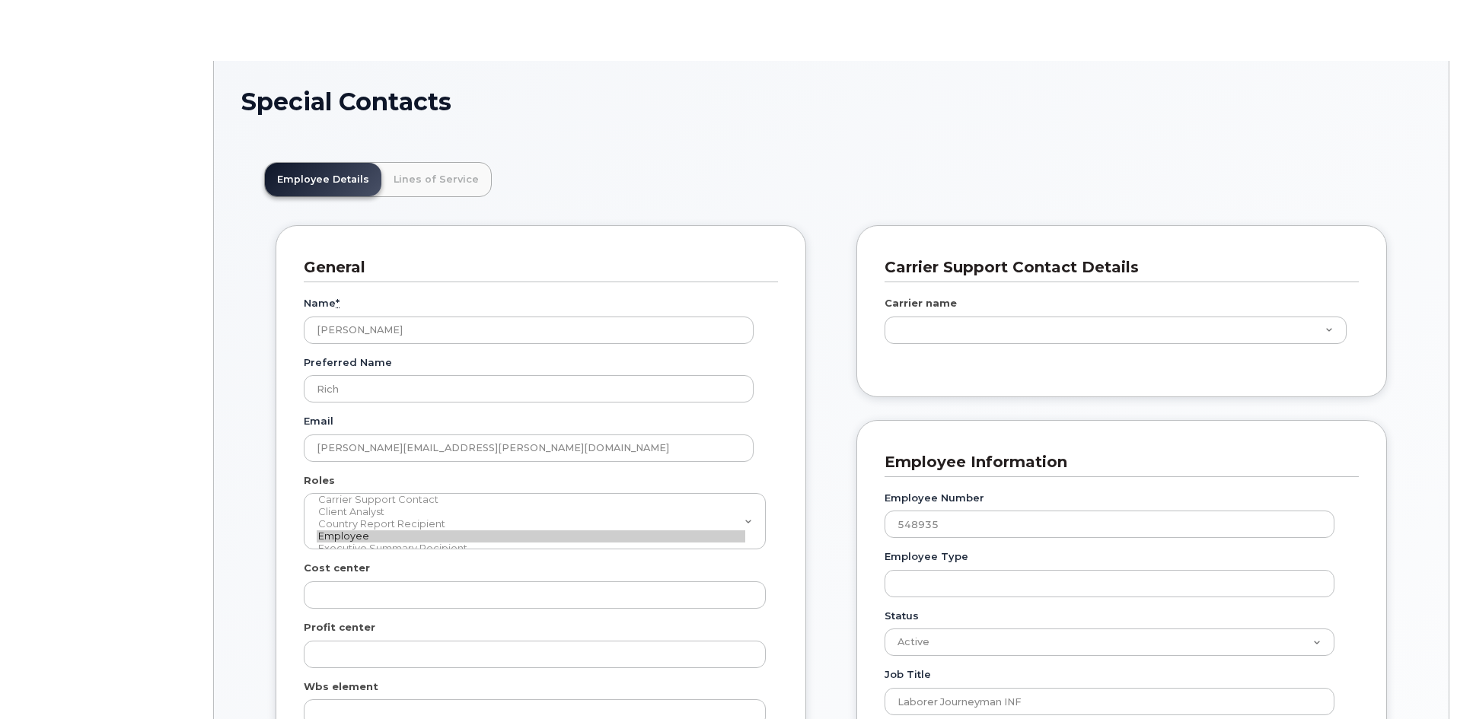
scroll to position [45, 0]
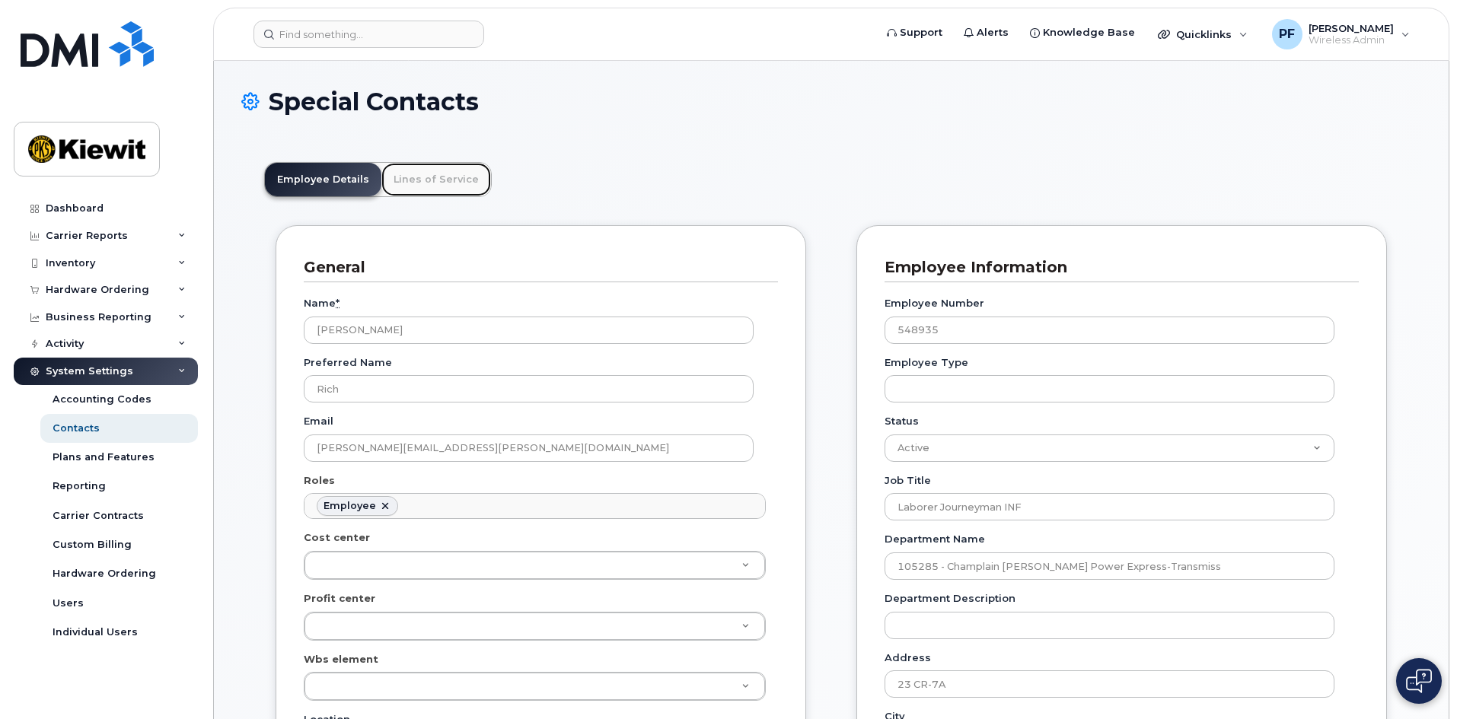
click at [429, 179] on link "Lines of Service" at bounding box center [436, 179] width 110 height 33
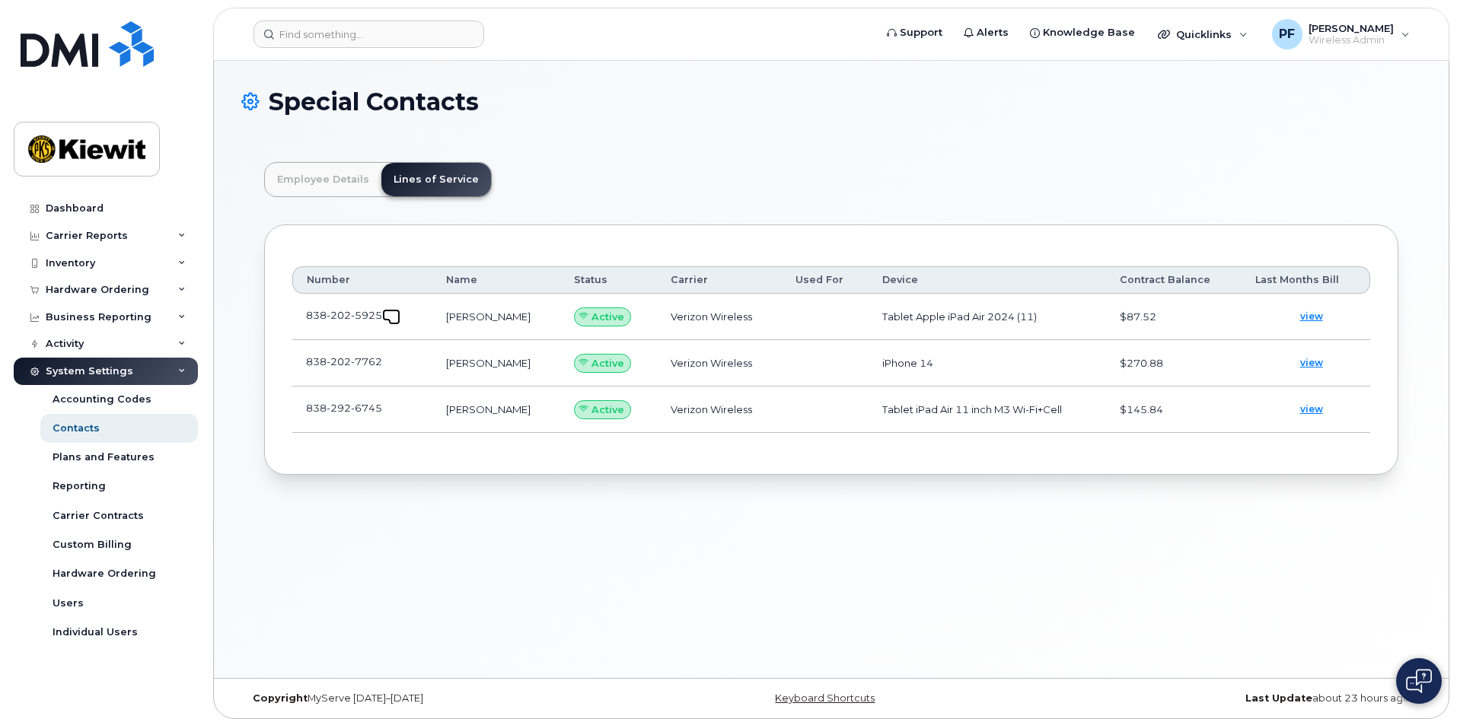
click at [390, 318] on span at bounding box center [394, 319] width 12 height 12
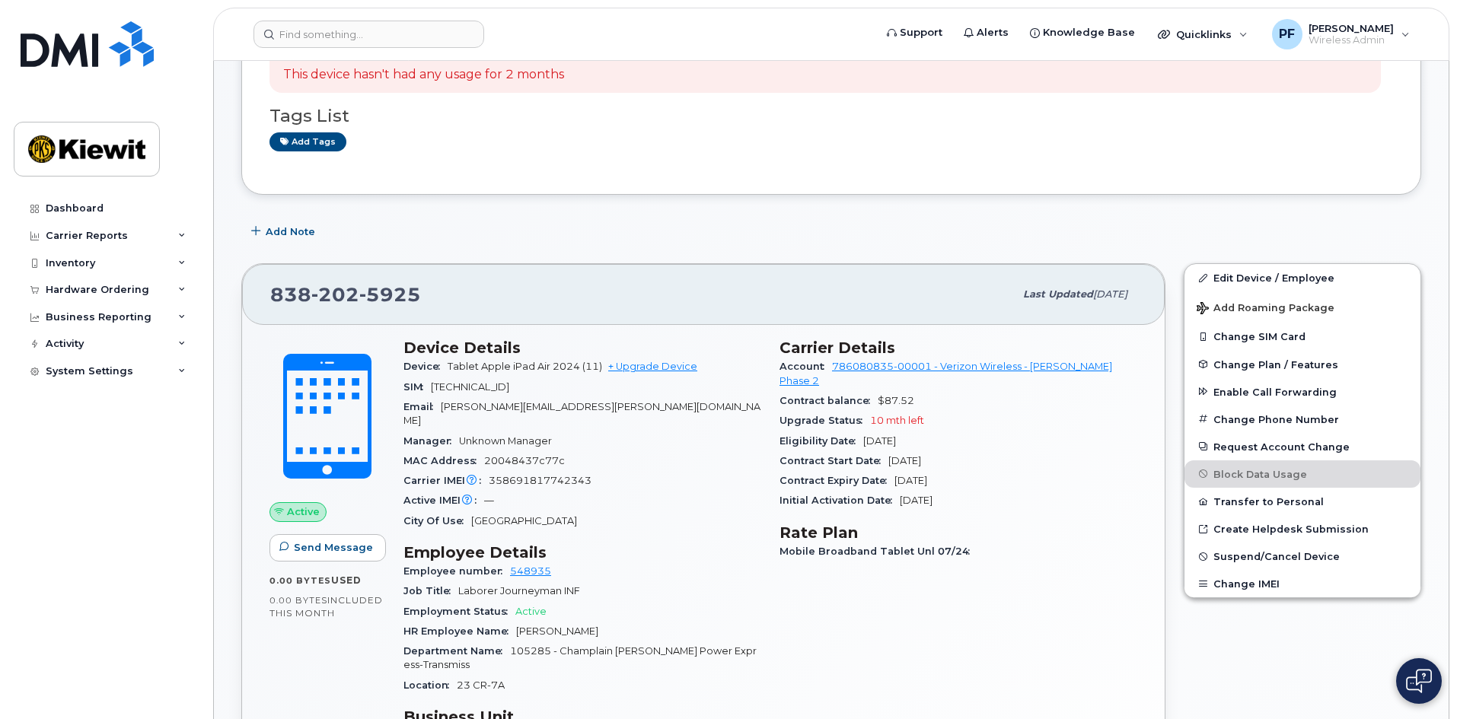
scroll to position [381, 0]
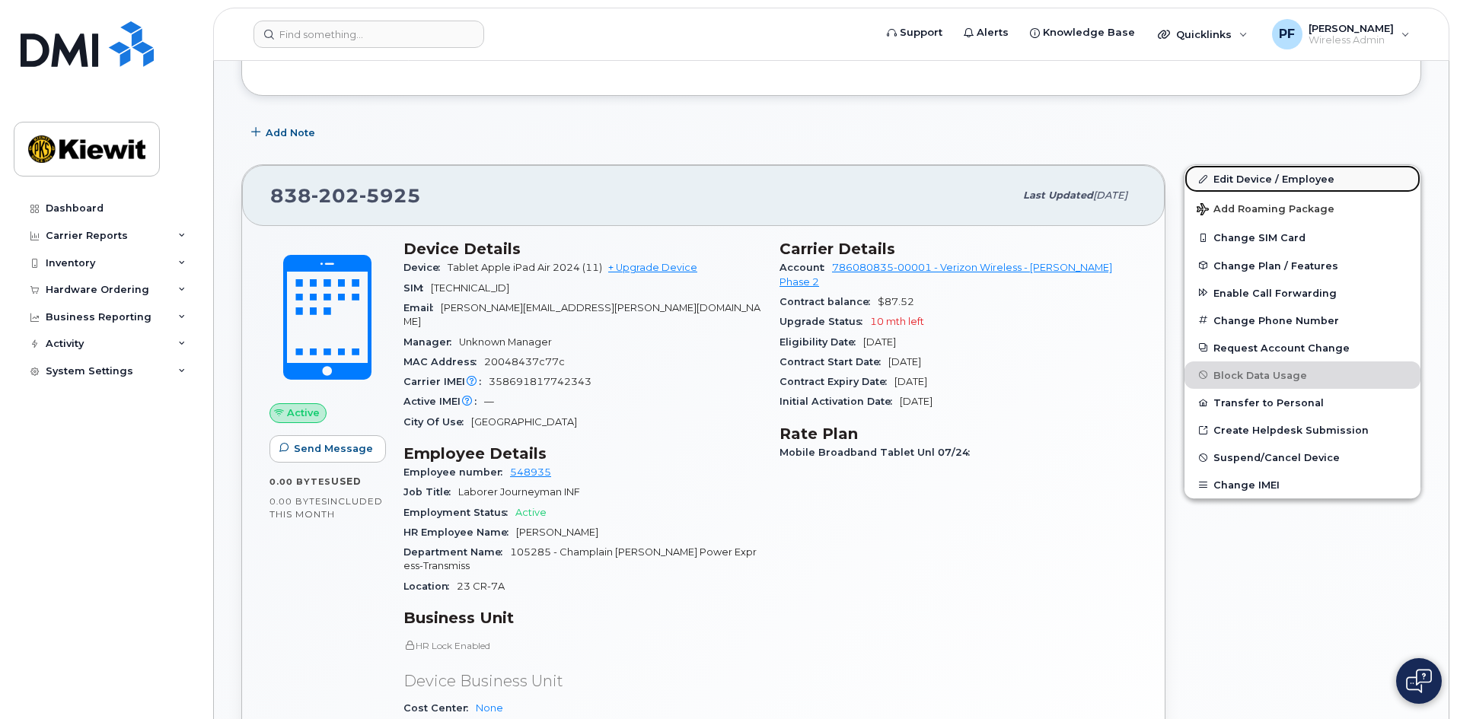
click at [1266, 174] on link "Edit Device / Employee" at bounding box center [1303, 178] width 236 height 27
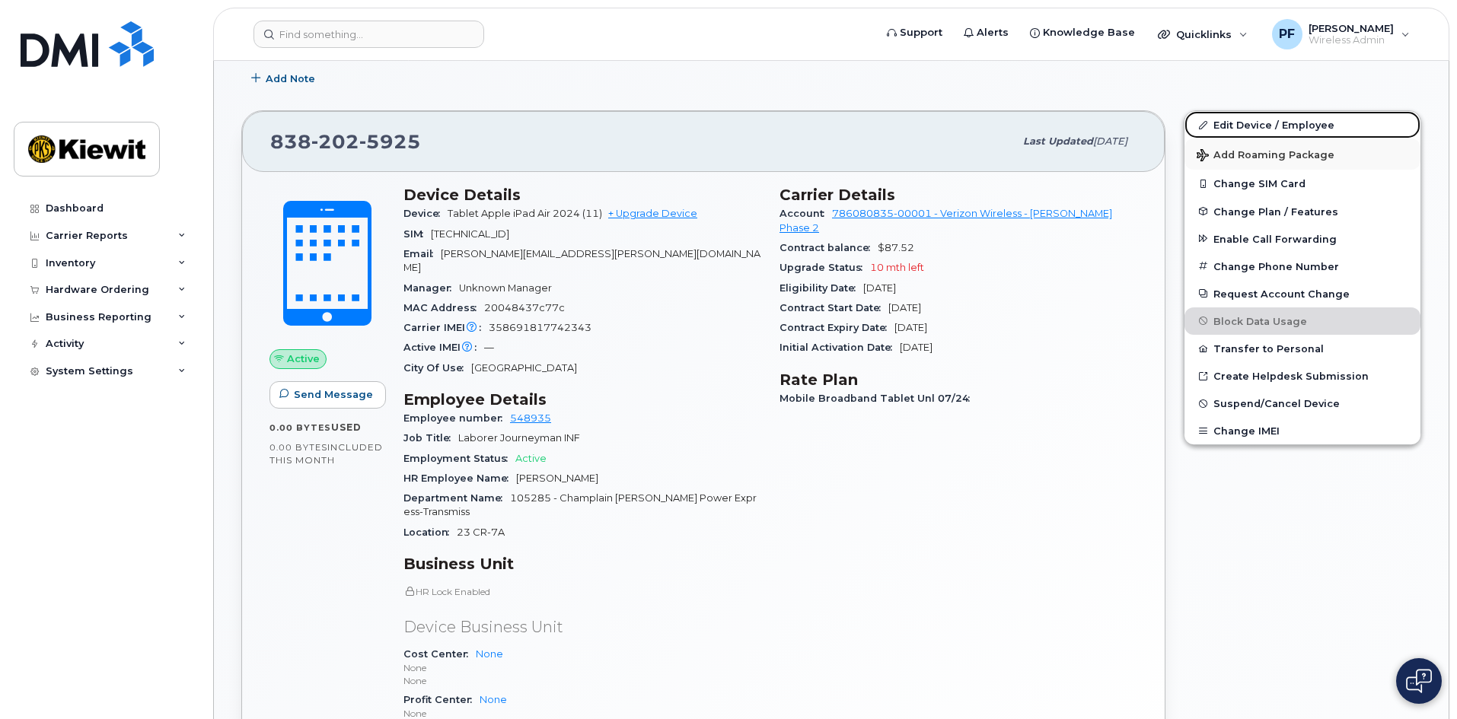
scroll to position [533, 0]
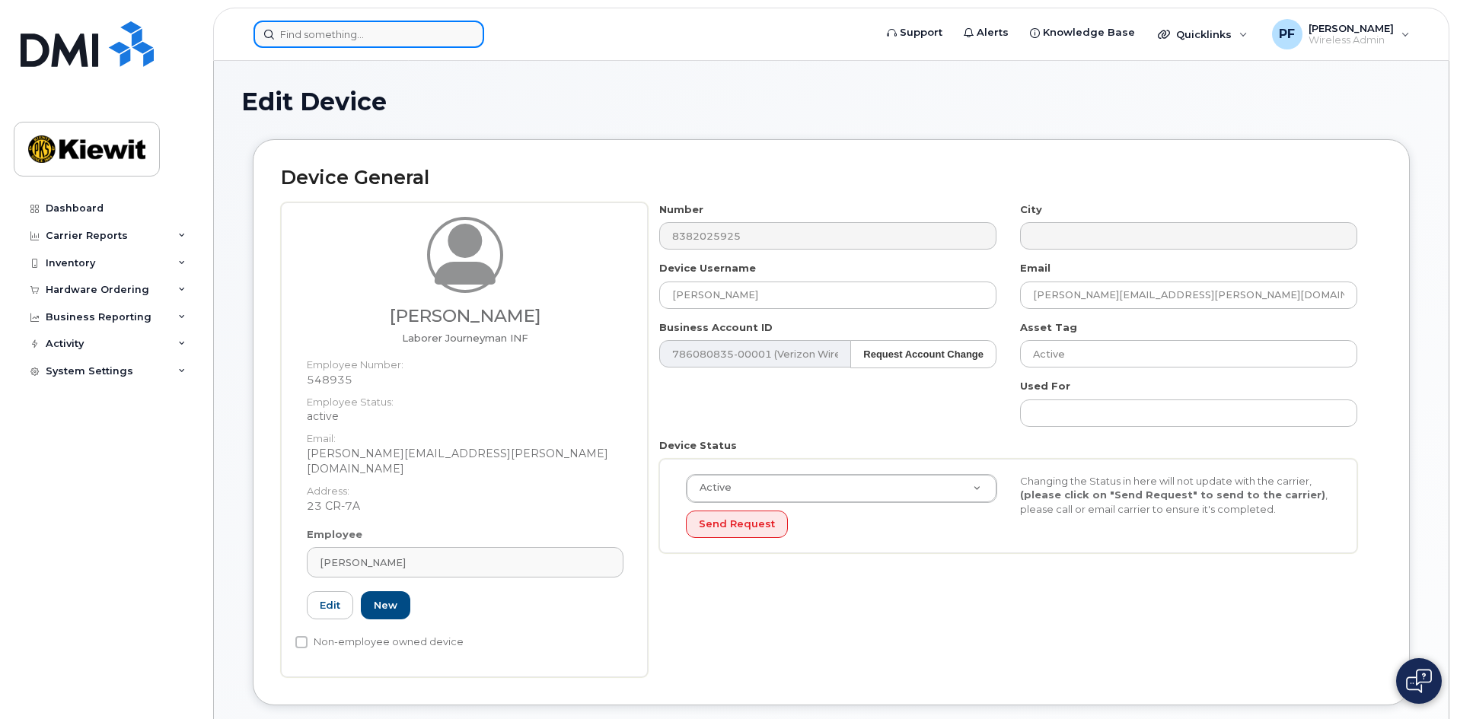
click at [450, 45] on input at bounding box center [368, 34] width 231 height 27
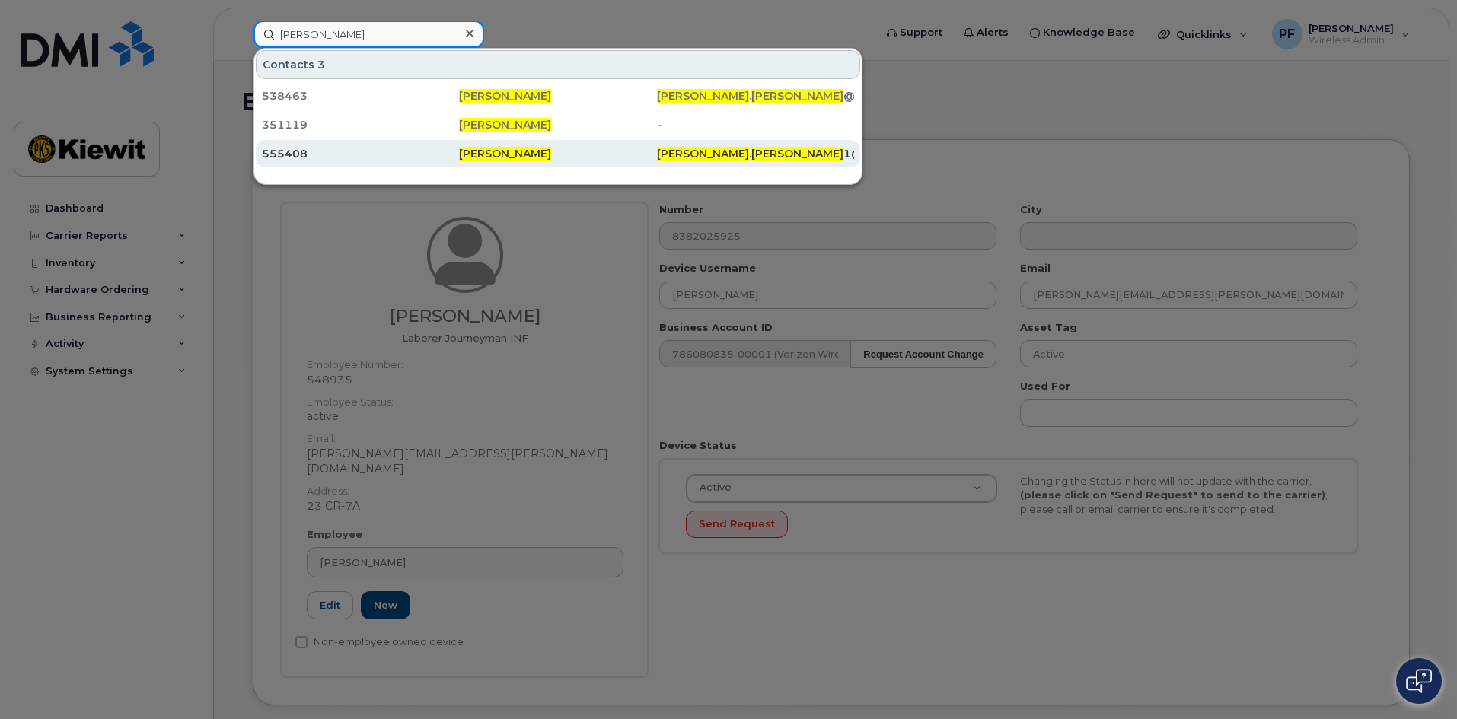
type input "james simpson"
click at [353, 153] on div "555408" at bounding box center [360, 153] width 197 height 15
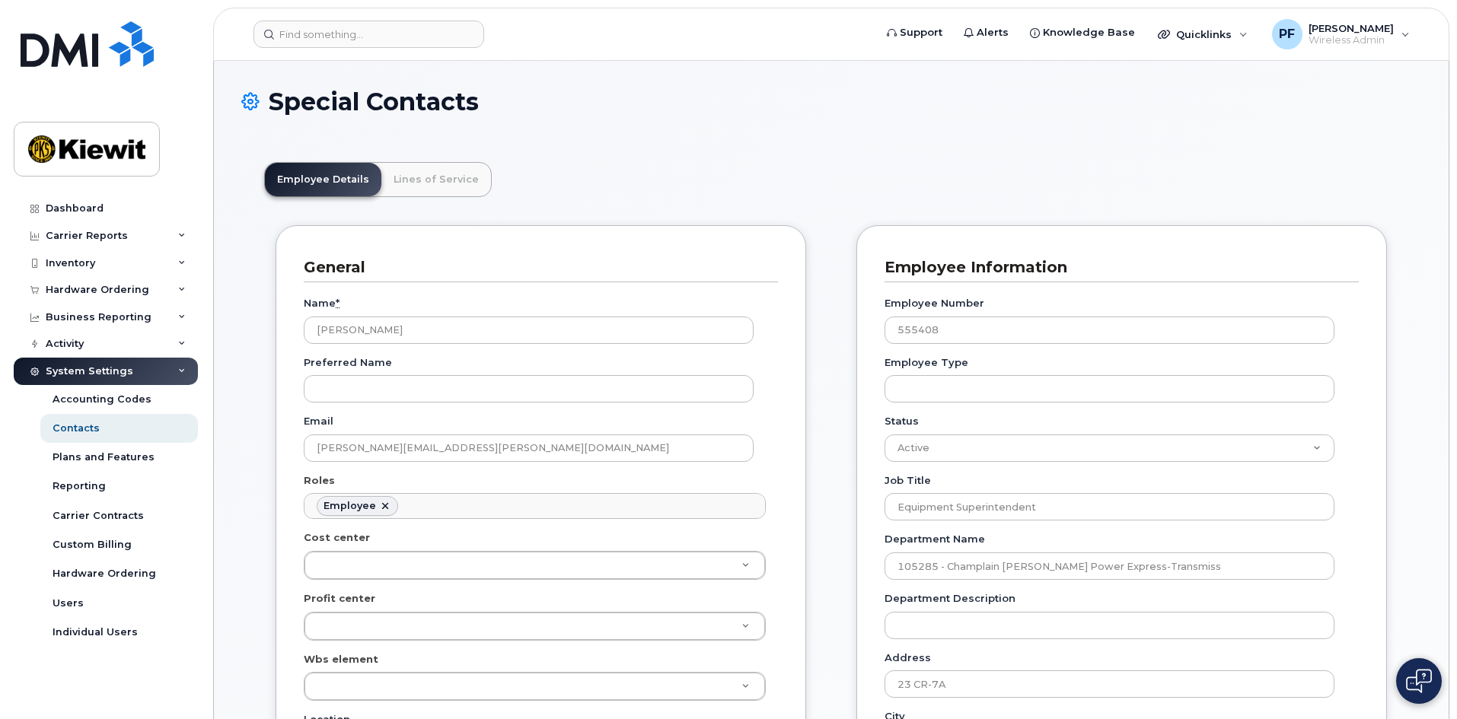
scroll to position [45, 0]
click at [410, 168] on link "Lines of Service" at bounding box center [436, 179] width 110 height 33
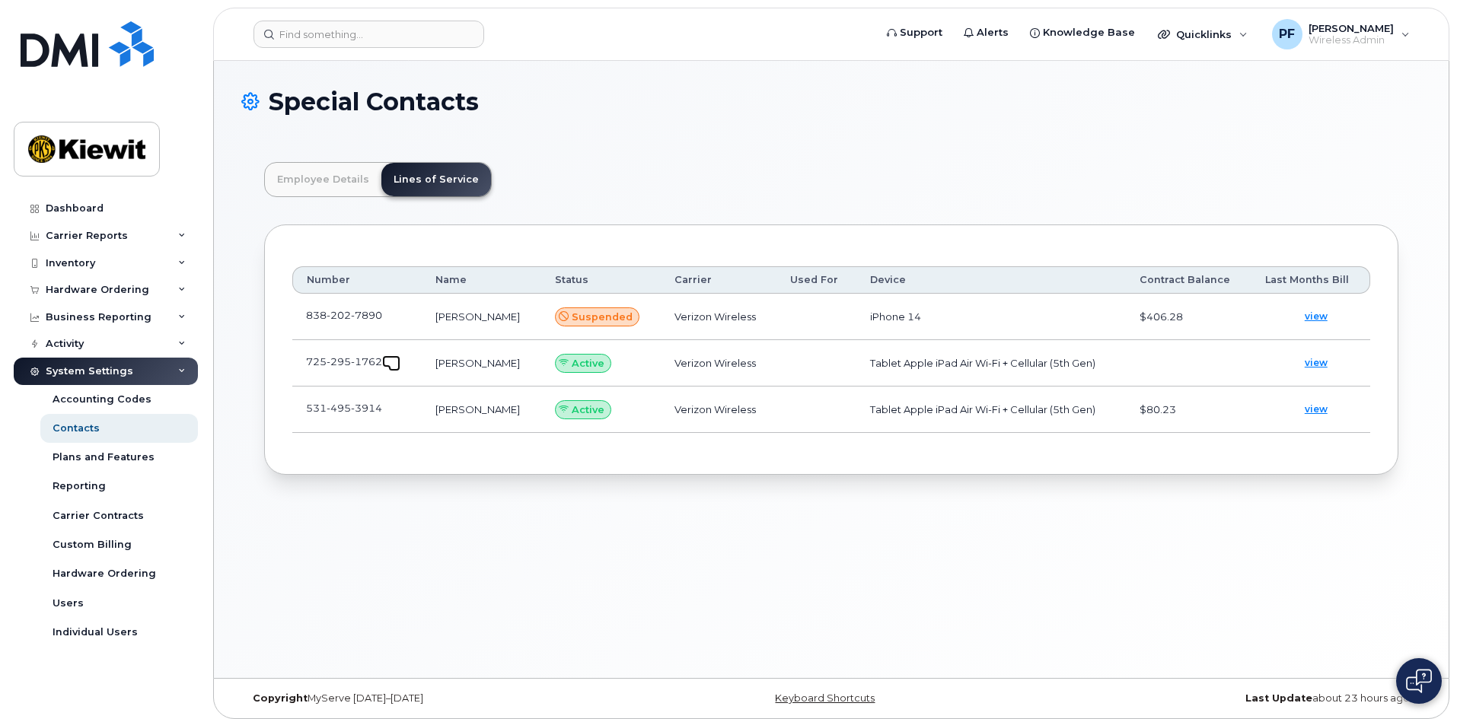
click at [397, 362] on span at bounding box center [394, 365] width 12 height 12
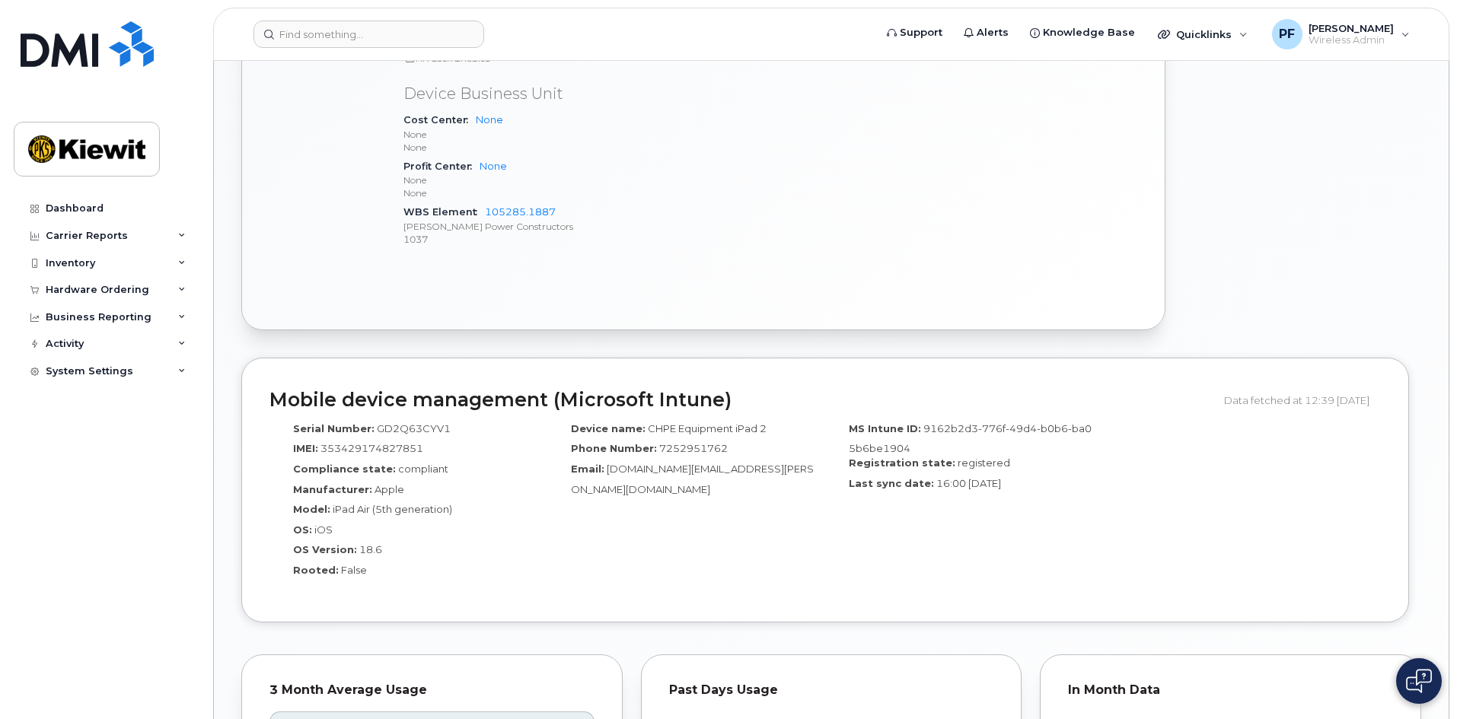
scroll to position [1066, 0]
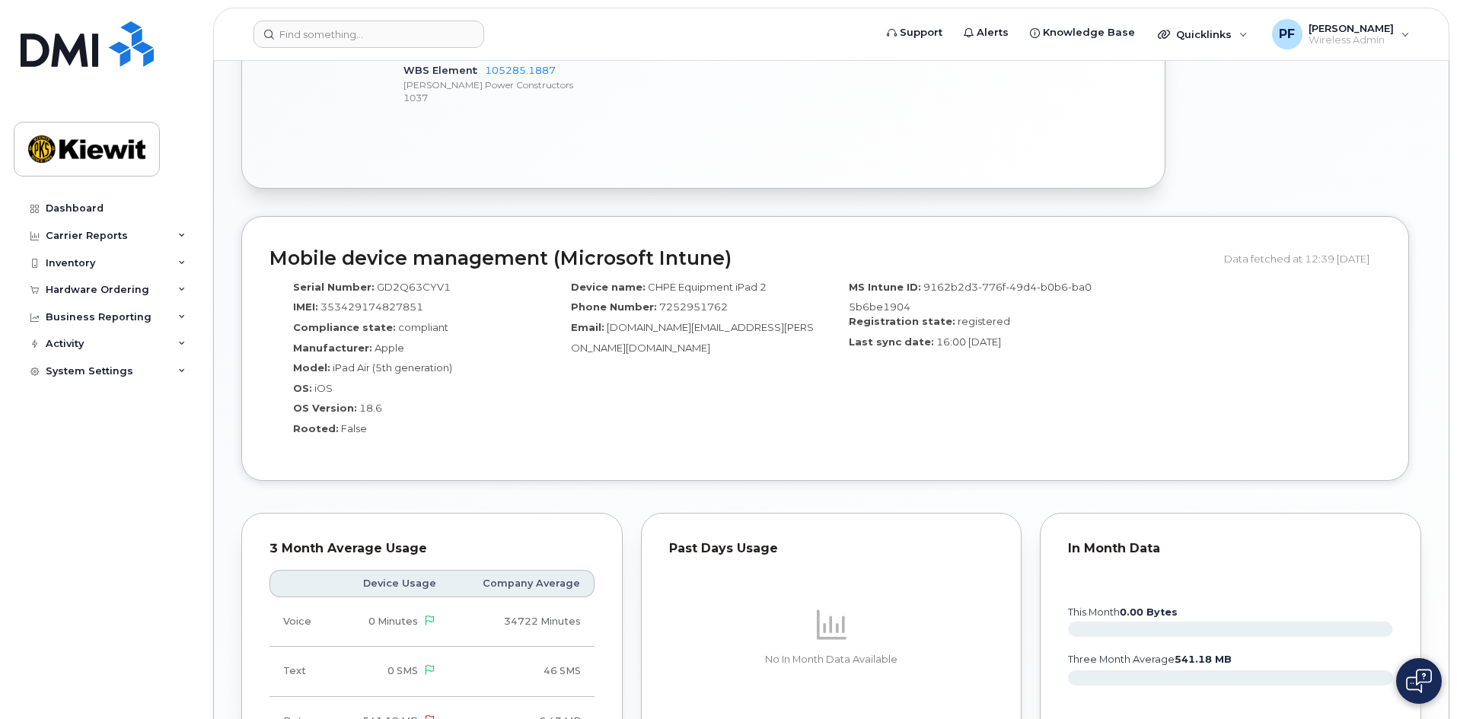
click at [355, 16] on header "Support Alerts Knowledge Base Quicklinks Suspend / Cancel Device Change SIM Car…" at bounding box center [831, 34] width 1236 height 53
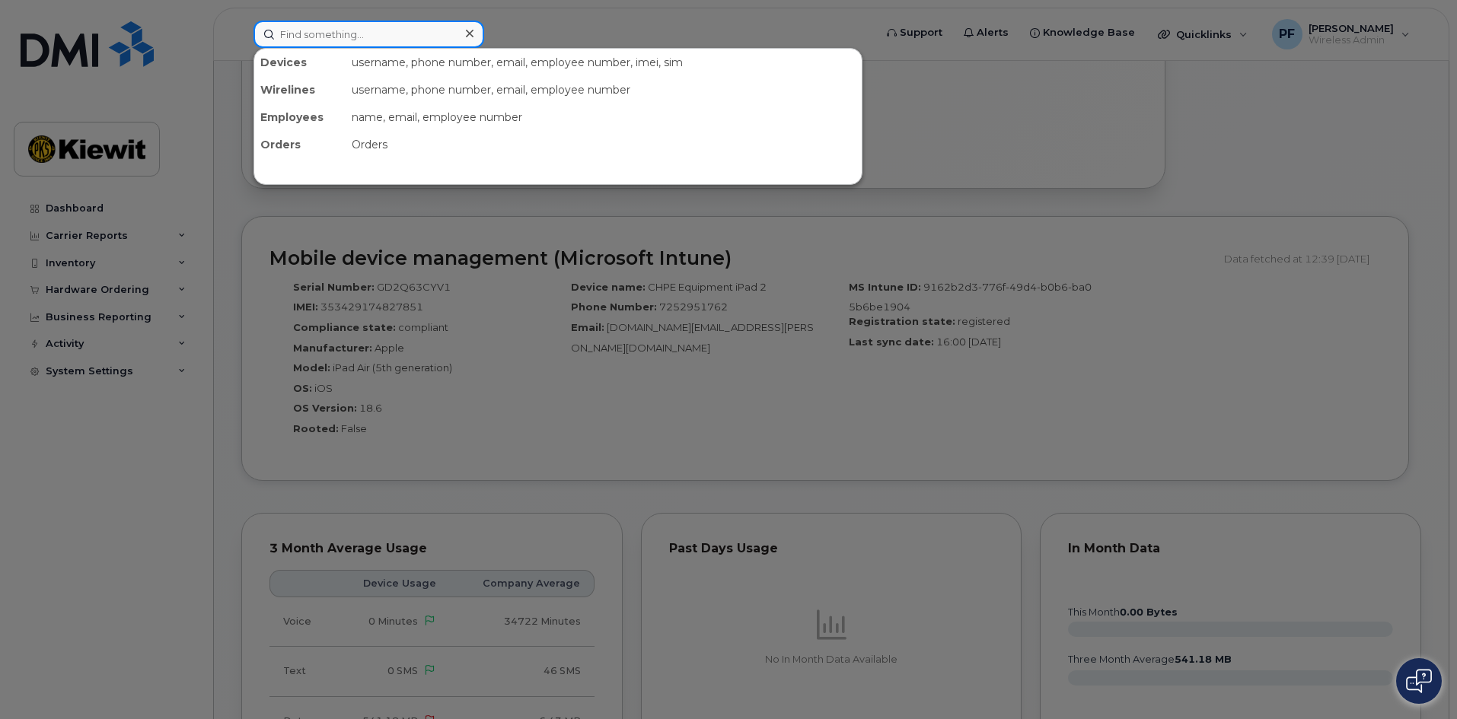
click at [341, 37] on input at bounding box center [368, 34] width 231 height 27
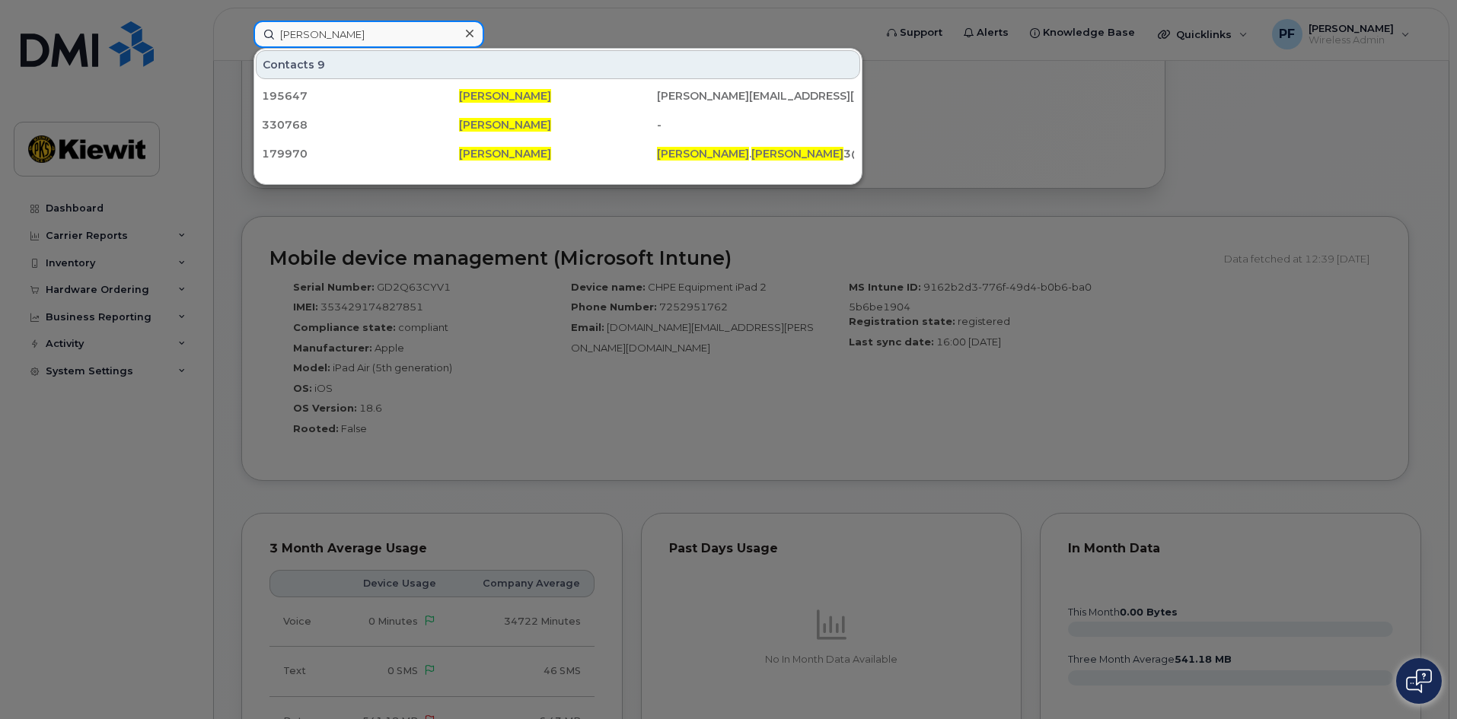
type input "[PERSON_NAME]"
drag, startPoint x: 467, startPoint y: 35, endPoint x: 445, endPoint y: 35, distance: 21.3
click at [467, 35] on icon at bounding box center [470, 33] width 8 height 12
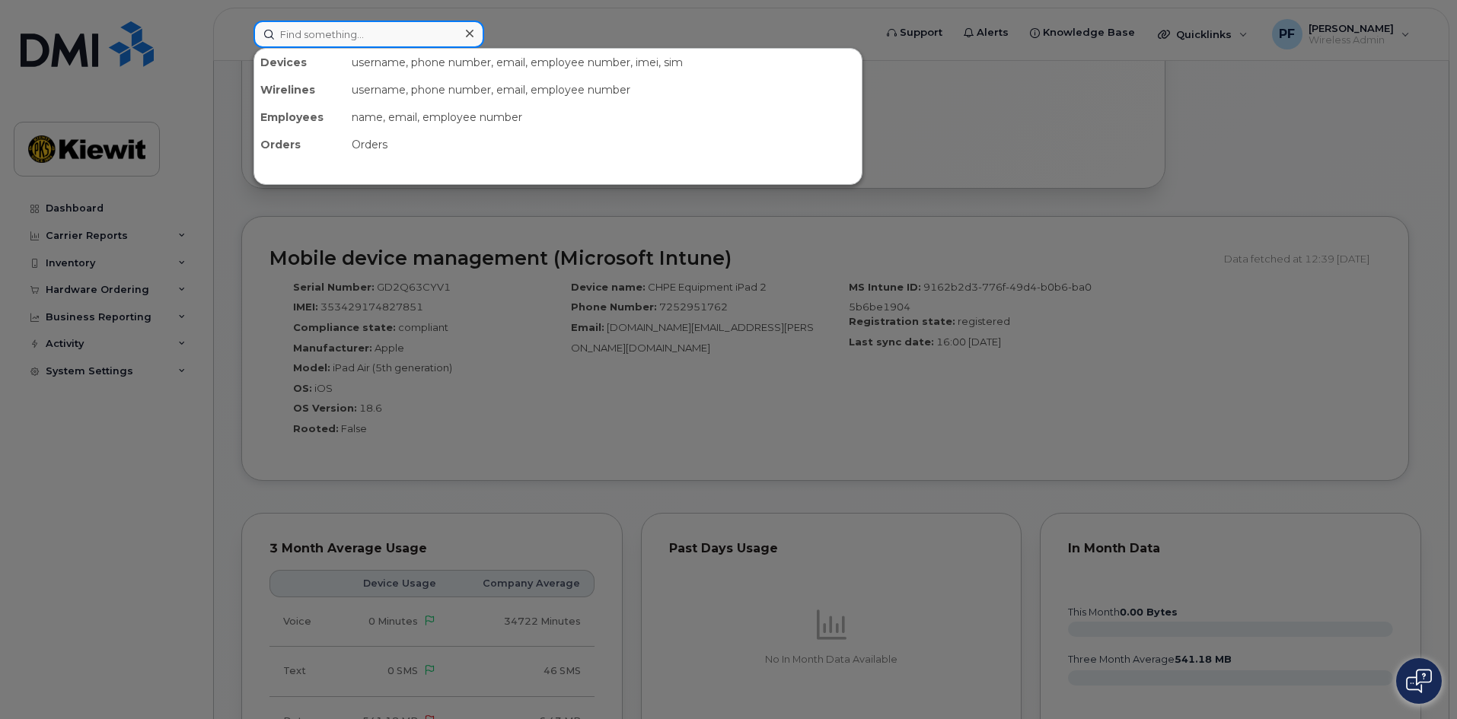
click at [410, 37] on input at bounding box center [368, 34] width 231 height 27
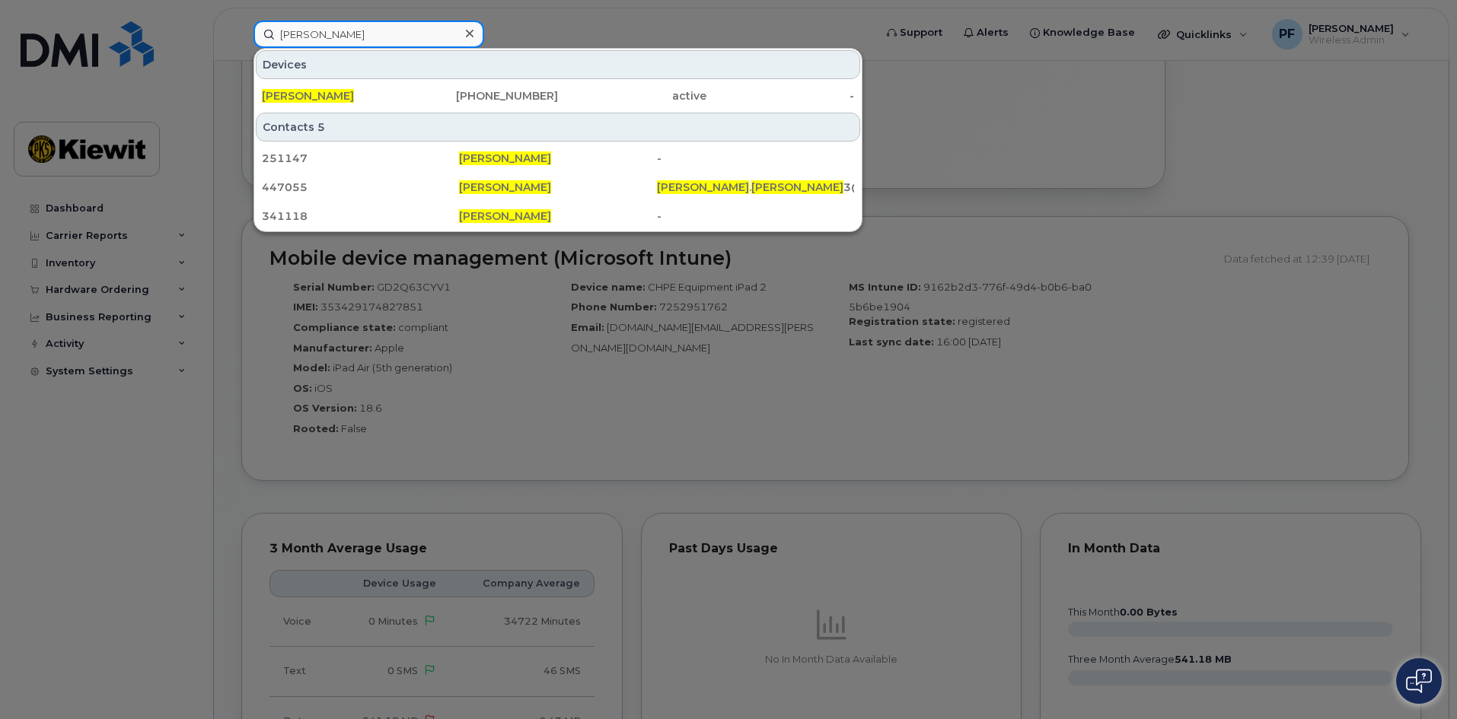
type input "eric carlson"
click at [466, 32] on icon at bounding box center [470, 33] width 8 height 12
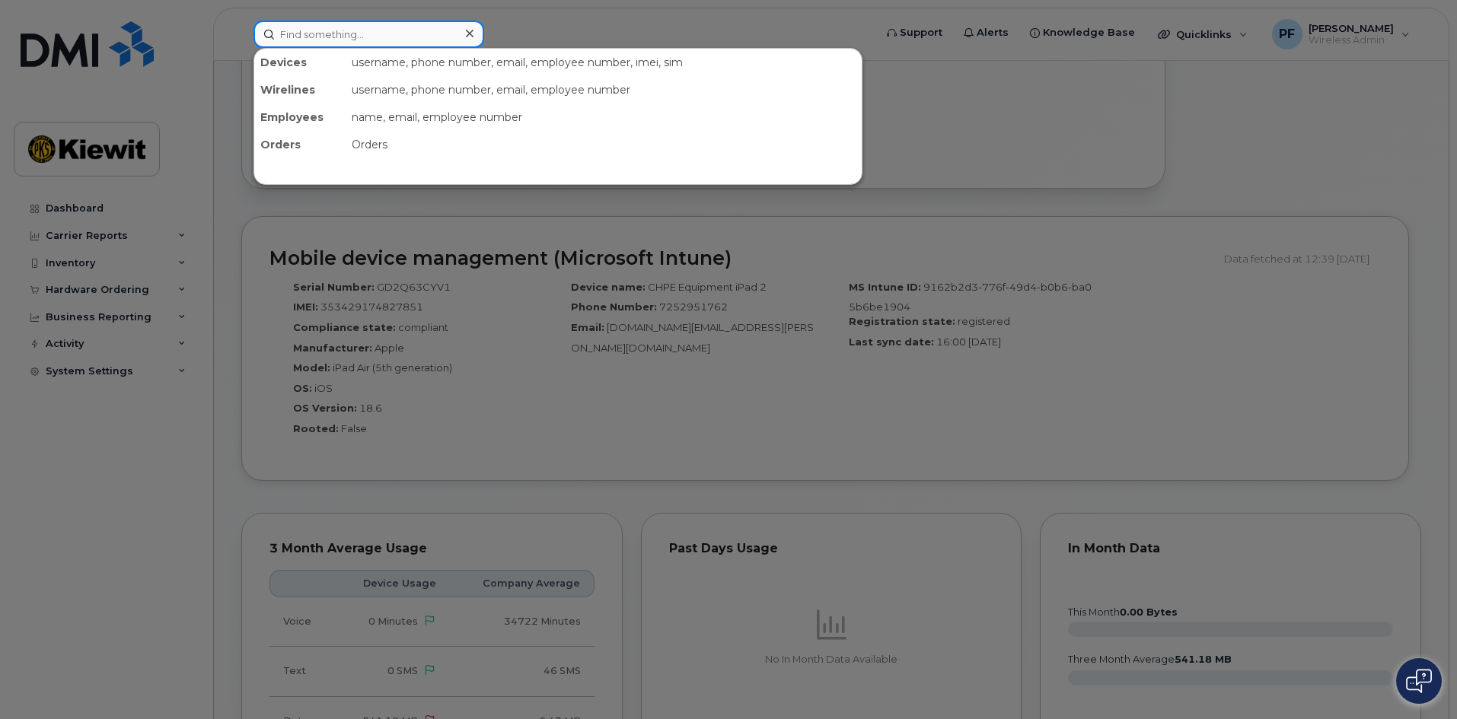
click at [380, 44] on input at bounding box center [368, 34] width 231 height 27
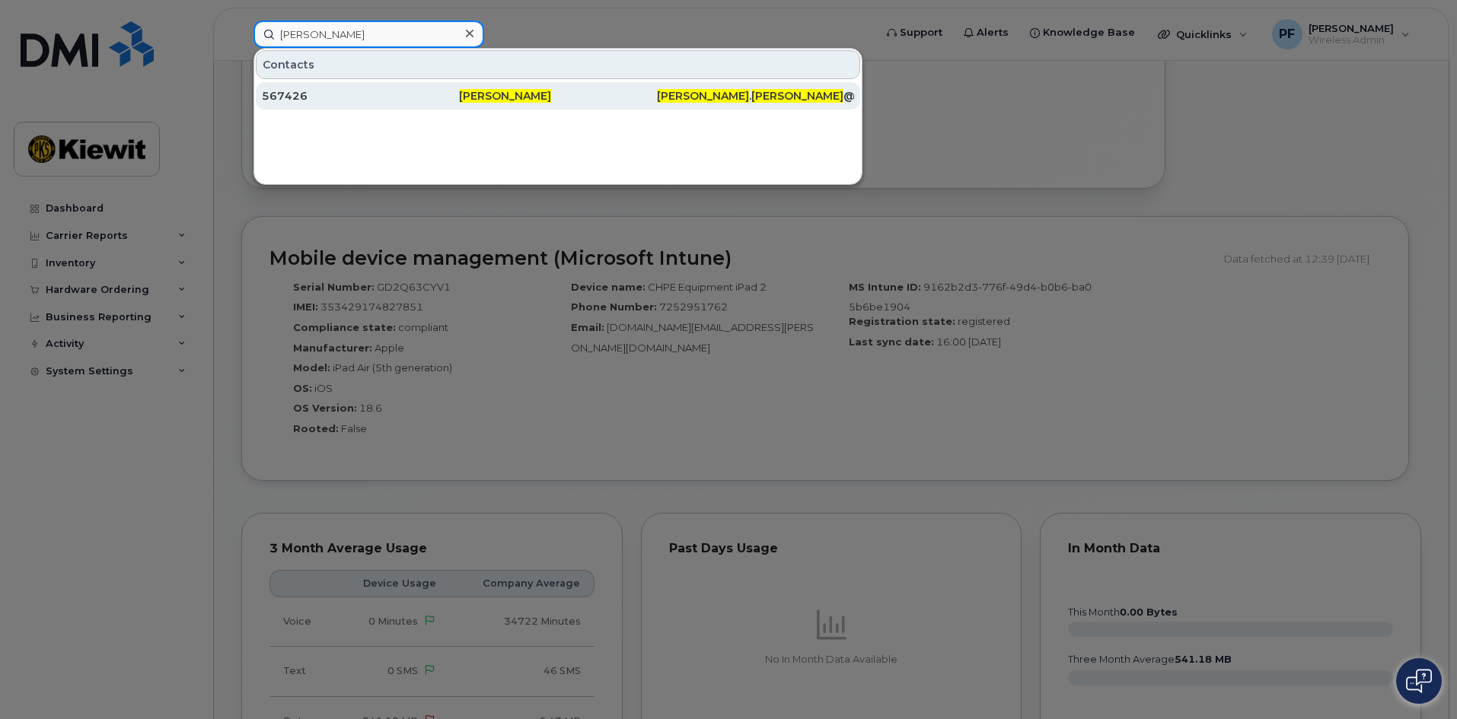
type input "dawson emery"
click at [324, 94] on div "567426" at bounding box center [360, 95] width 197 height 15
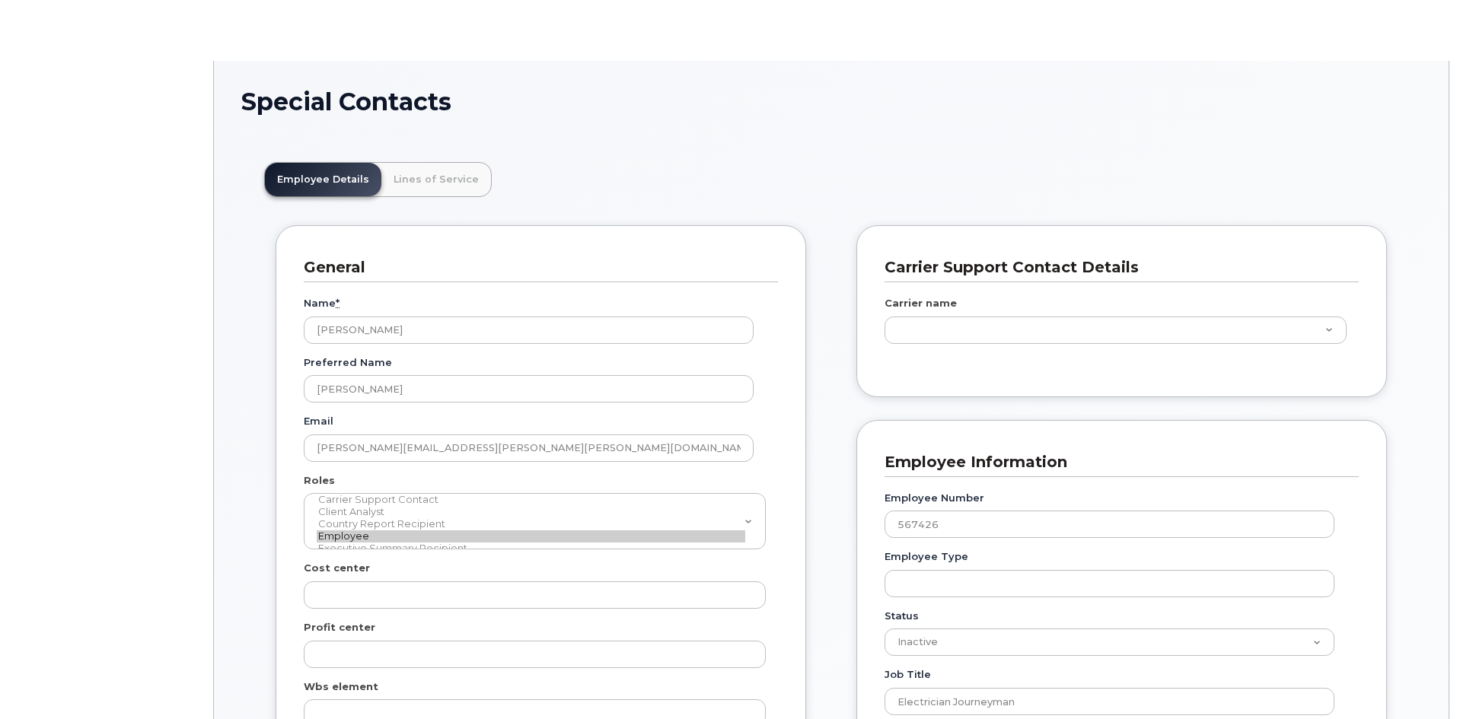
scroll to position [45, 0]
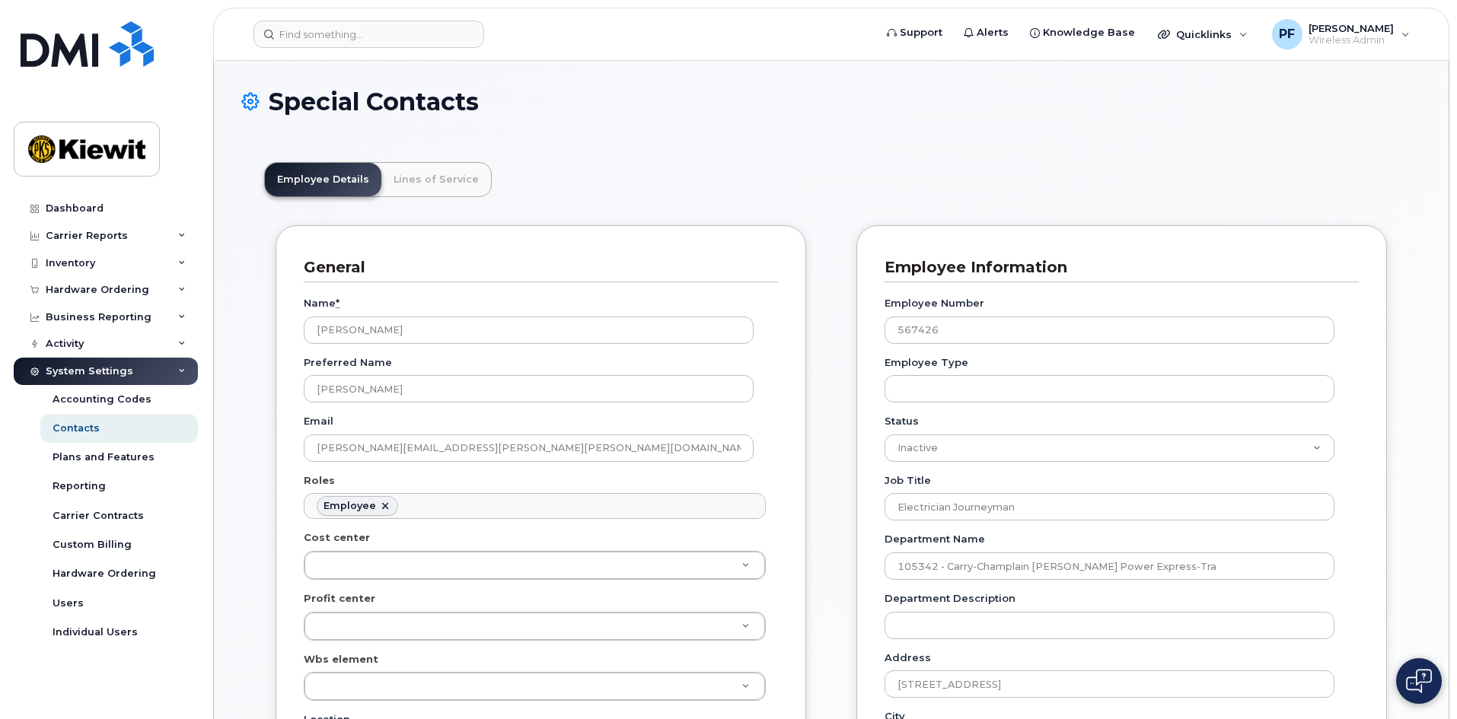
click at [446, 179] on link "Lines of Service" at bounding box center [436, 179] width 110 height 33
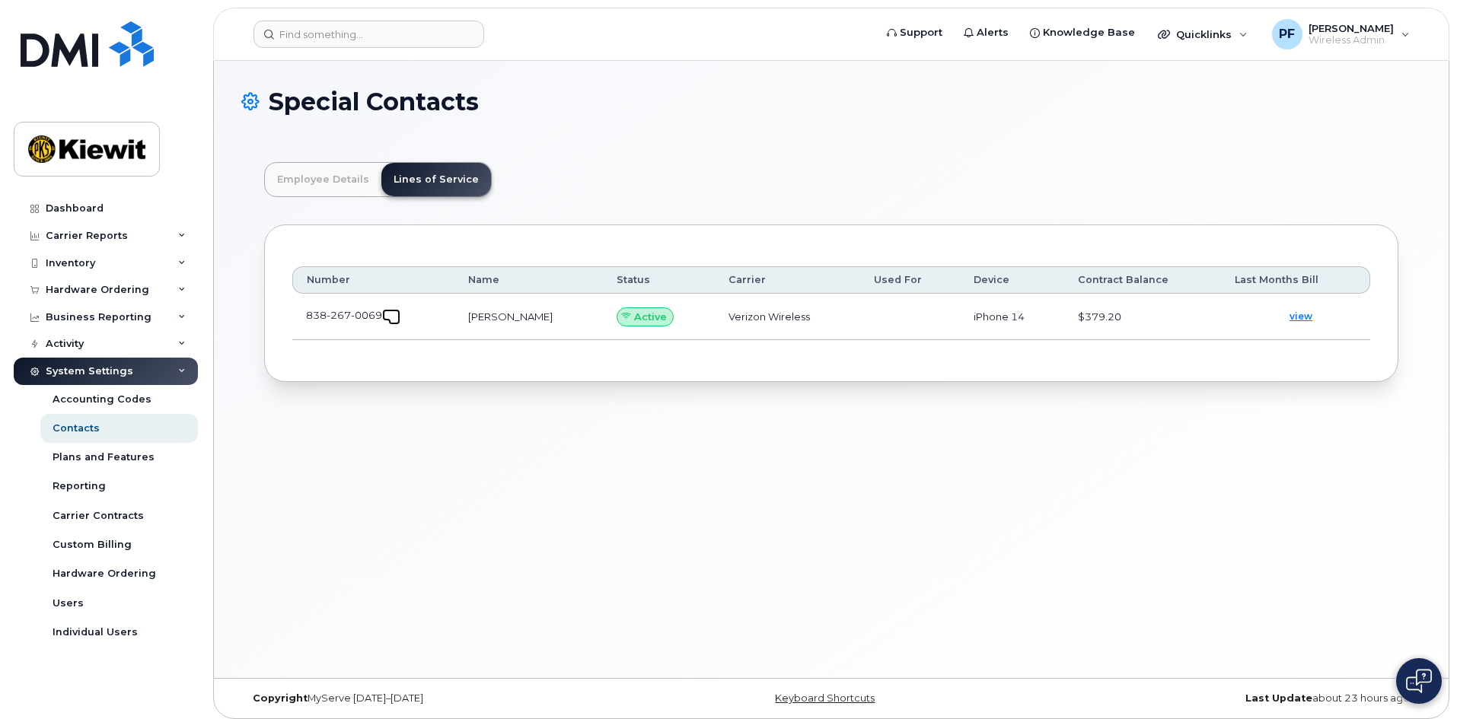
click at [397, 315] on span at bounding box center [394, 319] width 12 height 12
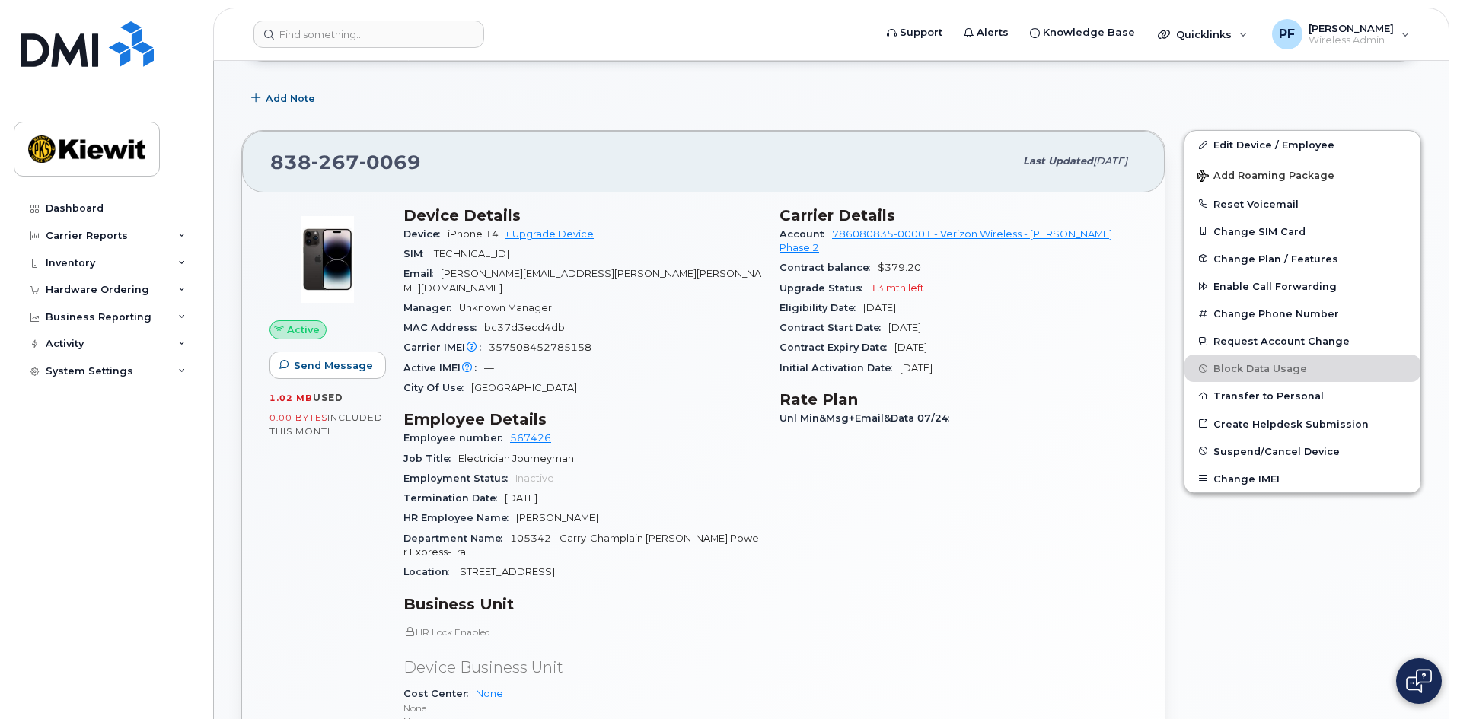
scroll to position [196, 0]
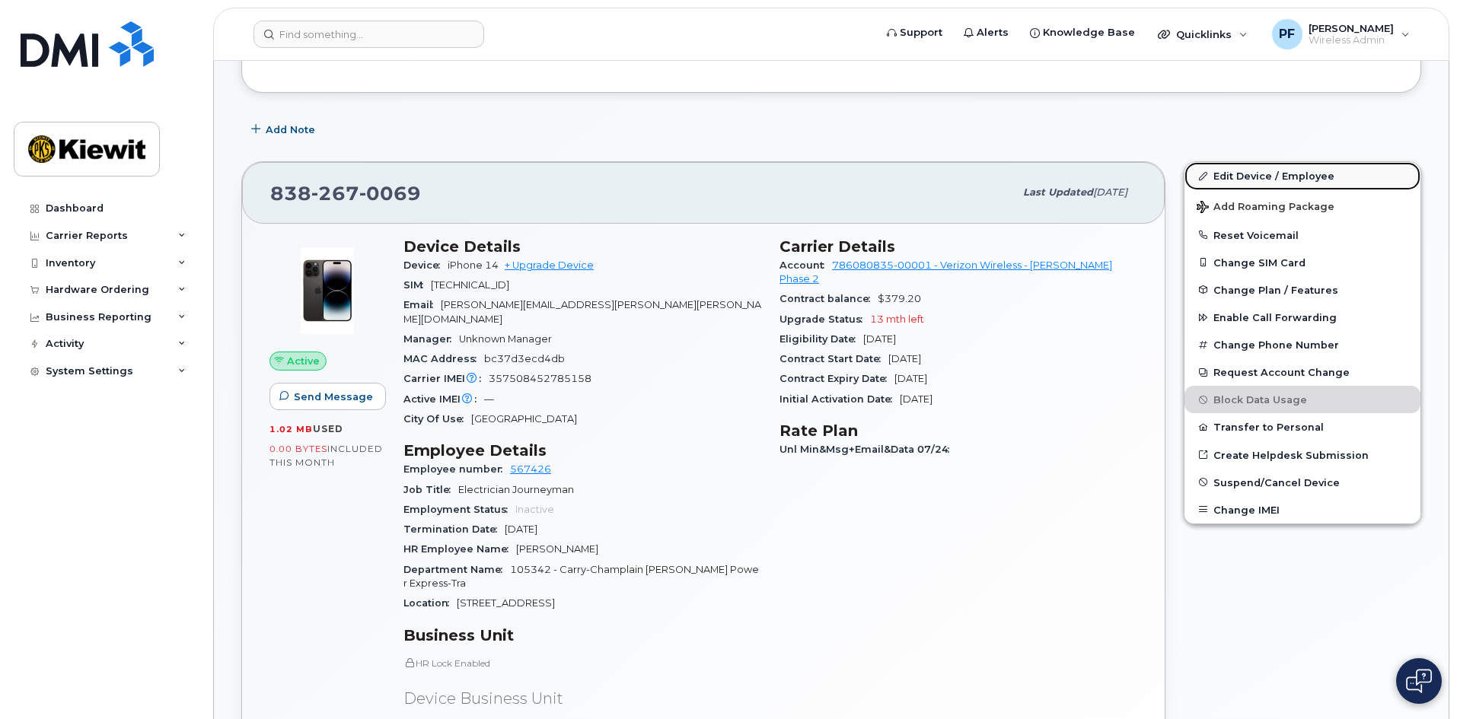
click at [1236, 177] on link "Edit Device / Employee" at bounding box center [1303, 175] width 236 height 27
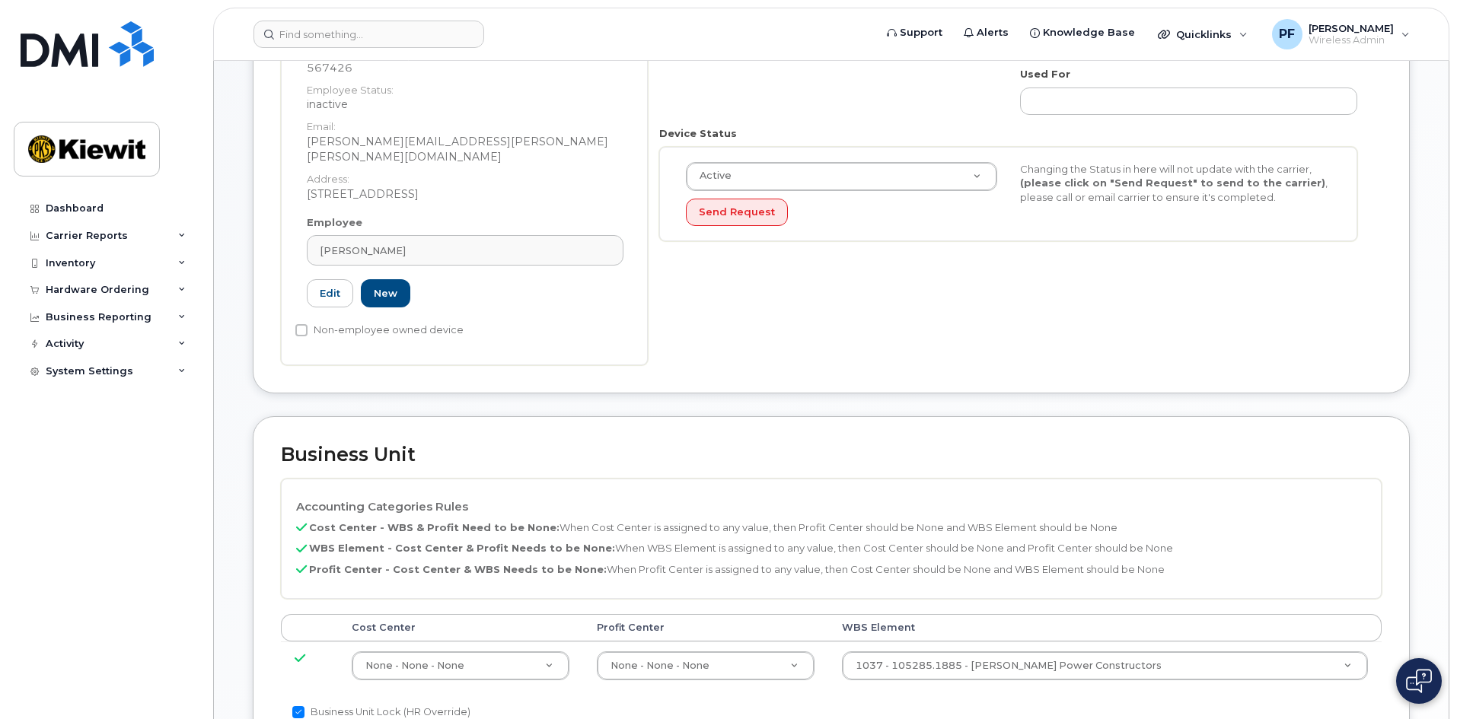
scroll to position [160, 0]
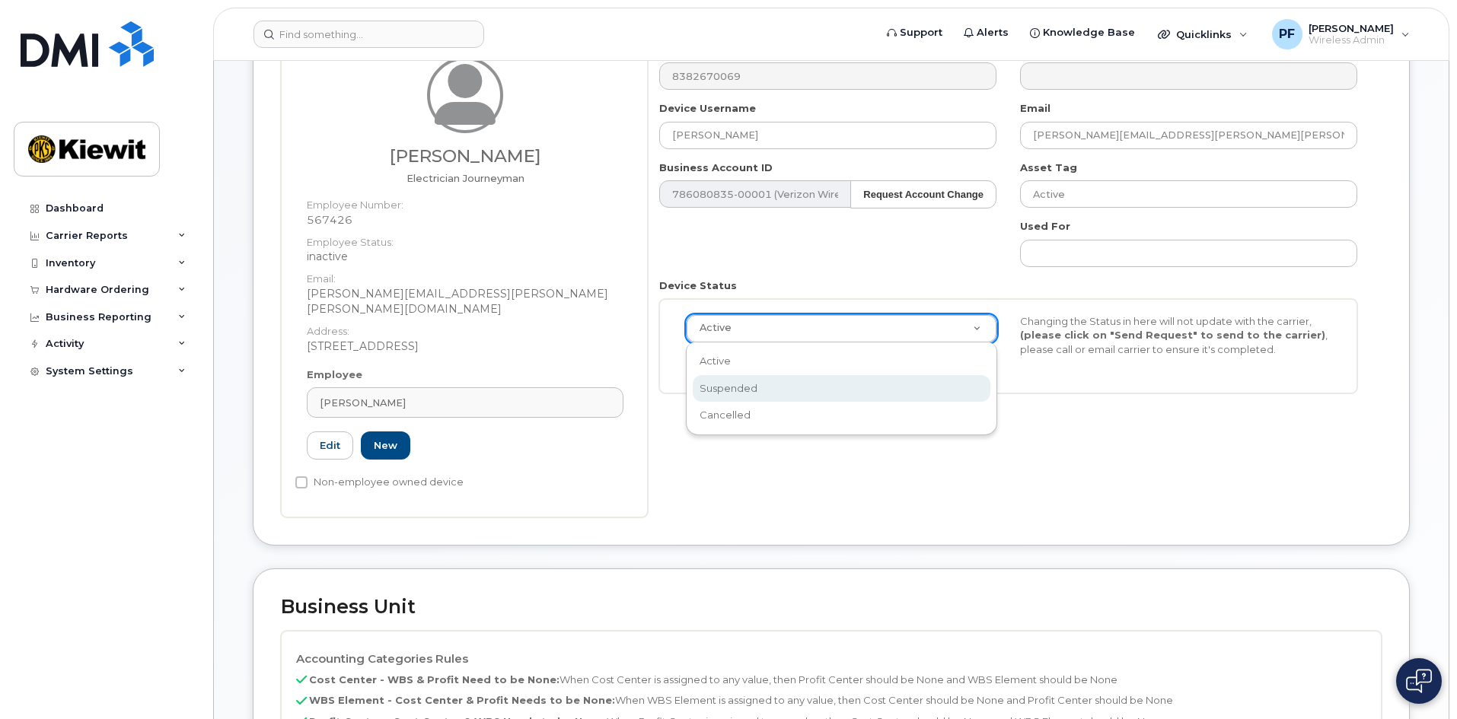
select select "suspended"
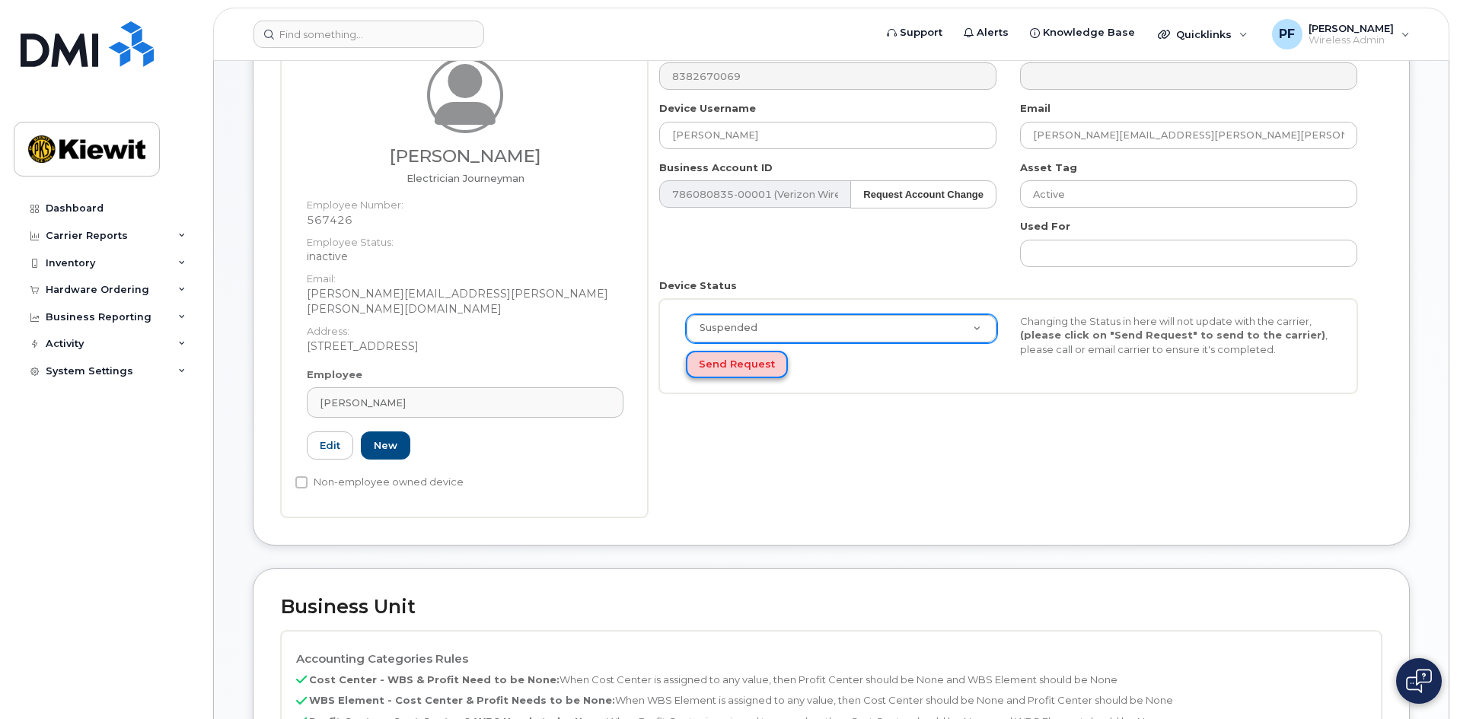
click at [721, 357] on button "Send Request" at bounding box center [737, 365] width 102 height 28
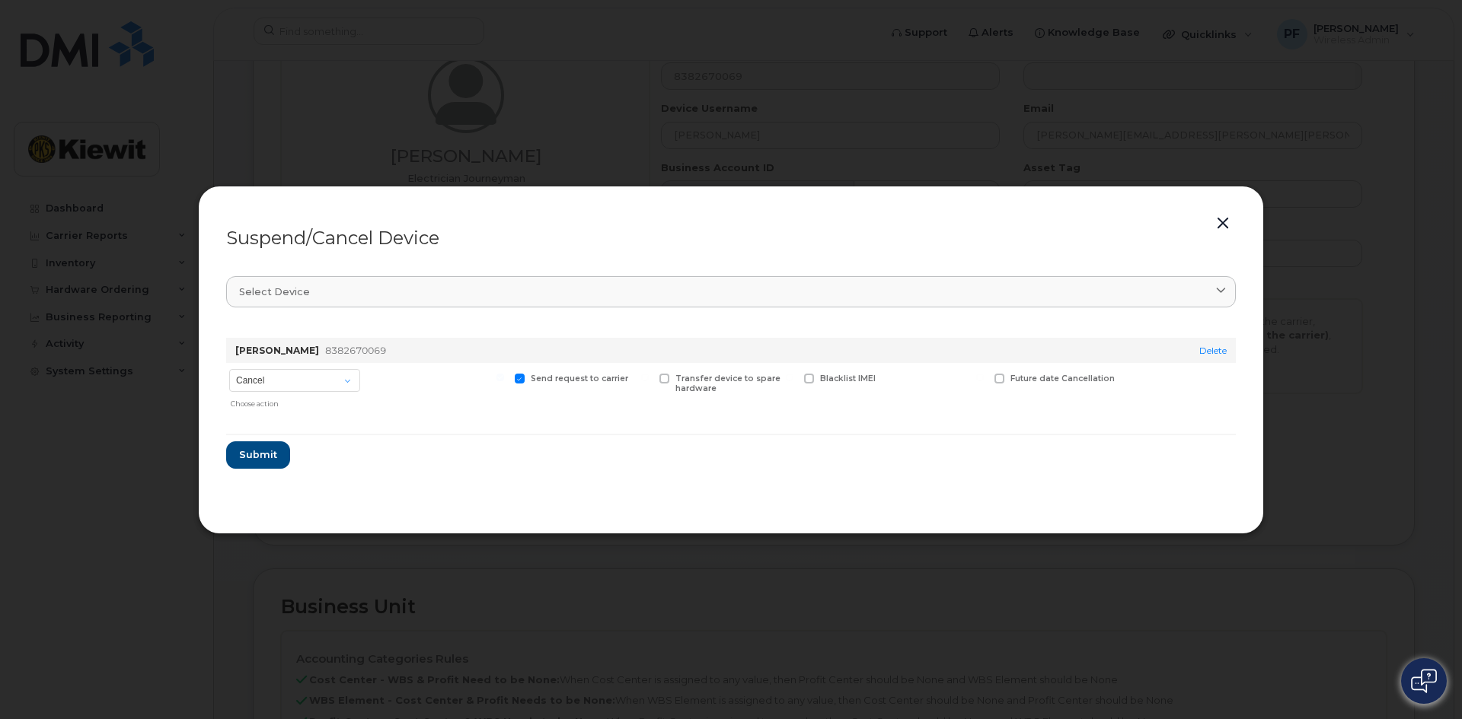
click at [285, 394] on div "Choose action" at bounding box center [295, 402] width 129 height 16
click at [310, 377] on select "Cancel Suspend - Reduced Rate Suspend - Full Rate Suspend - Lost Device/Stolen …" at bounding box center [294, 380] width 131 height 23
select select "[object Object]"
click at [229, 369] on select "Cancel Suspend - Reduced Rate Suspend - Full Rate Suspend - Lost Device/Stolen …" at bounding box center [294, 380] width 131 height 23
click at [258, 463] on button "Submit" at bounding box center [257, 455] width 62 height 27
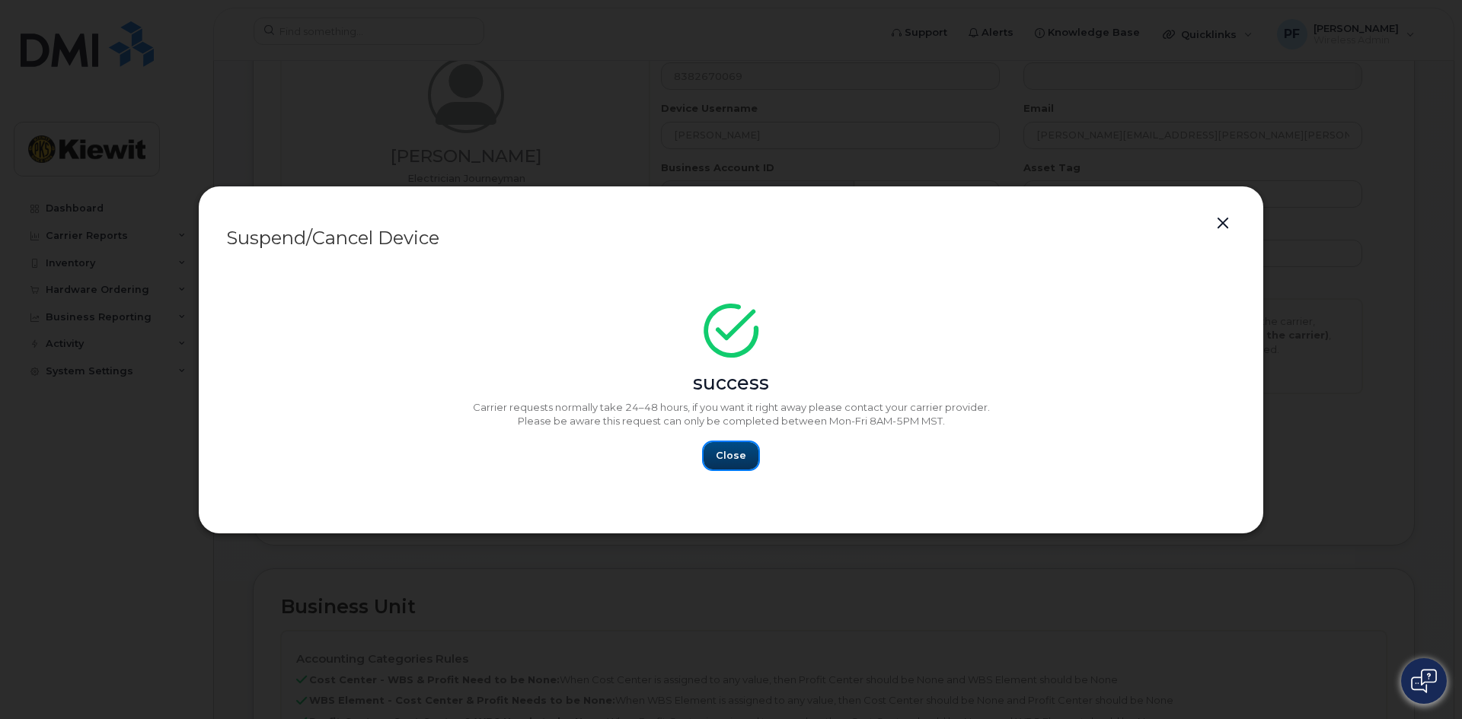
click at [728, 458] on span "Close" at bounding box center [731, 455] width 30 height 14
click at [739, 460] on span "Close" at bounding box center [731, 455] width 30 height 14
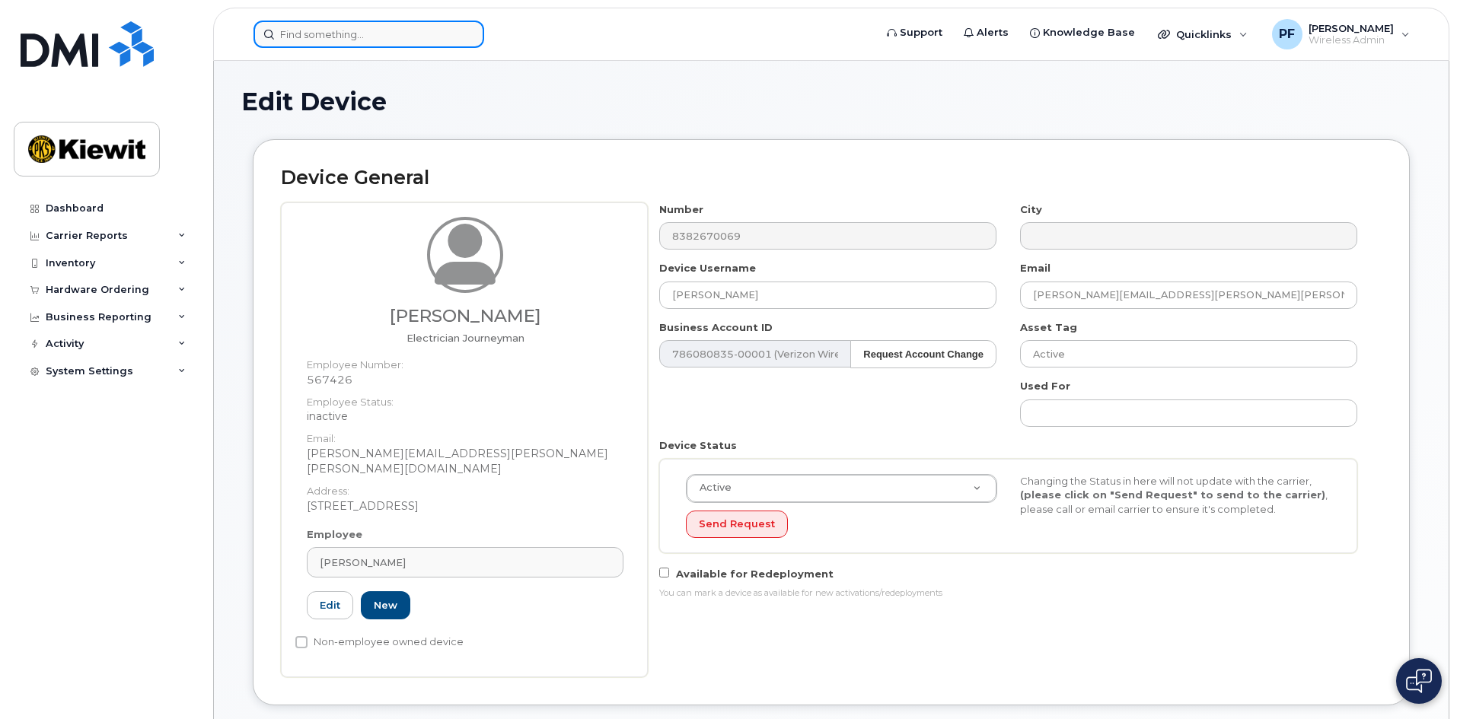
click at [346, 40] on input at bounding box center [368, 34] width 231 height 27
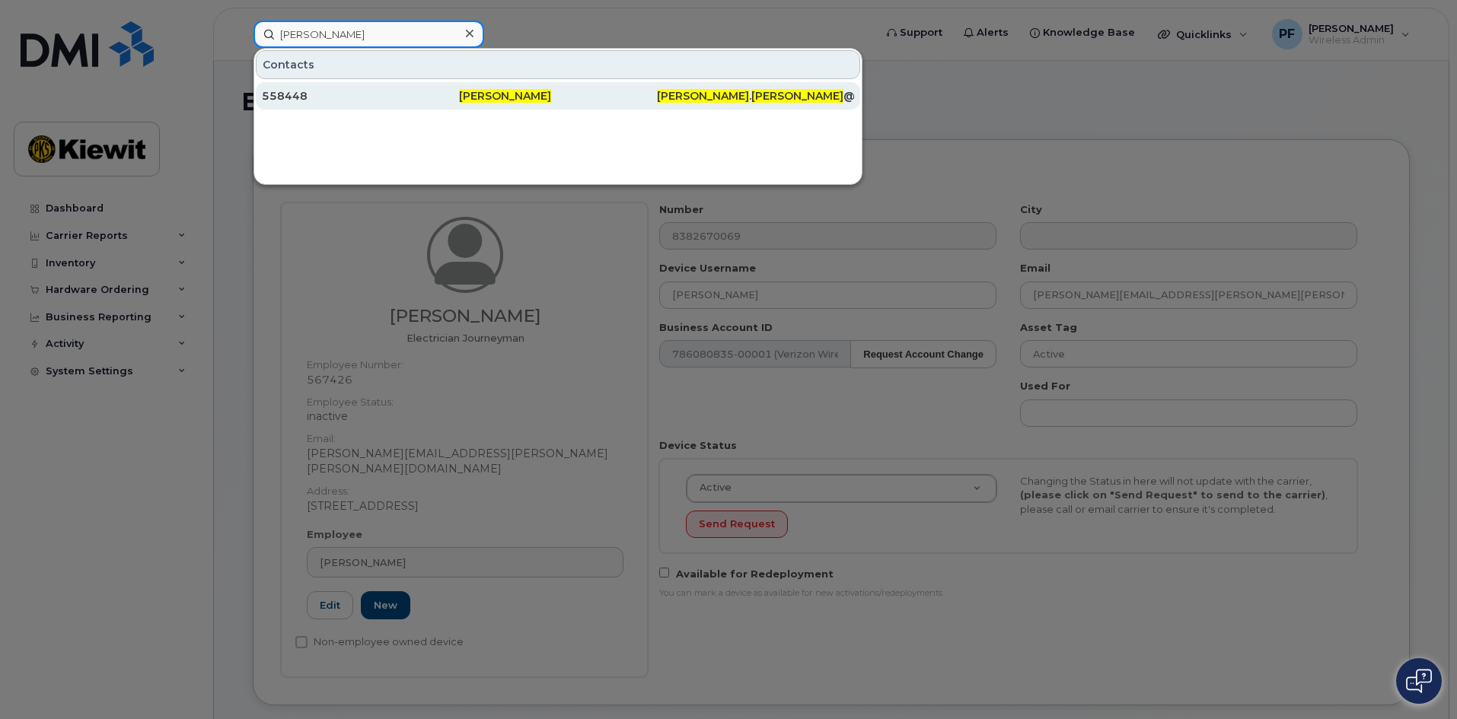
type input "[PERSON_NAME]"
click at [352, 90] on div "558448" at bounding box center [360, 95] width 197 height 15
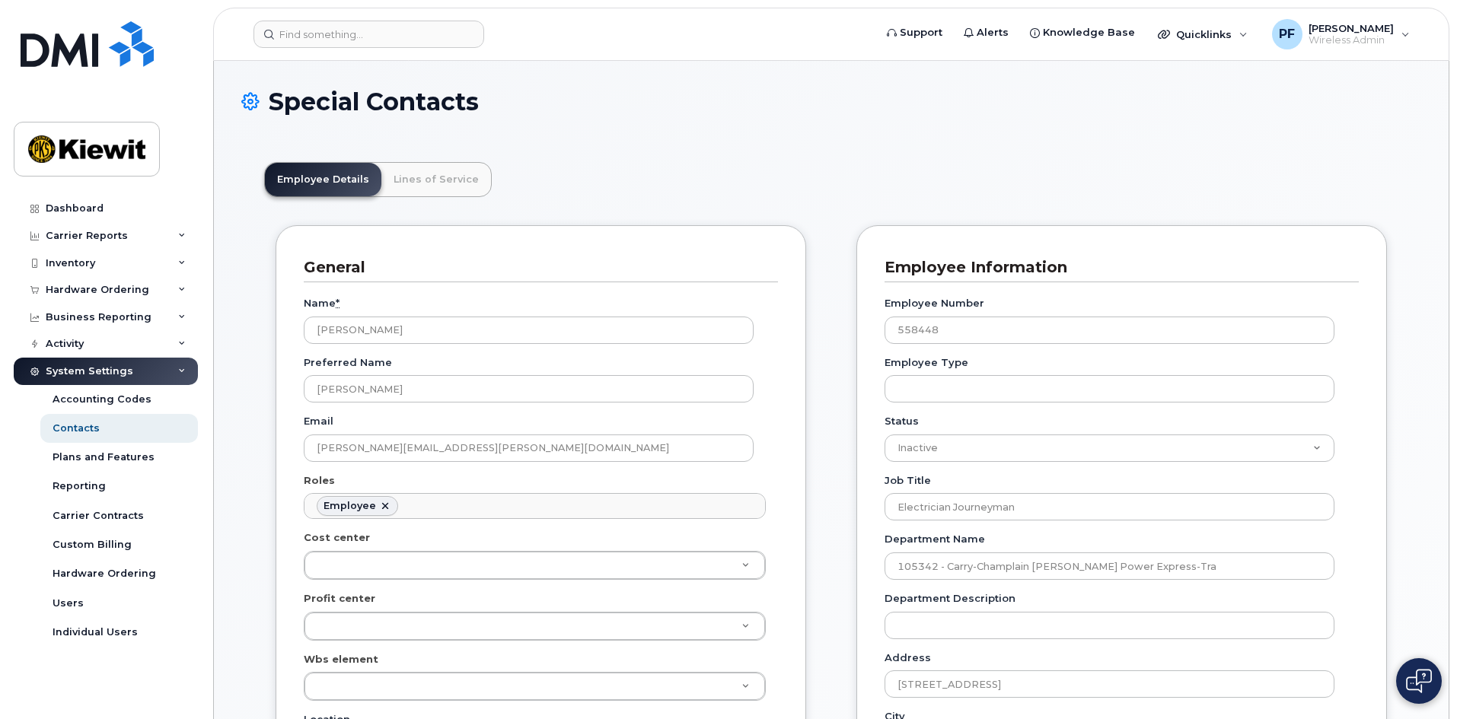
scroll to position [45, 0]
click at [407, 187] on link "Lines of Service" at bounding box center [436, 179] width 110 height 33
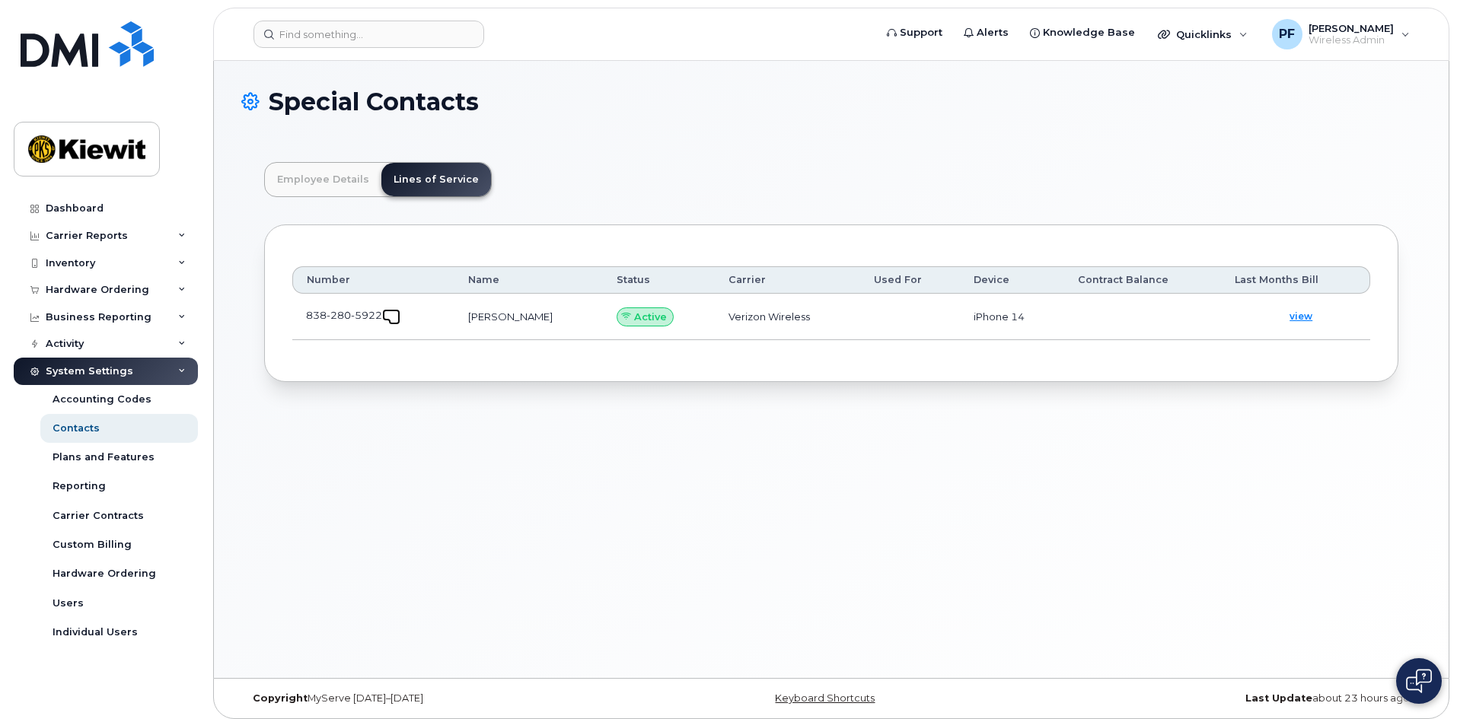
click at [398, 315] on span at bounding box center [394, 319] width 12 height 12
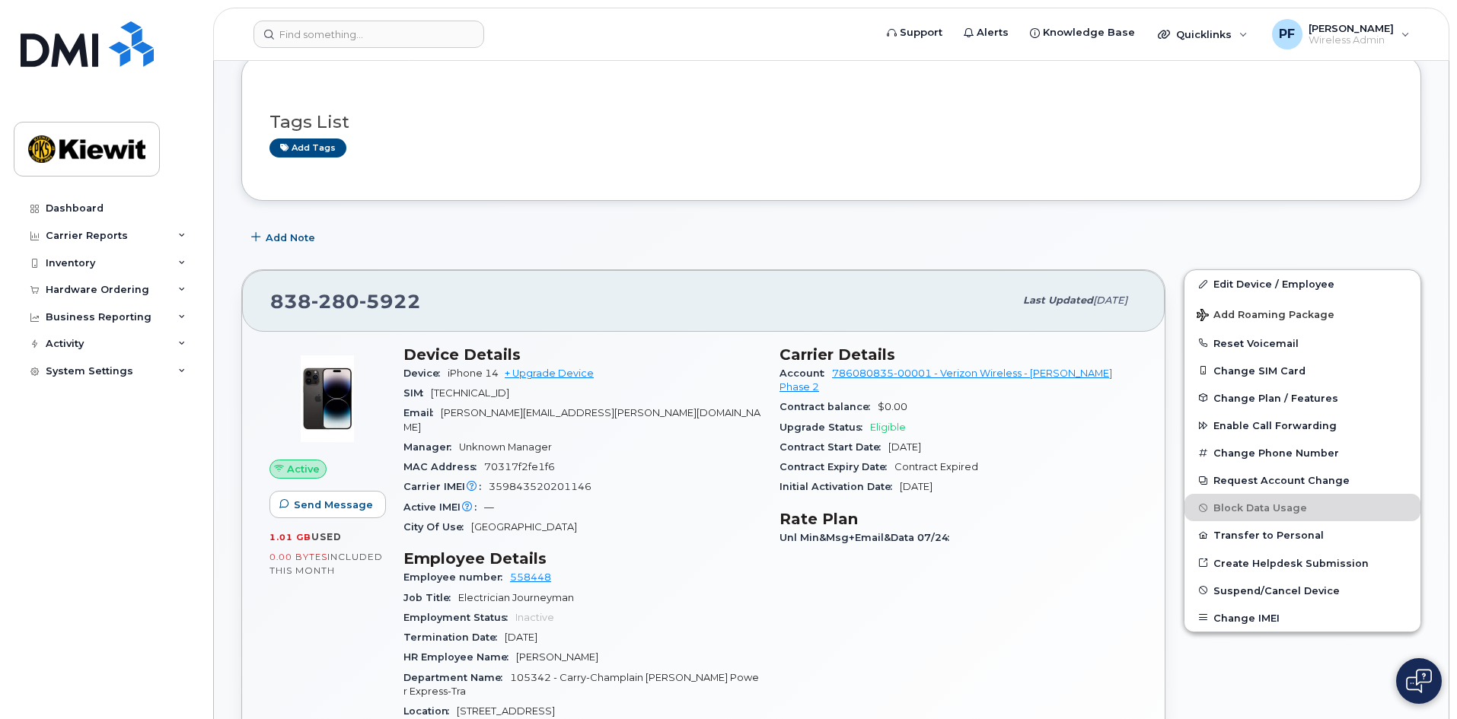
scroll to position [76, 0]
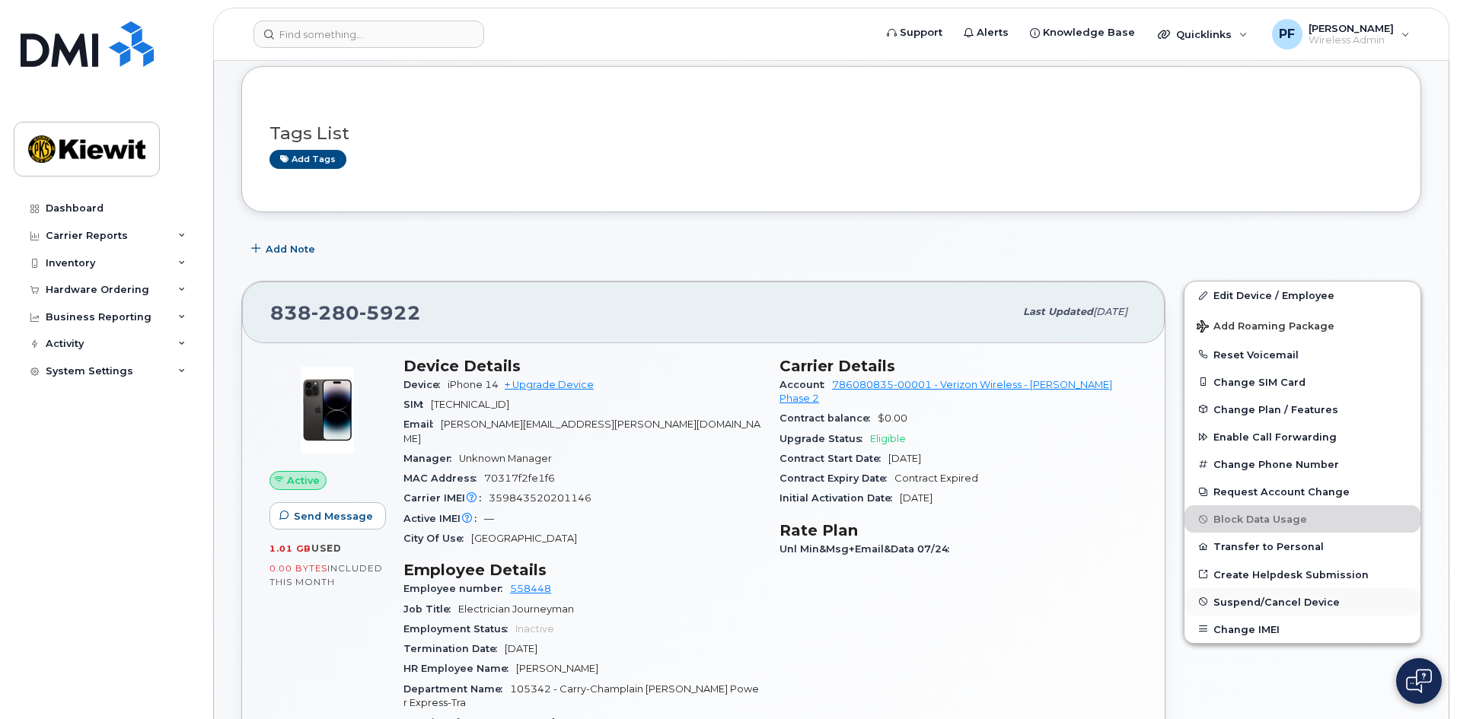
click at [1239, 599] on span "Suspend/Cancel Device" at bounding box center [1276, 601] width 126 height 11
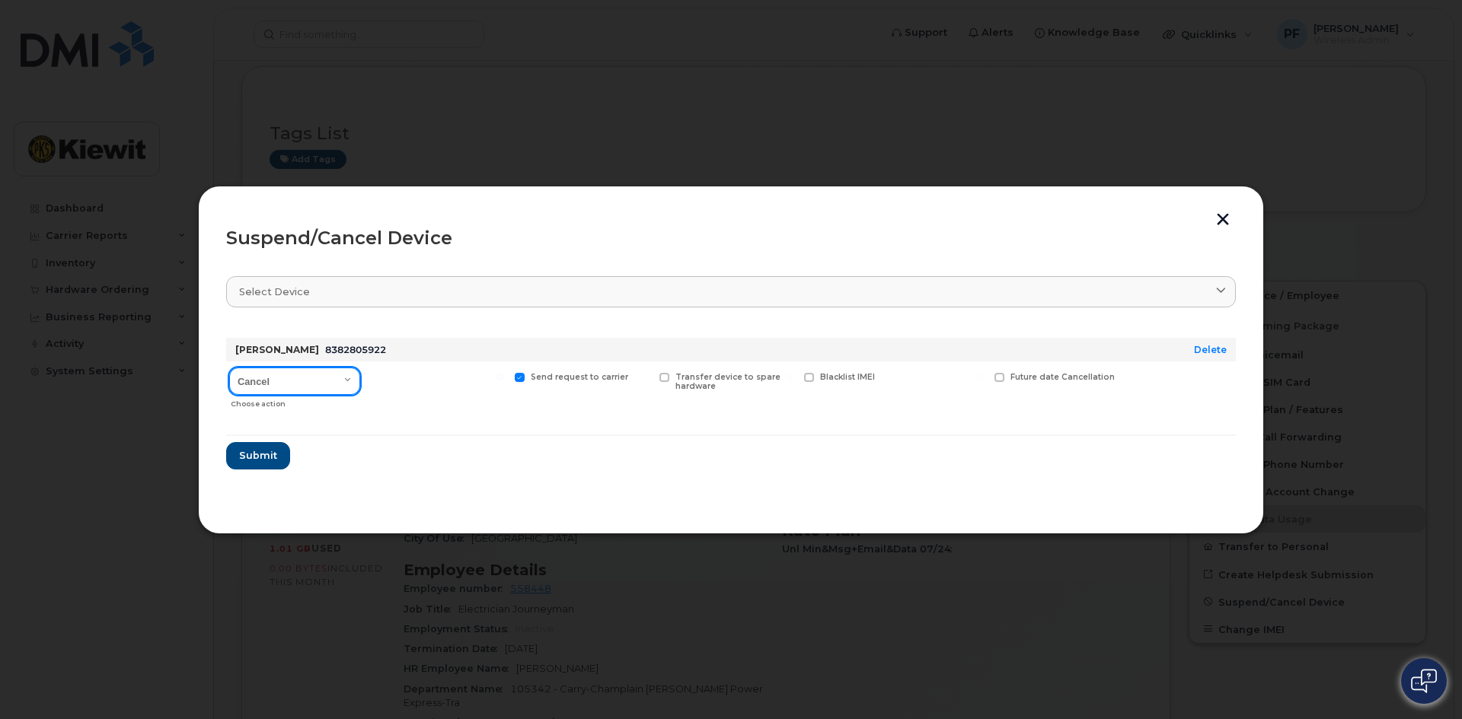
drag, startPoint x: 339, startPoint y: 380, endPoint x: 327, endPoint y: 394, distance: 18.4
click at [339, 380] on select "Cancel Suspend - Reduced Rate Suspend - Full Rate Suspend - Lost Device/Stolen …" at bounding box center [294, 381] width 131 height 27
select select "[object Object]"
click at [229, 368] on select "Cancel Suspend - Reduced Rate Suspend - Full Rate Suspend - Lost Device/Stolen …" at bounding box center [294, 381] width 131 height 27
click at [387, 379] on span "Available for new activations/redeployments" at bounding box center [443, 382] width 114 height 20
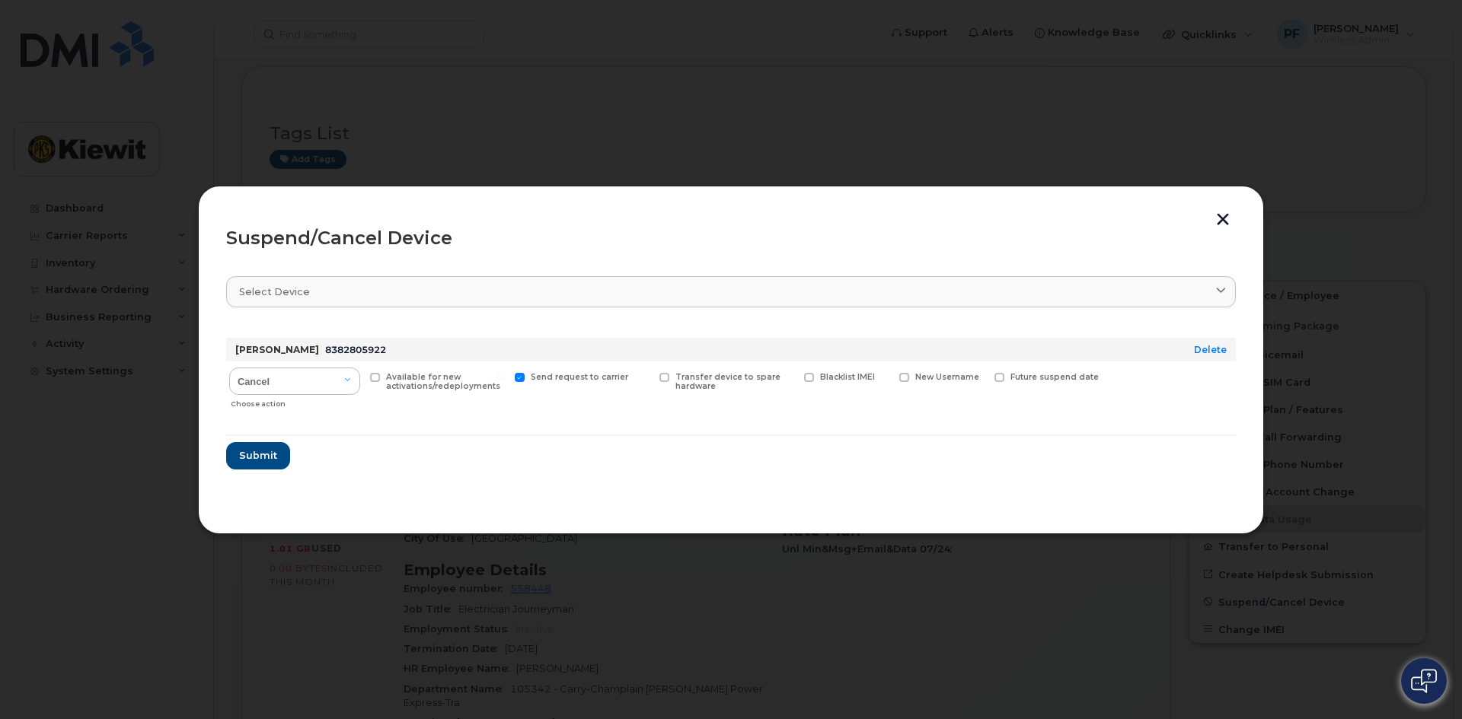
click at [359, 379] on input "Available for new activations/redeployments" at bounding box center [356, 377] width 8 height 8
checkbox input "true"
click at [273, 449] on span "Submit" at bounding box center [257, 455] width 38 height 14
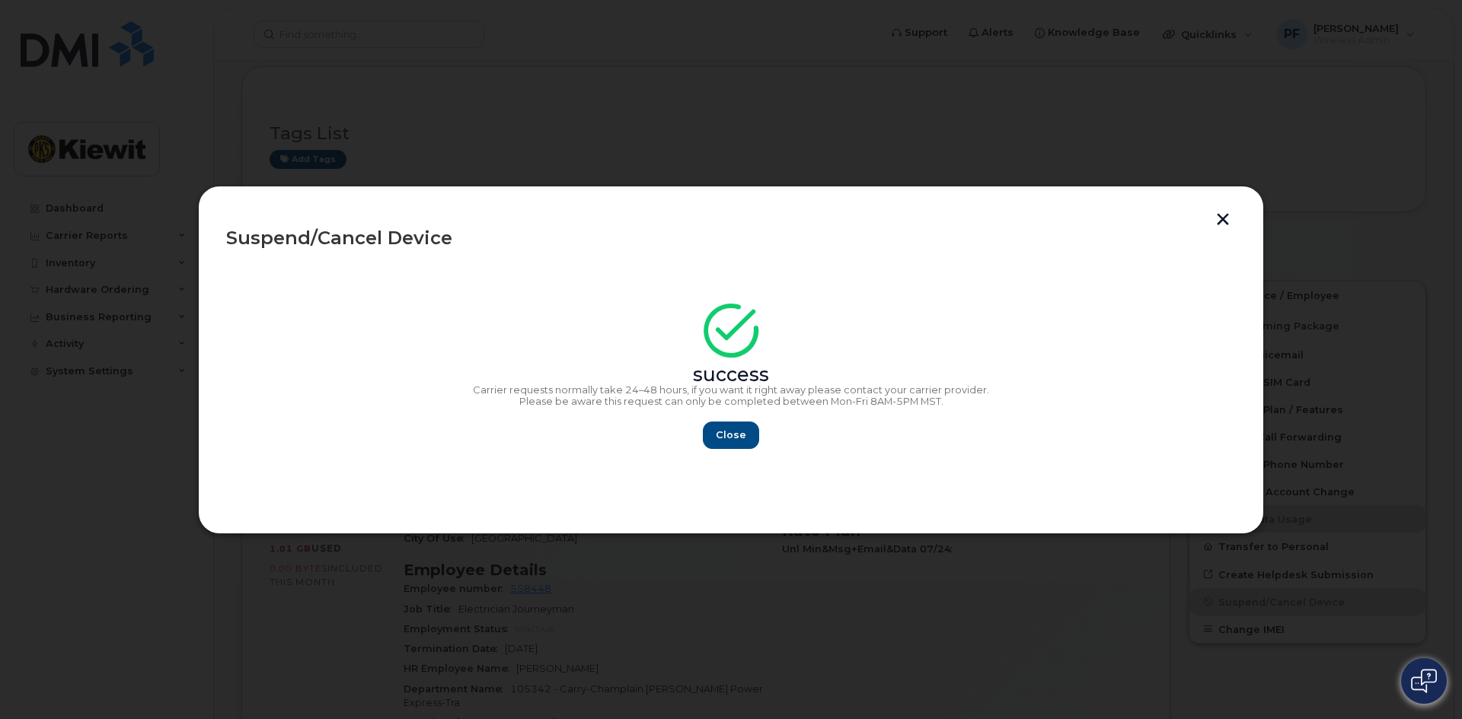
click at [746, 449] on section "success Carrier requests normally take 24–48 hours, if you want it right away p…" at bounding box center [730, 385] width 1009 height 244
click at [764, 432] on div "Close" at bounding box center [730, 435] width 1009 height 27
click at [733, 442] on span "Close" at bounding box center [731, 435] width 30 height 14
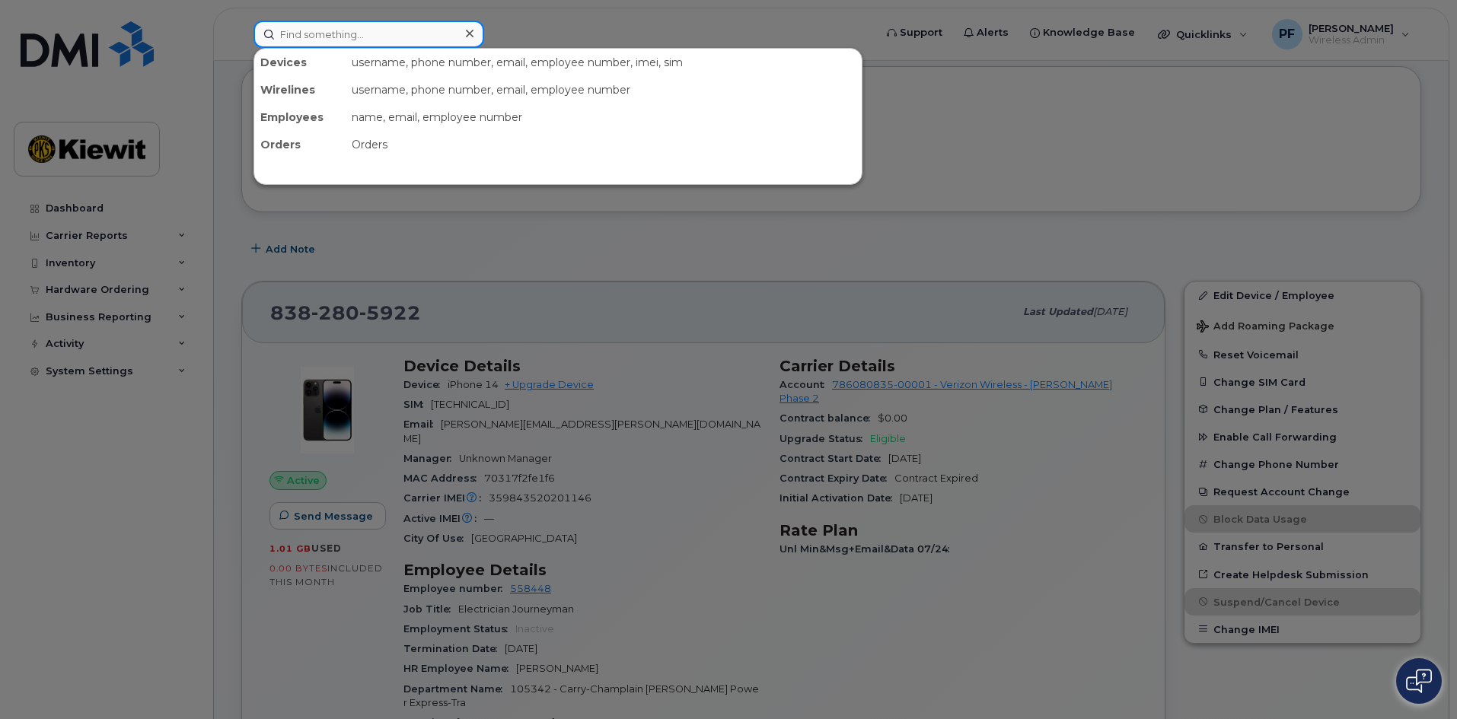
click at [397, 42] on input at bounding box center [368, 34] width 231 height 27
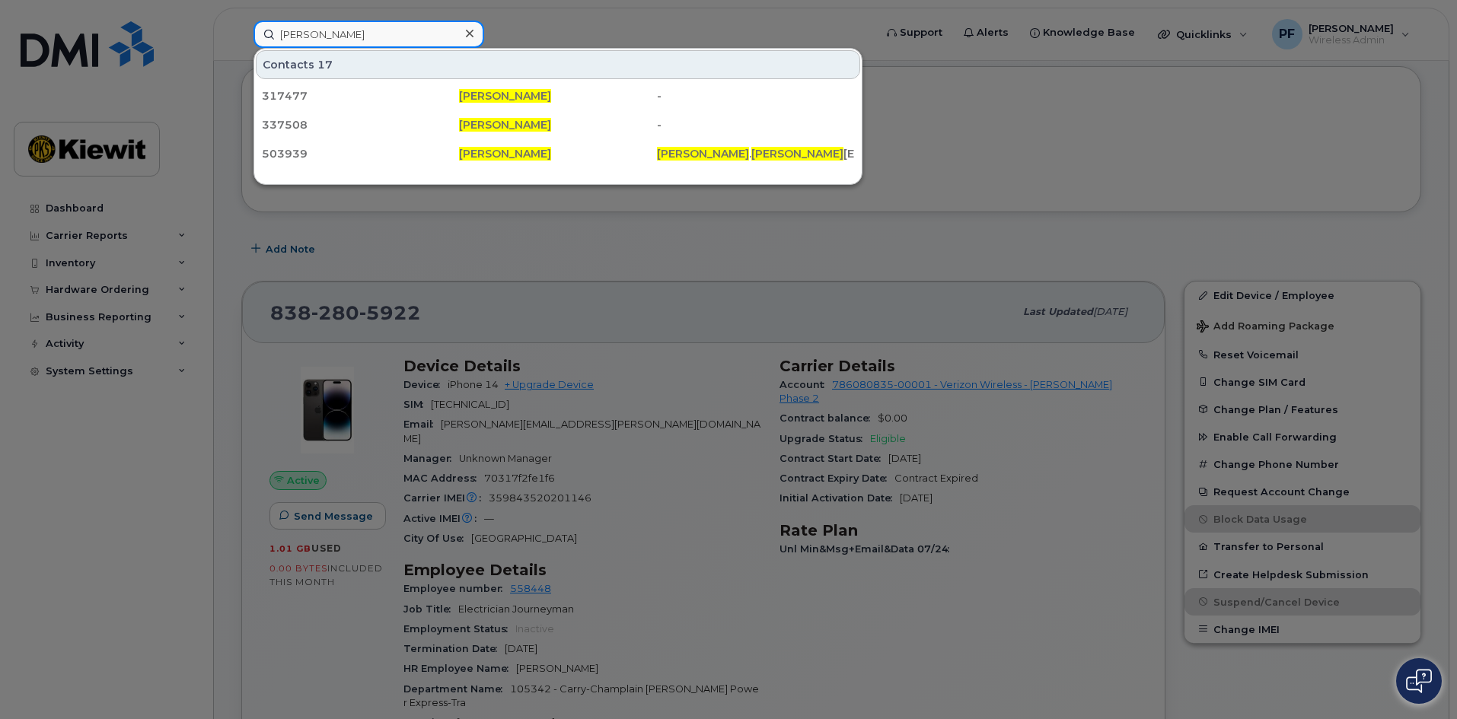
type input "robert miller"
click at [470, 37] on icon at bounding box center [470, 33] width 8 height 12
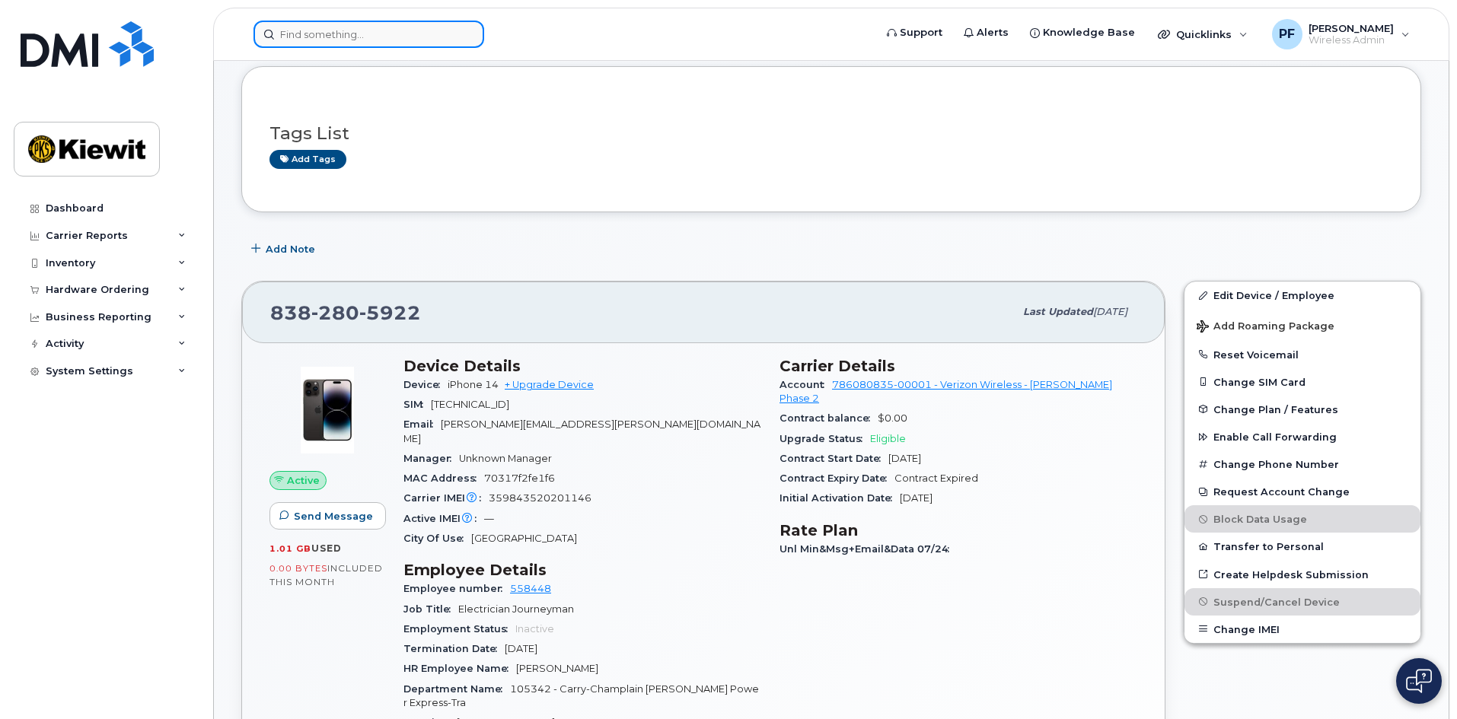
click at [424, 37] on input at bounding box center [368, 34] width 231 height 27
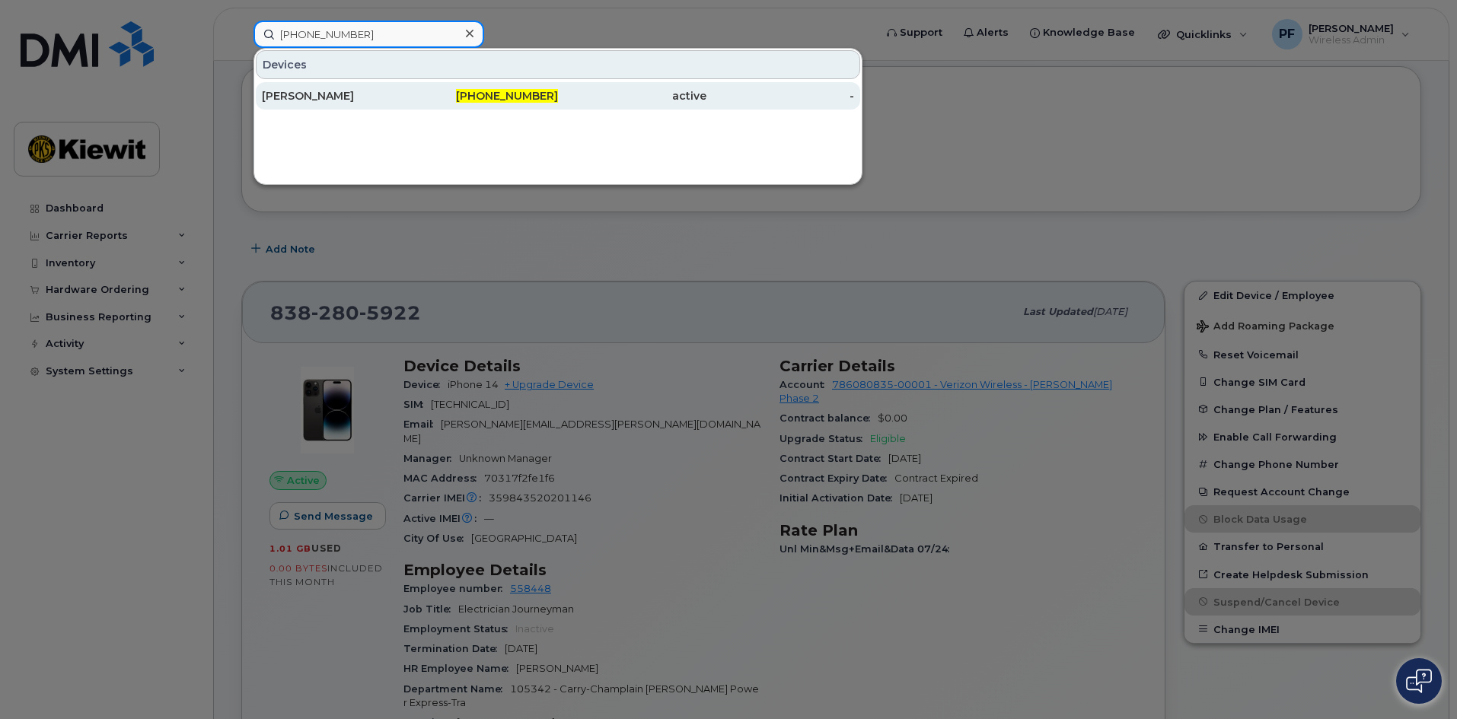
type input "838-250-3247"
click at [361, 92] on div "[PERSON_NAME]" at bounding box center [336, 95] width 148 height 15
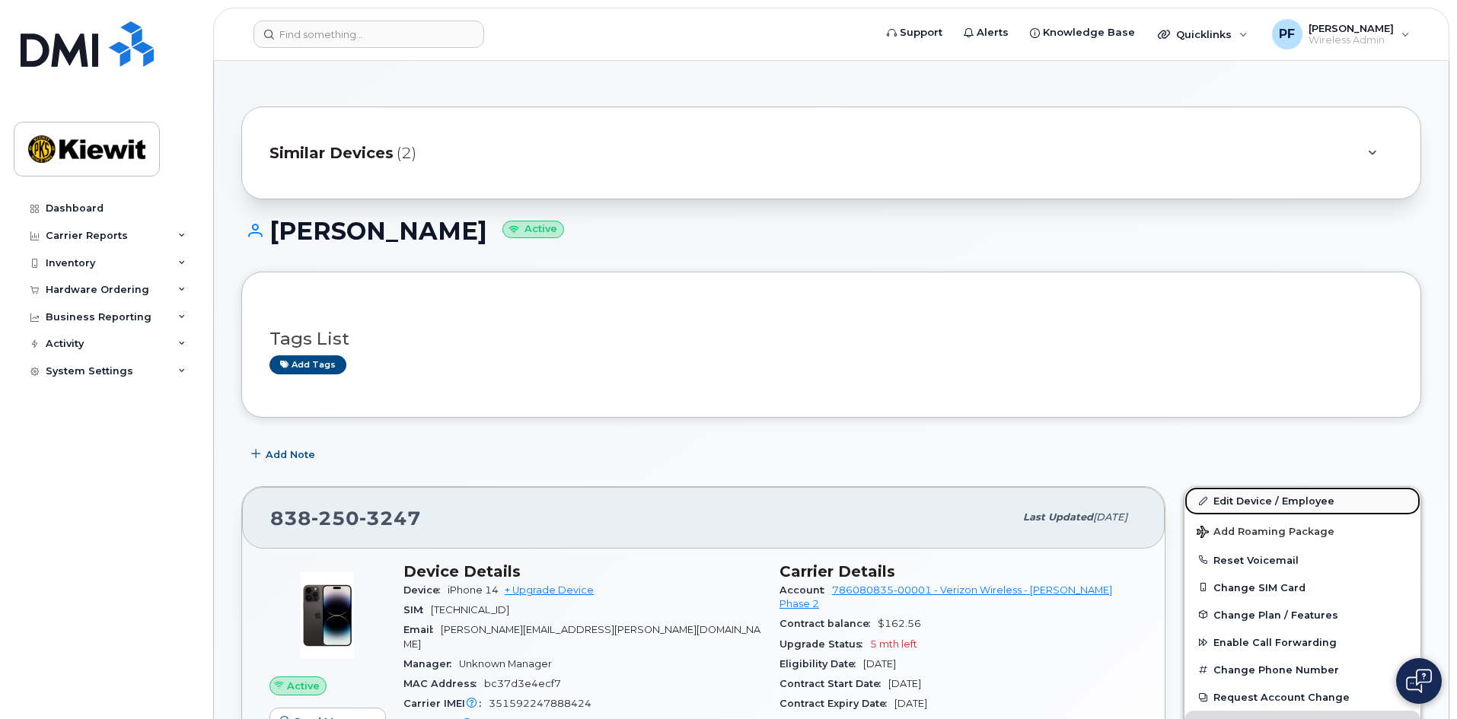
click at [1287, 502] on link "Edit Device / Employee" at bounding box center [1303, 500] width 236 height 27
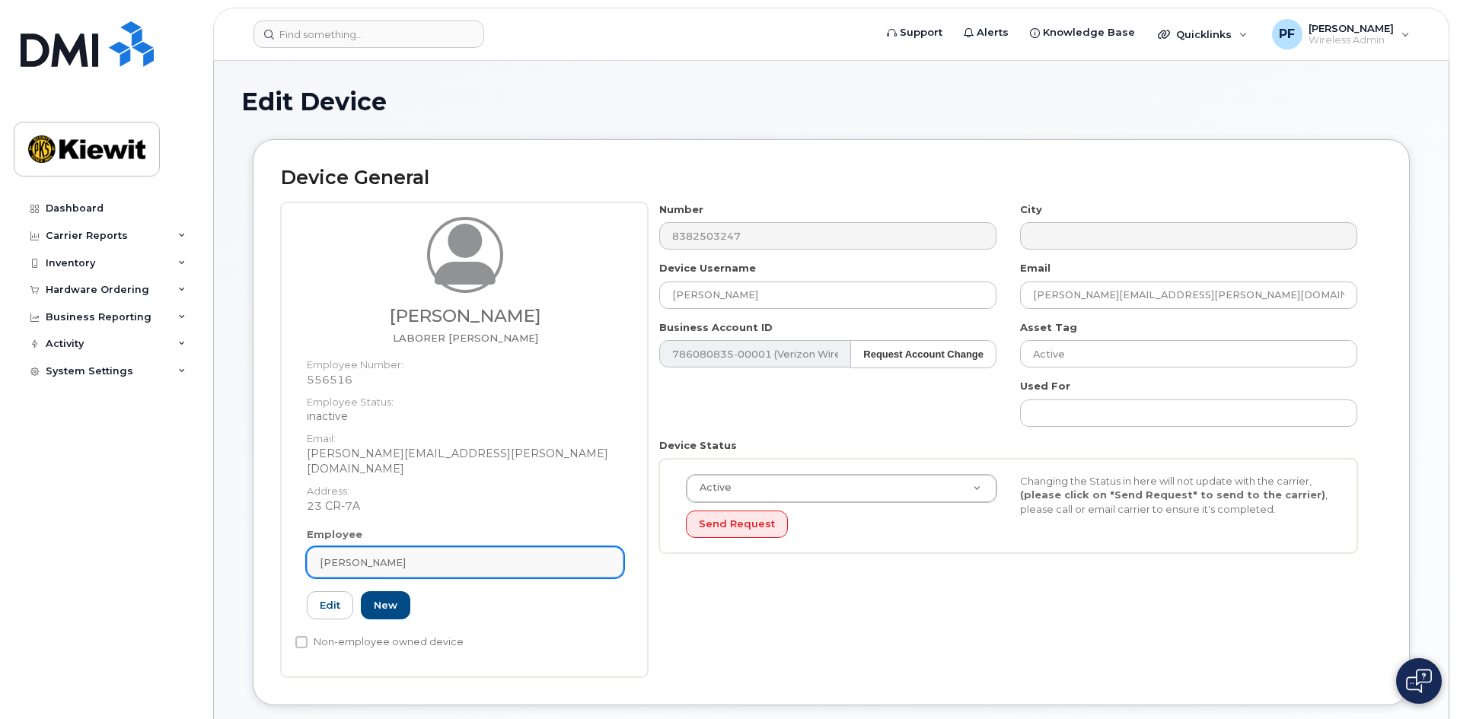
click at [518, 558] on link "[PERSON_NAME]" at bounding box center [465, 562] width 317 height 30
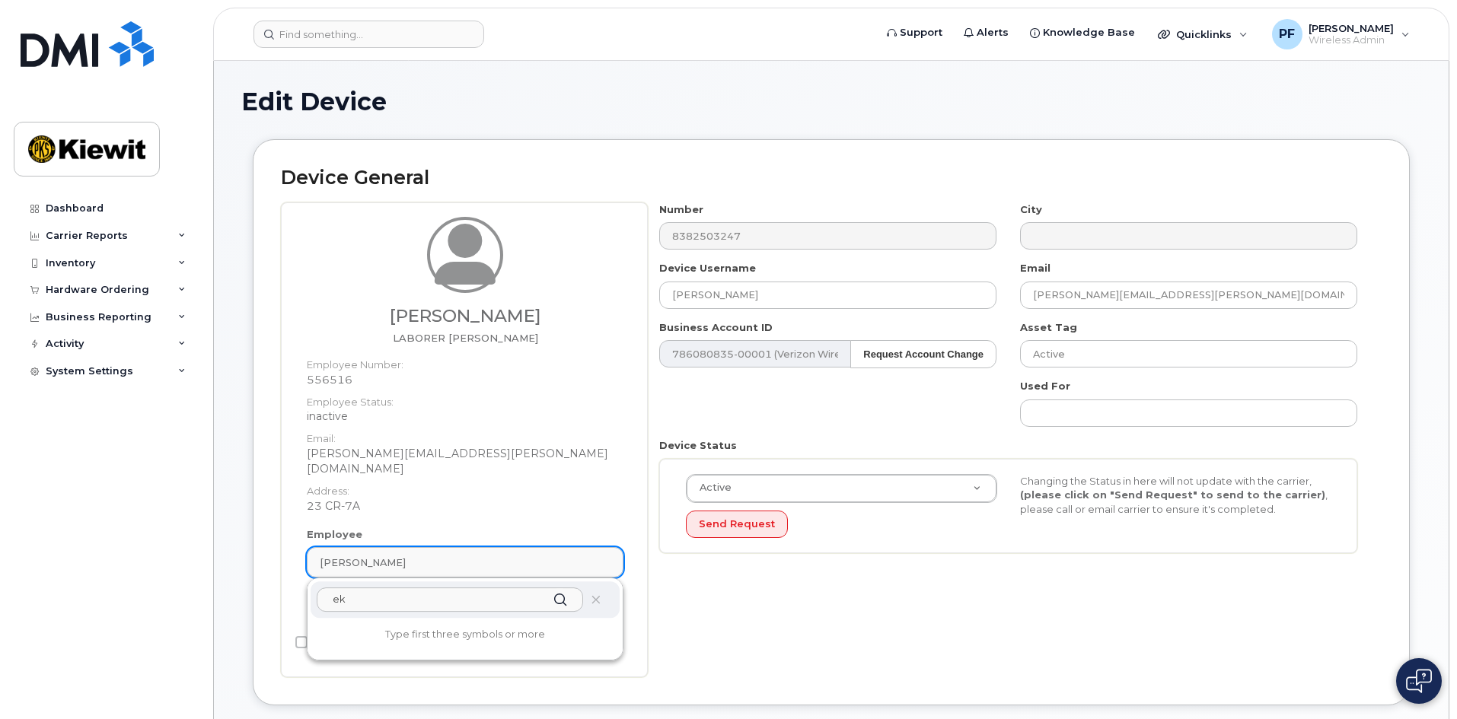
type input "e"
type input "l"
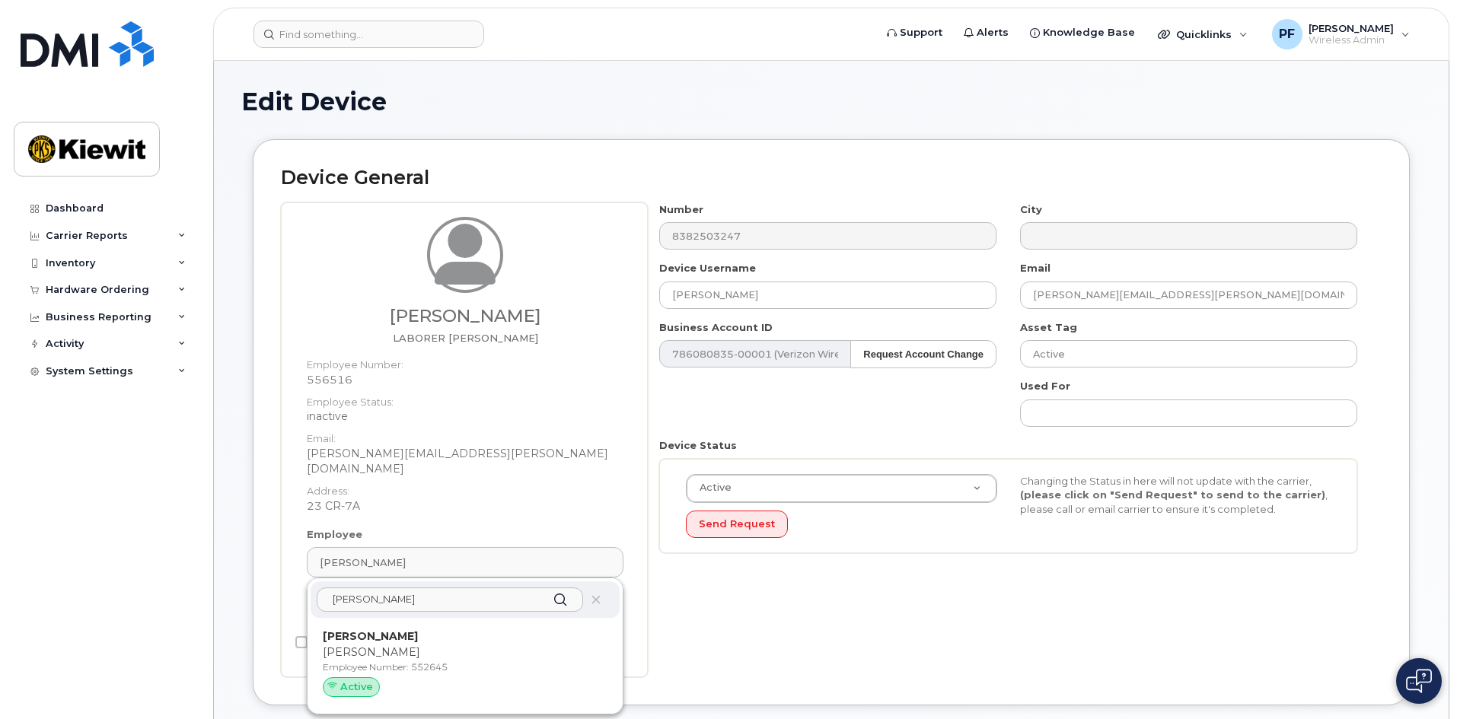
type input "[PERSON_NAME]"
click at [468, 645] on p "[PERSON_NAME]" at bounding box center [465, 653] width 285 height 16
type input "552645"
type input "[PERSON_NAME]"
type input "[PERSON_NAME][EMAIL_ADDRESS][PERSON_NAME][PERSON_NAME][DOMAIN_NAME]"
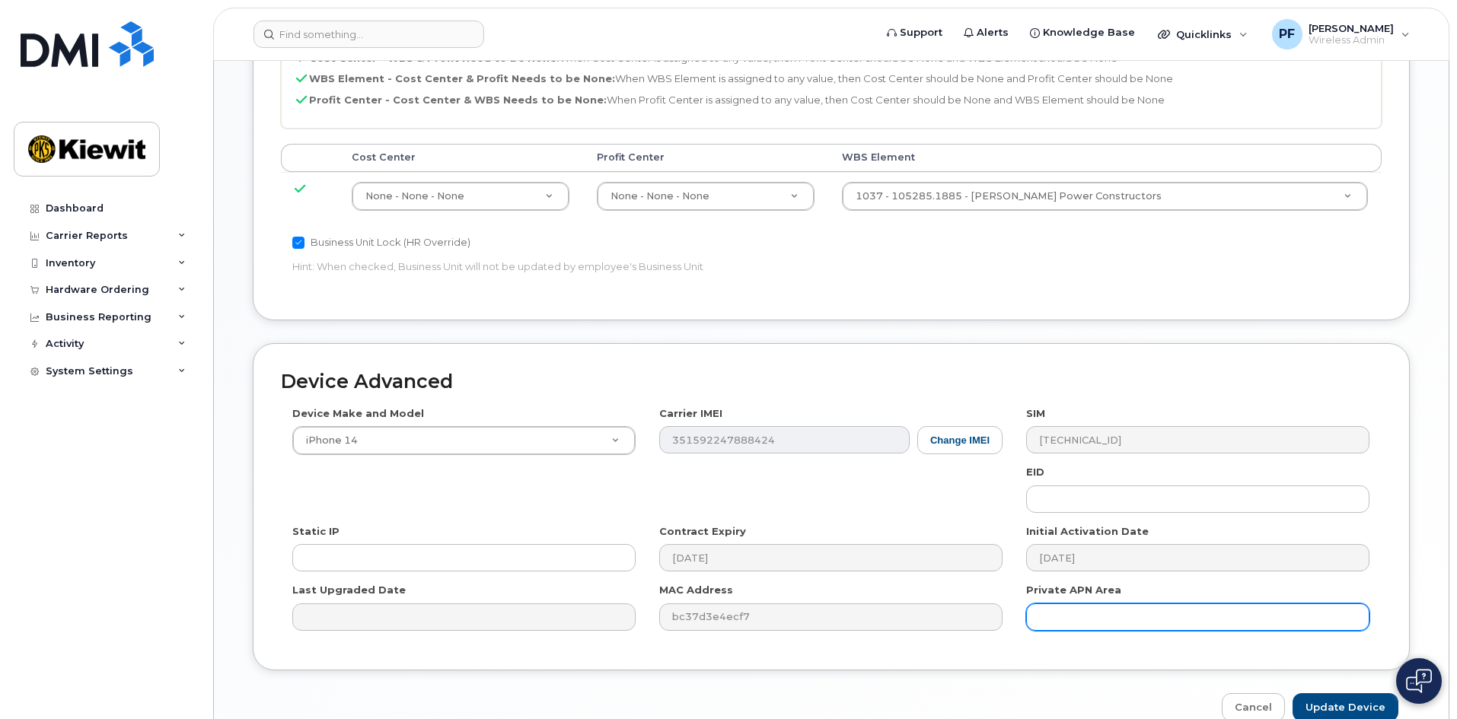
scroll to position [812, 0]
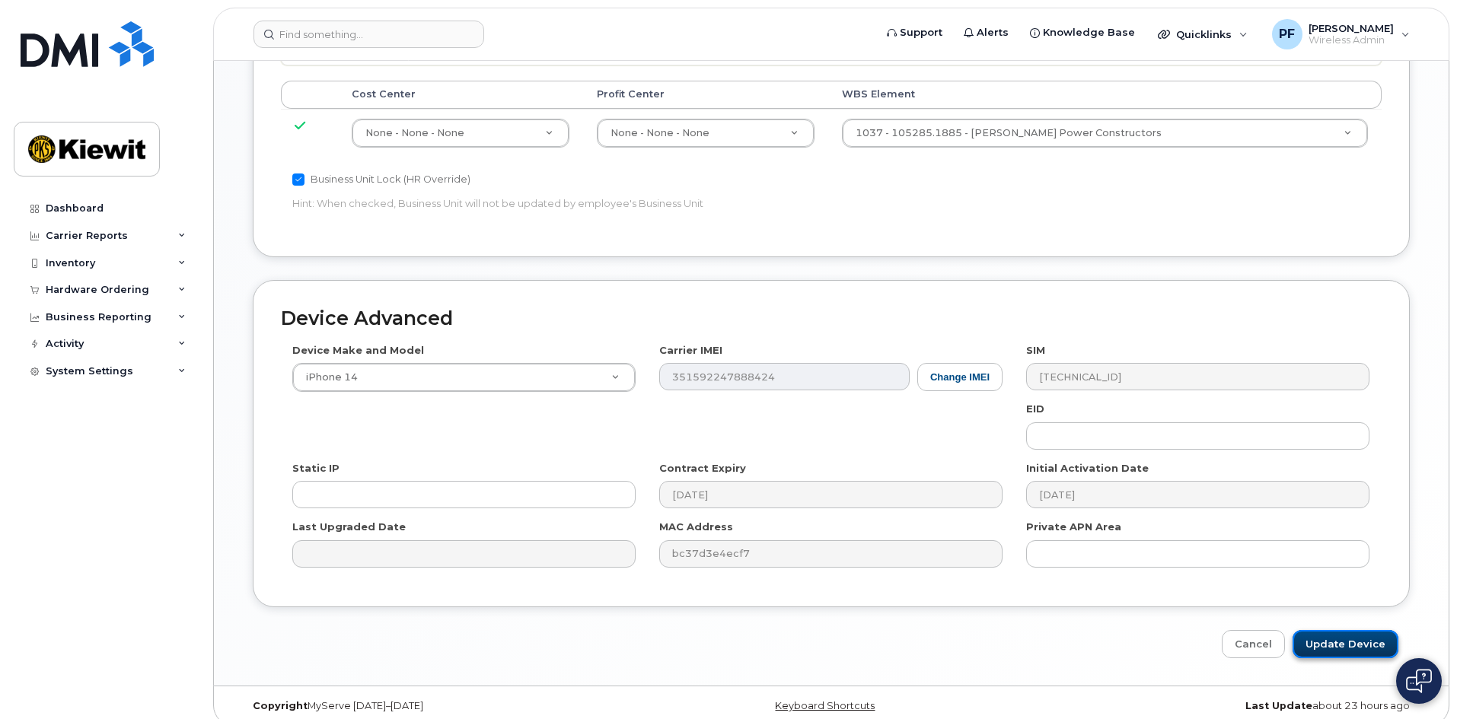
click at [1322, 630] on input "Update Device" at bounding box center [1346, 644] width 106 height 28
type input "Saving..."
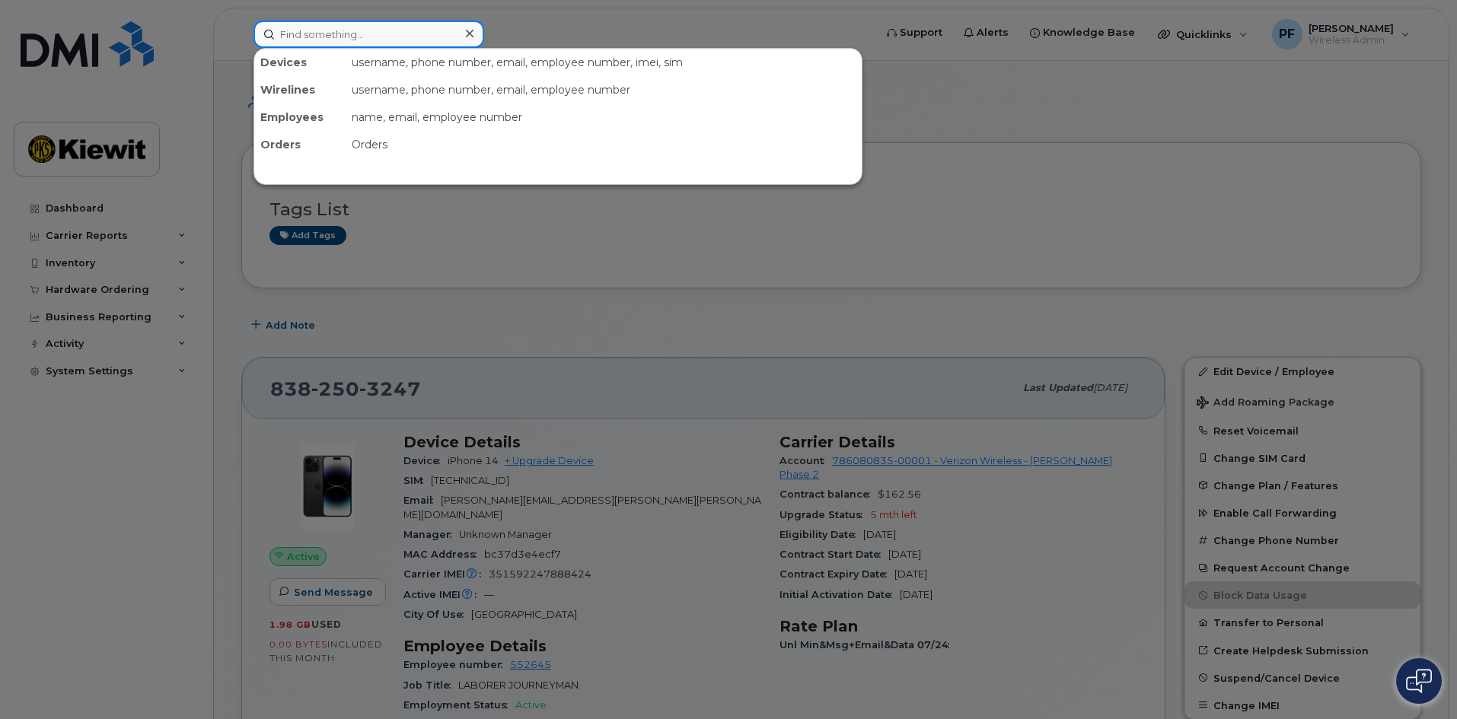
click at [333, 31] on input at bounding box center [368, 34] width 231 height 27
type input "[PERSON_NAME]"
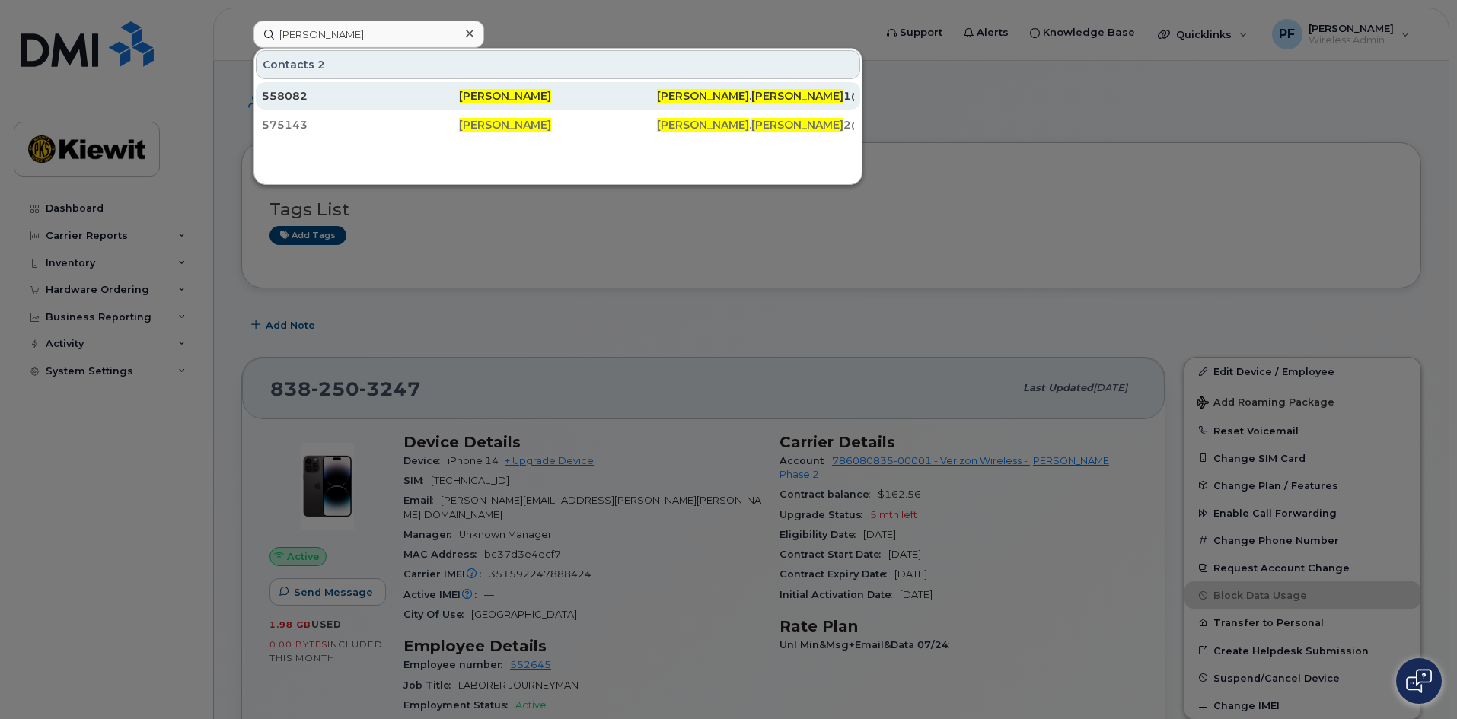
click at [348, 95] on div "558082" at bounding box center [360, 95] width 197 height 15
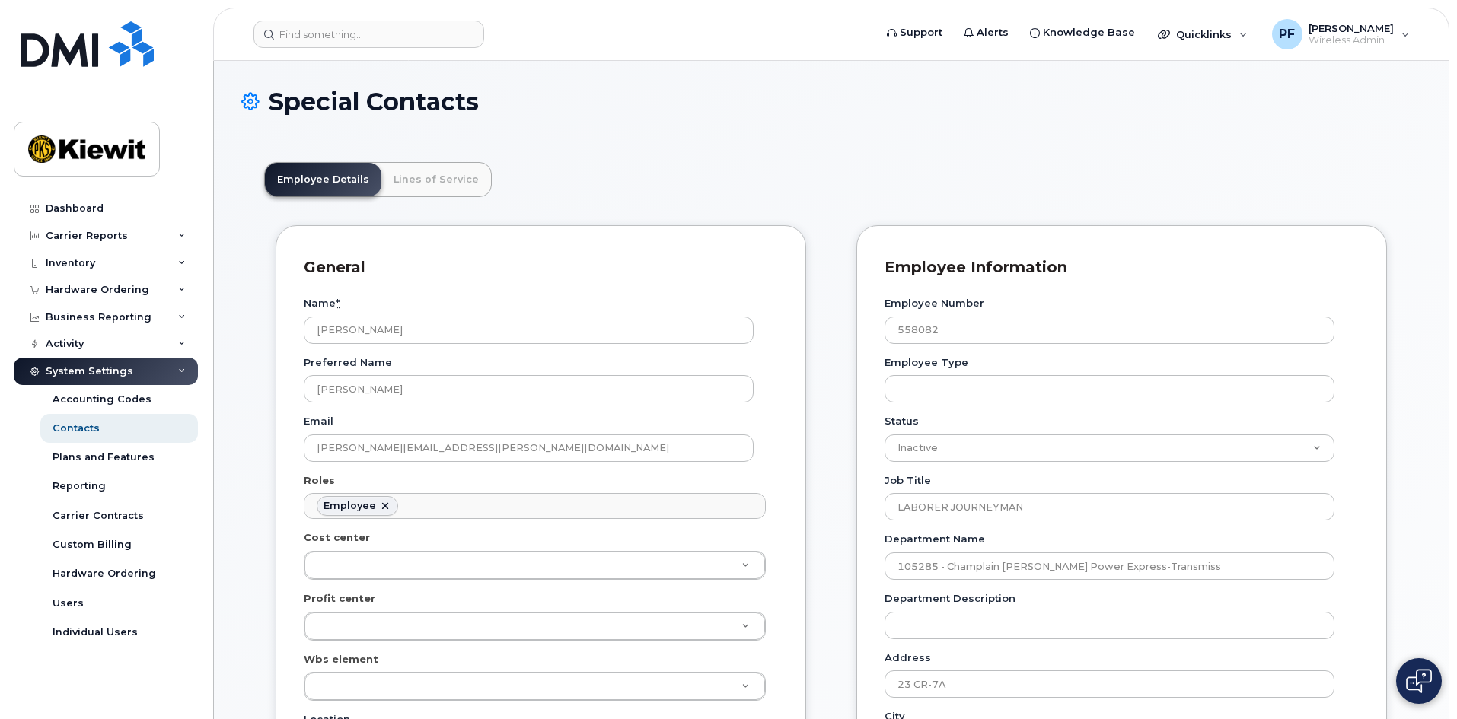
scroll to position [45, 0]
click at [445, 176] on link "Lines of Service" at bounding box center [436, 179] width 110 height 33
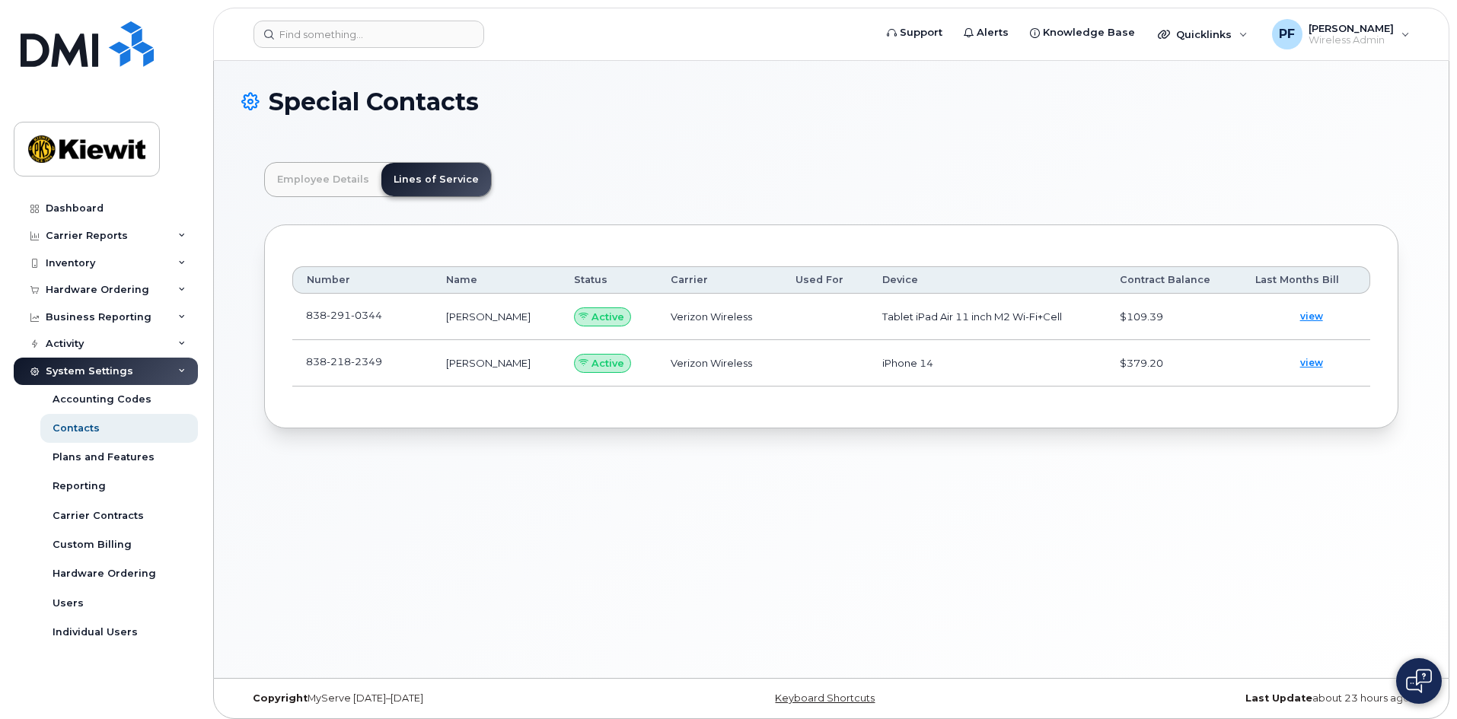
click at [410, 366] on td "838 218 2349" at bounding box center [362, 363] width 140 height 46
click at [410, 362] on td "838 218 2349" at bounding box center [362, 363] width 140 height 46
click at [402, 360] on td "838 218 2349" at bounding box center [362, 363] width 140 height 46
click at [391, 357] on link at bounding box center [391, 362] width 18 height 12
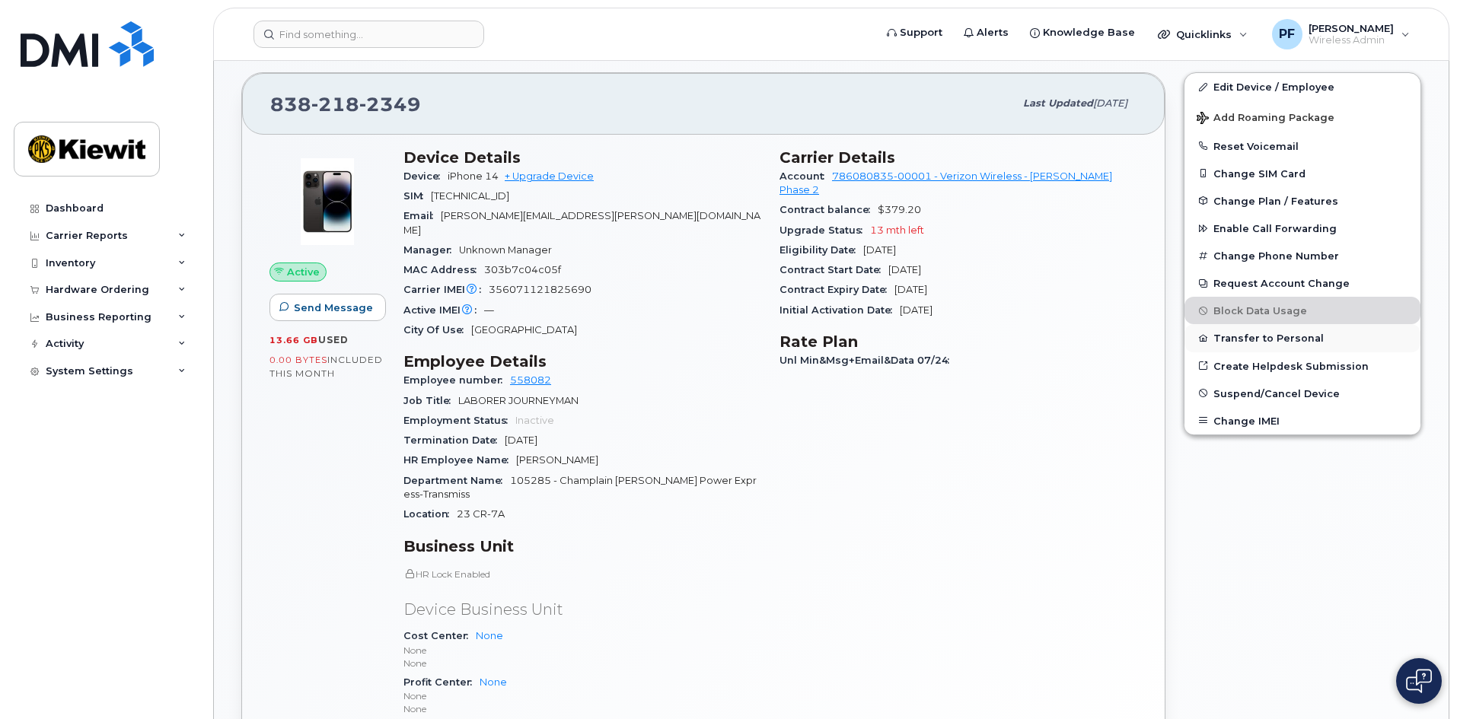
scroll to position [381, 0]
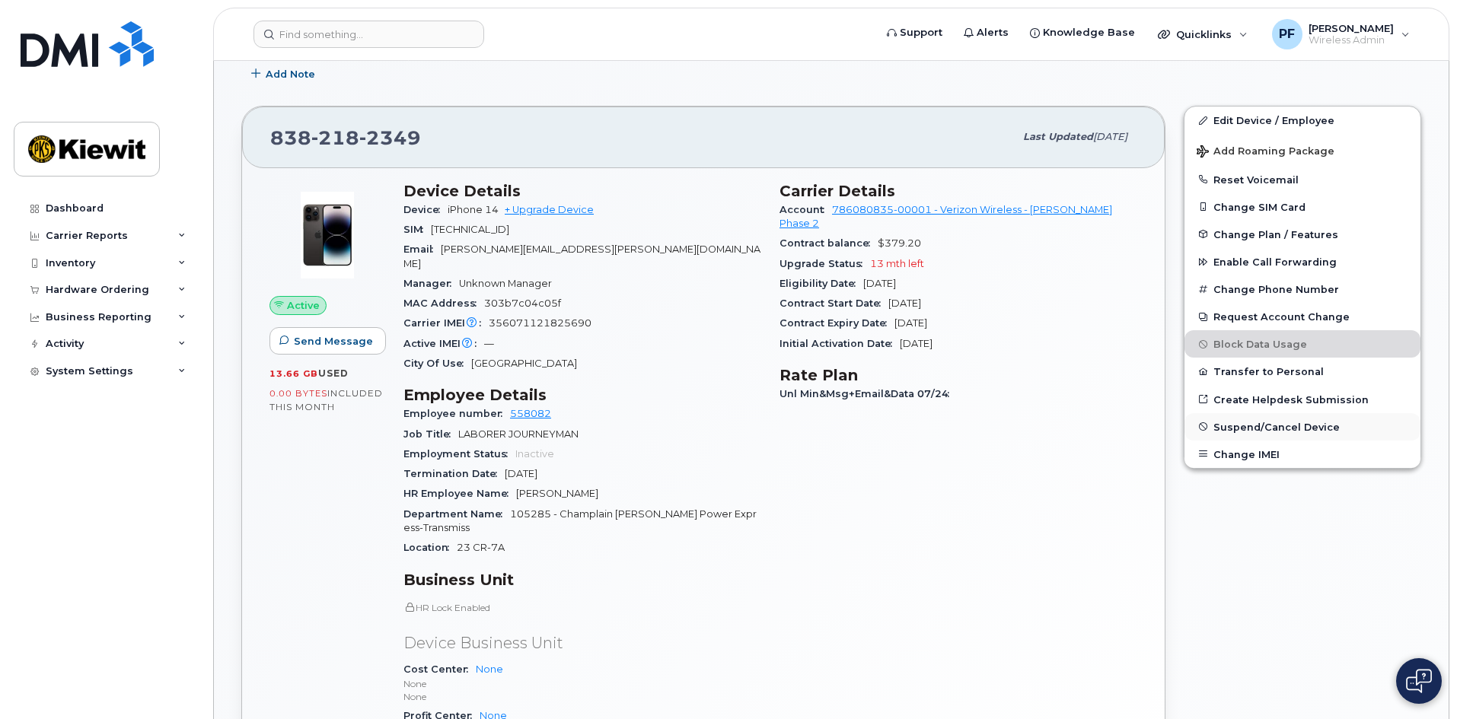
click at [1288, 425] on span "Suspend/Cancel Device" at bounding box center [1276, 426] width 126 height 11
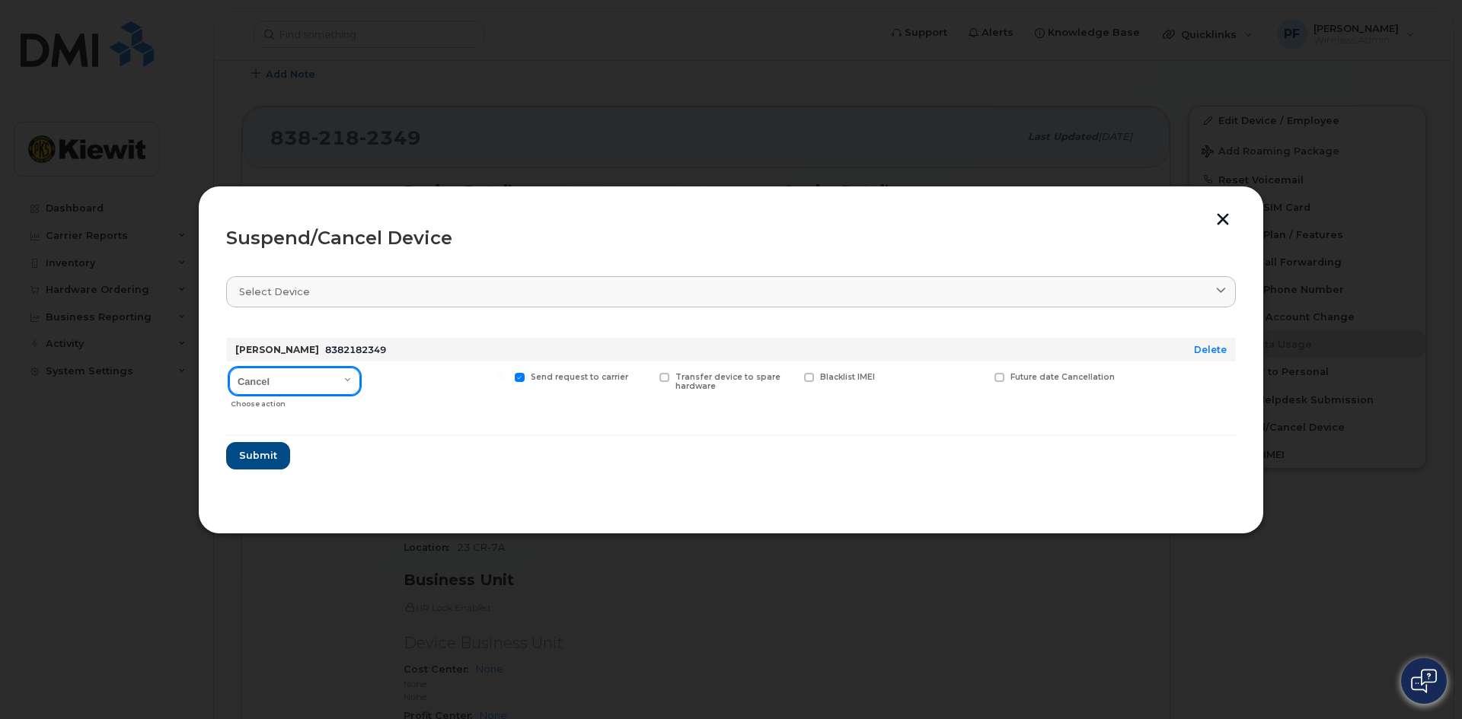
click at [286, 390] on select "Cancel Suspend - Reduced Rate Suspend - Full Rate Suspend - Lost Device/Stolen …" at bounding box center [294, 381] width 131 height 27
select select "[object Object]"
click at [229, 368] on select "Cancel Suspend - Reduced Rate Suspend - Full Rate Suspend - Lost Device/Stolen …" at bounding box center [294, 381] width 131 height 27
click at [400, 378] on span "Available for new activations/redeployments" at bounding box center [443, 382] width 114 height 20
click at [359, 378] on input "Available for new activations/redeployments" at bounding box center [356, 377] width 8 height 8
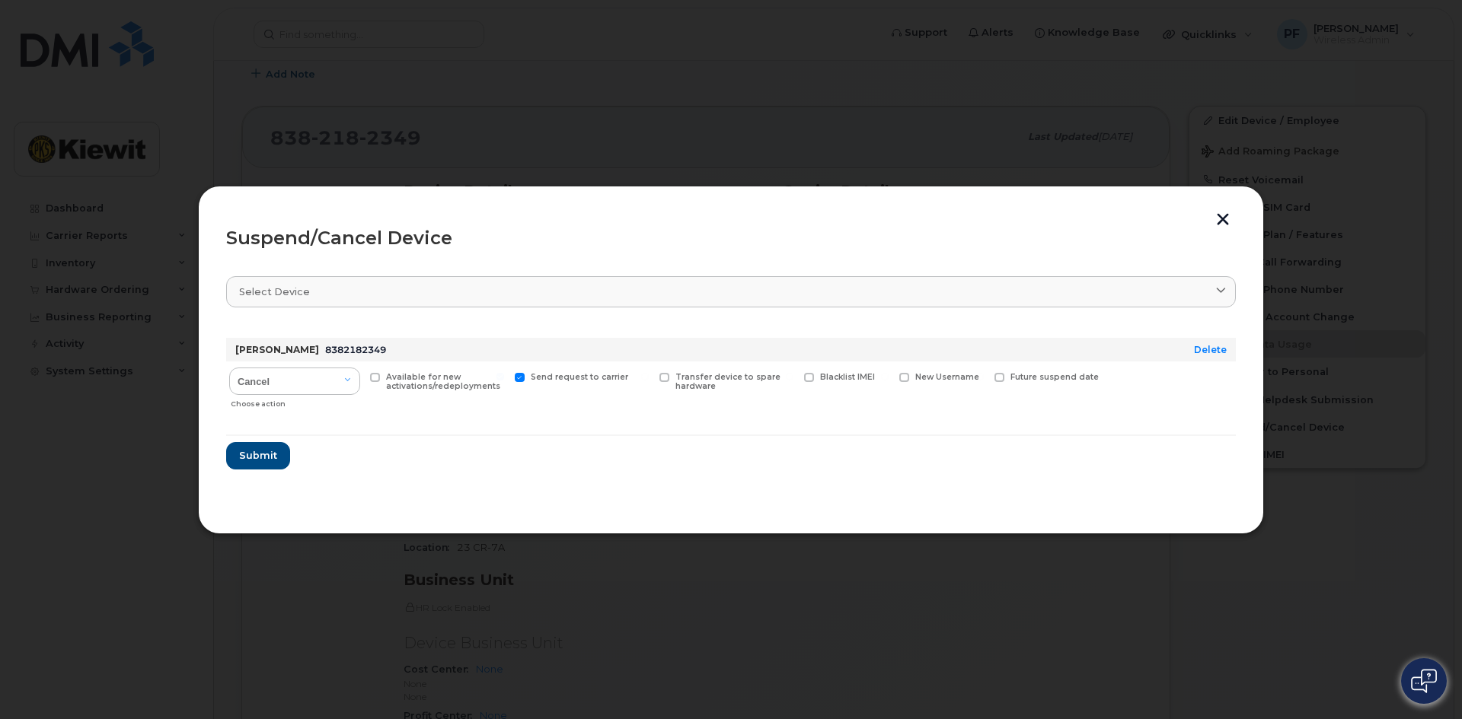
checkbox input "true"
click at [260, 454] on span "Submit" at bounding box center [257, 455] width 38 height 14
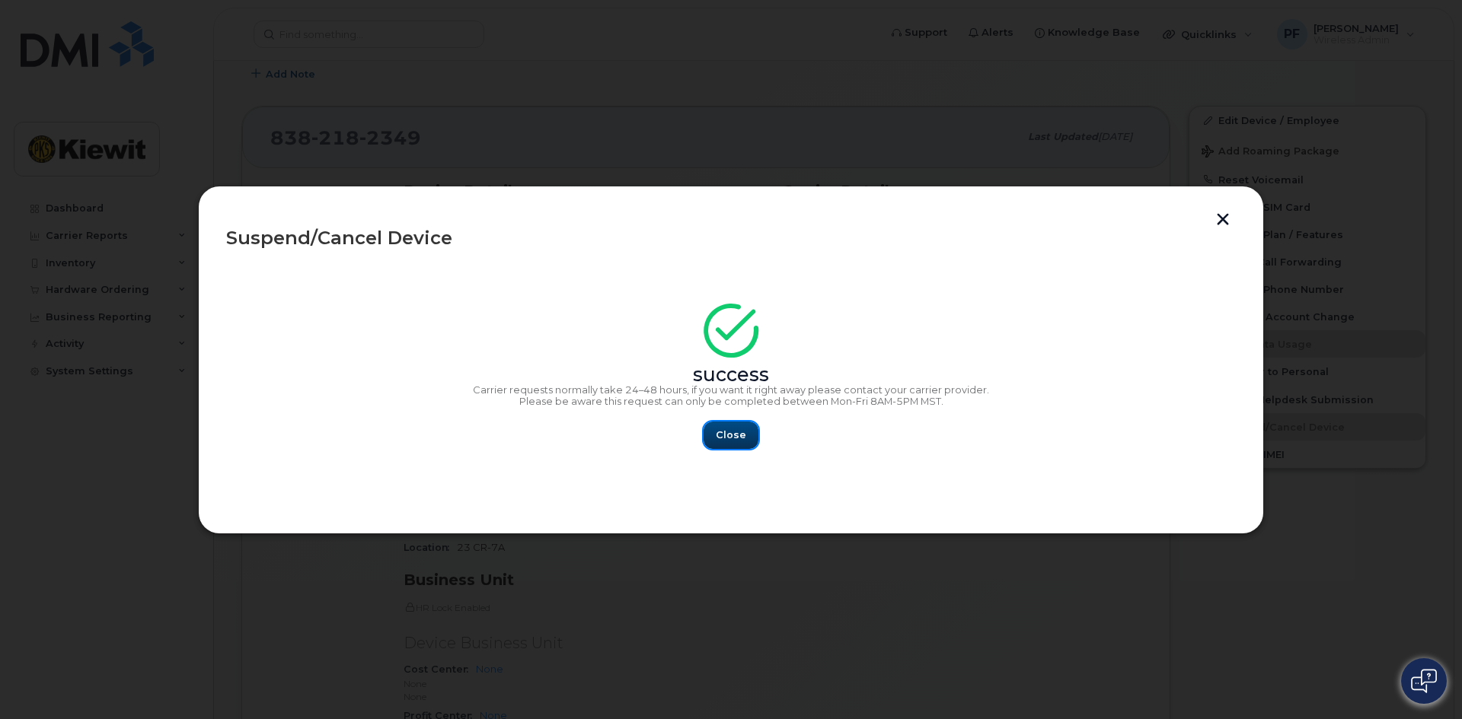
click at [732, 437] on span "Close" at bounding box center [731, 435] width 30 height 14
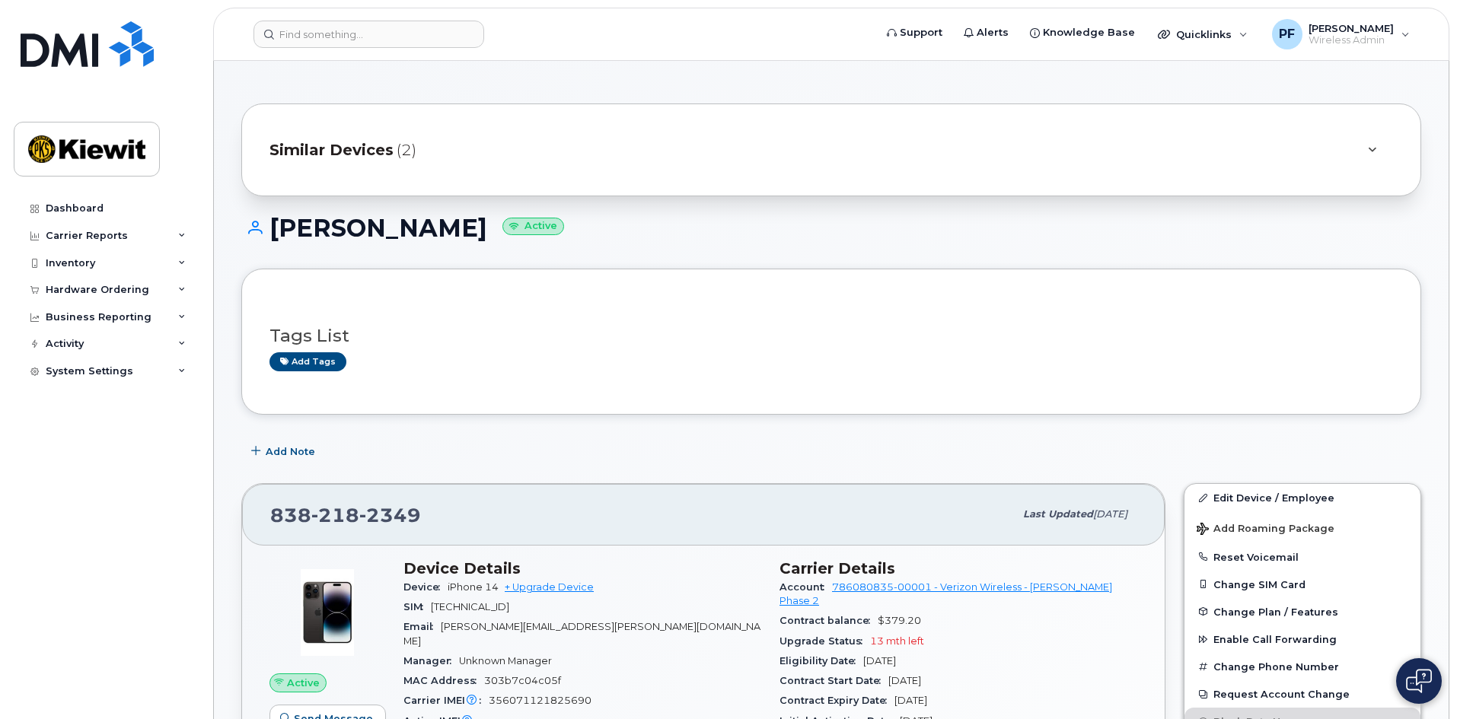
scroll to position [0, 0]
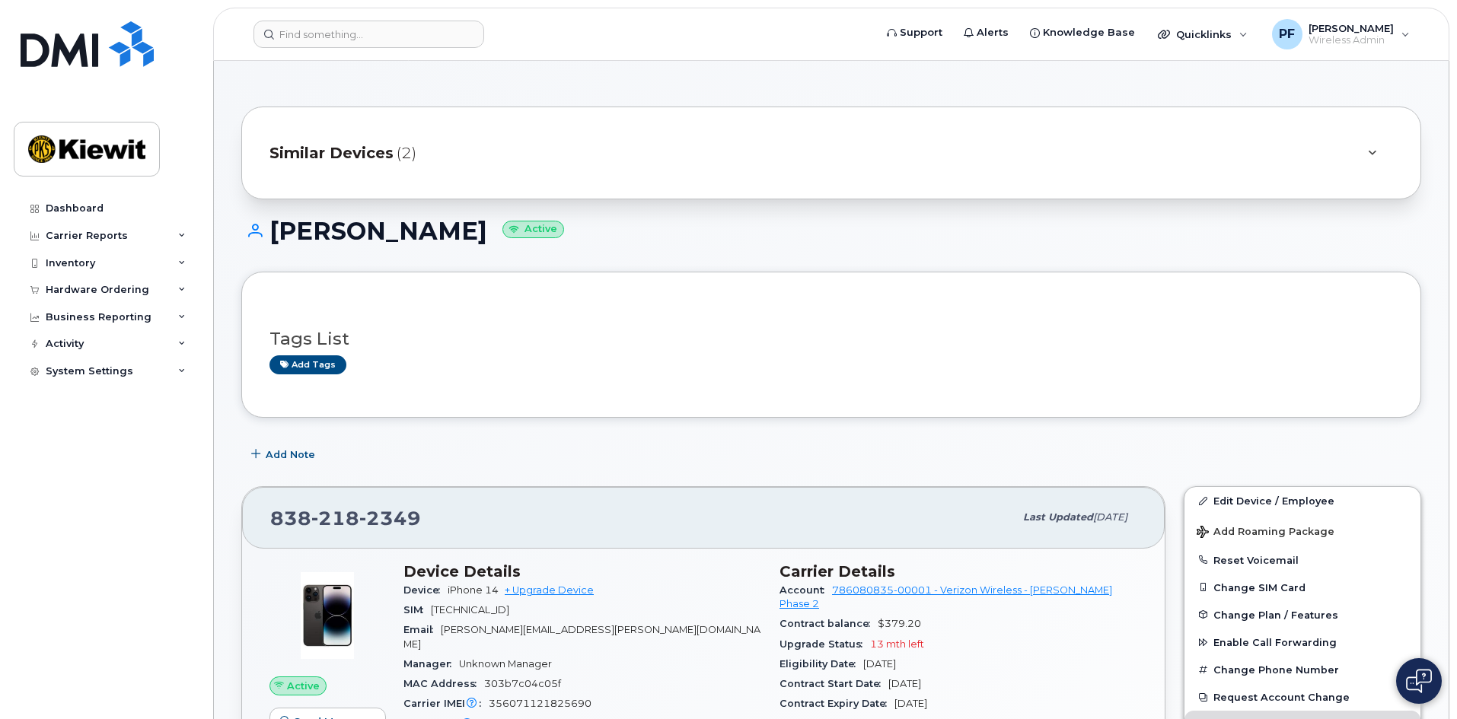
click at [340, 151] on span "Similar Devices" at bounding box center [331, 153] width 124 height 22
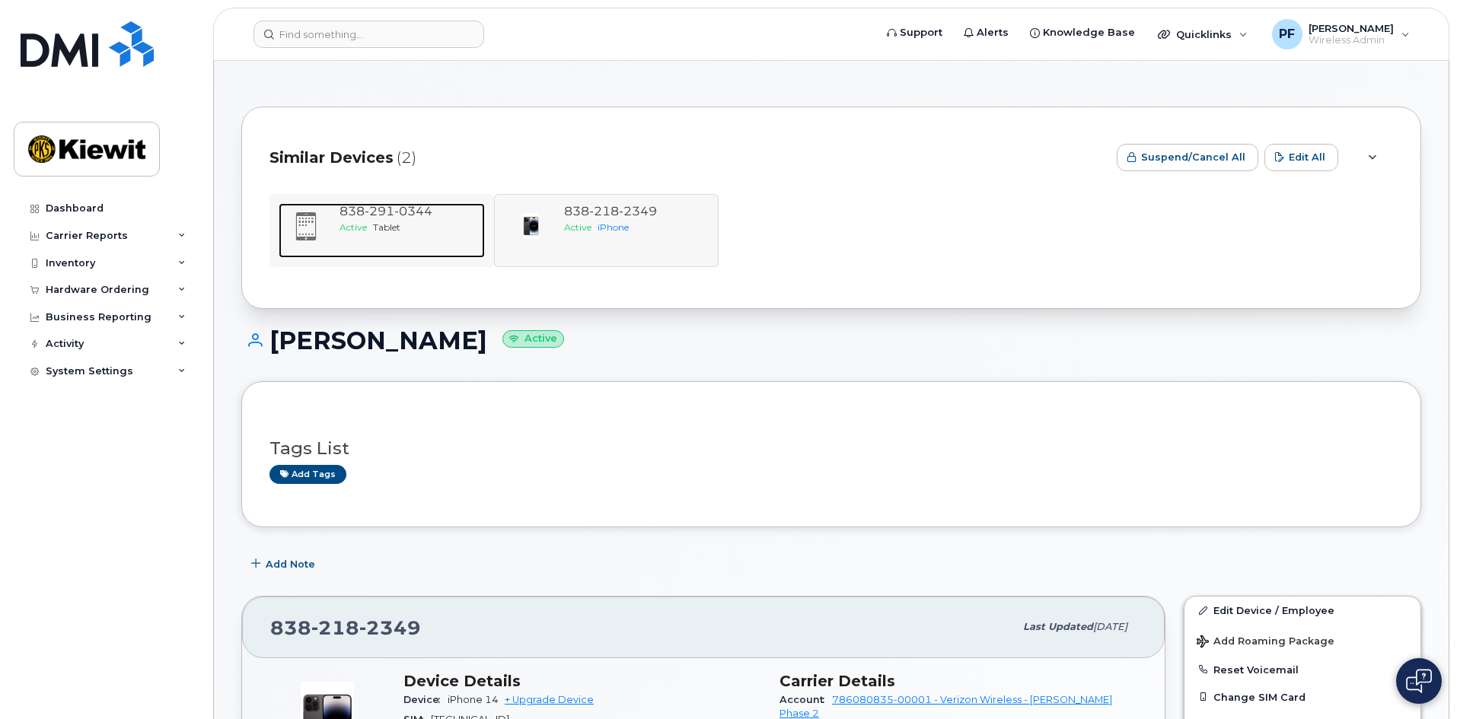
click at [379, 242] on div "838 291 0344 Active Tablet" at bounding box center [408, 230] width 151 height 55
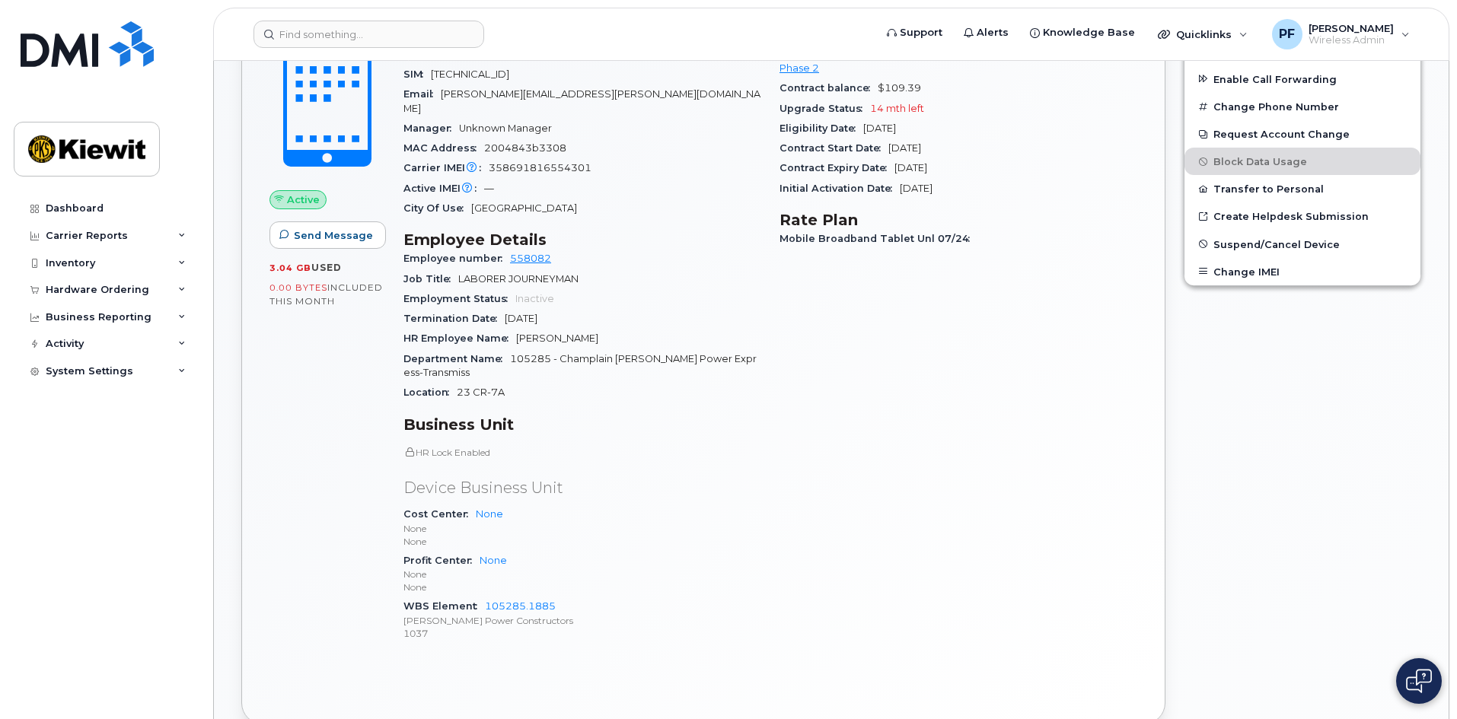
scroll to position [381, 0]
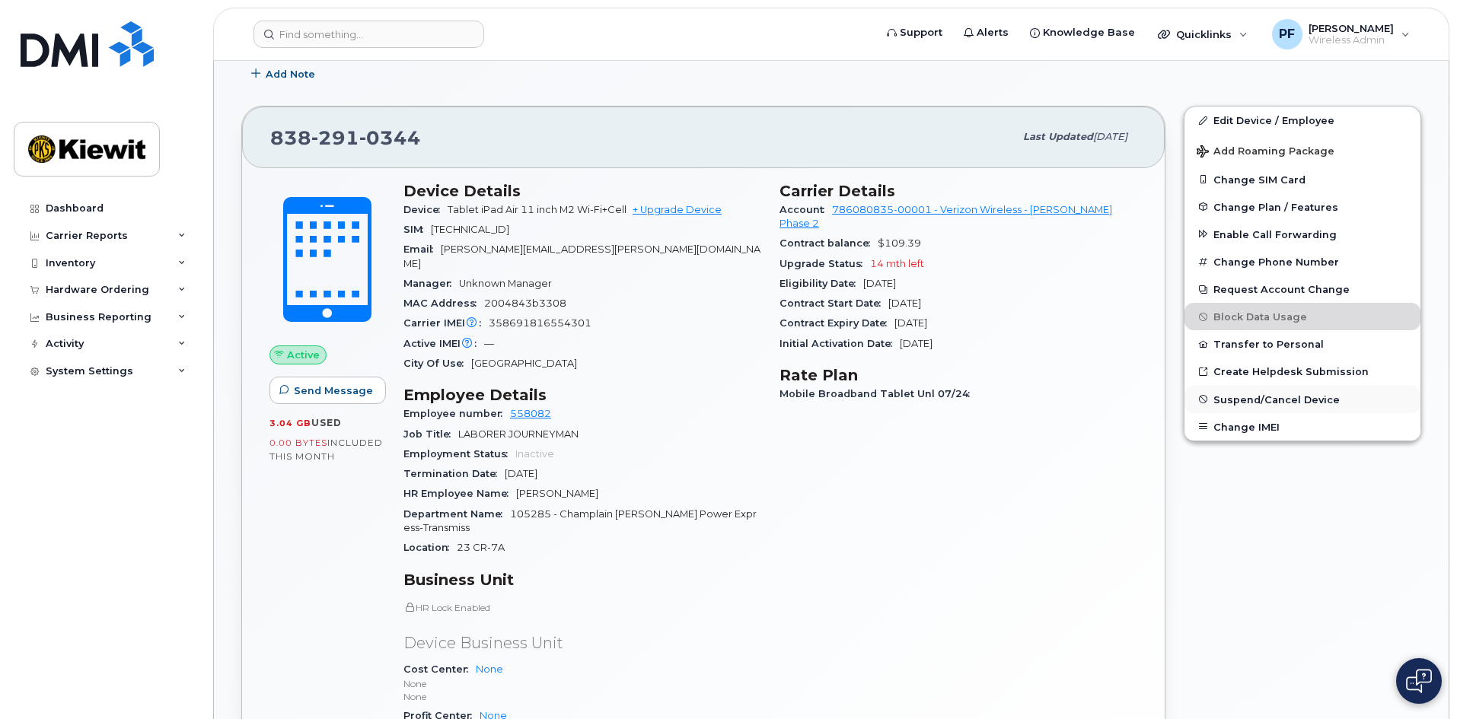
click at [1234, 394] on span "Suspend/Cancel Device" at bounding box center [1276, 399] width 126 height 11
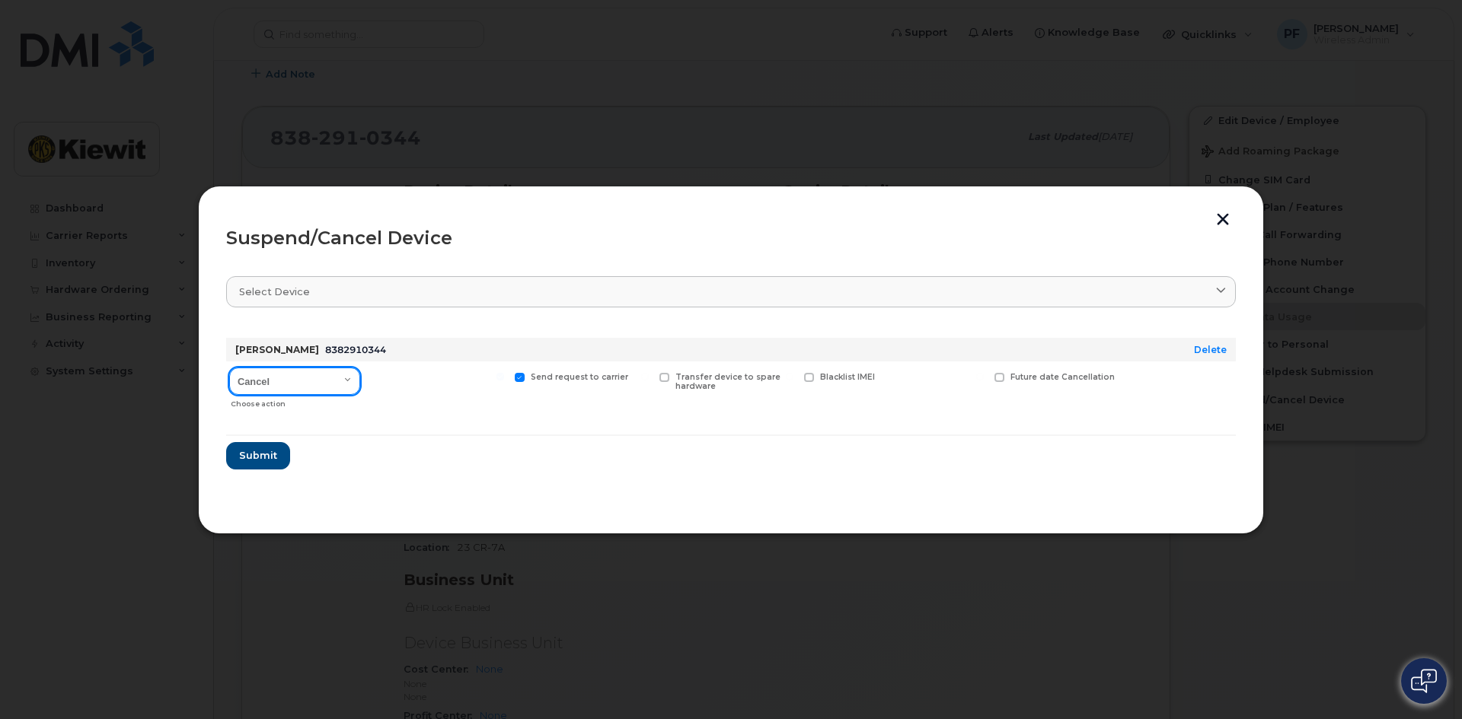
click at [352, 375] on select "Cancel Suspend - Reduced Rate Suspend - Full Rate Suspend - Lost Device/Stolen …" at bounding box center [294, 381] width 131 height 27
select select "[object Object]"
click at [229, 368] on select "Cancel Suspend - Reduced Rate Suspend - Full Rate Suspend - Lost Device/Stolen …" at bounding box center [294, 381] width 131 height 27
click at [396, 389] on span "Available for new activations/redeployments" at bounding box center [443, 382] width 114 height 20
click at [359, 381] on input "Available for new activations/redeployments" at bounding box center [356, 377] width 8 height 8
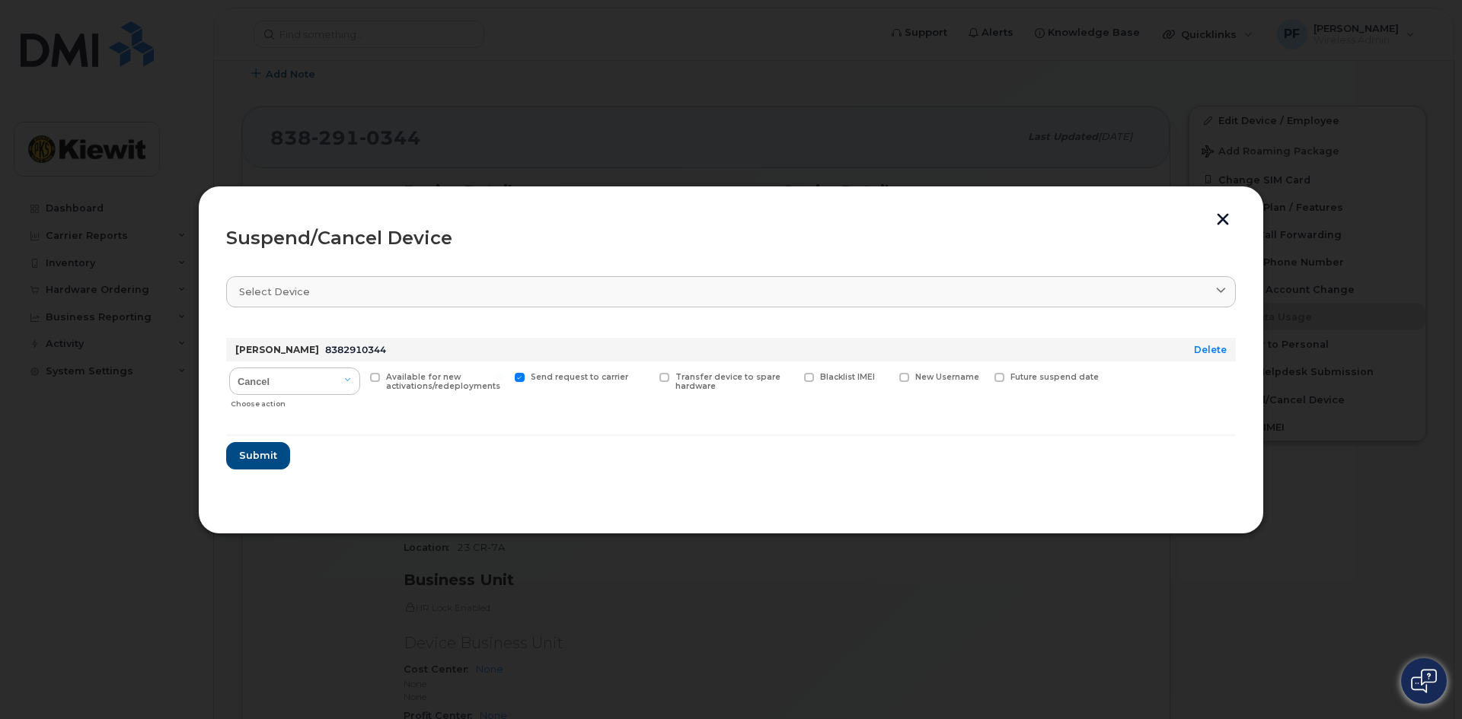
checkbox input "true"
click at [262, 455] on span "Submit" at bounding box center [257, 455] width 38 height 14
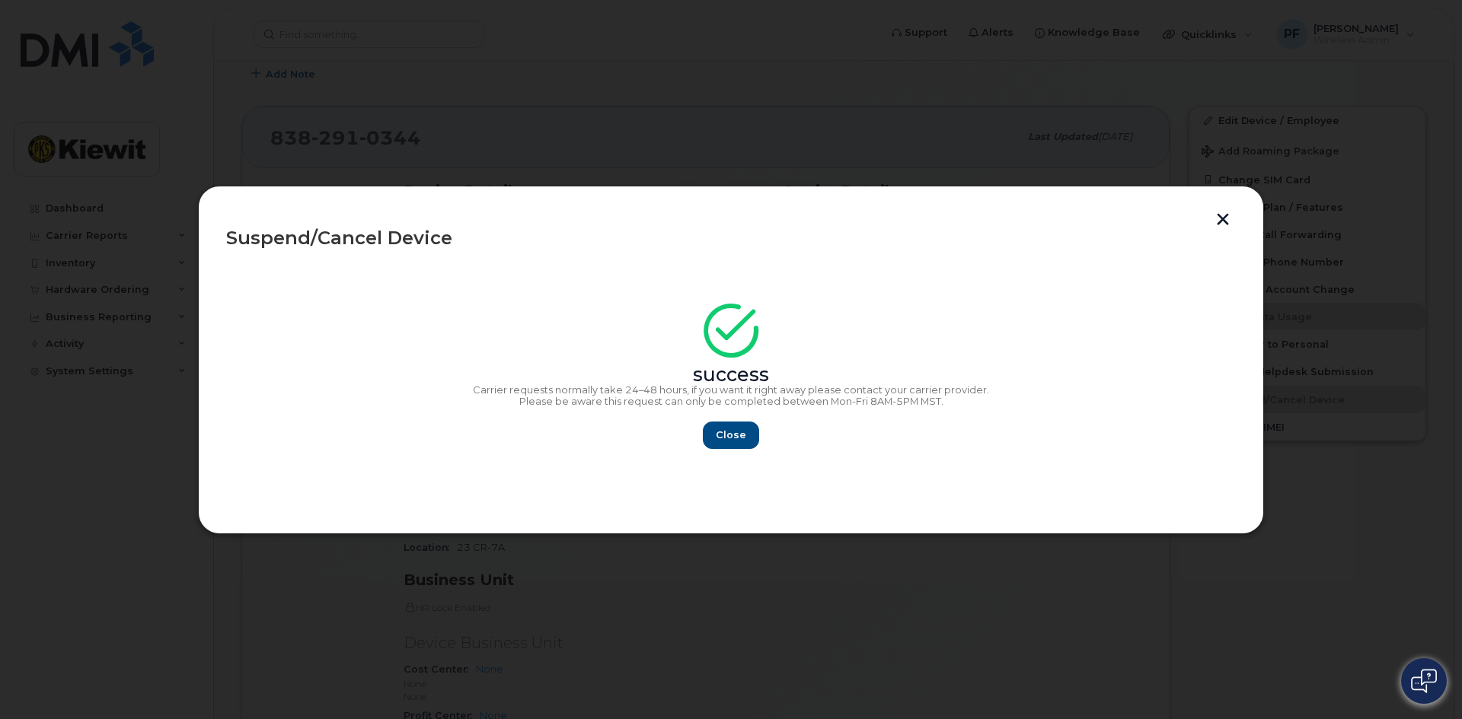
click at [1225, 227] on button "button" at bounding box center [1222, 221] width 23 height 16
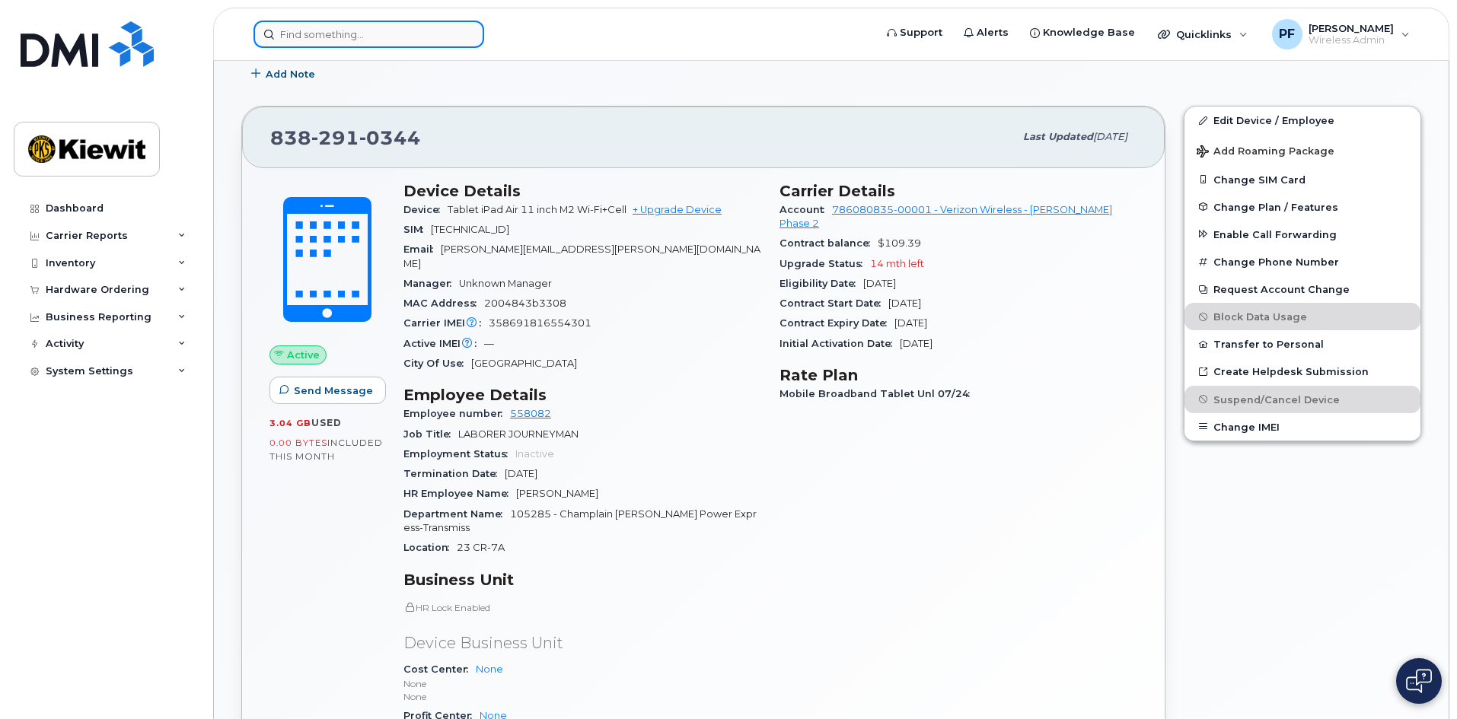
click at [375, 28] on input at bounding box center [368, 34] width 231 height 27
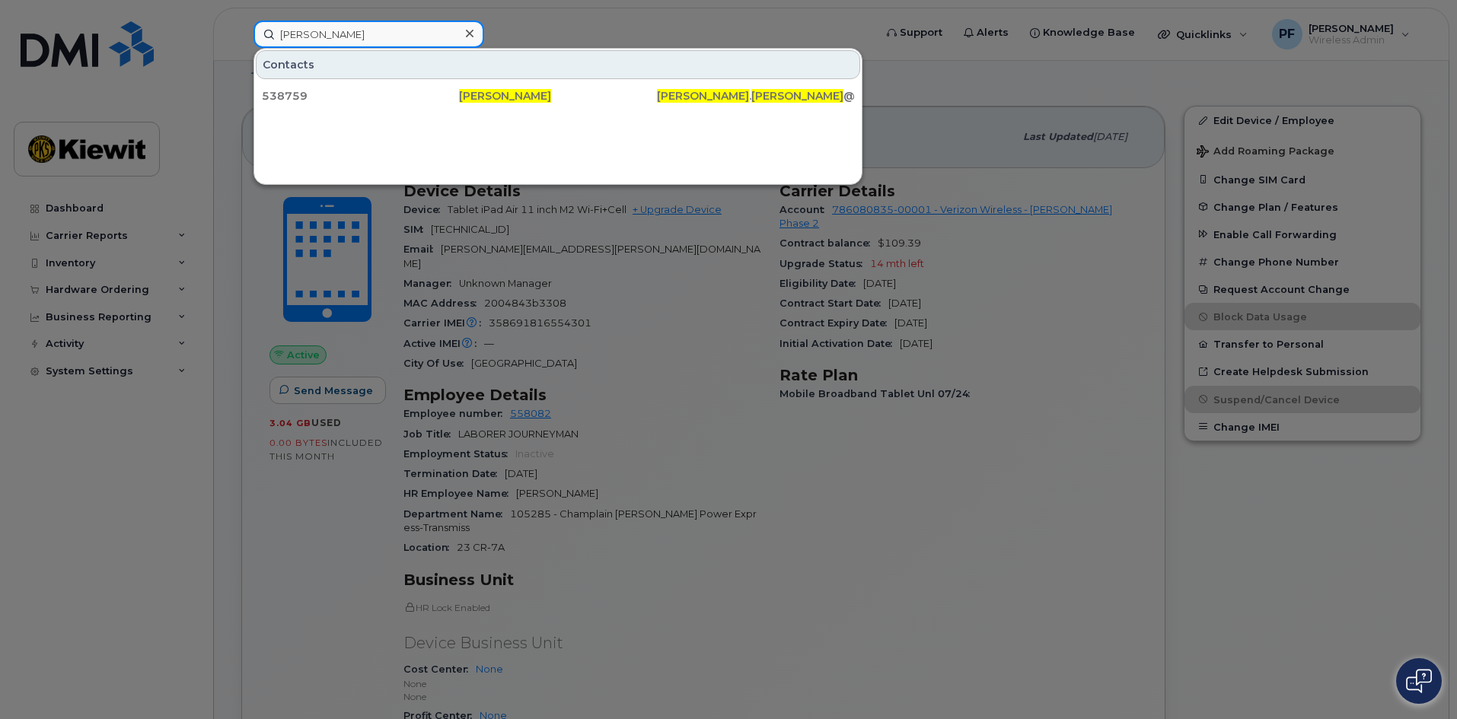
type input "[PERSON_NAME]"
click at [328, 79] on div "Contacts 538759 [PERSON_NAME] [PERSON_NAME] . [PERSON_NAME] @[PERSON_NAME][DOMA…" at bounding box center [557, 80] width 607 height 62
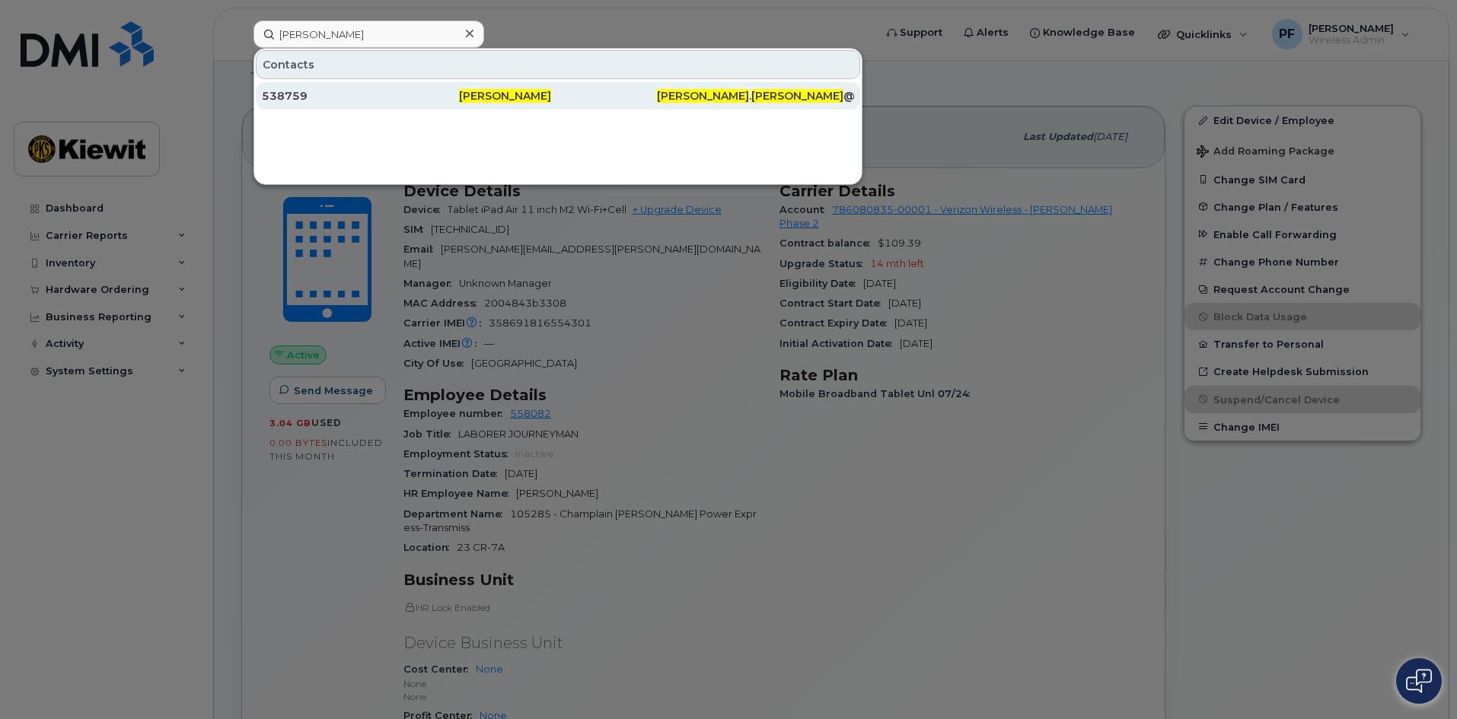
click at [327, 91] on div "538759" at bounding box center [360, 95] width 197 height 15
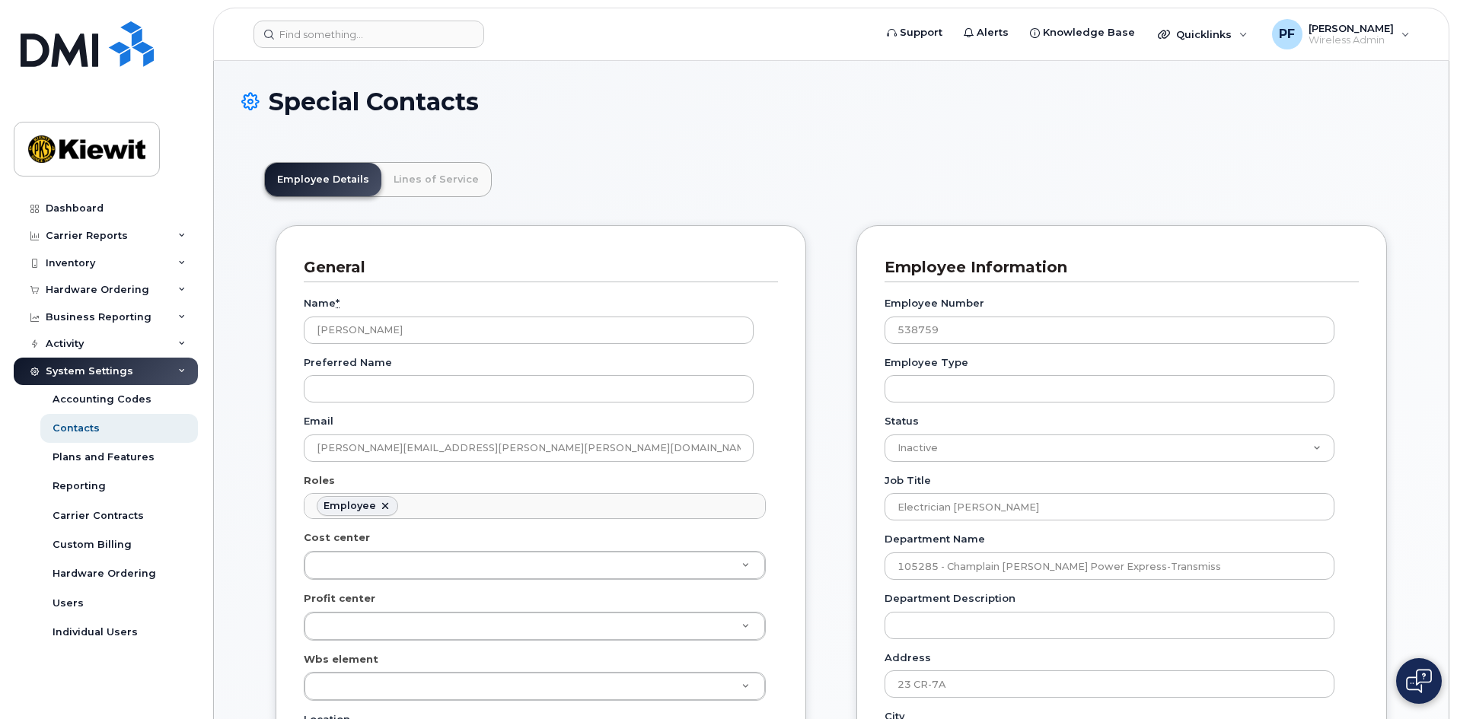
scroll to position [45, 0]
click at [452, 167] on link "Lines of Service" at bounding box center [436, 179] width 110 height 33
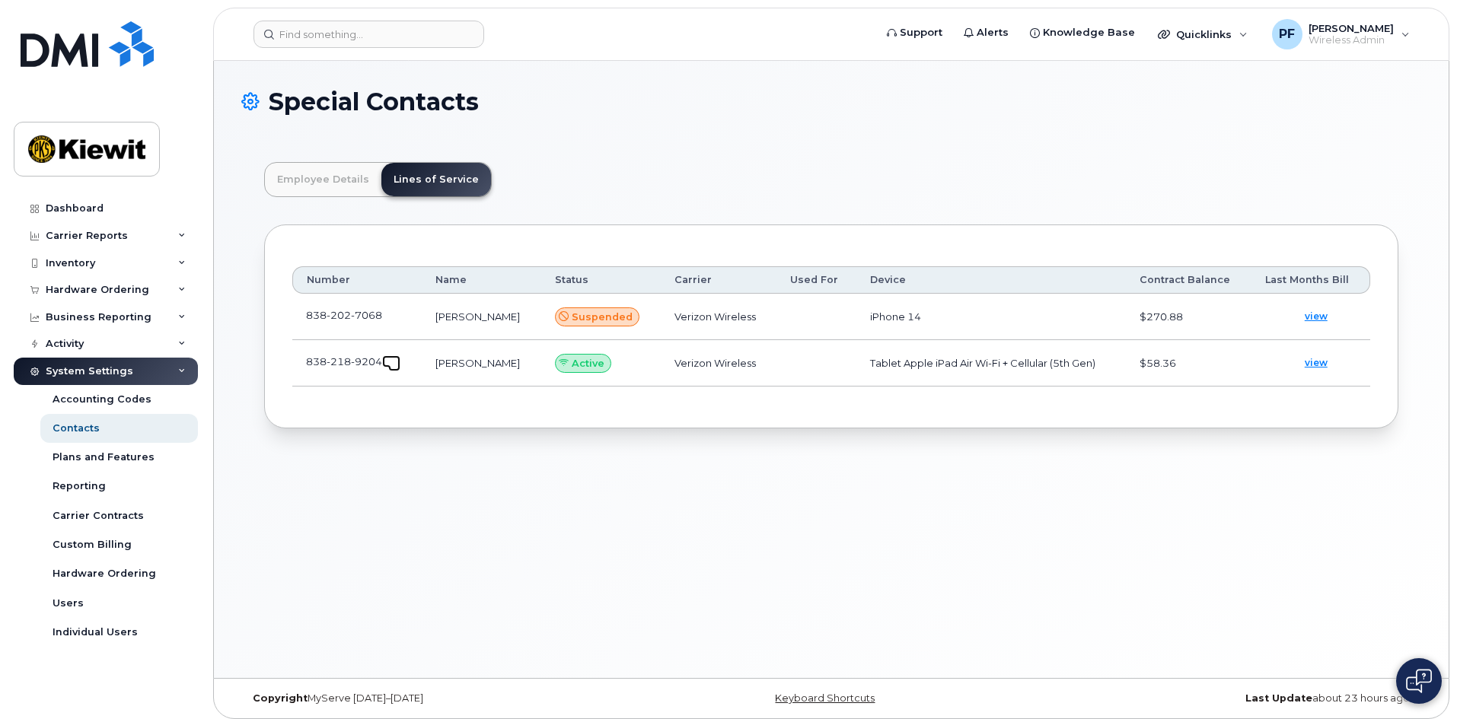
click at [393, 365] on span at bounding box center [394, 365] width 12 height 12
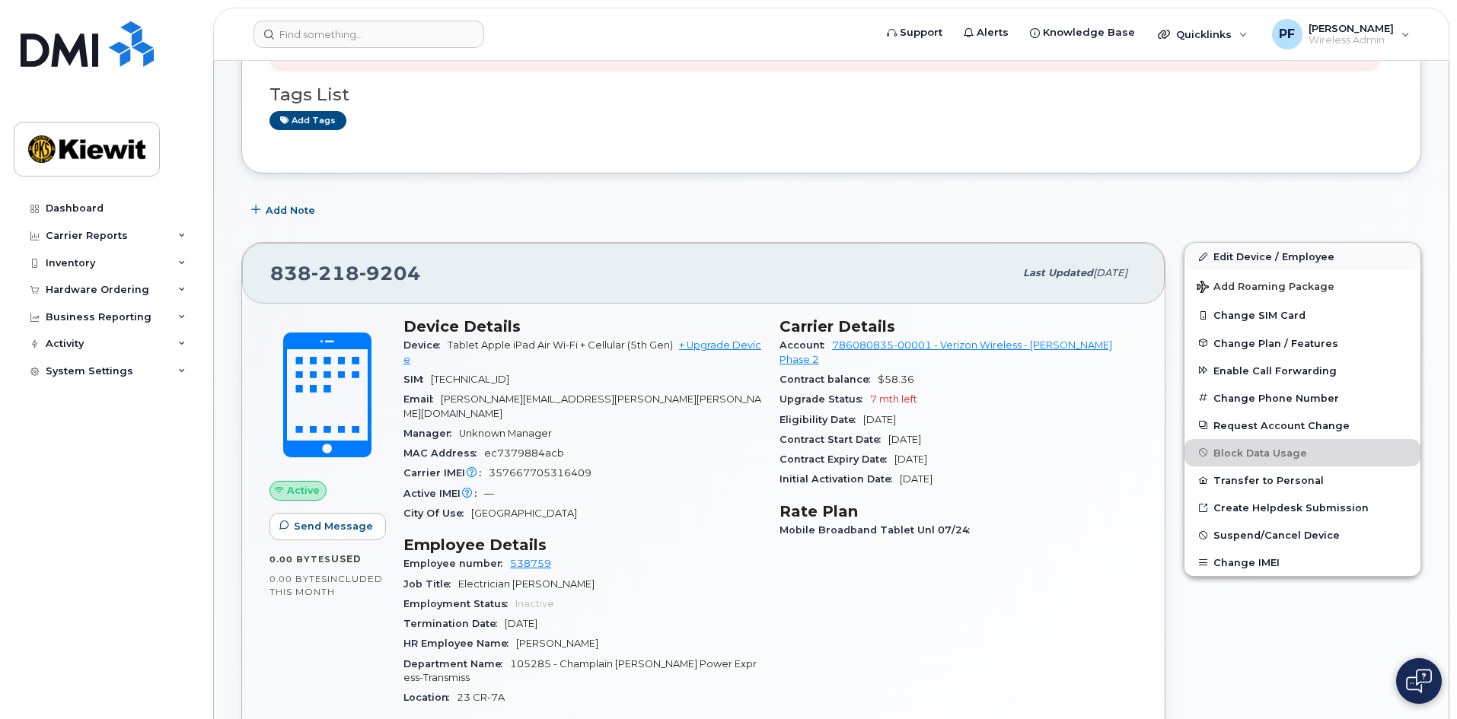
scroll to position [305, 0]
click at [1232, 536] on span "Suspend/Cancel Device" at bounding box center [1276, 533] width 126 height 11
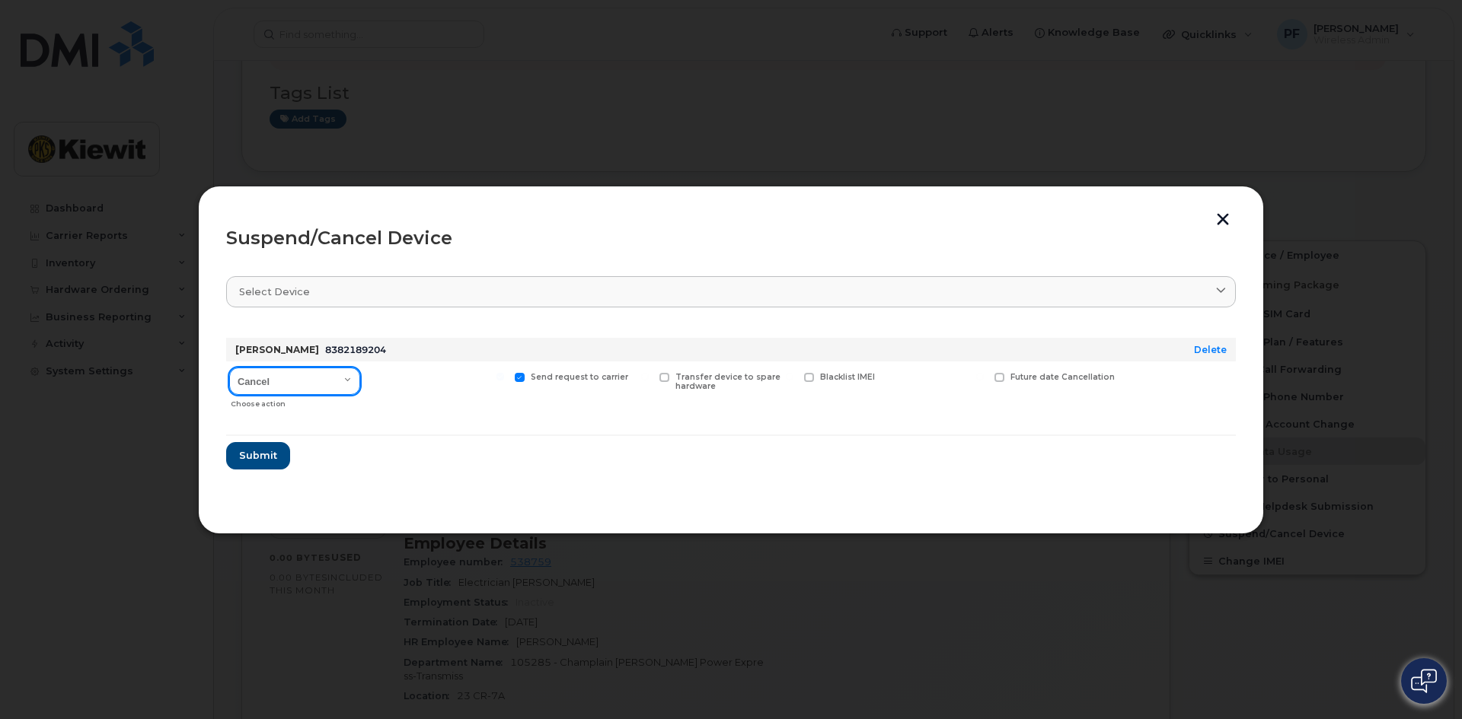
click at [267, 375] on select "Cancel Suspend - Reduced Rate Suspend - Full Rate Suspend - Lost Device/Stolen …" at bounding box center [294, 381] width 131 height 27
select select "[object Object]"
click at [229, 368] on select "Cancel Suspend - Reduced Rate Suspend - Full Rate Suspend - Lost Device/Stolen …" at bounding box center [294, 381] width 131 height 27
drag, startPoint x: 416, startPoint y: 393, endPoint x: 392, endPoint y: 397, distance: 24.0
click at [417, 392] on div "Available for new activations/redeployments" at bounding box center [437, 389] width 141 height 54
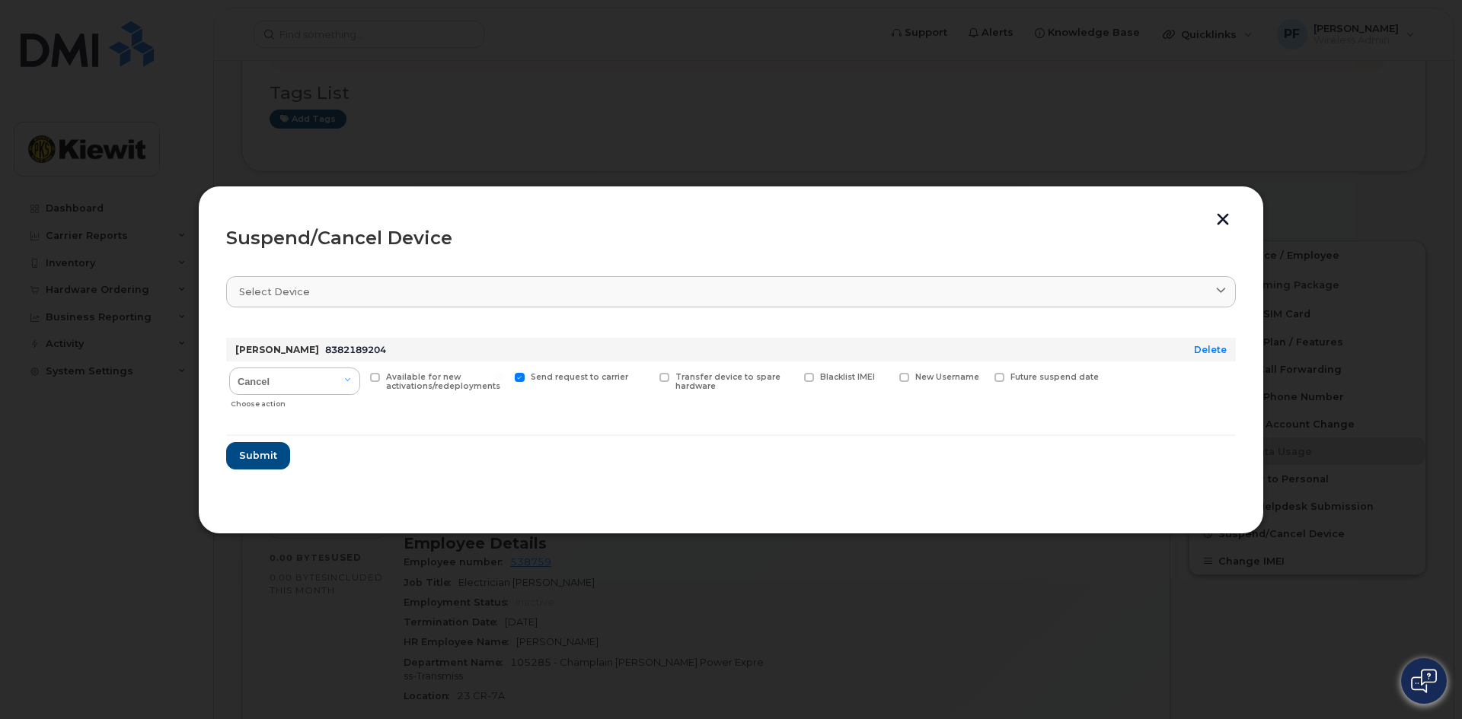
click at [381, 387] on label "Available for new activations/redeployments" at bounding box center [437, 383] width 135 height 20
click at [359, 381] on input "Available for new activations/redeployments" at bounding box center [356, 377] width 8 height 8
checkbox input "true"
click at [276, 461] on button "Submit" at bounding box center [257, 455] width 62 height 27
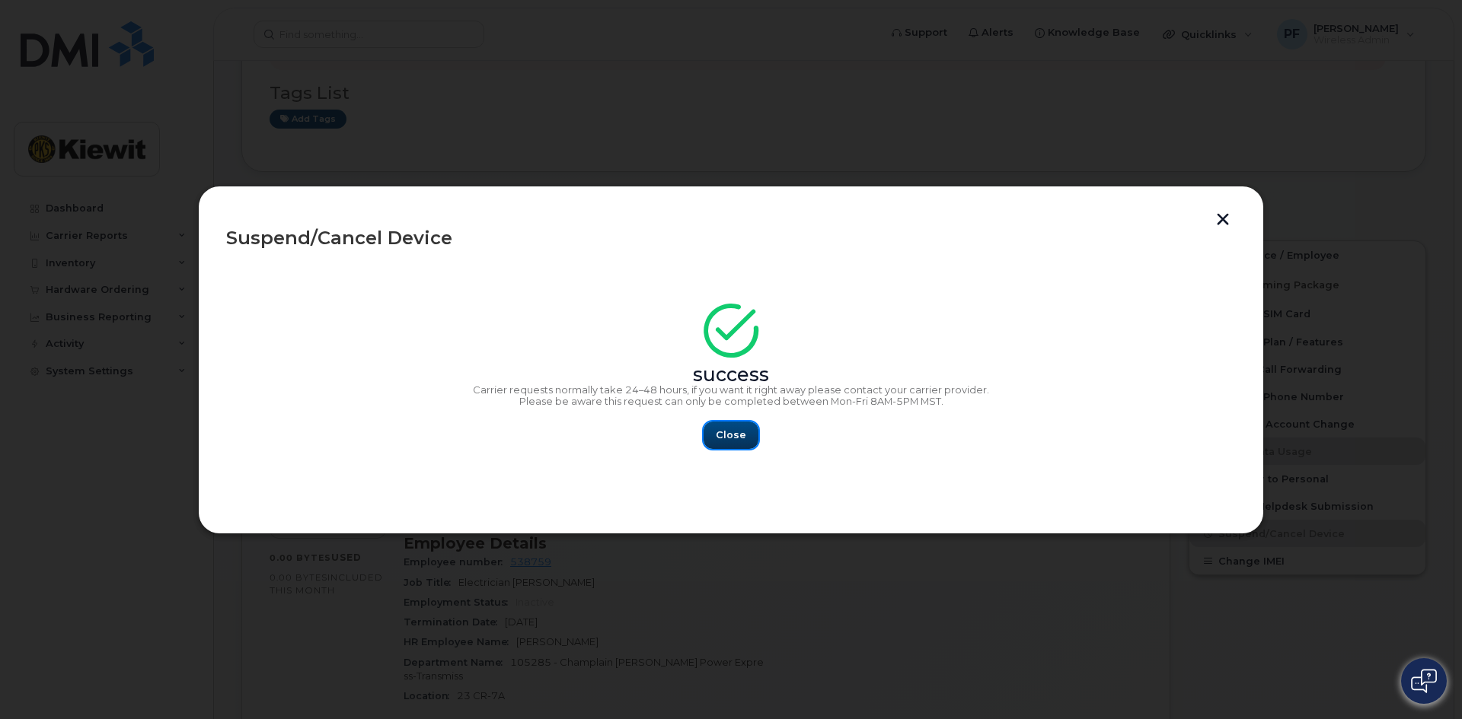
click at [729, 425] on button "Close" at bounding box center [730, 435] width 55 height 27
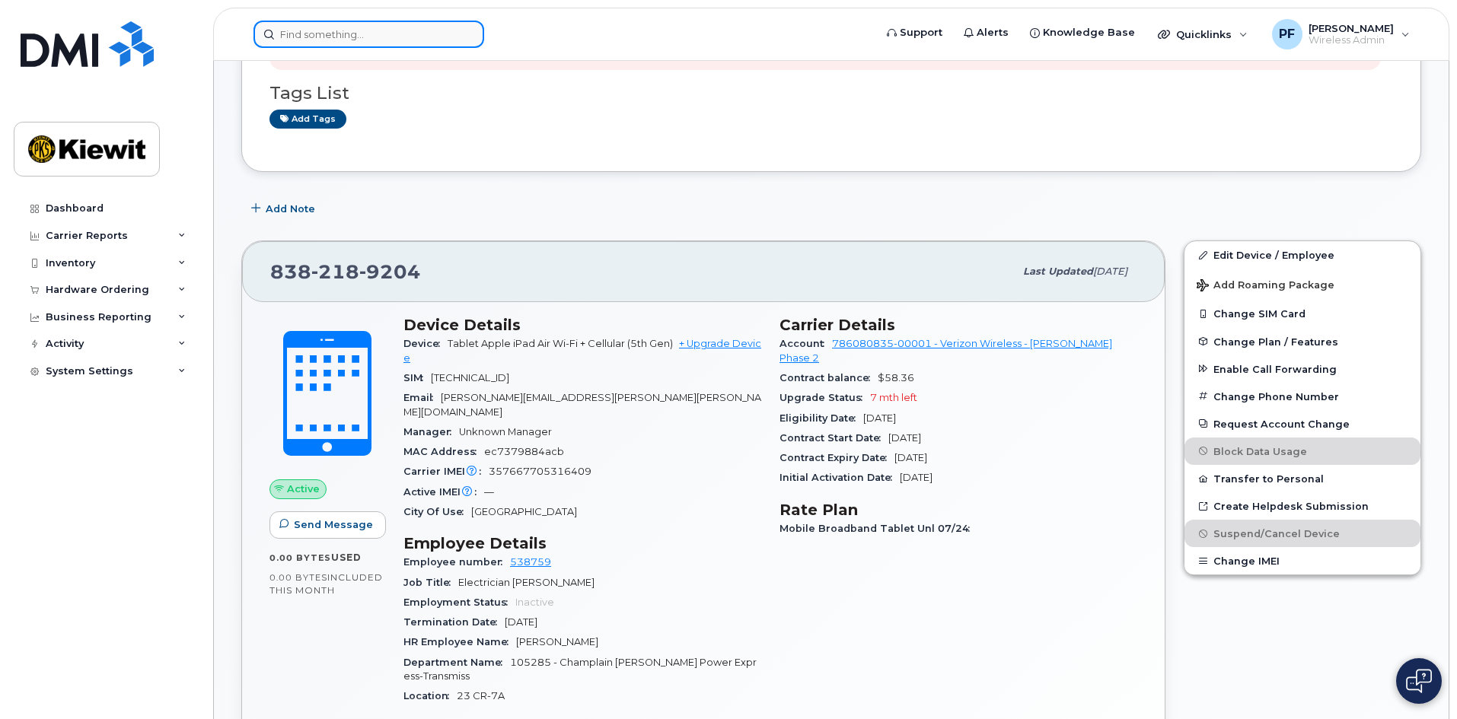
click at [340, 25] on input at bounding box center [368, 34] width 231 height 27
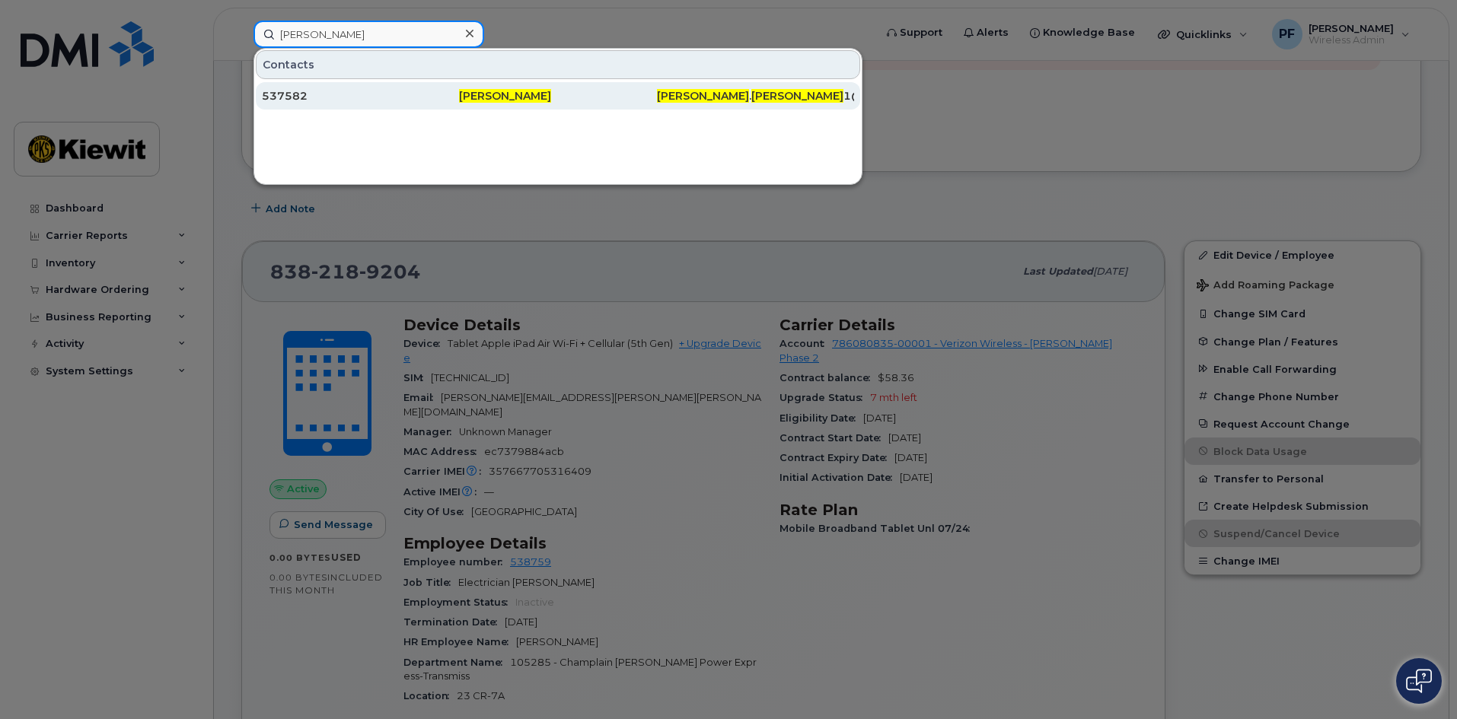
type input "mark phelps"
click at [372, 94] on div "537582" at bounding box center [360, 95] width 197 height 15
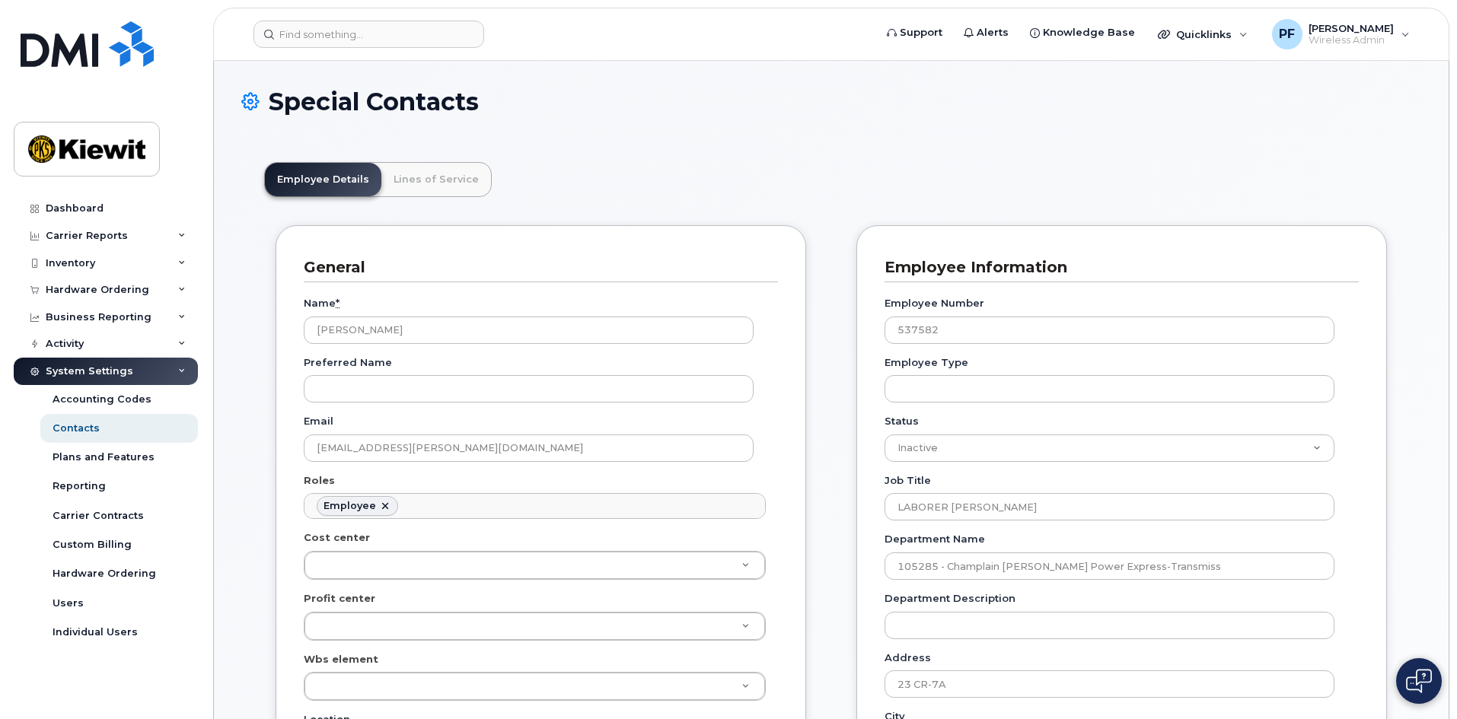
scroll to position [45, 0]
click at [418, 180] on link "Lines of Service" at bounding box center [436, 179] width 110 height 33
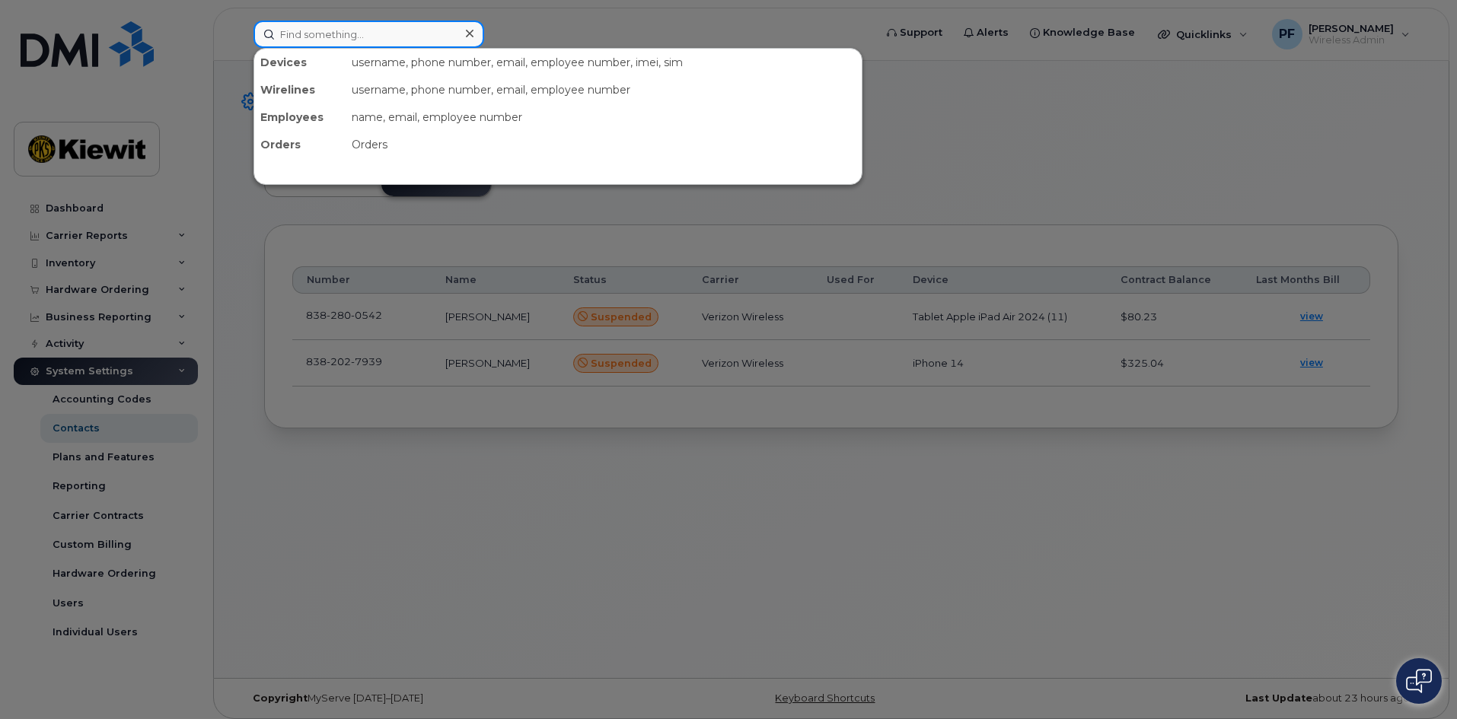
click at [403, 43] on input at bounding box center [368, 34] width 231 height 27
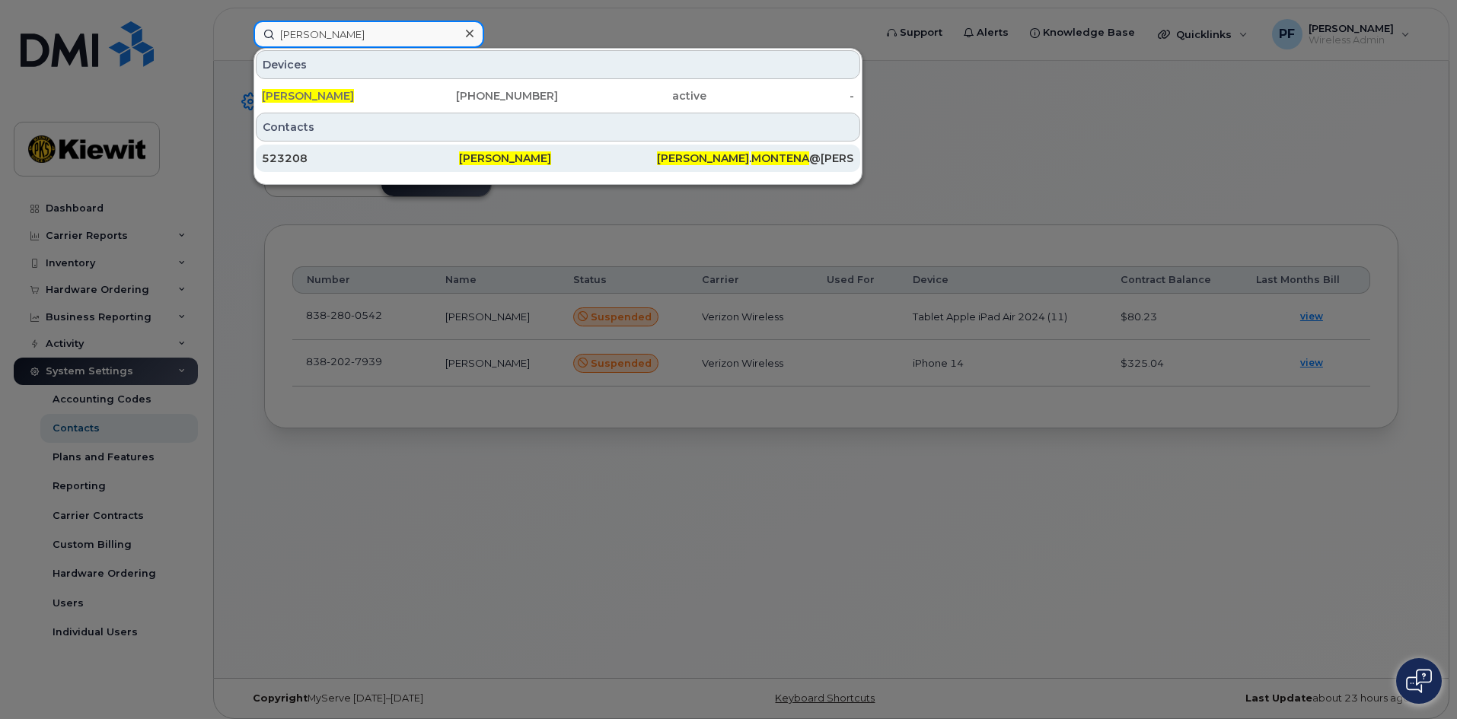
type input "[PERSON_NAME]"
click at [347, 155] on div "523208" at bounding box center [360, 158] width 197 height 15
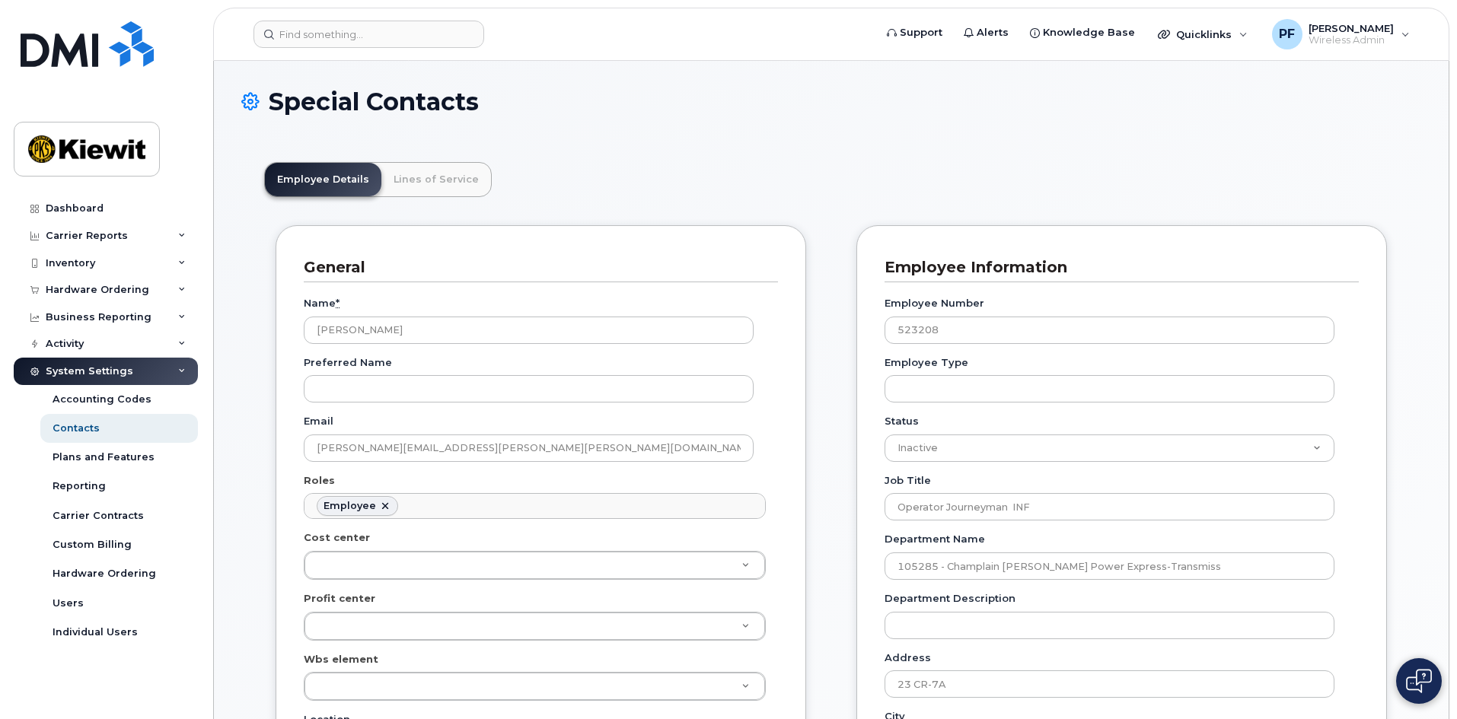
scroll to position [45, 0]
click at [422, 180] on link "Lines of Service" at bounding box center [436, 179] width 110 height 33
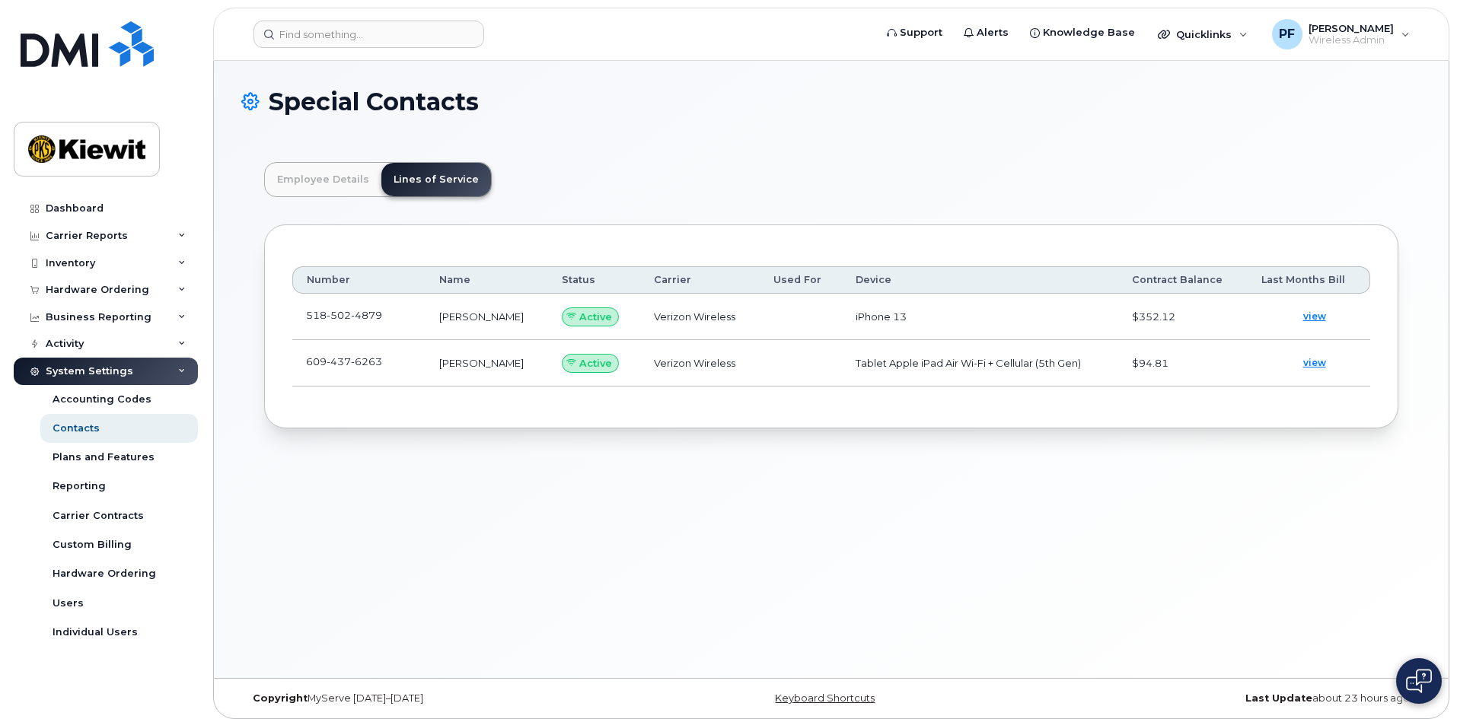
click at [403, 314] on td "[PHONE_NUMBER]" at bounding box center [358, 317] width 133 height 46
click at [387, 317] on link at bounding box center [391, 315] width 18 height 12
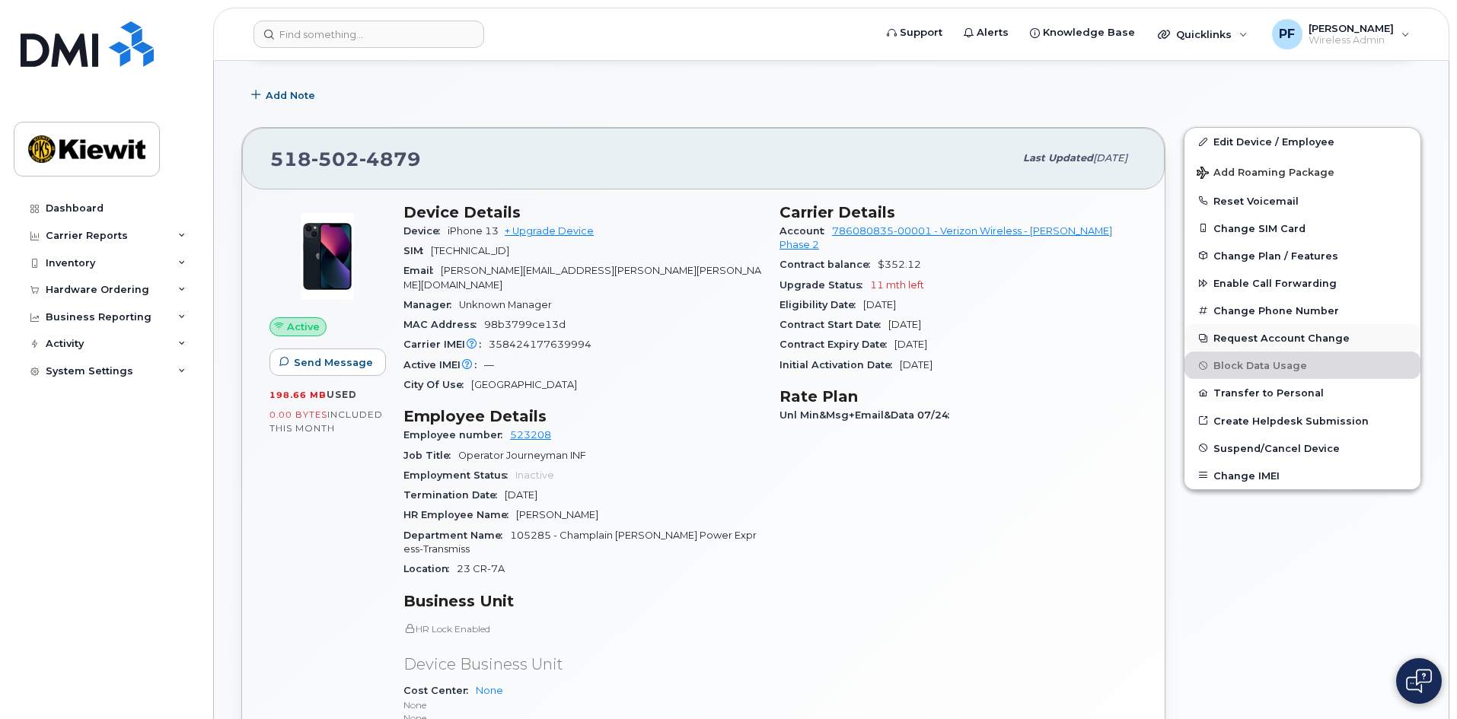
scroll to position [305, 0]
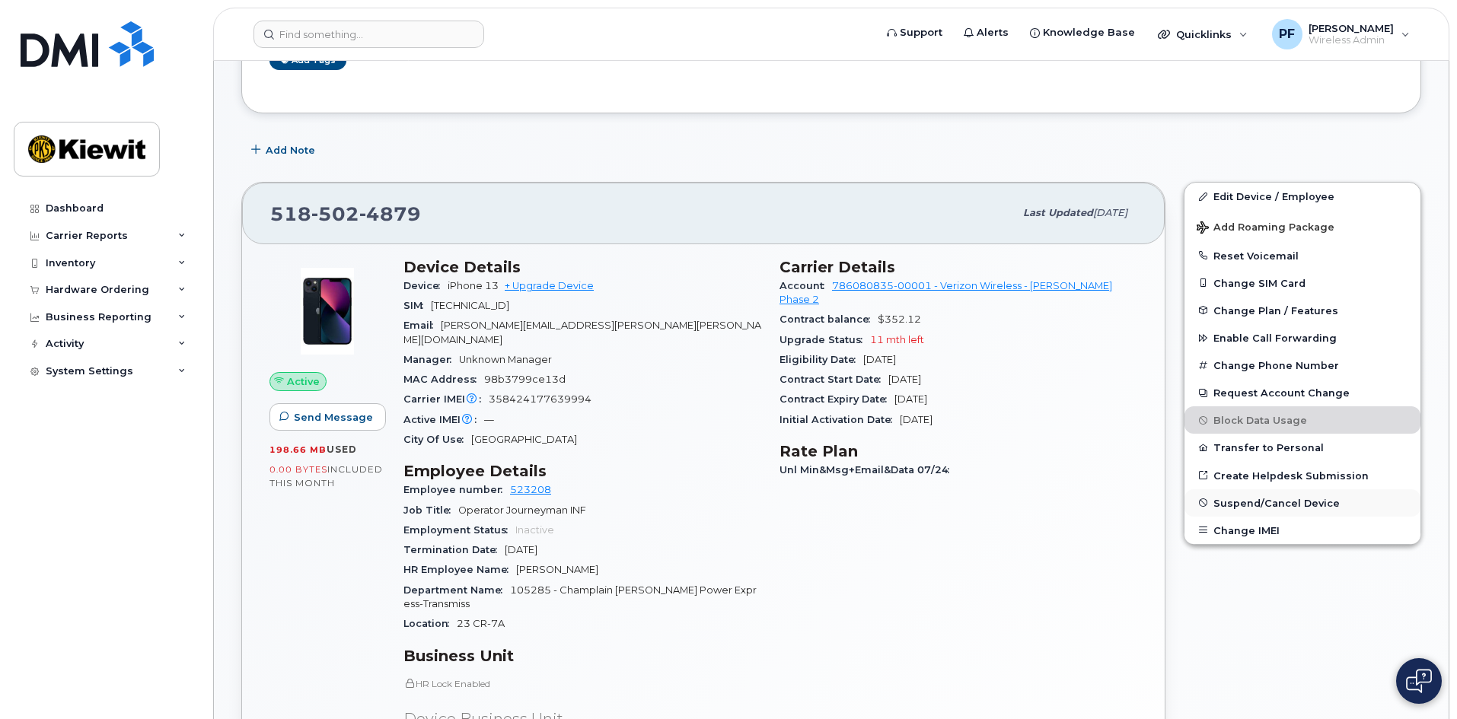
click at [1231, 510] on button "Suspend/Cancel Device" at bounding box center [1303, 502] width 236 height 27
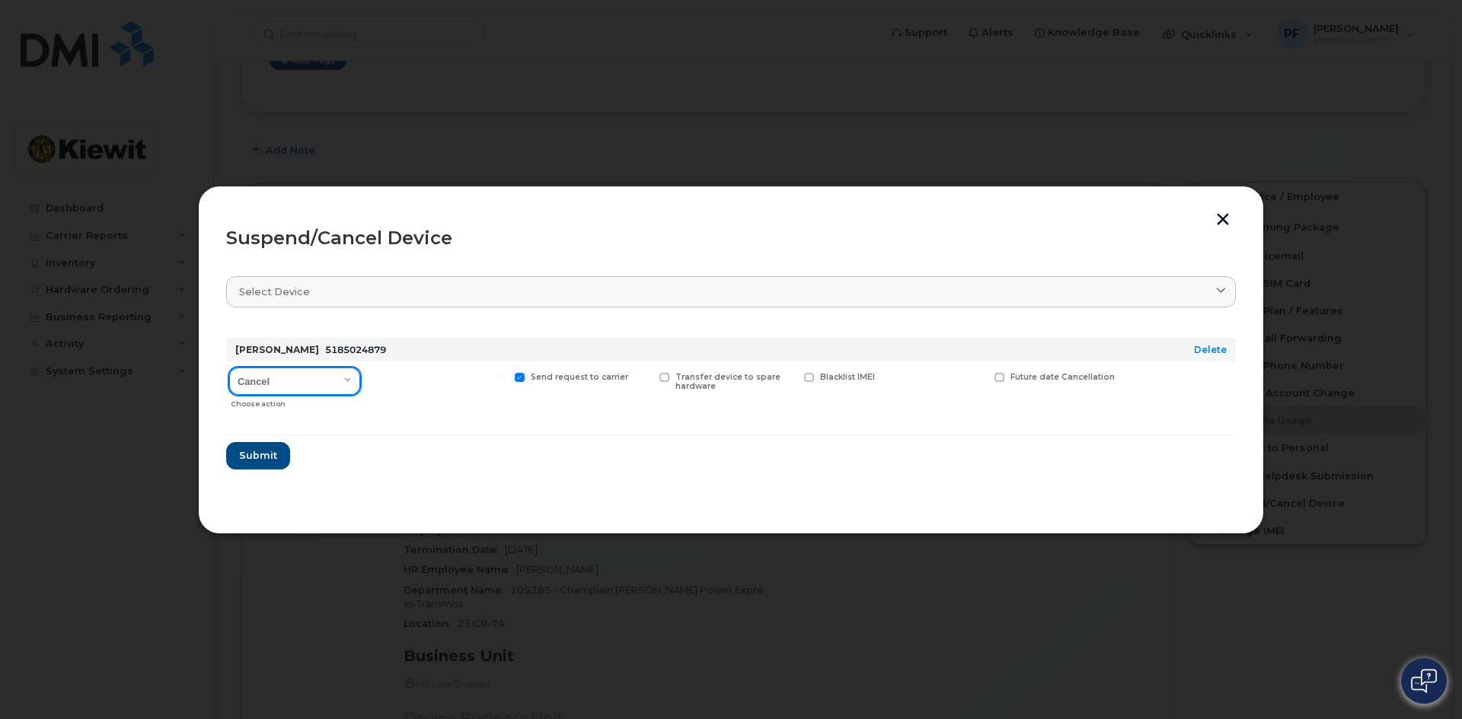
click at [308, 384] on select "Cancel Suspend - Reduced Rate Suspend - Full Rate Suspend - Lost Device/Stolen …" at bounding box center [294, 381] width 131 height 27
select select "[object Object]"
click at [229, 368] on select "Cancel Suspend - Reduced Rate Suspend - Full Rate Suspend - Lost Device/Stolen …" at bounding box center [294, 381] width 131 height 27
click at [408, 381] on span "Available for new activations/redeployments" at bounding box center [443, 382] width 114 height 20
click at [359, 381] on input "Available for new activations/redeployments" at bounding box center [356, 377] width 8 height 8
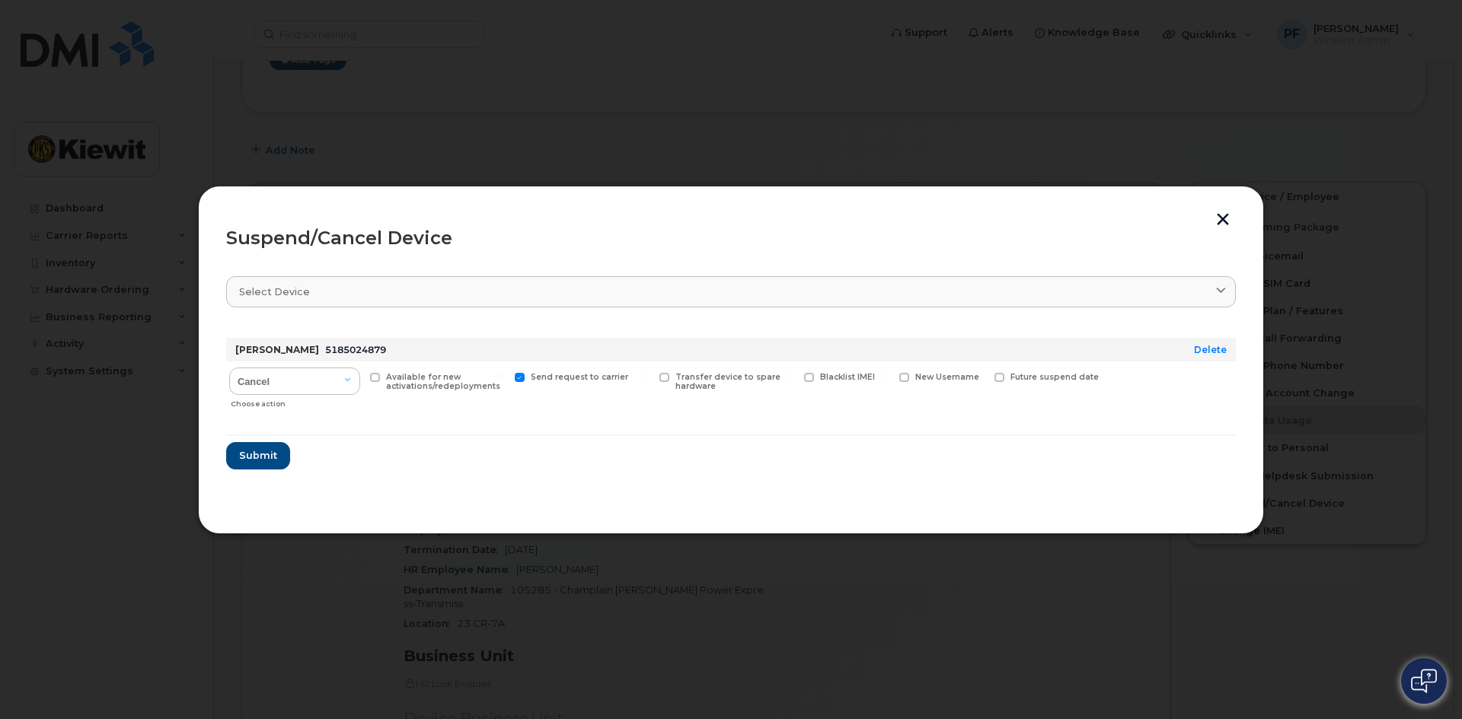
checkbox input "true"
click at [238, 464] on button "Submit" at bounding box center [257, 455] width 62 height 27
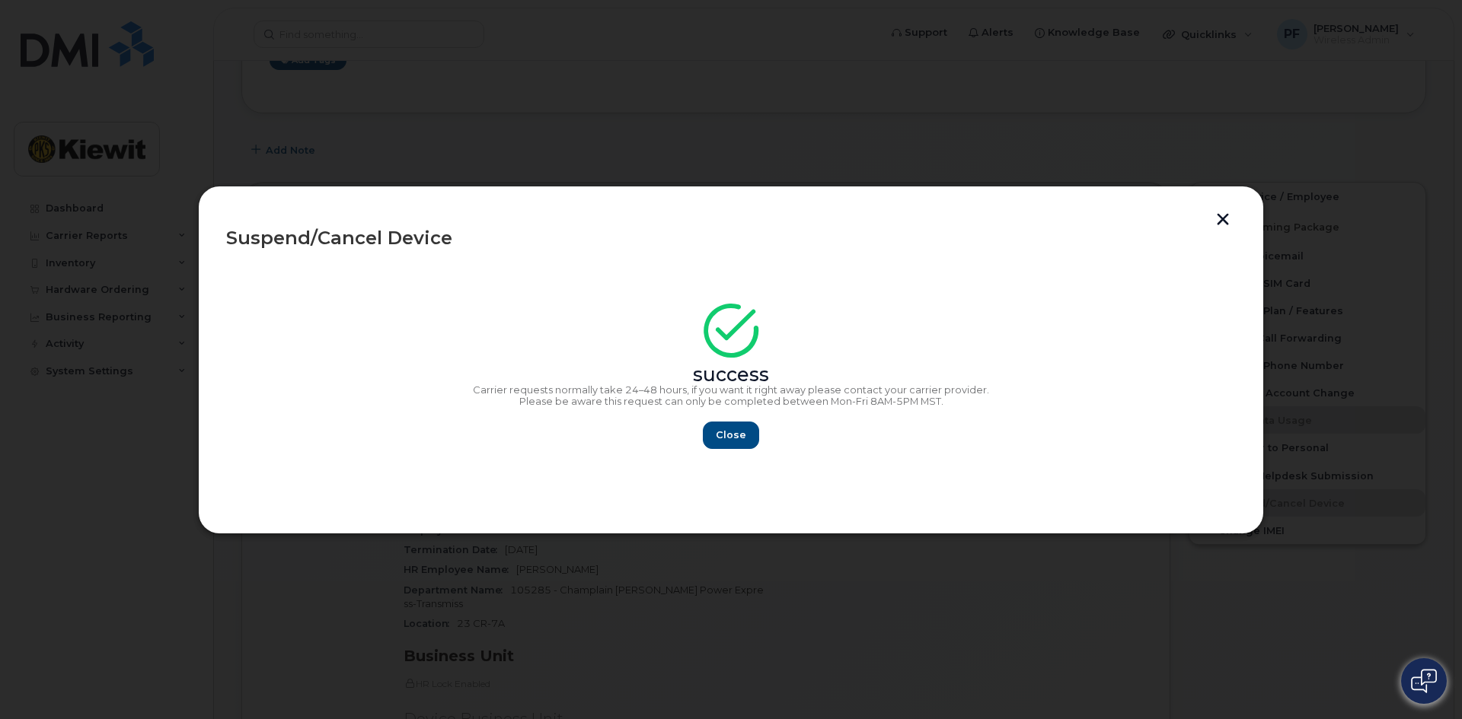
click at [1214, 225] on button "button" at bounding box center [1222, 221] width 23 height 16
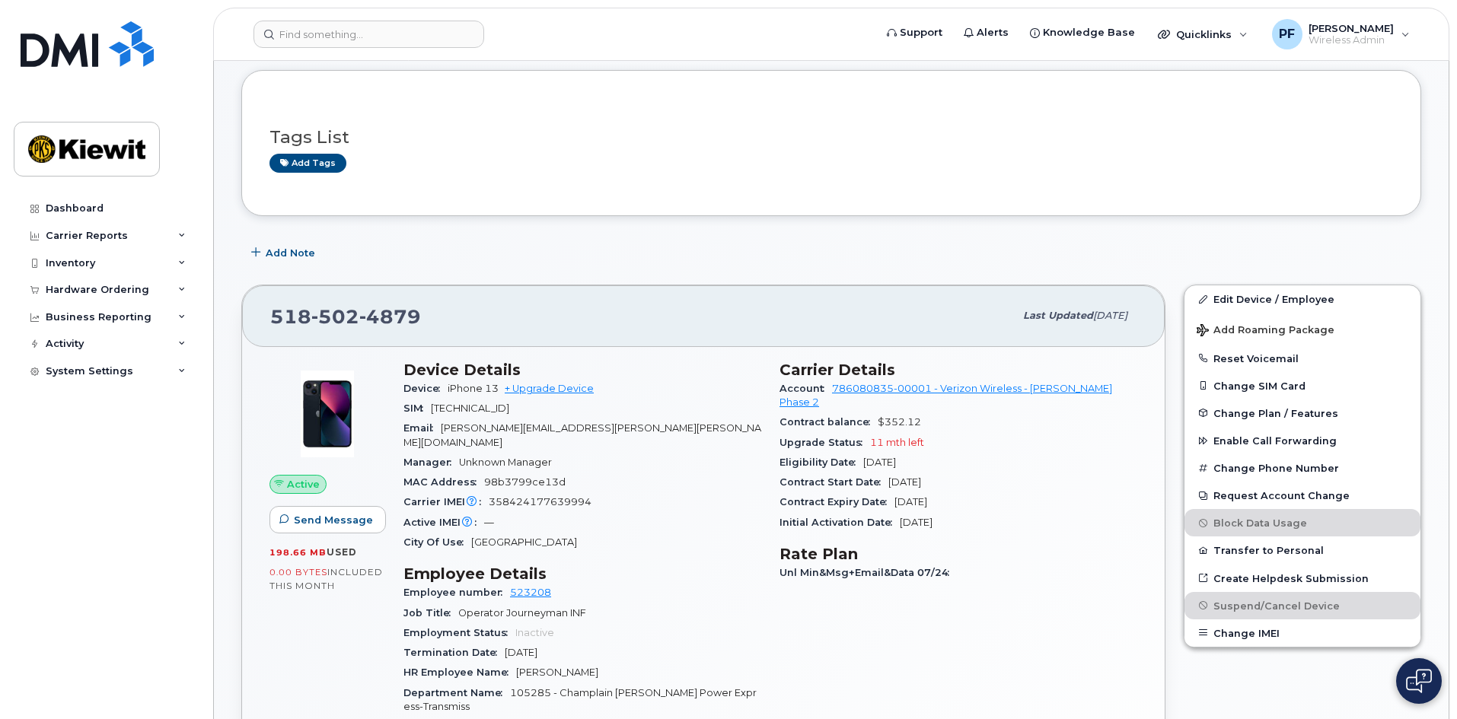
scroll to position [0, 0]
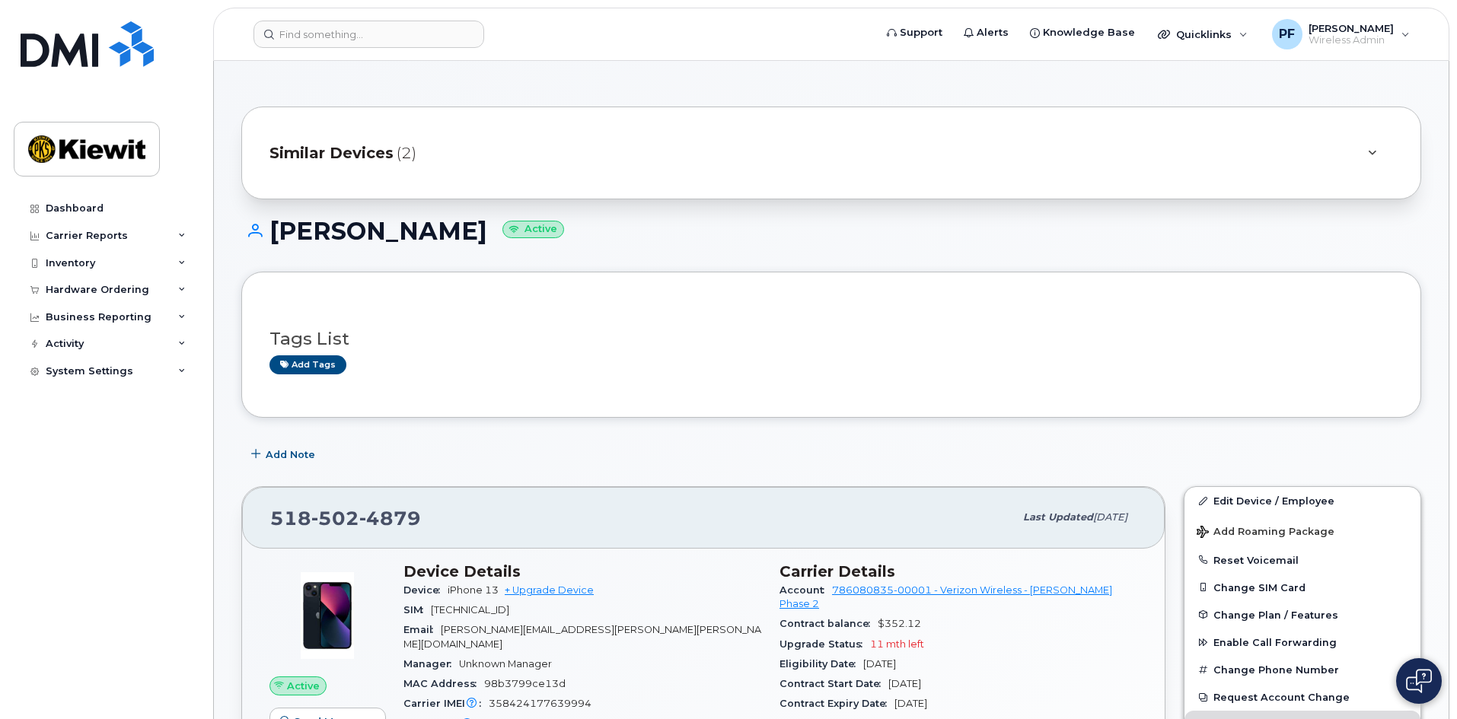
click at [367, 157] on span "Similar Devices" at bounding box center [331, 153] width 124 height 22
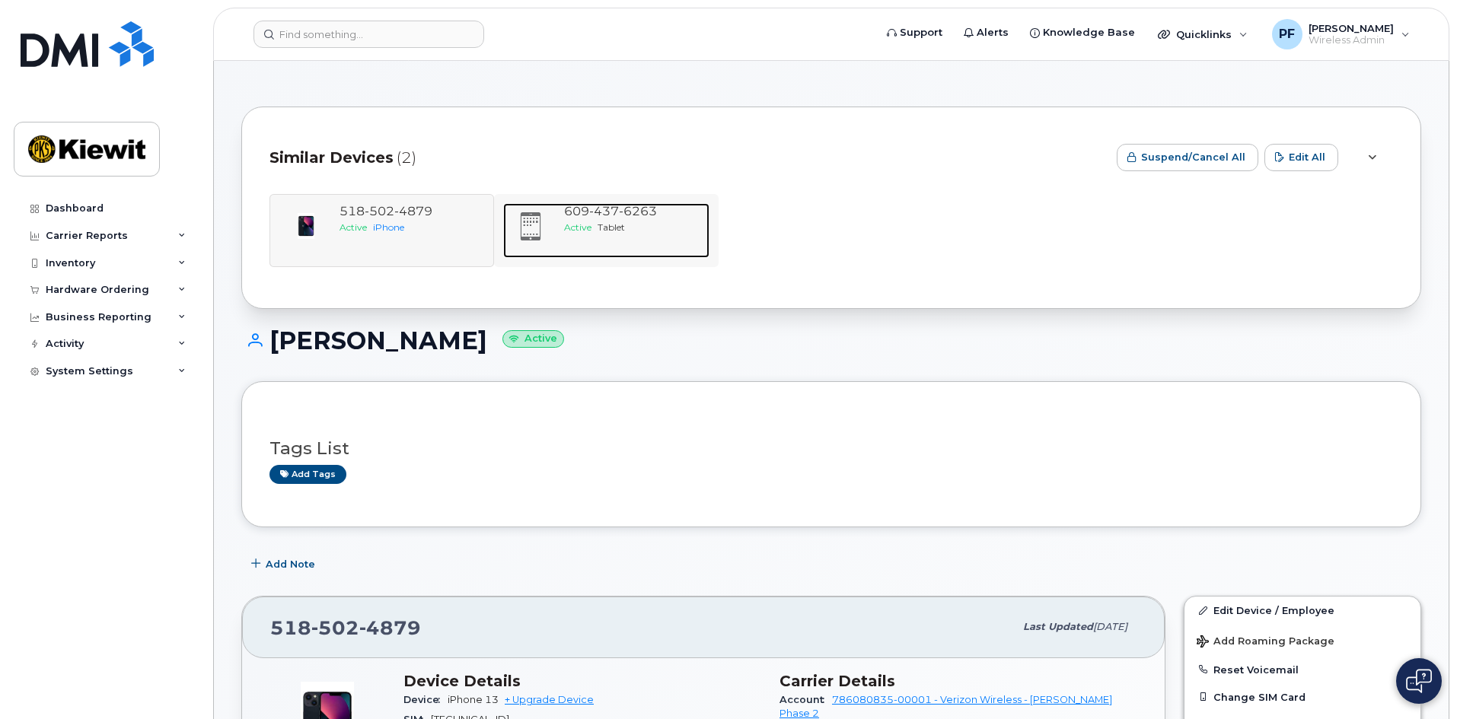
click at [579, 231] on span "Active" at bounding box center [577, 227] width 27 height 11
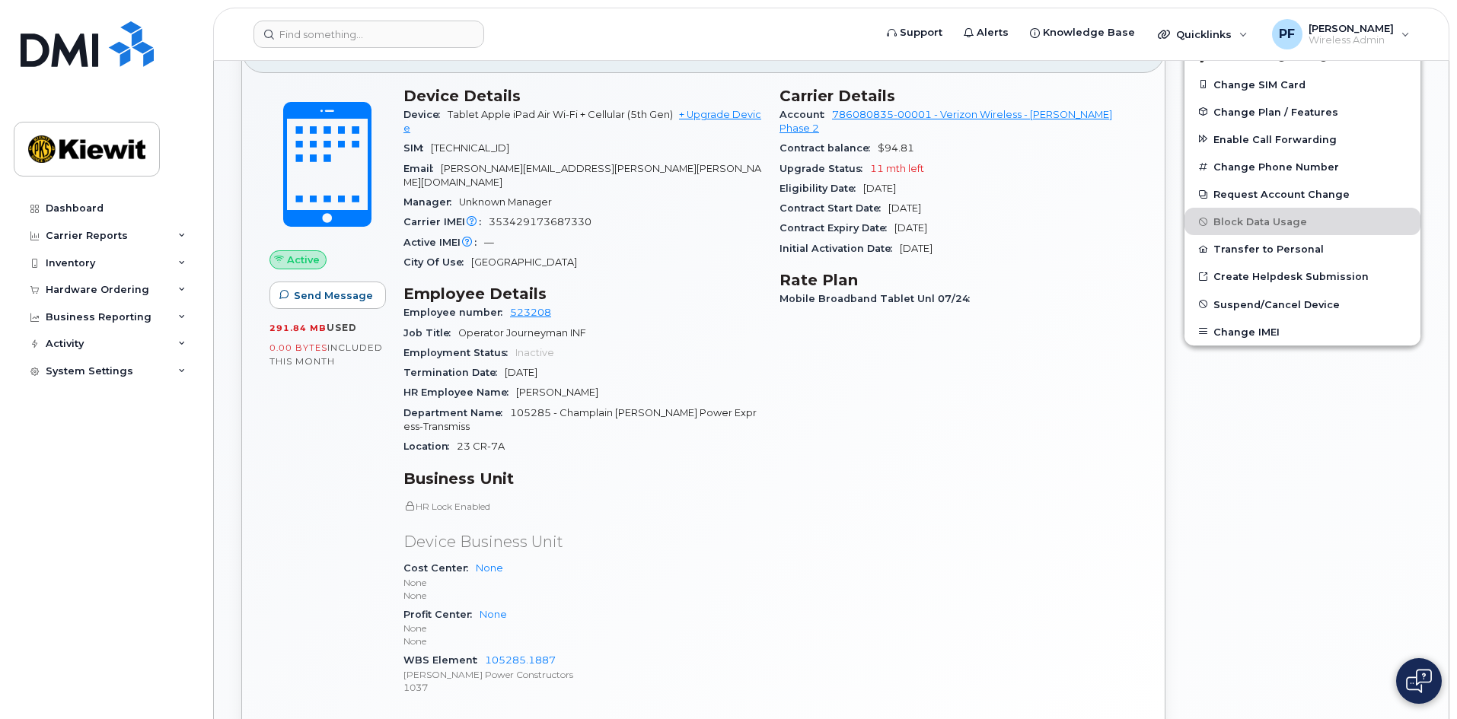
scroll to position [381, 0]
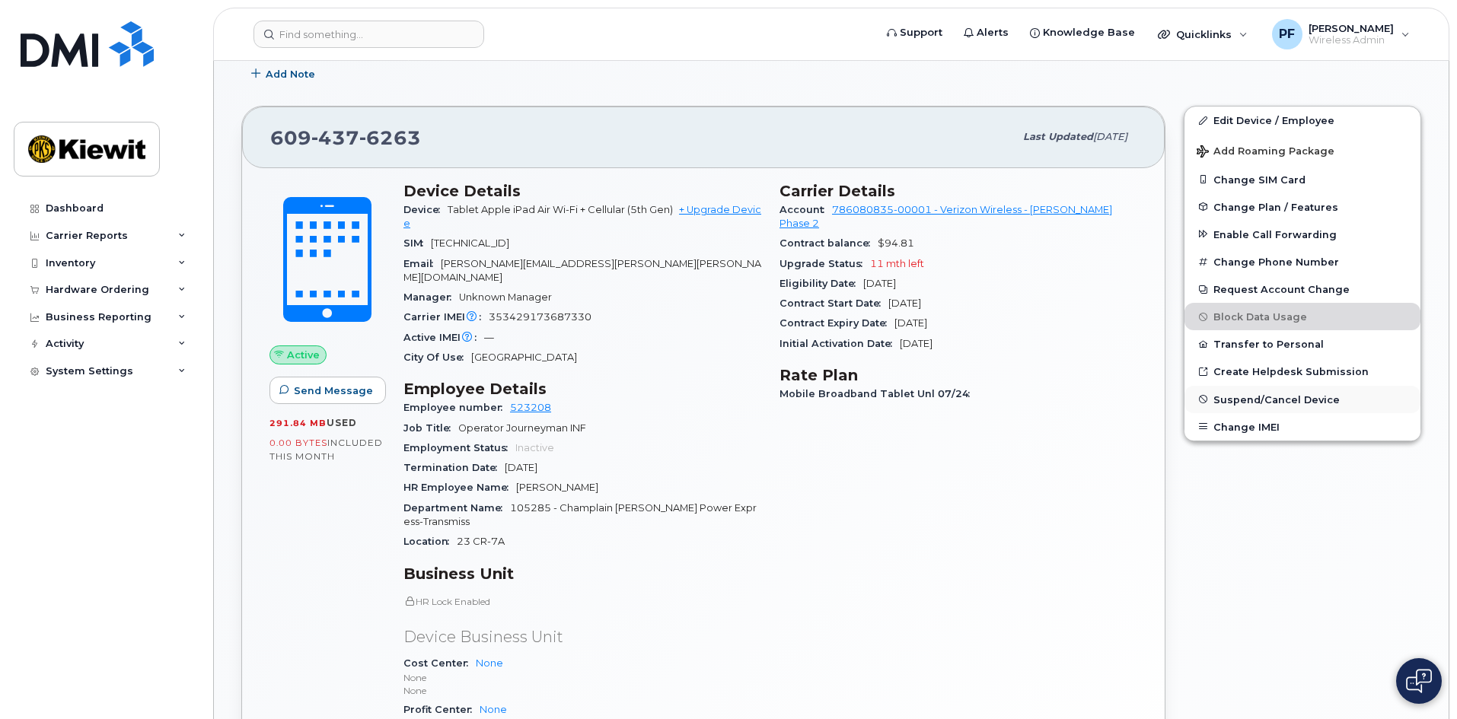
click at [1257, 395] on span "Suspend/Cancel Device" at bounding box center [1276, 399] width 126 height 11
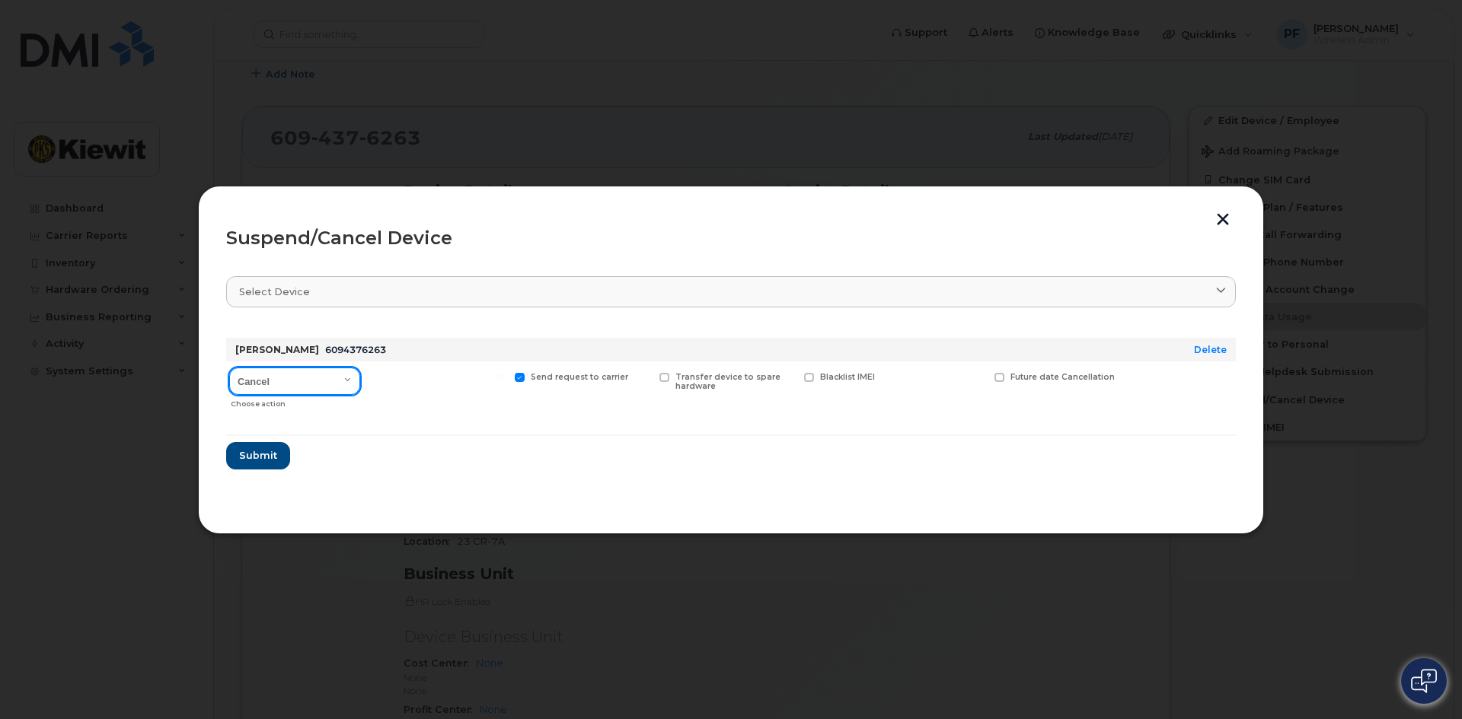
click at [304, 386] on select "Cancel Suspend - Reduced Rate Suspend - Full Rate Suspend - Lost Device/Stolen …" at bounding box center [294, 381] width 131 height 27
select select "[object Object]"
click at [229, 368] on select "Cancel Suspend - Reduced Rate Suspend - Full Rate Suspend - Lost Device/Stolen …" at bounding box center [294, 381] width 131 height 27
click at [434, 382] on span "Available for new activations/redeployments" at bounding box center [443, 382] width 114 height 20
click at [359, 381] on input "Available for new activations/redeployments" at bounding box center [356, 377] width 8 height 8
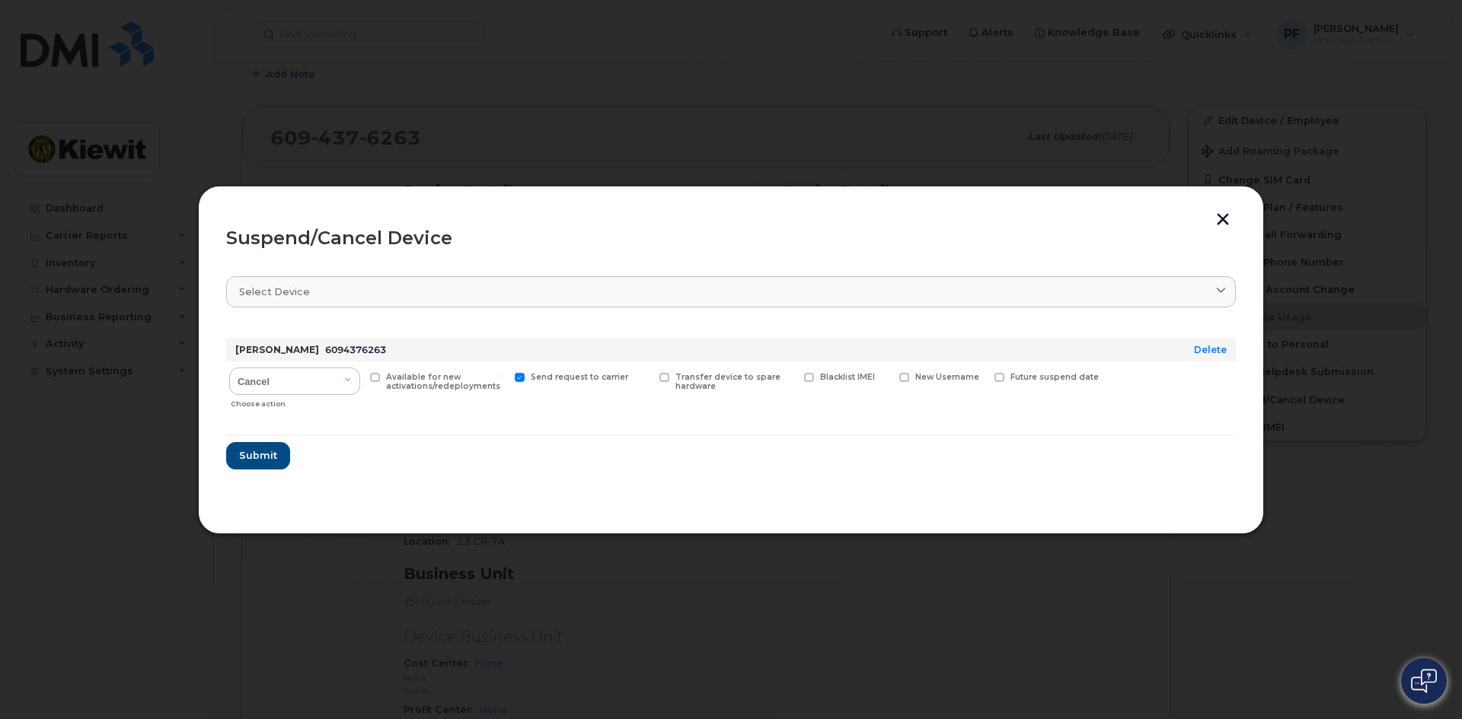
checkbox input "true"
click at [249, 454] on span "Submit" at bounding box center [257, 455] width 38 height 14
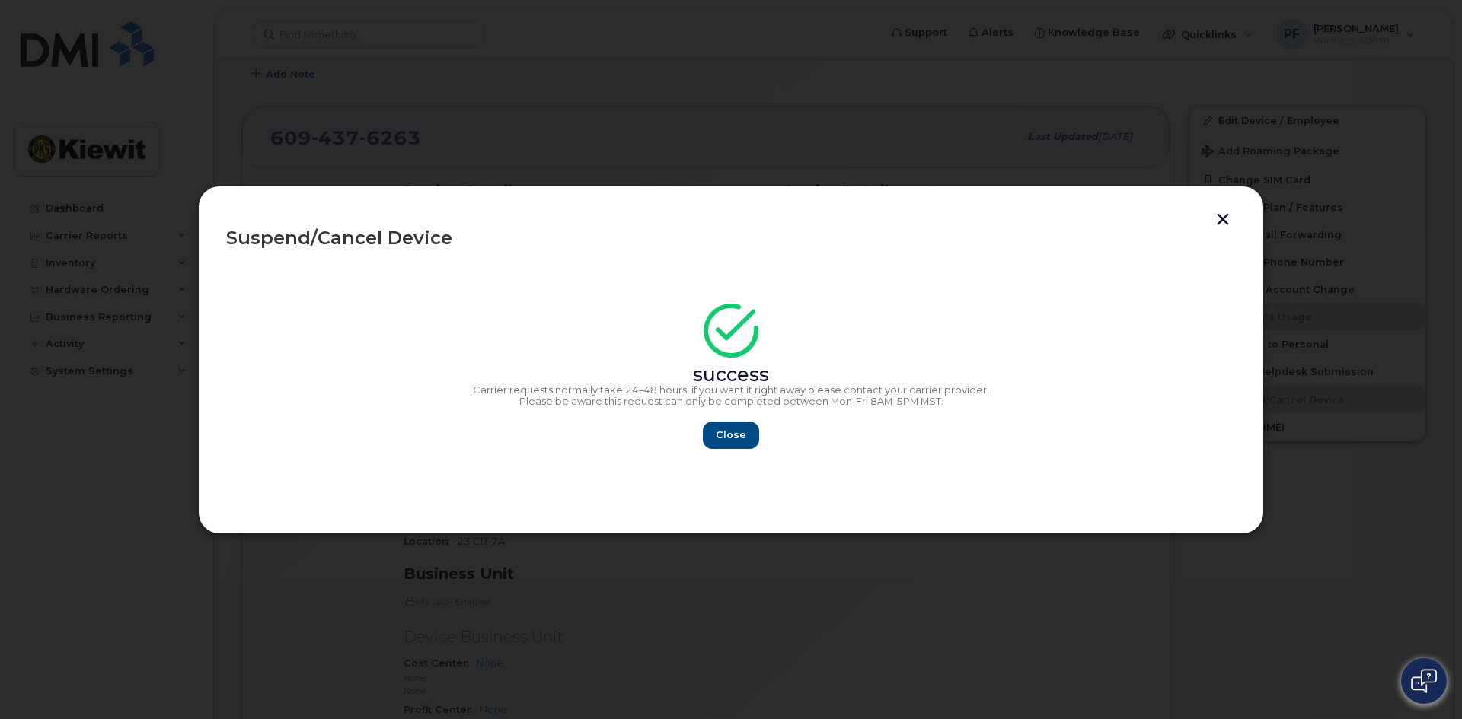
click at [1226, 220] on button "button" at bounding box center [1222, 221] width 23 height 16
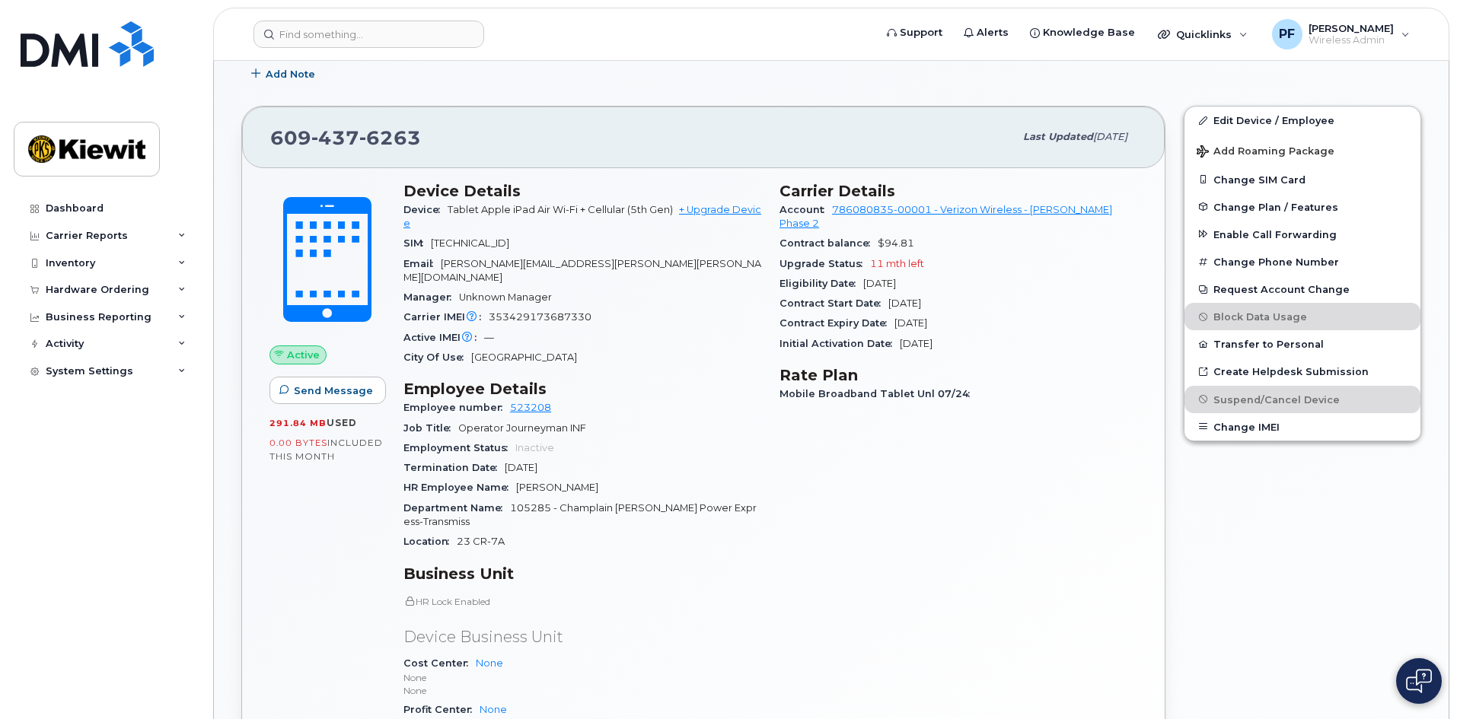
scroll to position [837, 0]
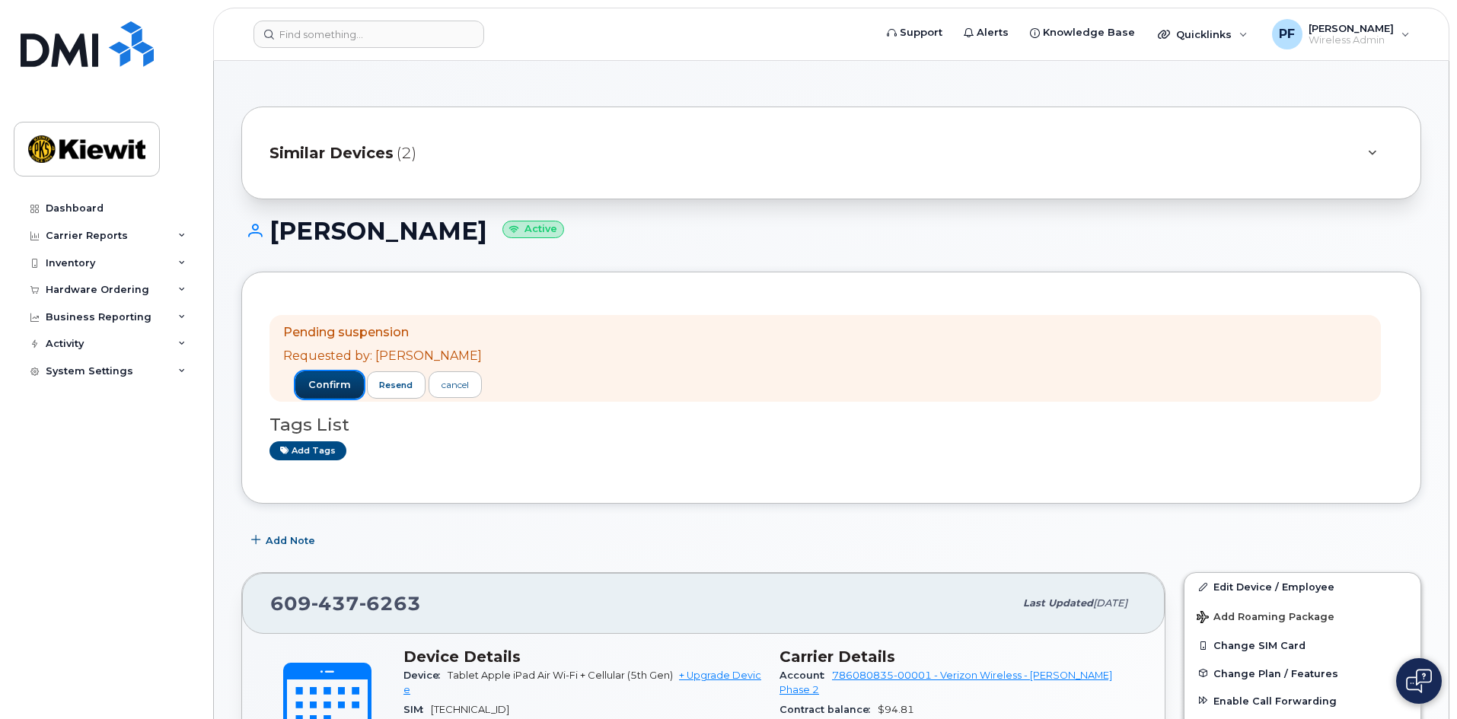
click at [317, 386] on span "confirm" at bounding box center [329, 385] width 43 height 14
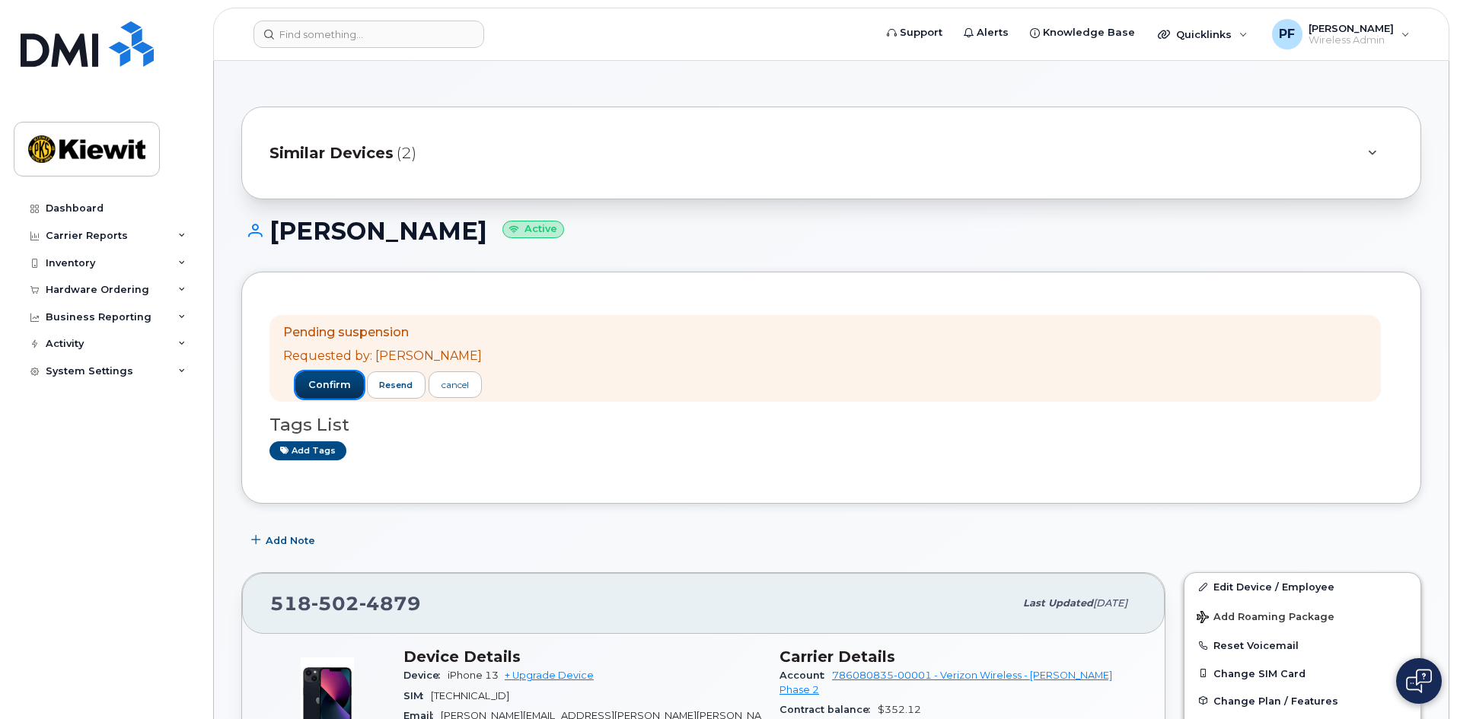
click at [308, 384] on span "confirm" at bounding box center [329, 385] width 43 height 14
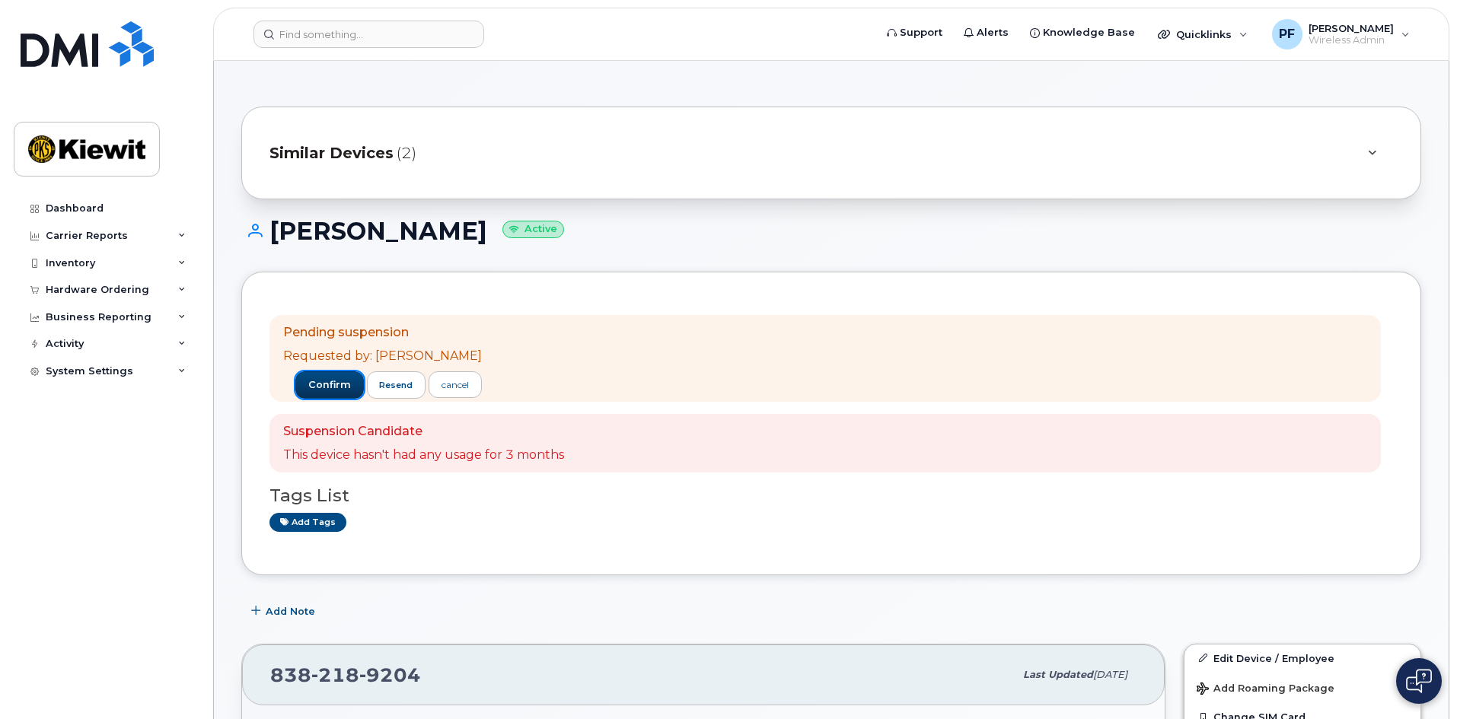
click at [309, 382] on span "confirm" at bounding box center [329, 385] width 43 height 14
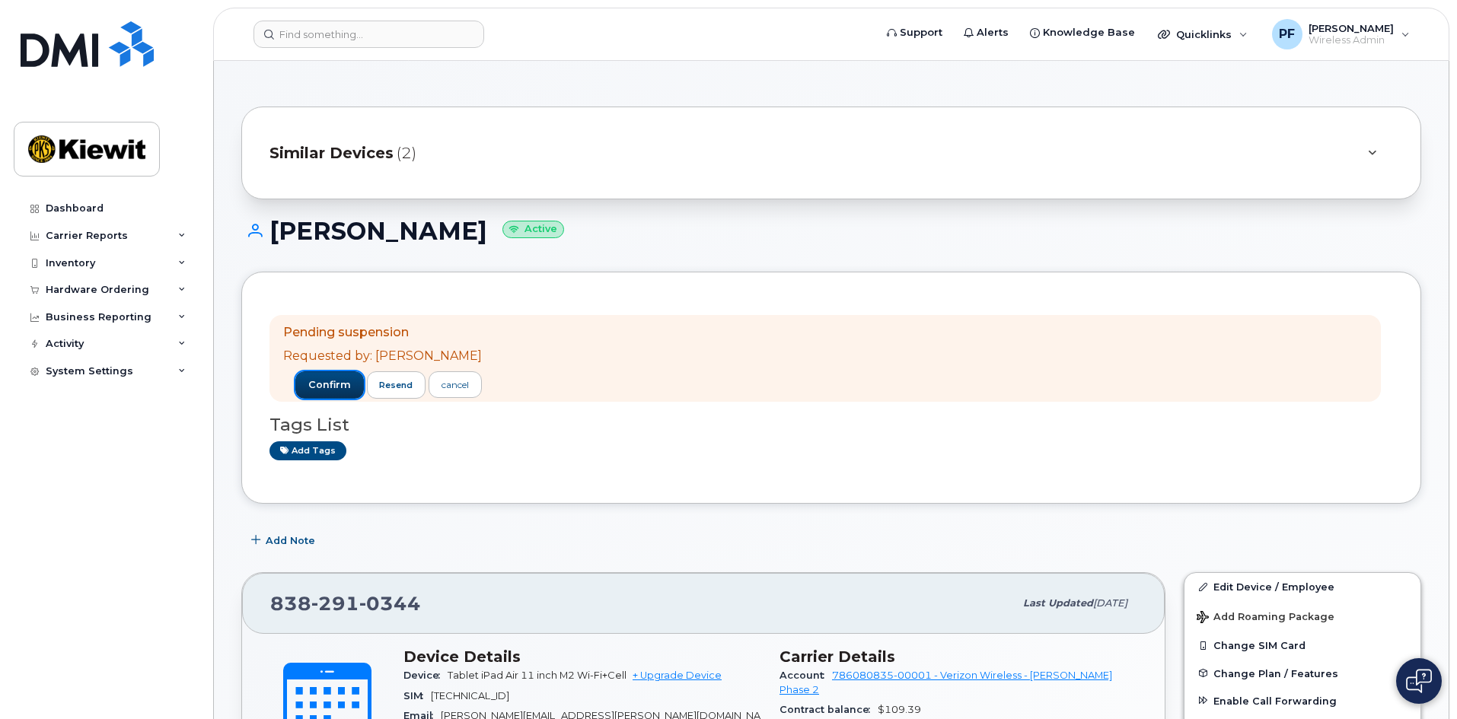
click at [323, 381] on span "confirm" at bounding box center [329, 385] width 43 height 14
click at [310, 384] on span "confirm" at bounding box center [329, 385] width 43 height 14
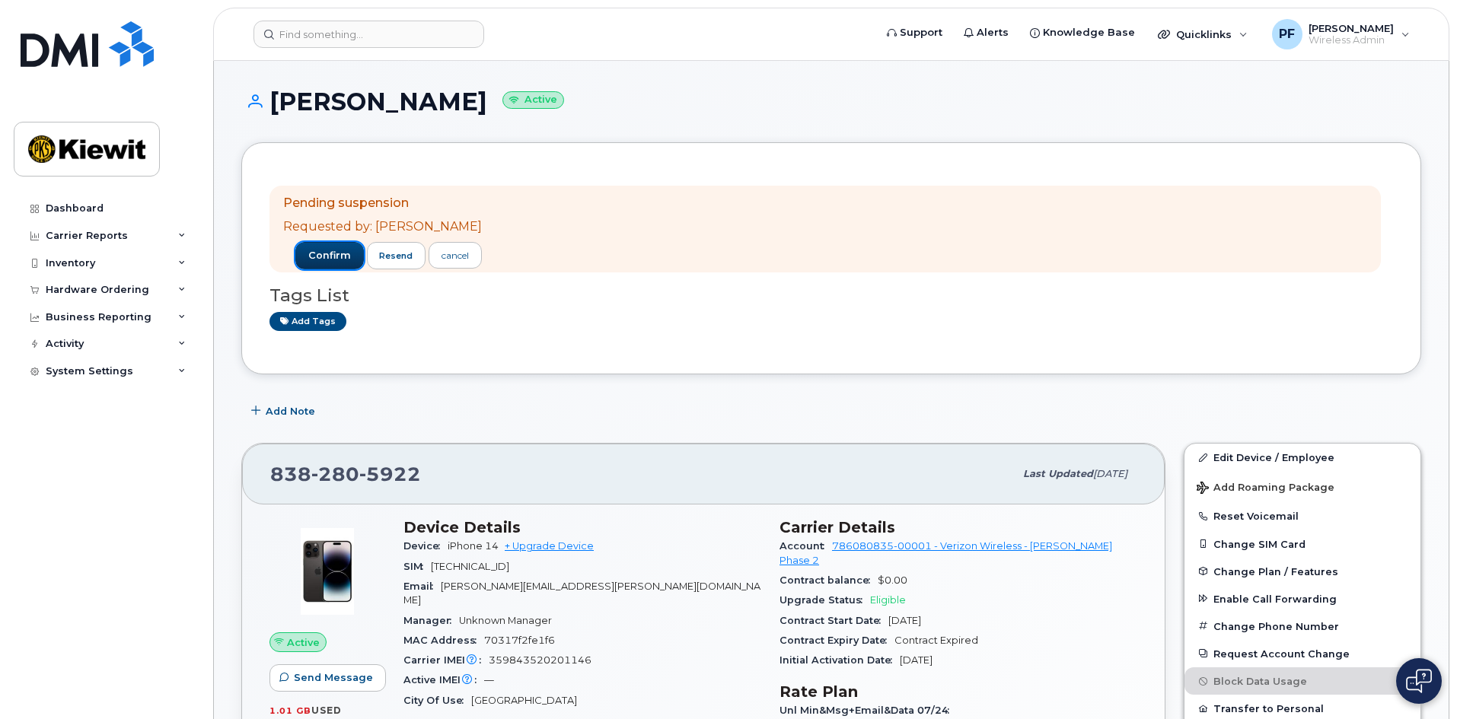
click at [327, 247] on button "confirm" at bounding box center [329, 255] width 69 height 27
click at [308, 254] on span "confirm" at bounding box center [329, 256] width 43 height 14
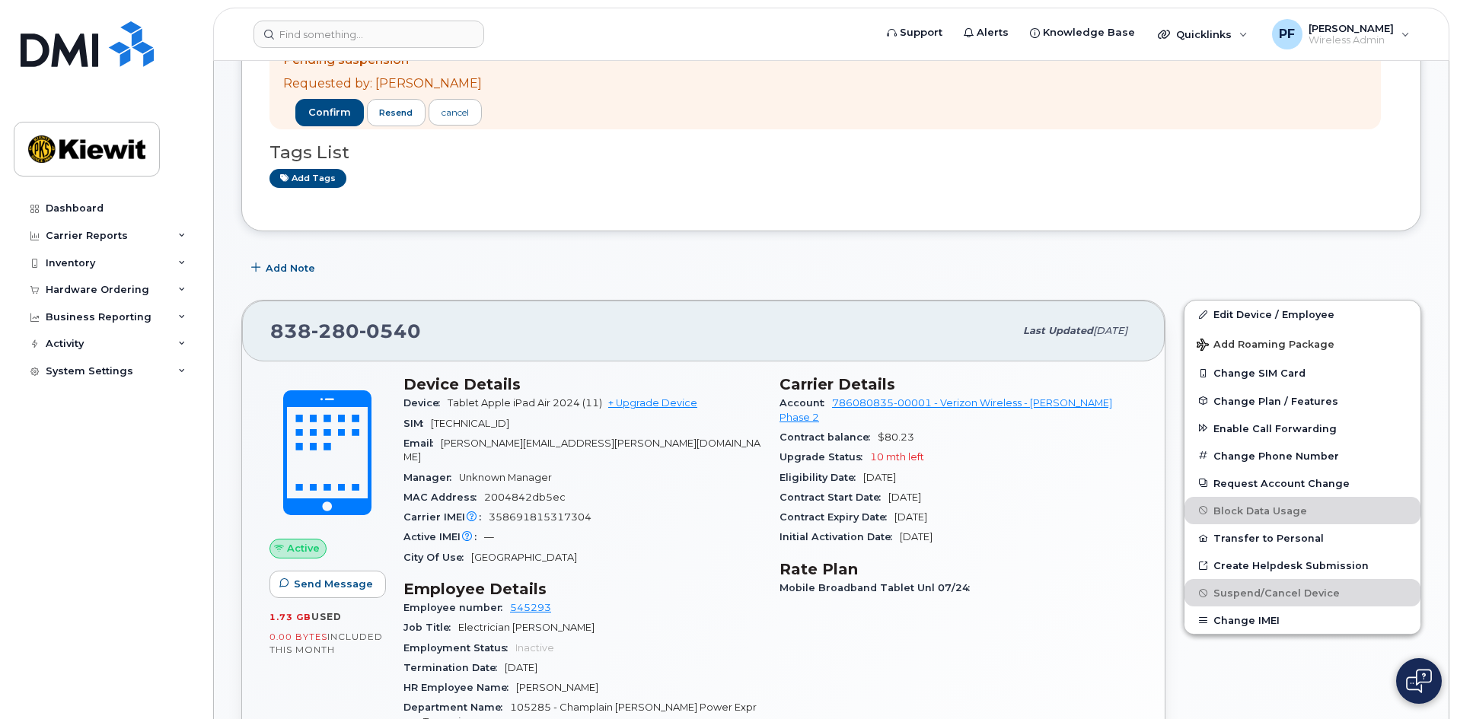
scroll to position [76, 0]
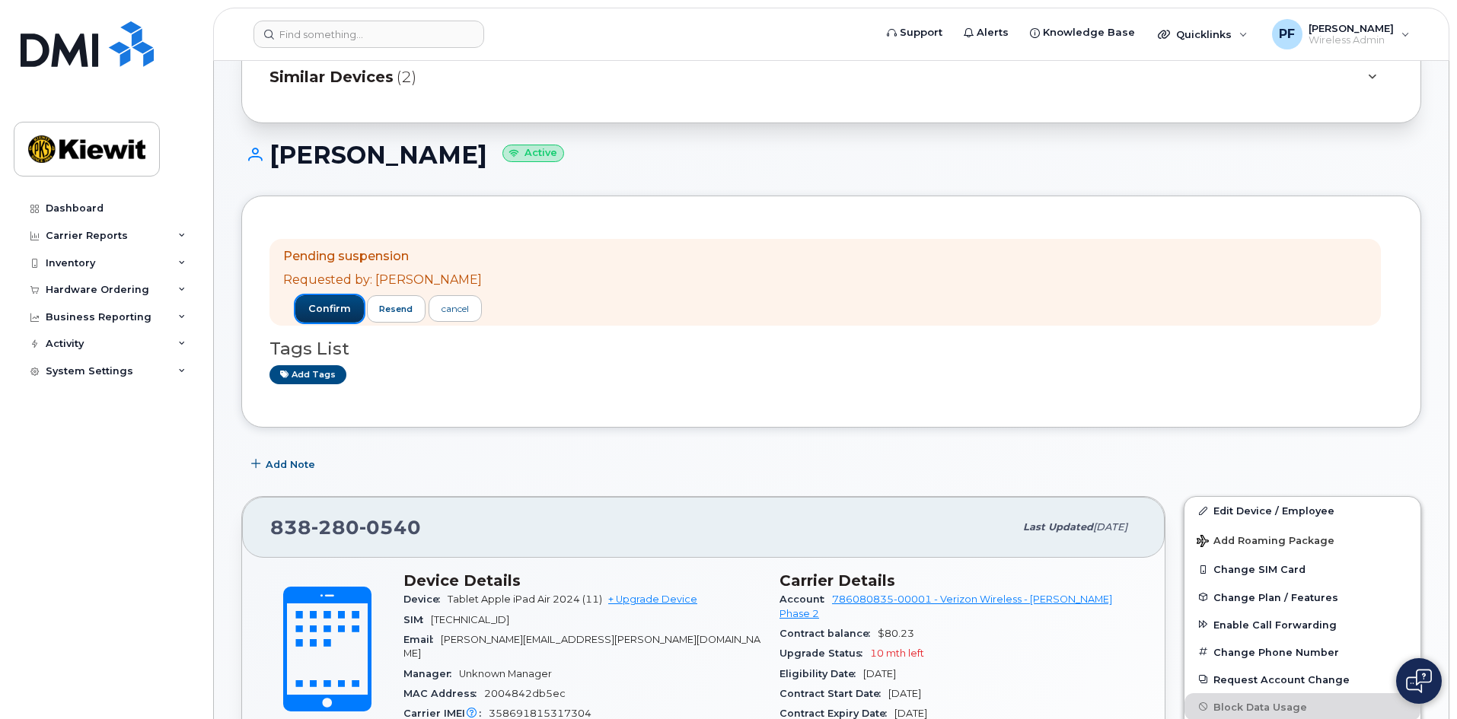
click at [320, 307] on span "confirm" at bounding box center [329, 309] width 43 height 14
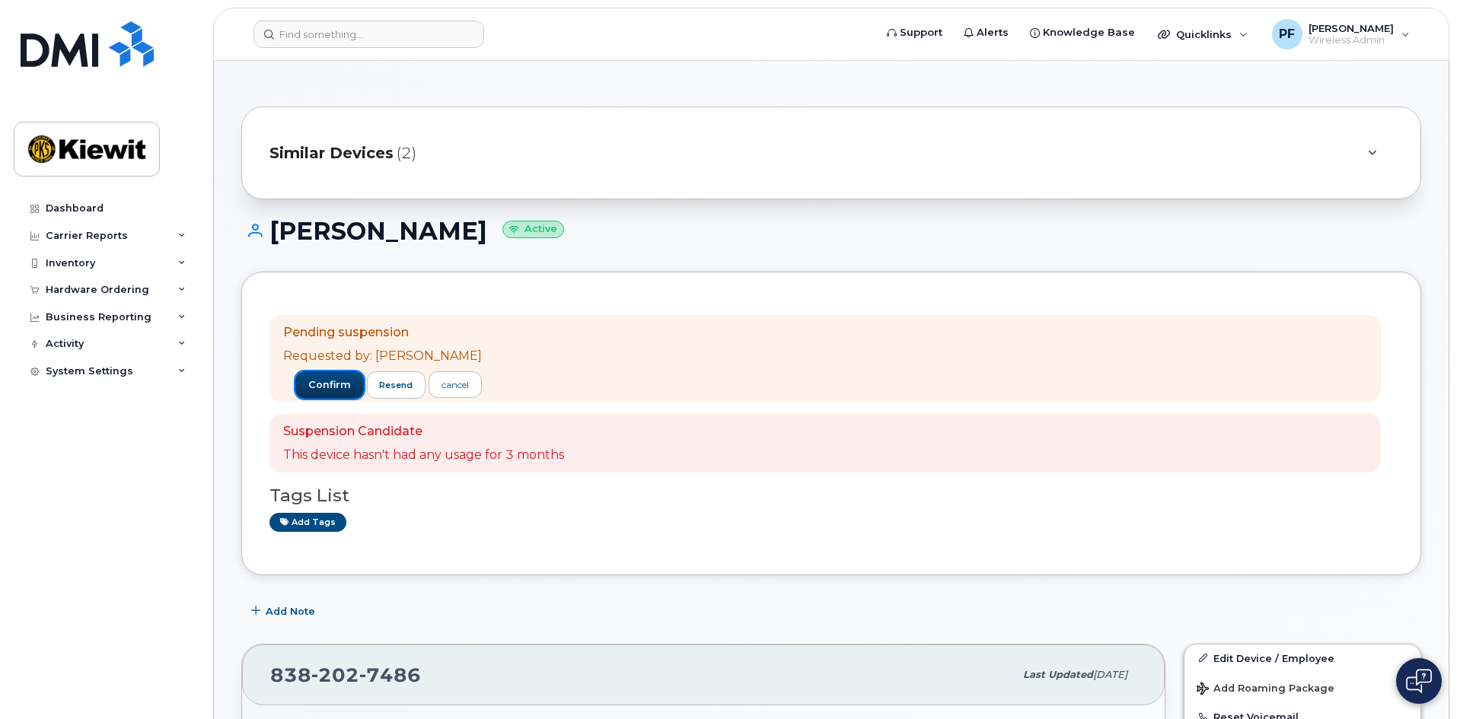
click at [317, 379] on span "confirm" at bounding box center [329, 385] width 43 height 14
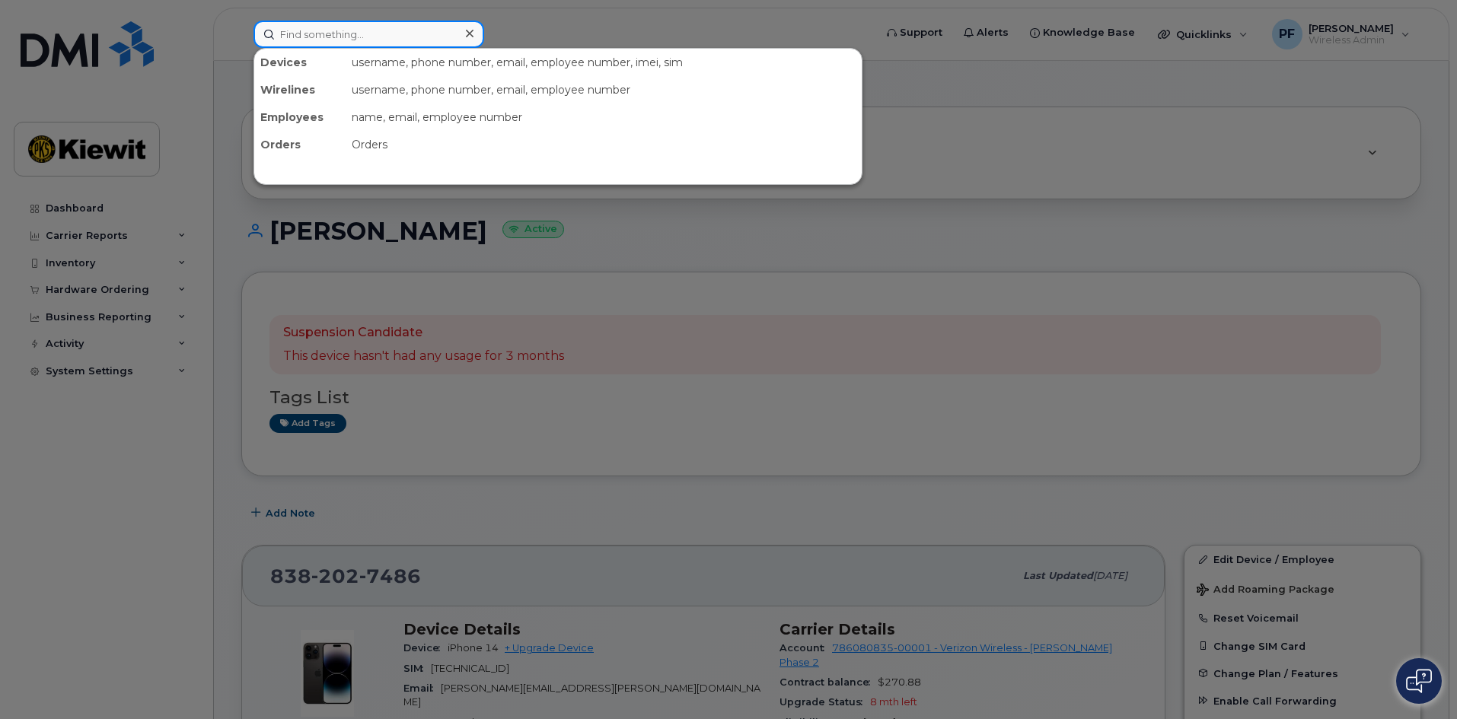
click at [302, 40] on input at bounding box center [368, 34] width 231 height 27
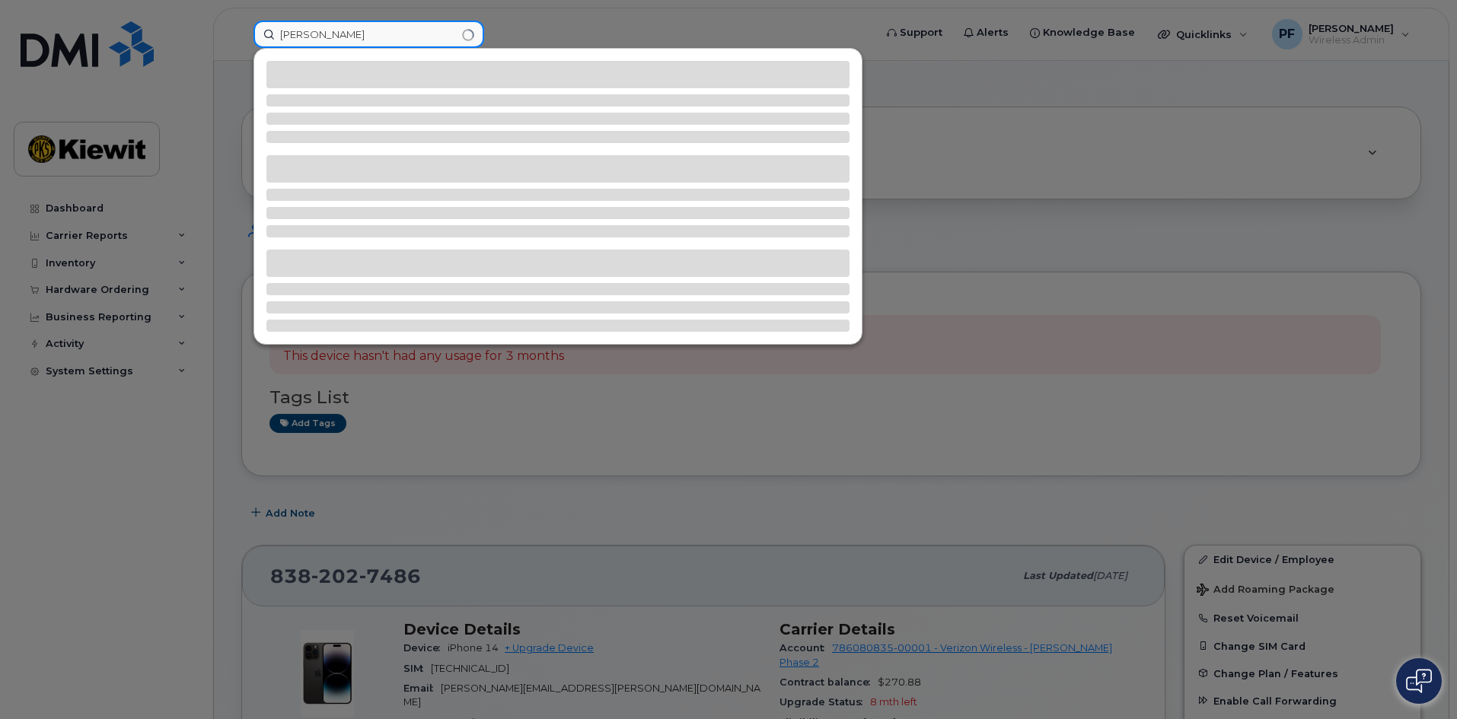
type input "william bax"
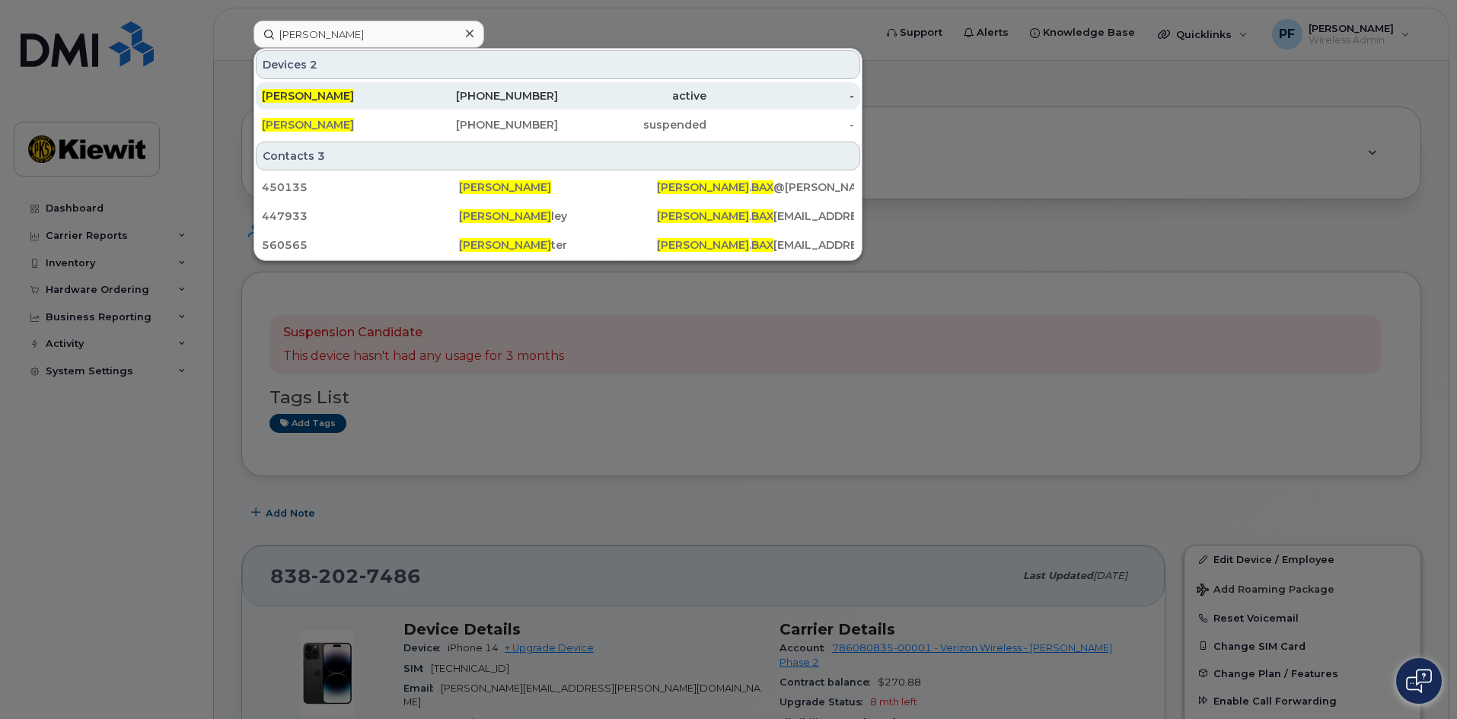
click at [368, 94] on div "WILLIAM BAX" at bounding box center [336, 95] width 148 height 15
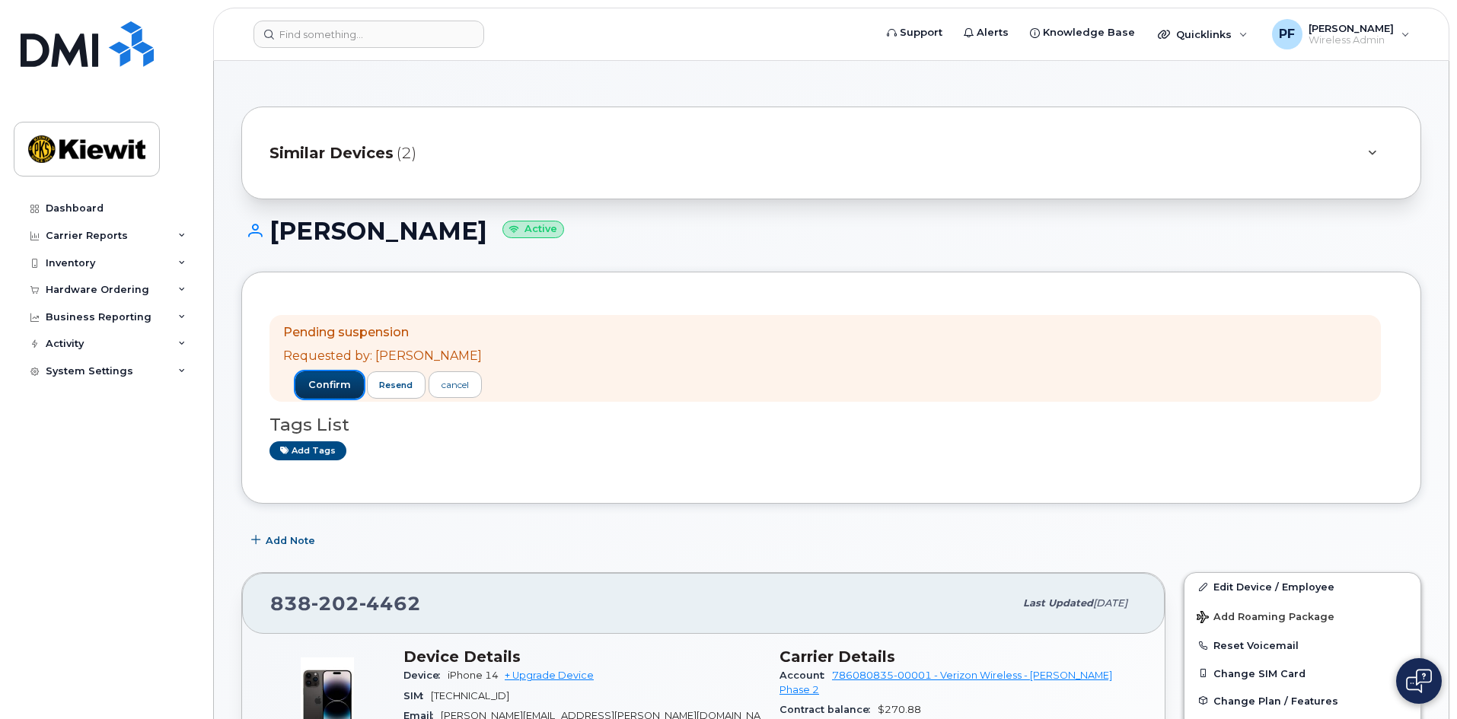
click at [308, 381] on span "confirm" at bounding box center [329, 385] width 43 height 14
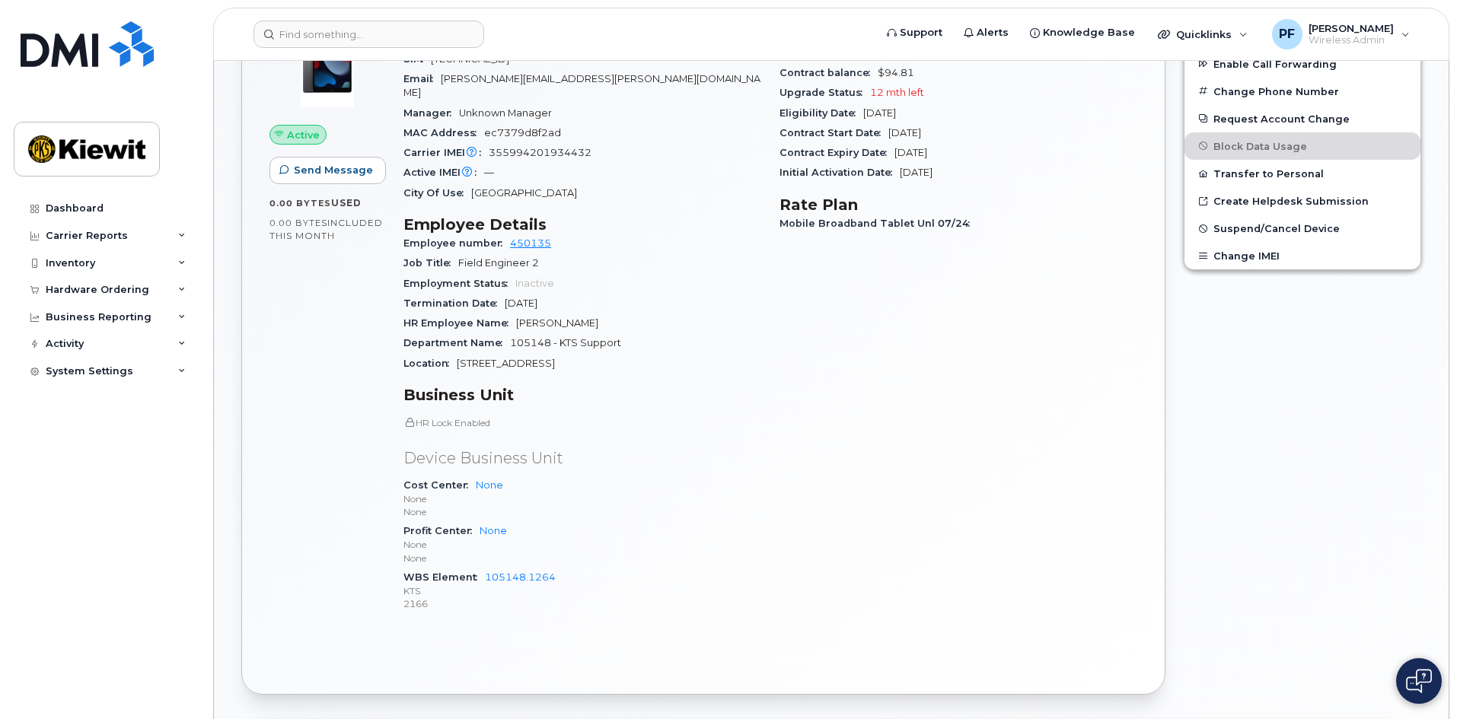
scroll to position [609, 0]
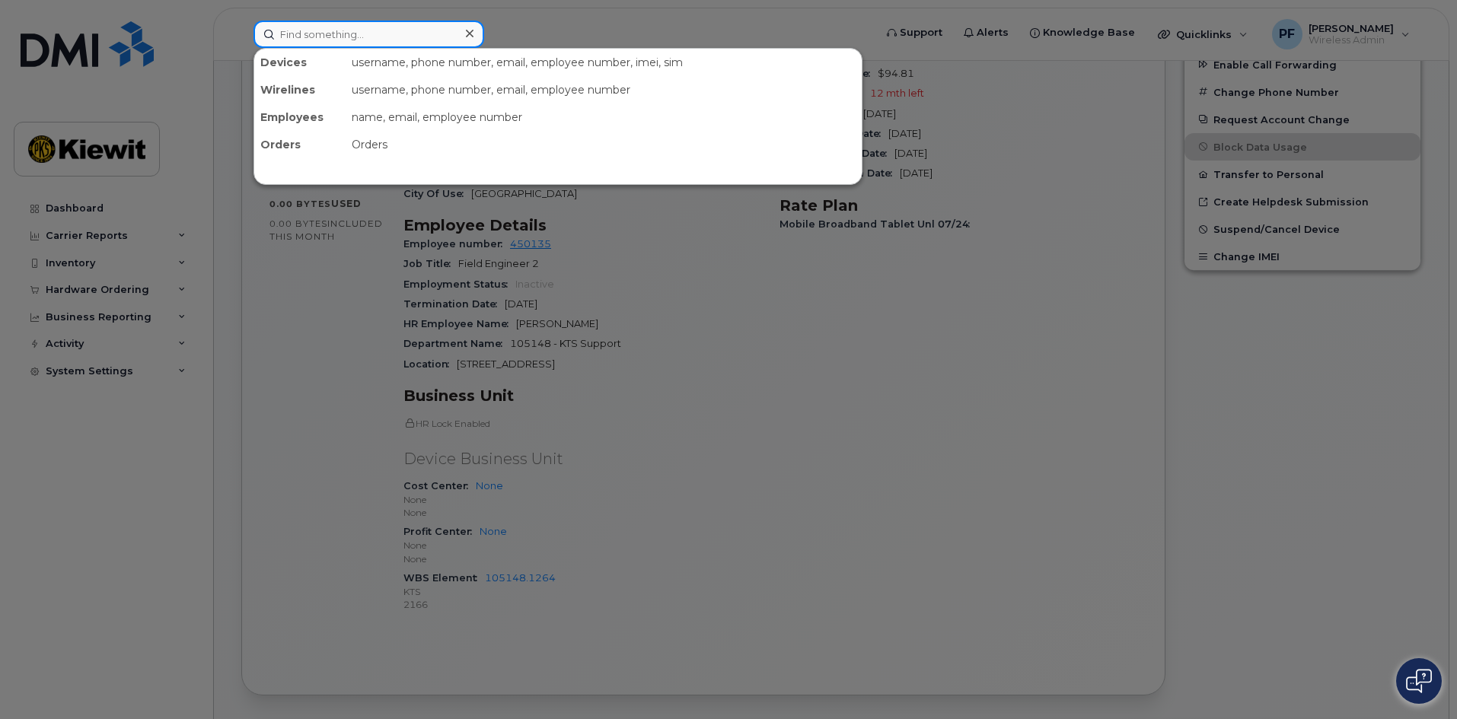
click at [375, 36] on input at bounding box center [368, 34] width 231 height 27
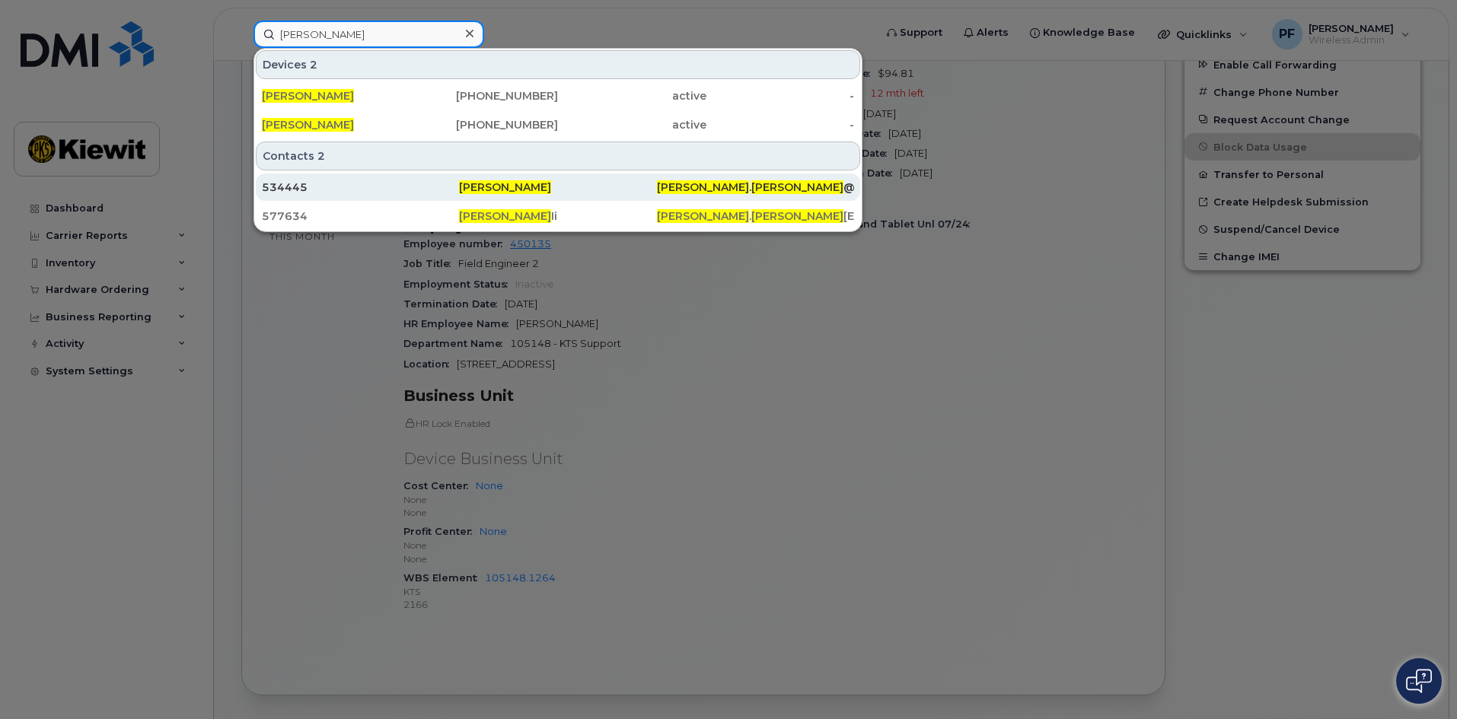
type input "[PERSON_NAME]"
click at [323, 186] on div "534445" at bounding box center [360, 187] width 197 height 15
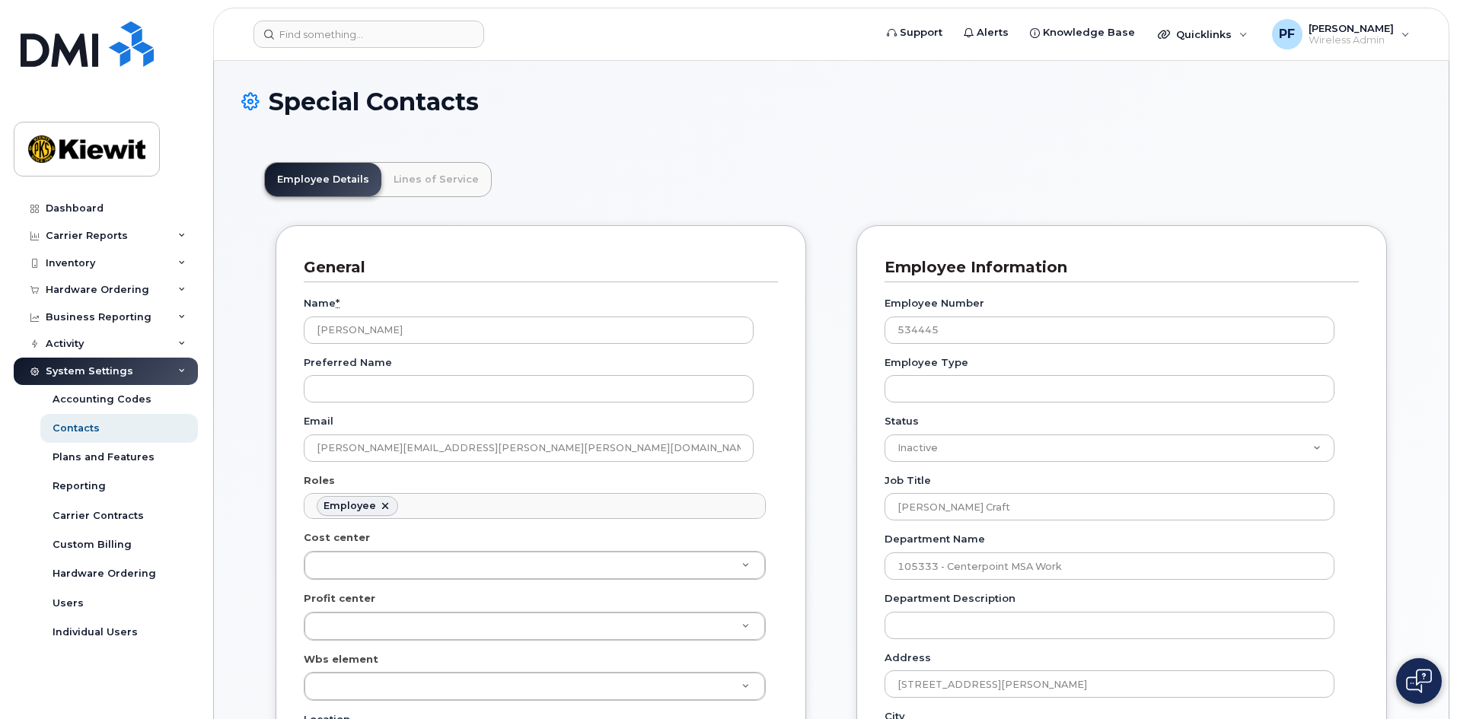
scroll to position [45, 0]
click at [446, 171] on link "Lines of Service" at bounding box center [436, 179] width 110 height 33
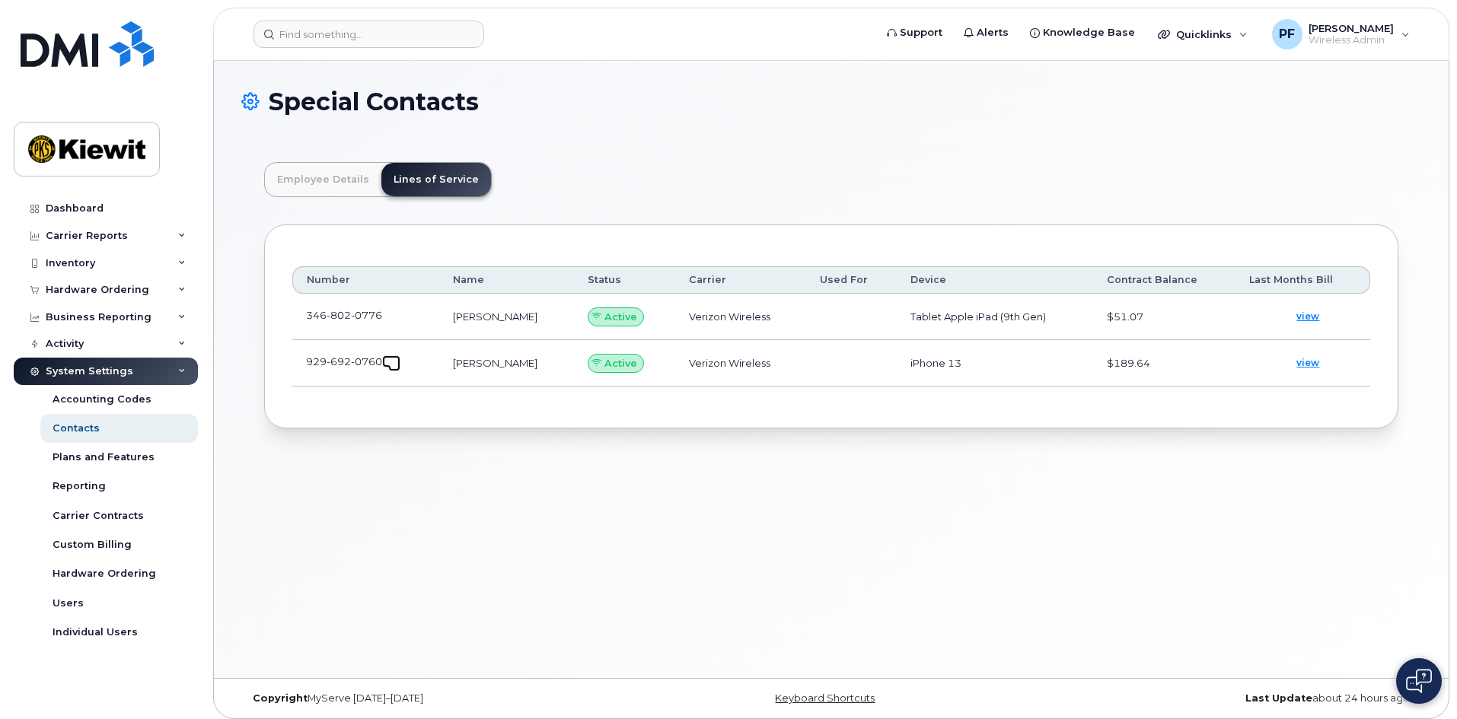
click at [391, 363] on span at bounding box center [394, 365] width 12 height 12
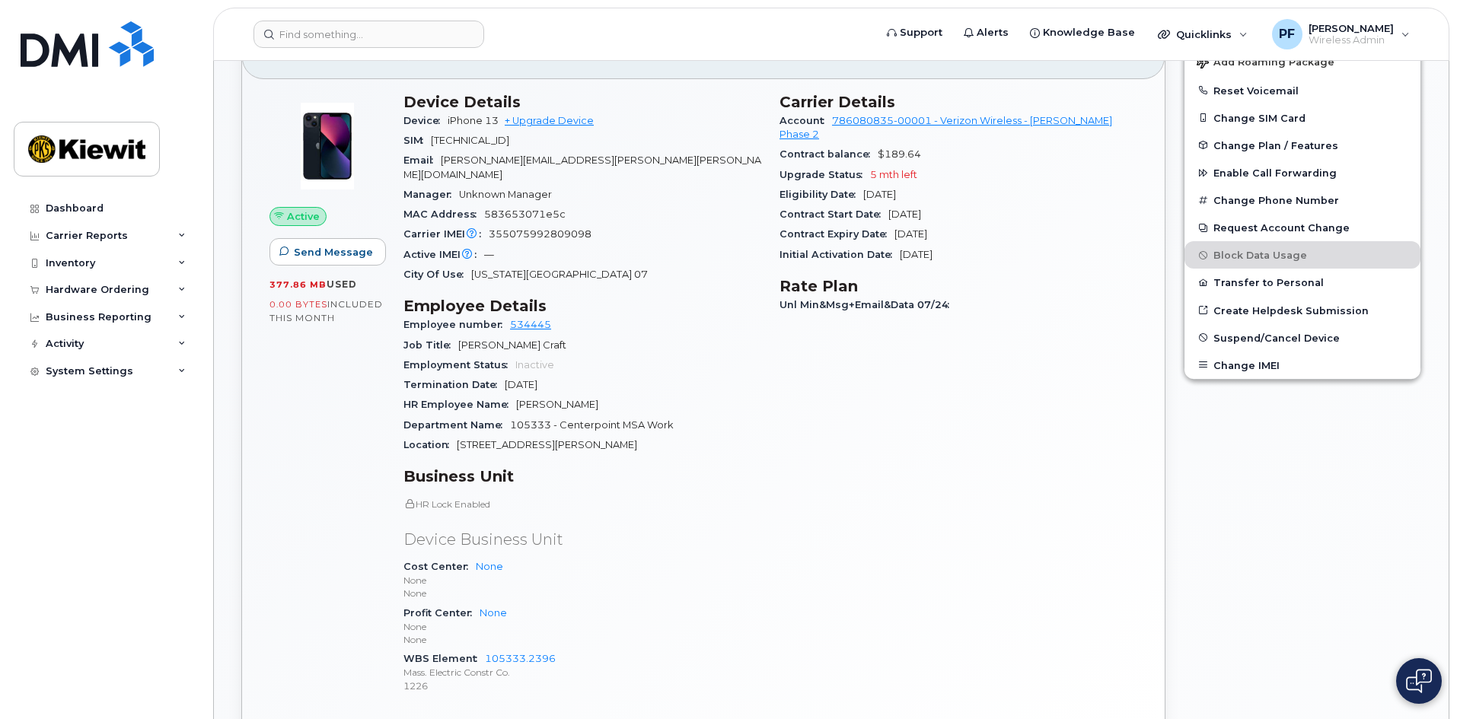
scroll to position [457, 0]
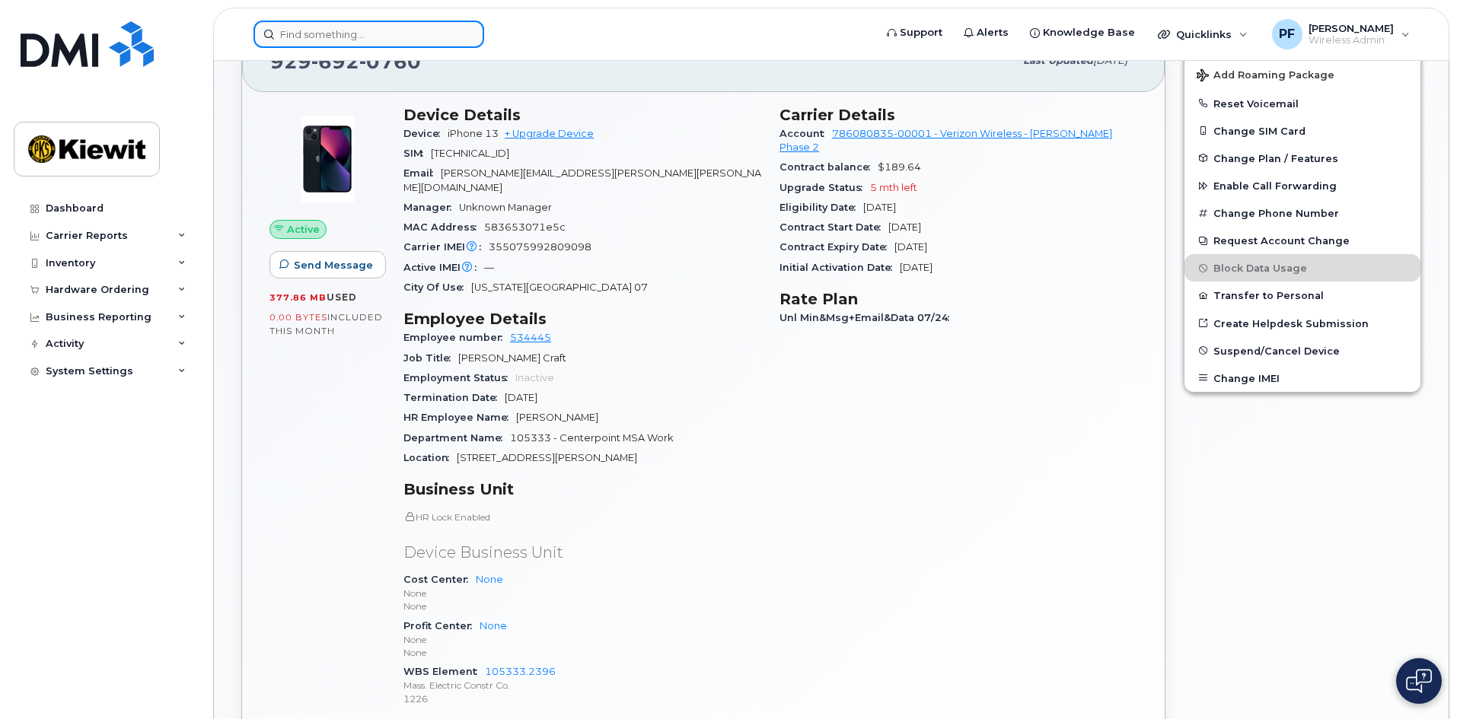
click at [365, 43] on input at bounding box center [368, 34] width 231 height 27
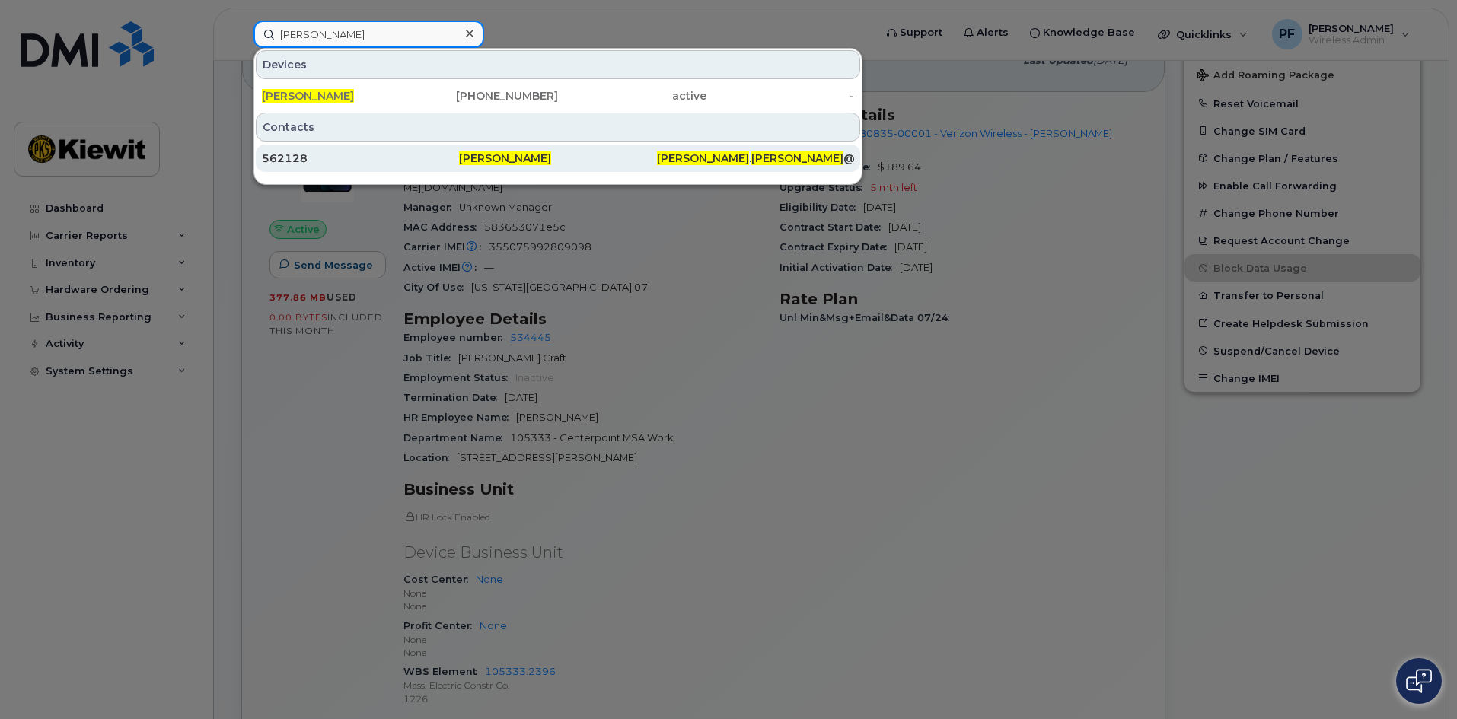
type input "jamaal joseph"
click at [321, 158] on div "562128" at bounding box center [360, 158] width 197 height 15
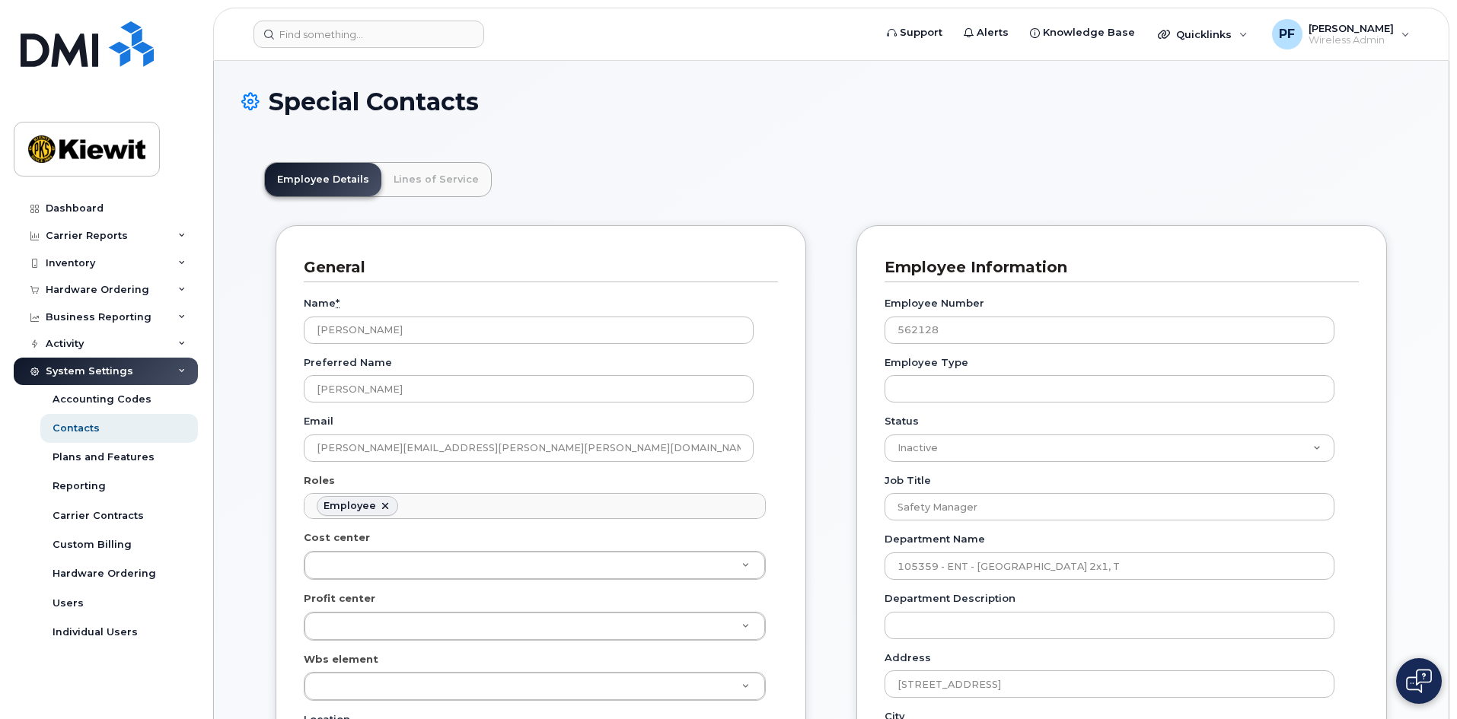
scroll to position [45, 0]
click at [413, 188] on link "Lines of Service" at bounding box center [436, 179] width 110 height 33
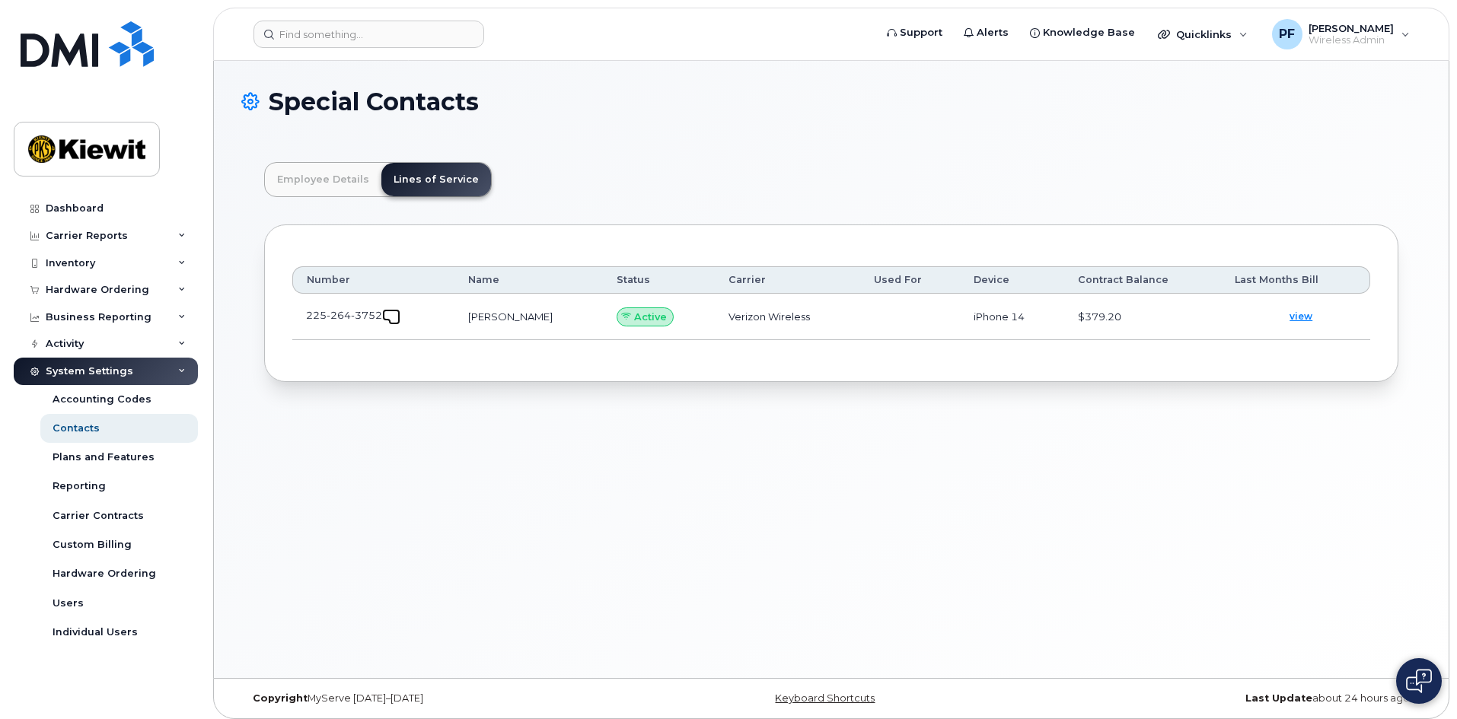
click at [384, 317] on link at bounding box center [391, 315] width 18 height 12
click at [346, 42] on input at bounding box center [368, 34] width 231 height 27
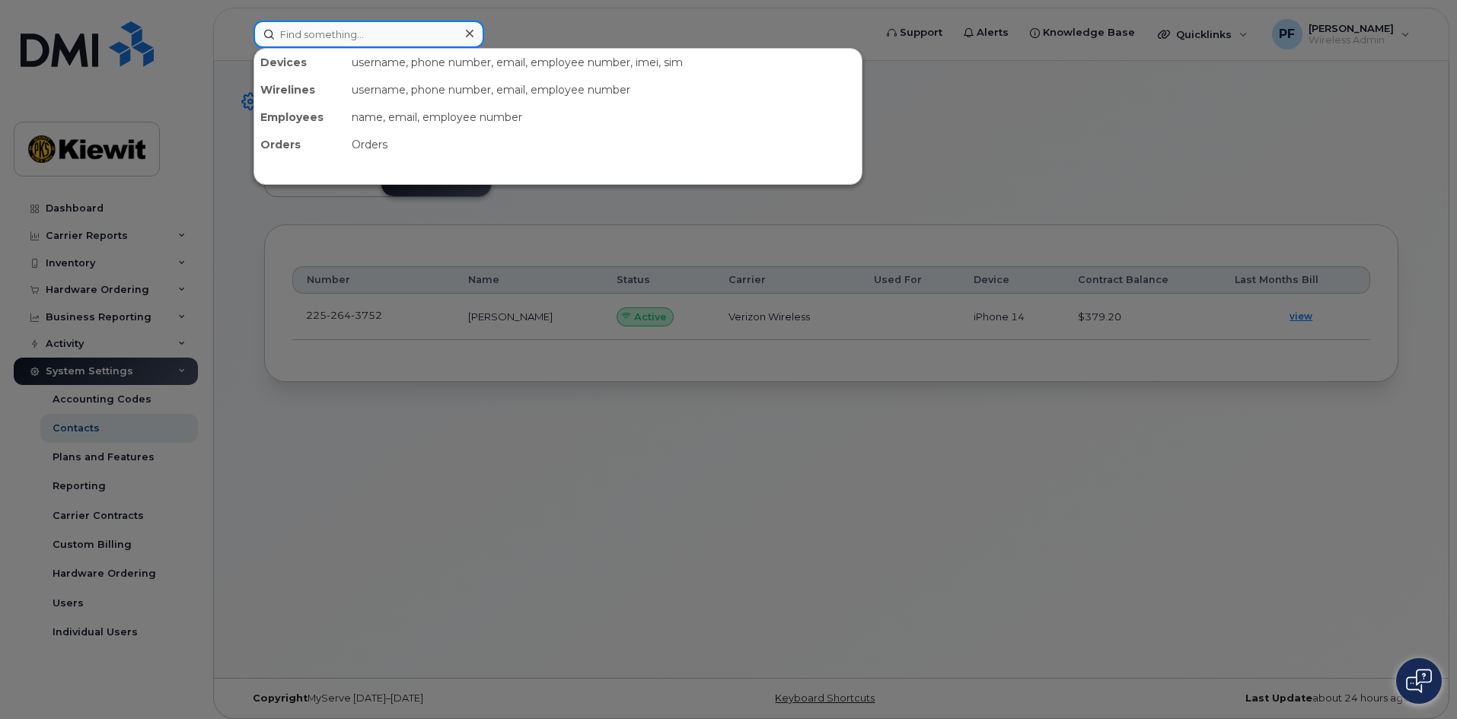
click at [420, 27] on input at bounding box center [368, 34] width 231 height 27
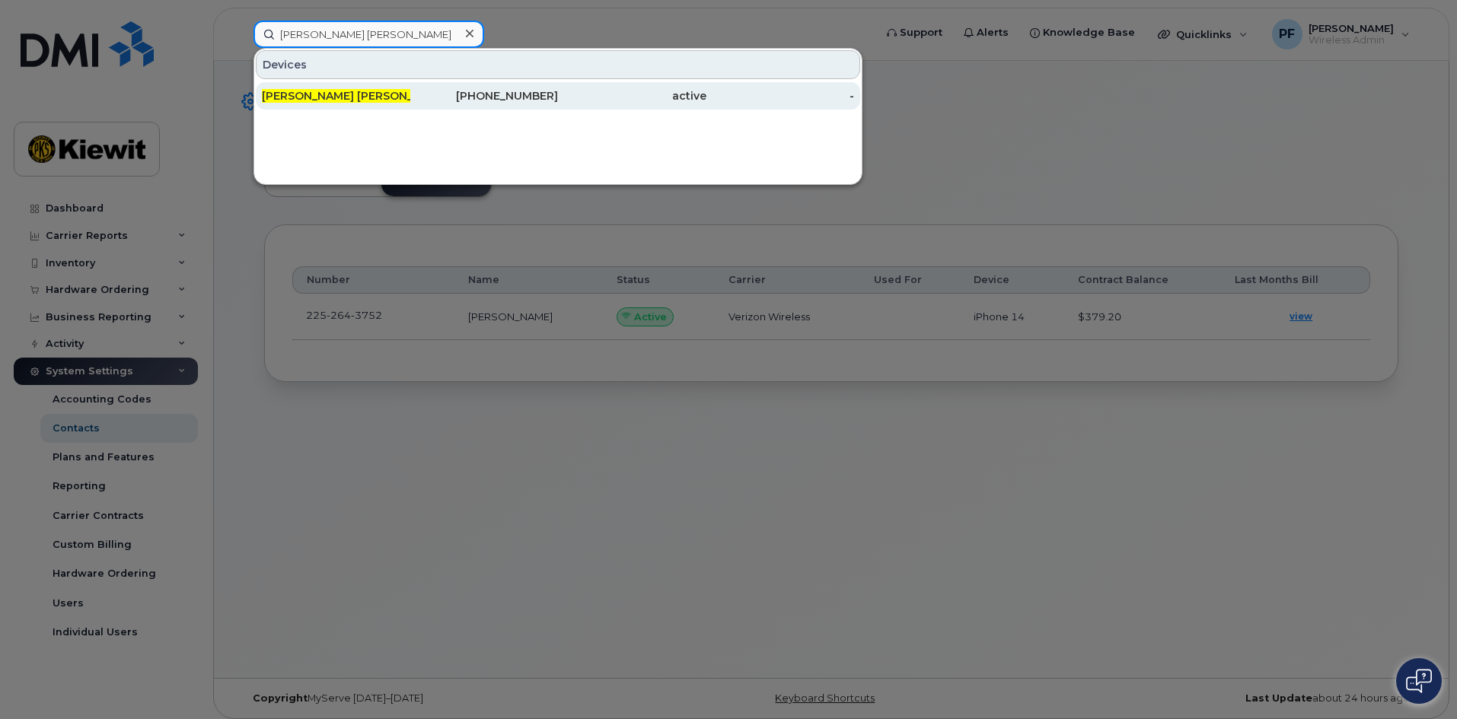
type input "jaime charles rodriguez"
click at [383, 100] on span "JAIME CHARLES RODRIGUEZ" at bounding box center [355, 96] width 187 height 14
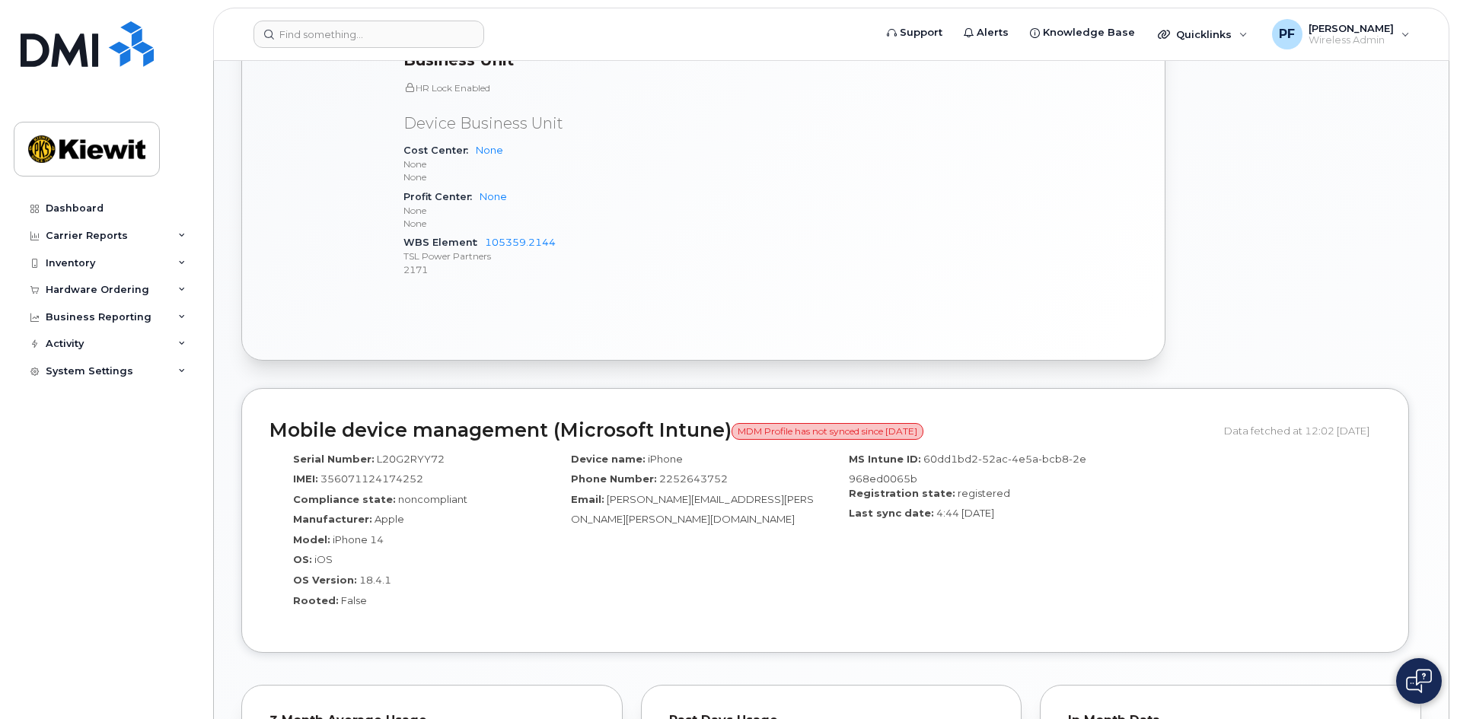
scroll to position [761, 0]
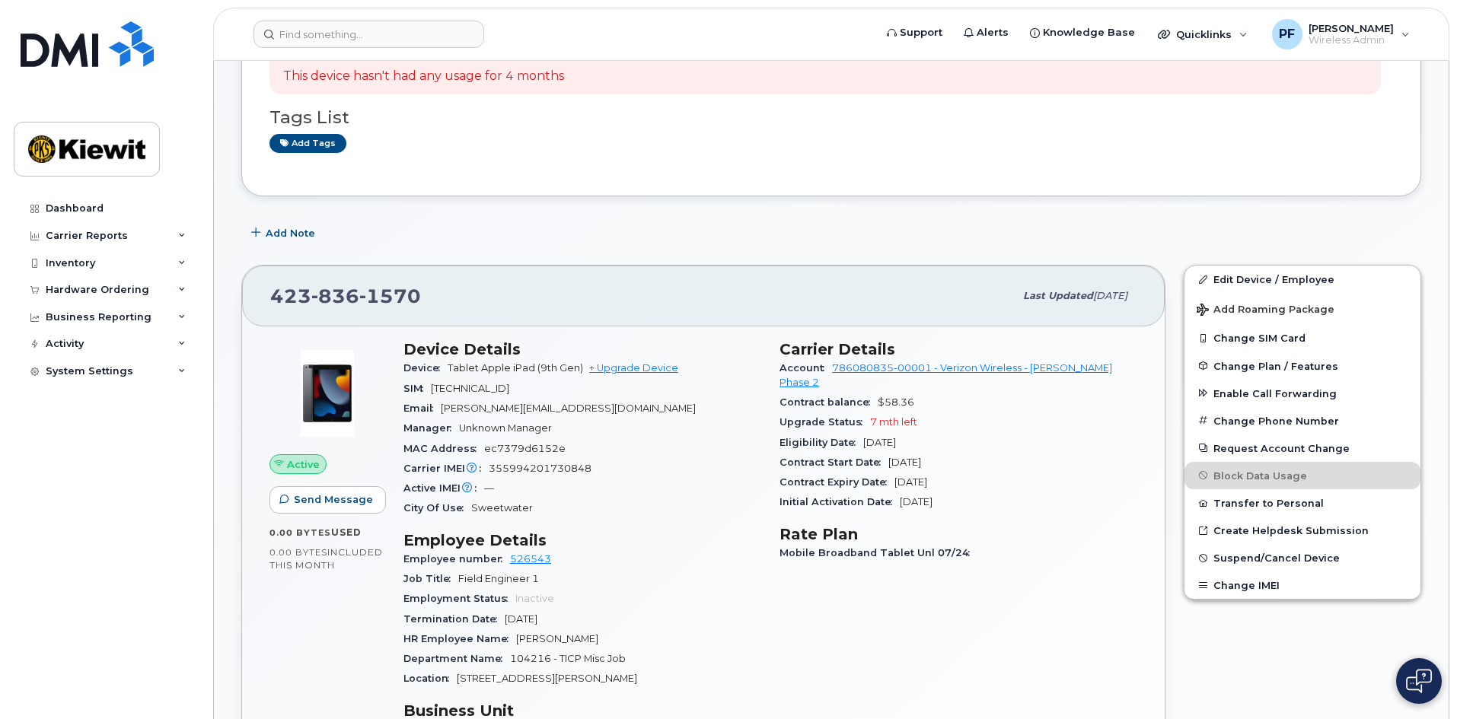
scroll to position [305, 0]
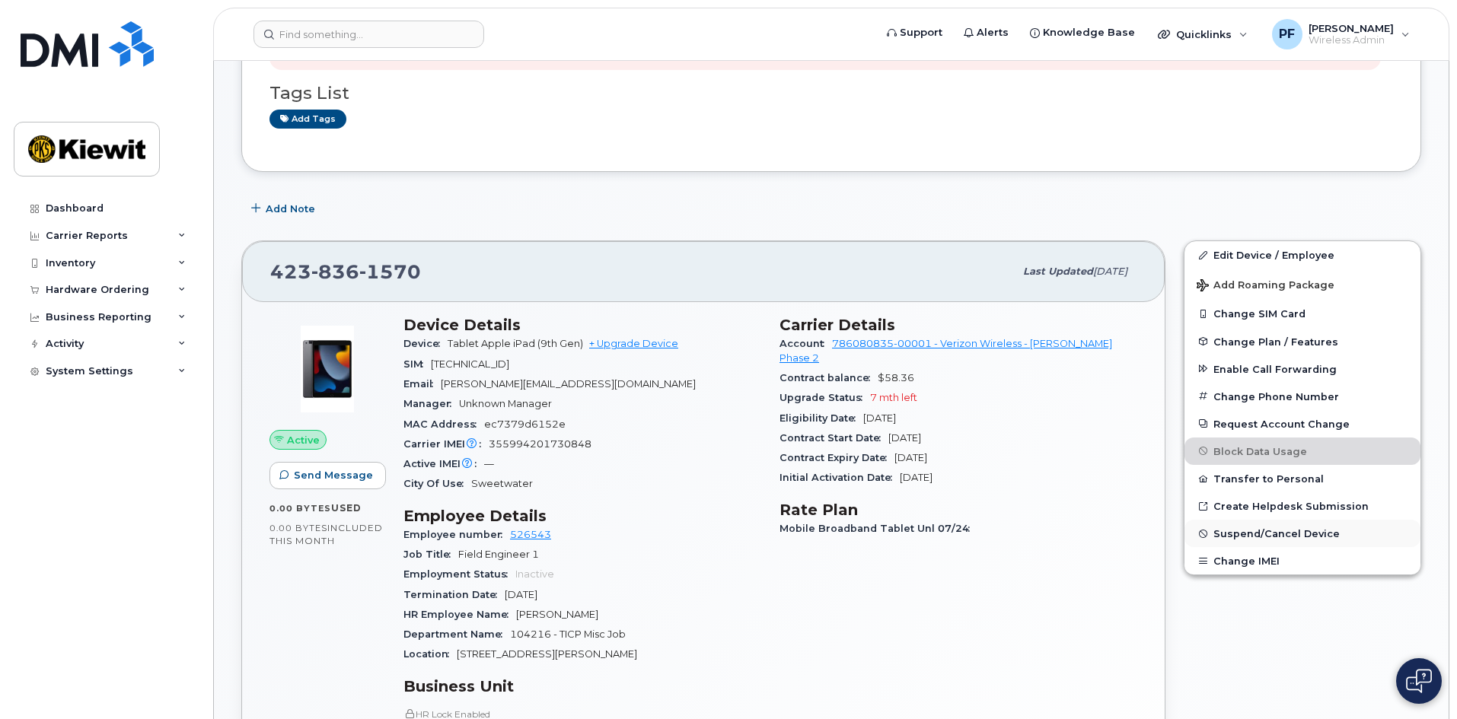
click at [1283, 530] on span "Suspend/Cancel Device" at bounding box center [1276, 533] width 126 height 11
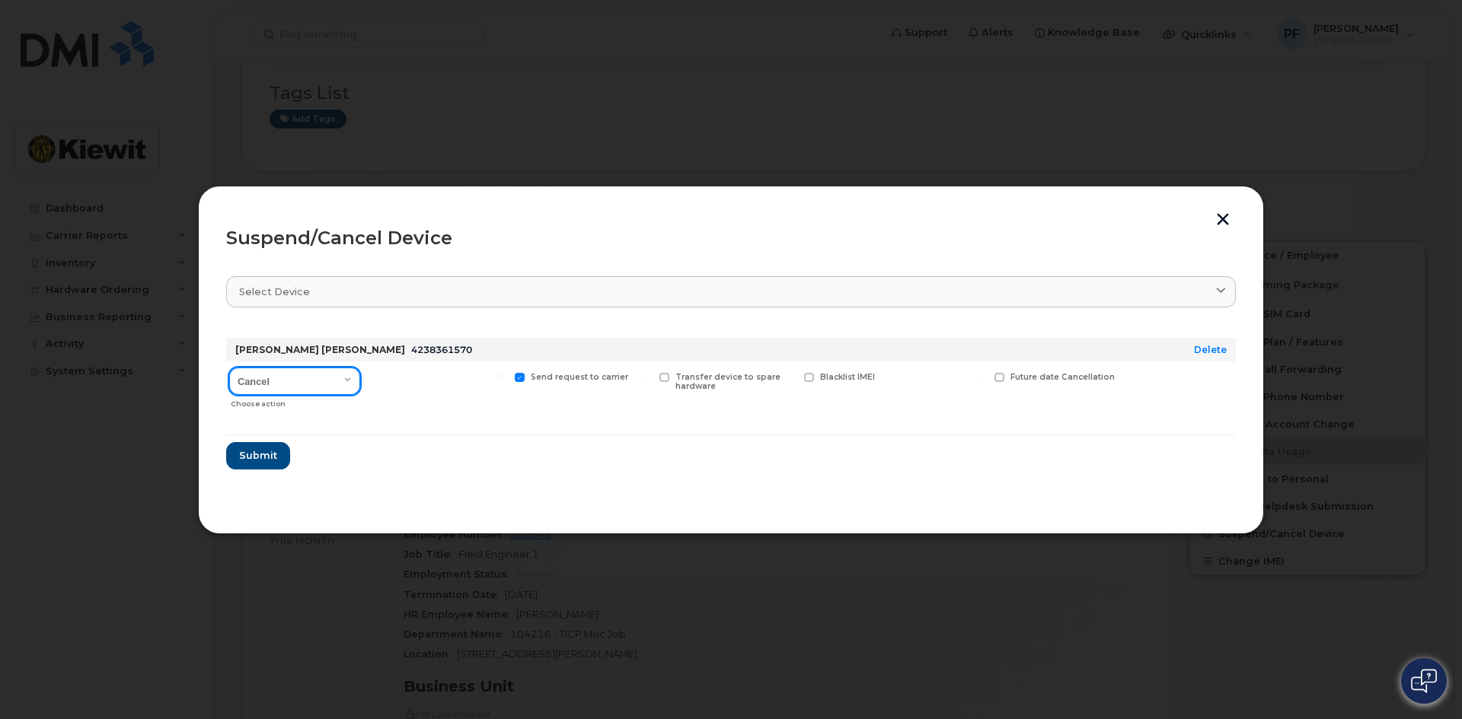
click at [336, 387] on select "Cancel Suspend - Reduced Rate Suspend - Full Rate Suspend - Lost Device/Stolen …" at bounding box center [294, 381] width 131 height 27
select select "[object Object]"
click at [229, 368] on select "Cancel Suspend - Reduced Rate Suspend - Full Rate Suspend - Lost Device/Stolen …" at bounding box center [294, 381] width 131 height 27
click at [403, 369] on div "Available for new activations/redeployments" at bounding box center [437, 389] width 141 height 54
click at [387, 378] on span "Available for new activations/redeployments" at bounding box center [443, 382] width 114 height 20
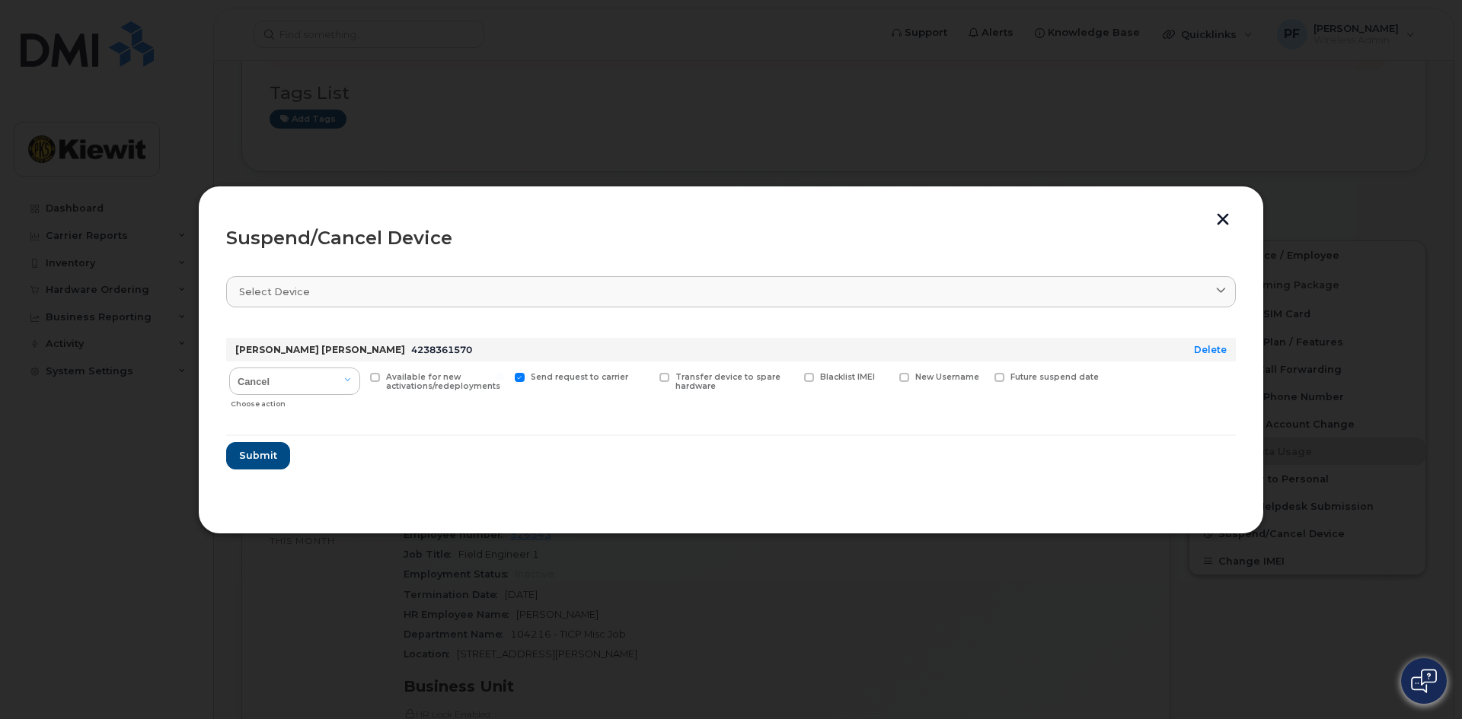
click at [359, 378] on input "Available for new activations/redeployments" at bounding box center [356, 377] width 8 height 8
checkbox input "true"
click at [273, 446] on button "Submit" at bounding box center [257, 455] width 62 height 27
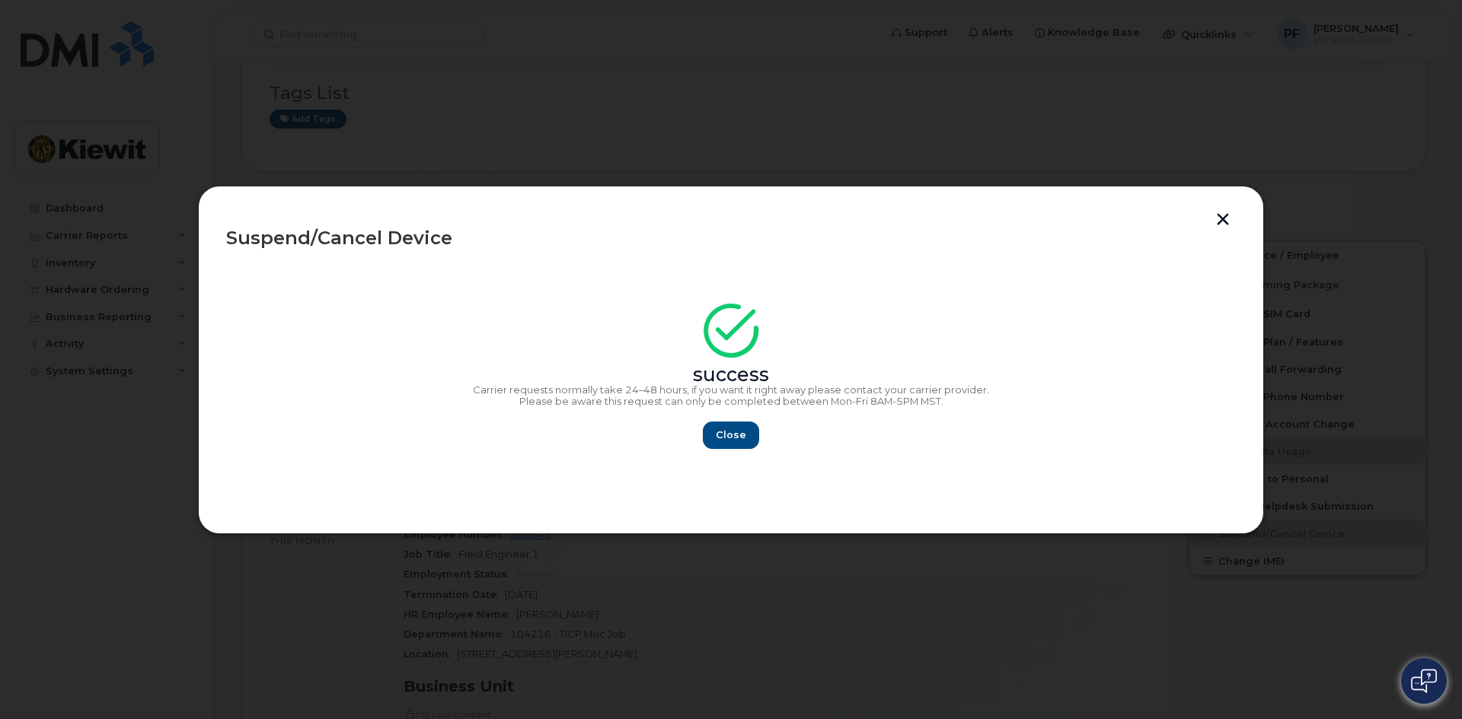
click at [1229, 214] on button "button" at bounding box center [1222, 221] width 23 height 16
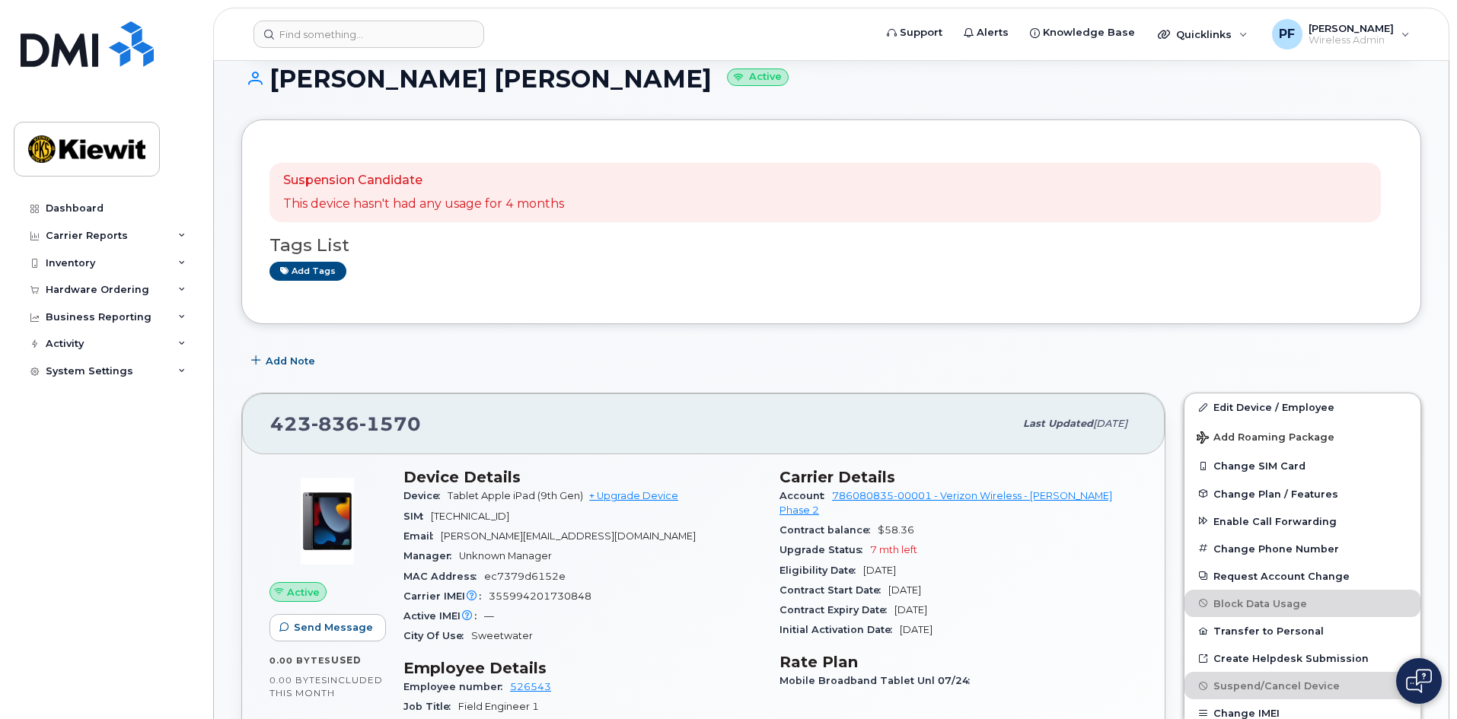
scroll to position [0, 0]
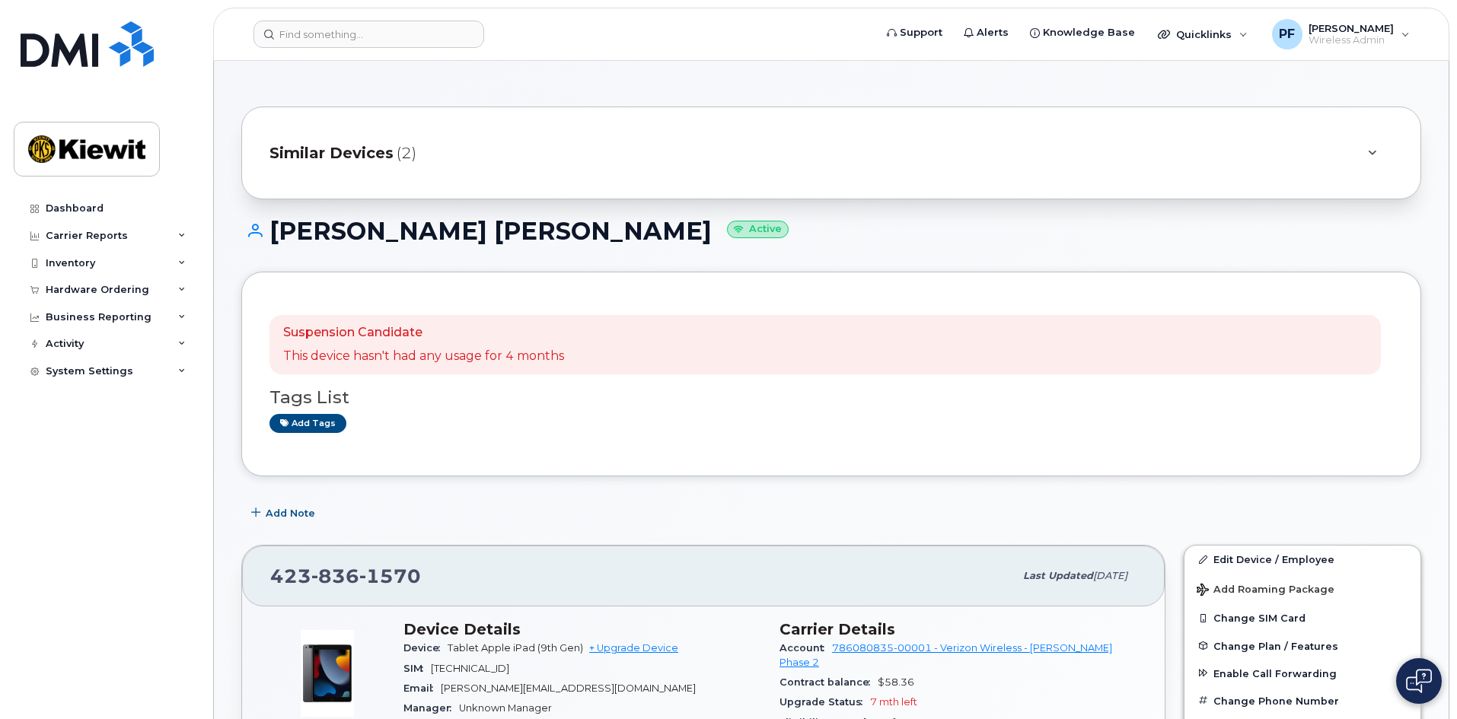
click at [333, 155] on span "Similar Devices" at bounding box center [331, 153] width 124 height 22
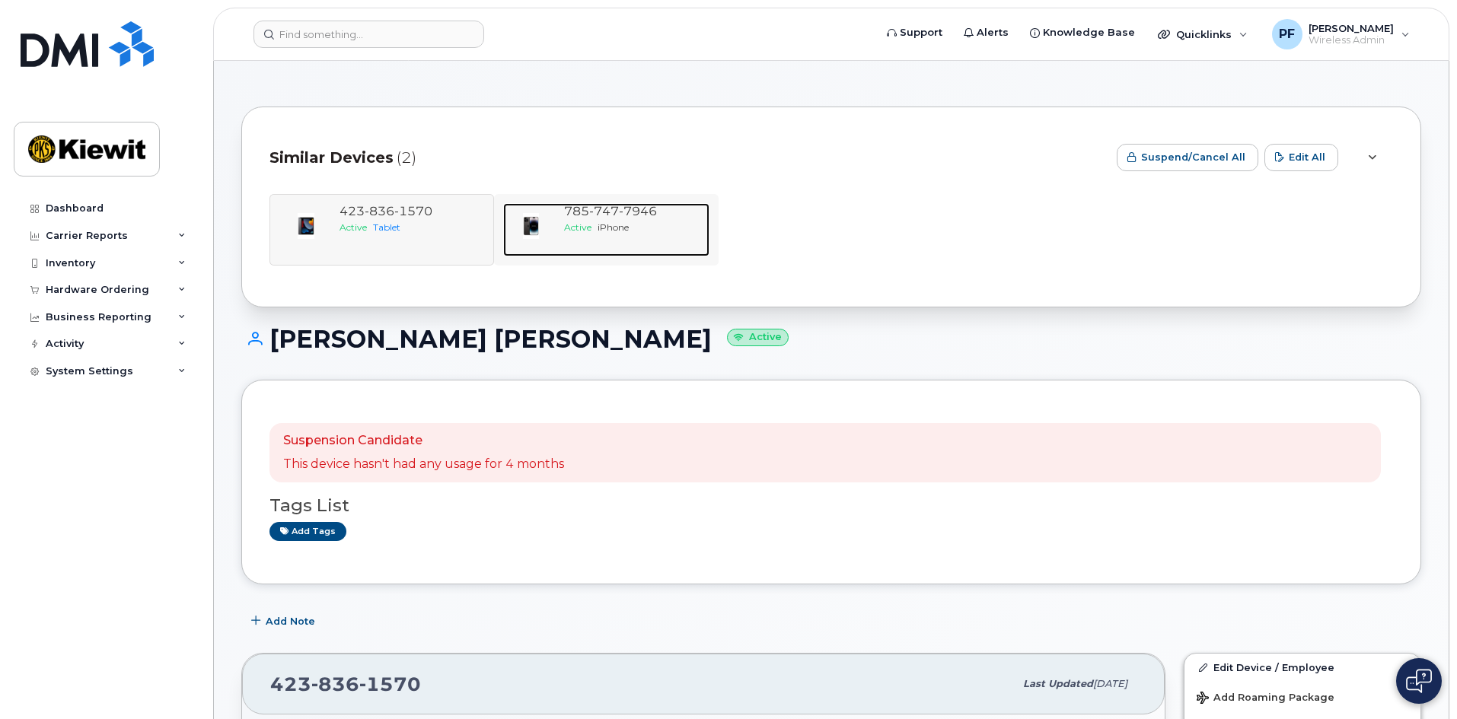
click at [591, 235] on div "785 747 7946 Active iPhone" at bounding box center [633, 229] width 151 height 53
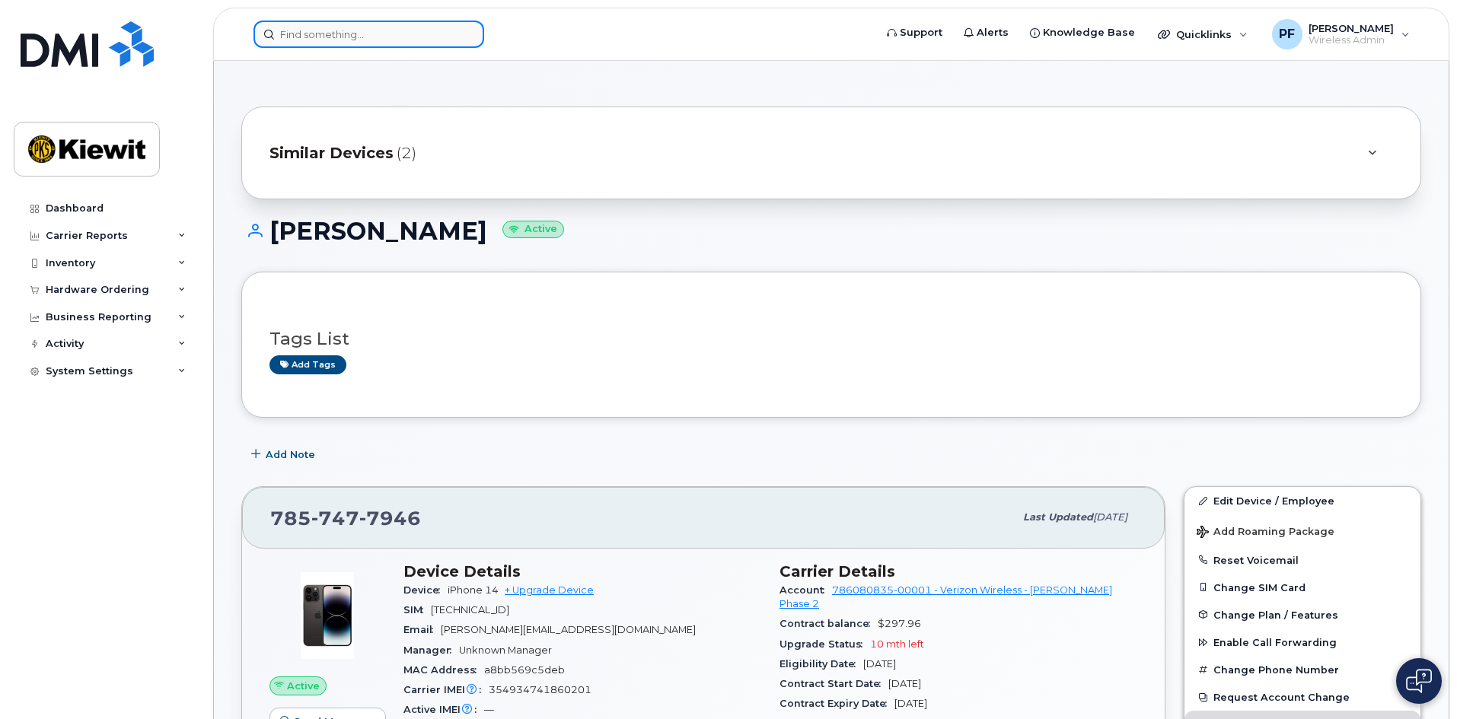
click at [298, 27] on input at bounding box center [368, 34] width 231 height 27
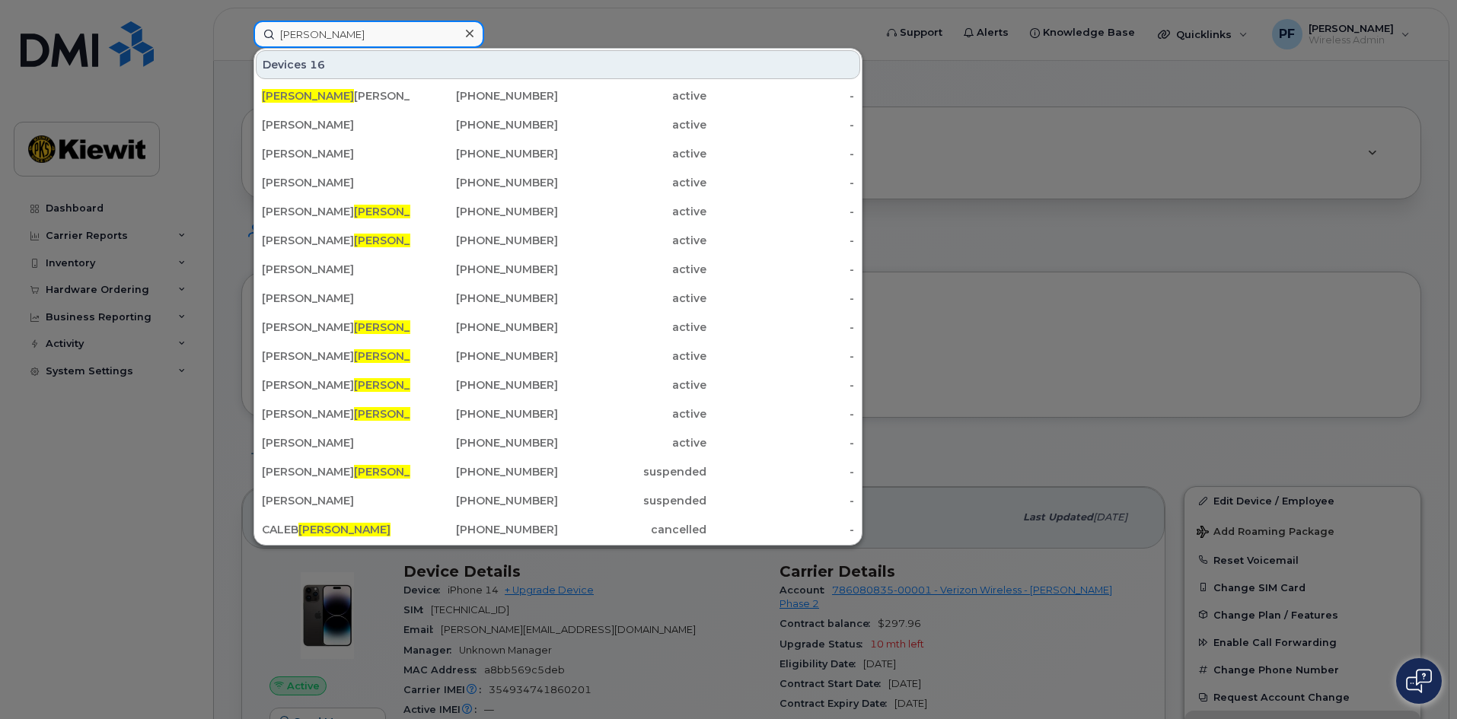
type input "[PERSON_NAME]"
click at [464, 27] on div at bounding box center [469, 34] width 22 height 22
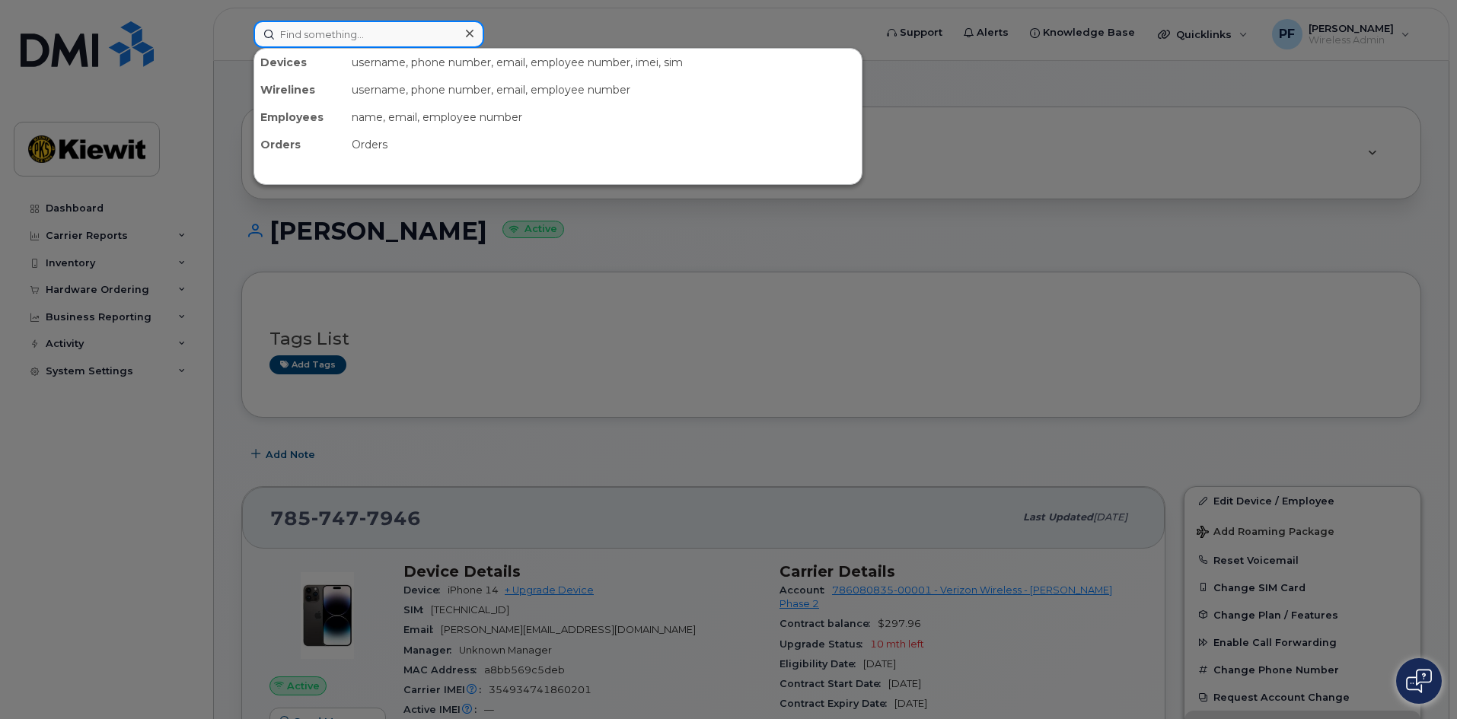
click at [410, 40] on input at bounding box center [368, 34] width 231 height 27
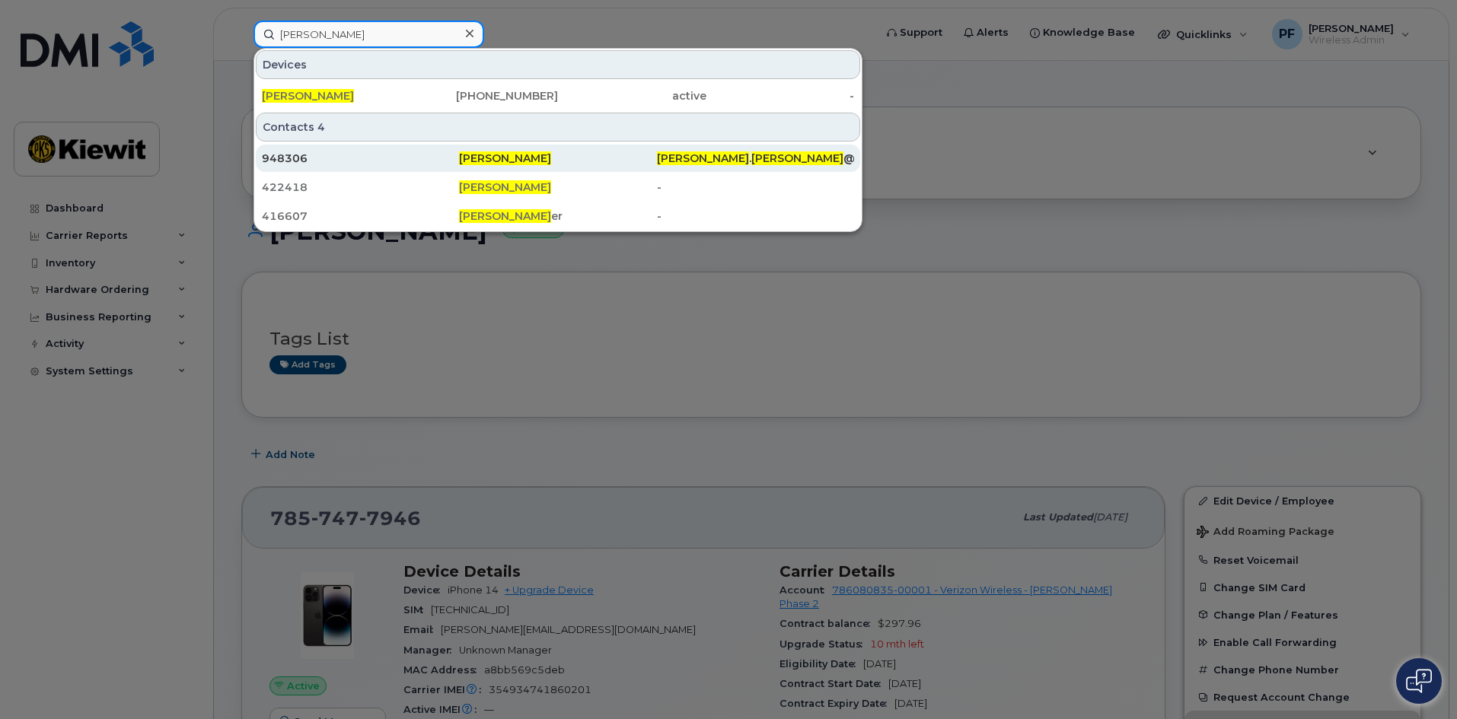
type input "[PERSON_NAME]"
click at [352, 151] on div "948306" at bounding box center [360, 158] width 197 height 15
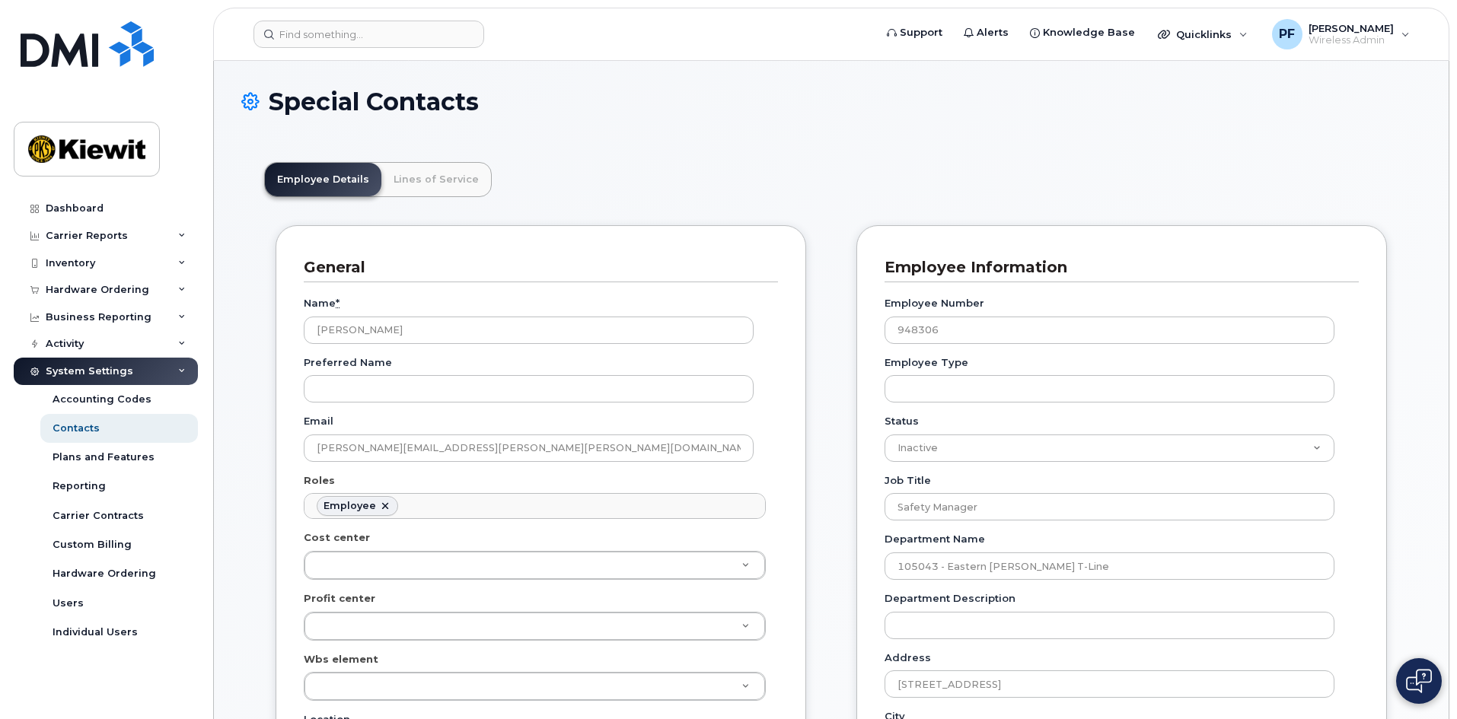
scroll to position [45, 0]
click at [457, 184] on link "Lines of Service" at bounding box center [436, 179] width 110 height 33
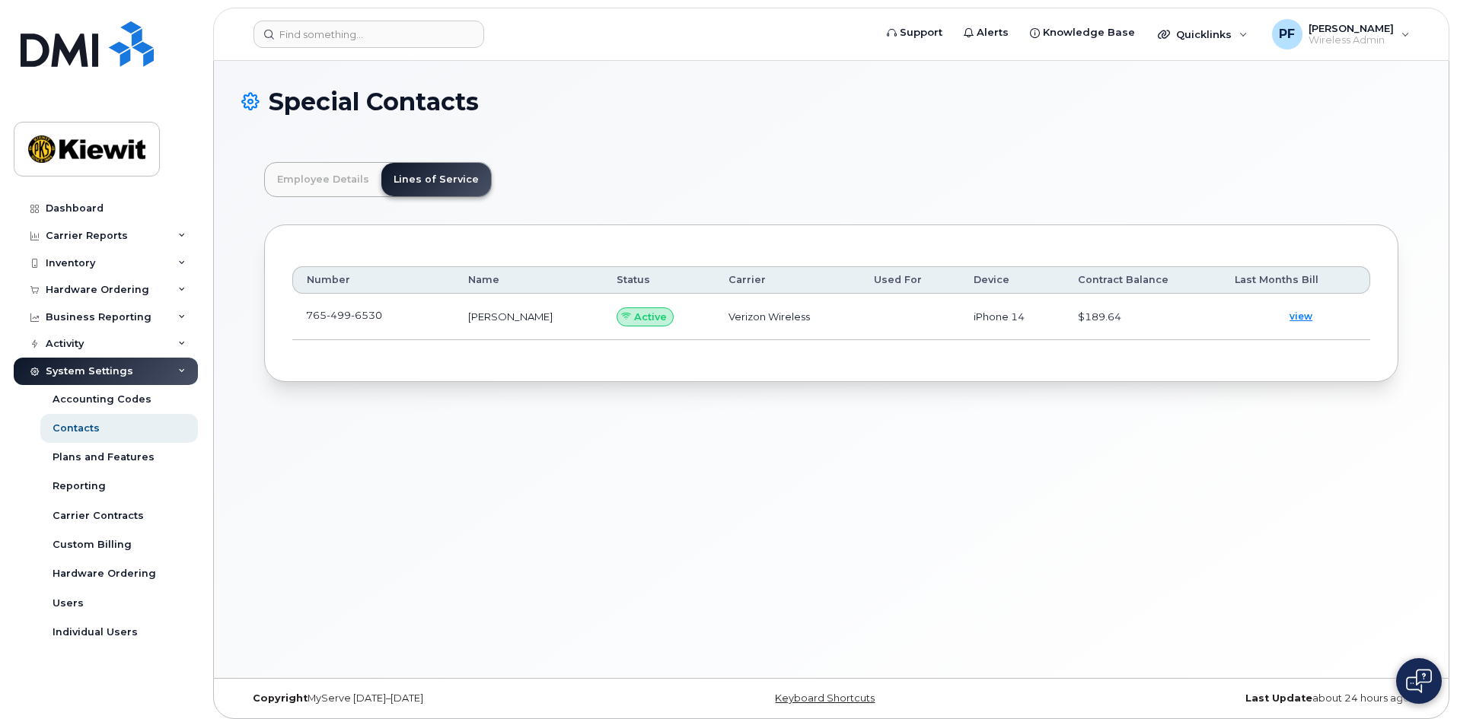
click at [409, 311] on td "[PHONE_NUMBER]" at bounding box center [373, 317] width 162 height 46
click at [384, 322] on td "[PHONE_NUMBER]" at bounding box center [373, 317] width 162 height 46
click at [408, 314] on td "765 499 6530" at bounding box center [373, 317] width 162 height 46
click at [391, 309] on link at bounding box center [391, 315] width 18 height 12
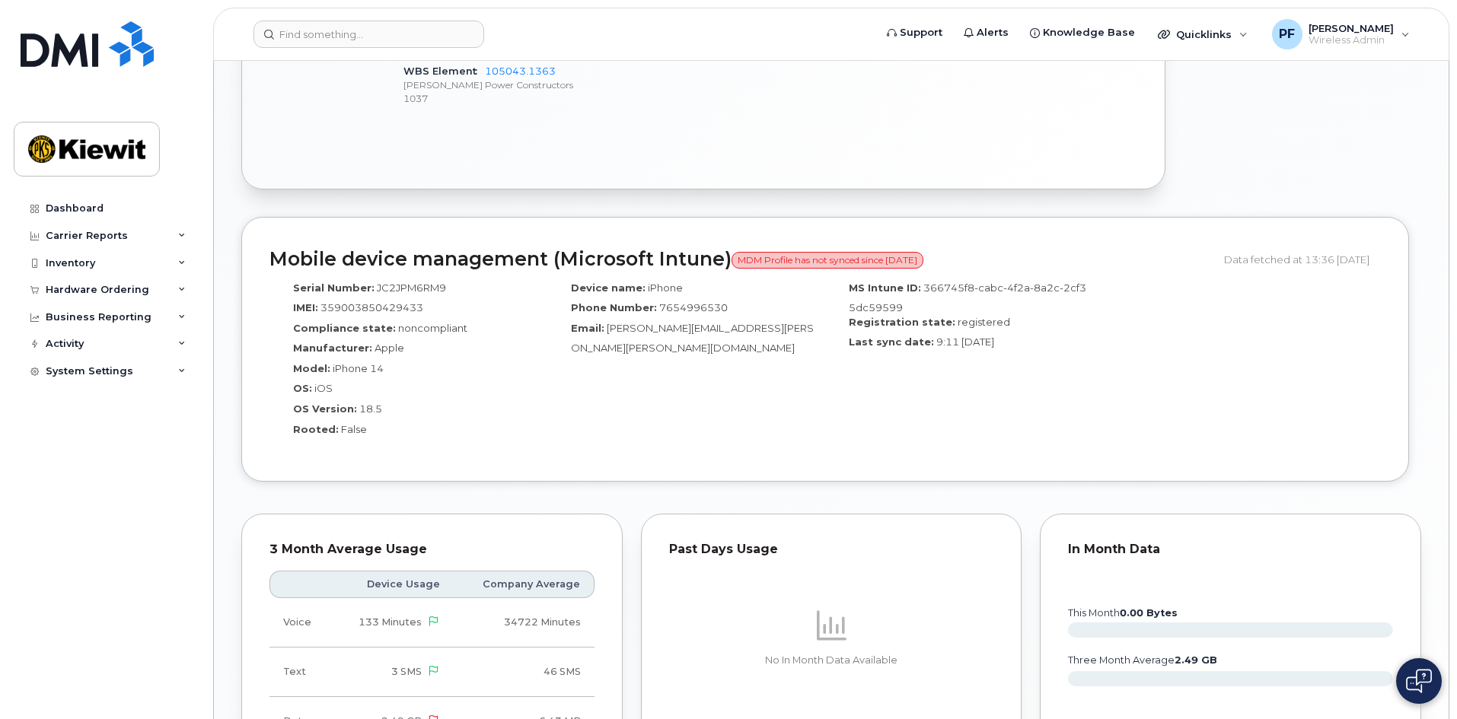
scroll to position [1066, 0]
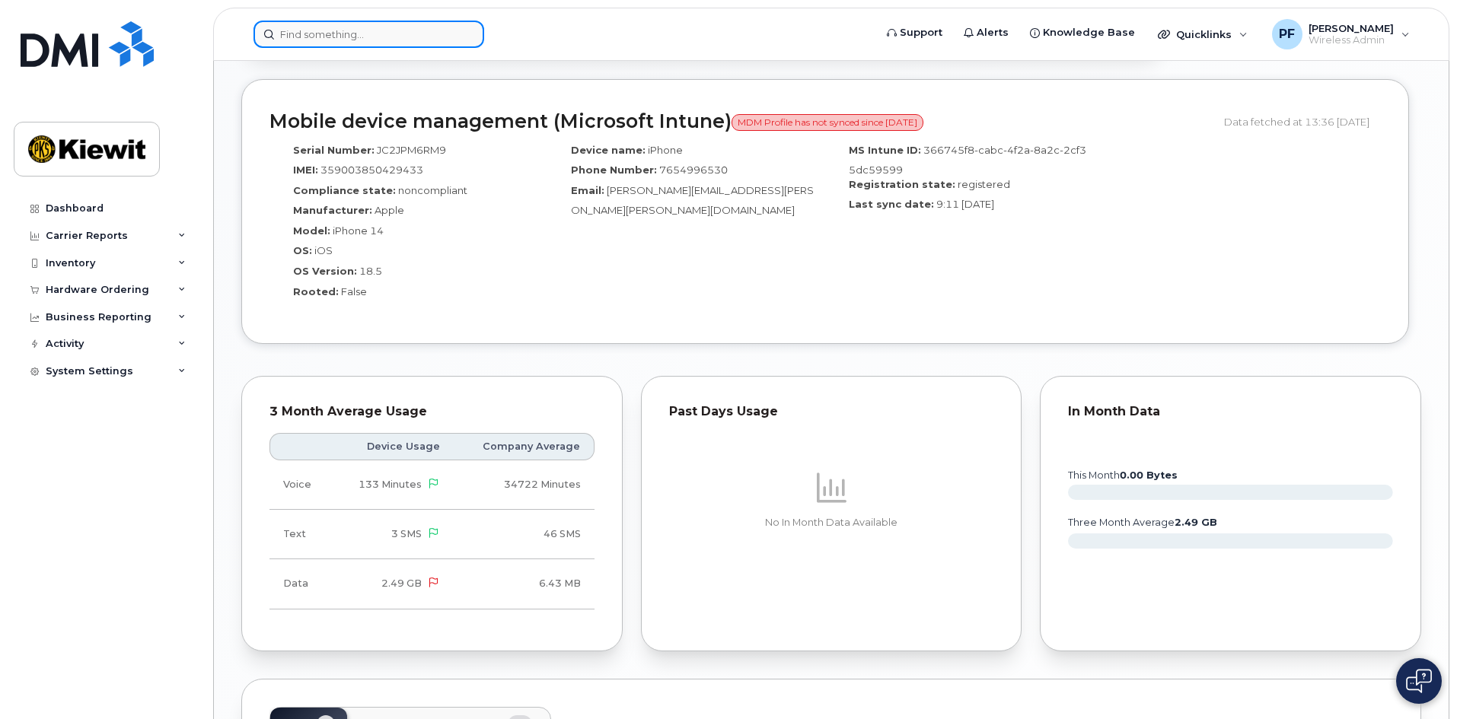
click at [443, 38] on input at bounding box center [368, 34] width 231 height 27
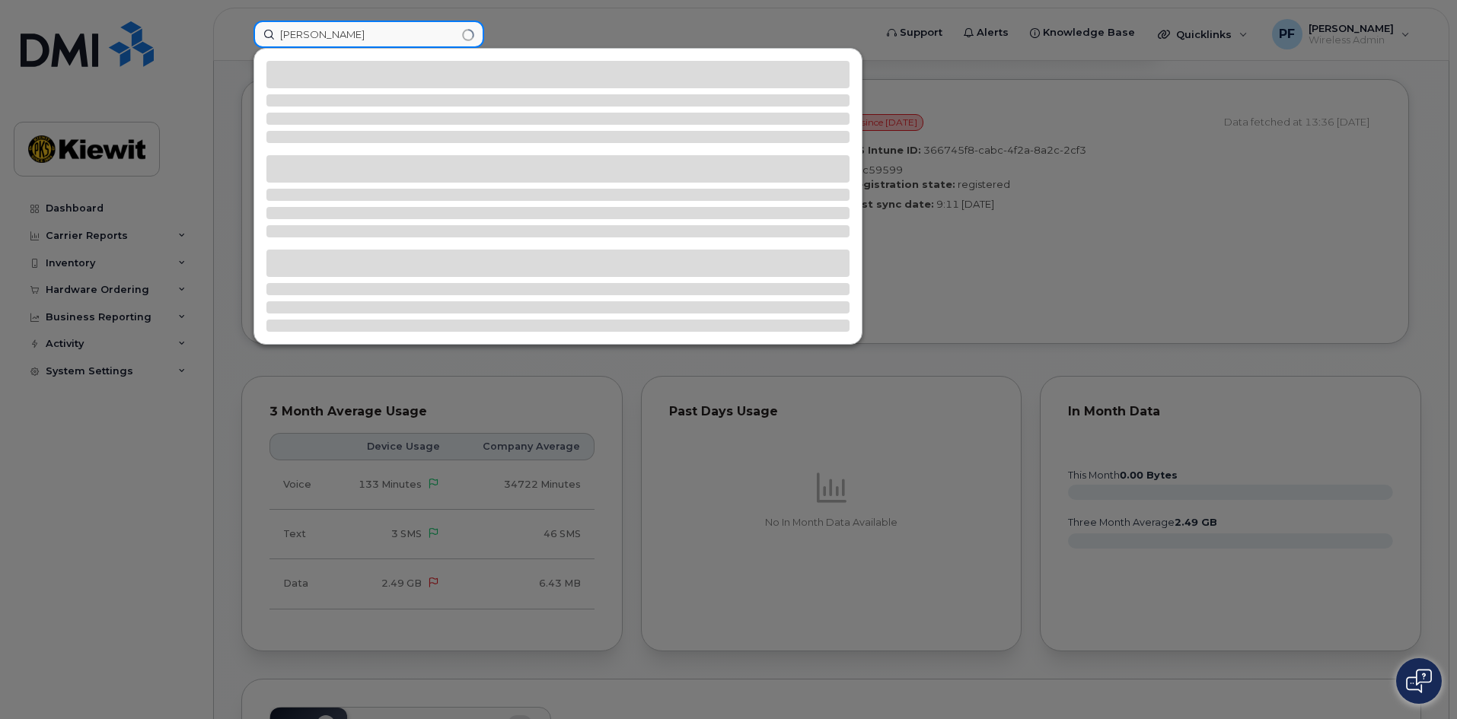
type input "JAMAAL JOSEPH"
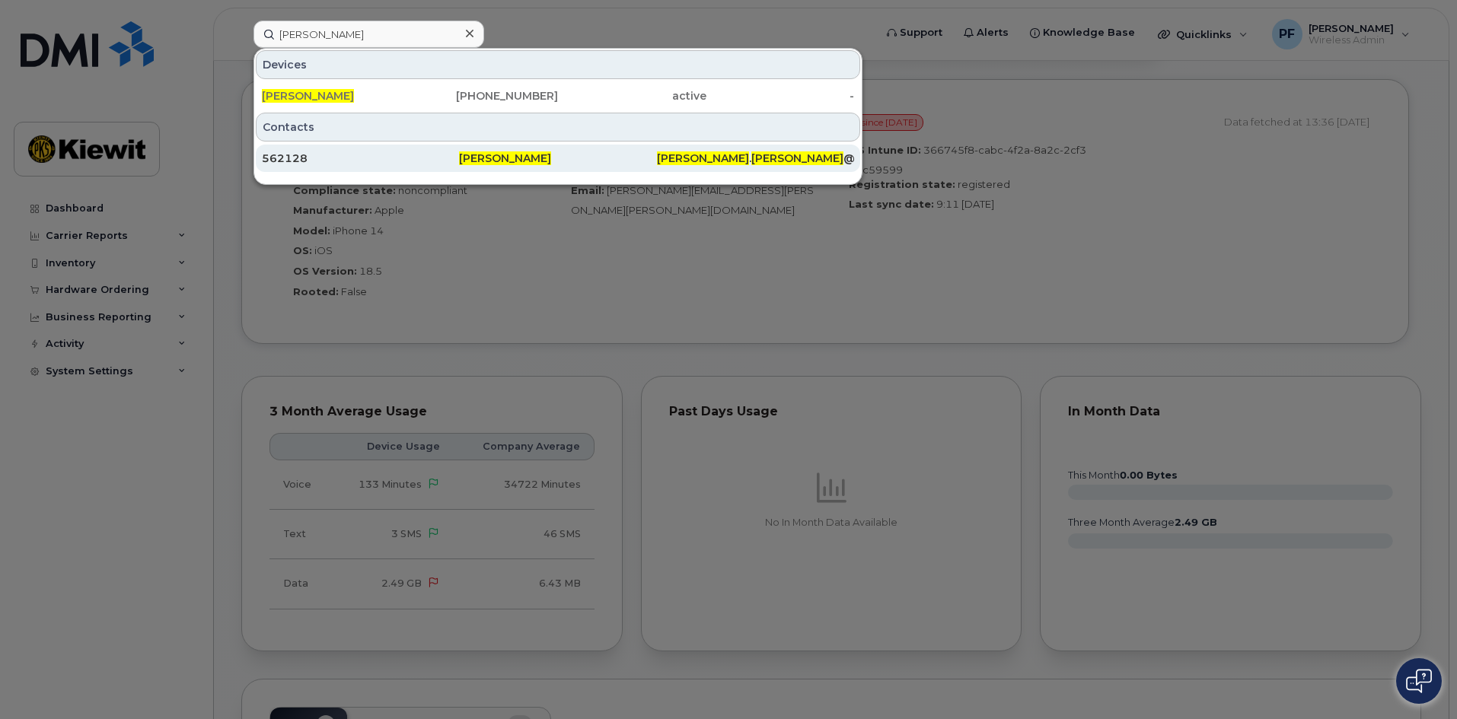
click at [336, 161] on div "562128" at bounding box center [360, 158] width 197 height 15
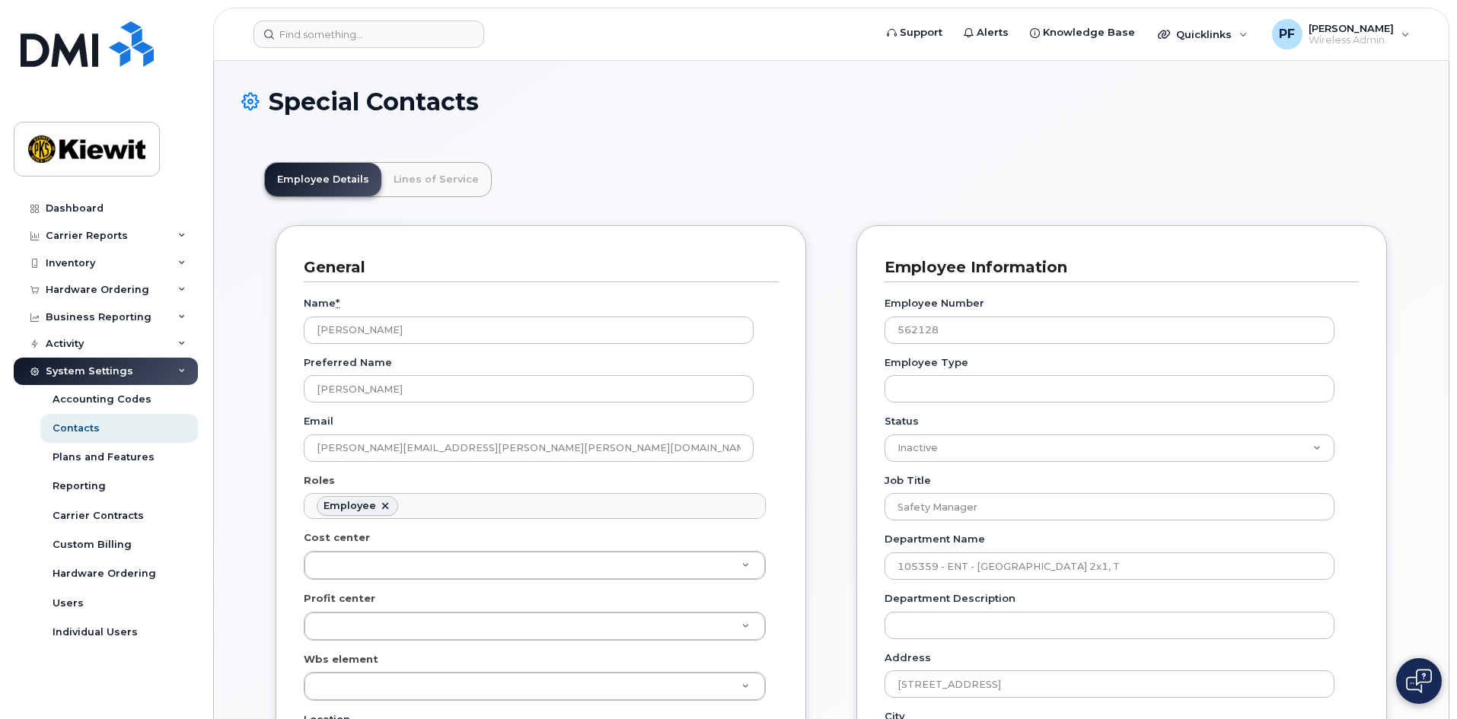
scroll to position [45, 0]
click at [440, 190] on link "Lines of Service" at bounding box center [436, 179] width 110 height 33
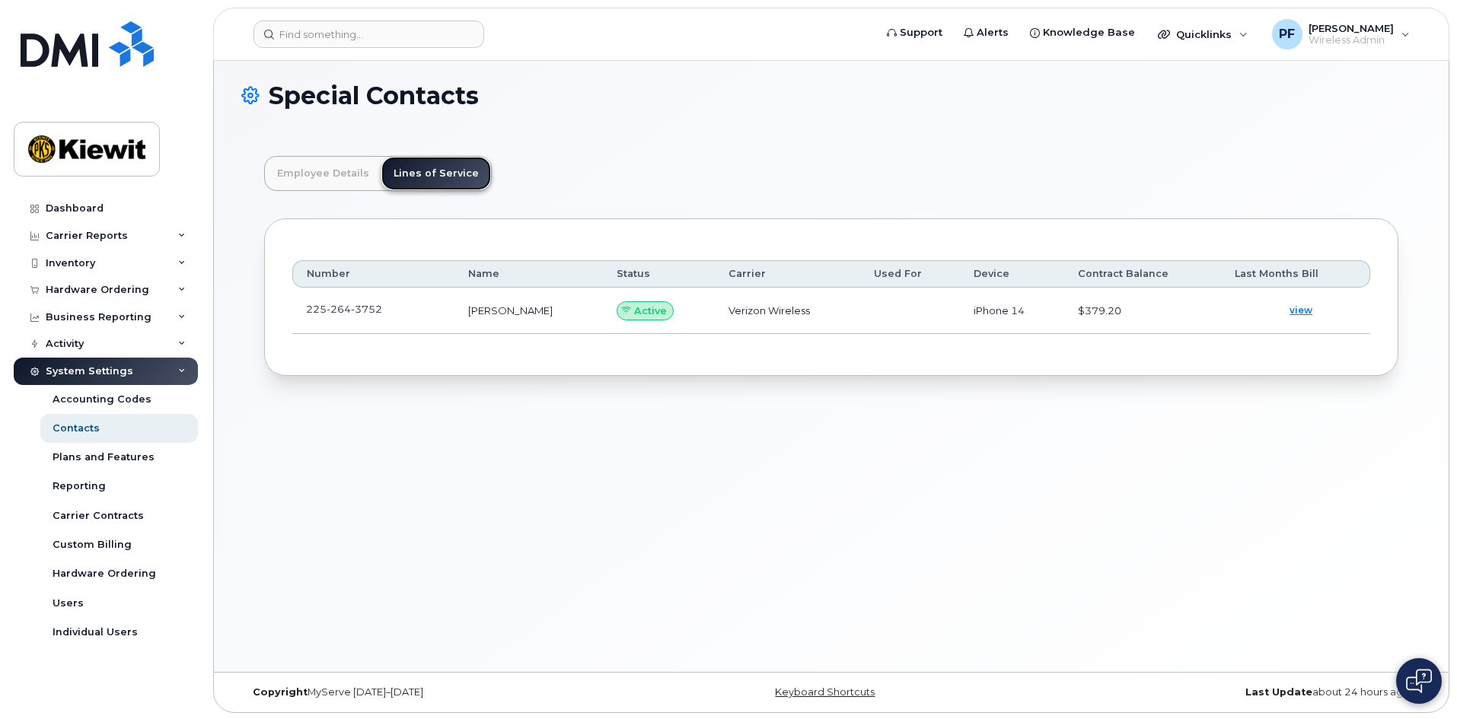
scroll to position [8, 0]
click at [400, 312] on span at bounding box center [394, 311] width 12 height 12
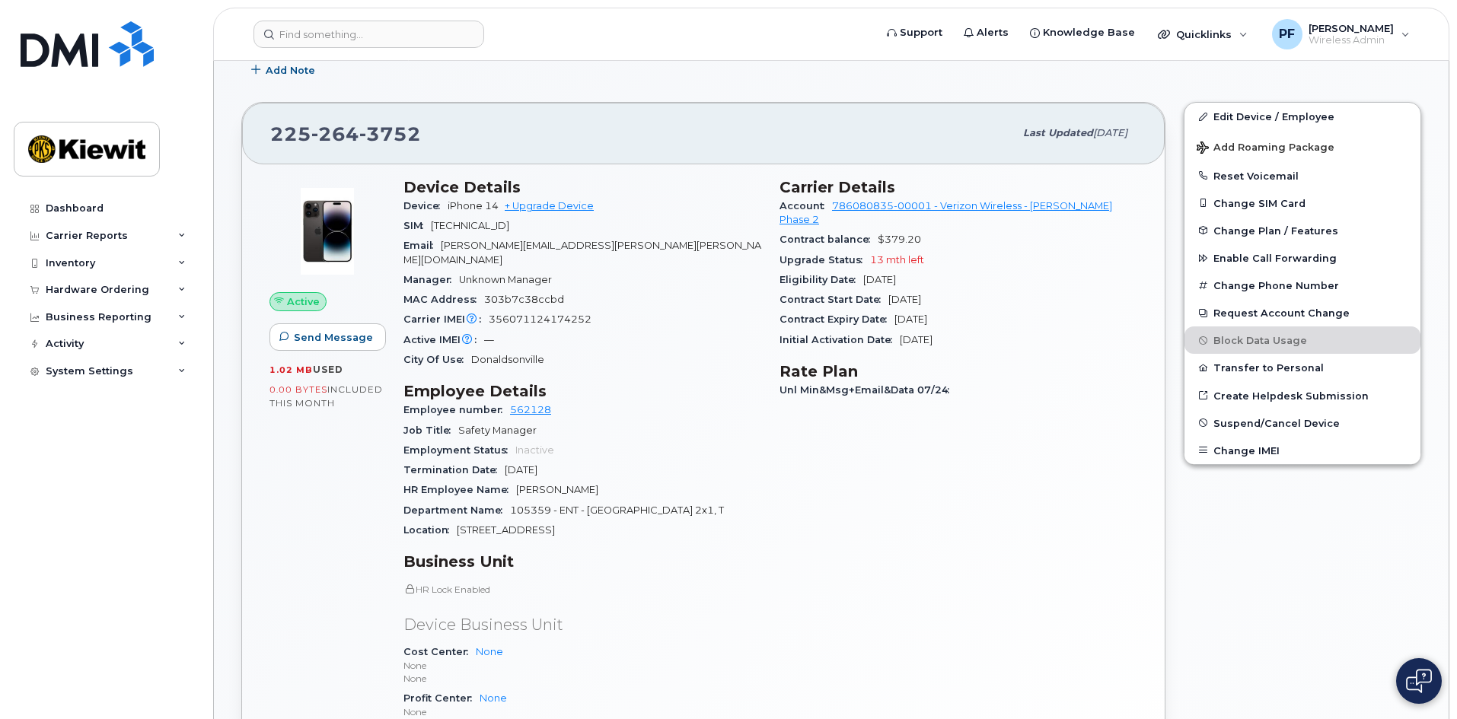
scroll to position [228, 0]
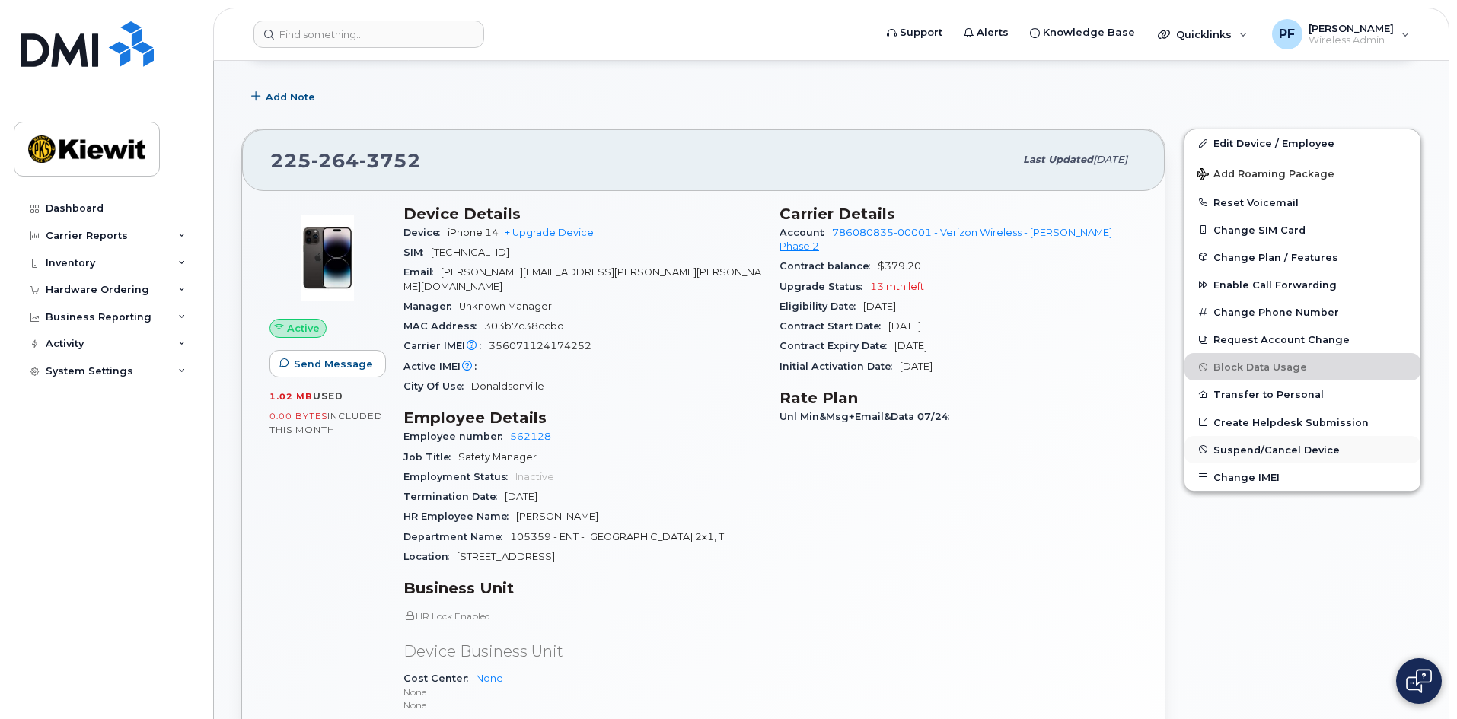
click at [1283, 445] on span "Suspend/Cancel Device" at bounding box center [1276, 449] width 126 height 11
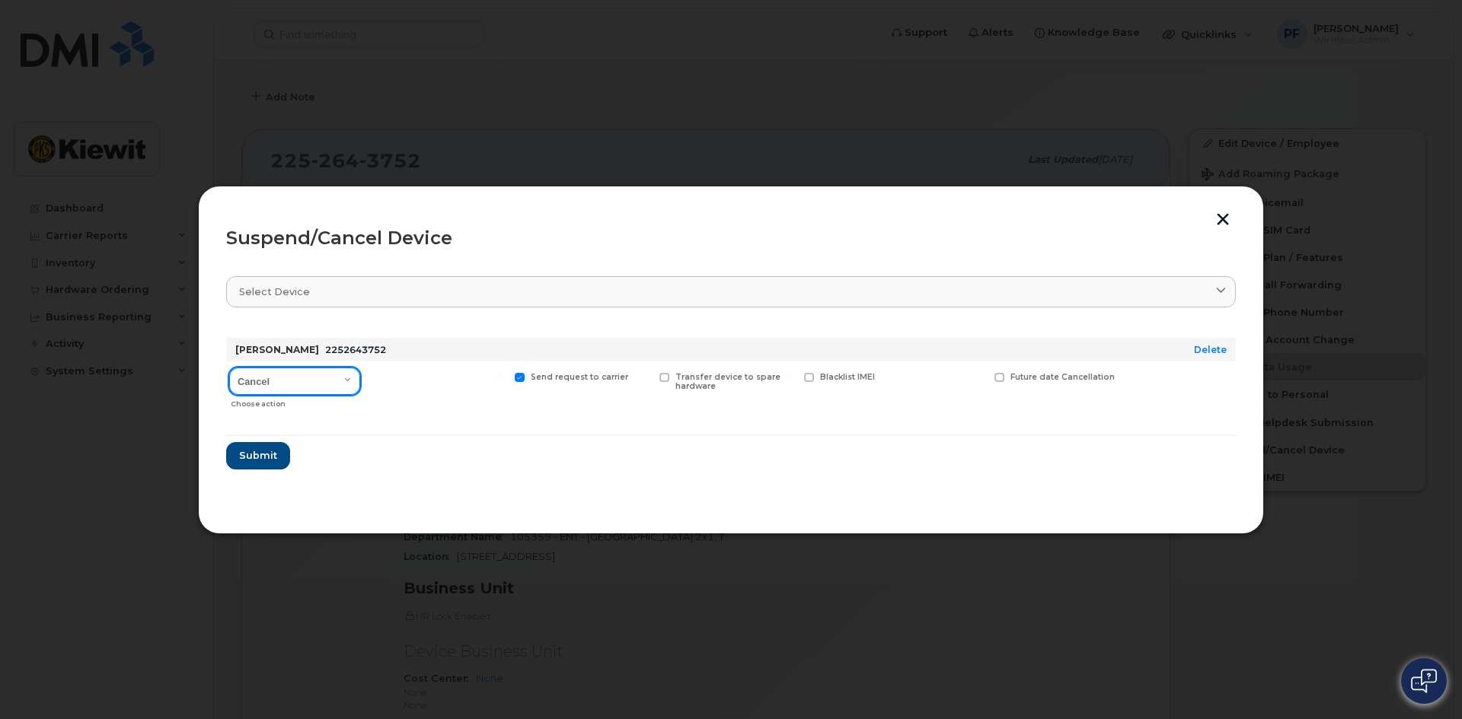
click at [307, 387] on select "Cancel Suspend - Reduced Rate Suspend - Full Rate Suspend - Lost Device/Stolen …" at bounding box center [294, 381] width 131 height 27
select select "[object Object]"
click at [229, 368] on select "Cancel Suspend - Reduced Rate Suspend - Full Rate Suspend - Lost Device/Stolen …" at bounding box center [294, 381] width 131 height 27
click at [405, 389] on span "Available for new activations/redeployments" at bounding box center [443, 382] width 114 height 20
click at [359, 381] on input "Available for new activations/redeployments" at bounding box center [356, 377] width 8 height 8
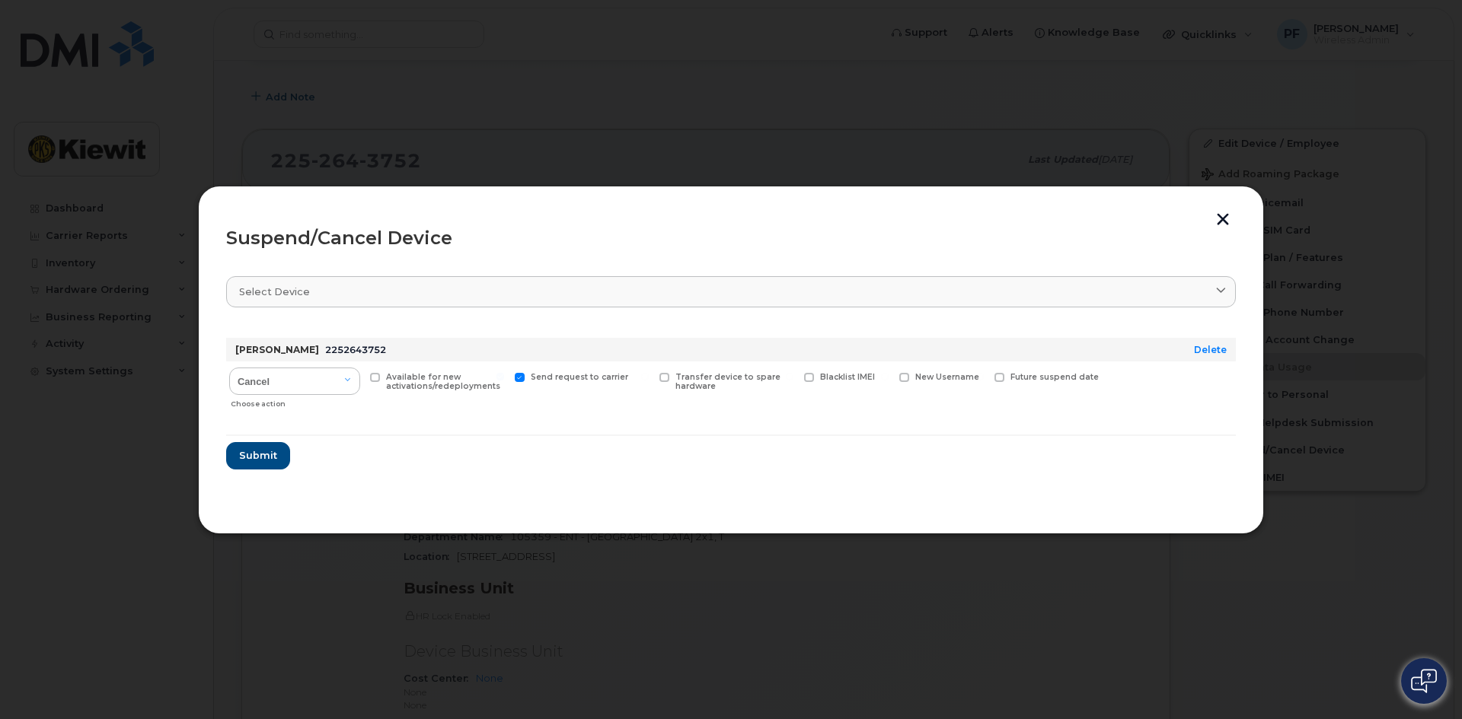
checkbox input "true"
click at [257, 445] on button "Submit" at bounding box center [257, 455] width 62 height 27
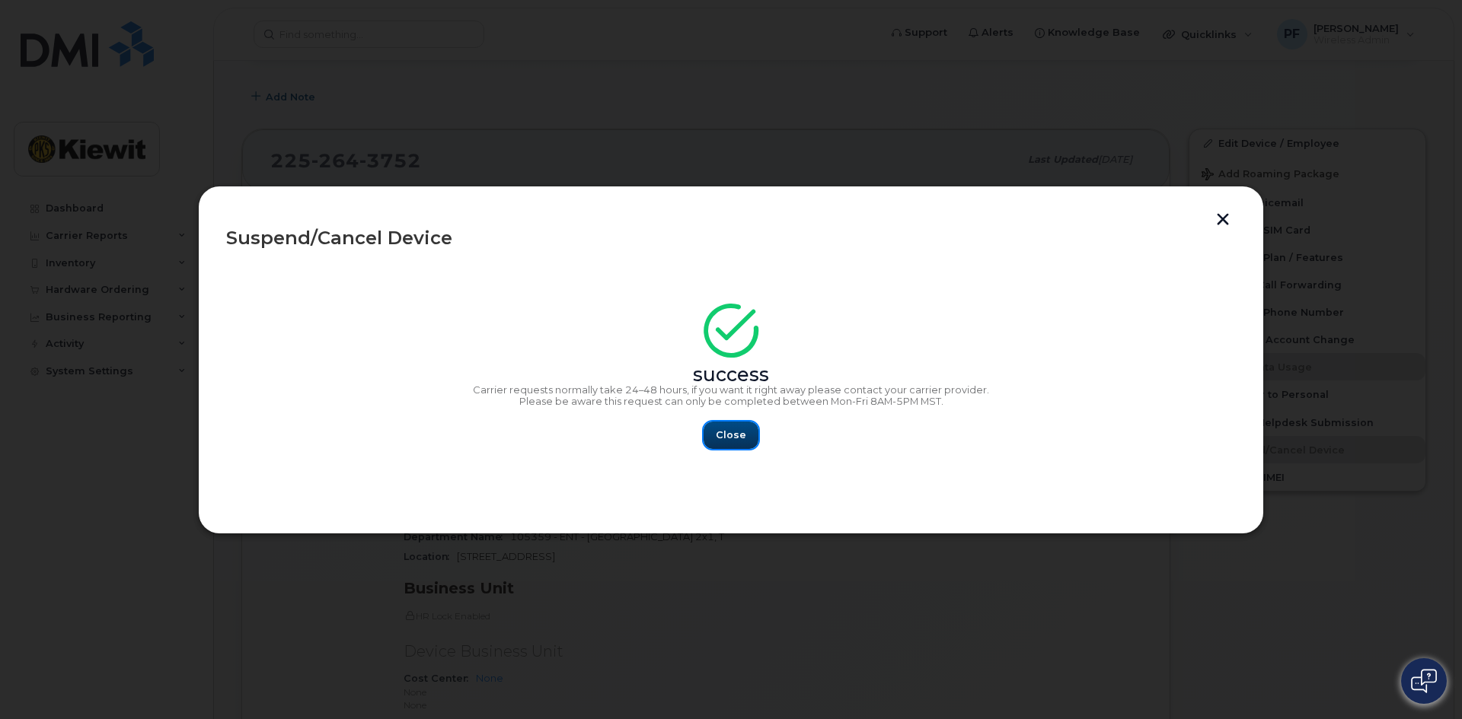
click at [727, 433] on span "Close" at bounding box center [731, 435] width 30 height 14
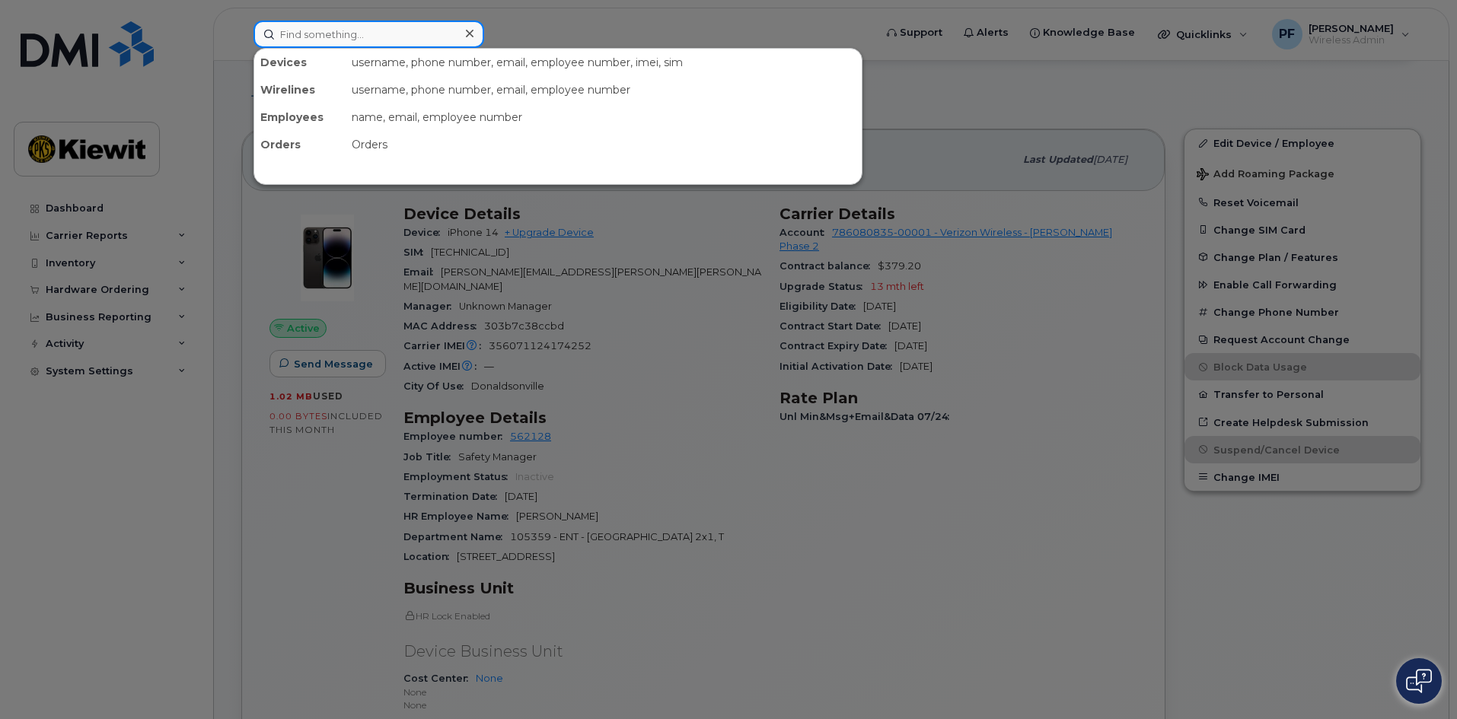
click at [384, 33] on input at bounding box center [368, 34] width 231 height 27
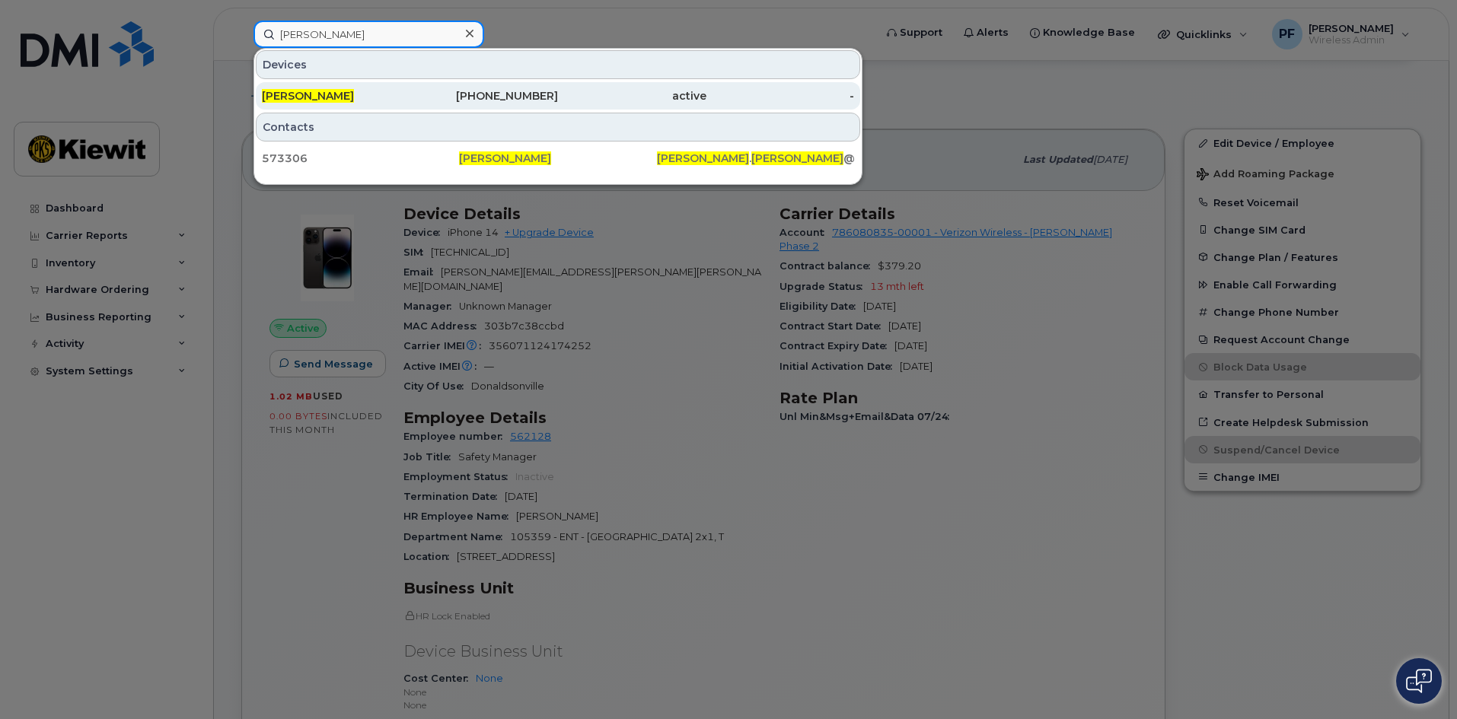
type input "richard pinnock"
click at [393, 97] on div "RICHARD PINNOCK" at bounding box center [336, 95] width 148 height 15
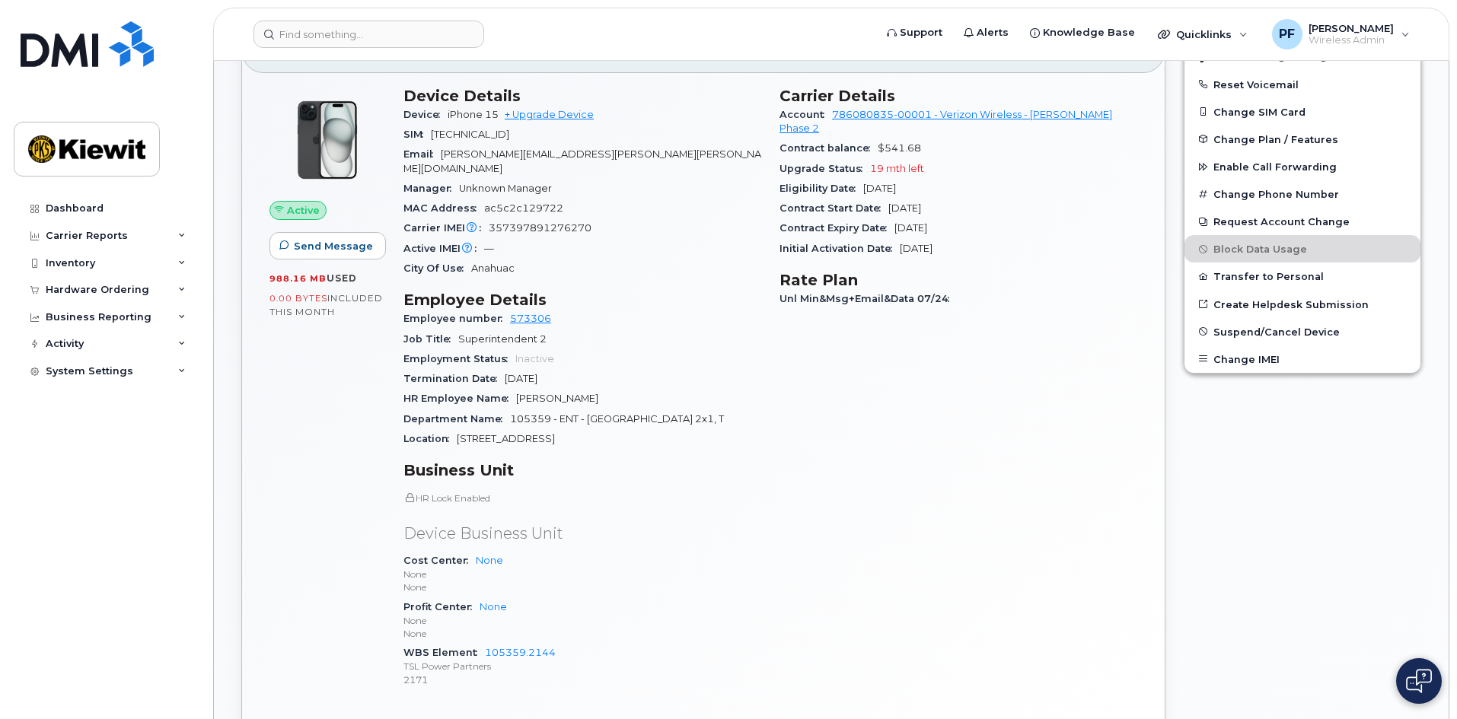
scroll to position [381, 0]
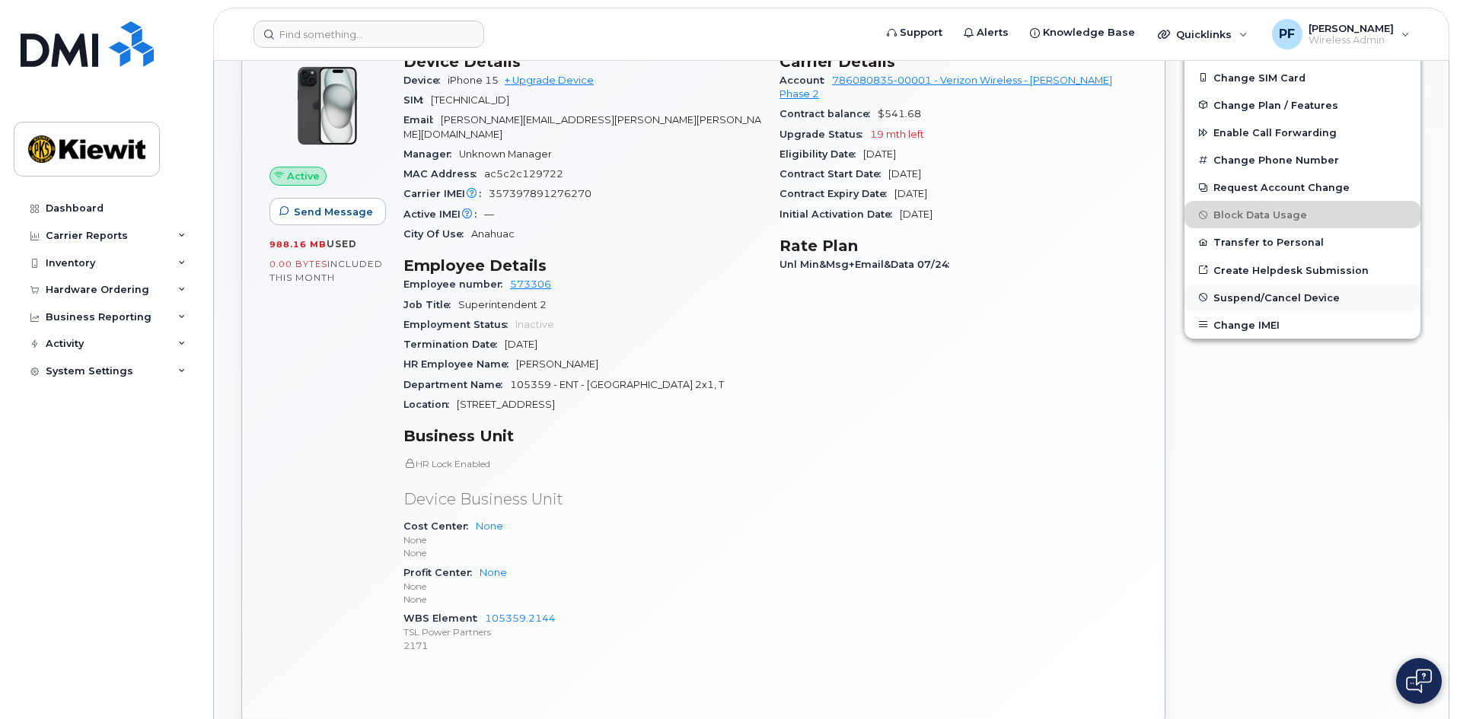
click at [1296, 300] on span "Suspend/Cancel Device" at bounding box center [1276, 297] width 126 height 11
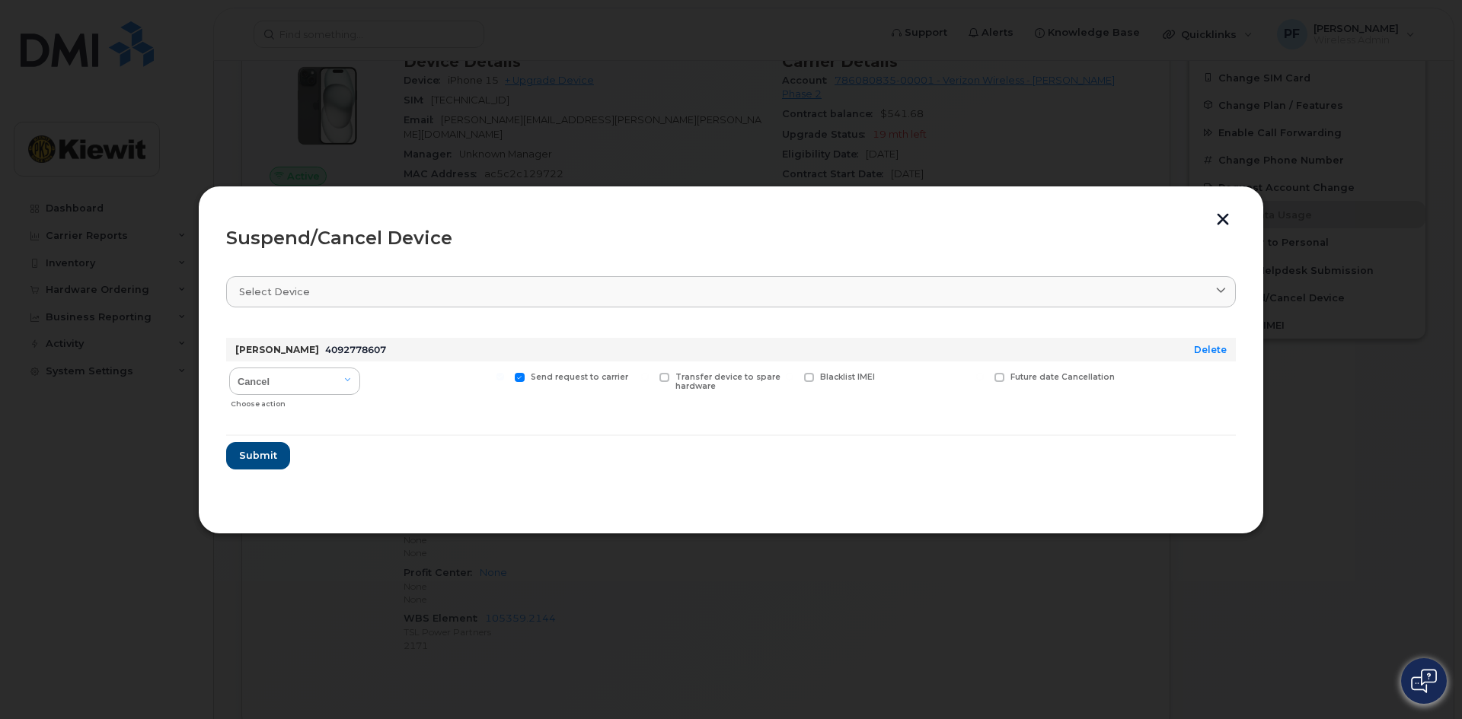
click at [366, 372] on div "Cancel Suspend - Reduced Rate Suspend - Full Rate Suspend - Lost Device/Stolen …" at bounding box center [730, 389] width 1009 height 54
click at [340, 381] on select "Cancel Suspend - Reduced Rate Suspend - Full Rate Suspend - Lost Device/Stolen …" at bounding box center [294, 381] width 131 height 27
select select "[object Object]"
click at [229, 368] on select "Cancel Suspend - Reduced Rate Suspend - Full Rate Suspend - Lost Device/Stolen …" at bounding box center [294, 381] width 131 height 27
click at [404, 386] on span "Available for new activations/redeployments" at bounding box center [443, 382] width 114 height 20
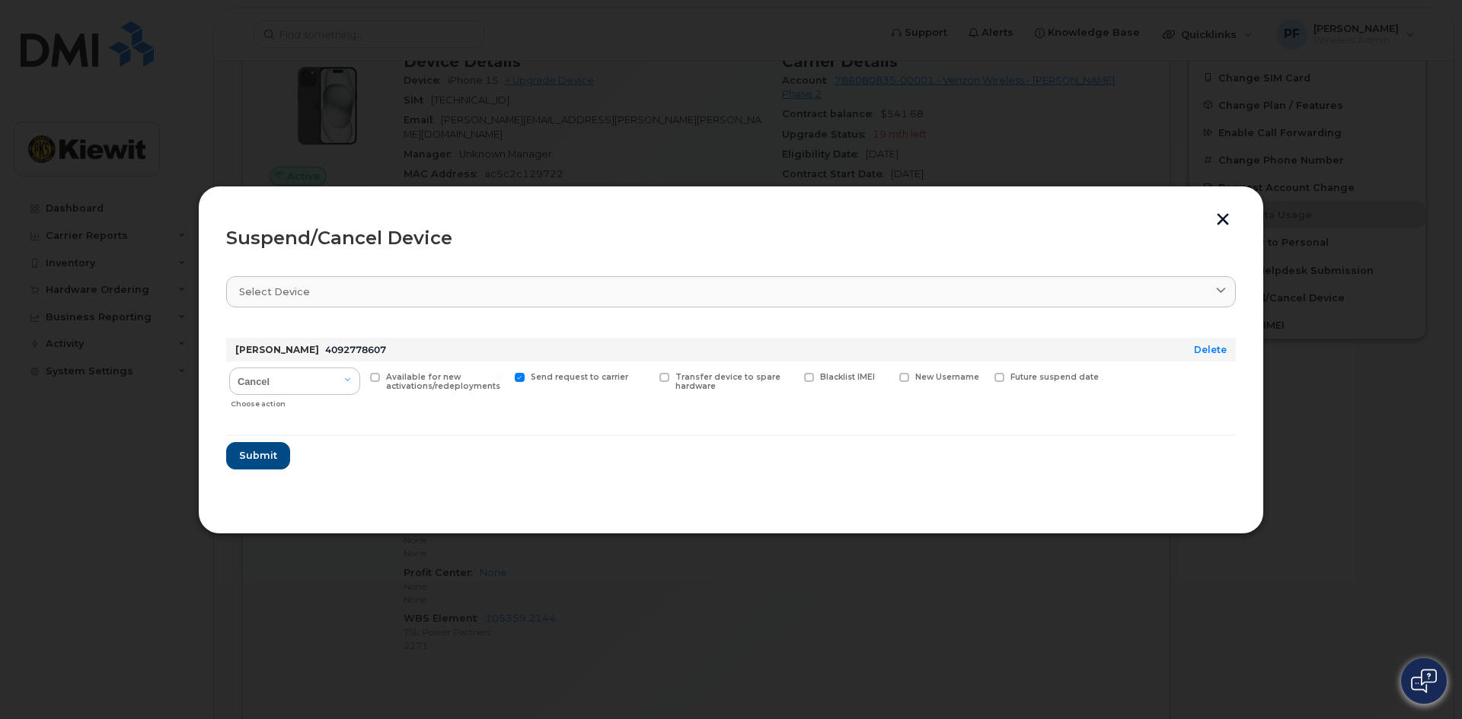
click at [359, 381] on input "Available for new activations/redeployments" at bounding box center [356, 377] width 8 height 8
checkbox input "true"
click at [251, 442] on button "Submit" at bounding box center [257, 455] width 62 height 27
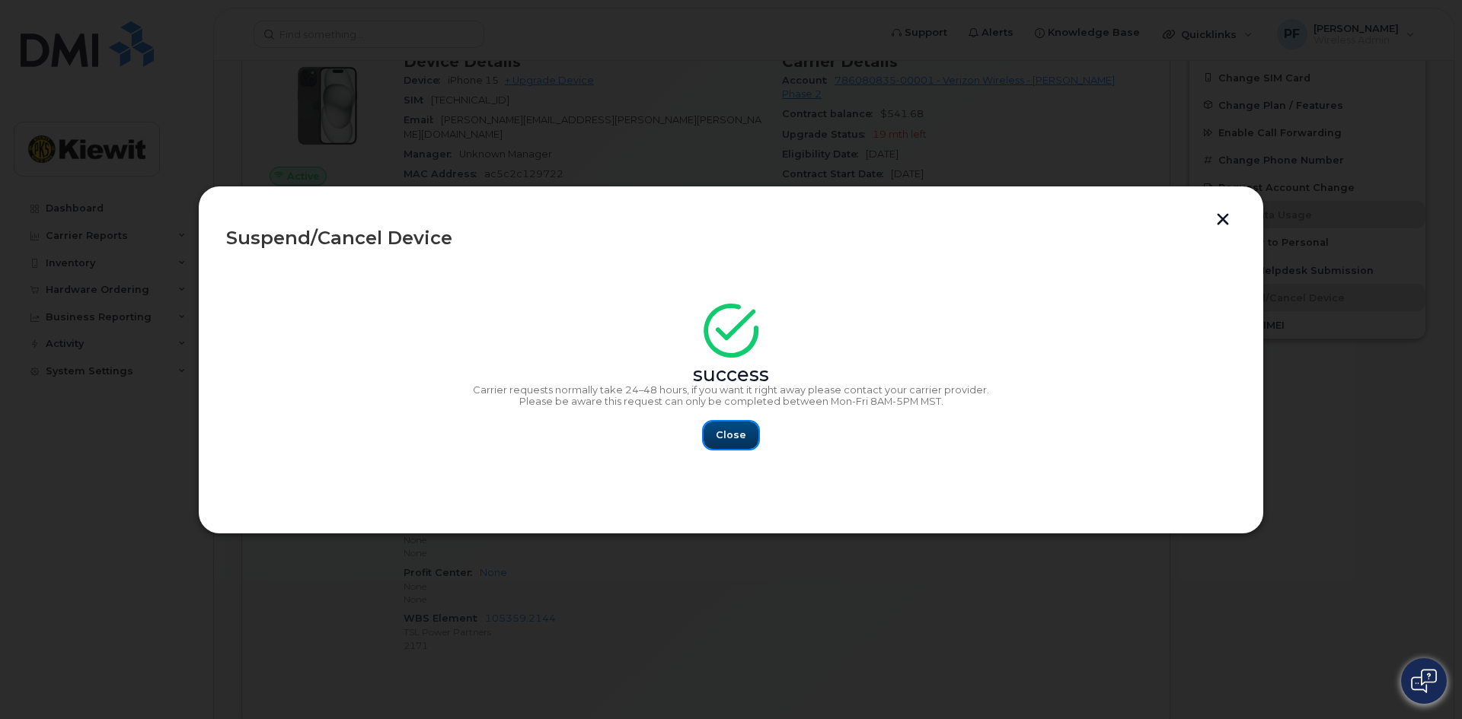
click at [738, 442] on span "Close" at bounding box center [731, 435] width 30 height 14
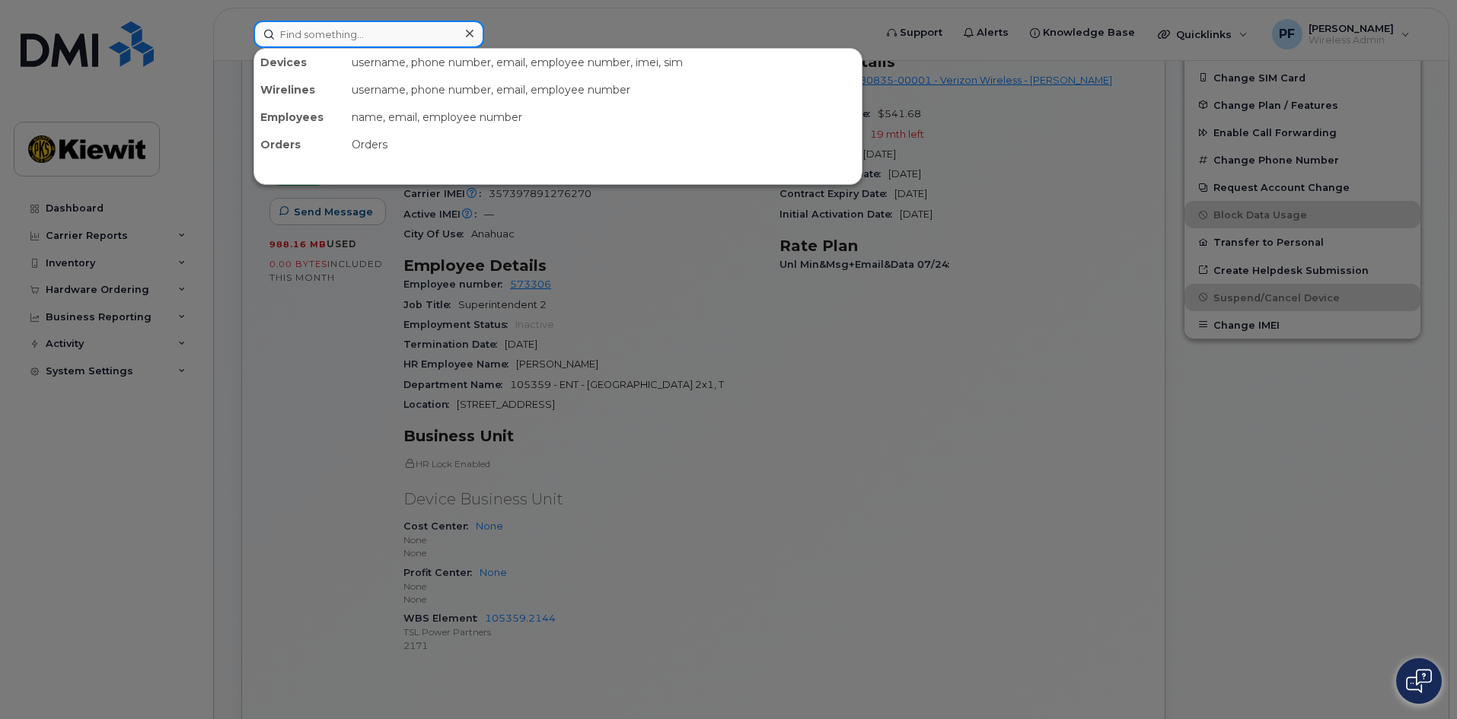
click at [435, 24] on input at bounding box center [368, 34] width 231 height 27
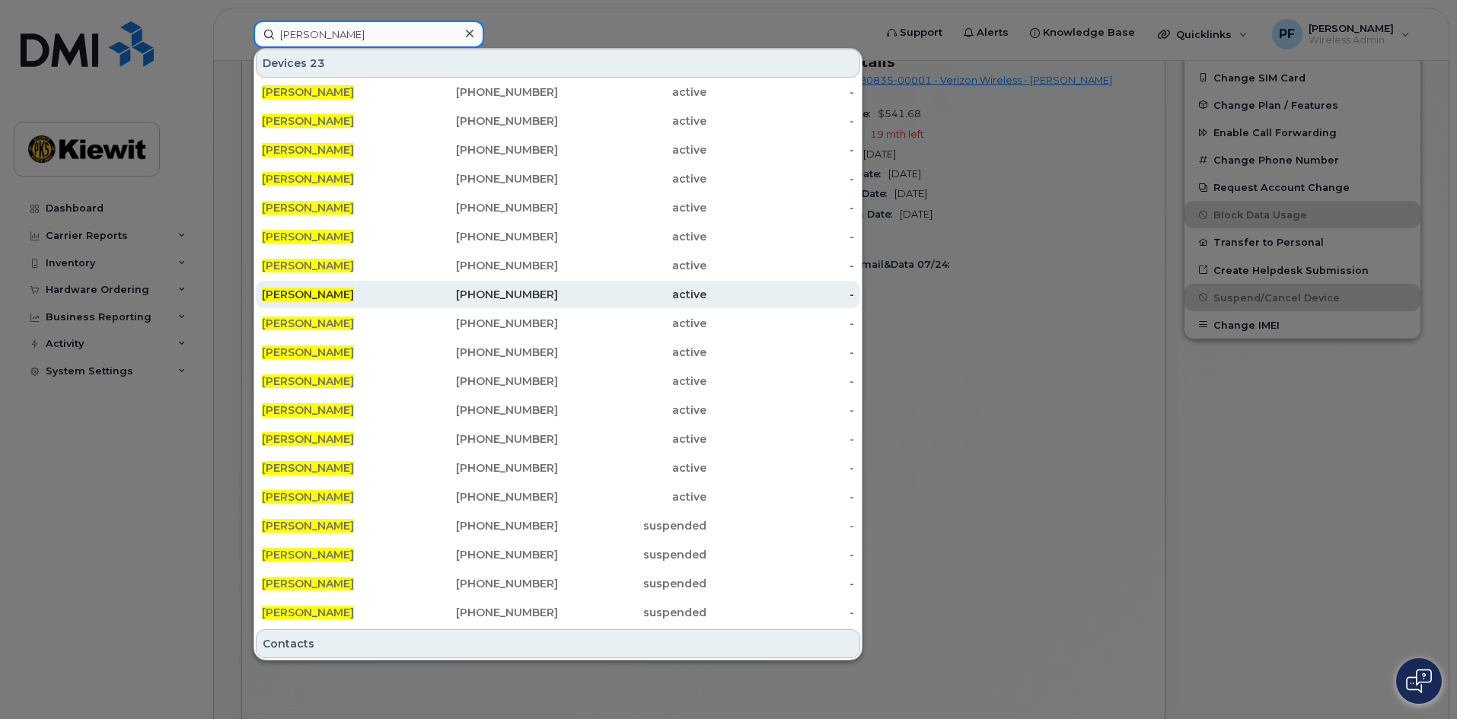
scroll to position [63, 0]
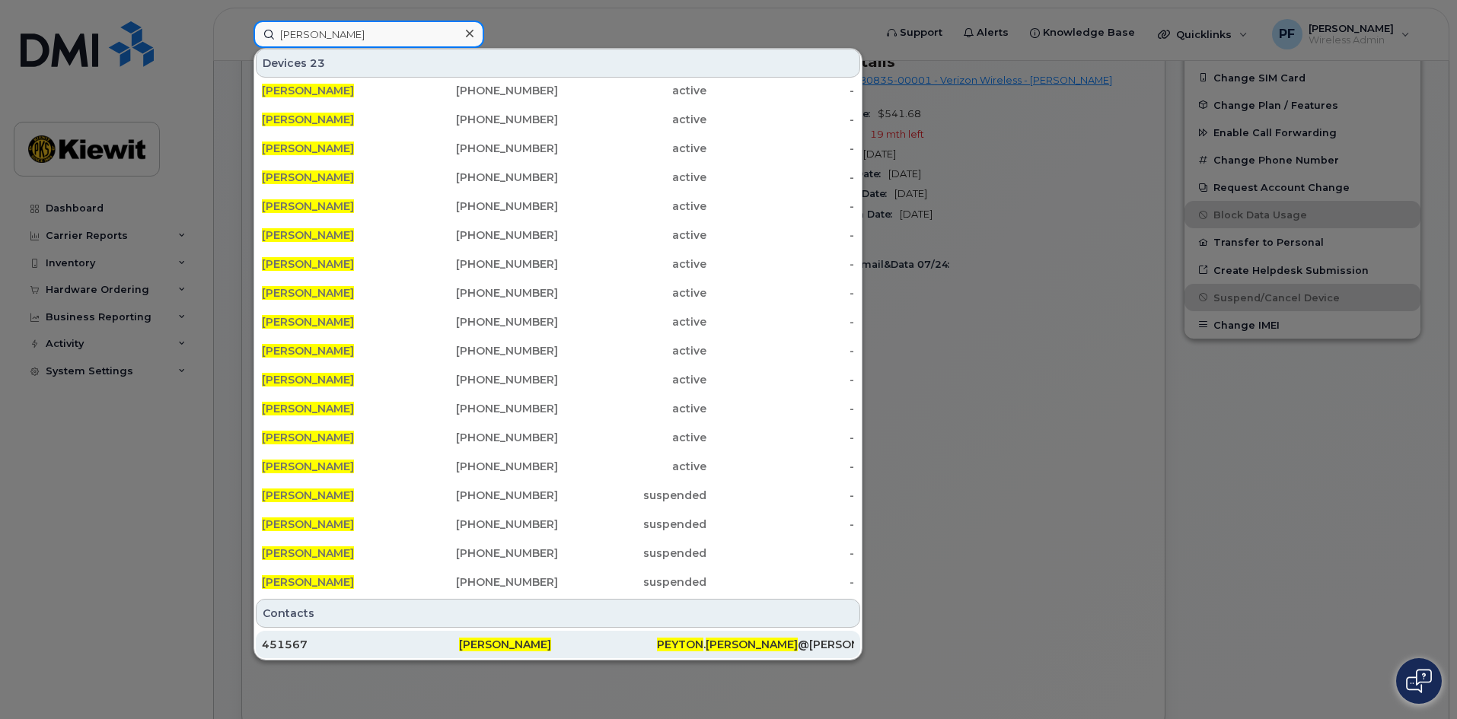
type input "peyton powell"
click at [329, 645] on div "451567" at bounding box center [360, 644] width 197 height 15
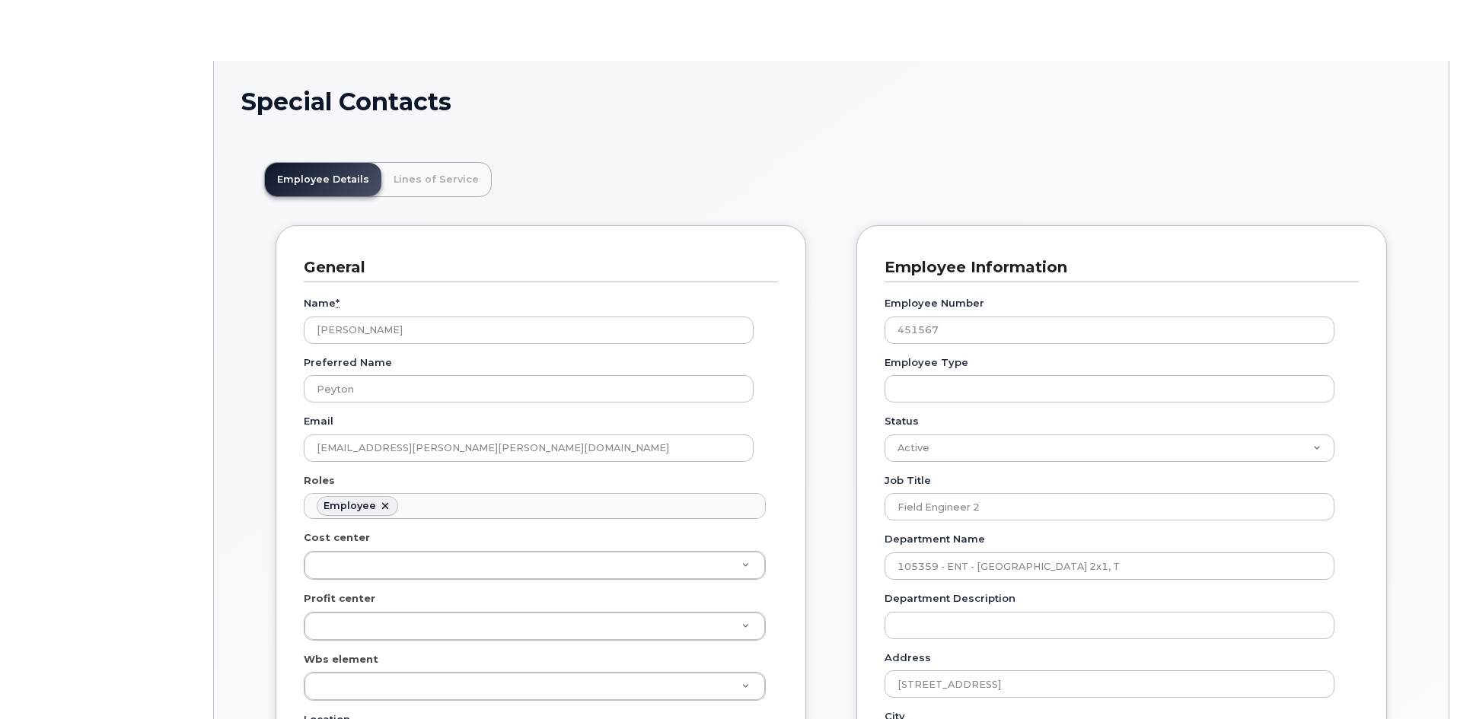
scroll to position [45, 0]
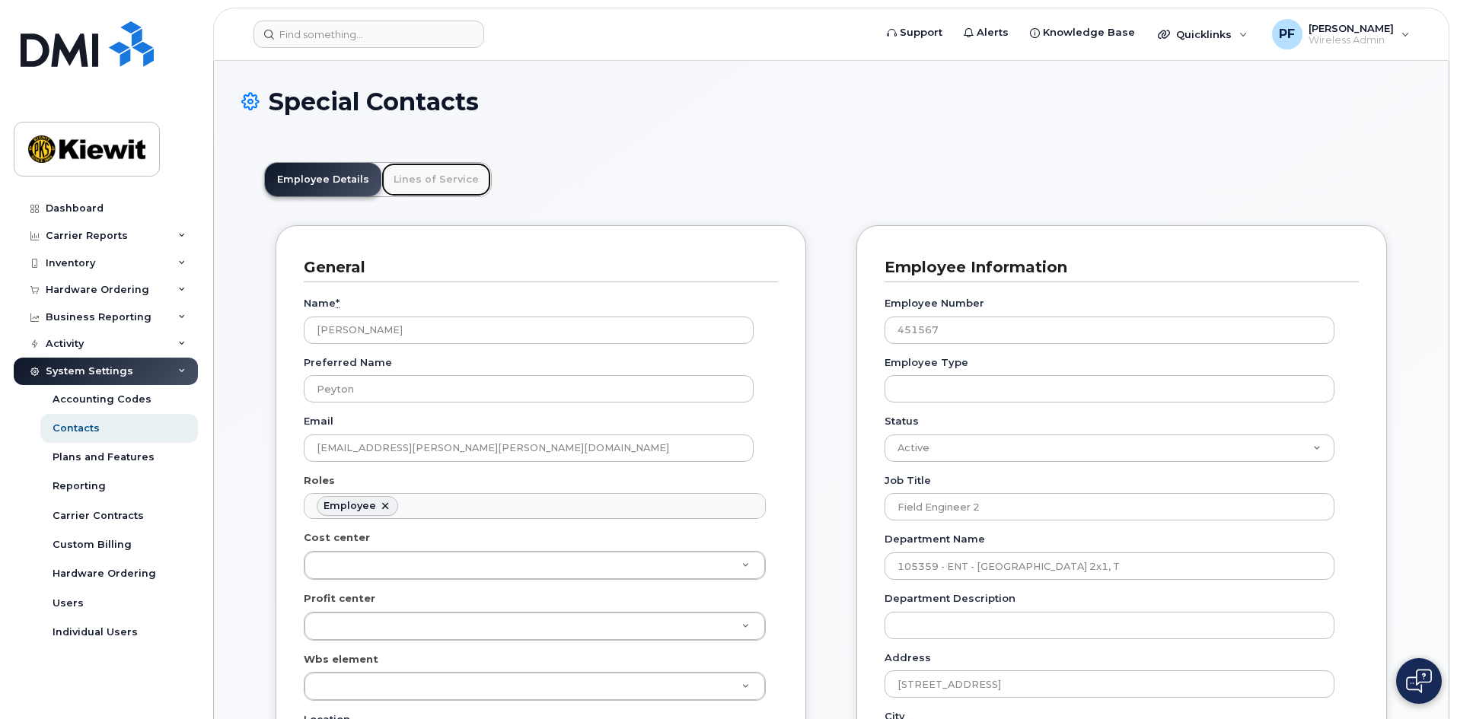
click at [422, 187] on link "Lines of Service" at bounding box center [436, 179] width 110 height 33
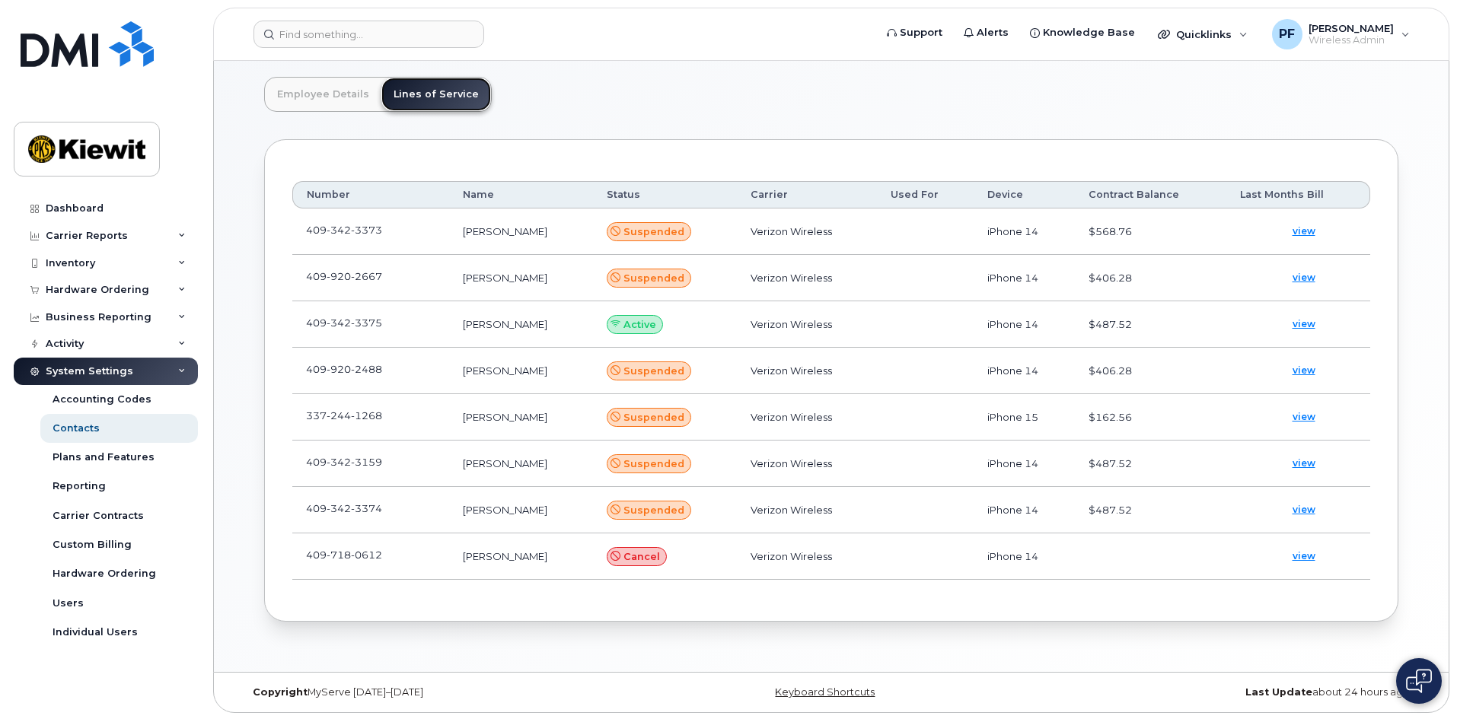
scroll to position [87, 0]
click at [405, 321] on td "409 342 3375" at bounding box center [370, 323] width 157 height 46
click at [408, 324] on td "409 342 3375" at bounding box center [370, 323] width 157 height 46
click at [400, 326] on span at bounding box center [394, 325] width 12 height 12
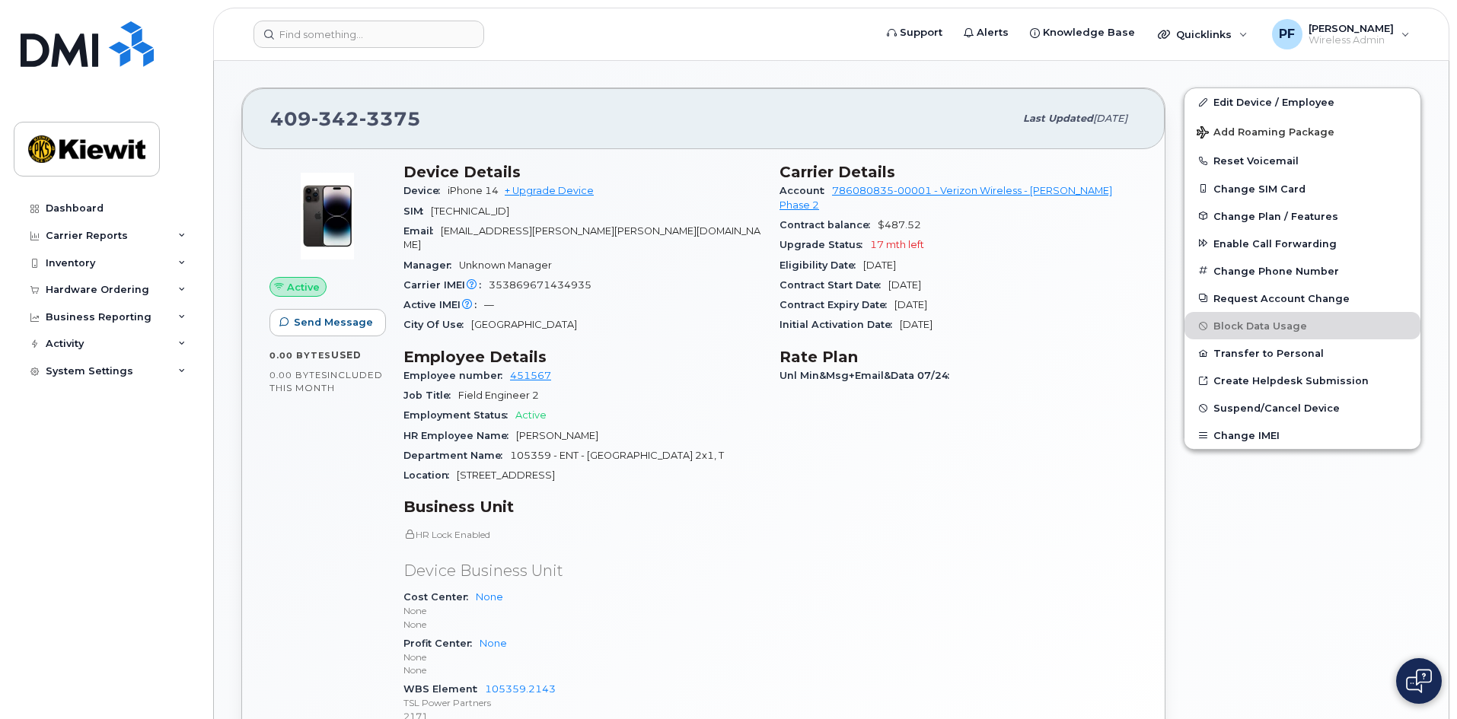
scroll to position [457, 0]
click at [1277, 410] on span "Suspend/Cancel Device" at bounding box center [1276, 408] width 126 height 11
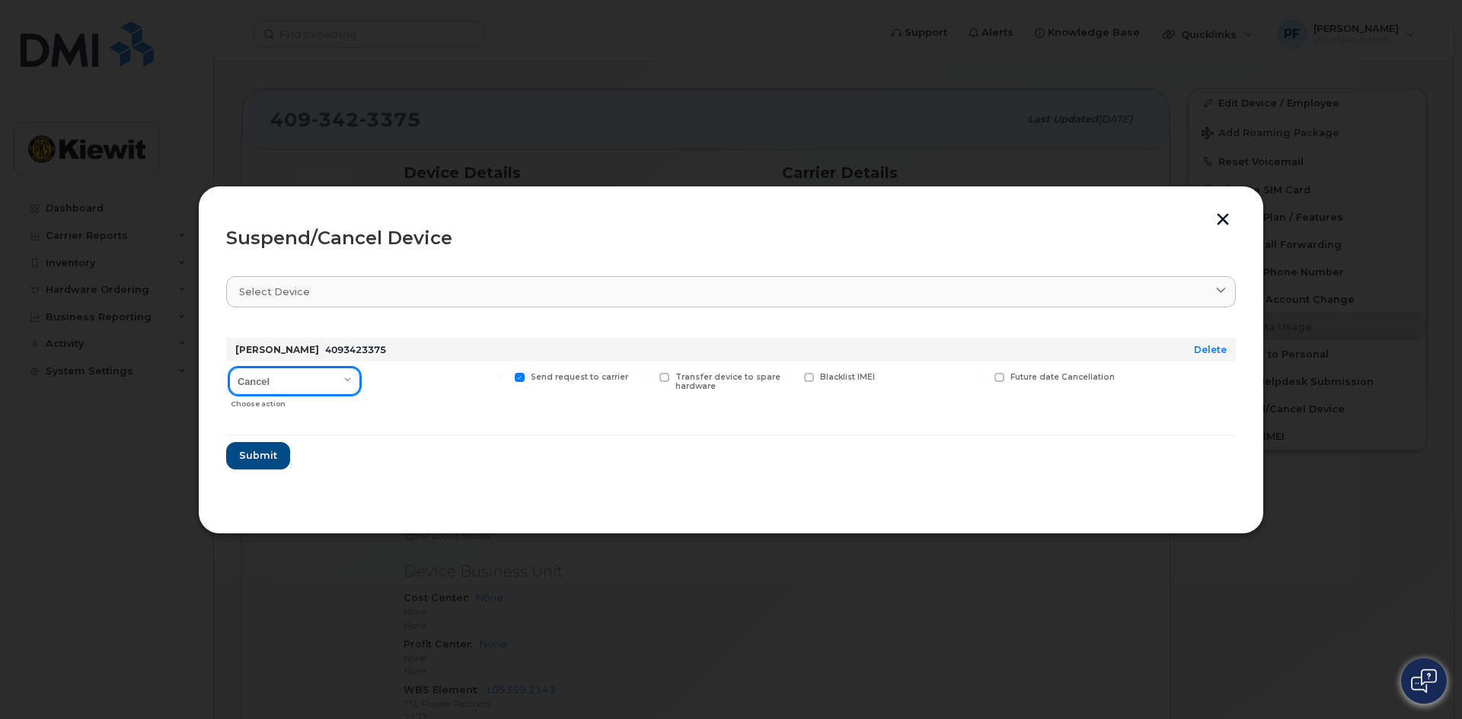
click at [317, 370] on select "Cancel Suspend - Reduced Rate Suspend - Full Rate Suspend - Lost Device/Stolen …" at bounding box center [294, 381] width 131 height 27
select select "[object Object]"
click at [229, 368] on select "Cancel Suspend - Reduced Rate Suspend - Full Rate Suspend - Lost Device/Stolen …" at bounding box center [294, 381] width 131 height 27
click at [415, 391] on span "Available for new activations/redeployments" at bounding box center [443, 382] width 114 height 20
click at [359, 381] on input "Available for new activations/redeployments" at bounding box center [356, 377] width 8 height 8
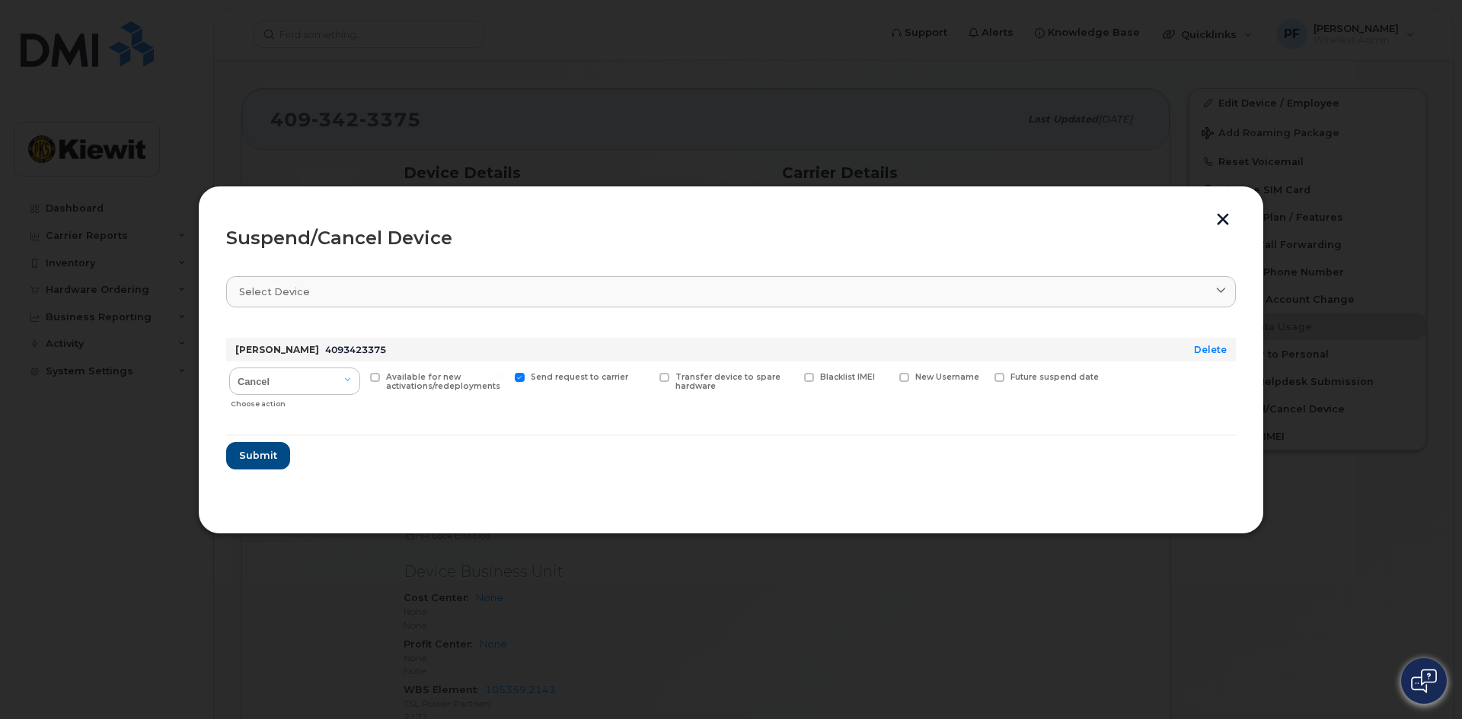
checkbox input "true"
click at [271, 445] on button "Submit" at bounding box center [257, 455] width 62 height 27
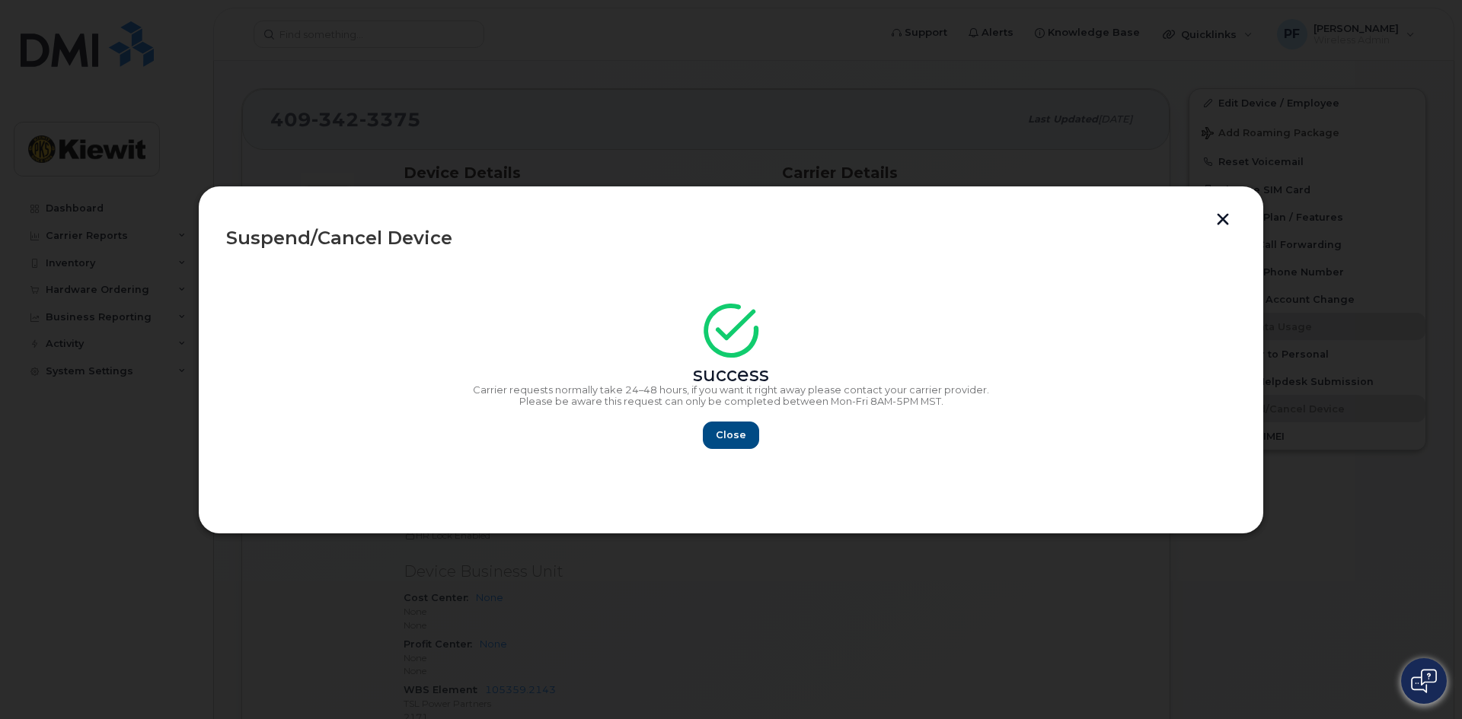
click at [1217, 223] on button "button" at bounding box center [1222, 221] width 23 height 16
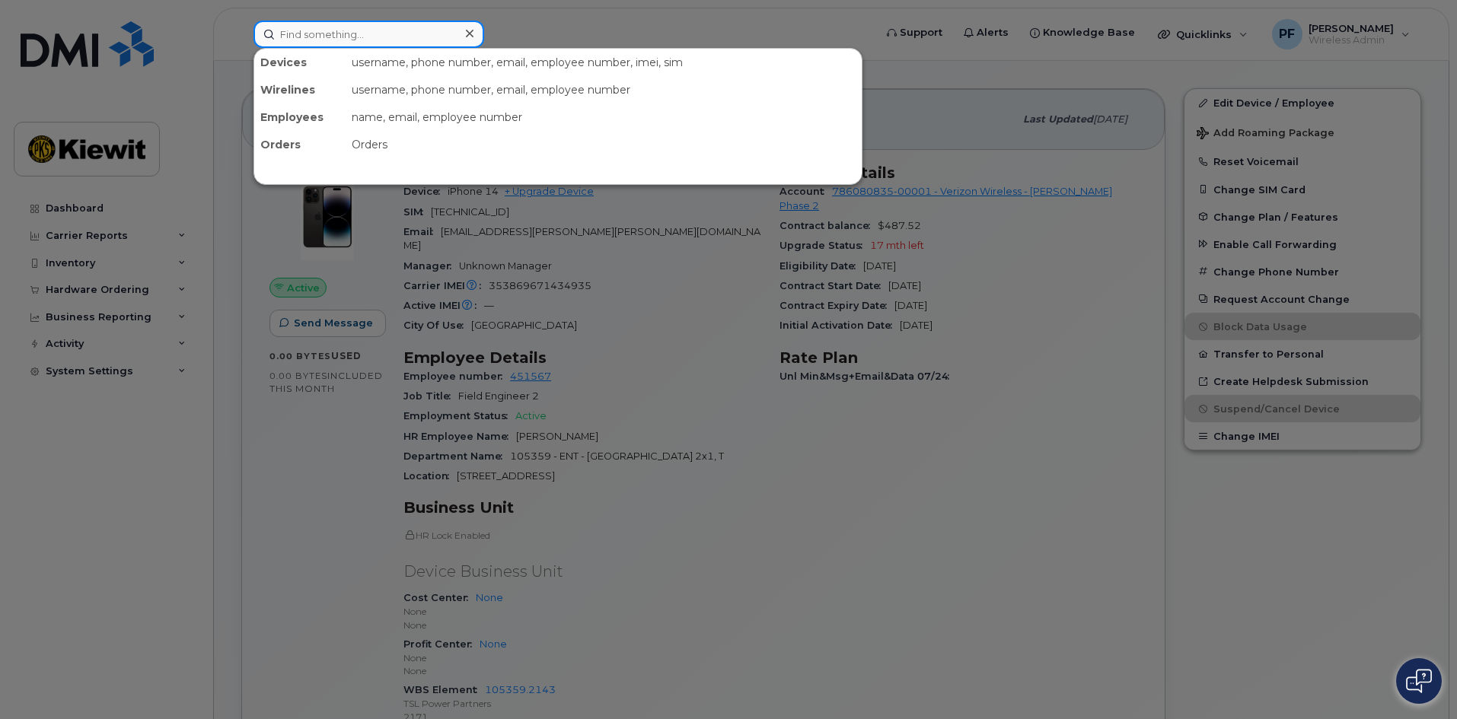
click at [338, 40] on input at bounding box center [368, 34] width 231 height 27
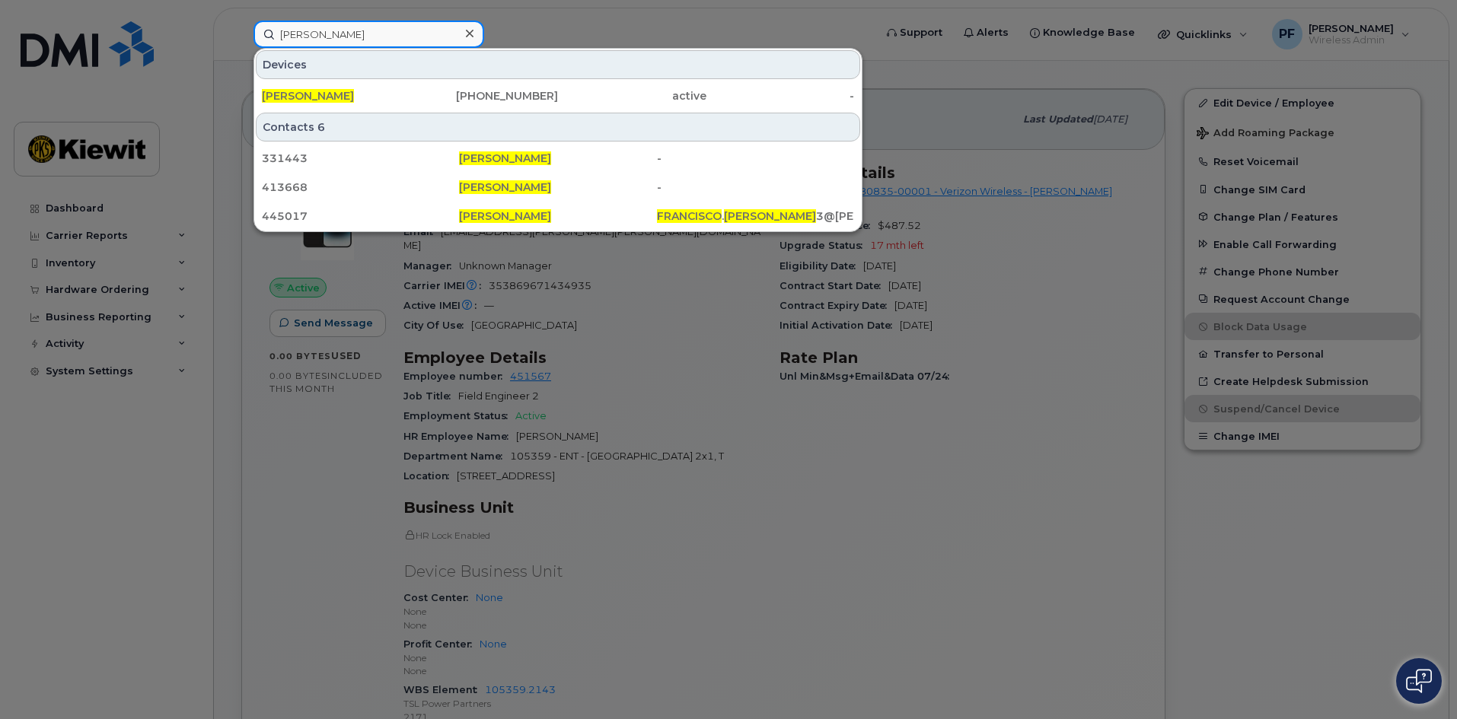
type input "francisco solis"
click at [471, 33] on icon at bounding box center [470, 34] width 8 height 8
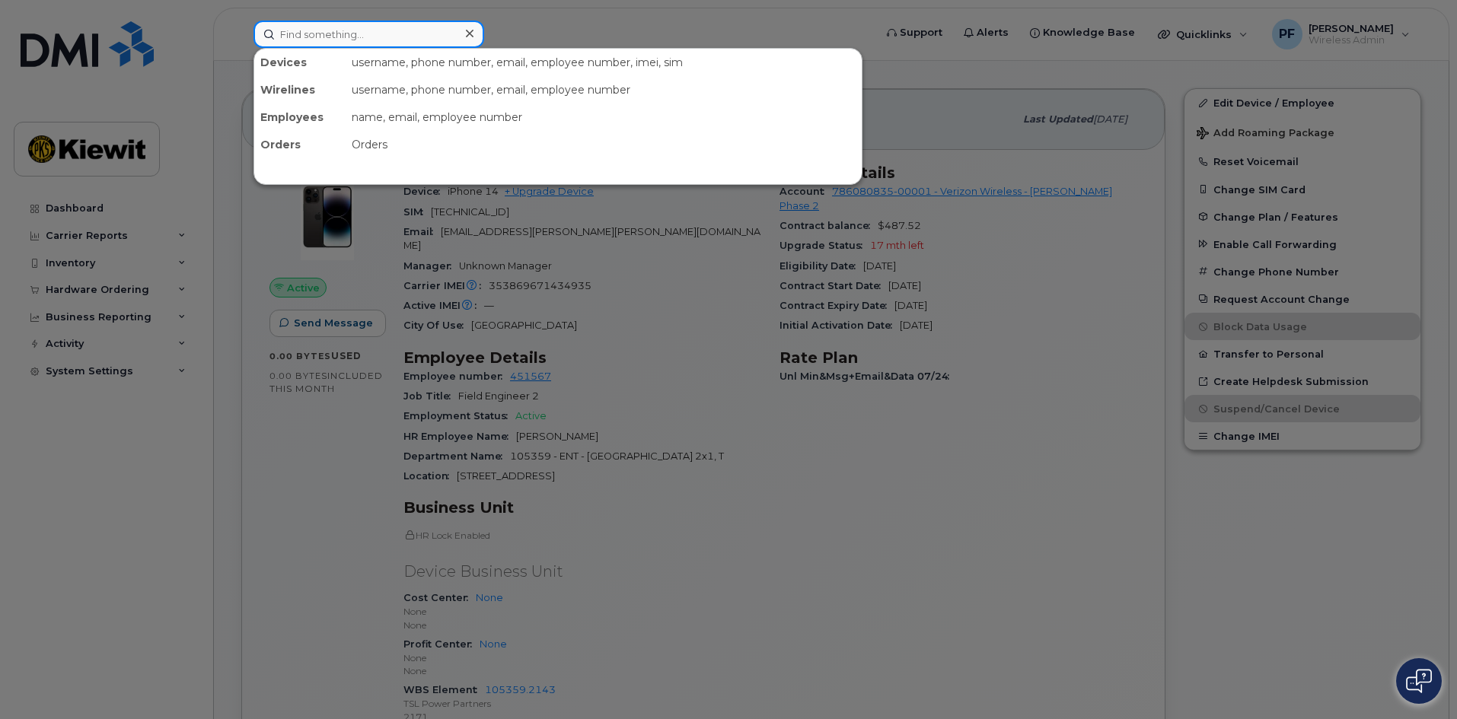
click at [299, 35] on input at bounding box center [368, 34] width 231 height 27
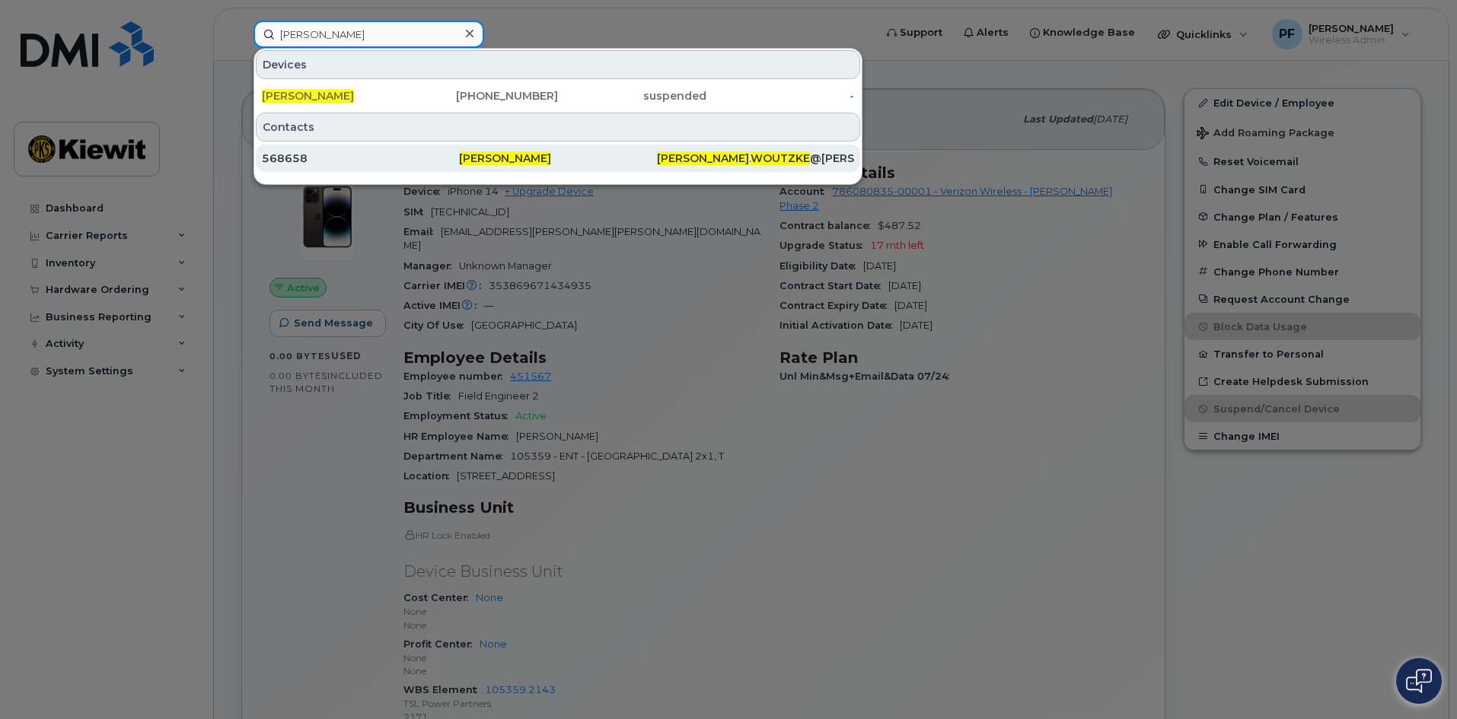
type input "luke woutzke"
click at [300, 160] on div "568658" at bounding box center [360, 158] width 197 height 15
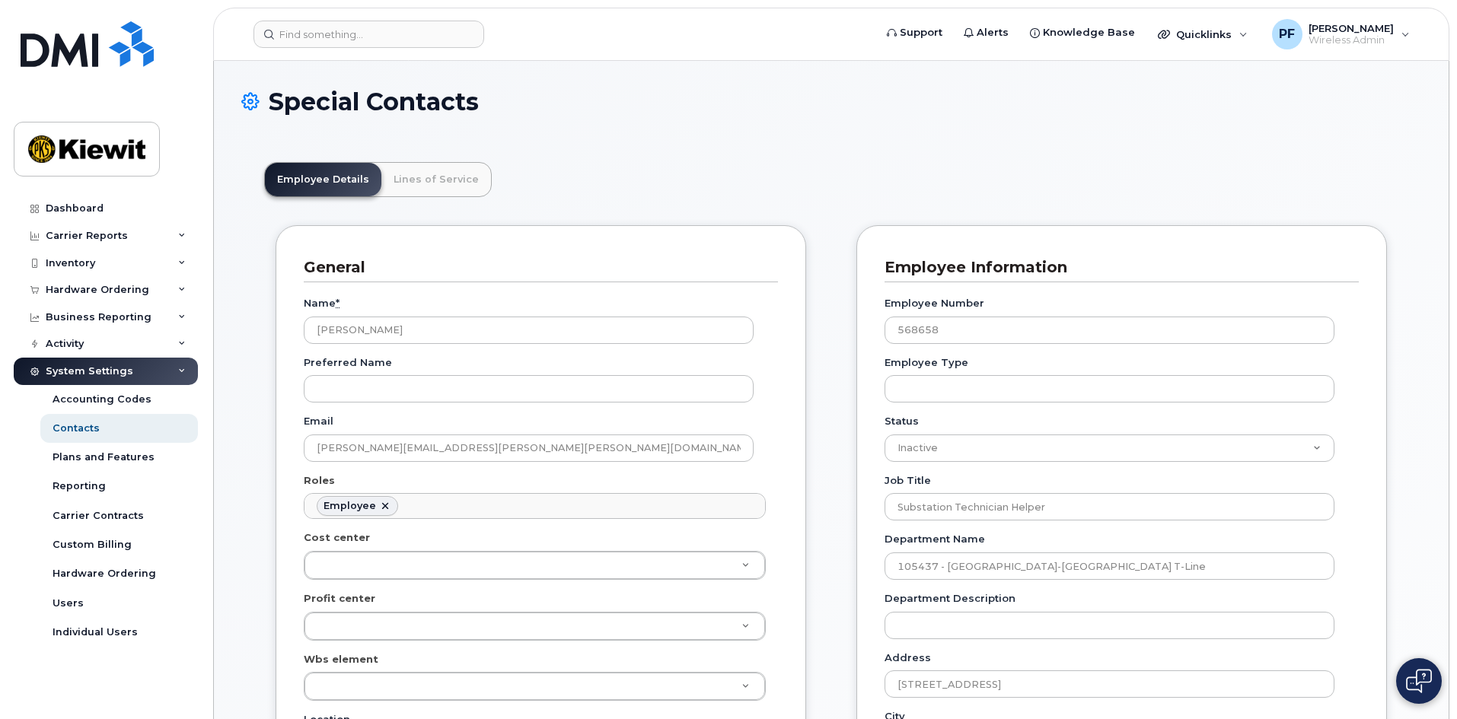
scroll to position [45, 0]
click at [436, 180] on link "Lines of Service" at bounding box center [436, 179] width 110 height 33
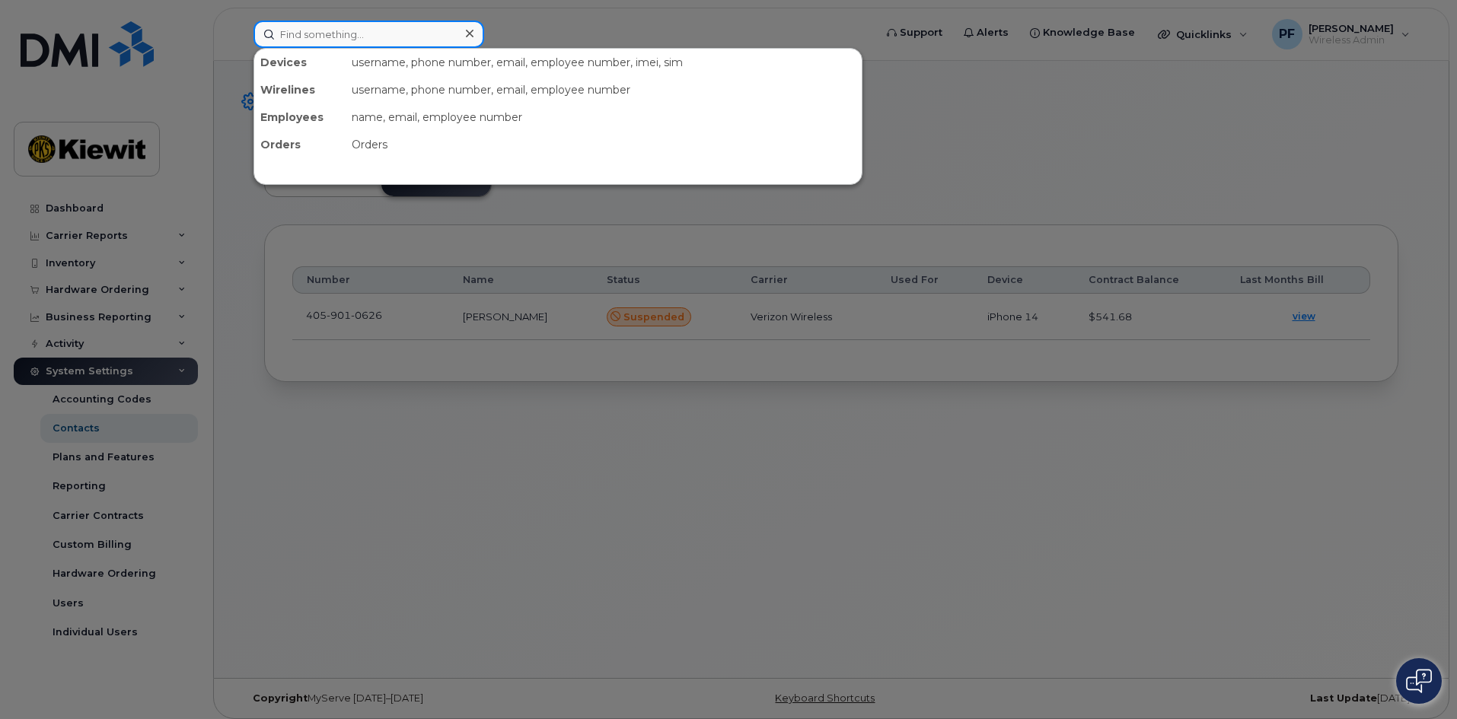
click at [373, 24] on input at bounding box center [368, 34] width 231 height 27
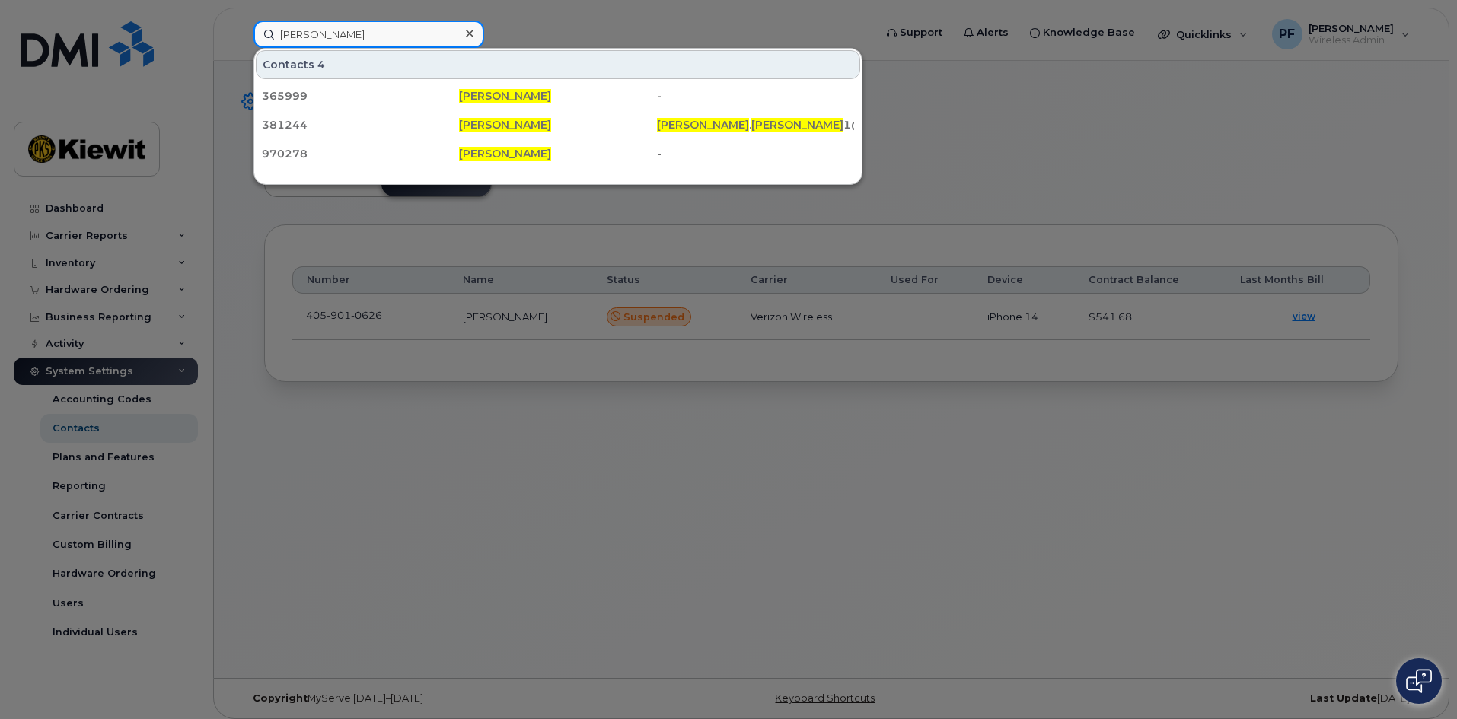
type input "james webb"
click at [469, 31] on icon at bounding box center [470, 33] width 8 height 12
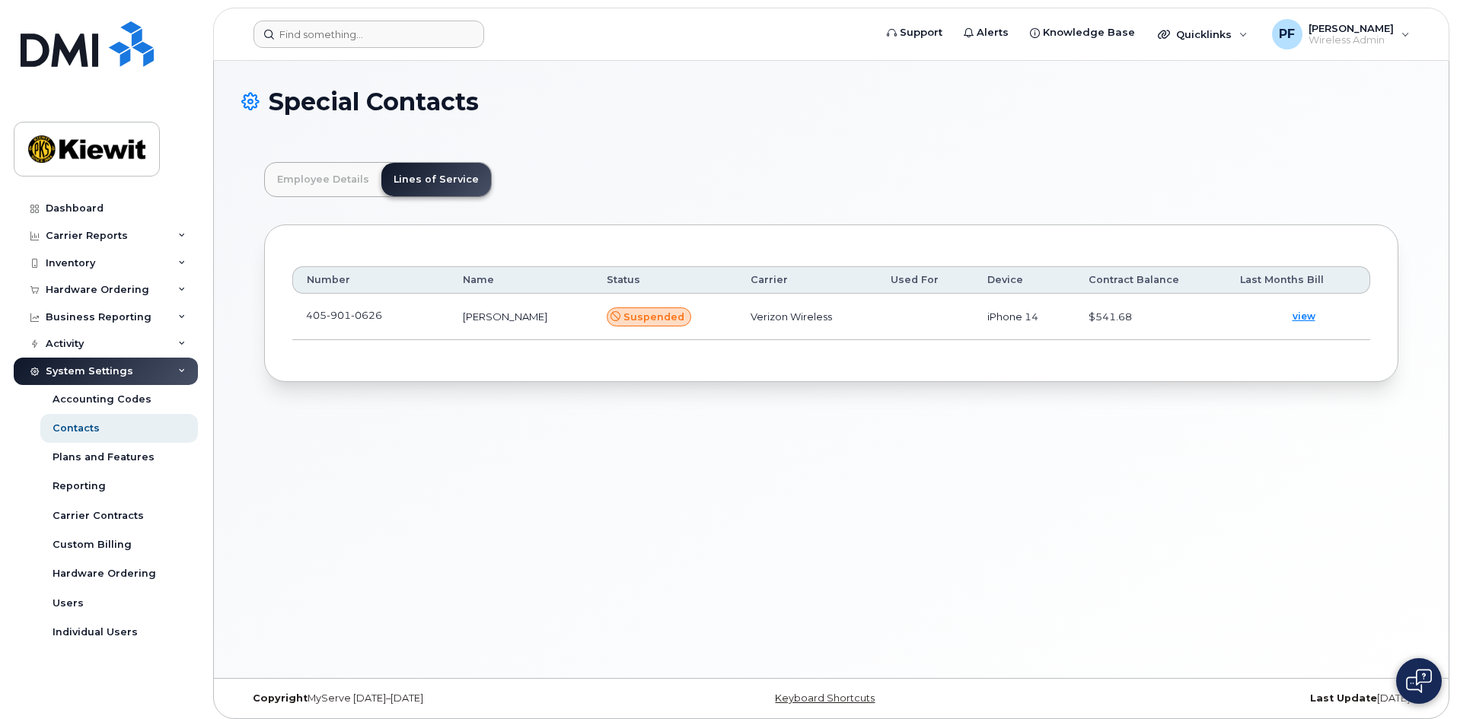
click at [541, 489] on div "Special Contacts Employee Details Lines of Service General Name * Luke Woutzke …" at bounding box center [831, 369] width 1235 height 617
click at [313, 46] on input at bounding box center [368, 34] width 231 height 27
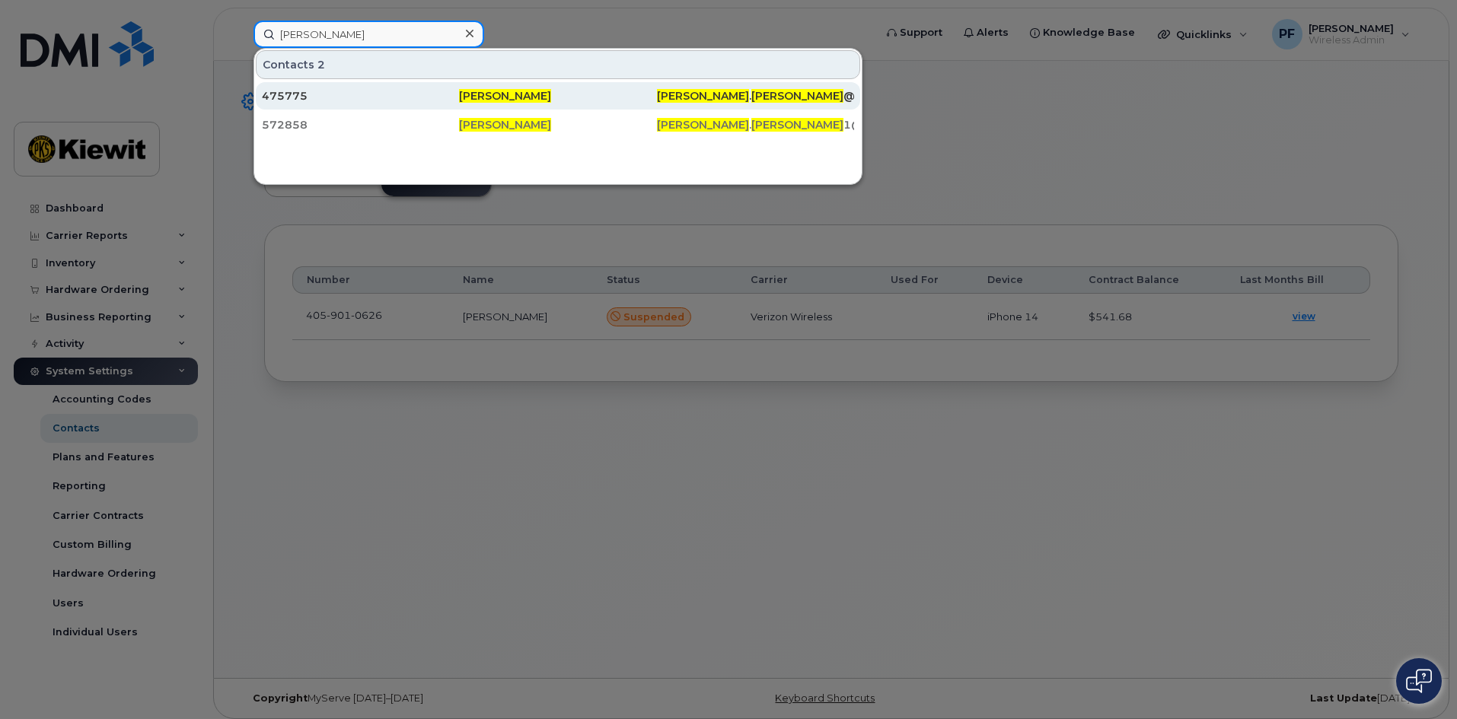
type input "cesar pacheco"
click at [333, 97] on div "475775" at bounding box center [360, 95] width 197 height 15
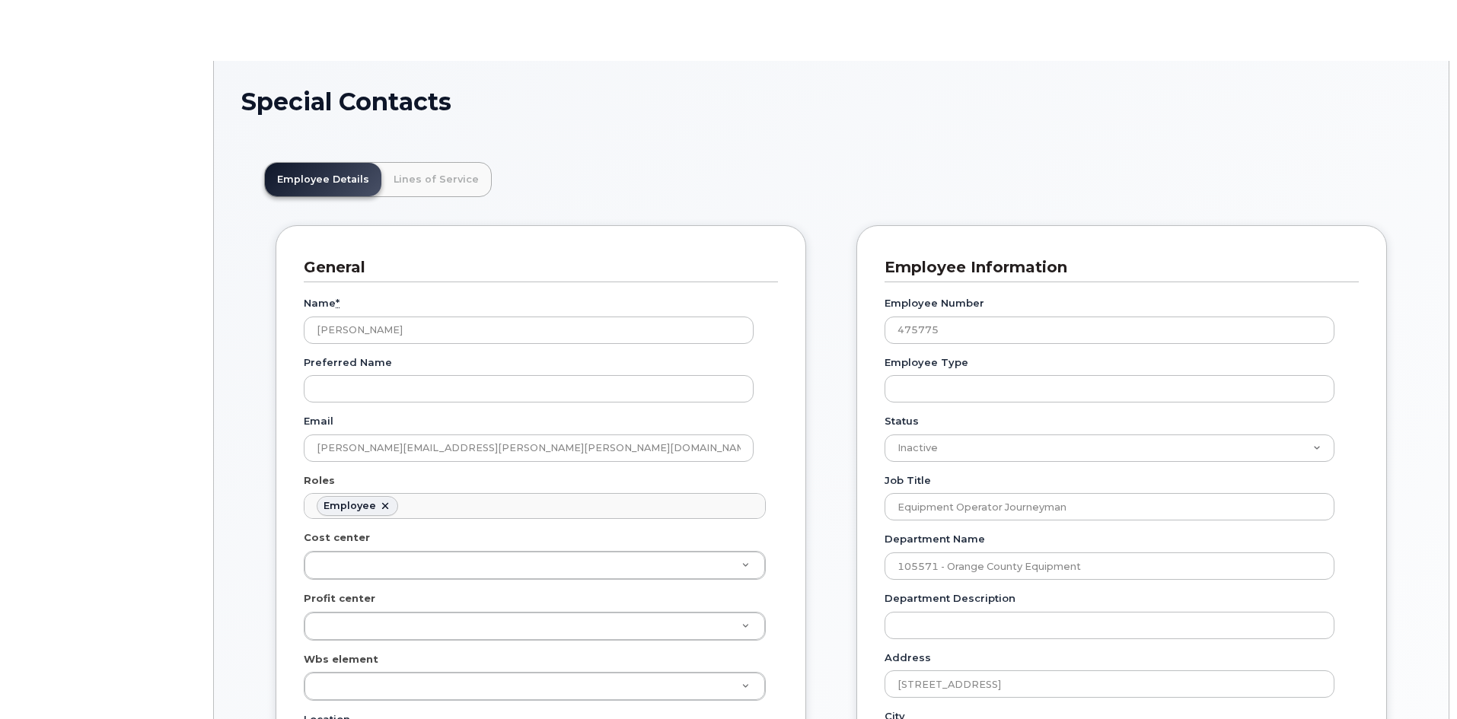
scroll to position [45, 0]
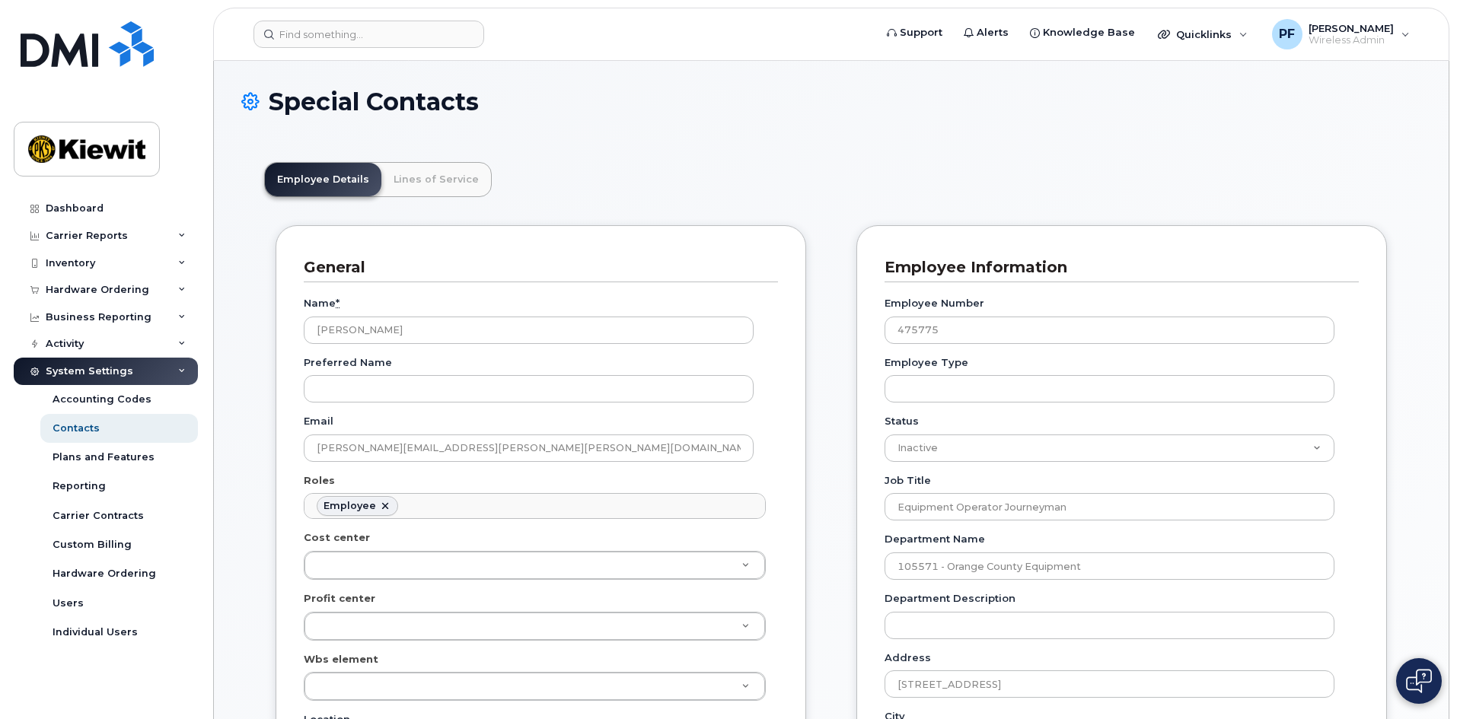
click at [442, 180] on link "Lines of Service" at bounding box center [436, 179] width 110 height 33
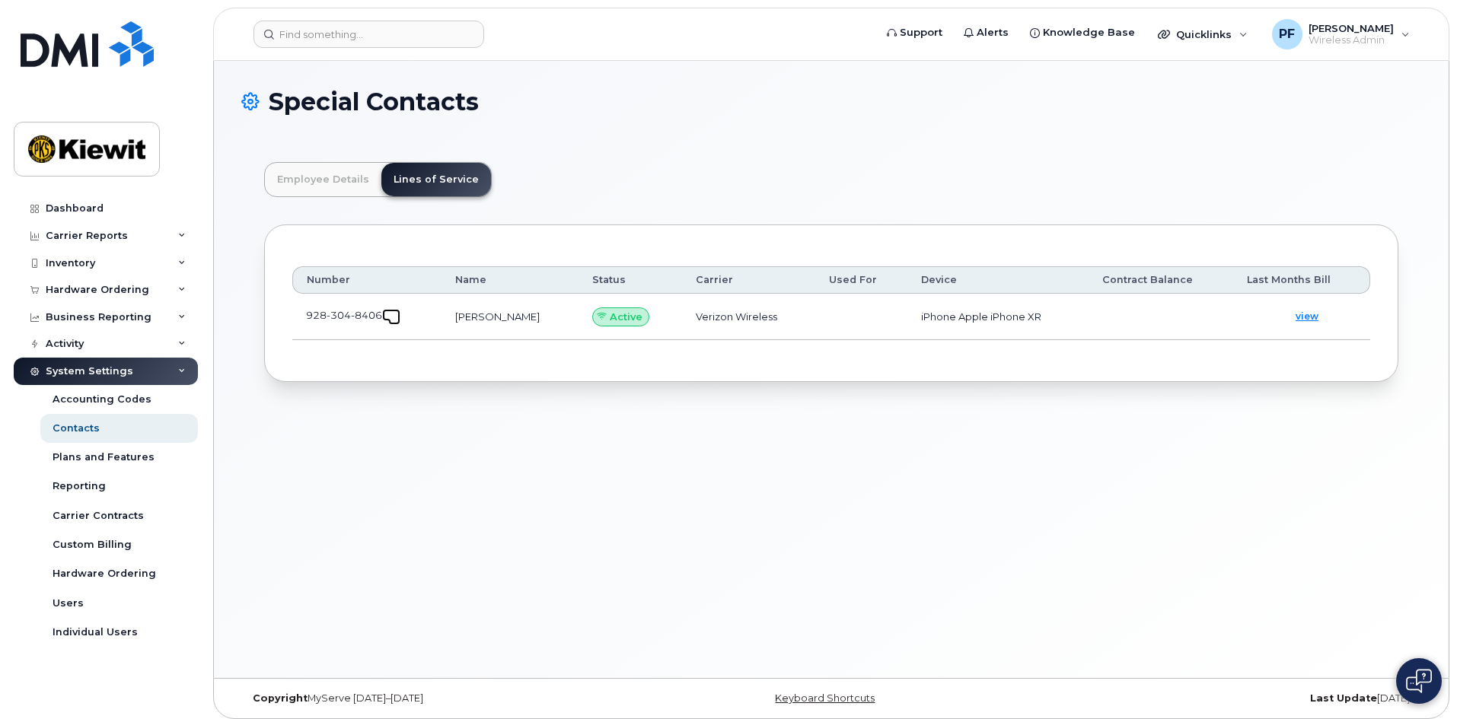
click at [395, 315] on span at bounding box center [394, 319] width 12 height 12
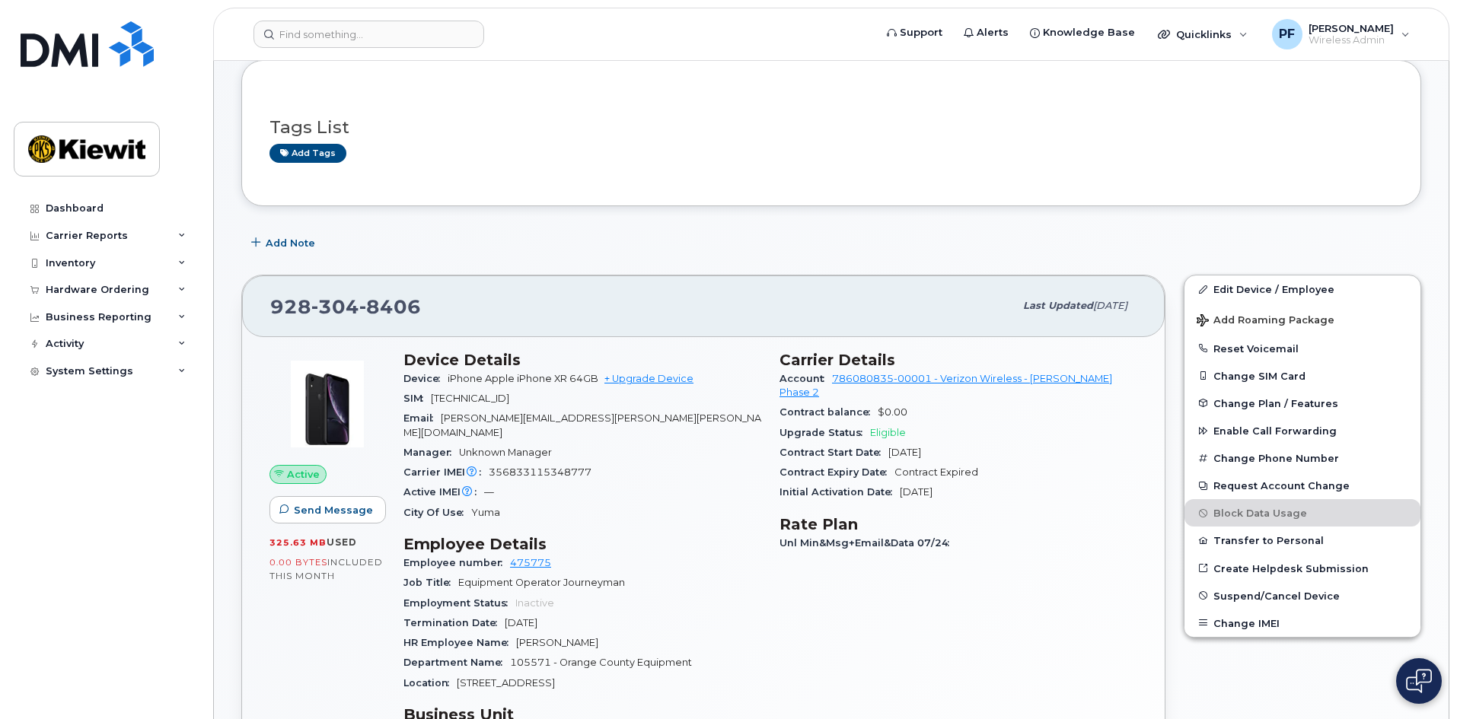
scroll to position [76, 0]
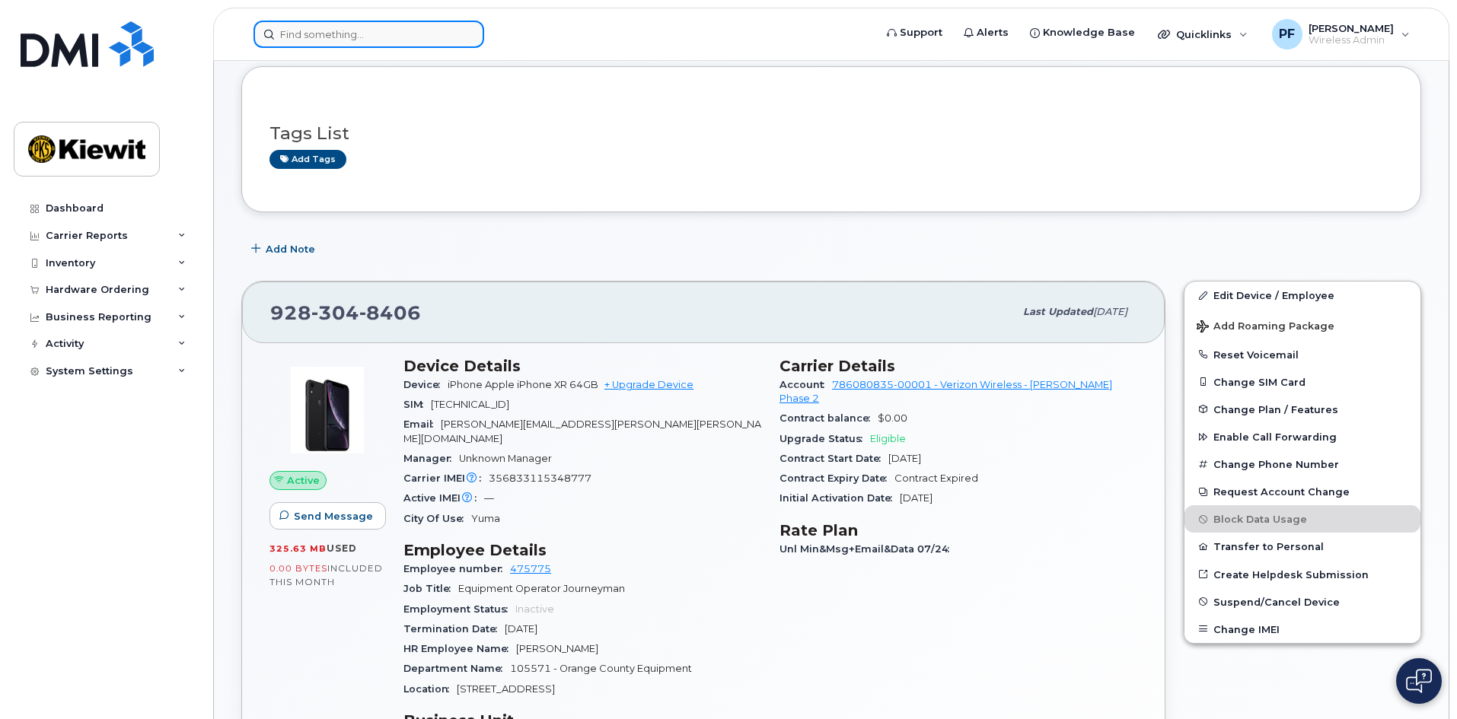
click at [308, 33] on input at bounding box center [368, 34] width 231 height 27
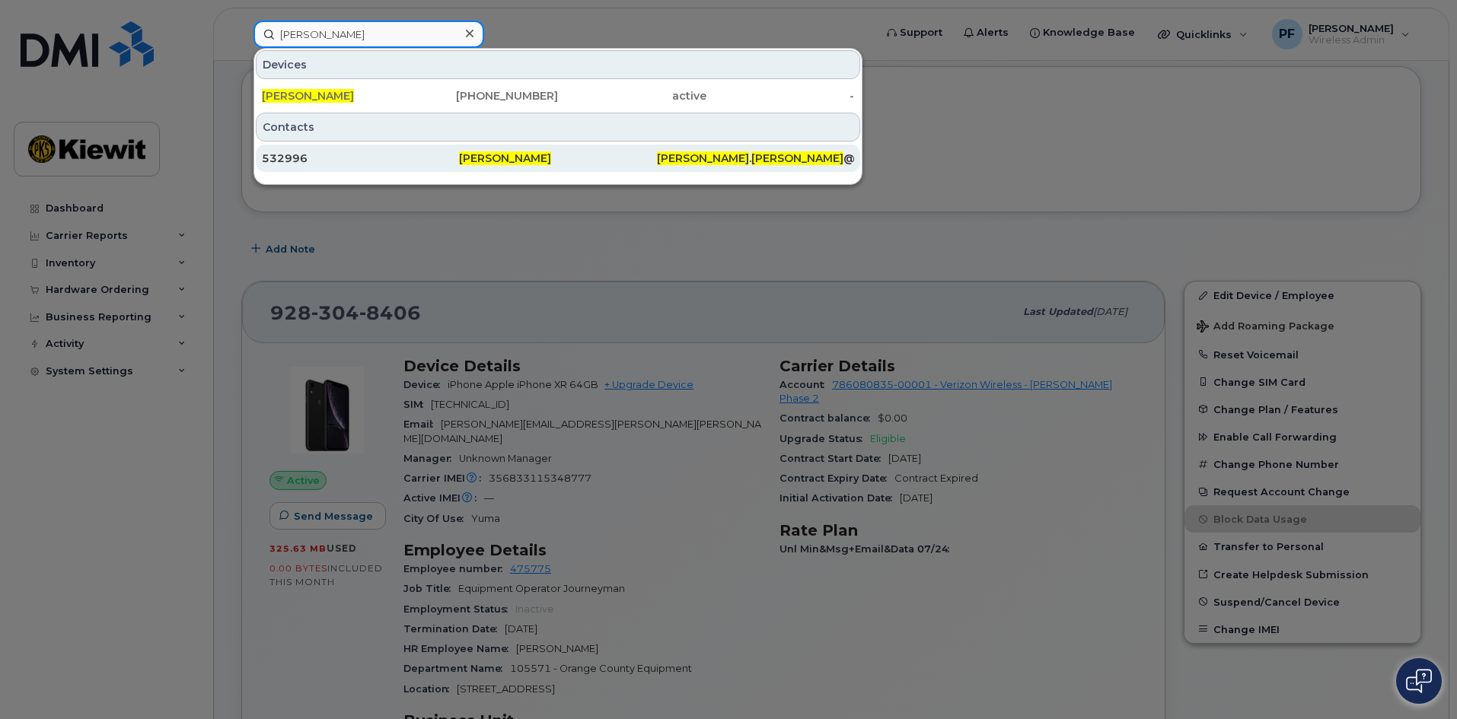
type input "emmanuel frias"
click at [319, 156] on div "532996" at bounding box center [360, 158] width 197 height 15
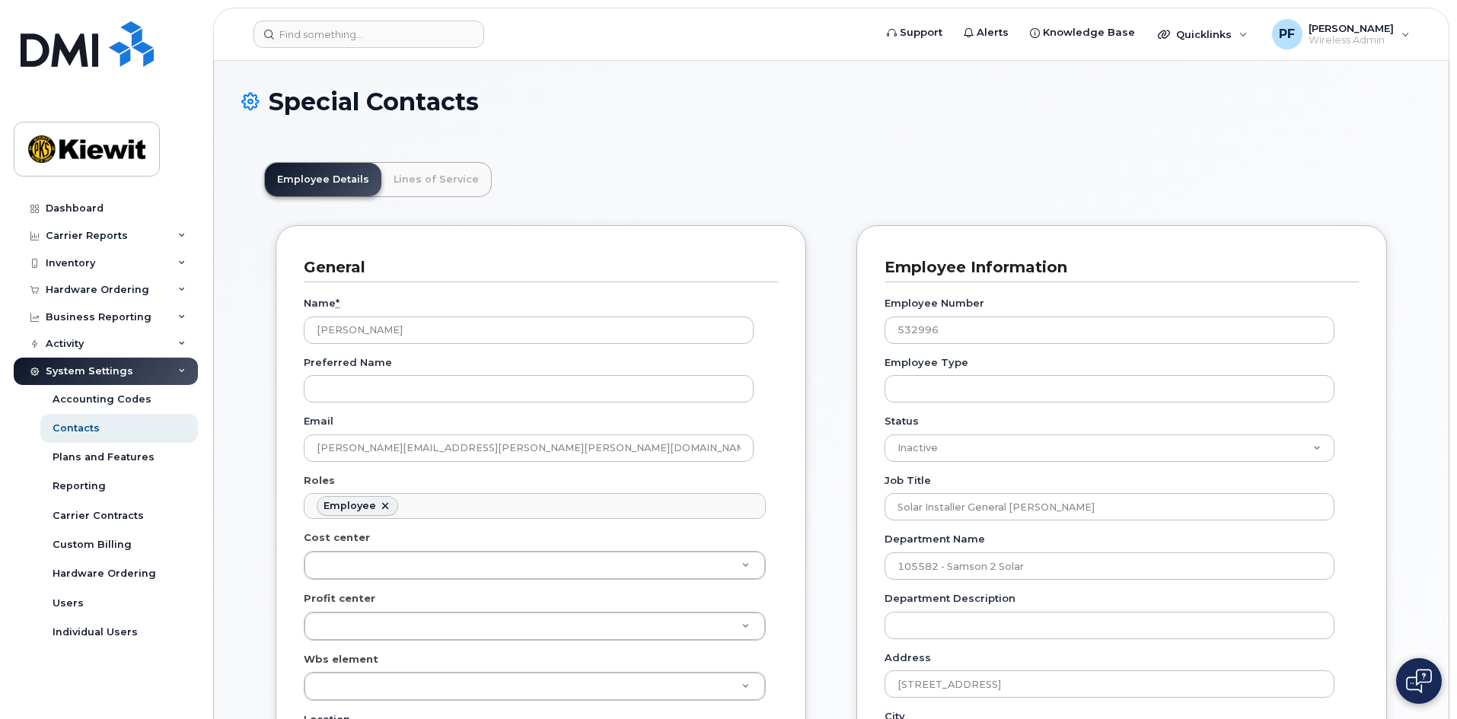
scroll to position [45, 0]
click at [438, 180] on link "Lines of Service" at bounding box center [436, 179] width 110 height 33
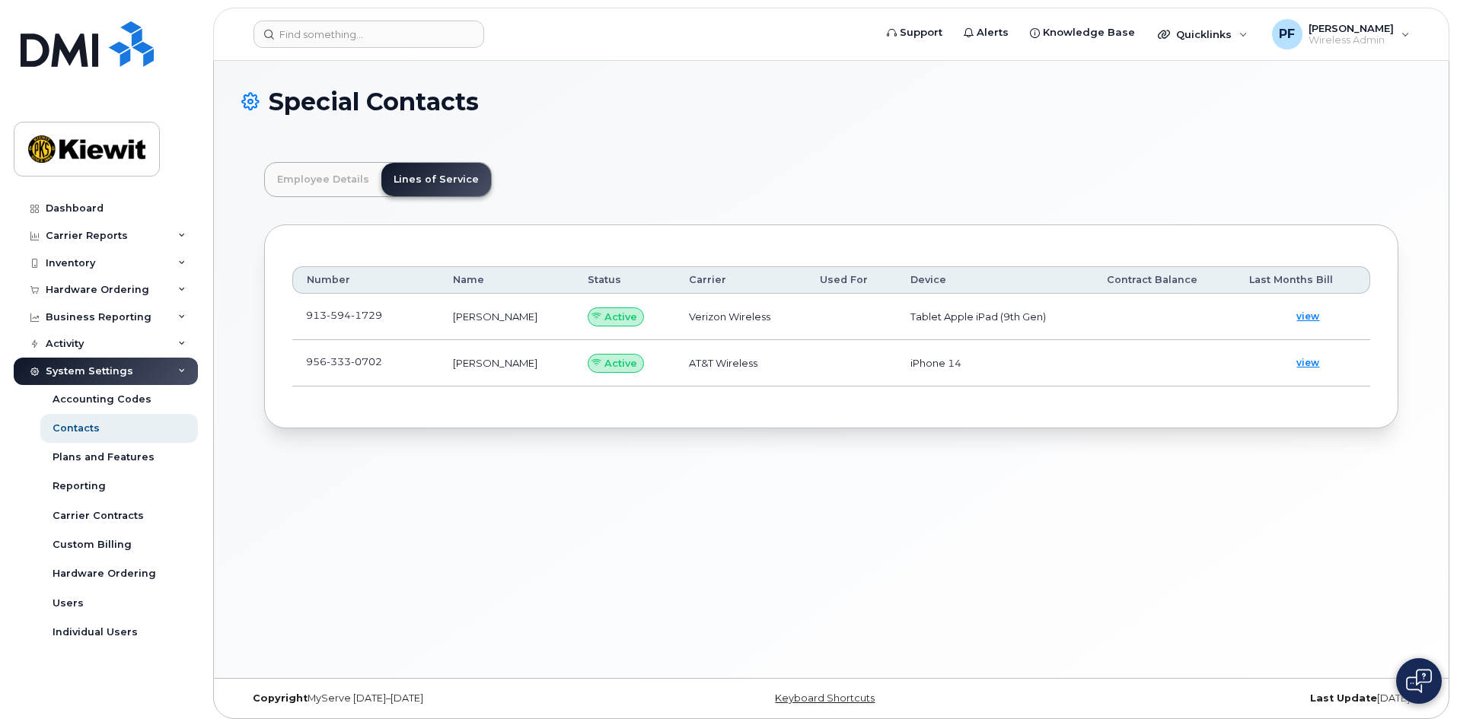
click at [404, 362] on td "956 333 0702" at bounding box center [365, 363] width 147 height 46
click at [399, 364] on span at bounding box center [394, 365] width 12 height 12
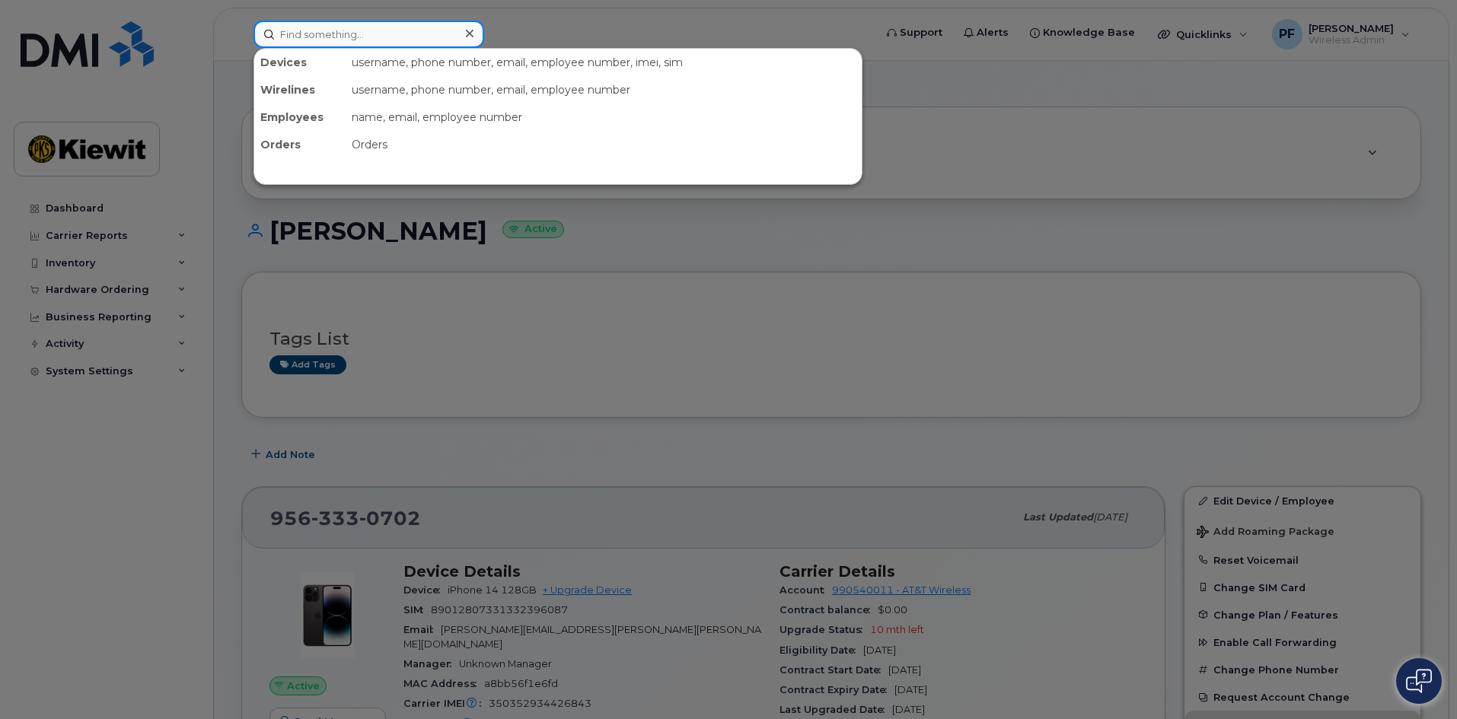
click at [363, 42] on input at bounding box center [368, 34] width 231 height 27
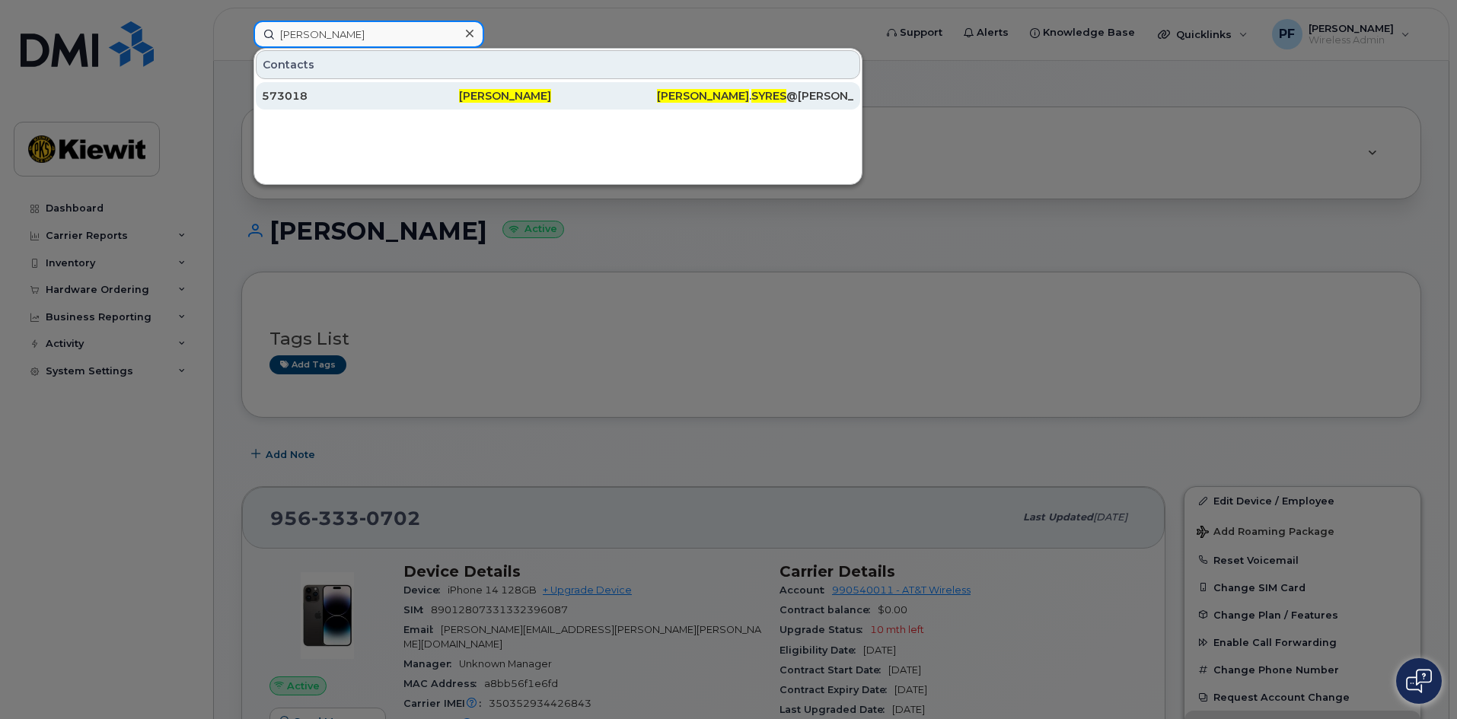
type input "edward syres"
click at [321, 97] on div "573018" at bounding box center [360, 95] width 197 height 15
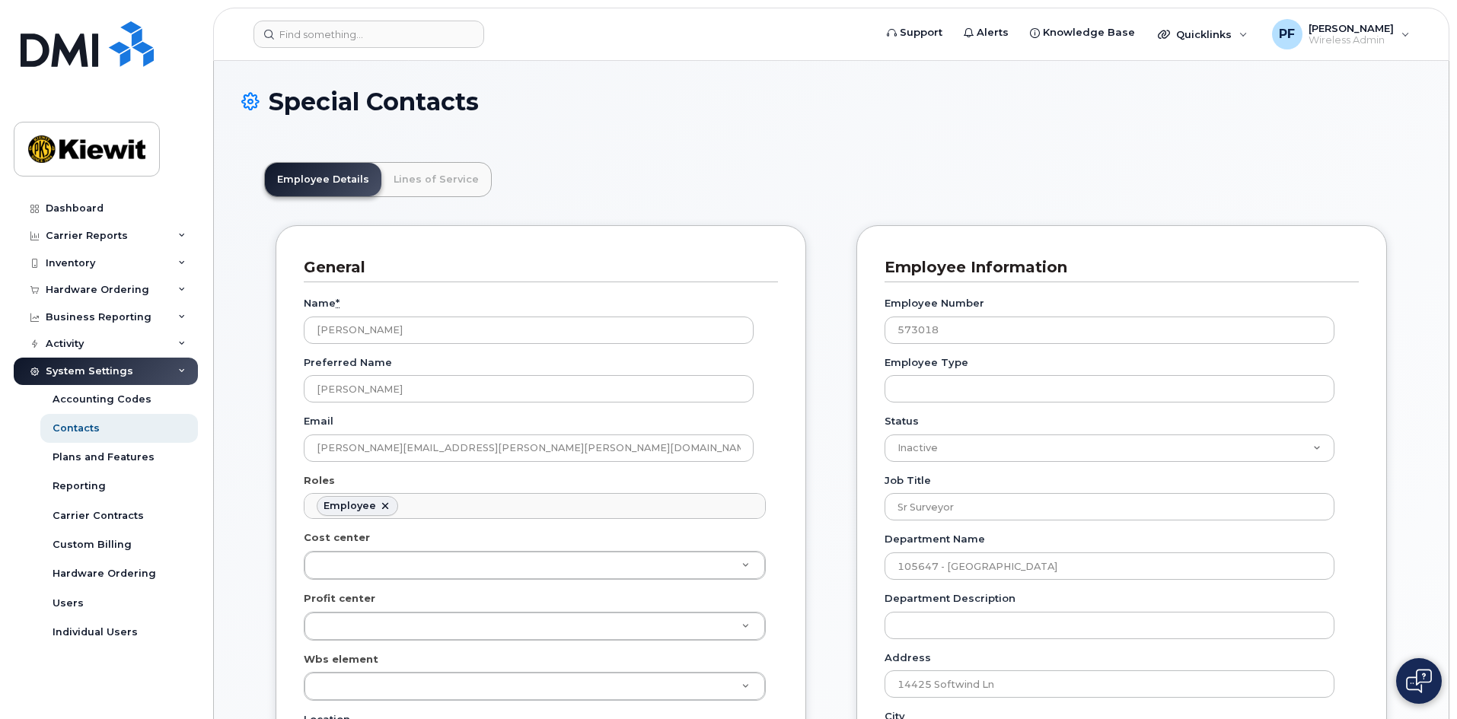
scroll to position [45, 0]
click at [430, 179] on link "Lines of Service" at bounding box center [436, 179] width 110 height 33
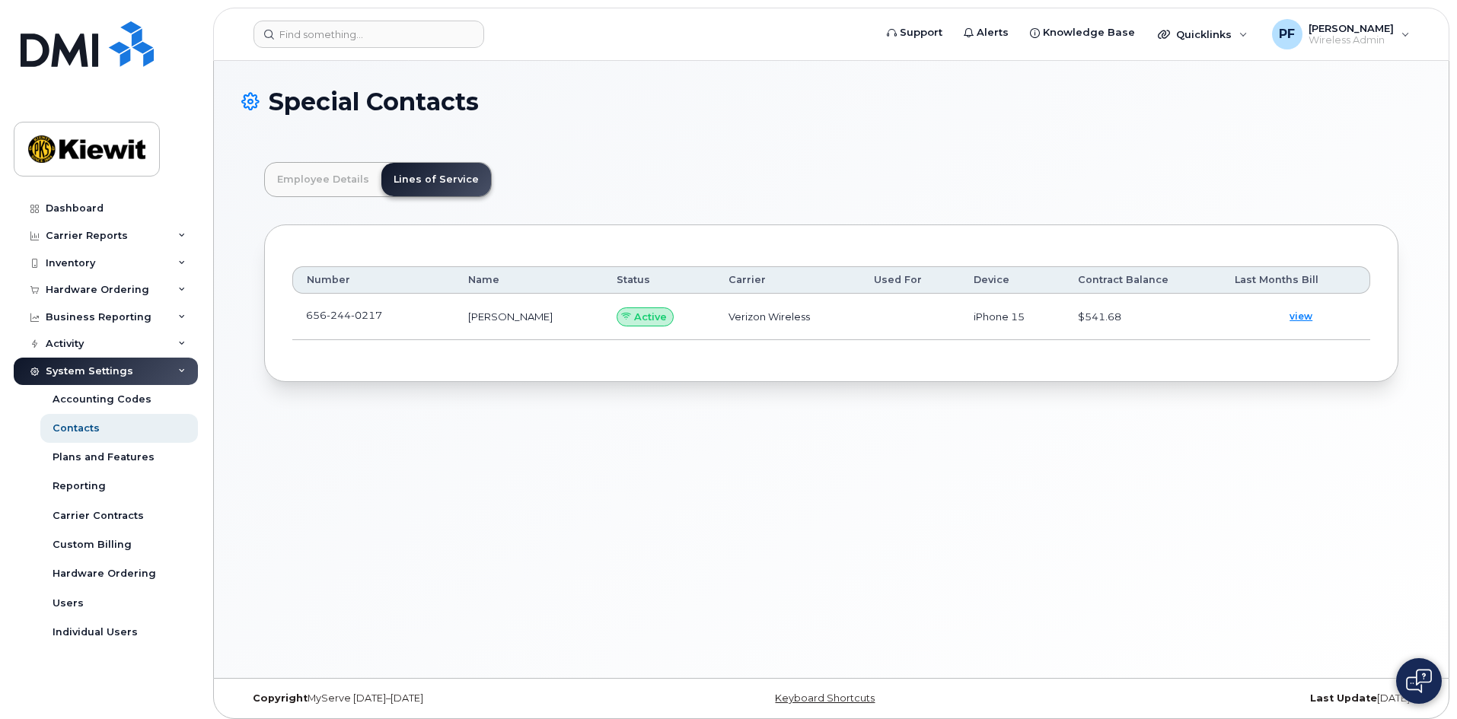
click at [404, 311] on td "656 244 0217" at bounding box center [373, 317] width 162 height 46
click at [395, 314] on span at bounding box center [394, 319] width 12 height 12
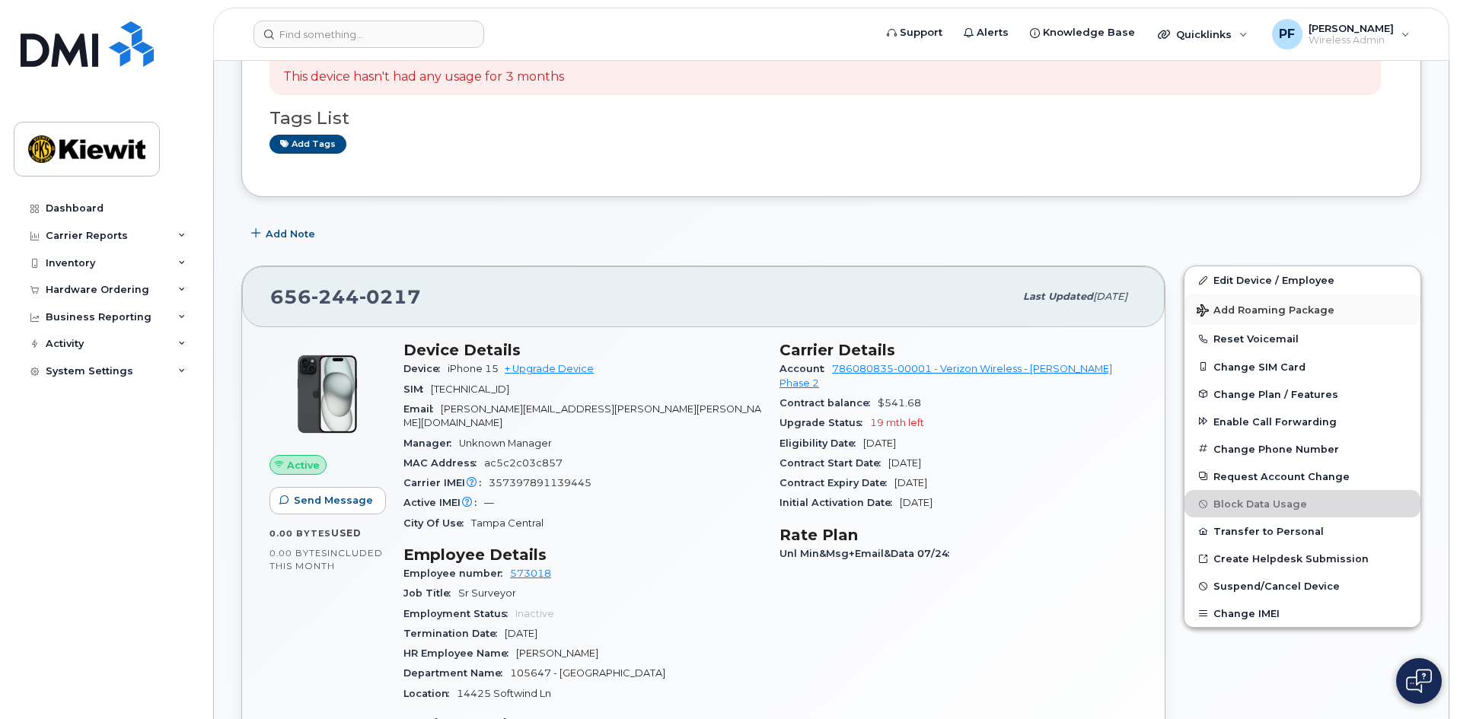
scroll to position [152, 0]
click at [1280, 588] on span "Suspend/Cancel Device" at bounding box center [1276, 584] width 126 height 11
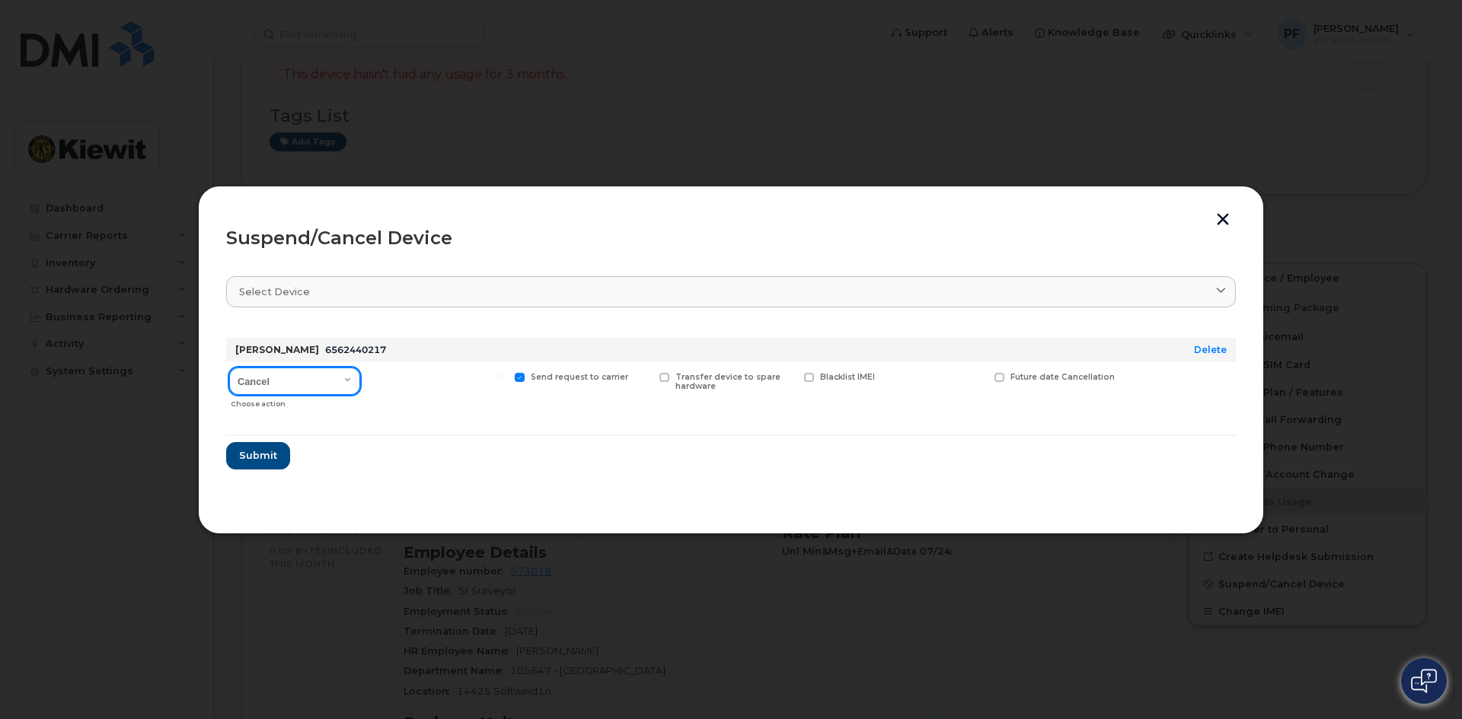
click at [318, 378] on select "Cancel Suspend - Reduced Rate Suspend - Full Rate Suspend - Lost Device/Stolen …" at bounding box center [294, 381] width 131 height 27
select select "[object Object]"
click at [229, 368] on select "Cancel Suspend - Reduced Rate Suspend - Full Rate Suspend - Lost Device/Stolen …" at bounding box center [294, 381] width 131 height 27
click at [392, 374] on span "Available for new activations/redeployments" at bounding box center [443, 382] width 114 height 20
click at [359, 374] on input "Available for new activations/redeployments" at bounding box center [356, 377] width 8 height 8
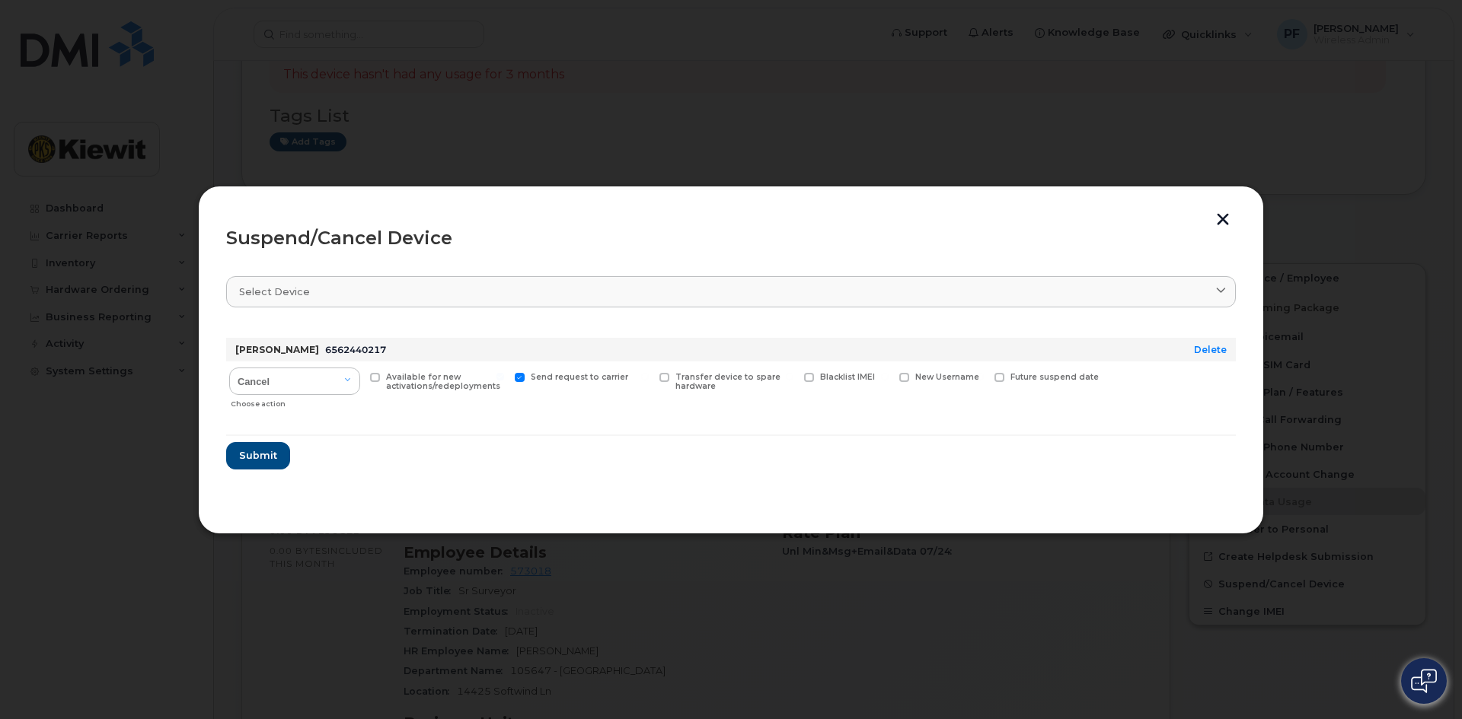
checkbox input "true"
click at [270, 449] on span "Submit" at bounding box center [257, 455] width 38 height 14
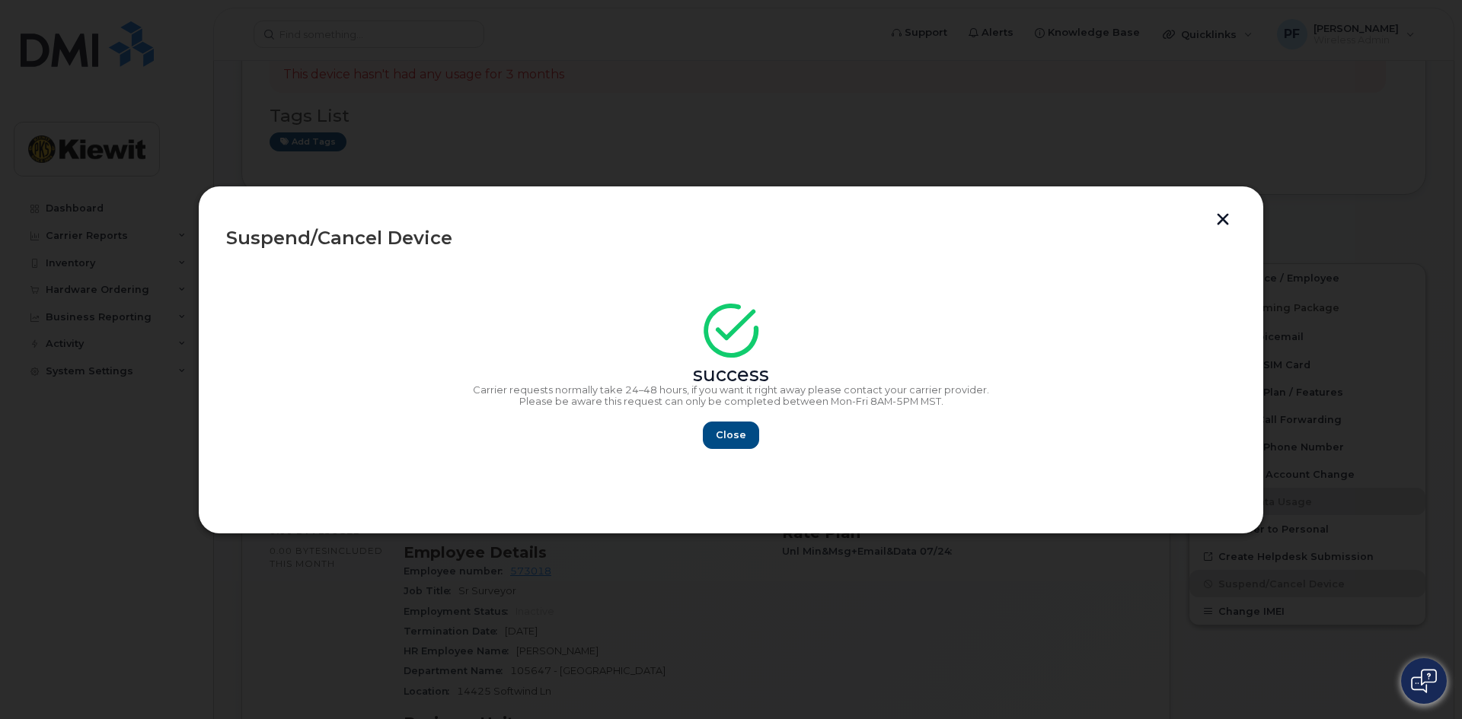
click at [1220, 217] on button "button" at bounding box center [1222, 221] width 23 height 16
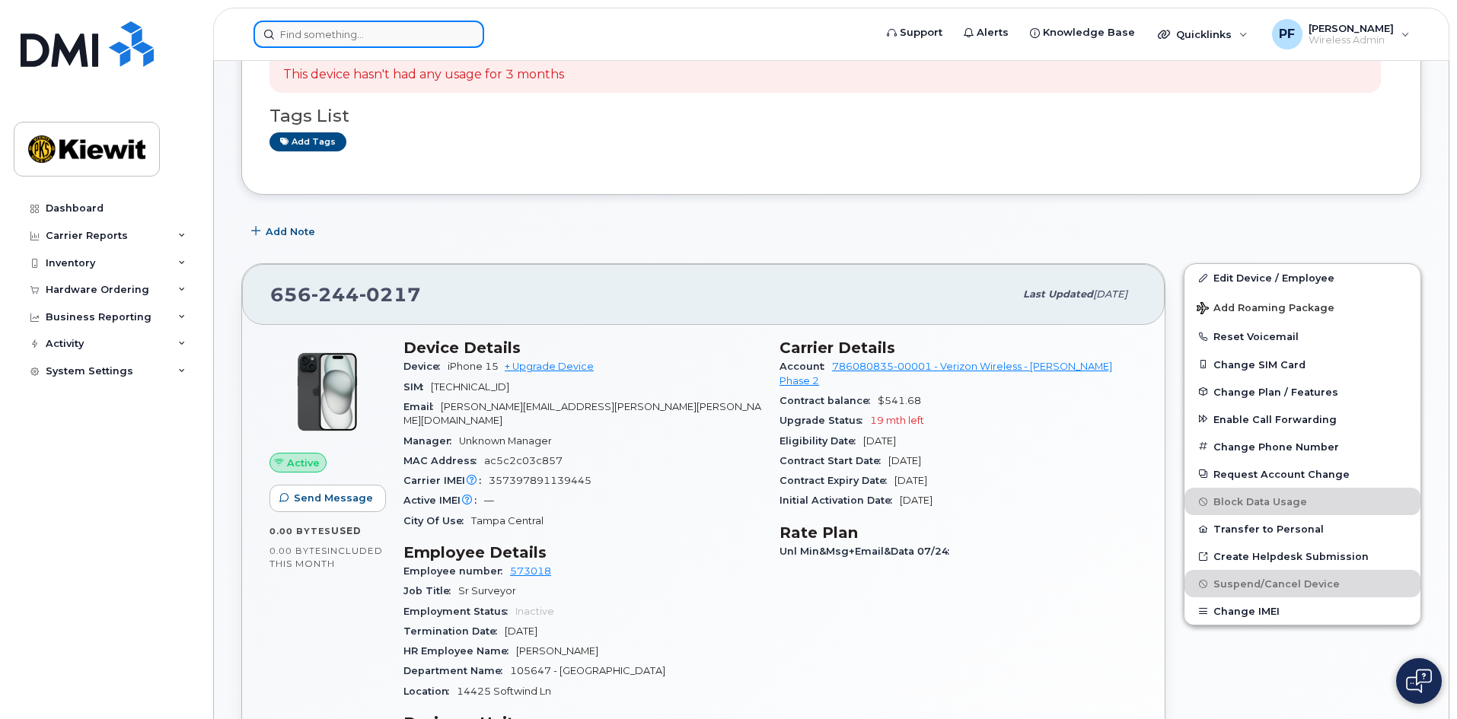
click at [311, 36] on input at bounding box center [368, 34] width 231 height 27
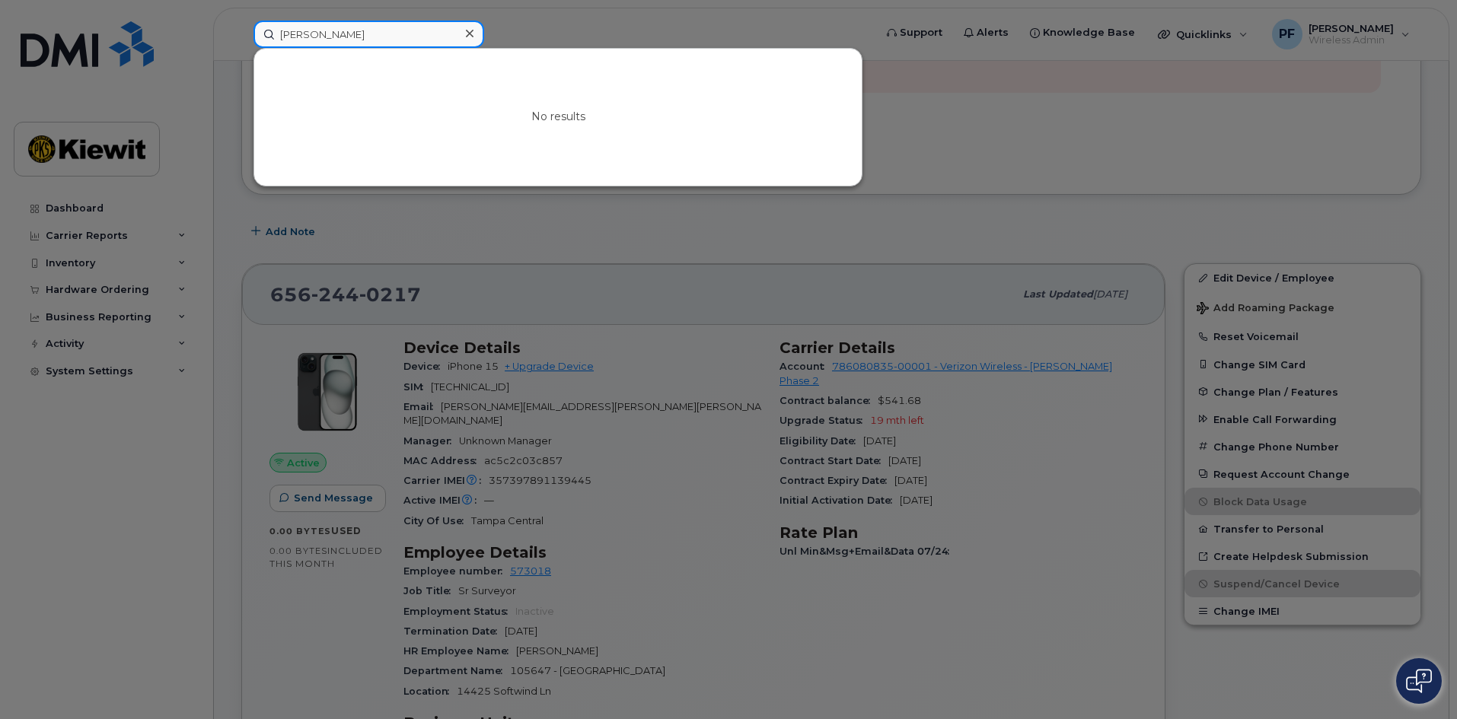
click at [322, 33] on input "richard otiz" at bounding box center [368, 34] width 231 height 27
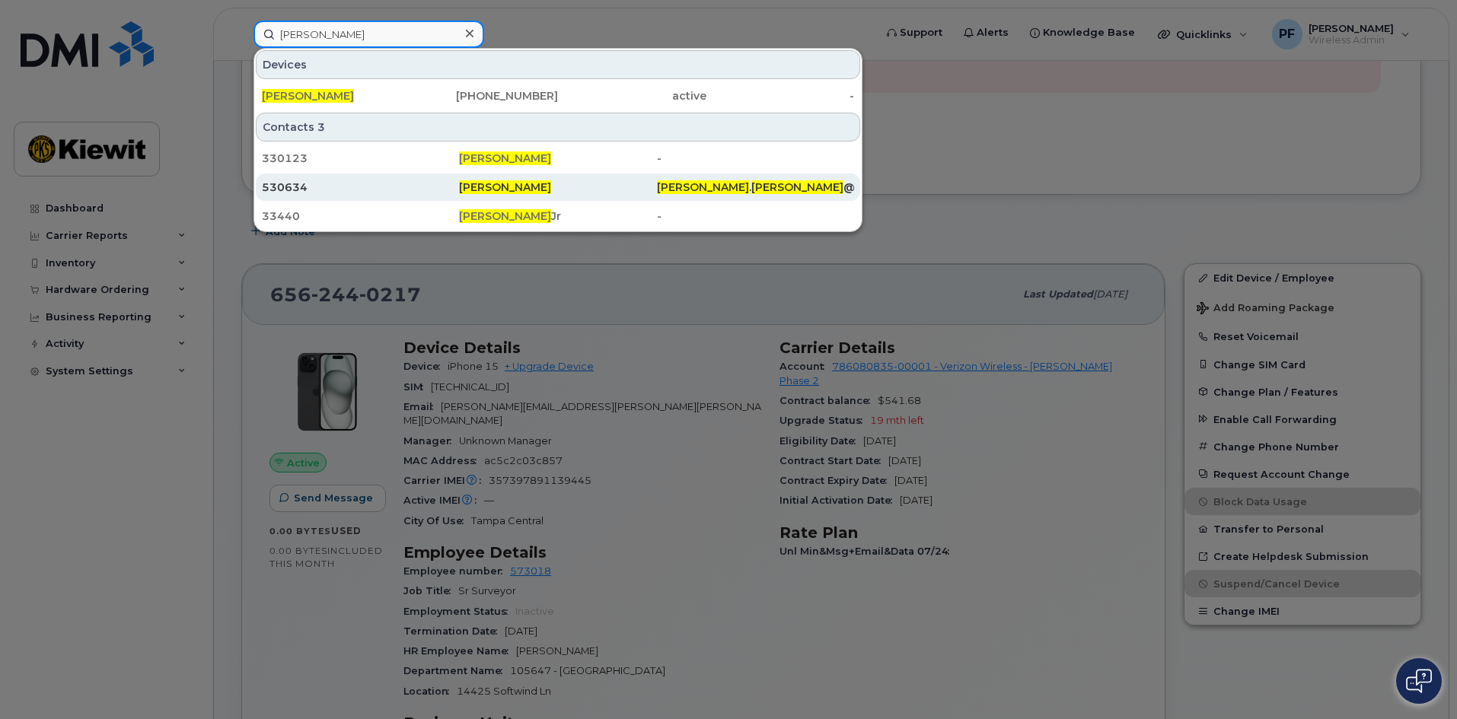
type input "richard ortiz"
click at [322, 190] on div "530634" at bounding box center [360, 187] width 197 height 15
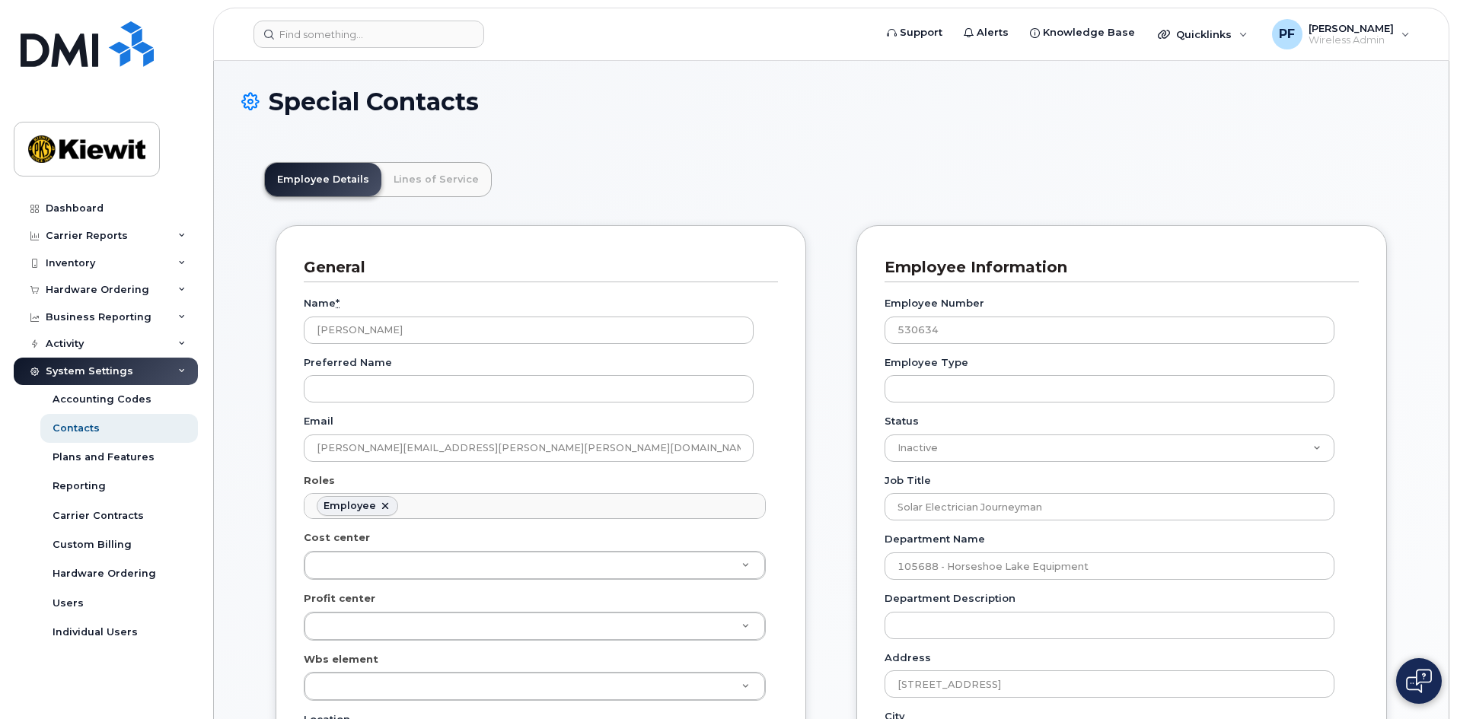
scroll to position [45, 0]
click at [415, 180] on link "Lines of Service" at bounding box center [436, 179] width 110 height 33
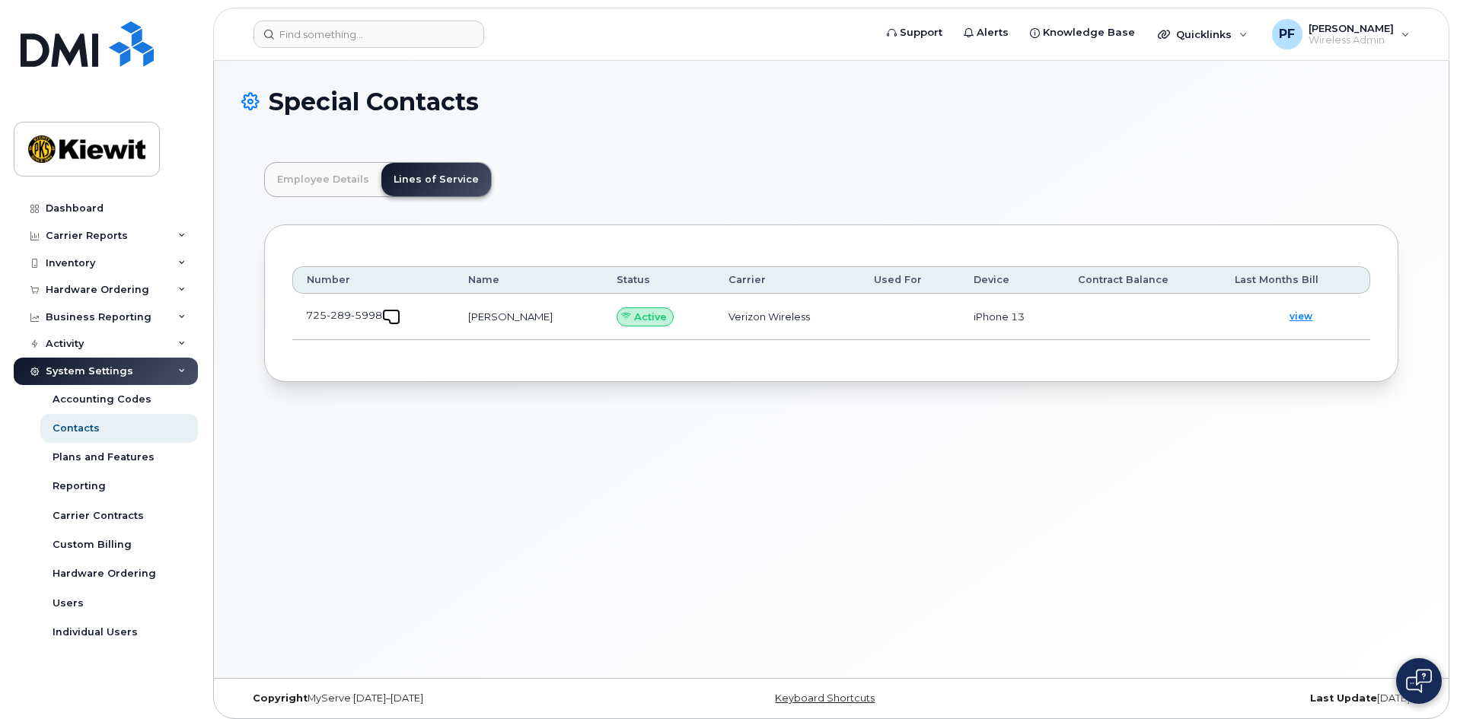
click at [392, 314] on span at bounding box center [394, 319] width 12 height 12
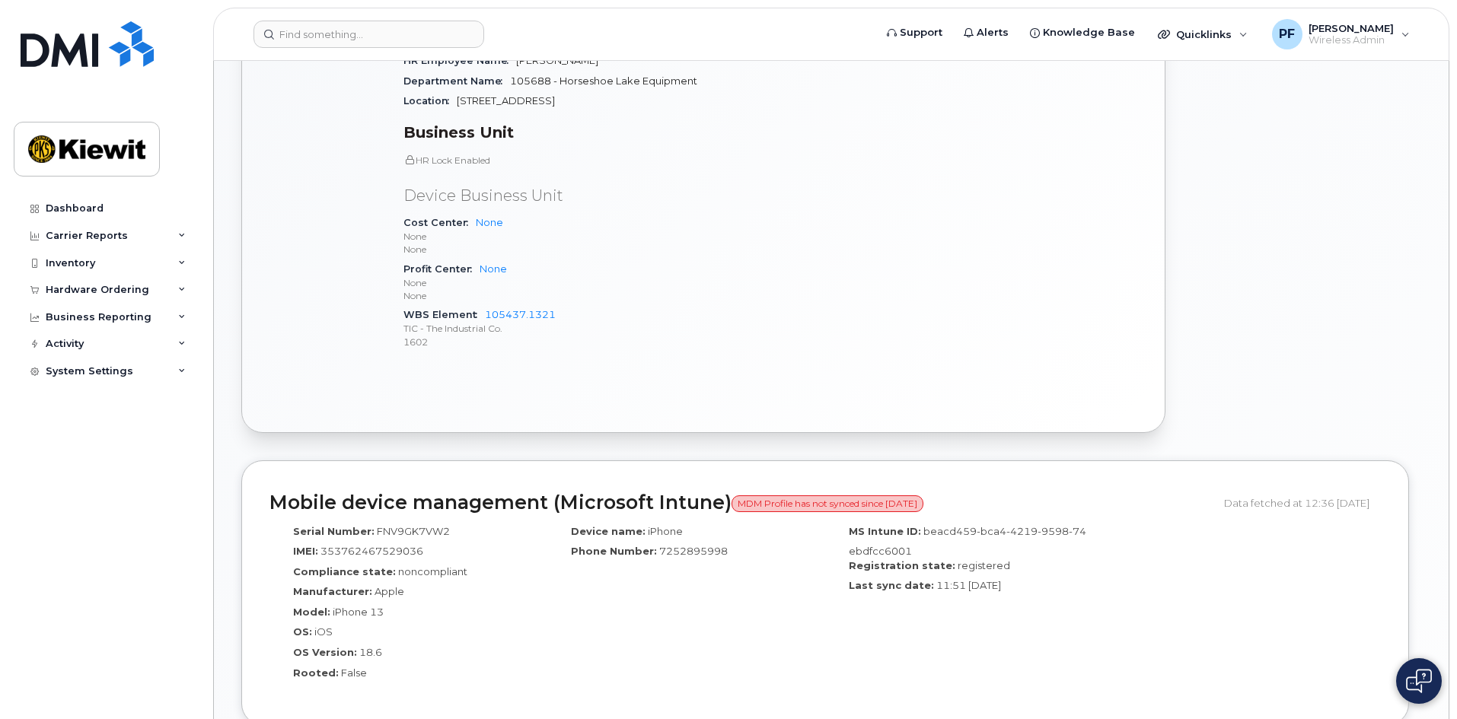
scroll to position [685, 0]
click at [370, 33] on input at bounding box center [368, 34] width 231 height 27
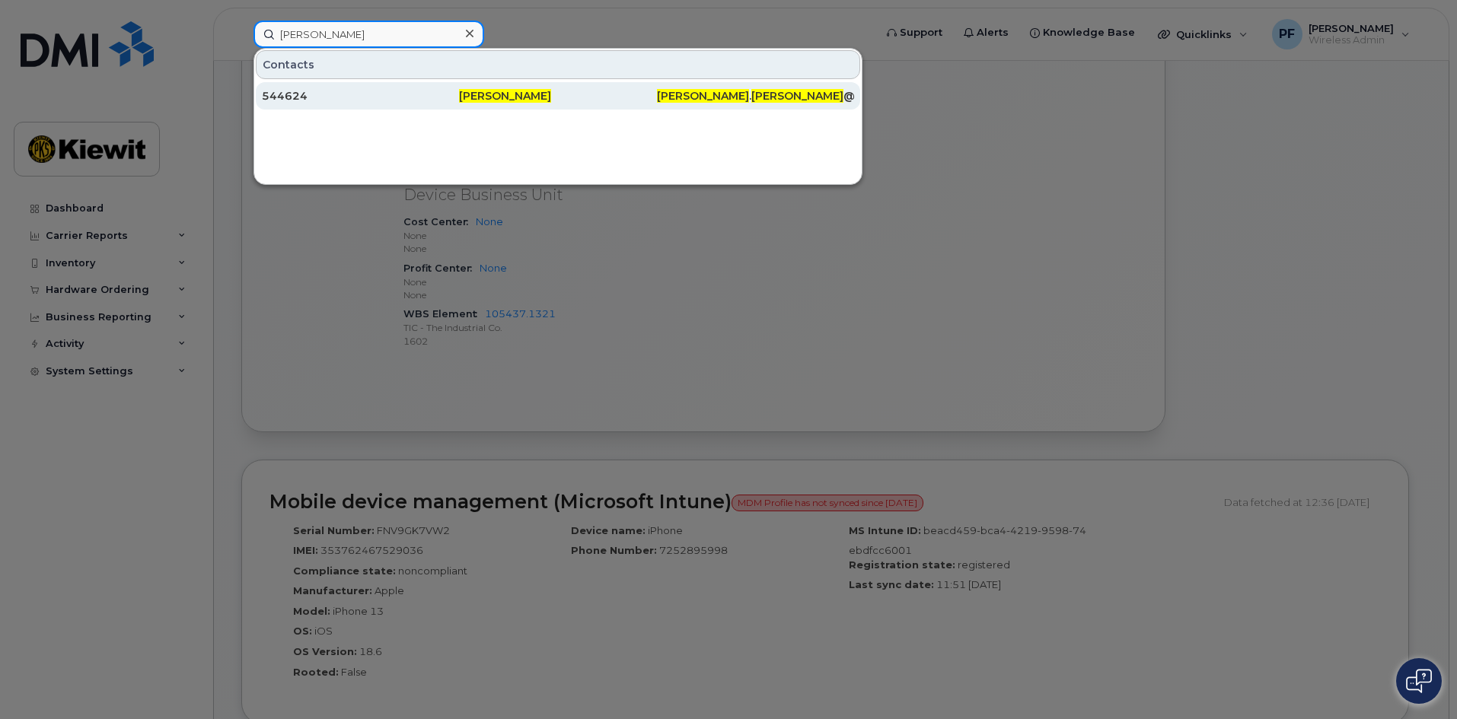
type input "[PERSON_NAME]"
click at [351, 103] on div "544624" at bounding box center [360, 95] width 197 height 15
click at [320, 96] on div "544624" at bounding box center [360, 95] width 197 height 15
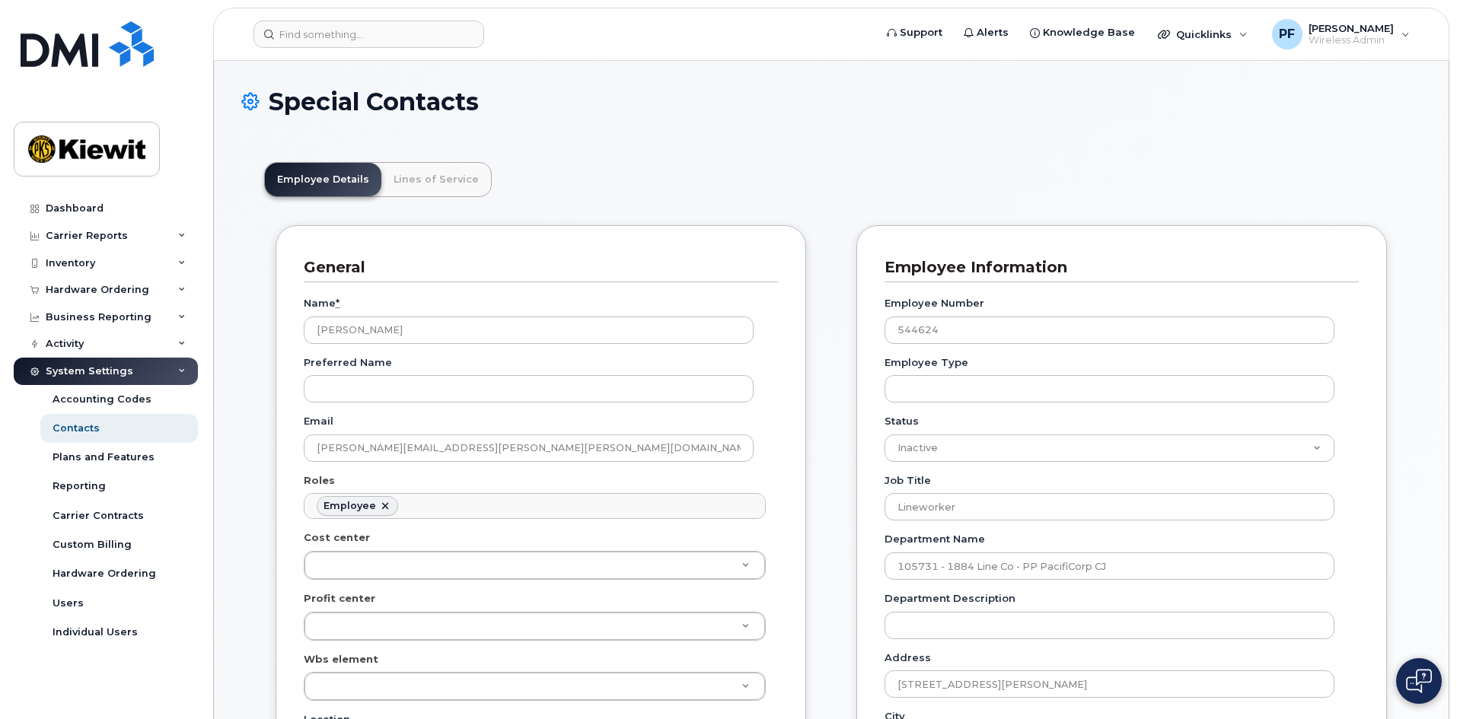
scroll to position [45, 0]
click at [395, 172] on link "Lines of Service" at bounding box center [436, 179] width 110 height 33
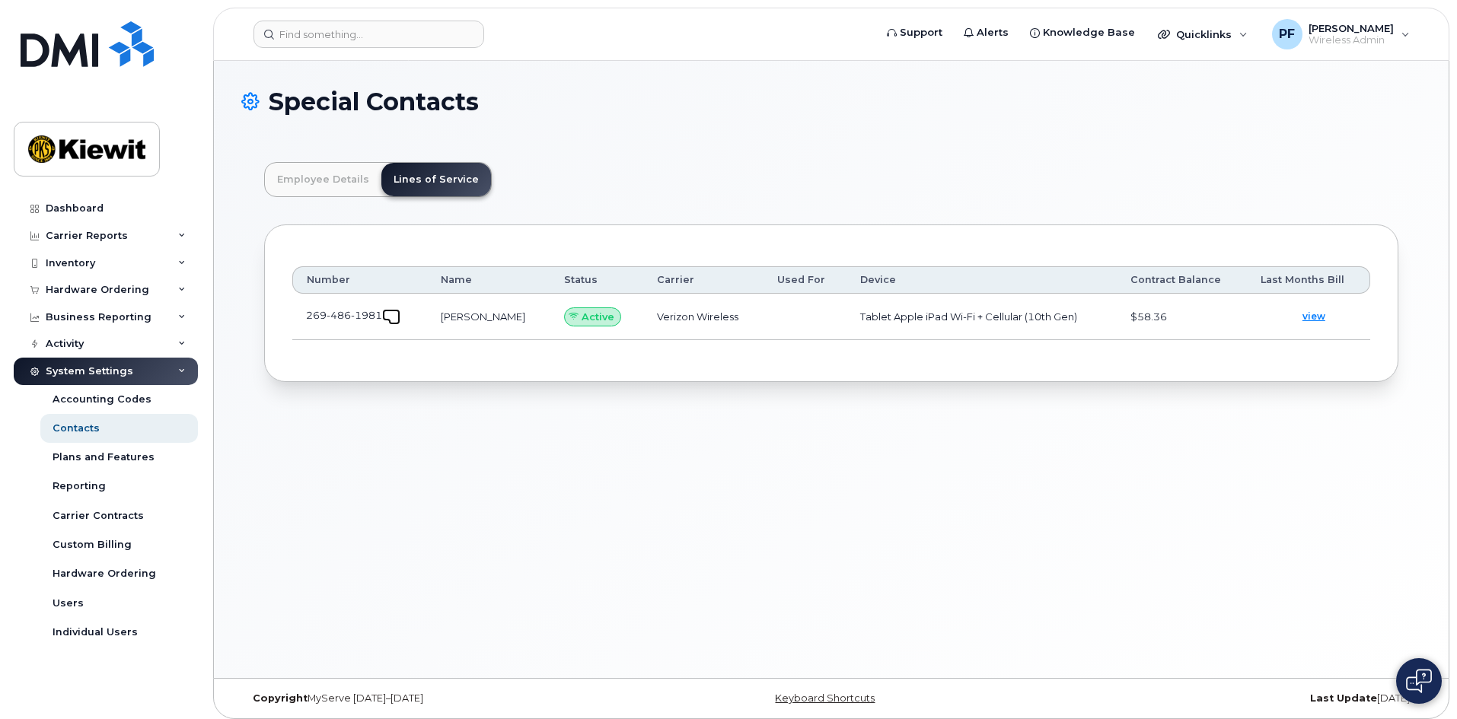
click at [396, 314] on span at bounding box center [394, 319] width 12 height 12
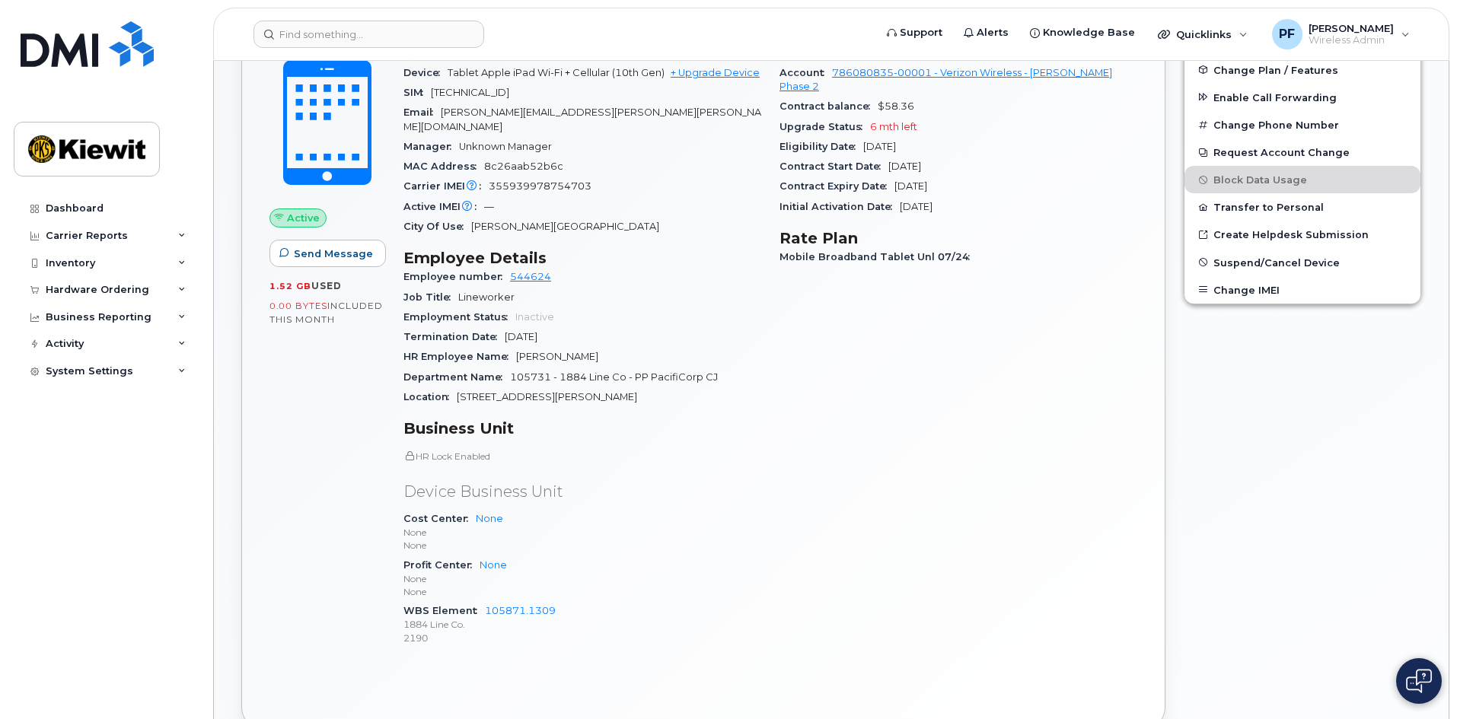
scroll to position [228, 0]
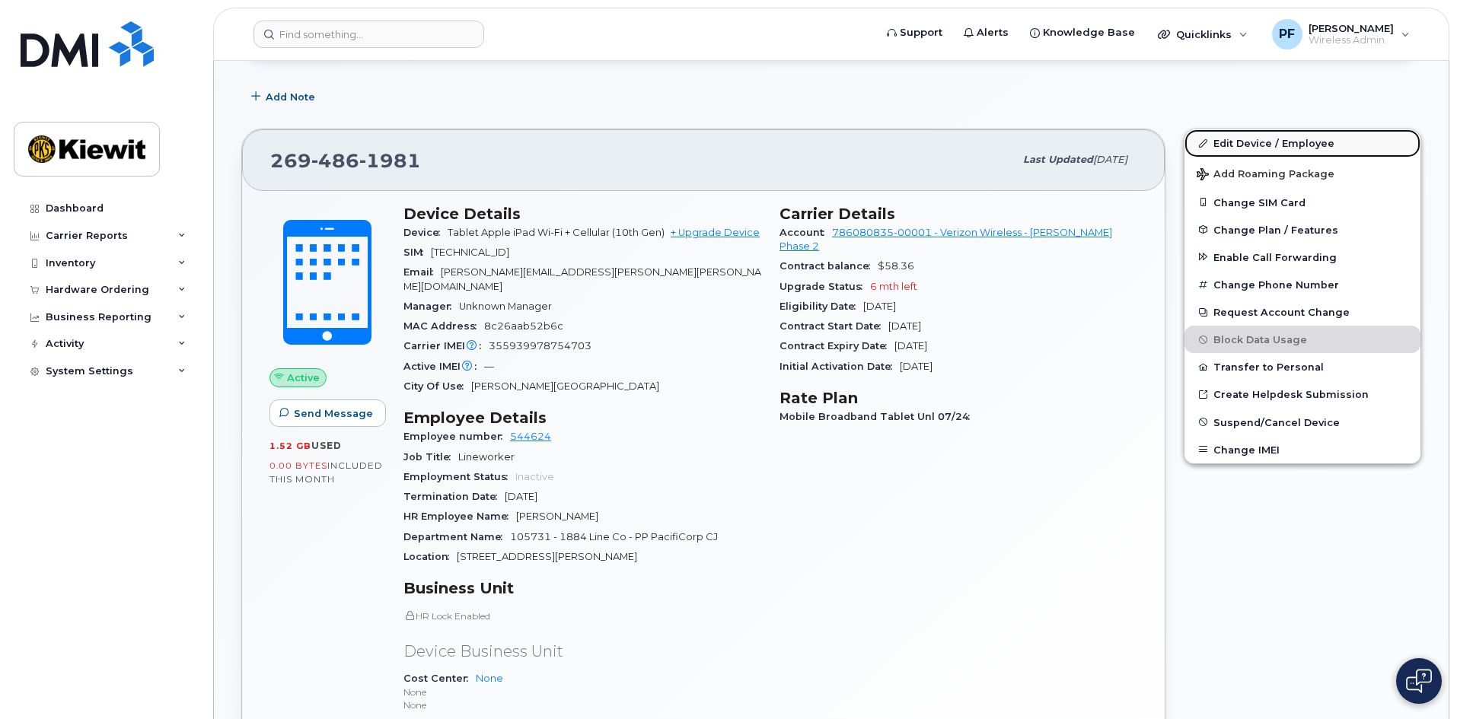
click at [1239, 142] on link "Edit Device / Employee" at bounding box center [1303, 142] width 236 height 27
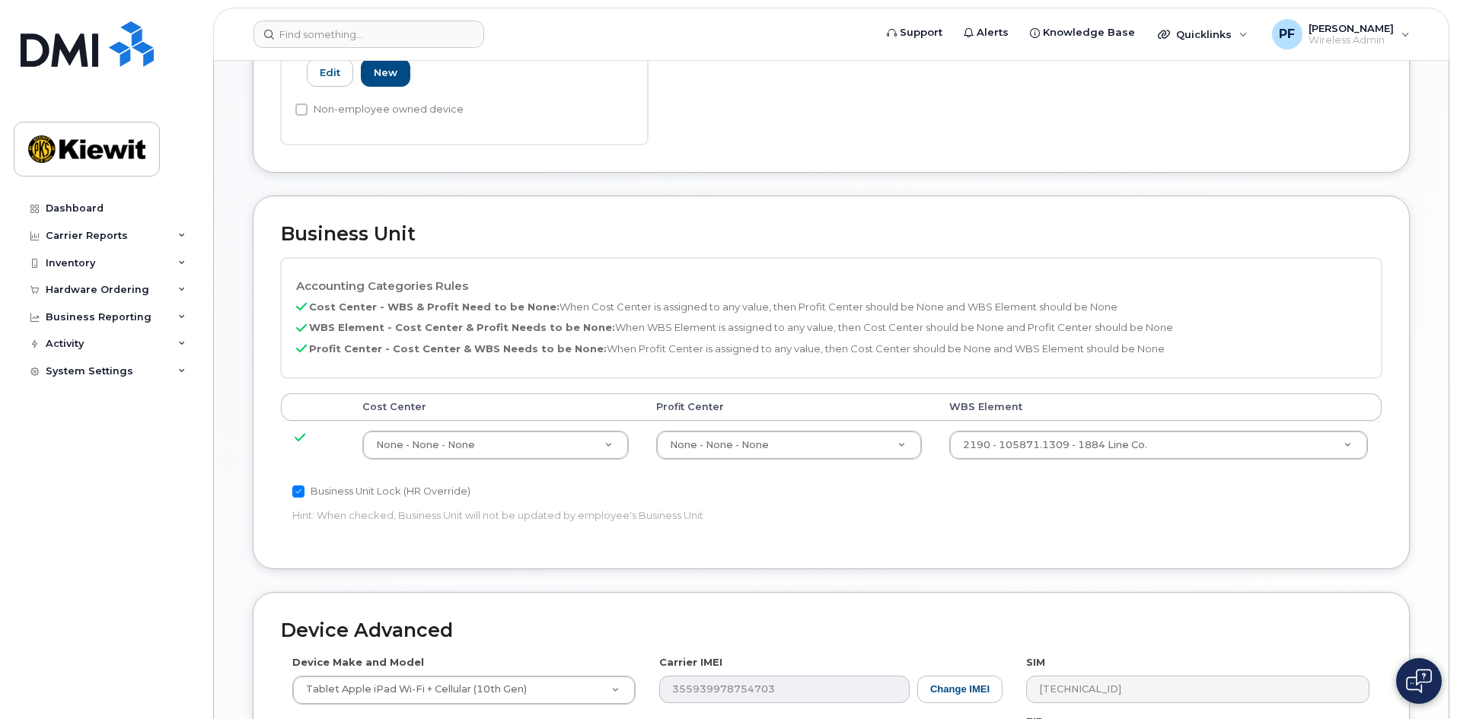
scroll to position [381, 0]
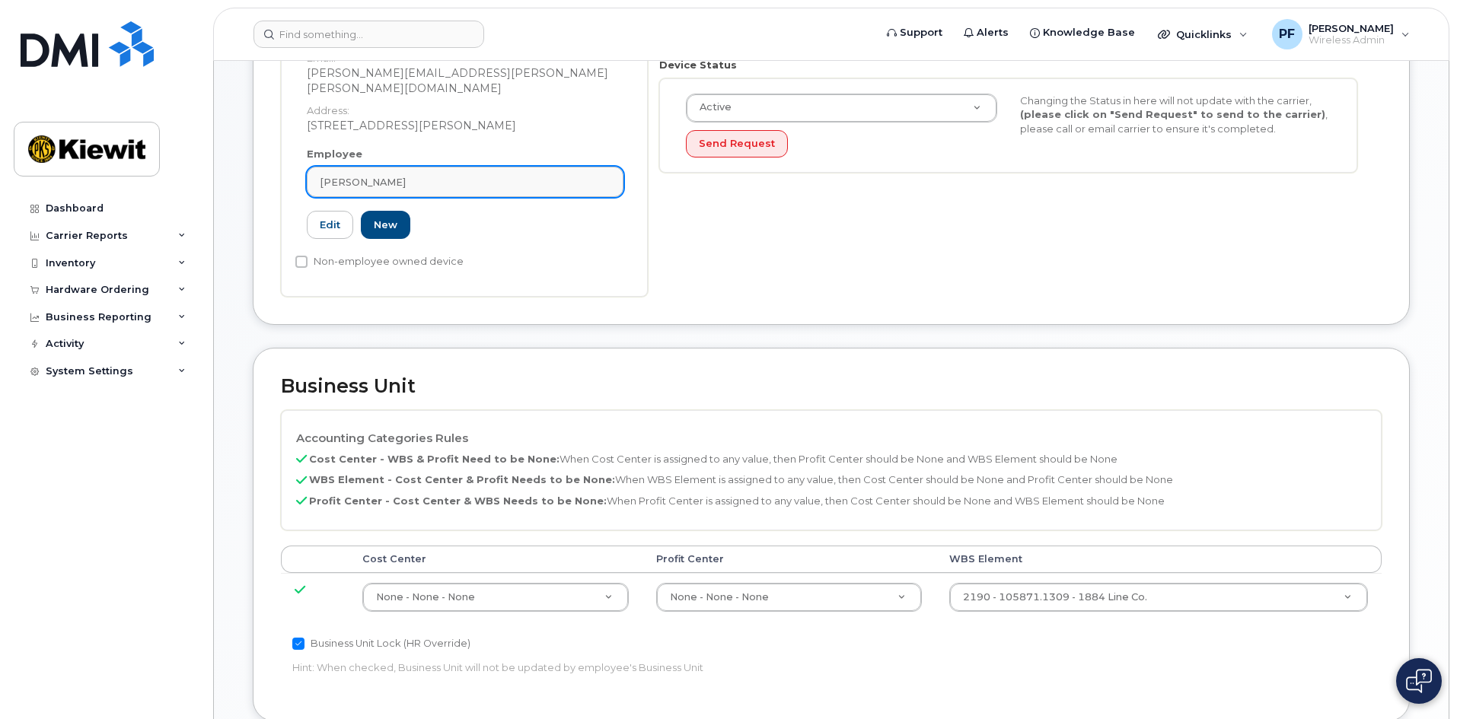
click at [416, 175] on div "[PERSON_NAME]" at bounding box center [465, 182] width 291 height 14
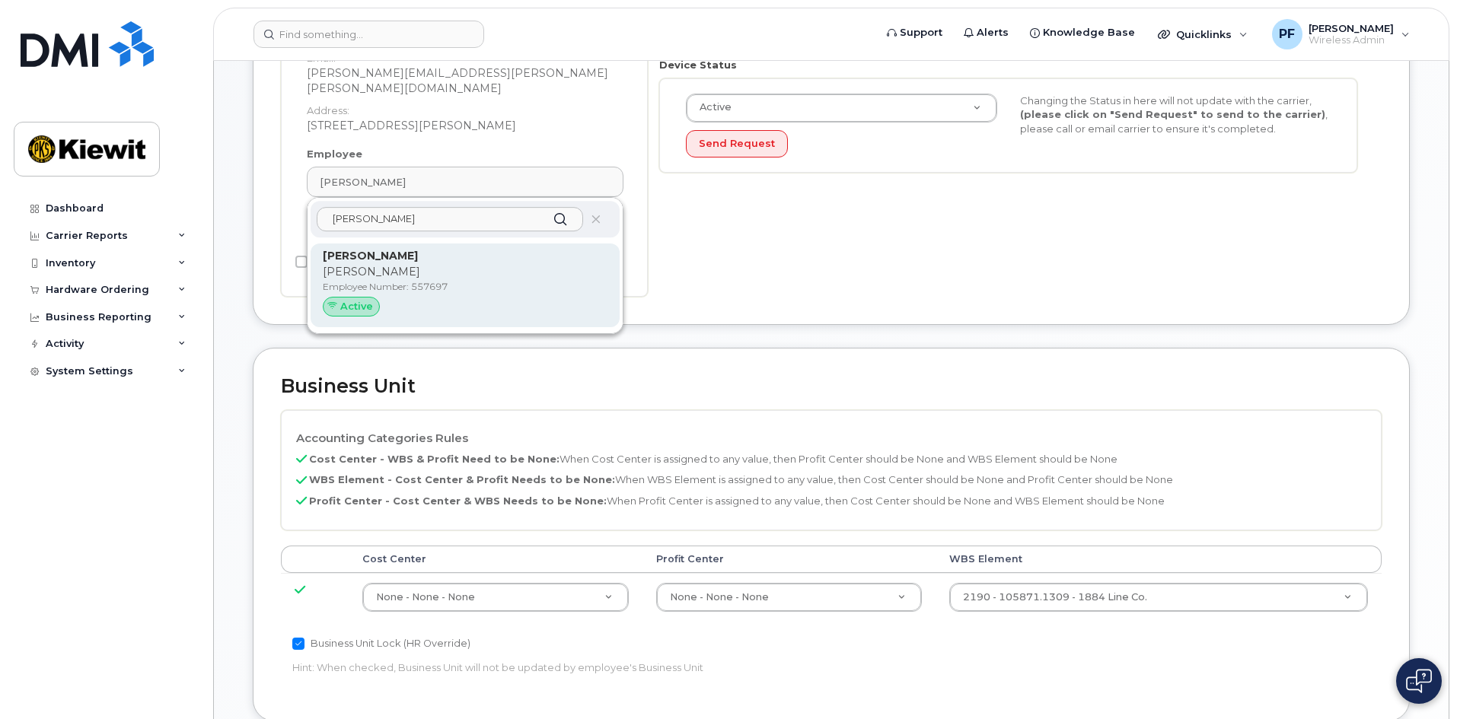
type input "christopher hurst"
click at [394, 249] on strong "[PERSON_NAME]" at bounding box center [370, 256] width 95 height 14
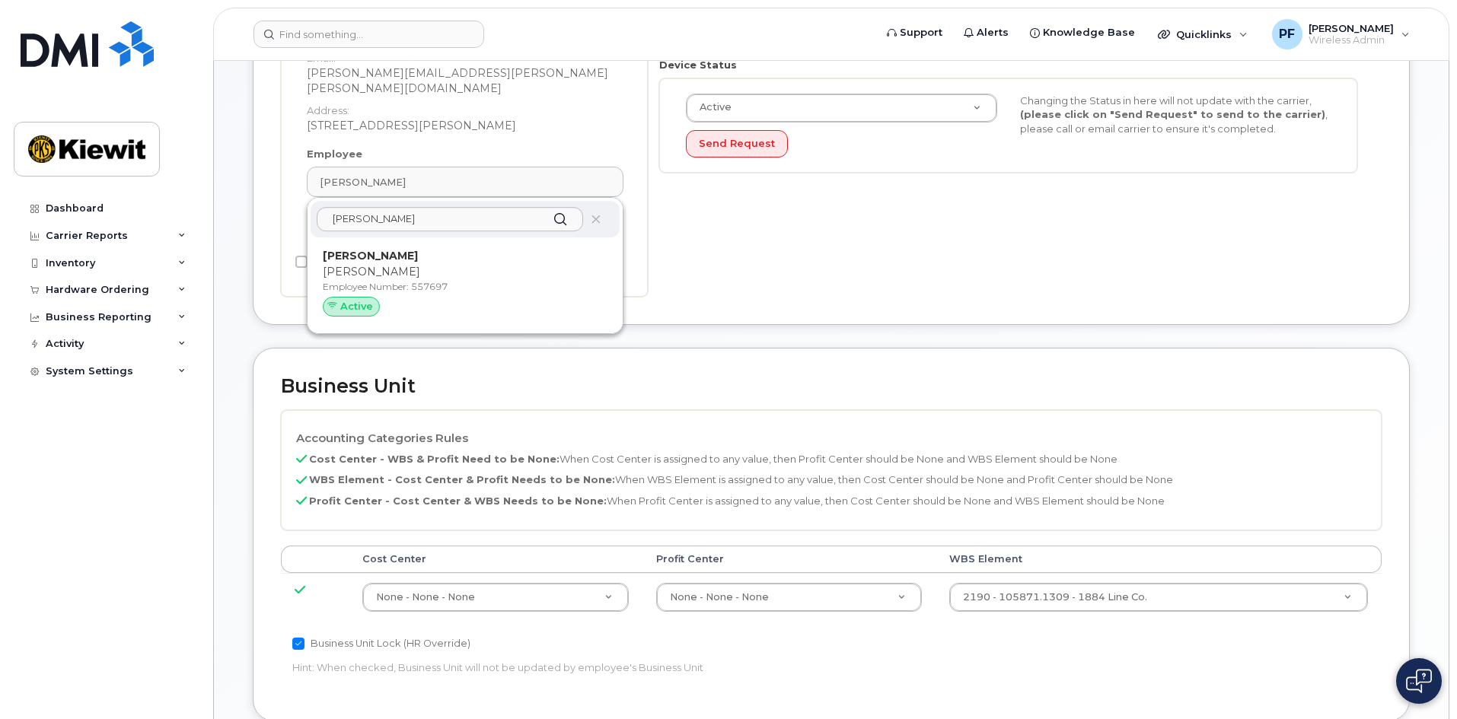
type input "557697"
type input "Christopher Hurst"
type input "christopher.hurst@1884lineco.com"
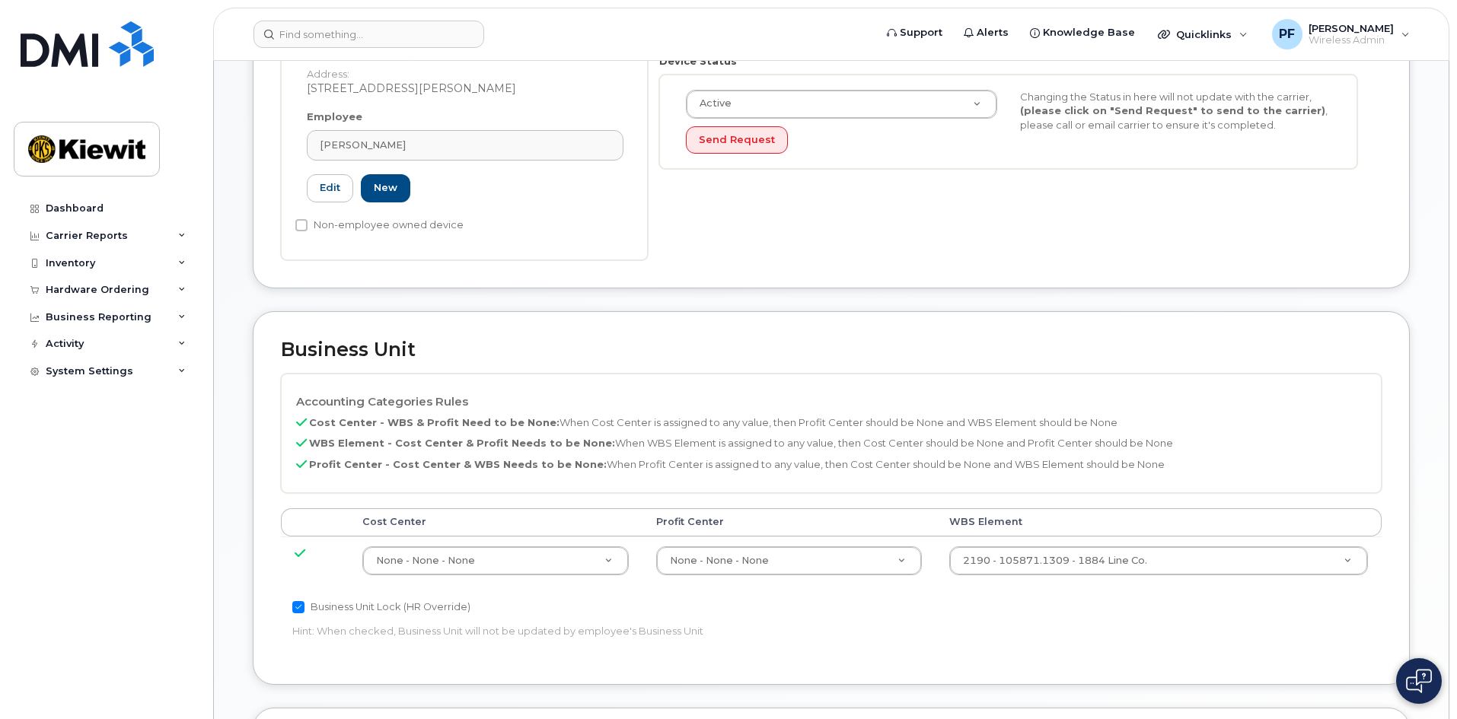
scroll to position [812, 0]
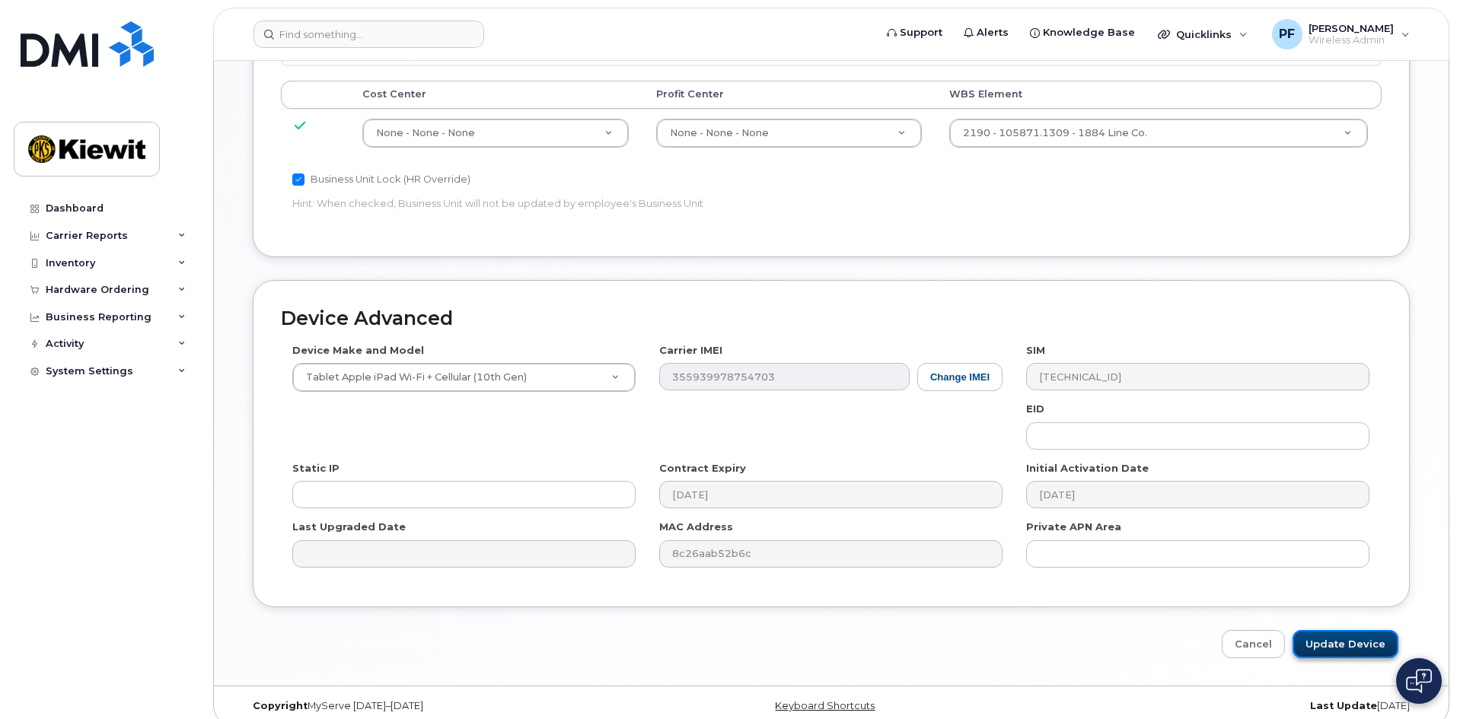
click at [1333, 632] on input "Update Device" at bounding box center [1346, 644] width 106 height 28
type input "Saving..."
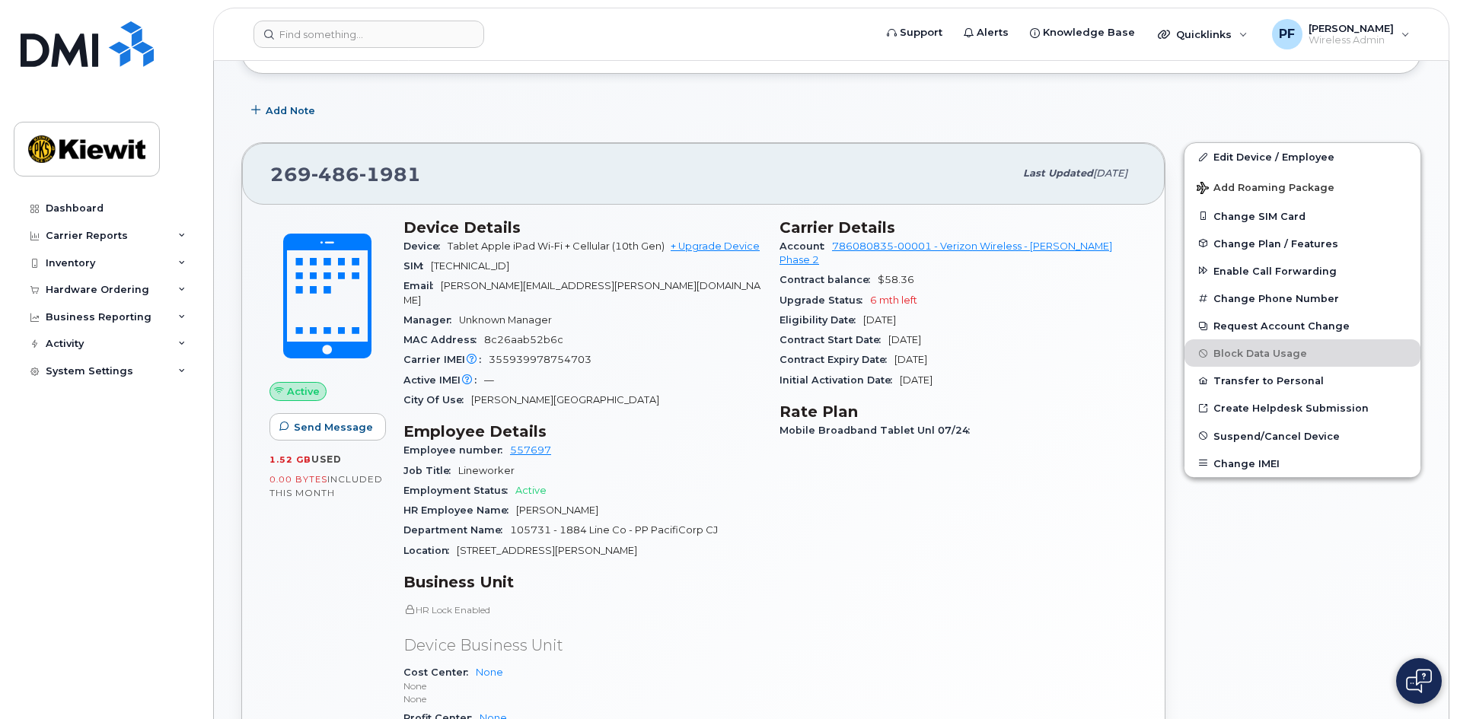
scroll to position [228, 0]
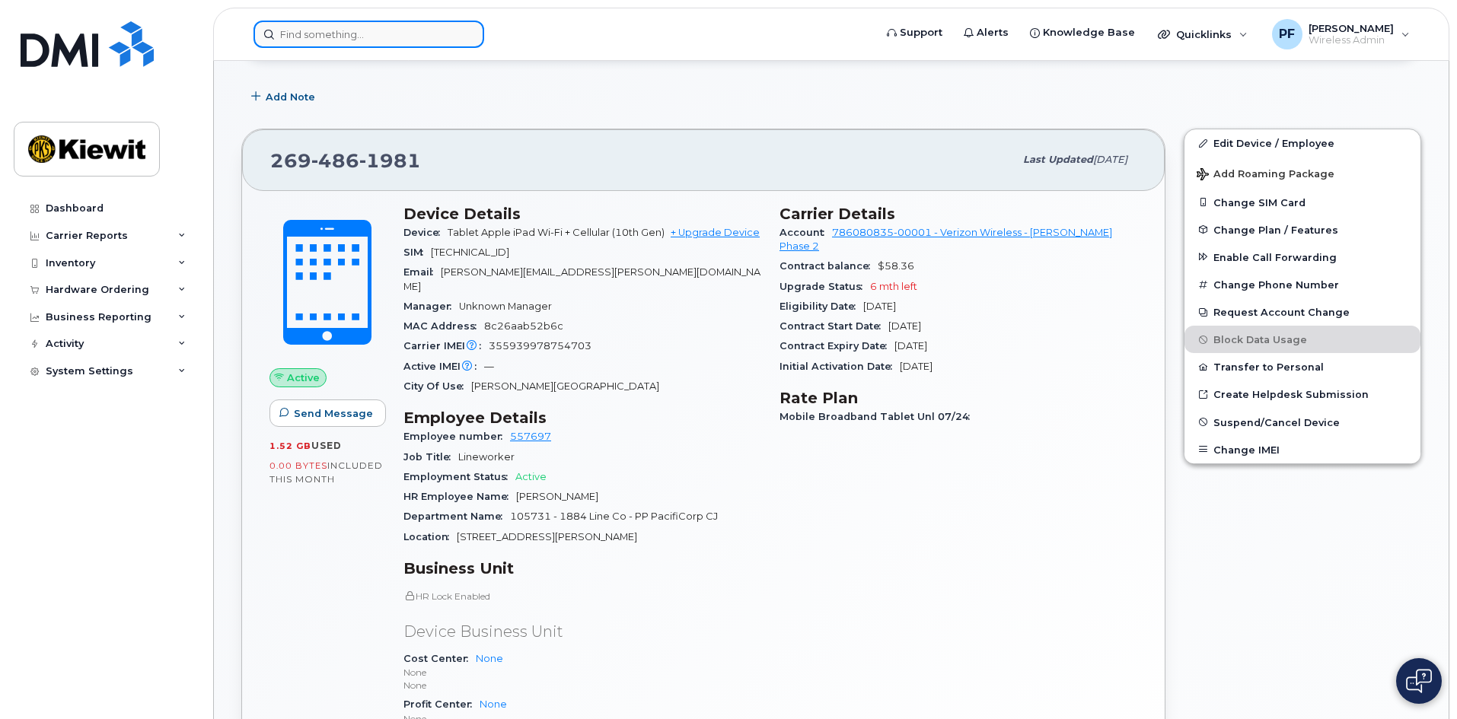
drag, startPoint x: 381, startPoint y: 39, endPoint x: 408, endPoint y: 45, distance: 27.3
click at [408, 45] on input at bounding box center [368, 34] width 231 height 27
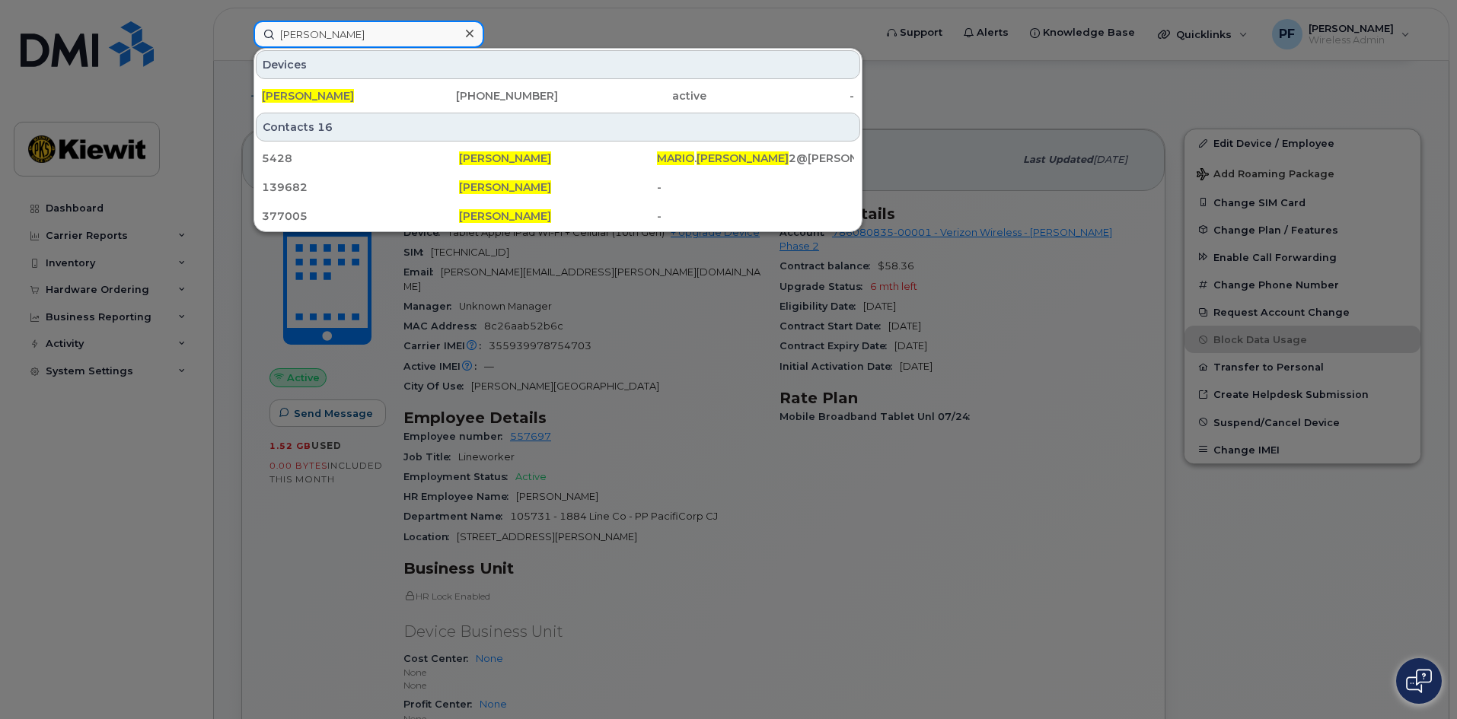
type input "mario garcia"
click at [470, 28] on icon at bounding box center [470, 33] width 8 height 12
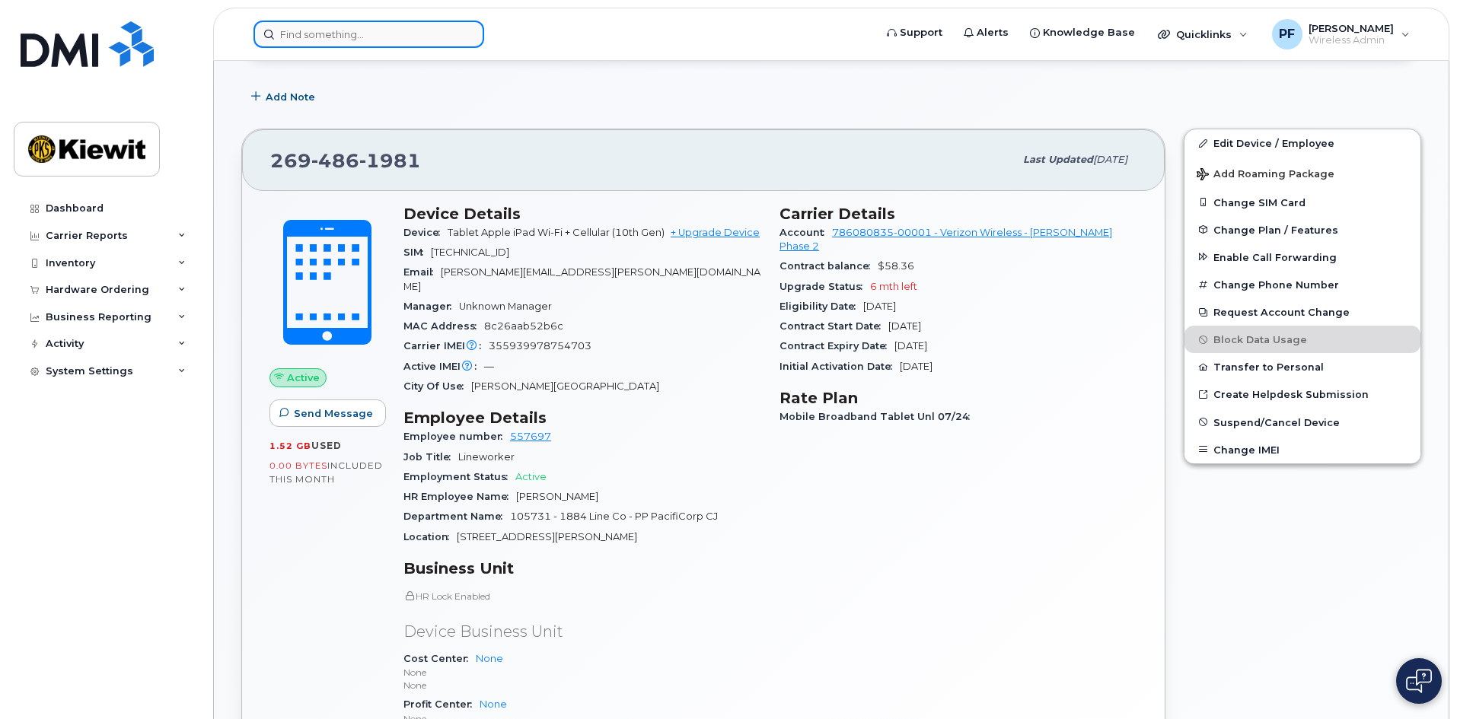
click at [419, 37] on input at bounding box center [368, 34] width 231 height 27
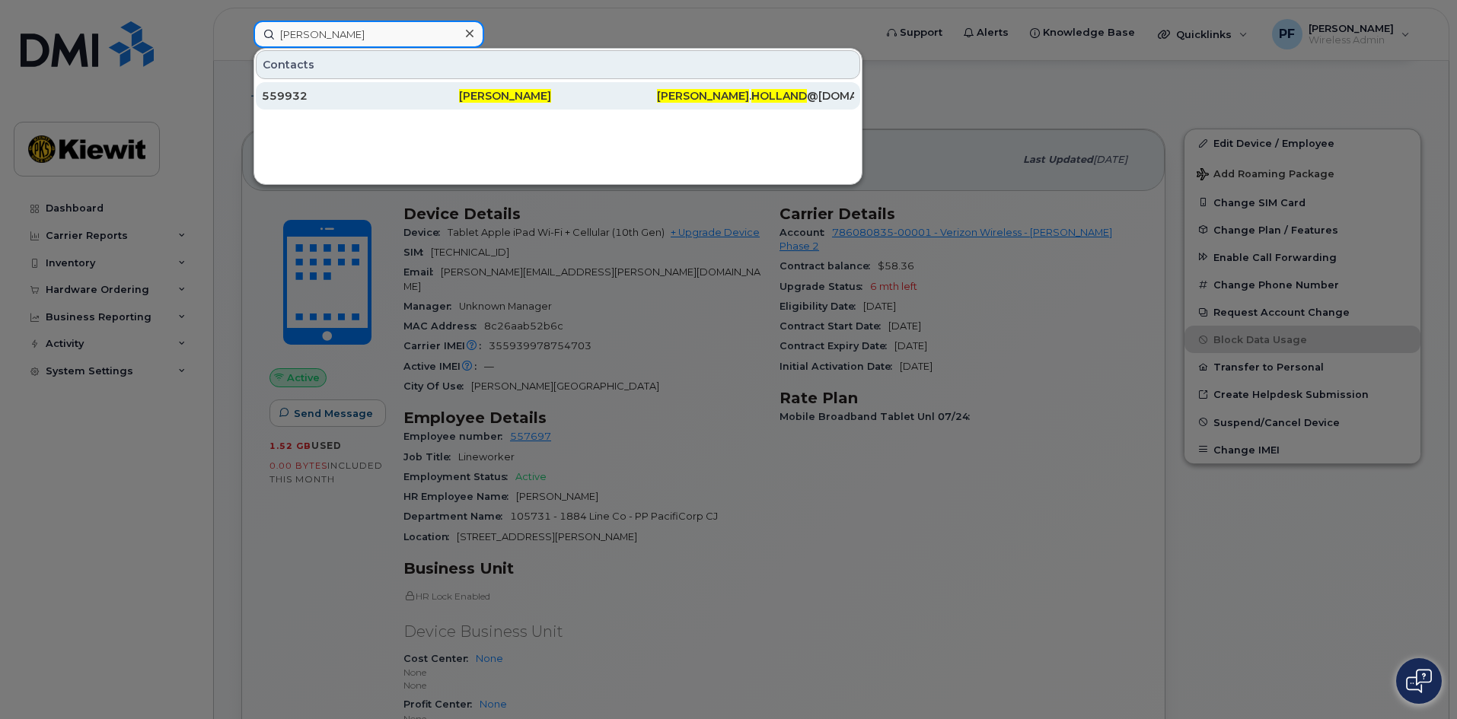
type input "adam holland"
click at [459, 107] on div "559932" at bounding box center [557, 95] width 197 height 27
click at [320, 102] on div "559932" at bounding box center [360, 95] width 197 height 15
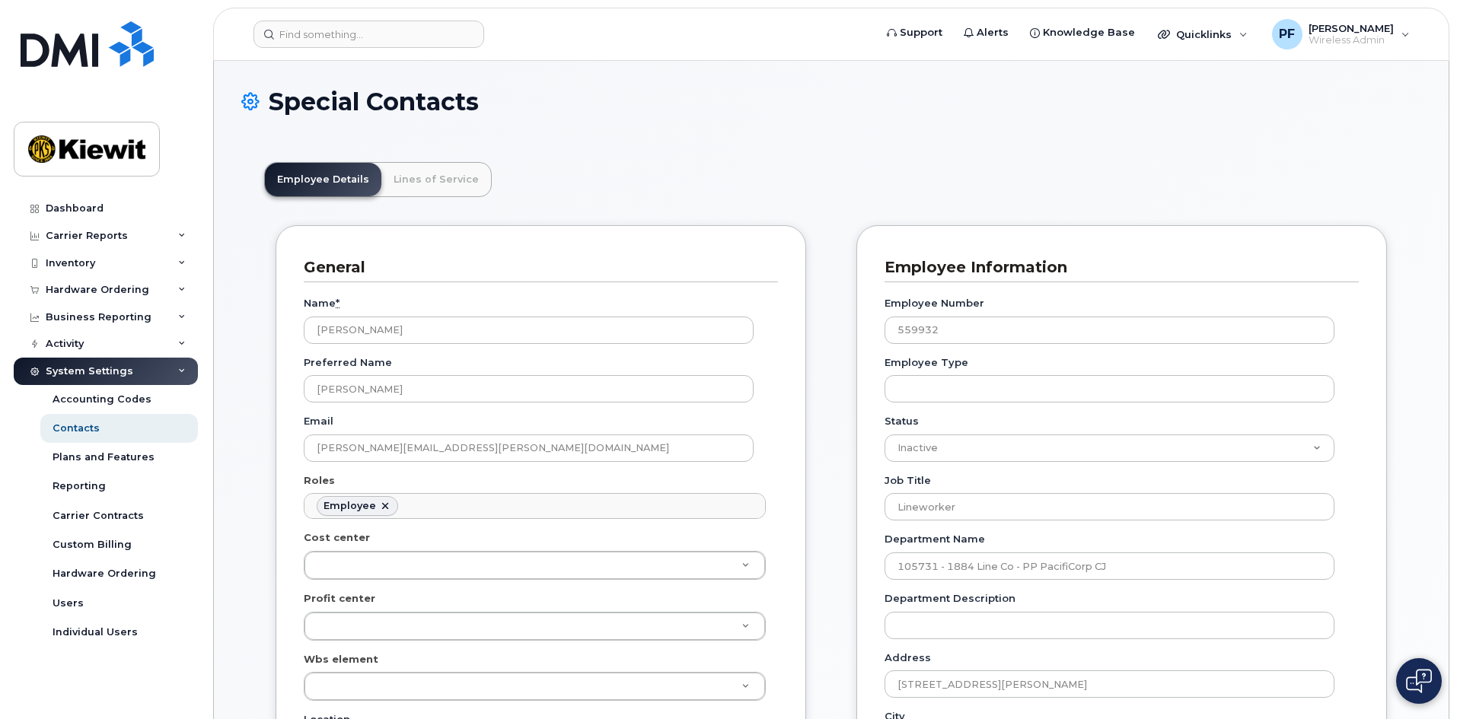
scroll to position [45, 0]
click at [413, 174] on link "Lines of Service" at bounding box center [436, 179] width 110 height 33
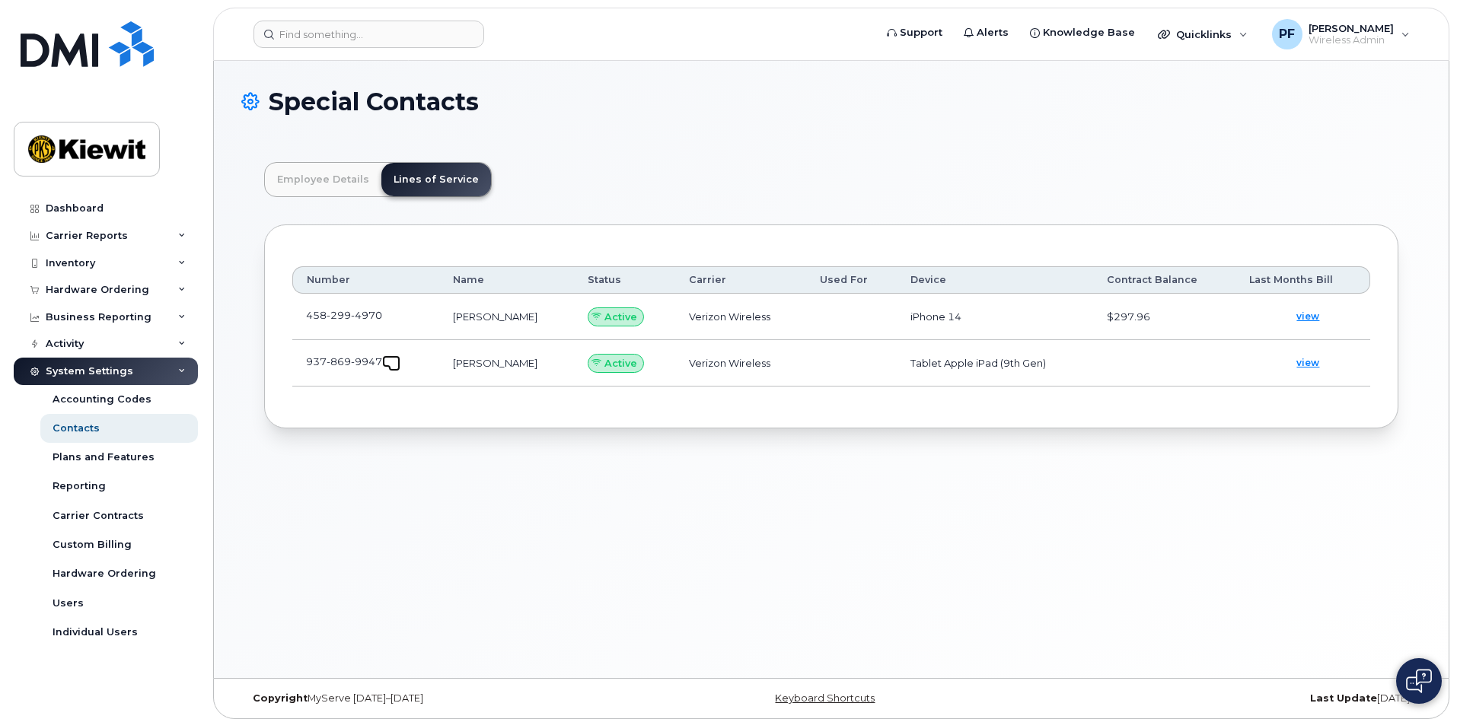
click at [393, 359] on link at bounding box center [391, 362] width 18 height 12
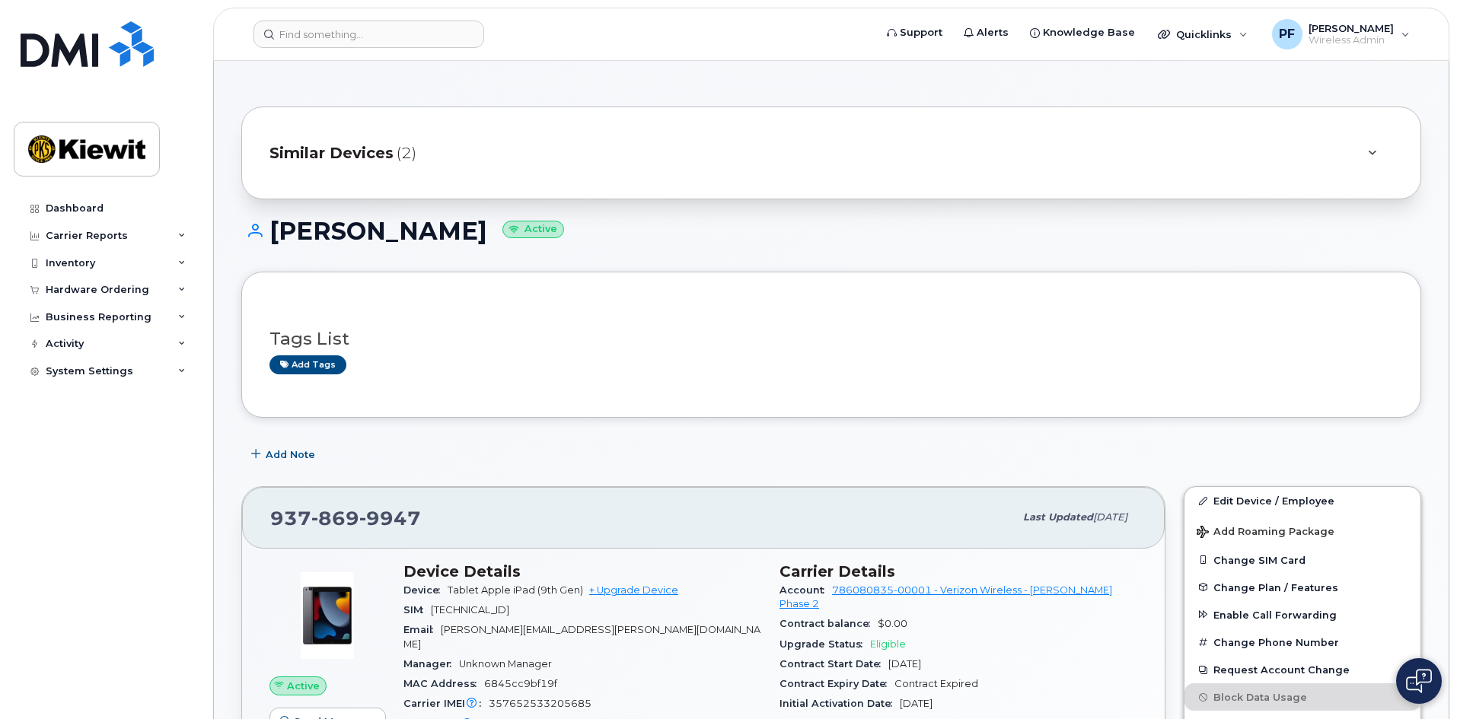
click at [292, 138] on div "Similar Devices (2)" at bounding box center [809, 153] width 1081 height 37
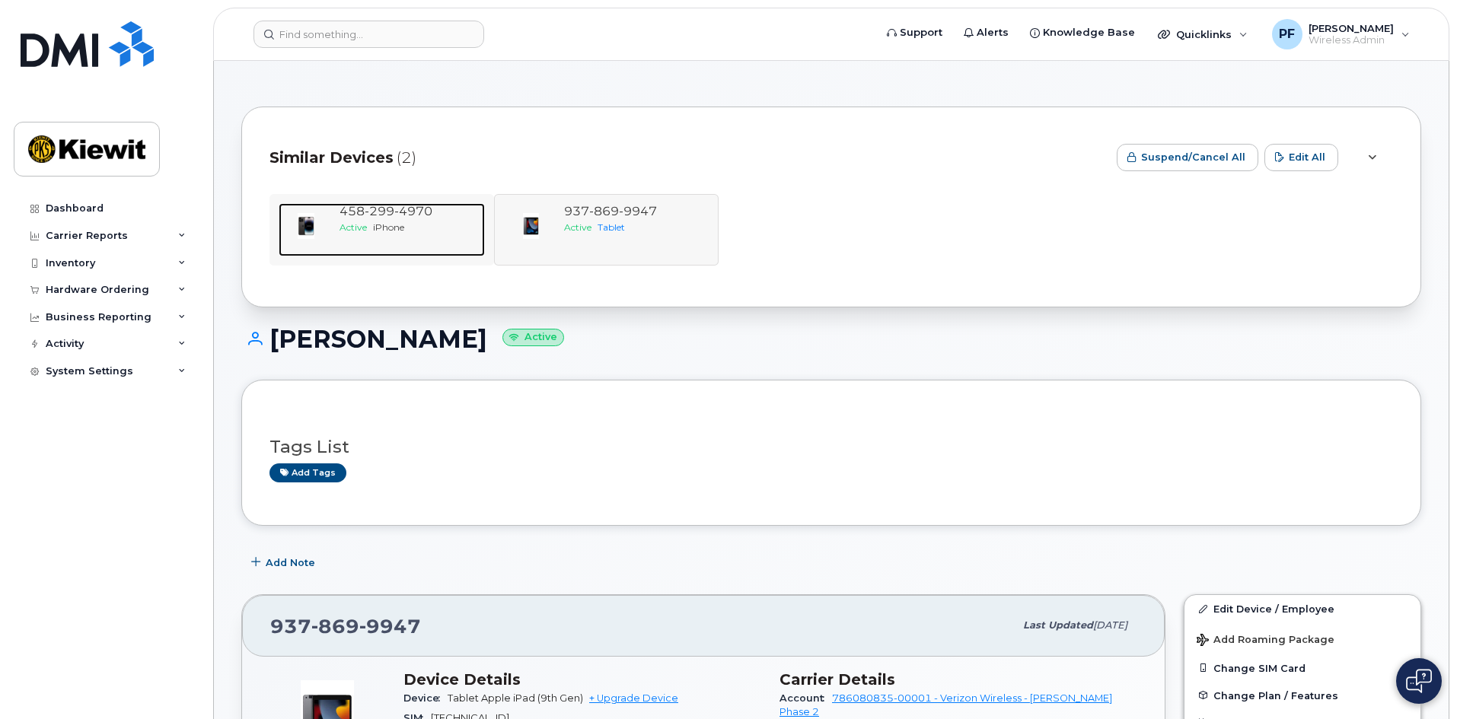
click at [378, 233] on div "Active iPhone" at bounding box center [409, 227] width 139 height 13
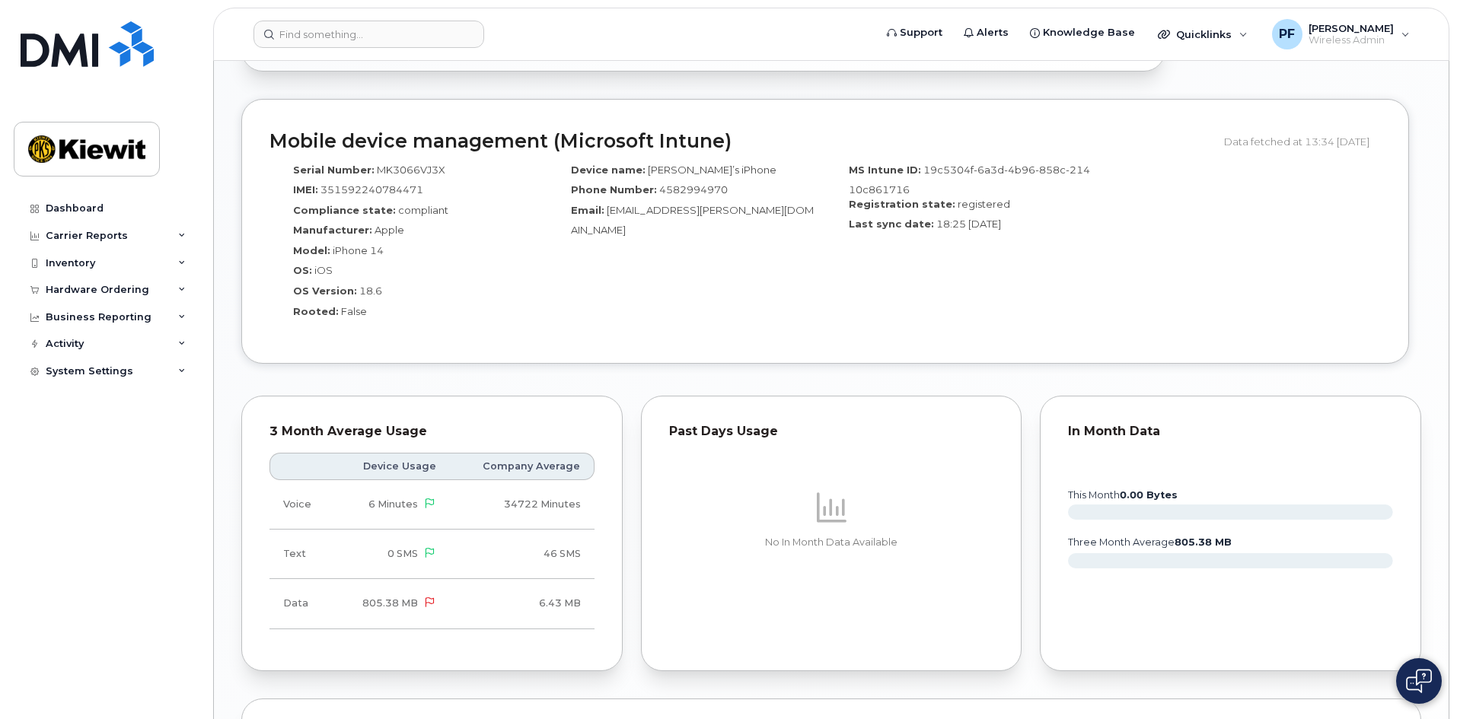
scroll to position [1218, 0]
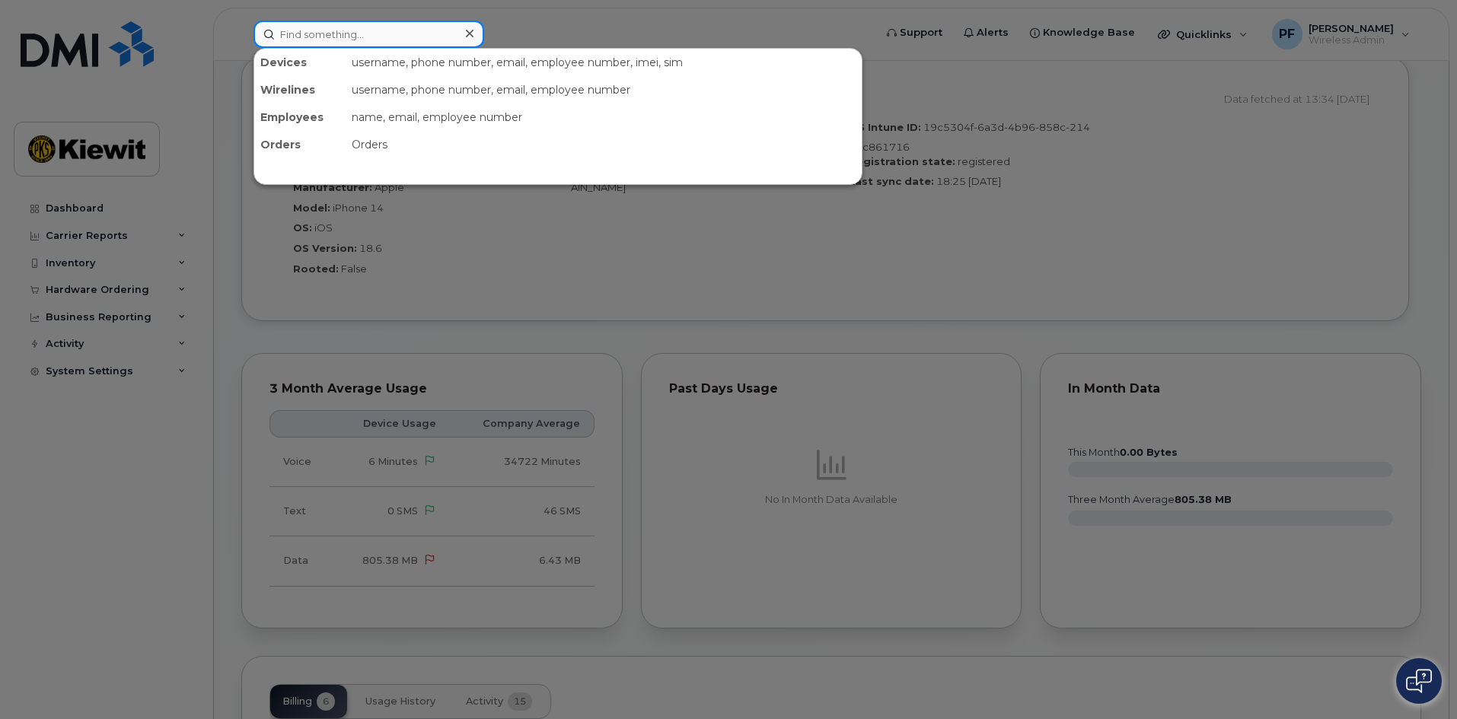
click at [415, 37] on input at bounding box center [368, 34] width 231 height 27
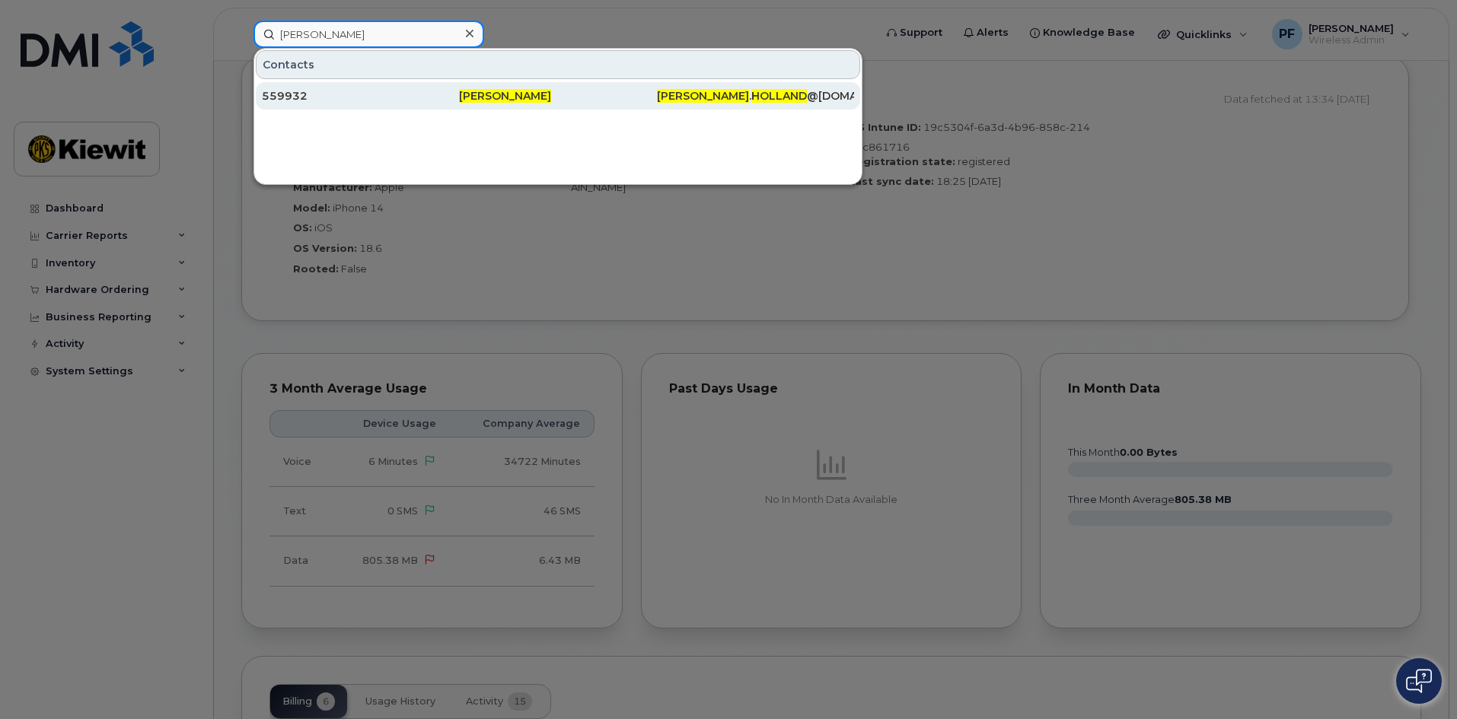
type input "adam holland"
click at [459, 88] on div "559932" at bounding box center [557, 95] width 197 height 27
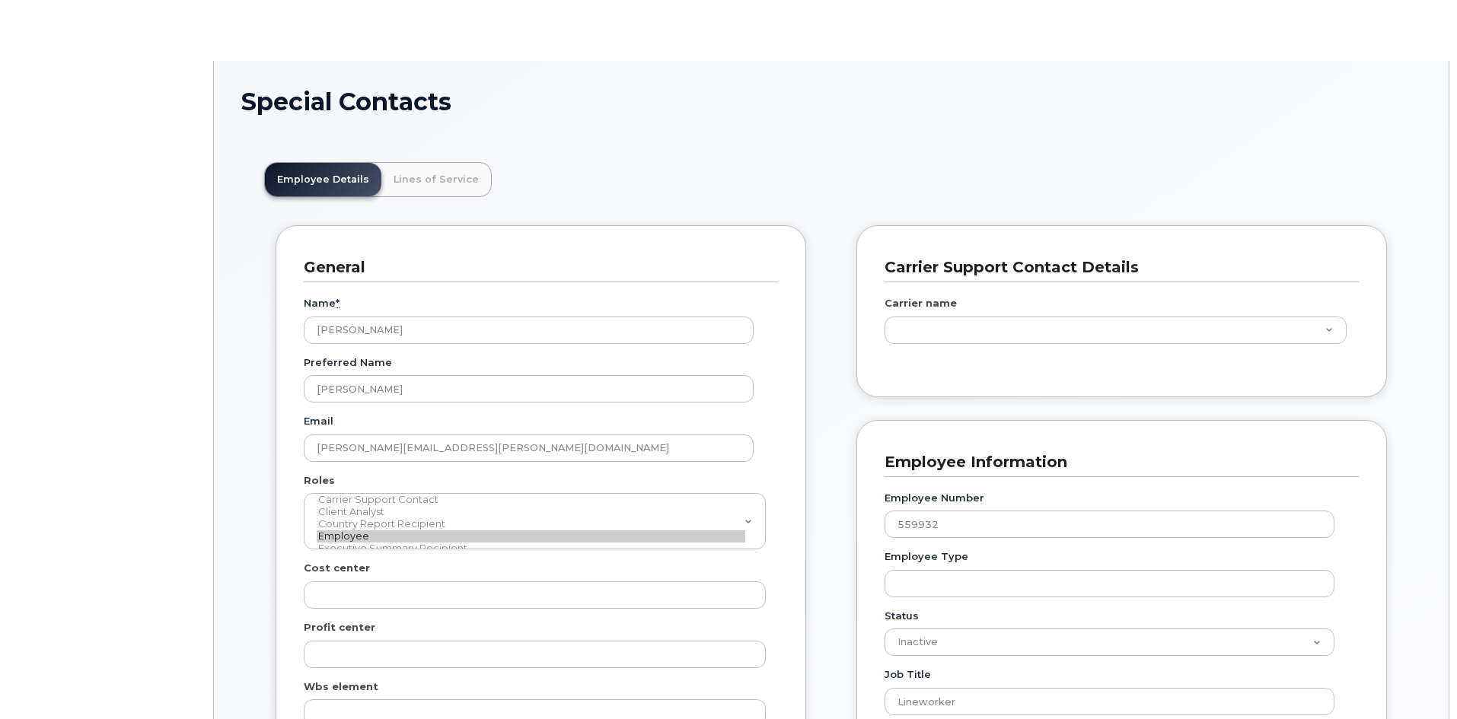
scroll to position [45, 0]
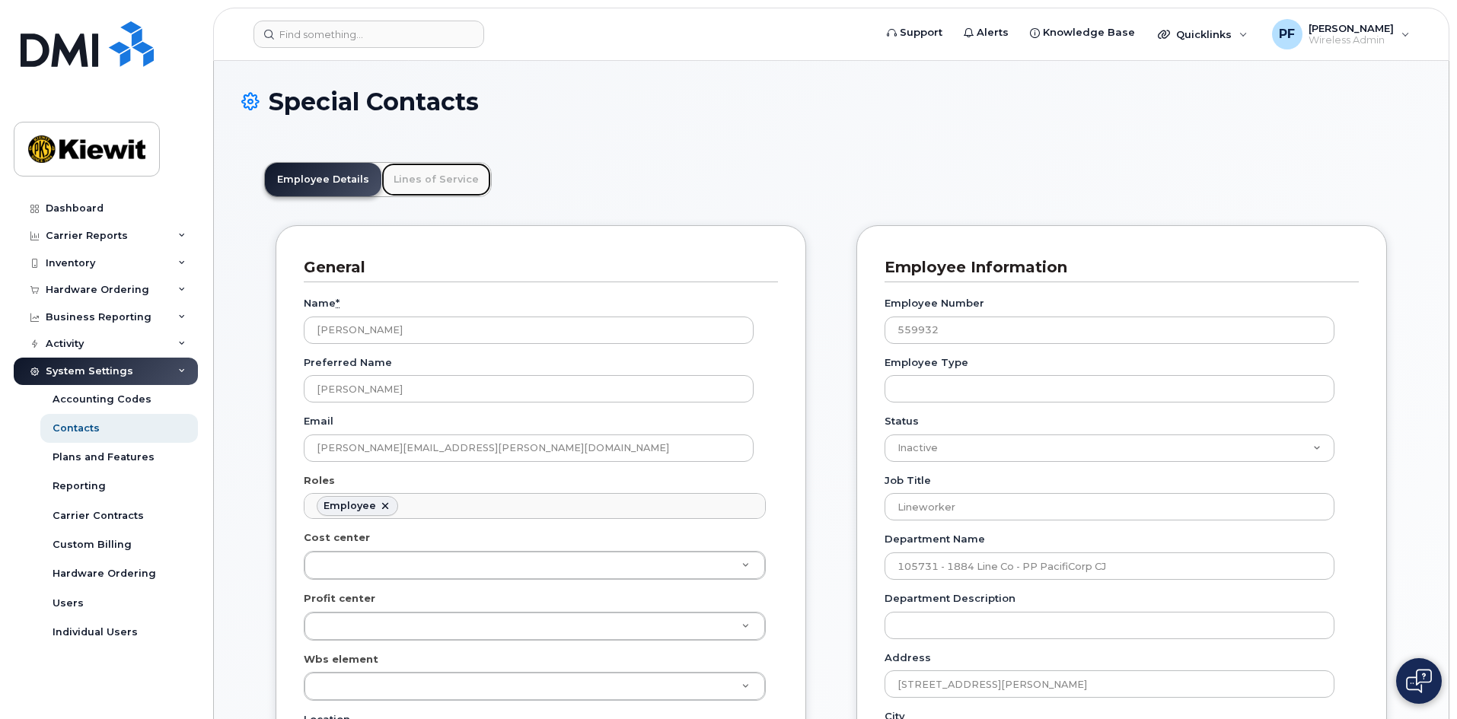
click at [447, 196] on link "Lines of Service" at bounding box center [436, 179] width 110 height 33
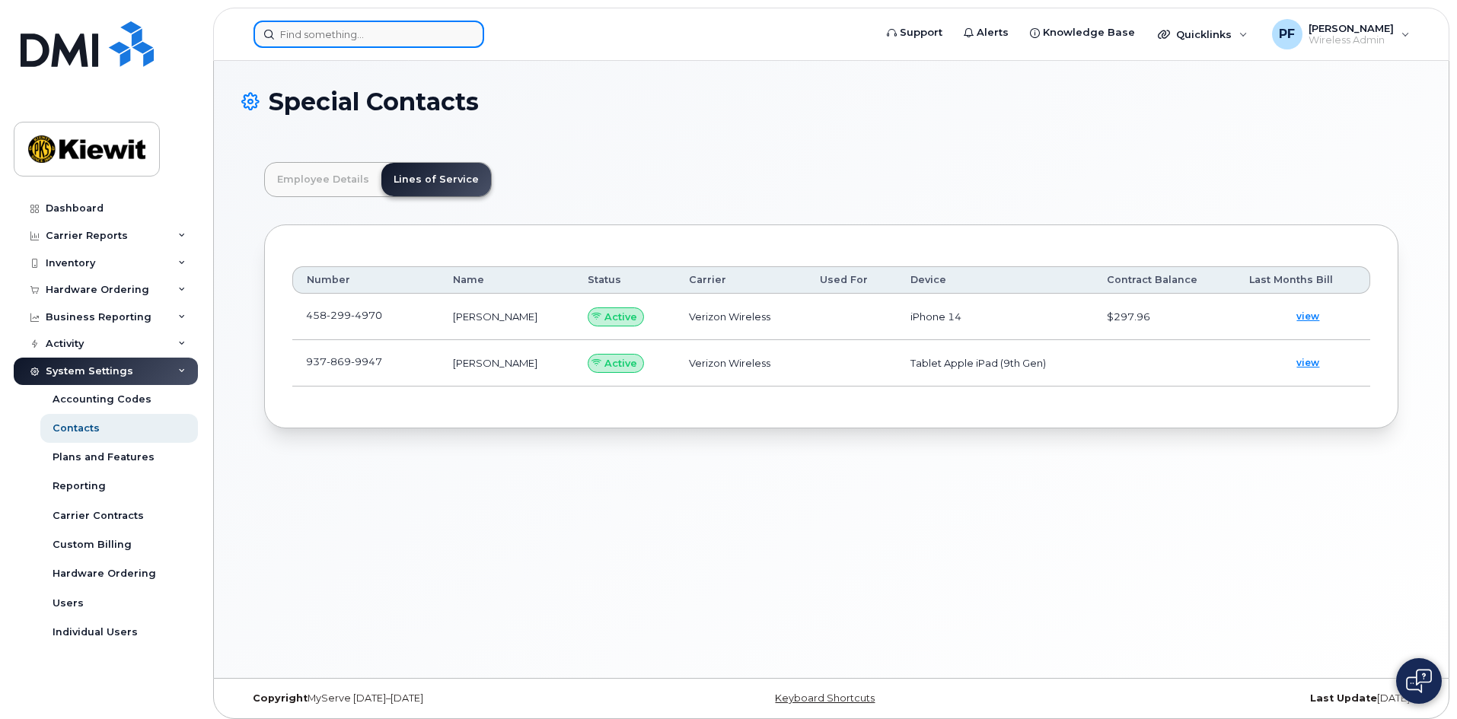
click at [287, 33] on input at bounding box center [368, 34] width 231 height 27
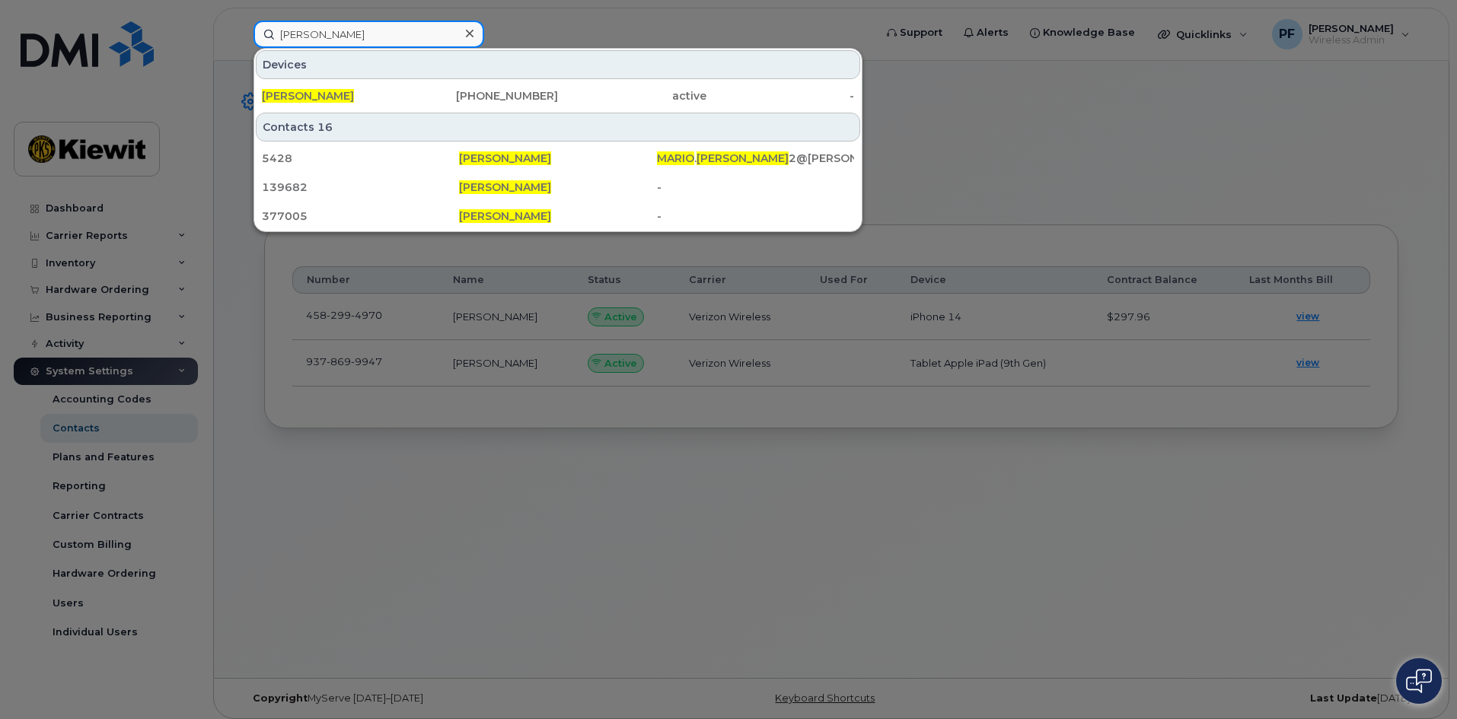
type input "mario garcia"
drag, startPoint x: 471, startPoint y: 28, endPoint x: 461, endPoint y: 28, distance: 9.9
click at [471, 28] on icon at bounding box center [470, 33] width 8 height 12
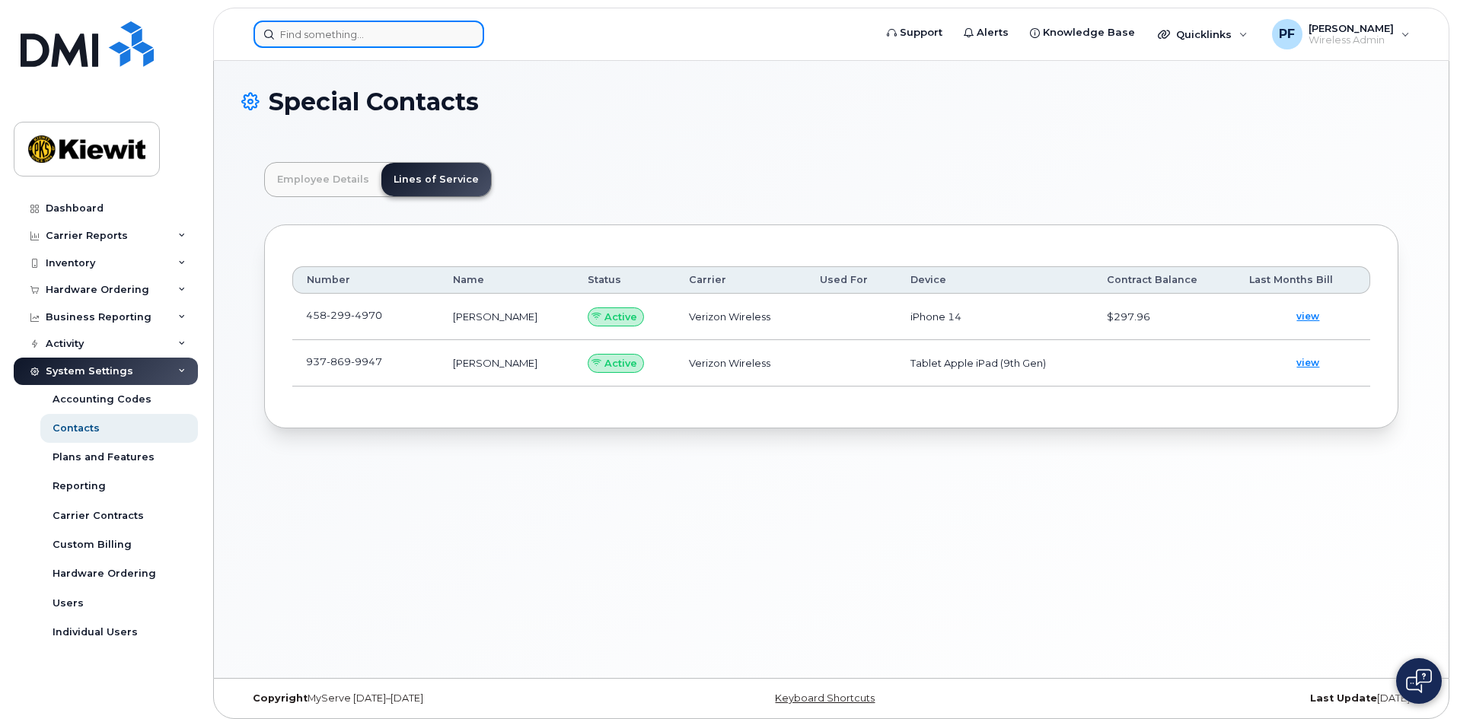
click at [436, 37] on input at bounding box center [368, 34] width 231 height 27
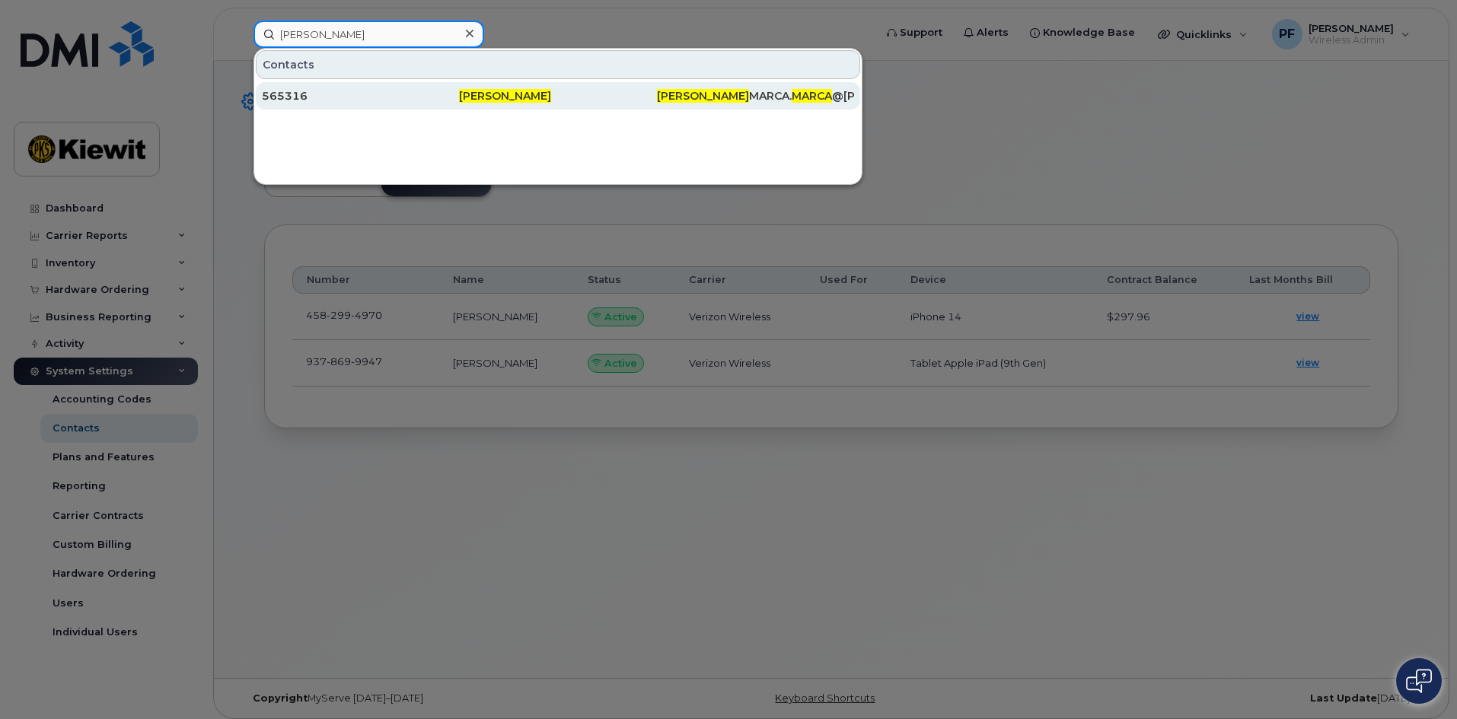
type input "cody marca"
click at [356, 97] on div "565316" at bounding box center [360, 95] width 197 height 15
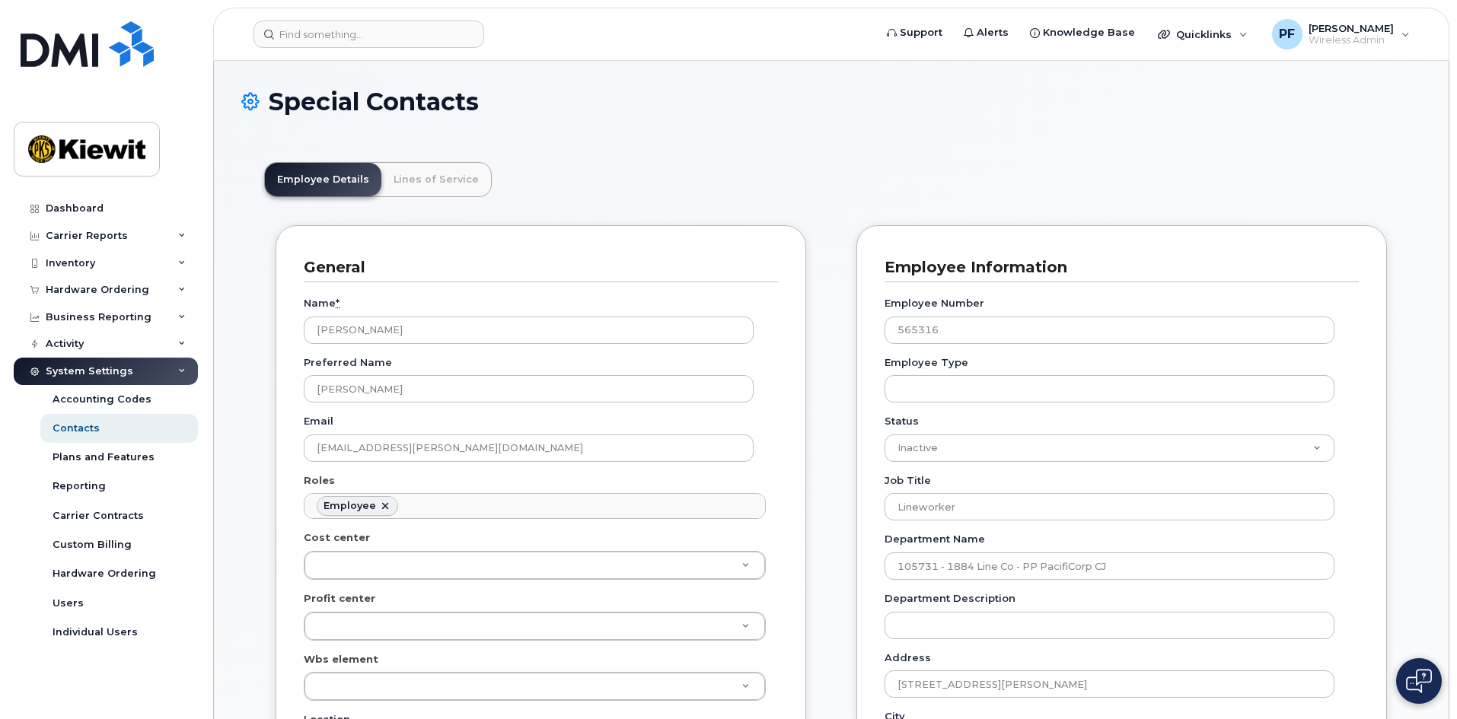
scroll to position [45, 0]
click at [454, 180] on link "Lines of Service" at bounding box center [436, 179] width 110 height 33
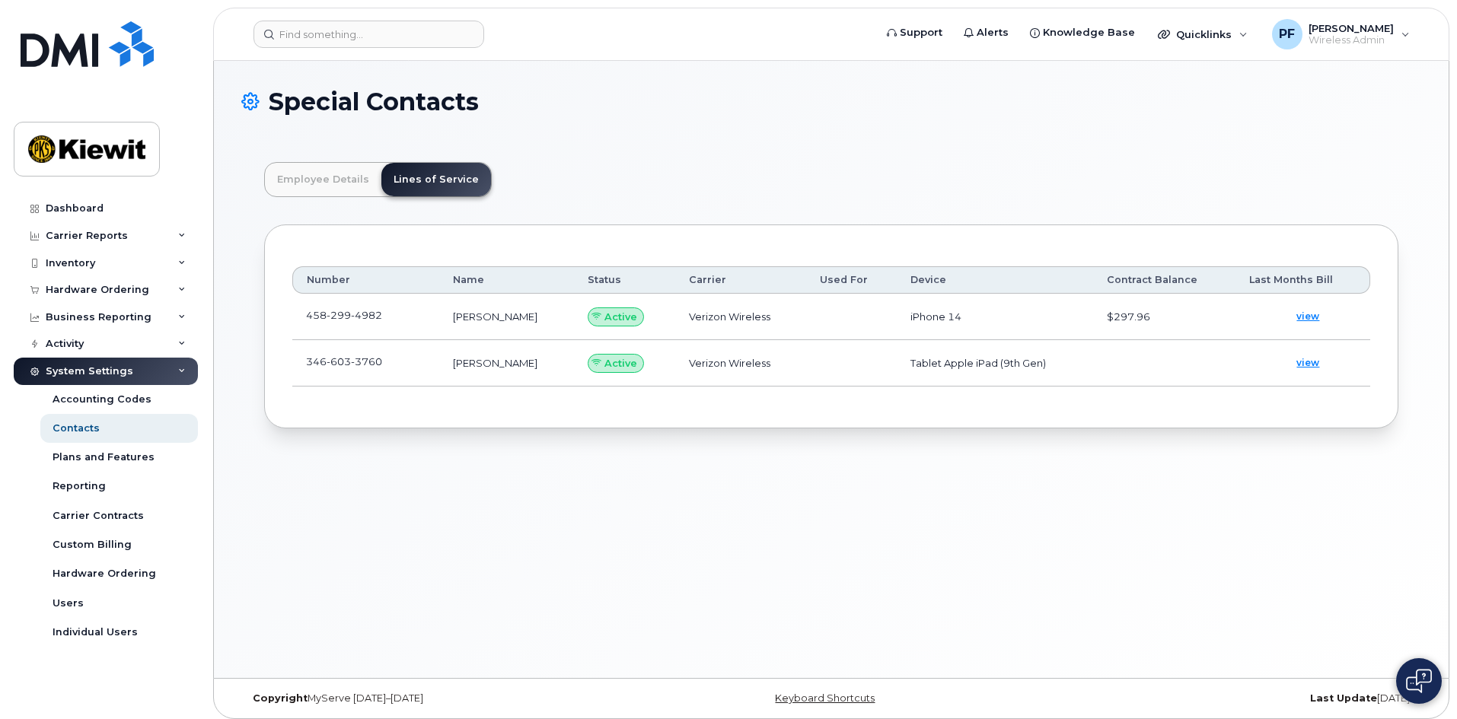
click at [427, 353] on td "[PHONE_NUMBER]" at bounding box center [365, 363] width 147 height 46
click at [374, 372] on td "346 603 3760" at bounding box center [365, 363] width 147 height 46
click at [398, 362] on span at bounding box center [394, 365] width 12 height 12
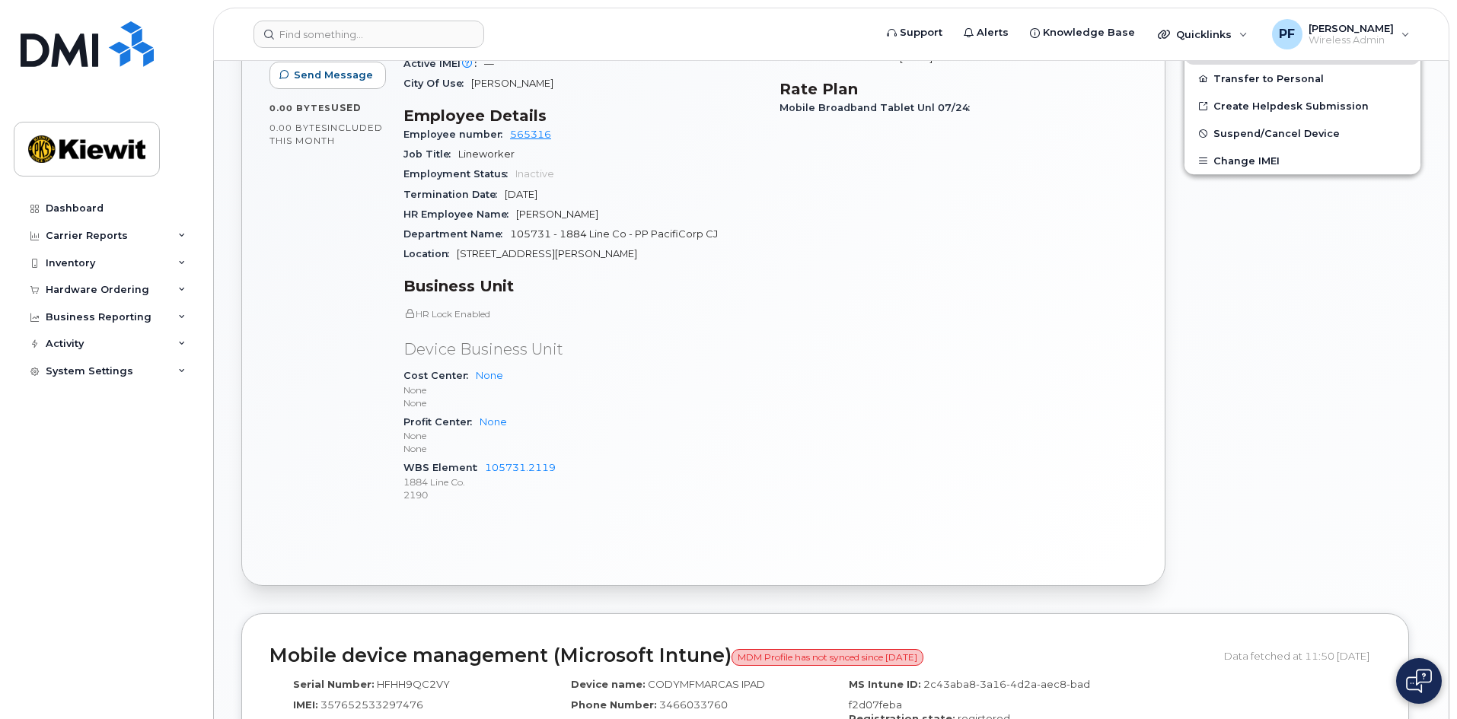
scroll to position [685, 0]
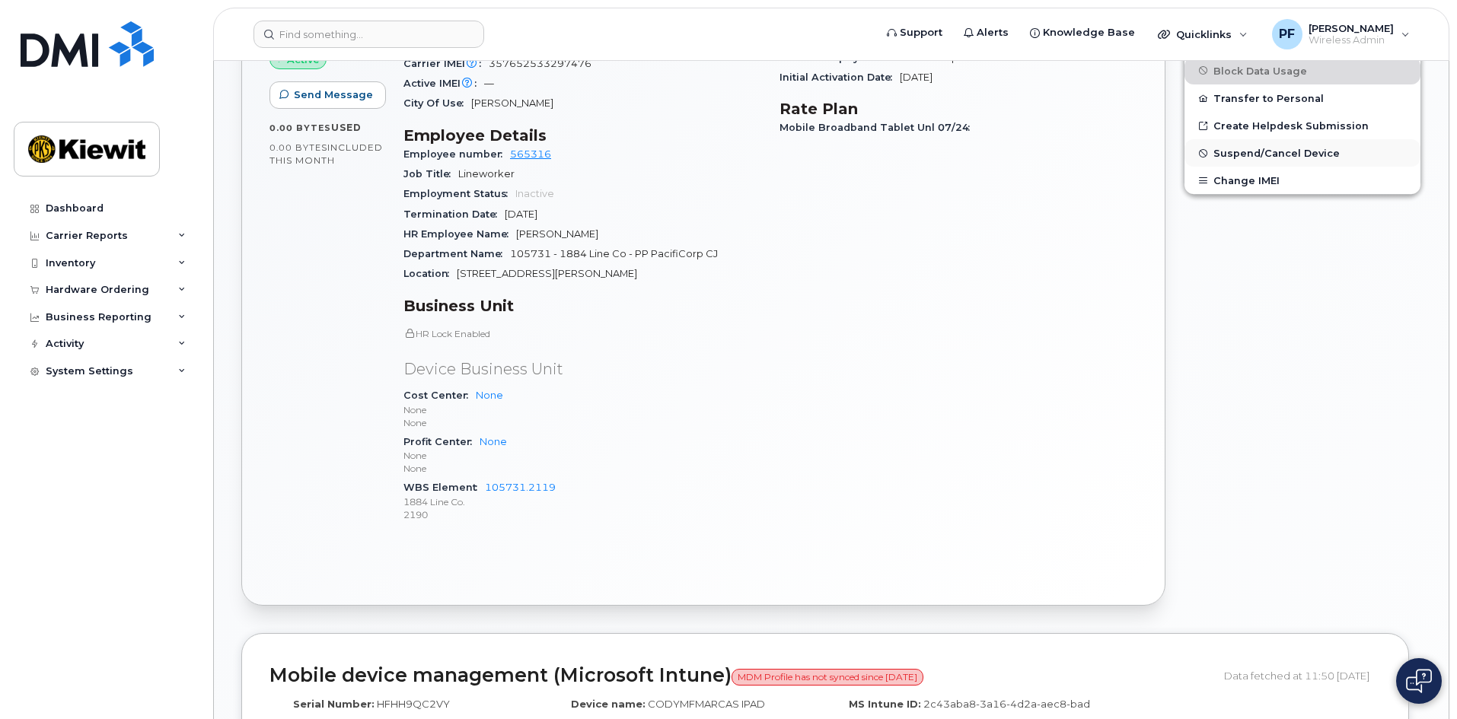
click at [1225, 152] on span "Suspend/Cancel Device" at bounding box center [1276, 153] width 126 height 11
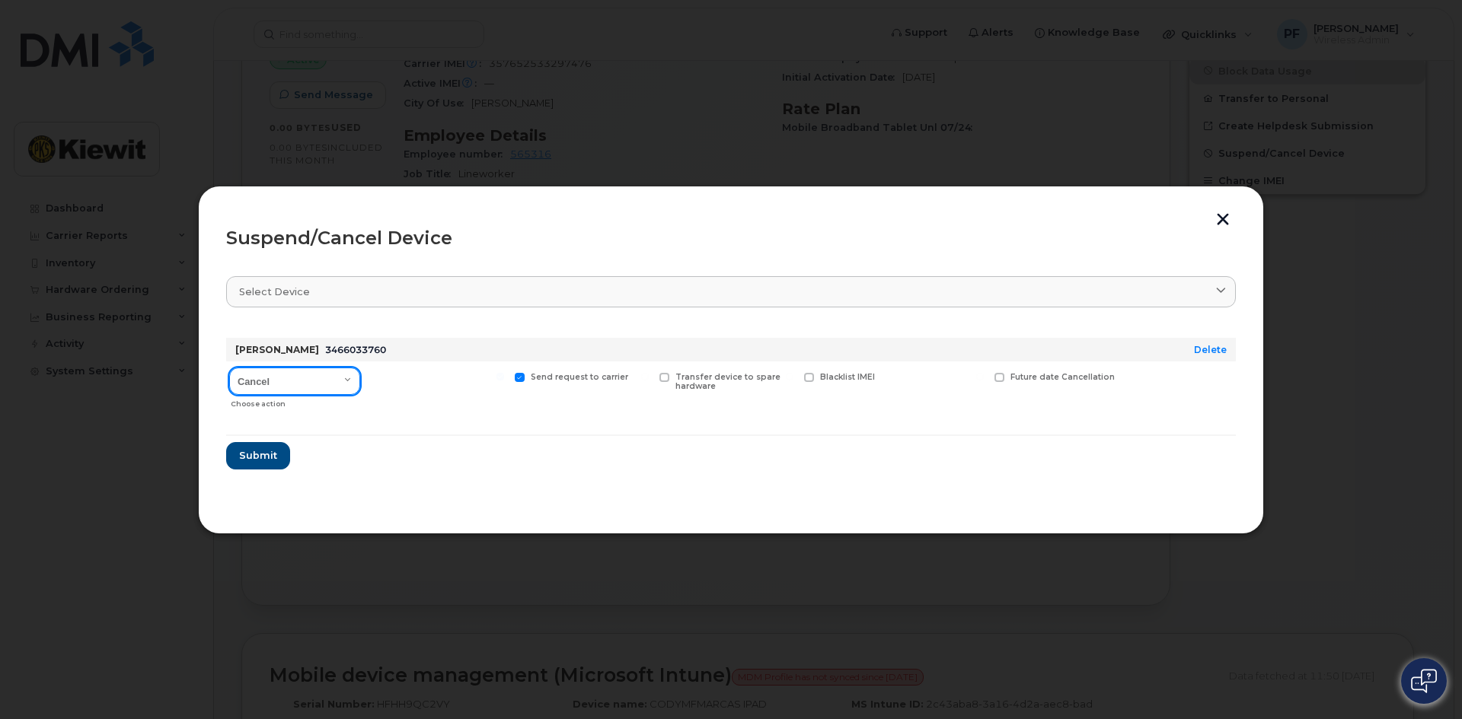
click at [314, 382] on select "Cancel Suspend - Reduced Rate Suspend - Full Rate Suspend - Lost Device/Stolen …" at bounding box center [294, 381] width 131 height 27
select select "[object Object]"
click at [229, 368] on select "Cancel Suspend - Reduced Rate Suspend - Full Rate Suspend - Lost Device/Stolen …" at bounding box center [294, 381] width 131 height 27
click at [432, 378] on span "Available for new activations/redeployments" at bounding box center [443, 382] width 114 height 20
click at [359, 378] on input "Available for new activations/redeployments" at bounding box center [356, 377] width 8 height 8
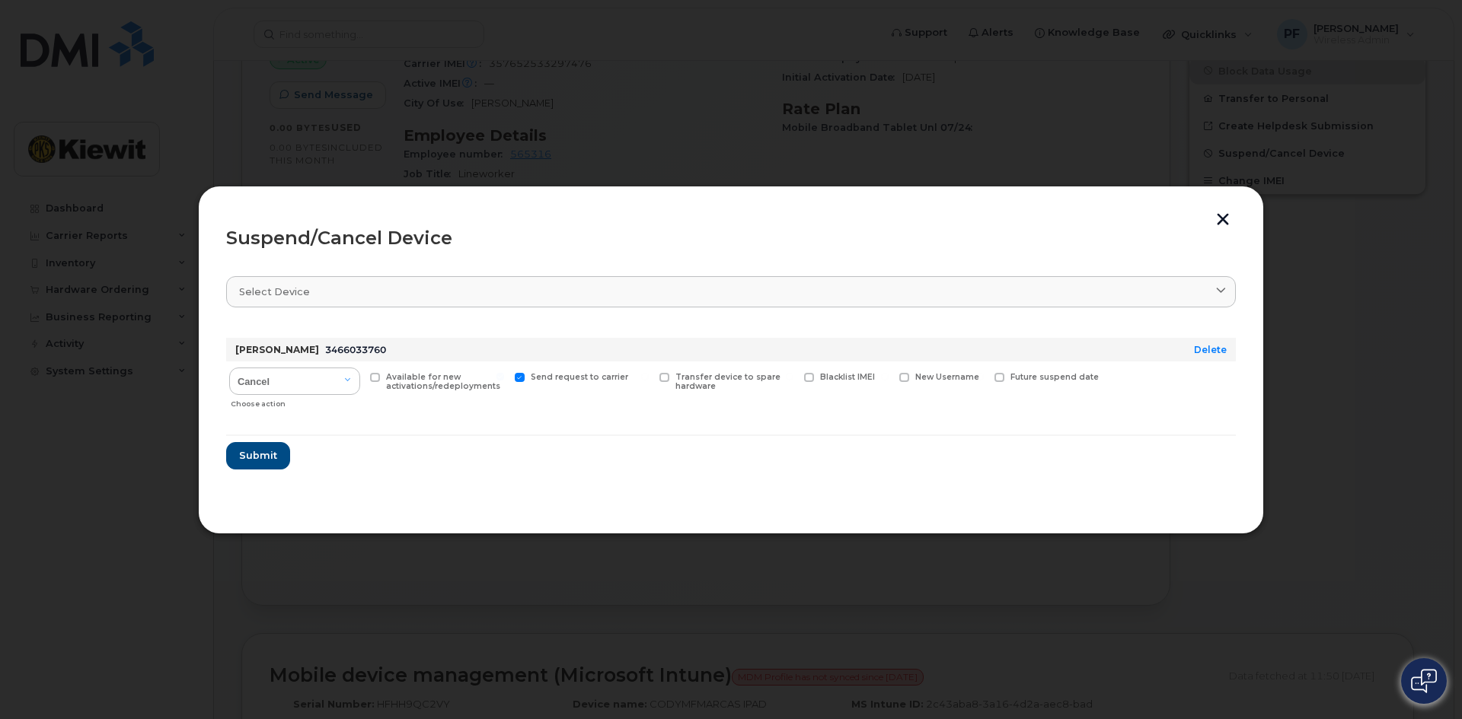
checkbox input "true"
click at [251, 448] on span "Submit" at bounding box center [257, 455] width 38 height 14
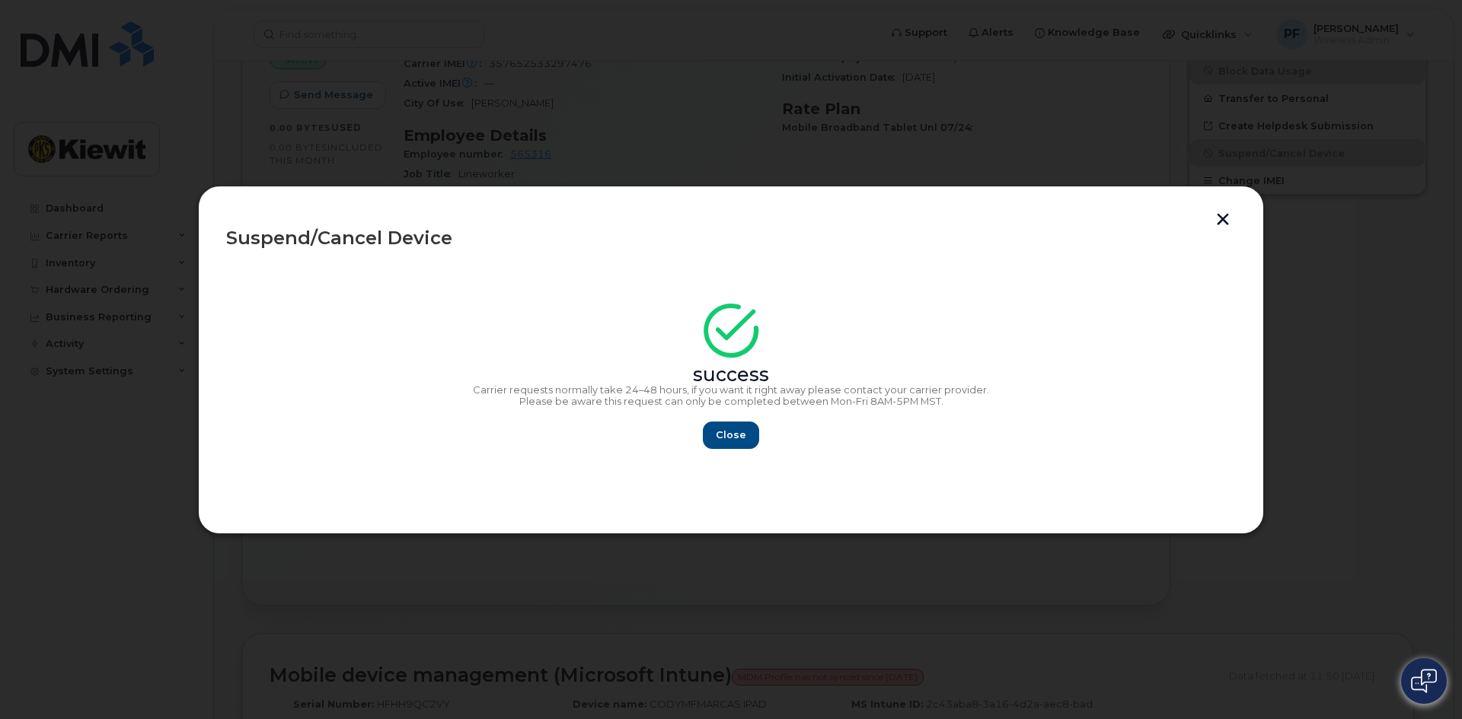
click at [1226, 215] on button "button" at bounding box center [1222, 221] width 23 height 16
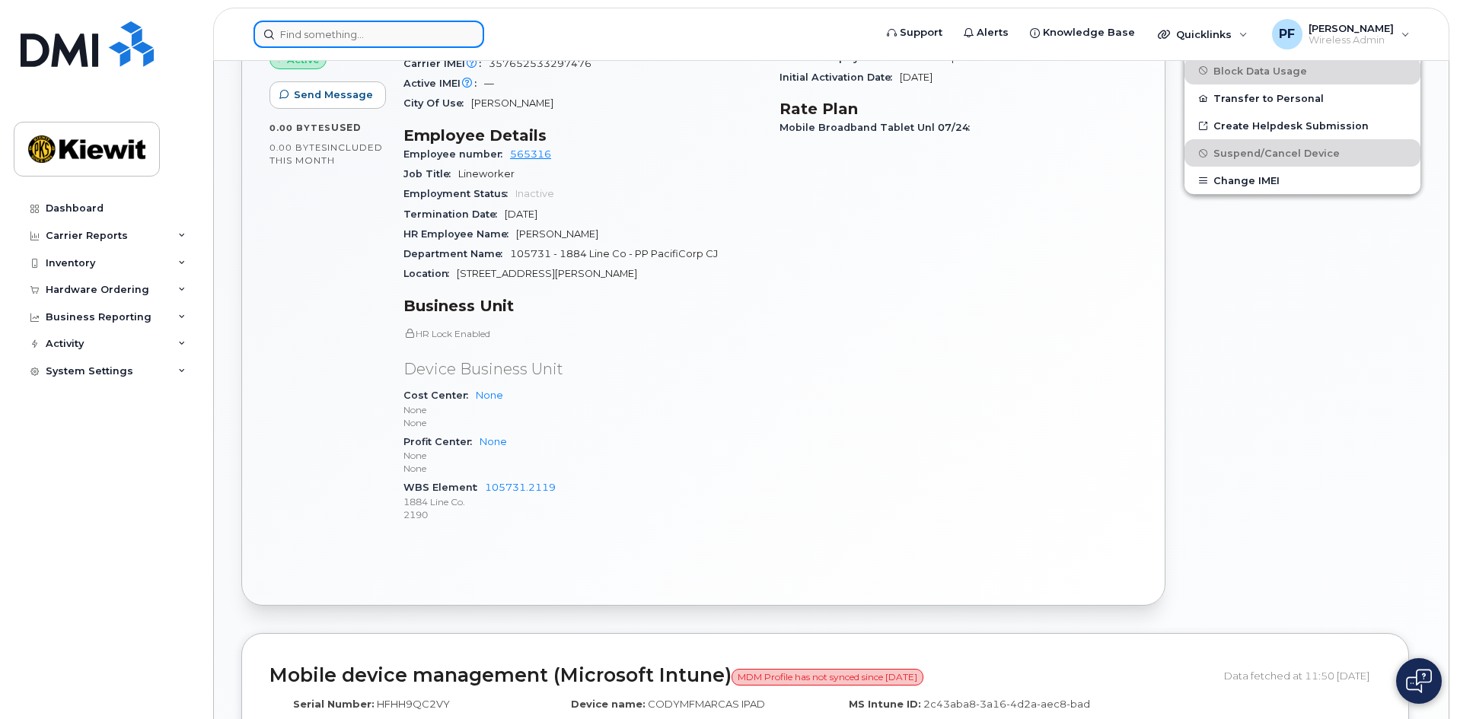
click at [362, 27] on input at bounding box center [368, 34] width 231 height 27
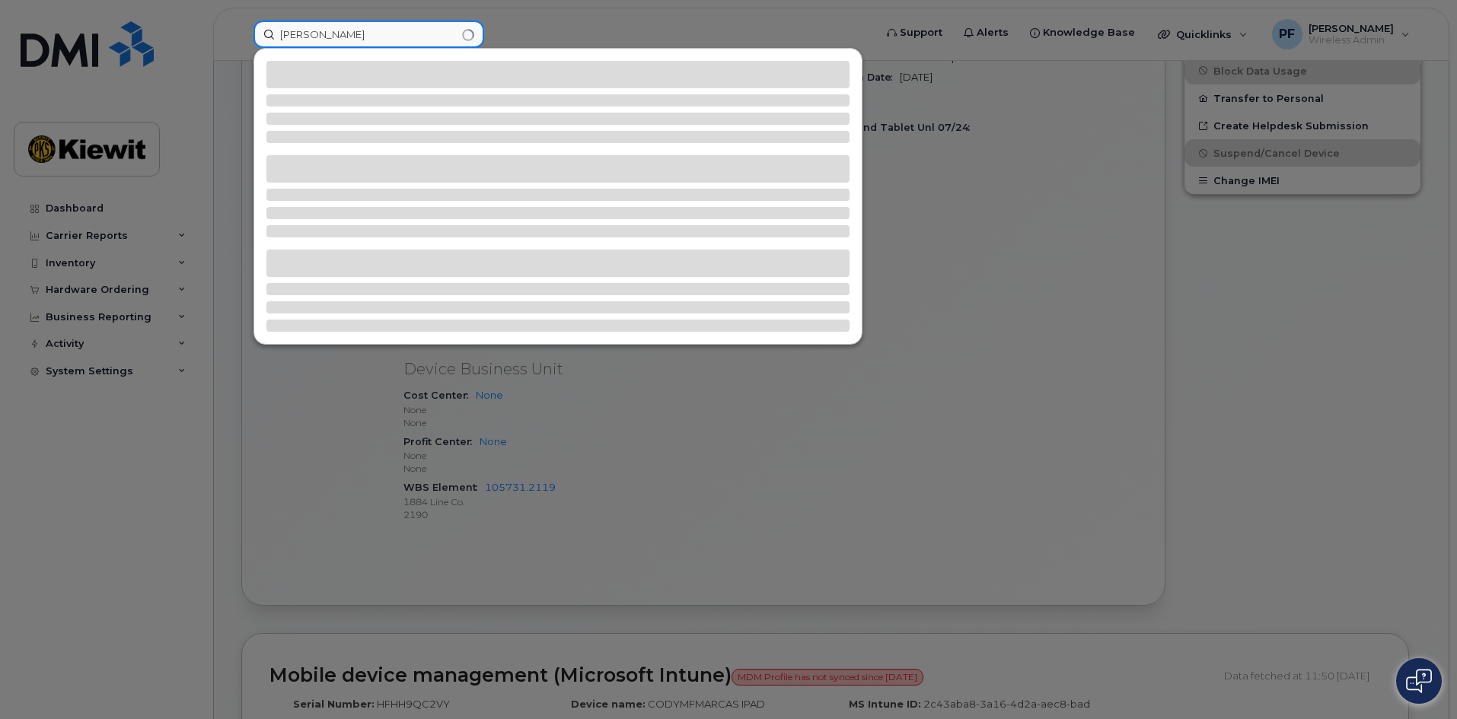
type input "bulmaro rubio"
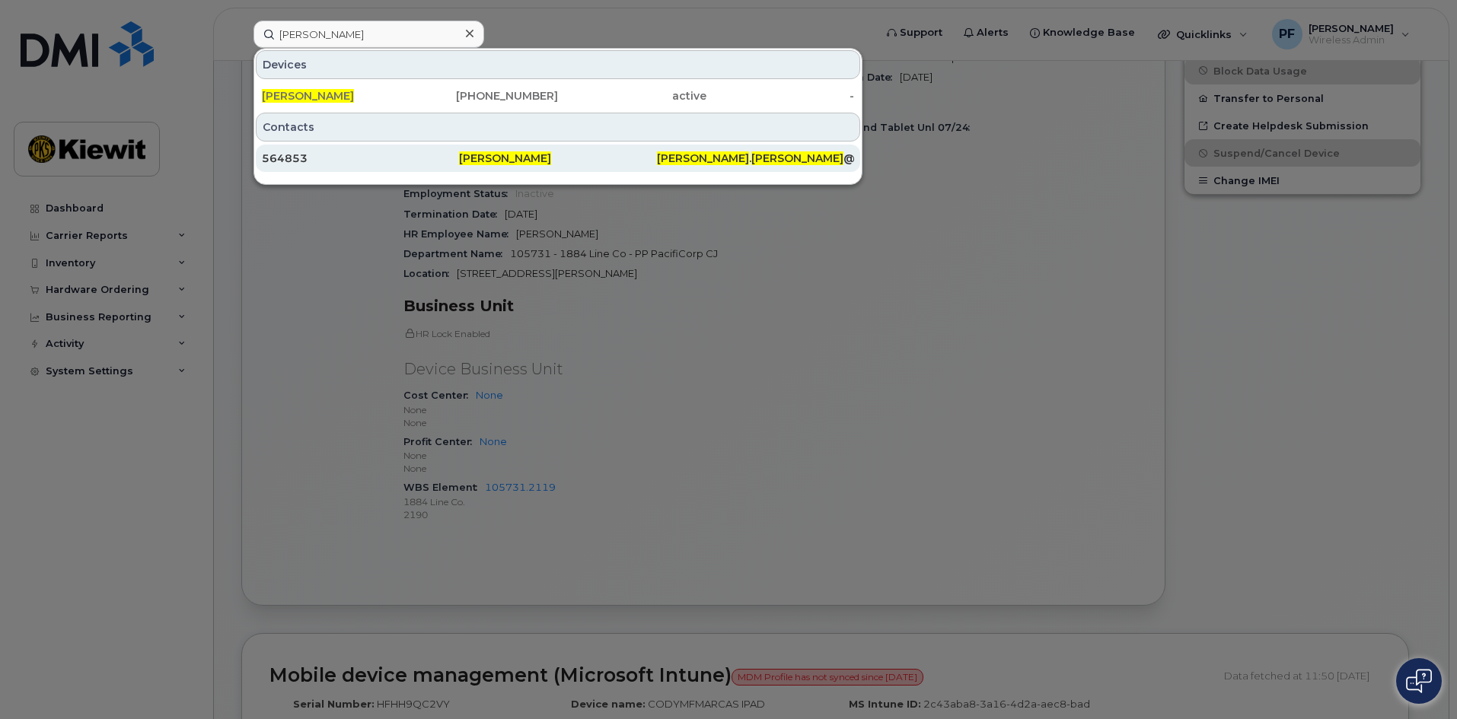
click at [316, 151] on div "564853" at bounding box center [360, 158] width 197 height 15
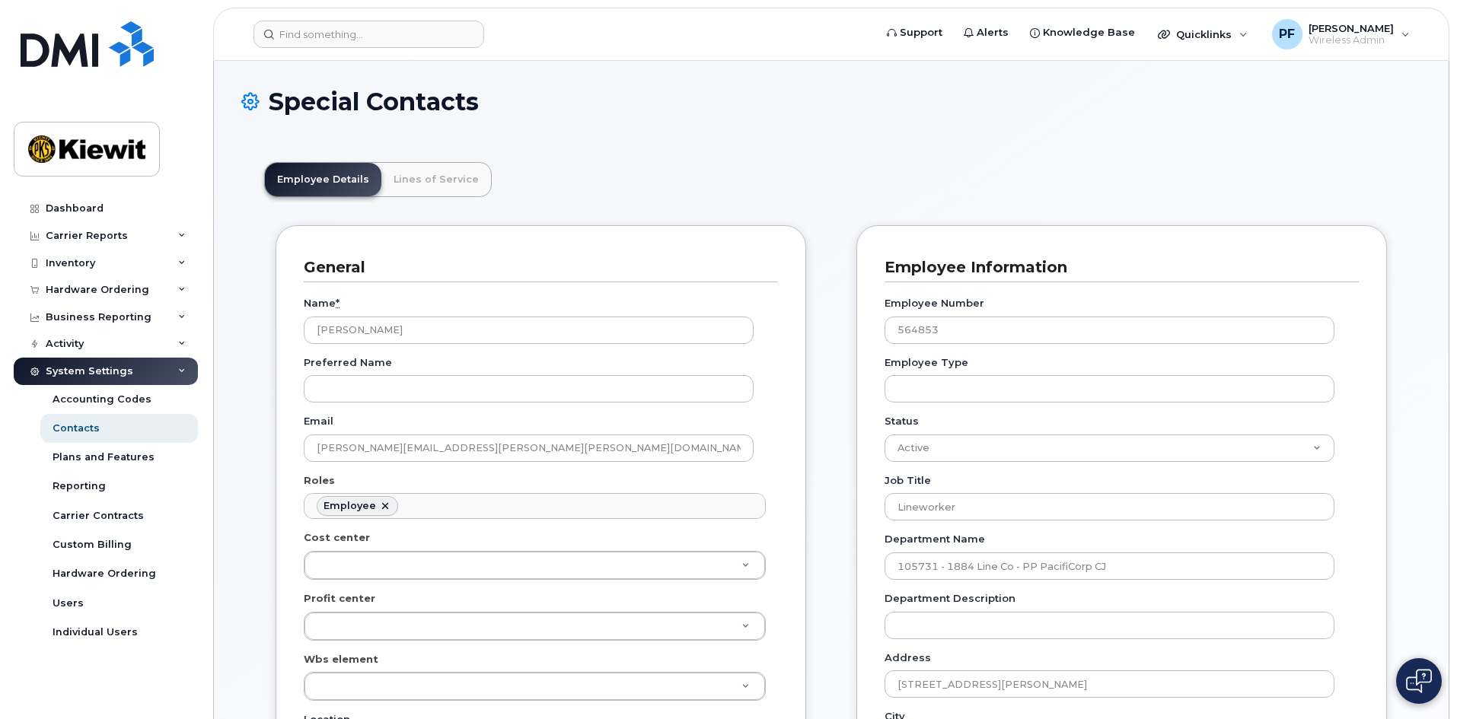
scroll to position [45, 0]
click at [460, 172] on link "Lines of Service" at bounding box center [436, 179] width 110 height 33
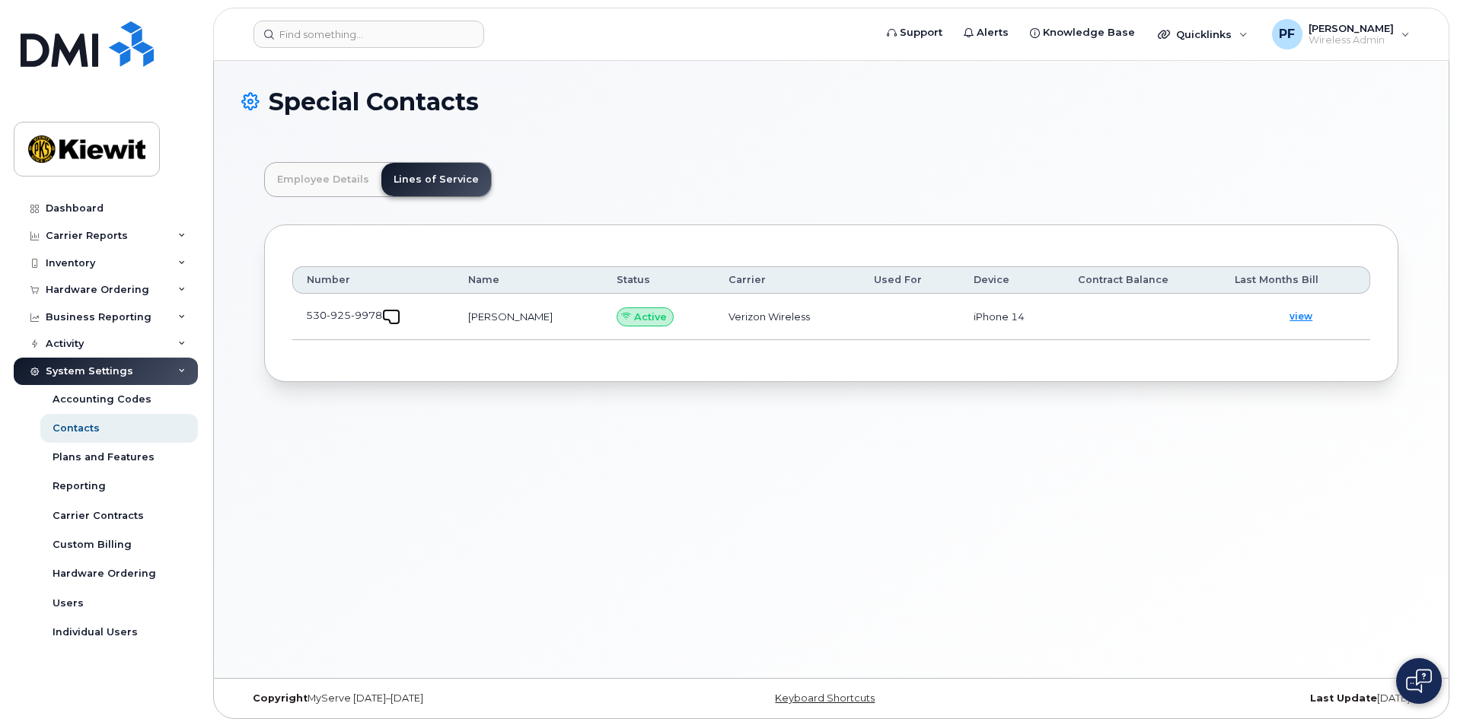
click at [397, 310] on link at bounding box center [391, 315] width 18 height 12
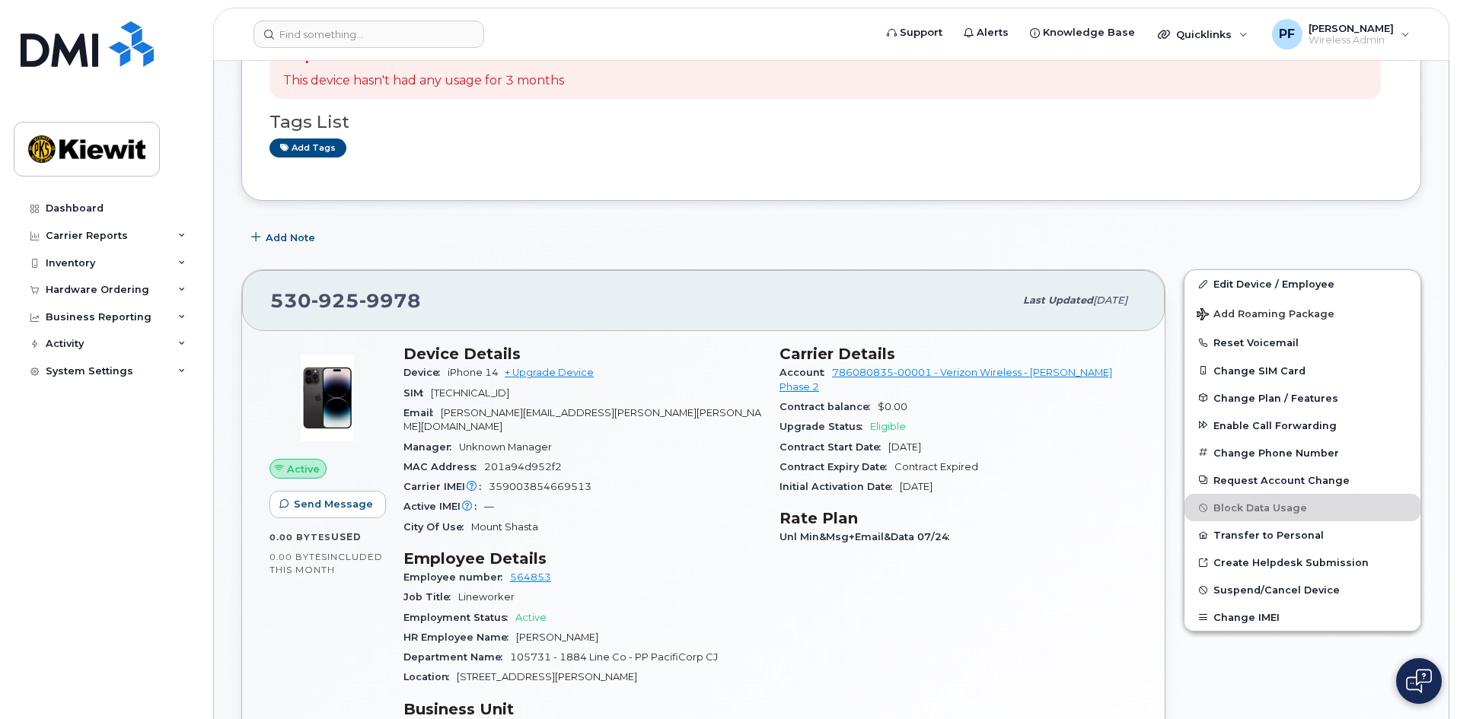
scroll to position [152, 0]
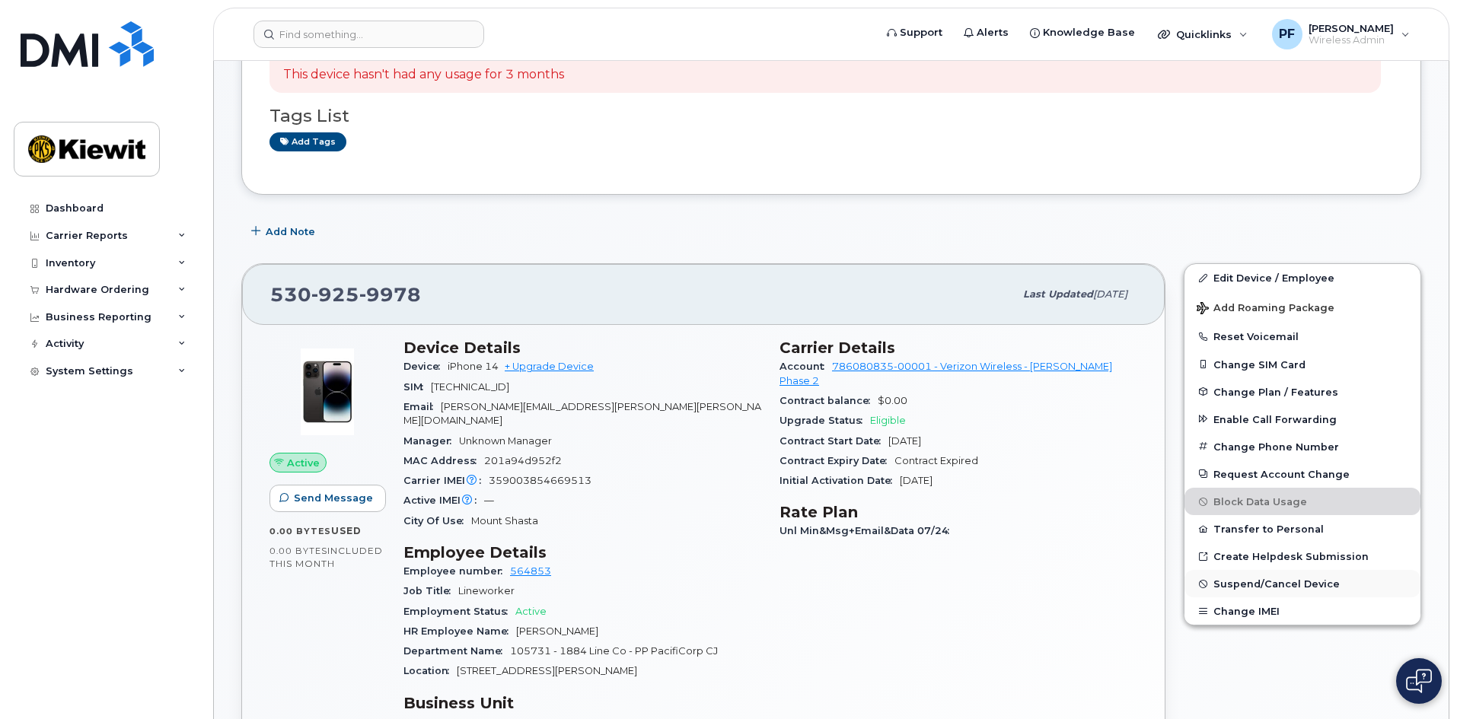
click at [1251, 582] on span "Suspend/Cancel Device" at bounding box center [1276, 584] width 126 height 11
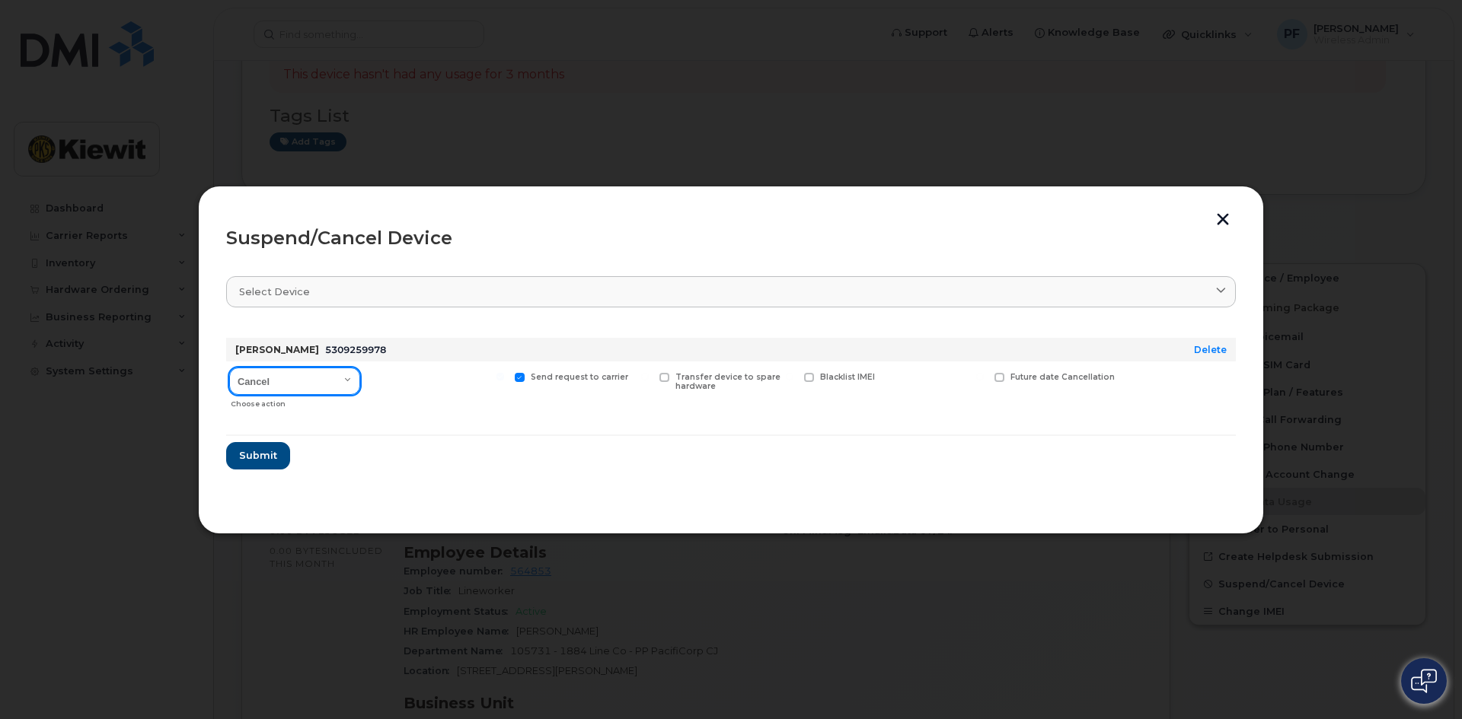
click at [320, 387] on select "Cancel Suspend - Reduced Rate Suspend - Full Rate Suspend - Lost Device/Stolen …" at bounding box center [294, 381] width 131 height 27
select select "[object Object]"
click at [229, 368] on select "Cancel Suspend - Reduced Rate Suspend - Full Rate Suspend - Lost Device/Stolen …" at bounding box center [294, 381] width 131 height 27
click at [387, 383] on span "Available for new activations/redeployments" at bounding box center [443, 382] width 114 height 20
click at [359, 381] on input "Available for new activations/redeployments" at bounding box center [356, 377] width 8 height 8
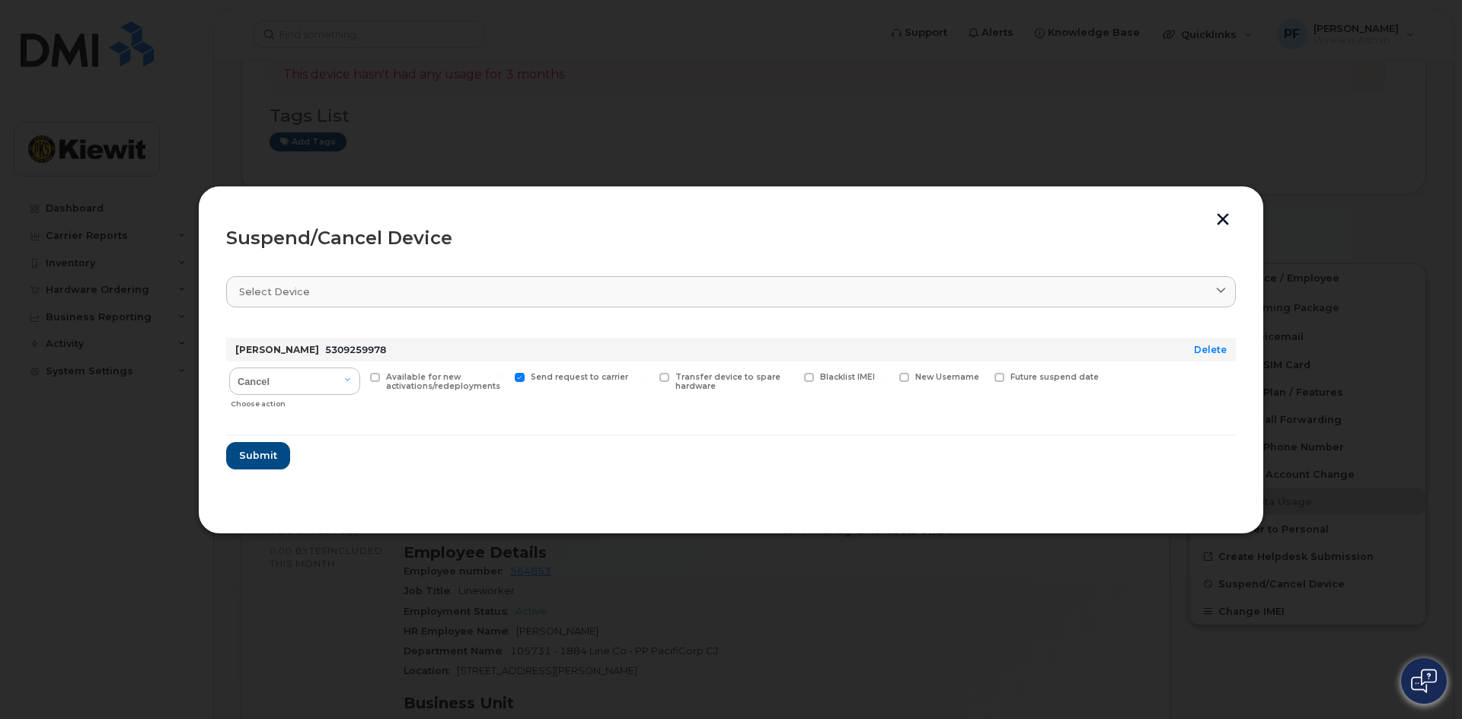
checkbox input "true"
click at [276, 452] on button "Submit" at bounding box center [257, 455] width 62 height 27
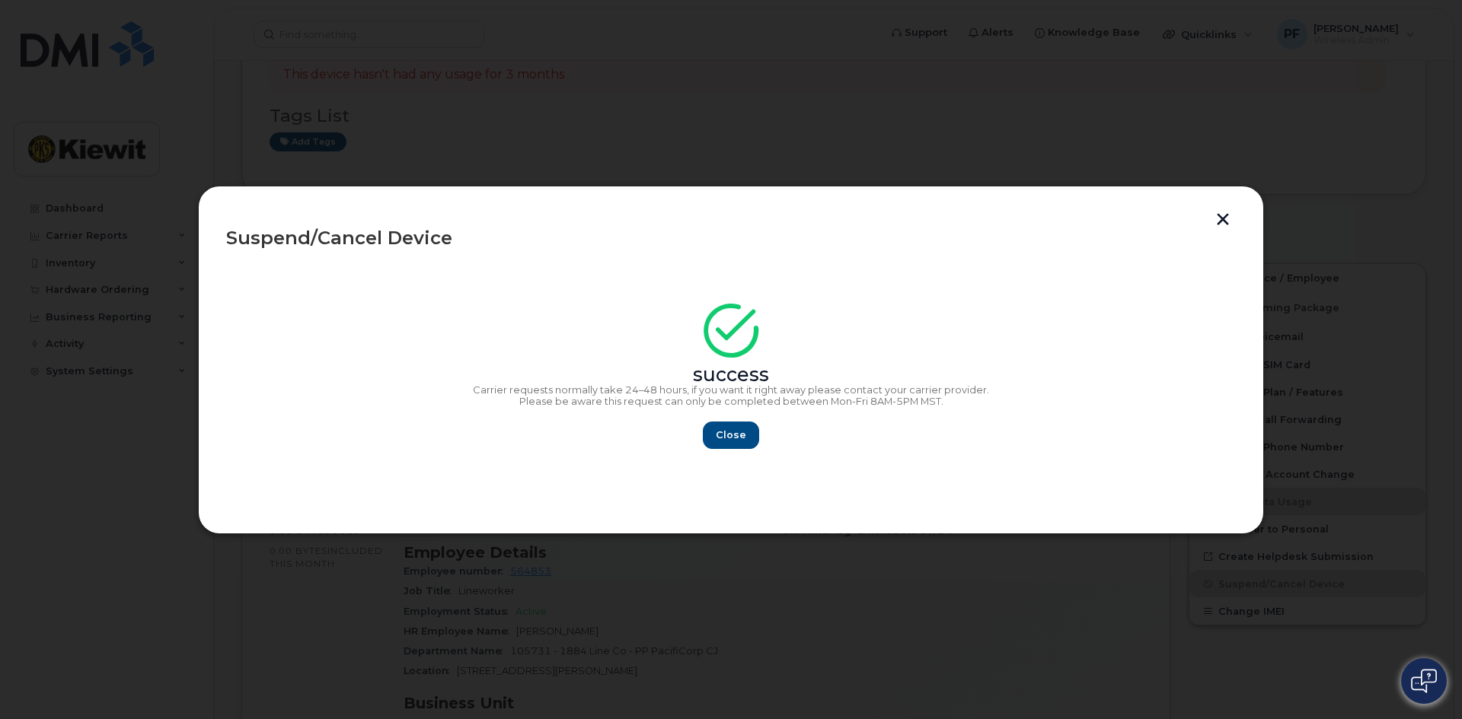
click at [759, 441] on div "Close" at bounding box center [730, 435] width 1009 height 27
click at [744, 435] on span "Close" at bounding box center [731, 435] width 30 height 14
